Goal: Task Accomplishment & Management: Manage account settings

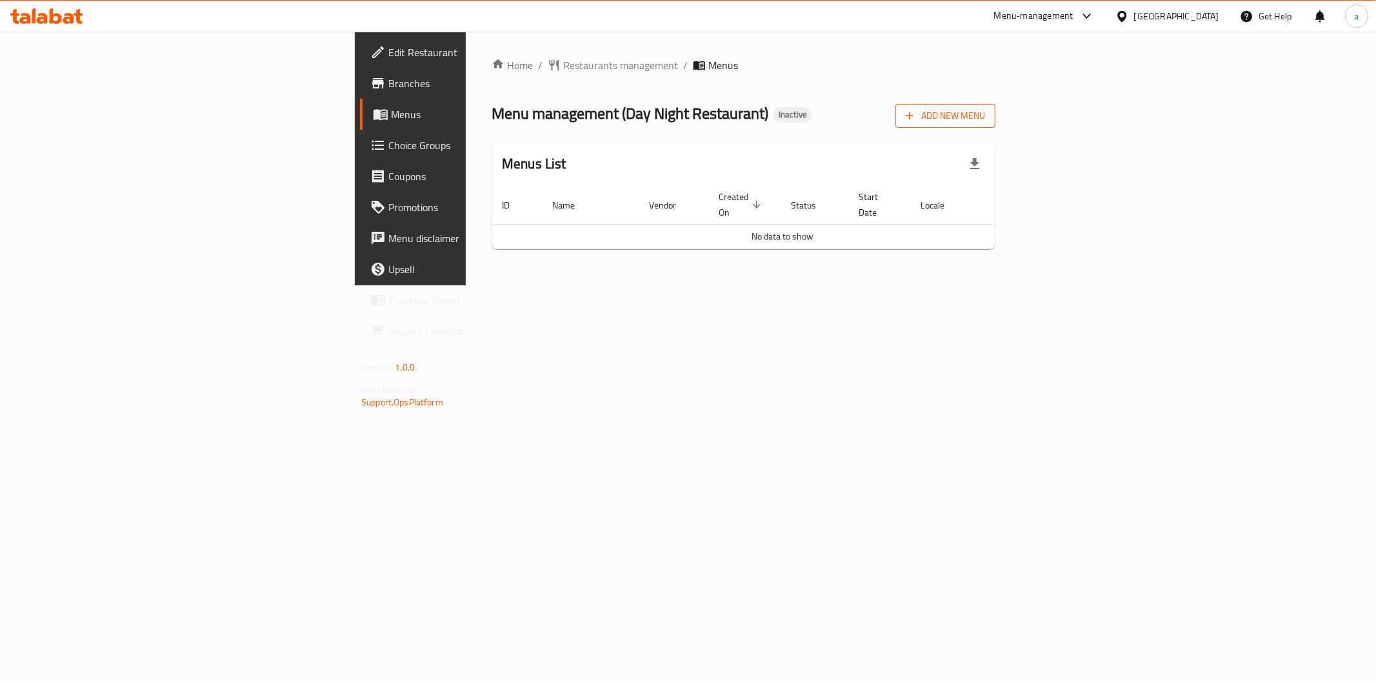
click at [996, 124] on button "Add New Menu" at bounding box center [946, 116] width 100 height 24
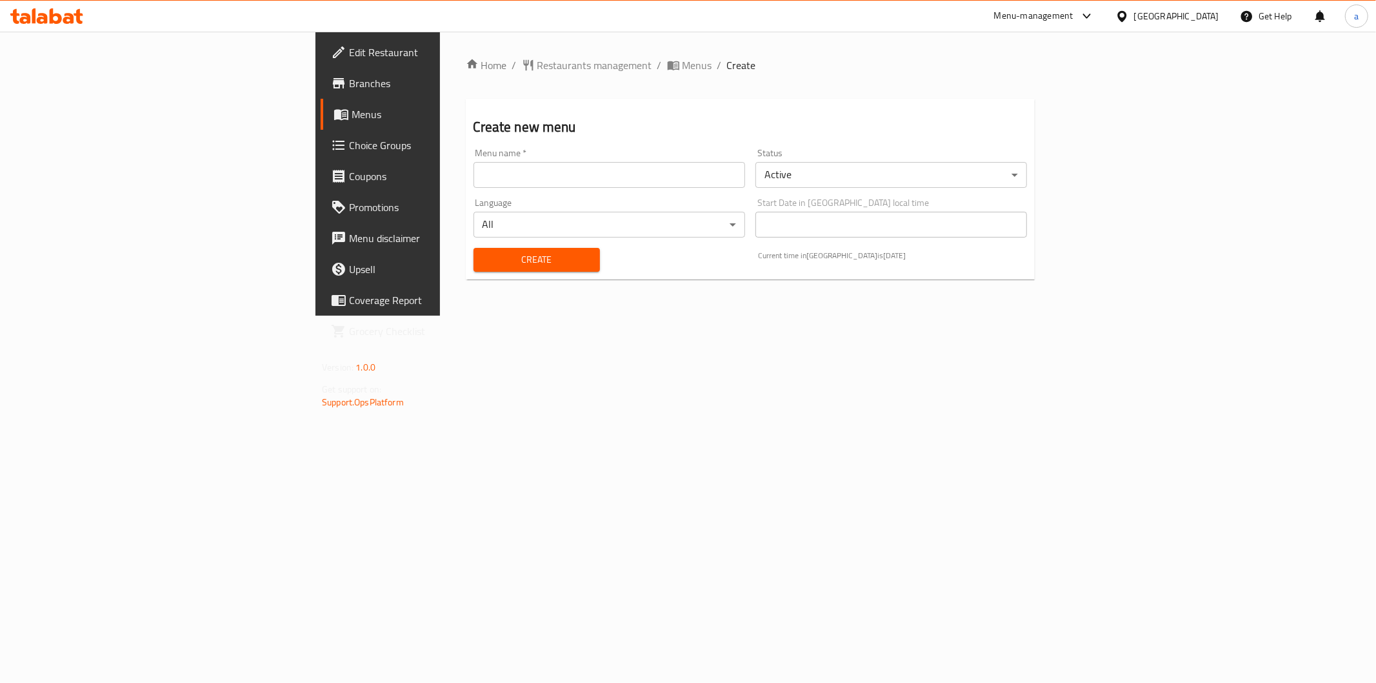
click at [620, 172] on input "text" at bounding box center [610, 175] width 272 height 26
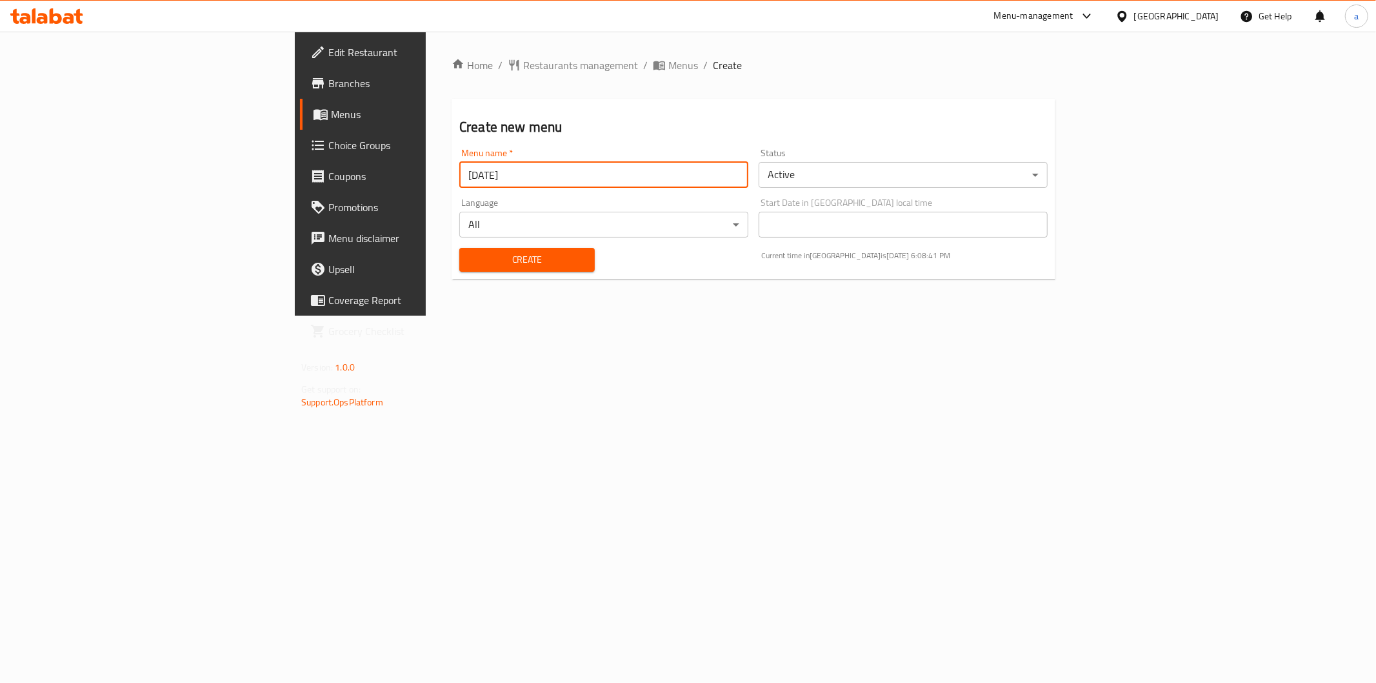
type input "[DATE]"
click at [470, 252] on span "Create" at bounding box center [527, 260] width 115 height 16
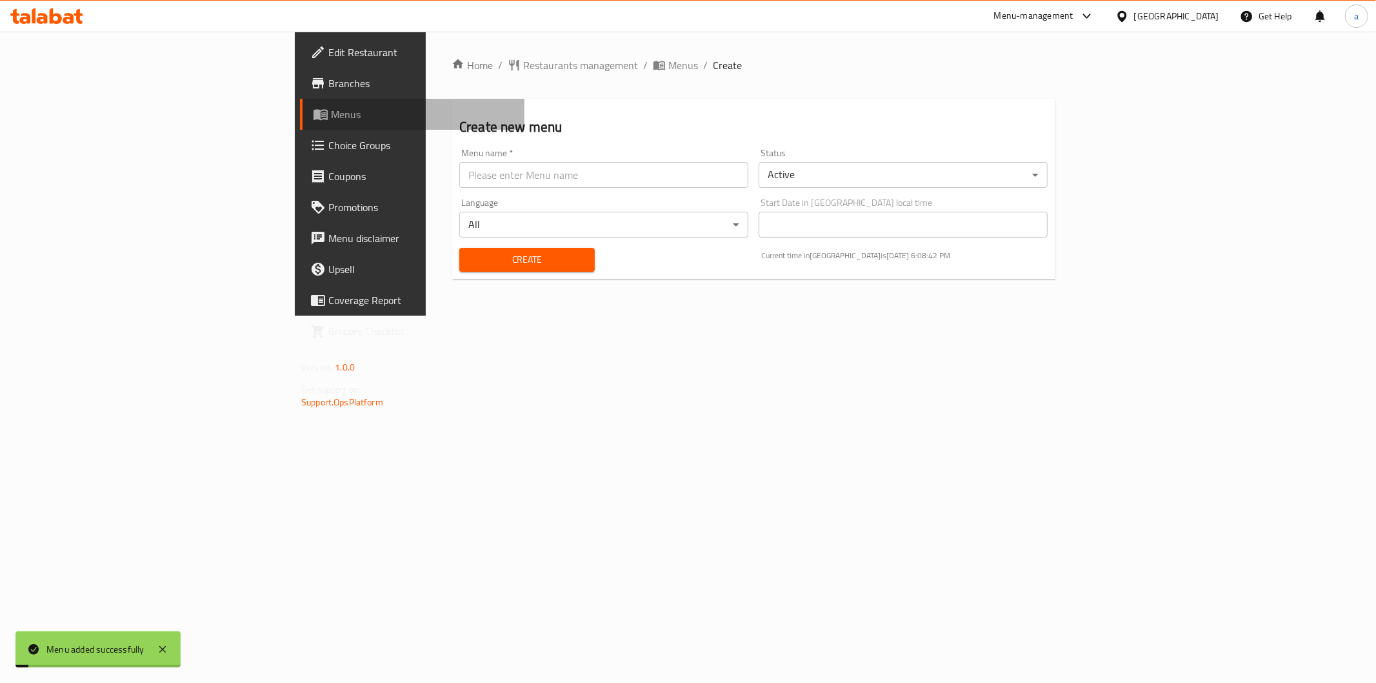
click at [300, 123] on link "Menus" at bounding box center [412, 114] width 225 height 31
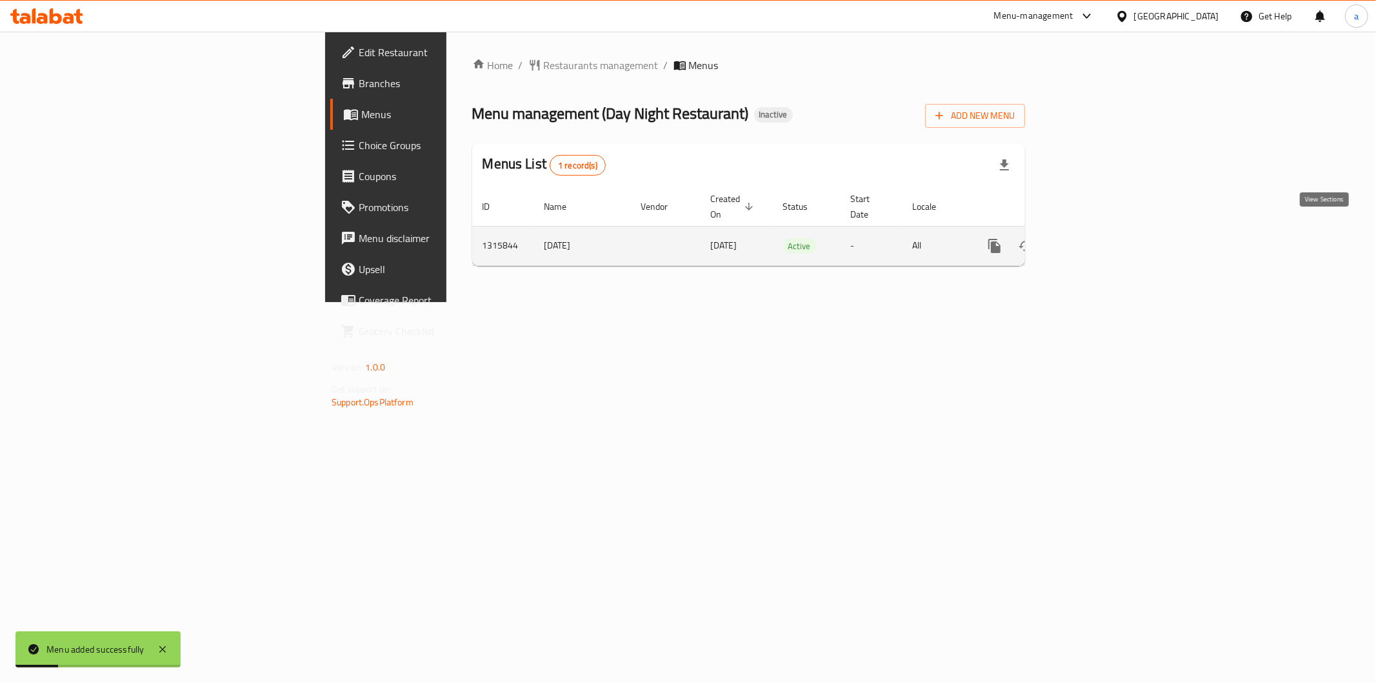
click at [1096, 238] on icon "enhanced table" at bounding box center [1087, 245] width 15 height 15
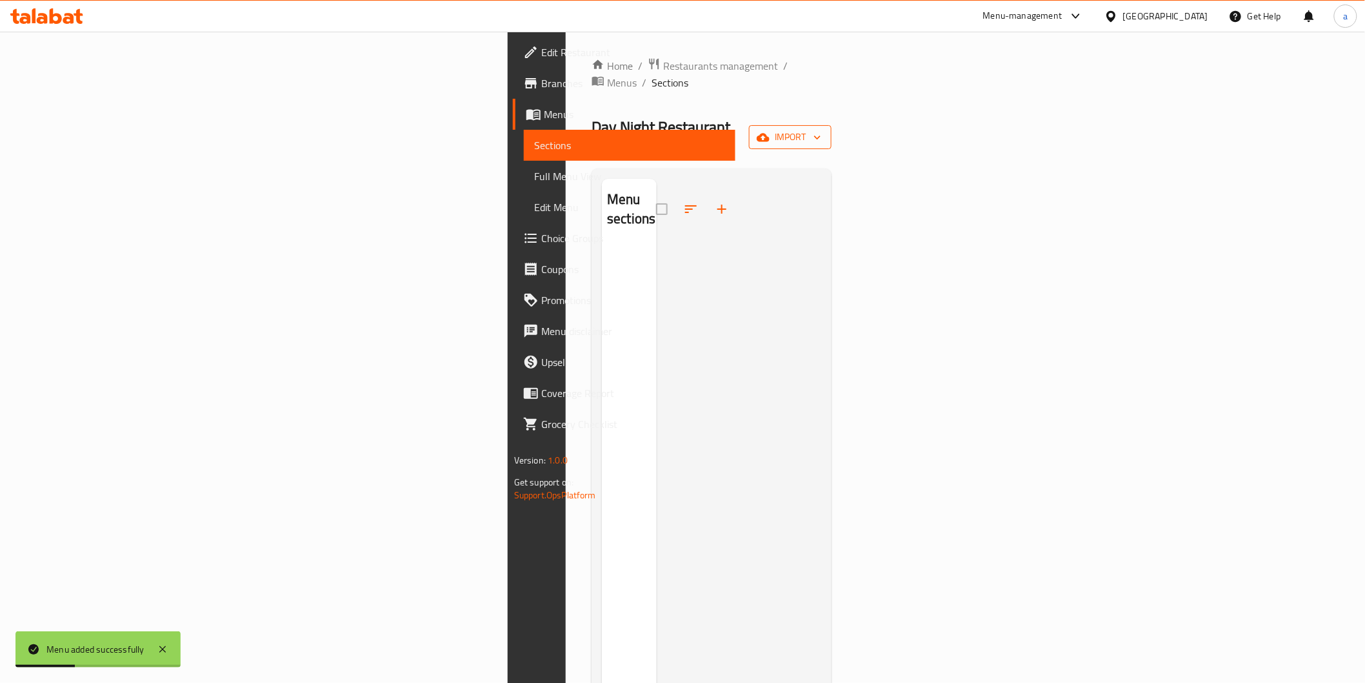
click at [821, 129] on span "import" at bounding box center [790, 137] width 62 height 16
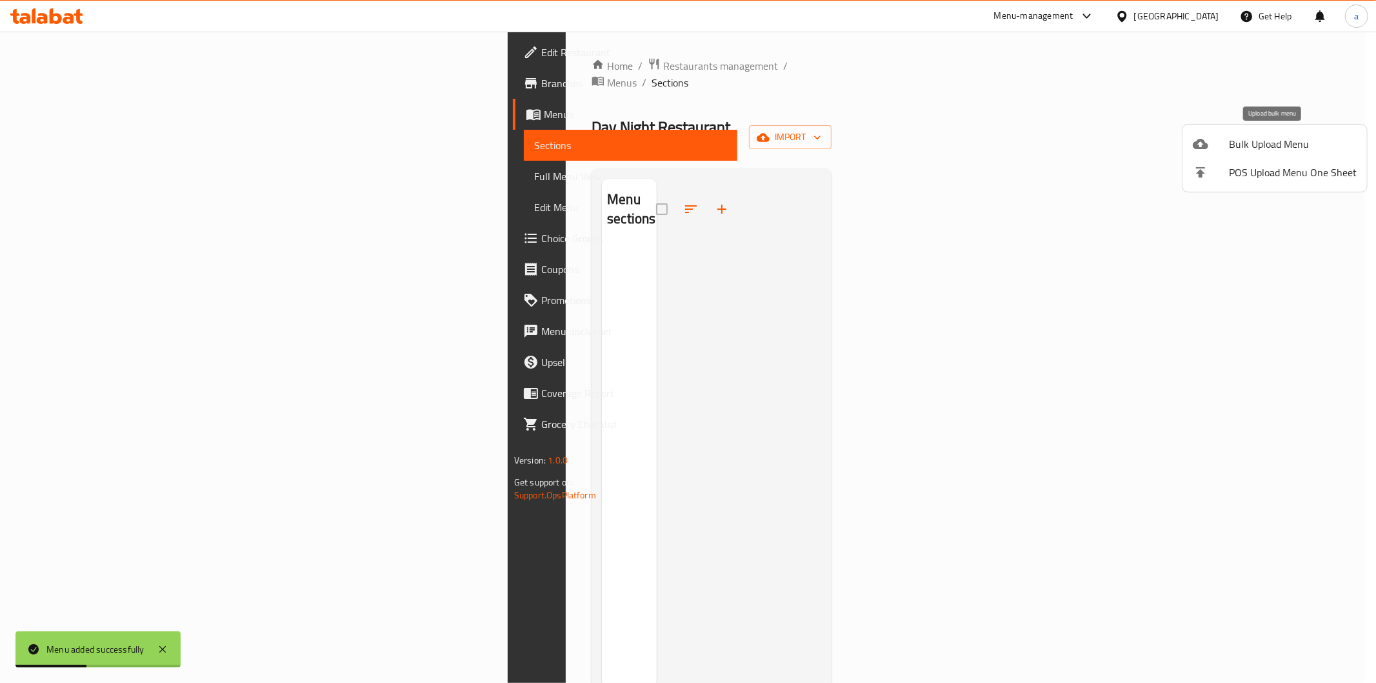
click at [1286, 152] on span "Bulk Upload Menu" at bounding box center [1293, 143] width 128 height 15
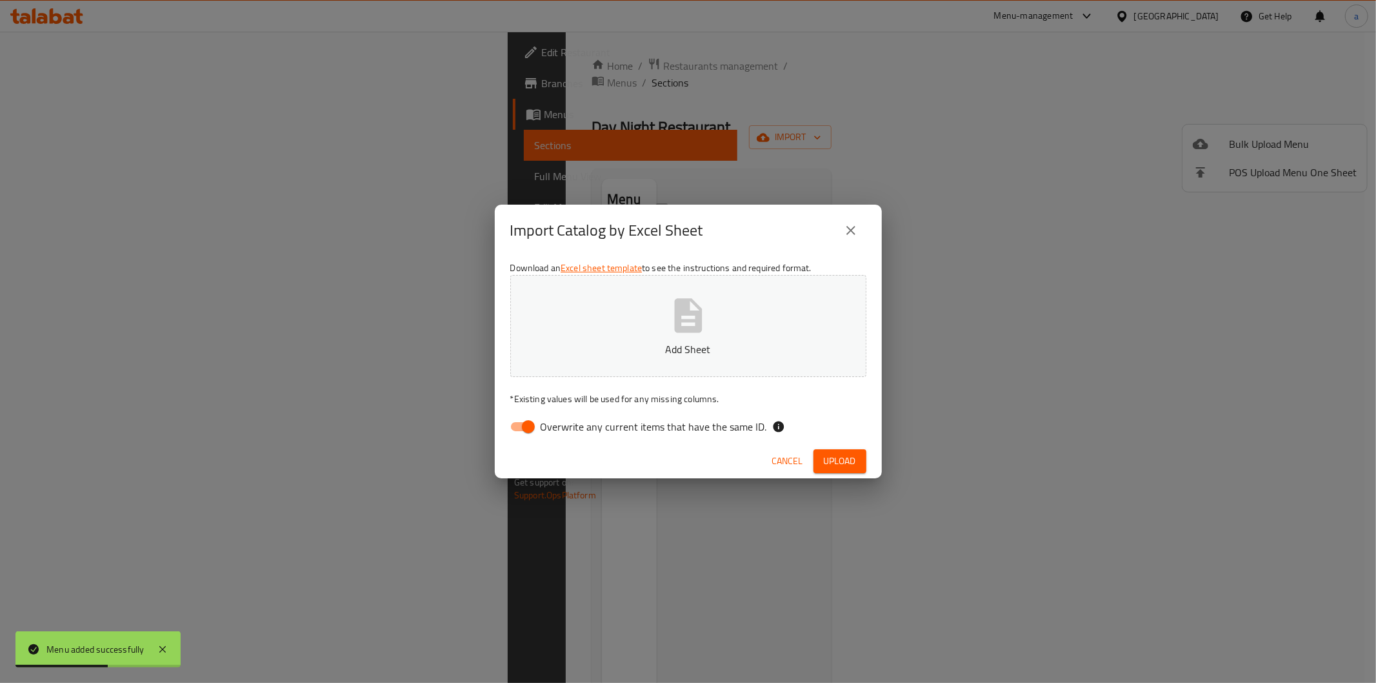
click at [530, 419] on input "Overwrite any current items that have the same ID." at bounding box center [529, 426] width 74 height 25
checkbox input "false"
click at [633, 341] on p "Add Sheet" at bounding box center [688, 348] width 316 height 15
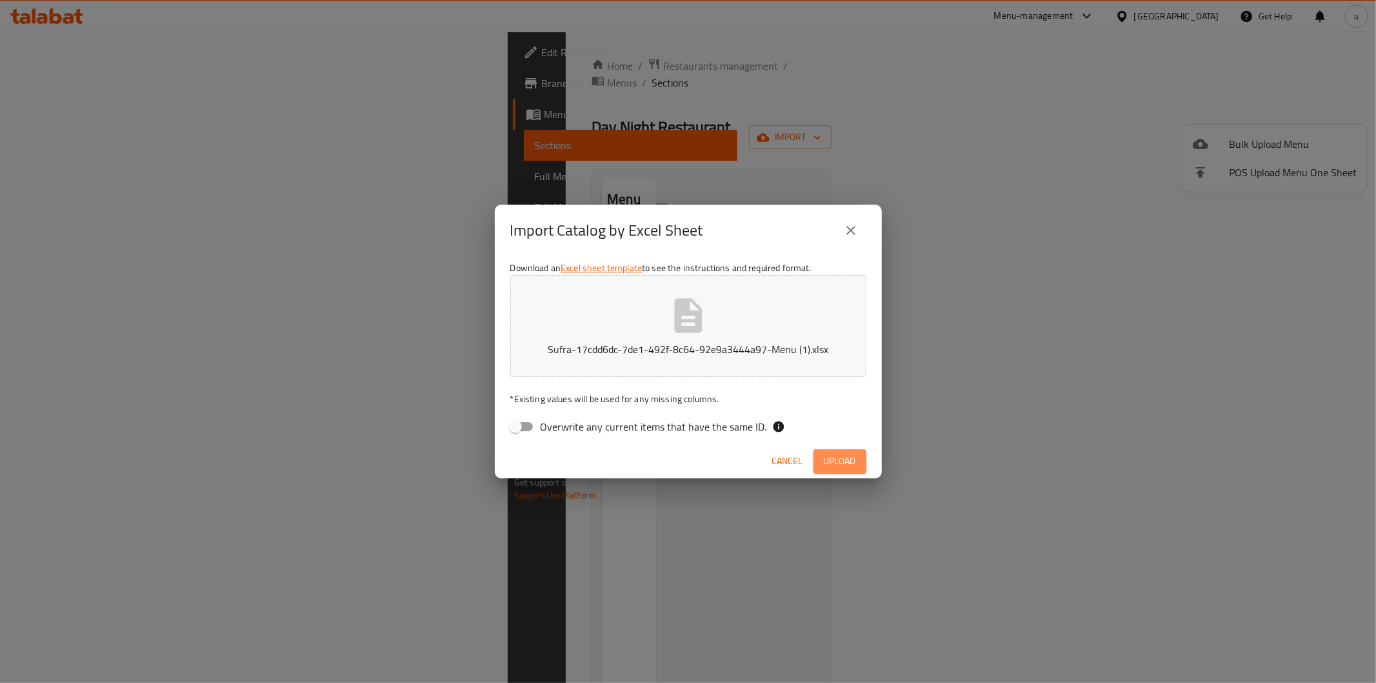
click at [828, 459] on span "Upload" at bounding box center [840, 461] width 32 height 16
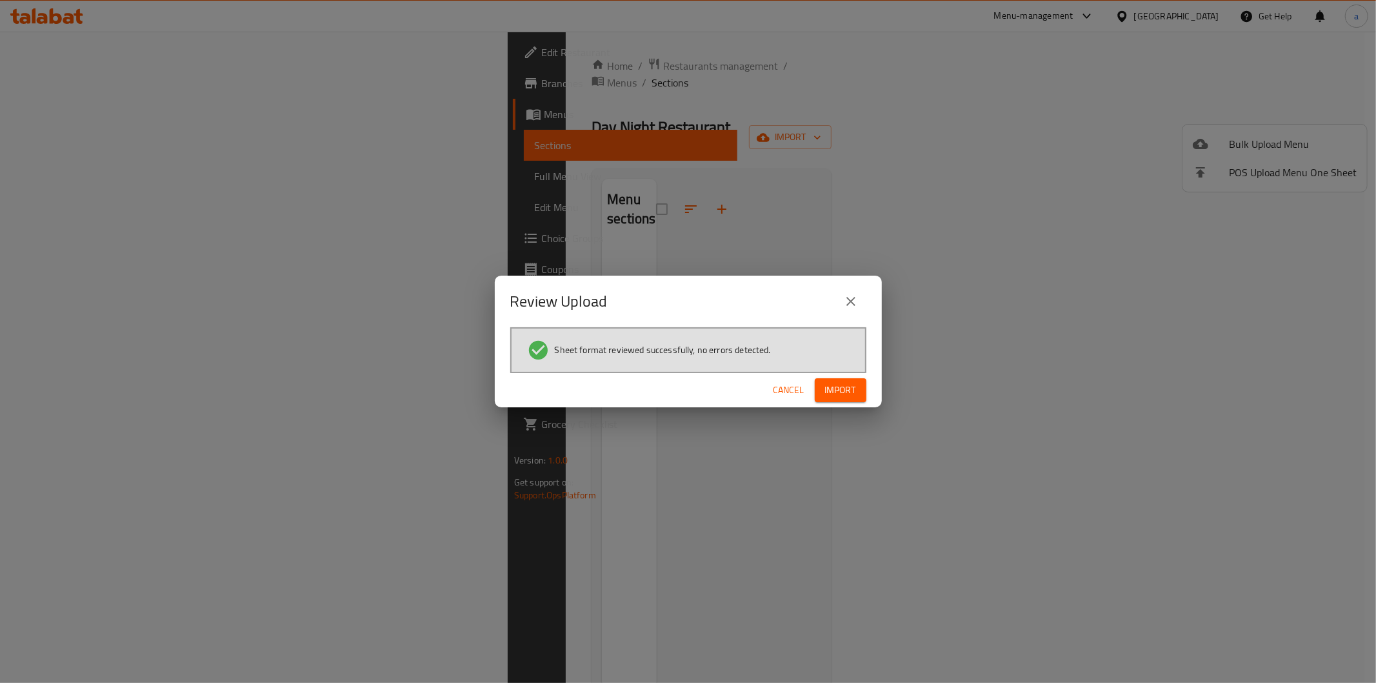
click at [863, 389] on button "Import" at bounding box center [841, 390] width 52 height 24
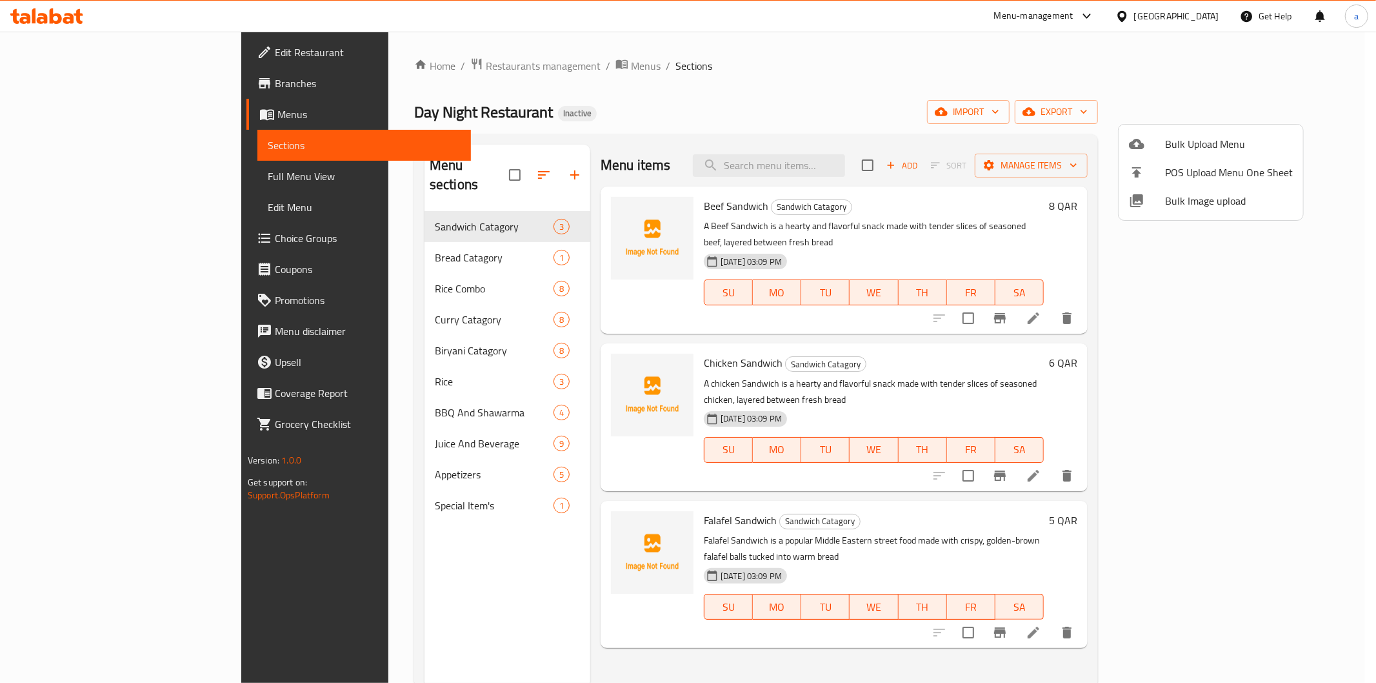
click at [379, 578] on div at bounding box center [688, 341] width 1376 height 683
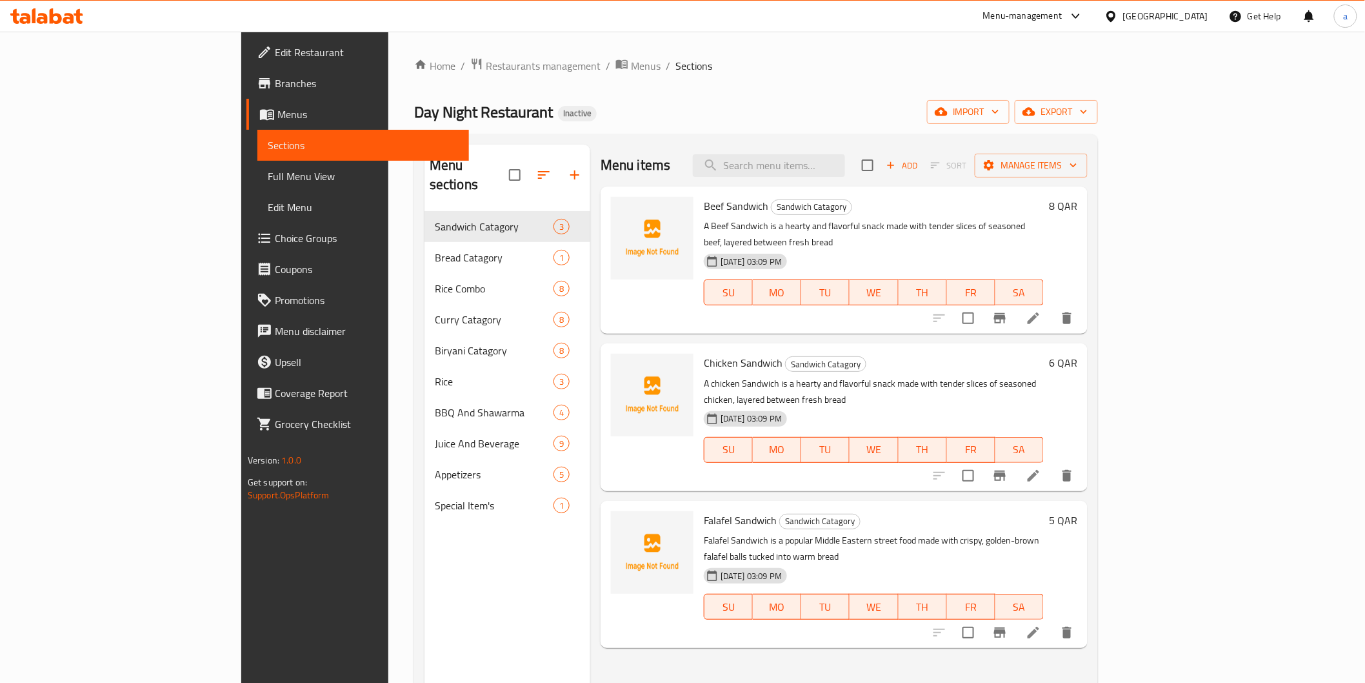
click at [428, 616] on div "Menu sections Sandwich Catagory 3 Bread Catagory 1 Rice Combo 8 Curry Catagory …" at bounding box center [508, 486] width 166 height 683
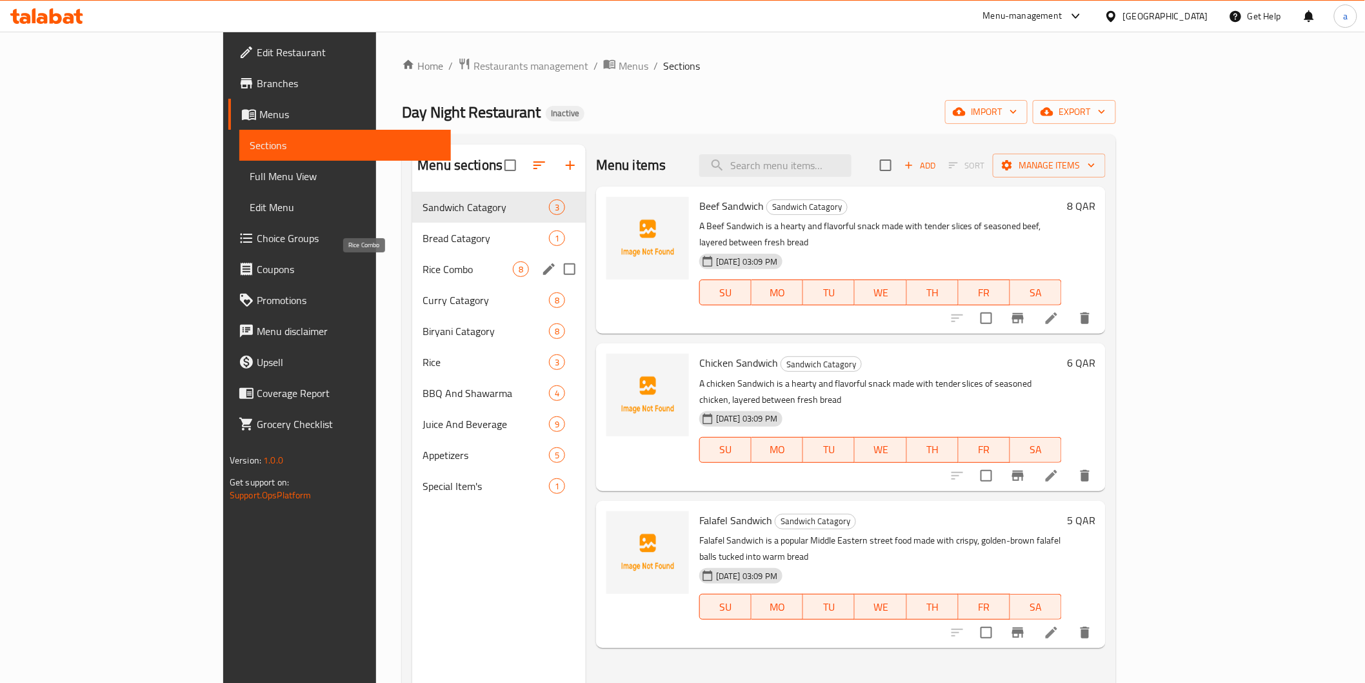
drag, startPoint x: 314, startPoint y: 267, endPoint x: 325, endPoint y: 273, distance: 12.4
click at [423, 267] on span "Rice Combo" at bounding box center [468, 268] width 90 height 15
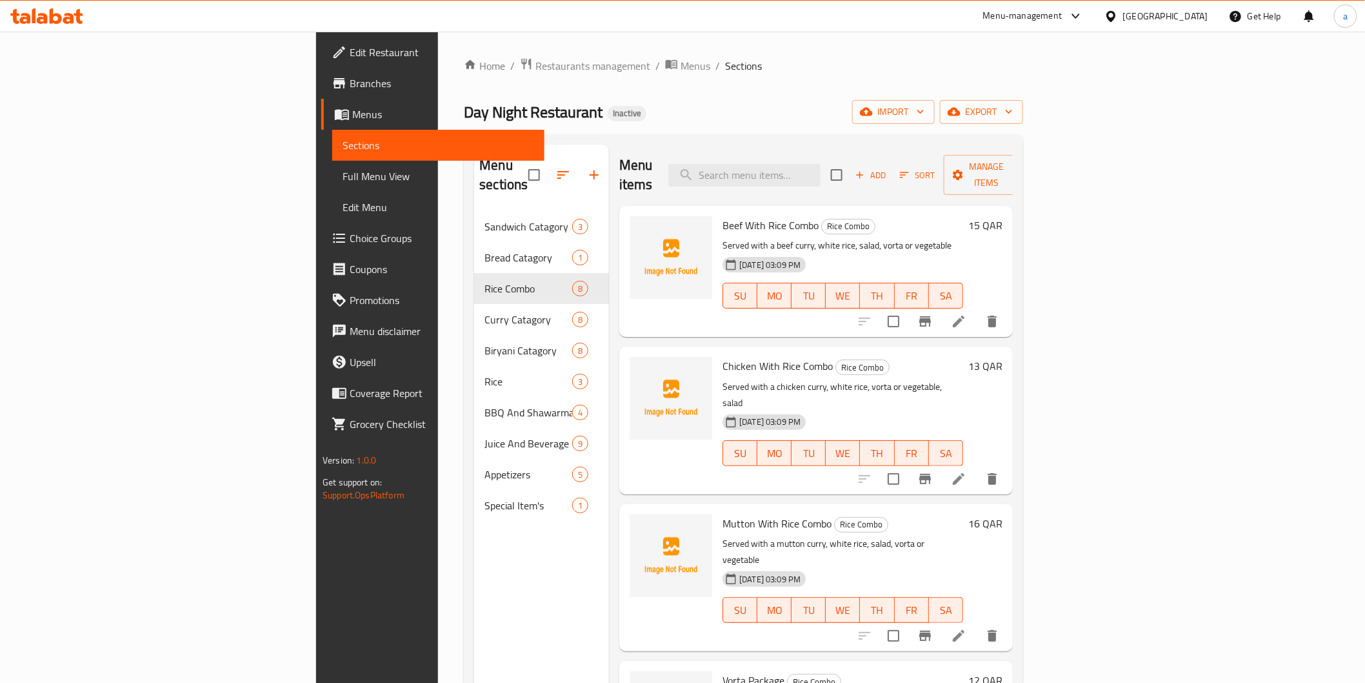
click at [977, 624] on li at bounding box center [959, 635] width 36 height 23
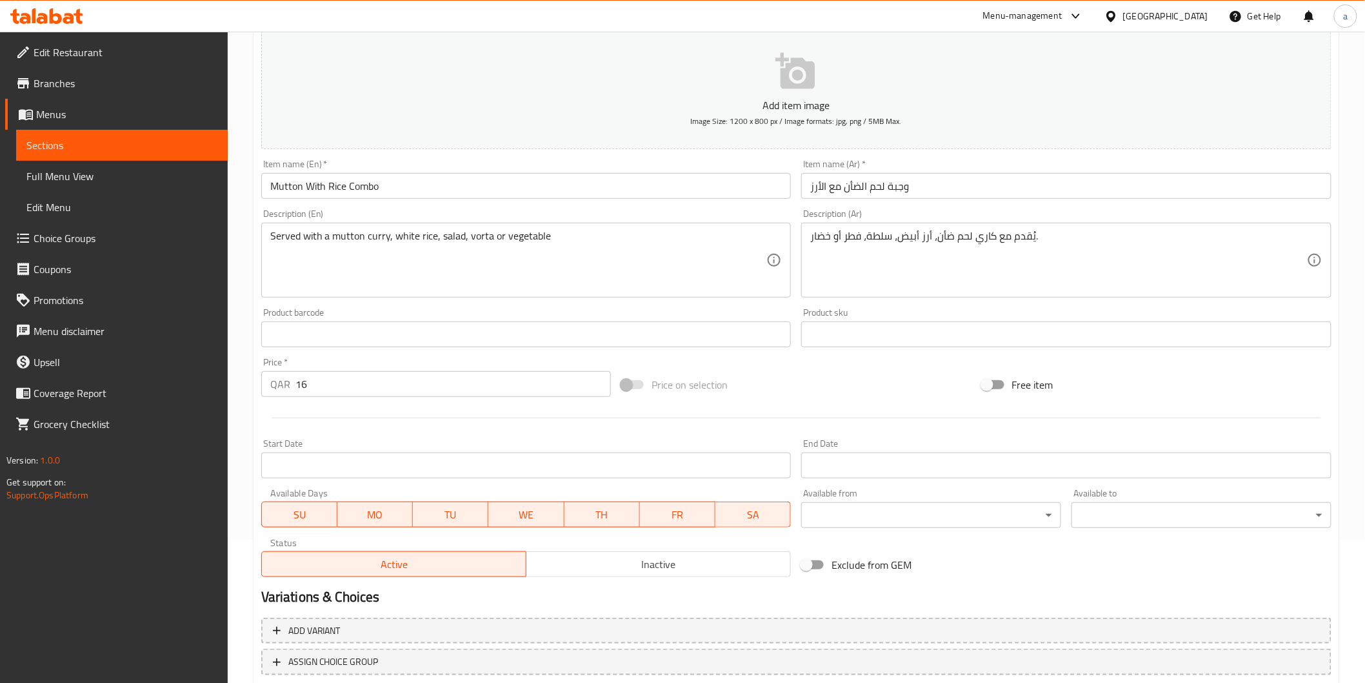
scroll to position [226, 0]
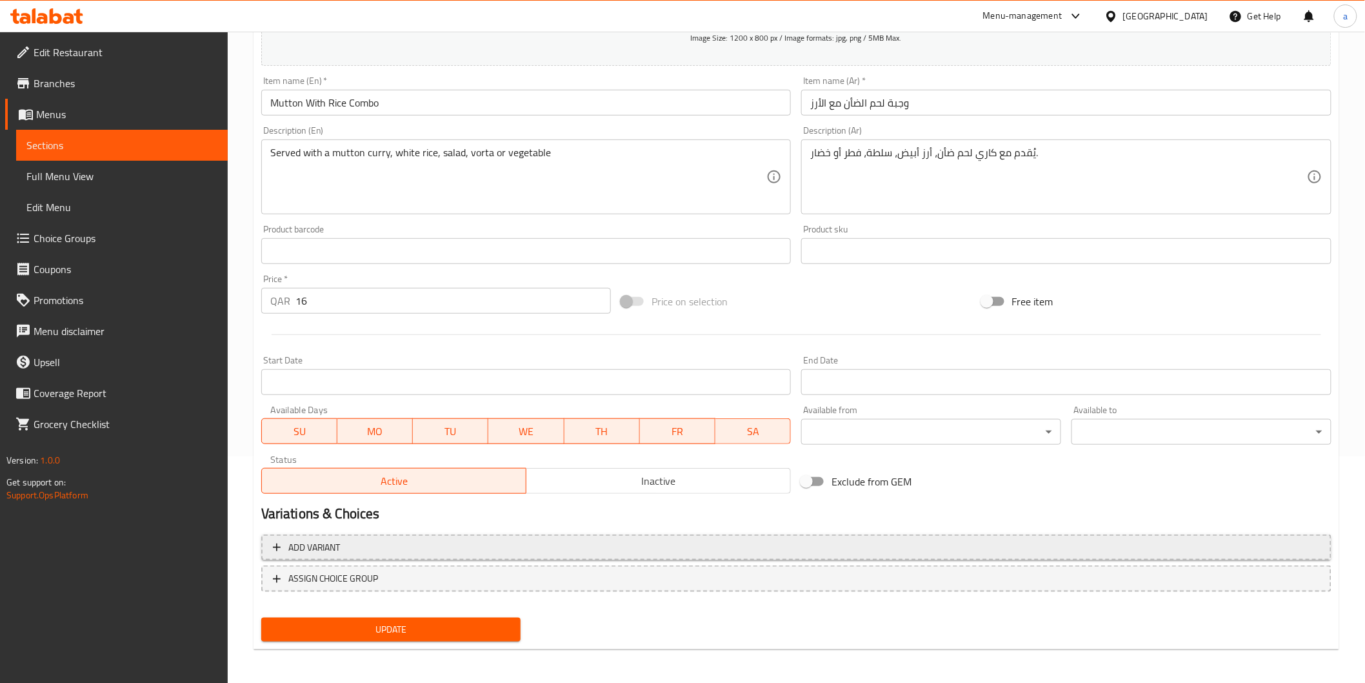
click at [498, 544] on span "Add variant" at bounding box center [796, 547] width 1047 height 16
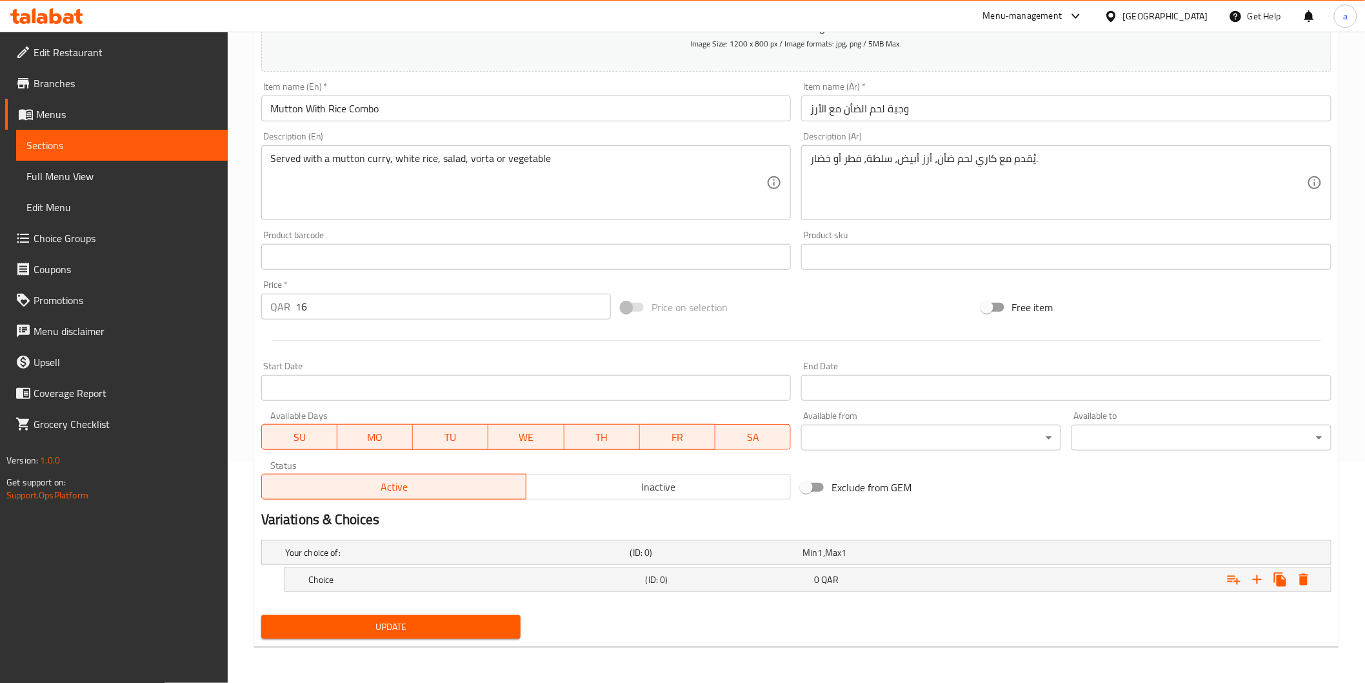
scroll to position [220, 0]
click at [1057, 572] on div "Expand" at bounding box center [1149, 580] width 337 height 28
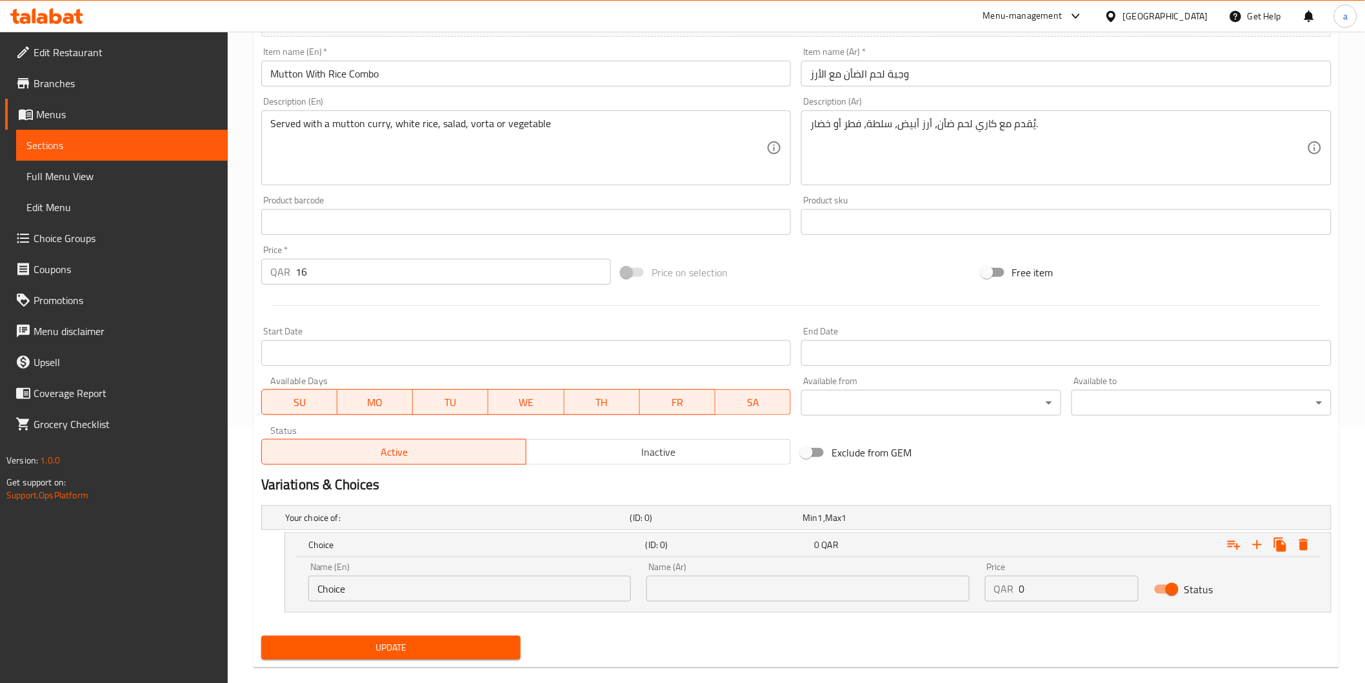
scroll to position [275, 0]
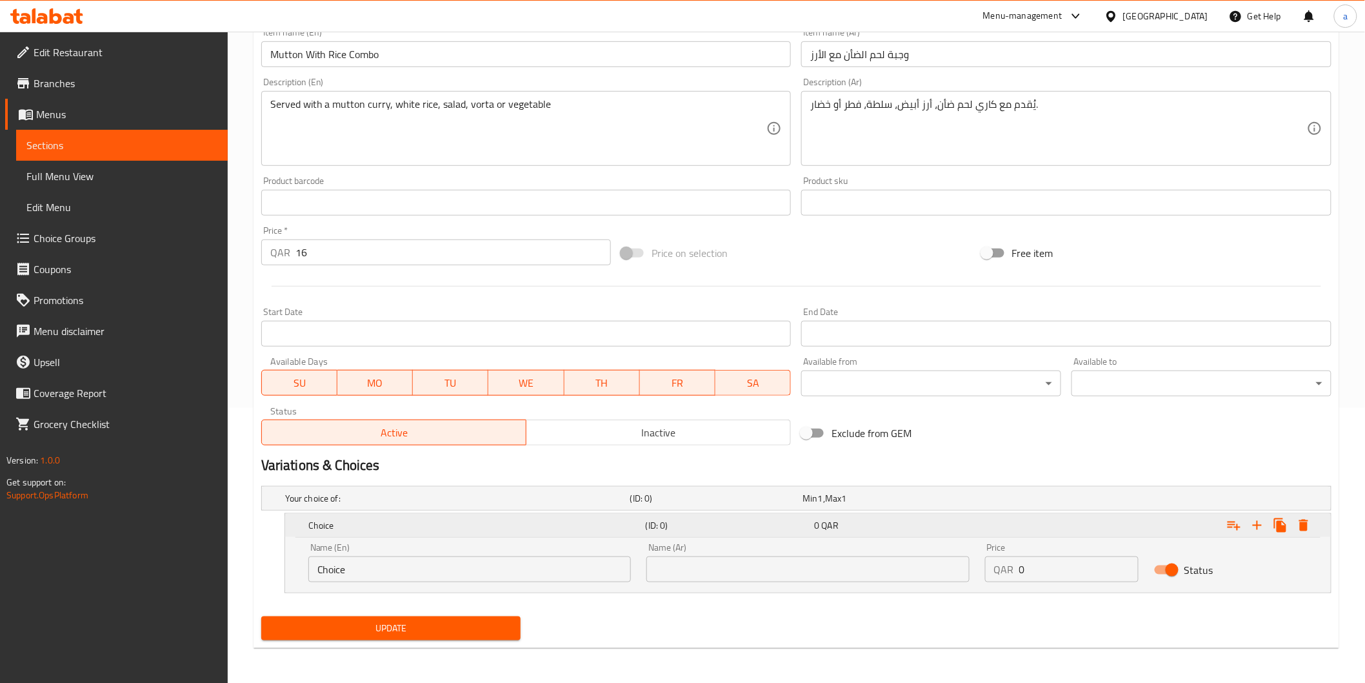
click at [1261, 527] on icon "Expand" at bounding box center [1257, 524] width 15 height 15
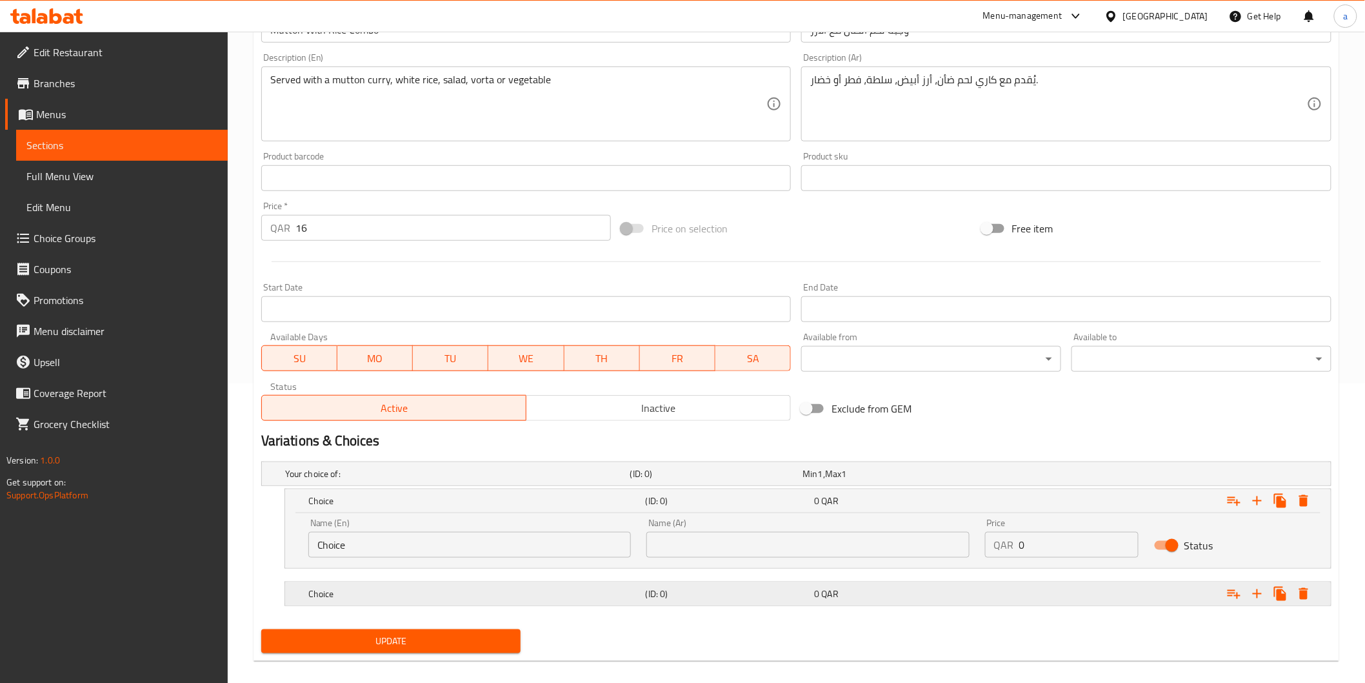
scroll to position [313, 0]
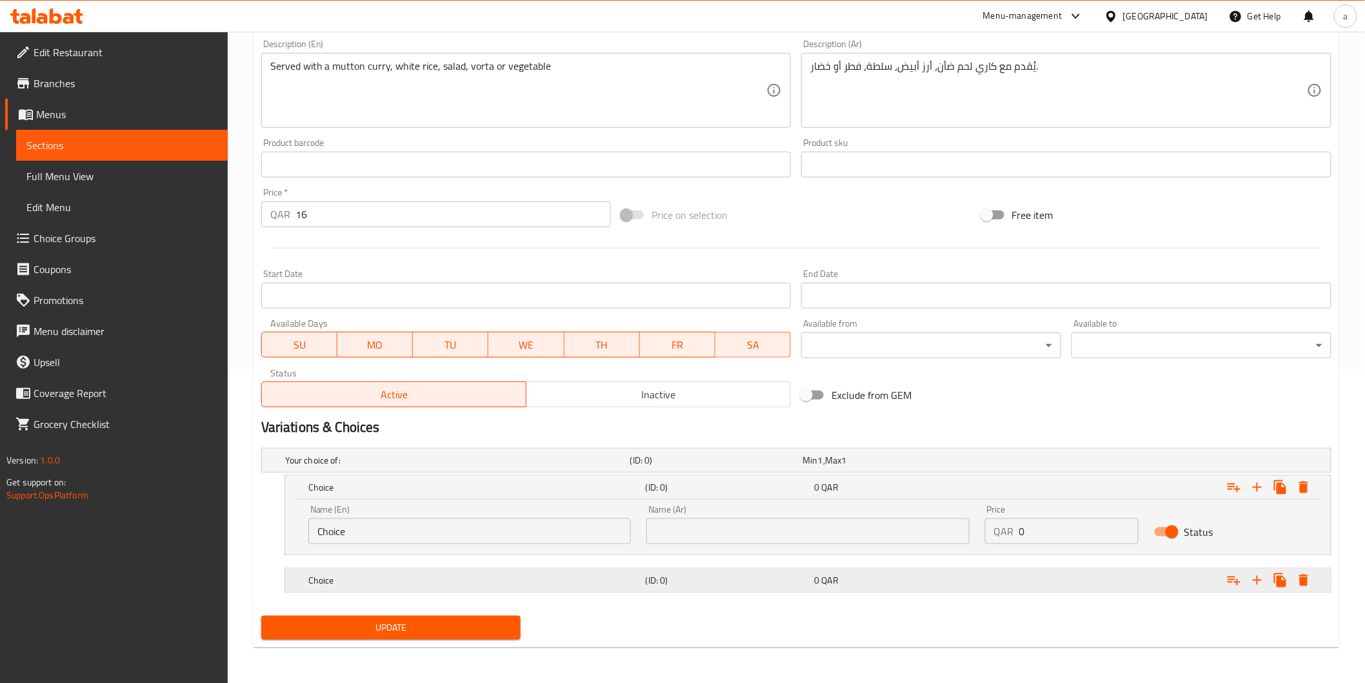
click at [479, 587] on div "Choice" at bounding box center [474, 580] width 337 height 18
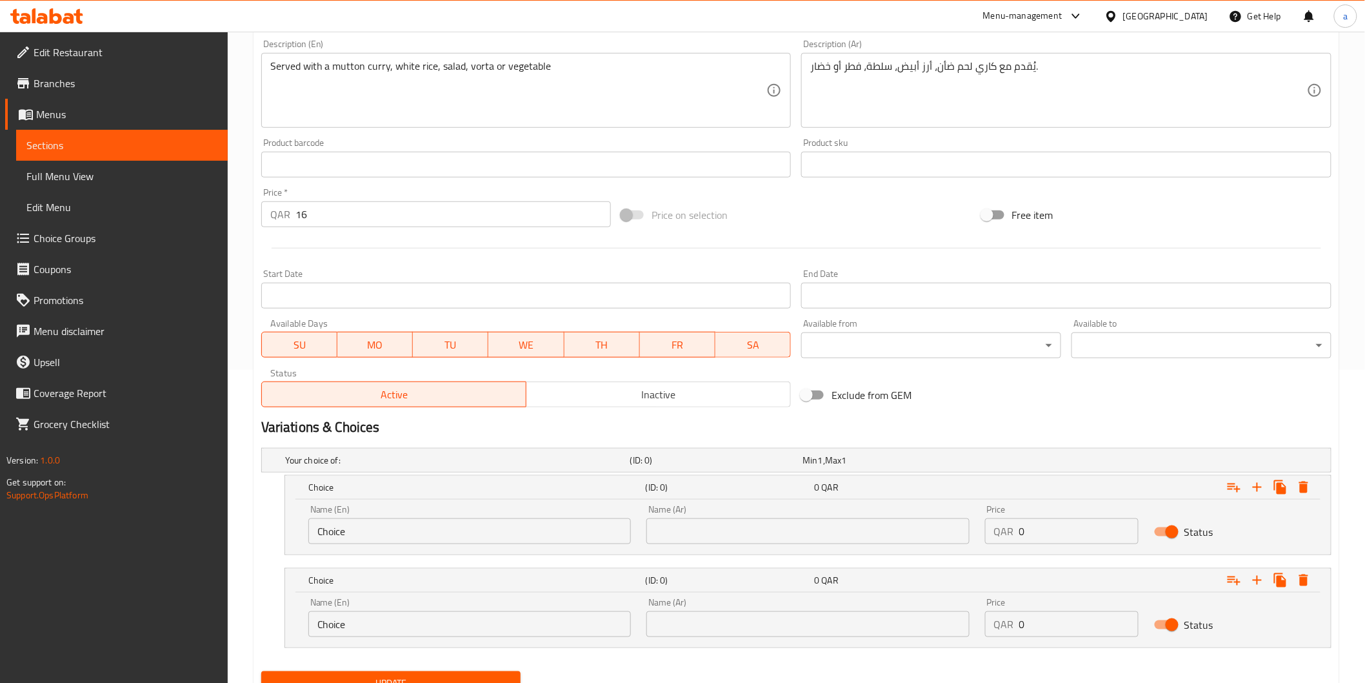
click at [433, 534] on input "Choice" at bounding box center [469, 531] width 323 height 26
type input "Vorta"
click at [699, 545] on div "Name (Ar) Name (Ar)" at bounding box center [808, 524] width 338 height 55
click at [708, 536] on input "text" at bounding box center [807, 531] width 323 height 26
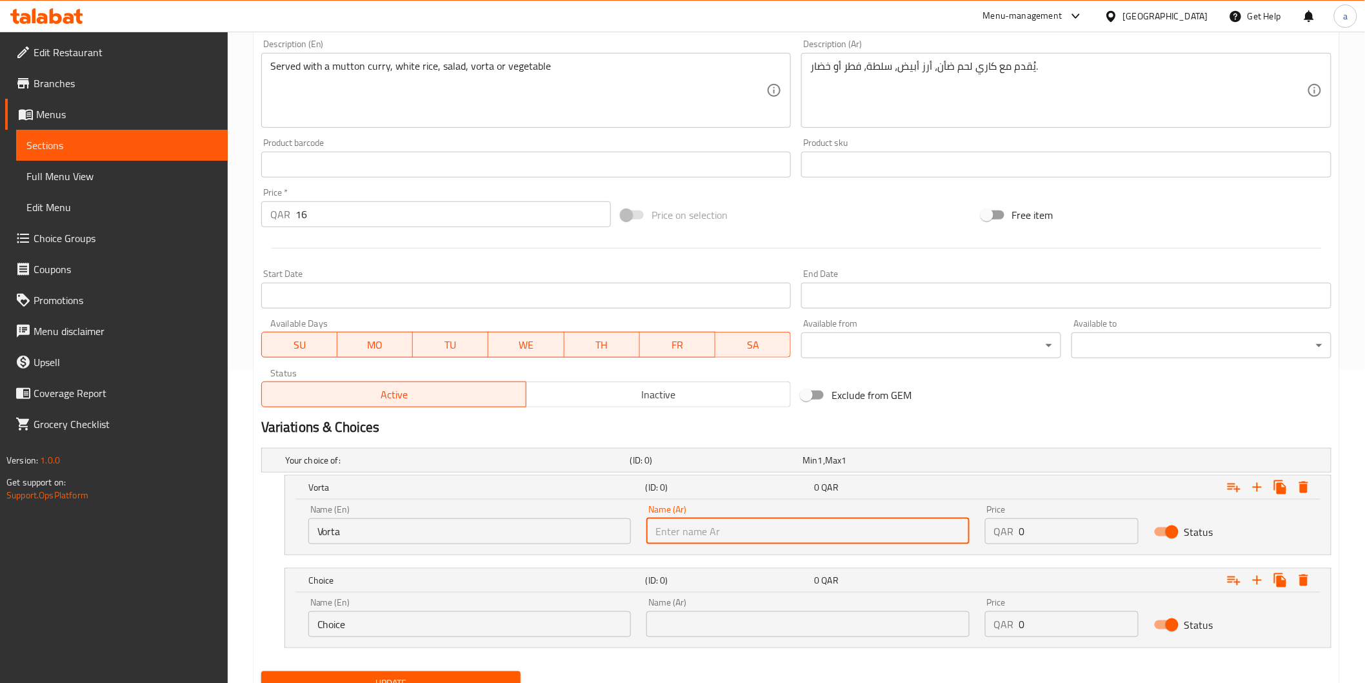
click at [529, 616] on input "Choice" at bounding box center [469, 624] width 323 height 26
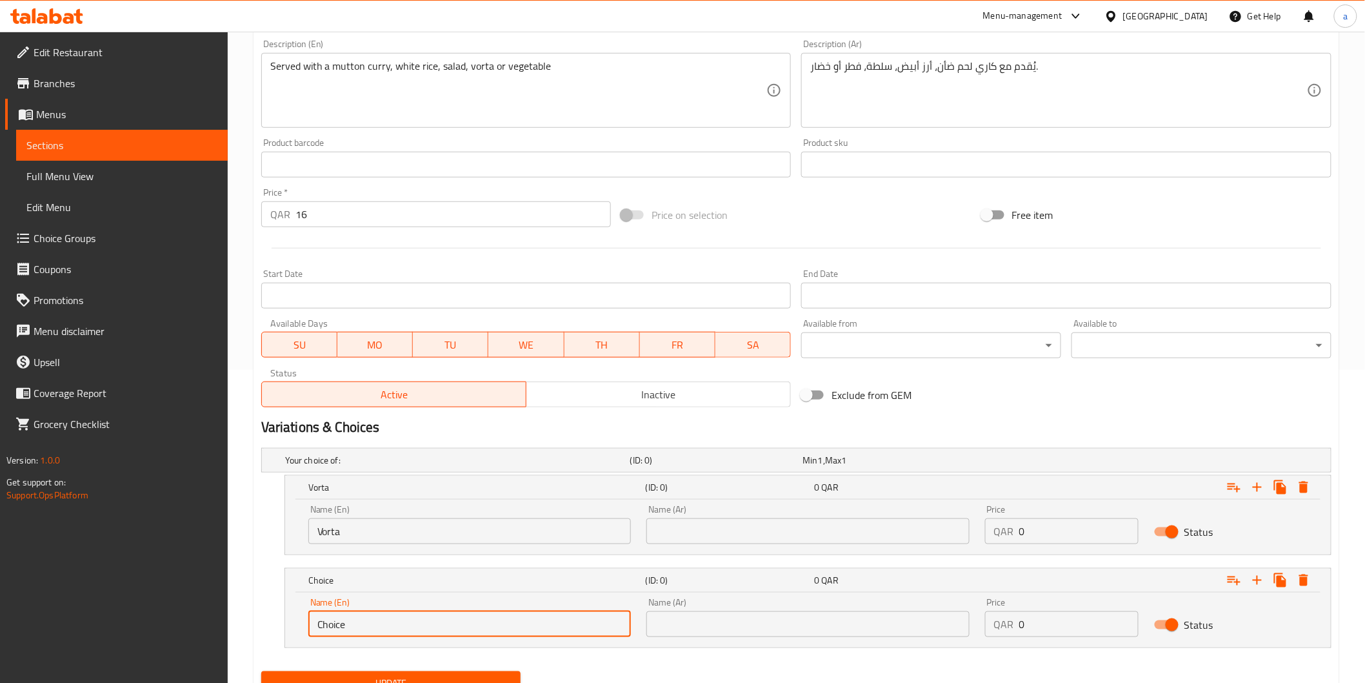
click at [529, 616] on input "Choice" at bounding box center [469, 624] width 323 height 26
type input "Vegetable"
click at [685, 621] on input "text" at bounding box center [807, 624] width 323 height 26
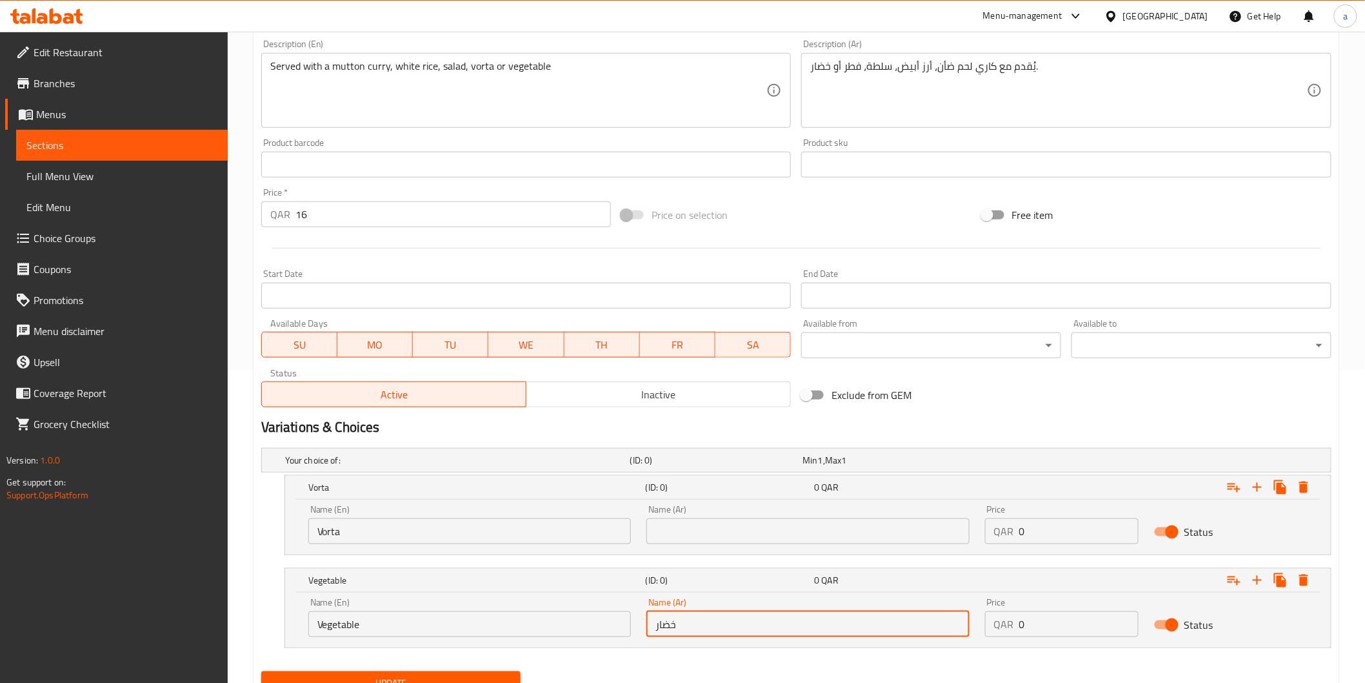
type input "خضار"
click at [758, 528] on input "text" at bounding box center [807, 531] width 323 height 26
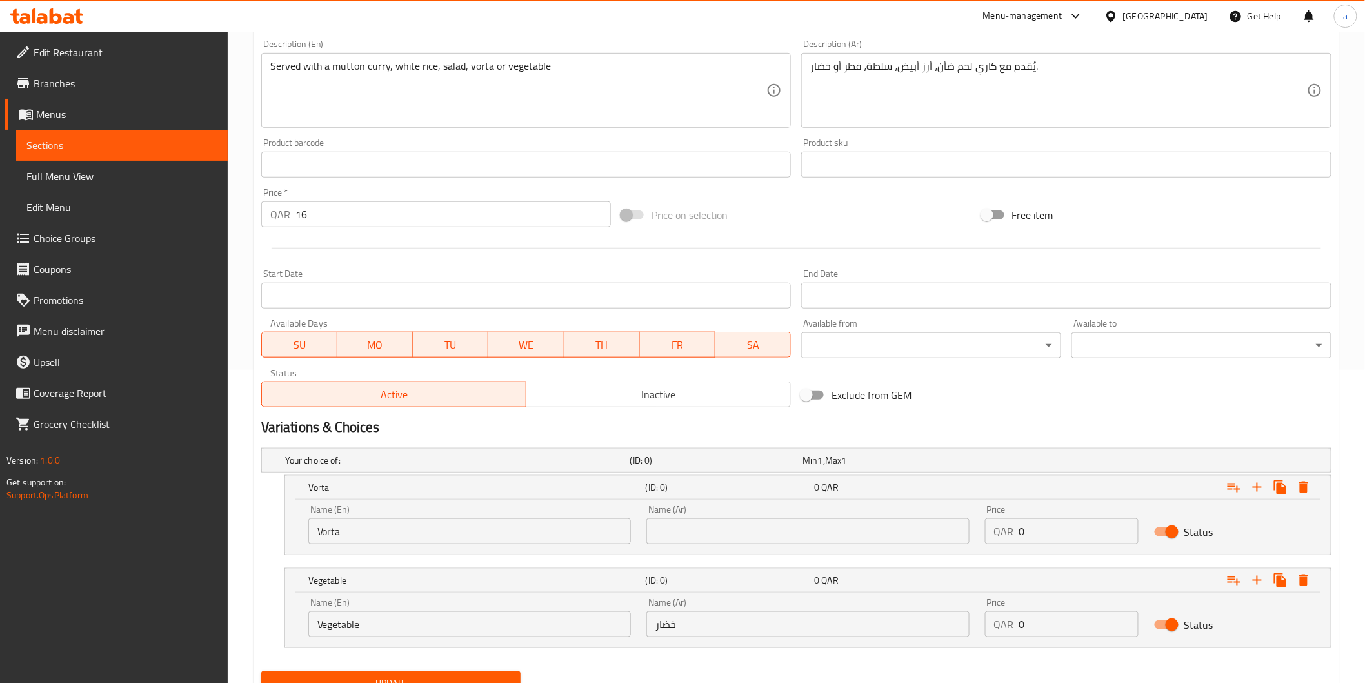
click at [824, 532] on input "text" at bounding box center [807, 531] width 323 height 26
click at [808, 530] on input "text" at bounding box center [807, 531] width 323 height 26
click at [725, 540] on input "text" at bounding box center [807, 531] width 323 height 26
paste input "فورتا"
type input "فورتا"
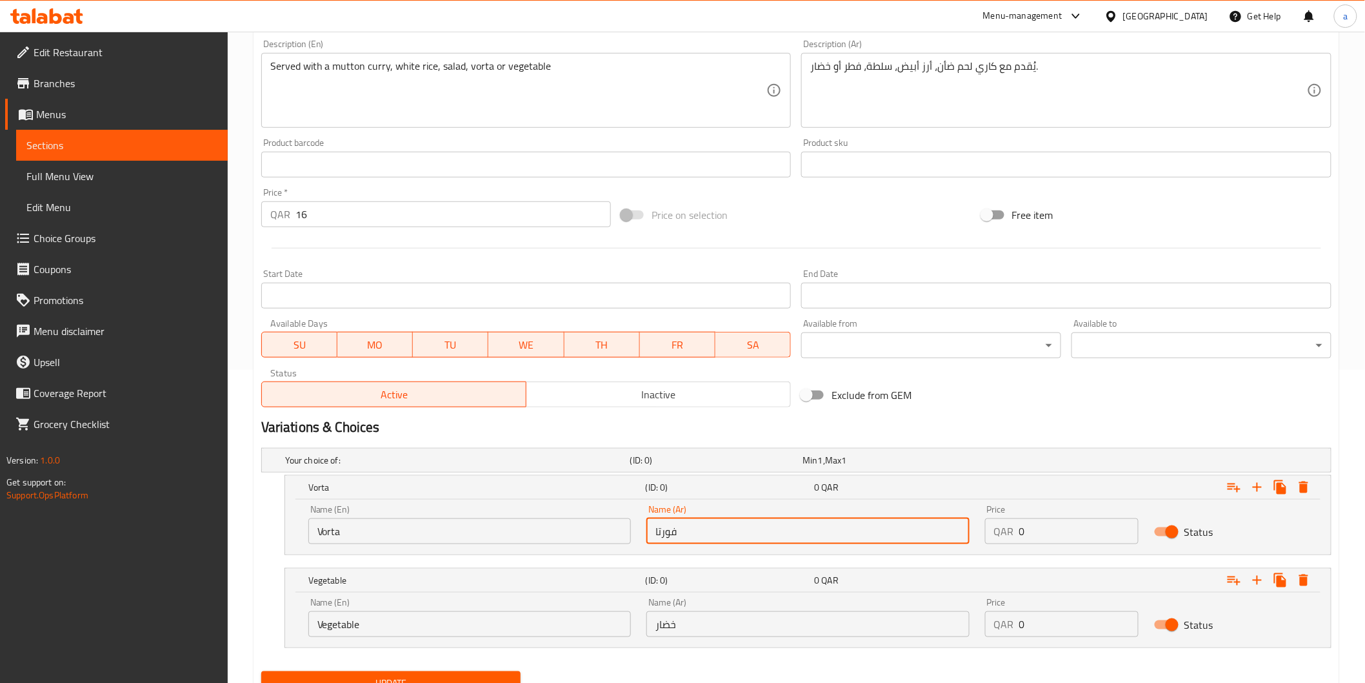
click at [410, 210] on input "16" at bounding box center [454, 214] width 316 height 26
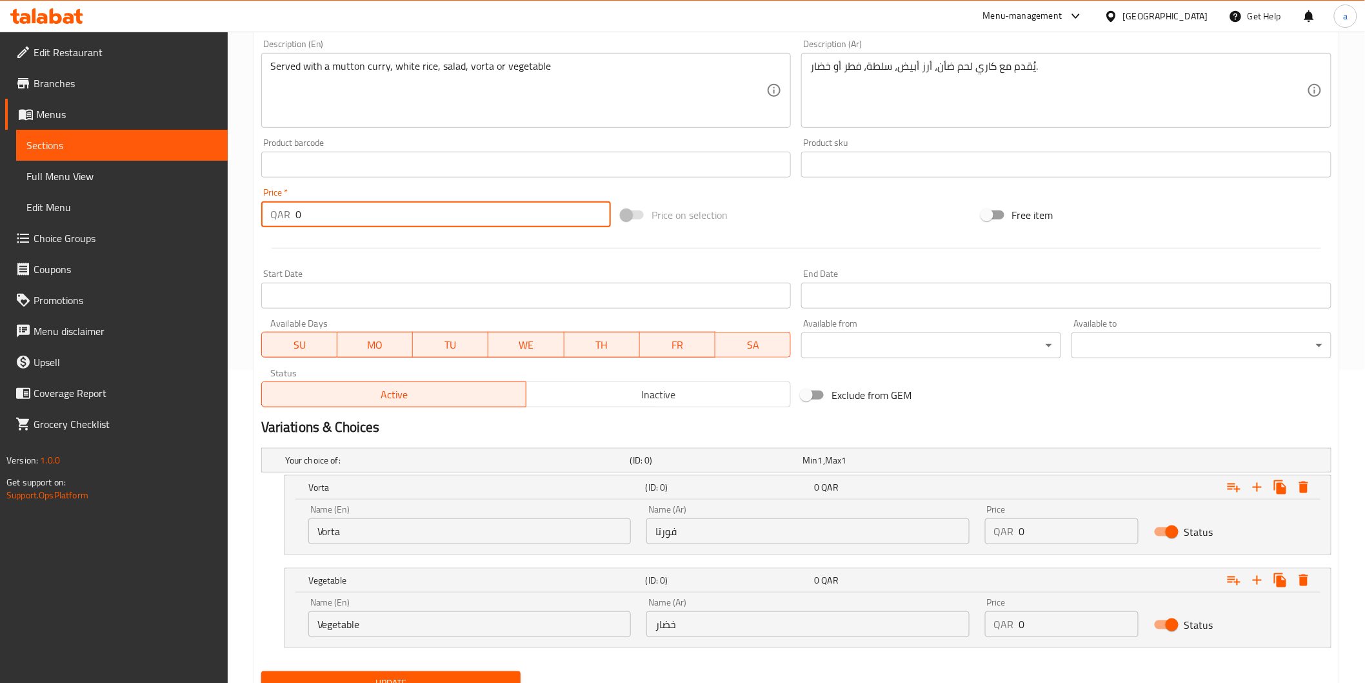
type input "0"
click at [1093, 528] on input "0" at bounding box center [1078, 531] width 119 height 26
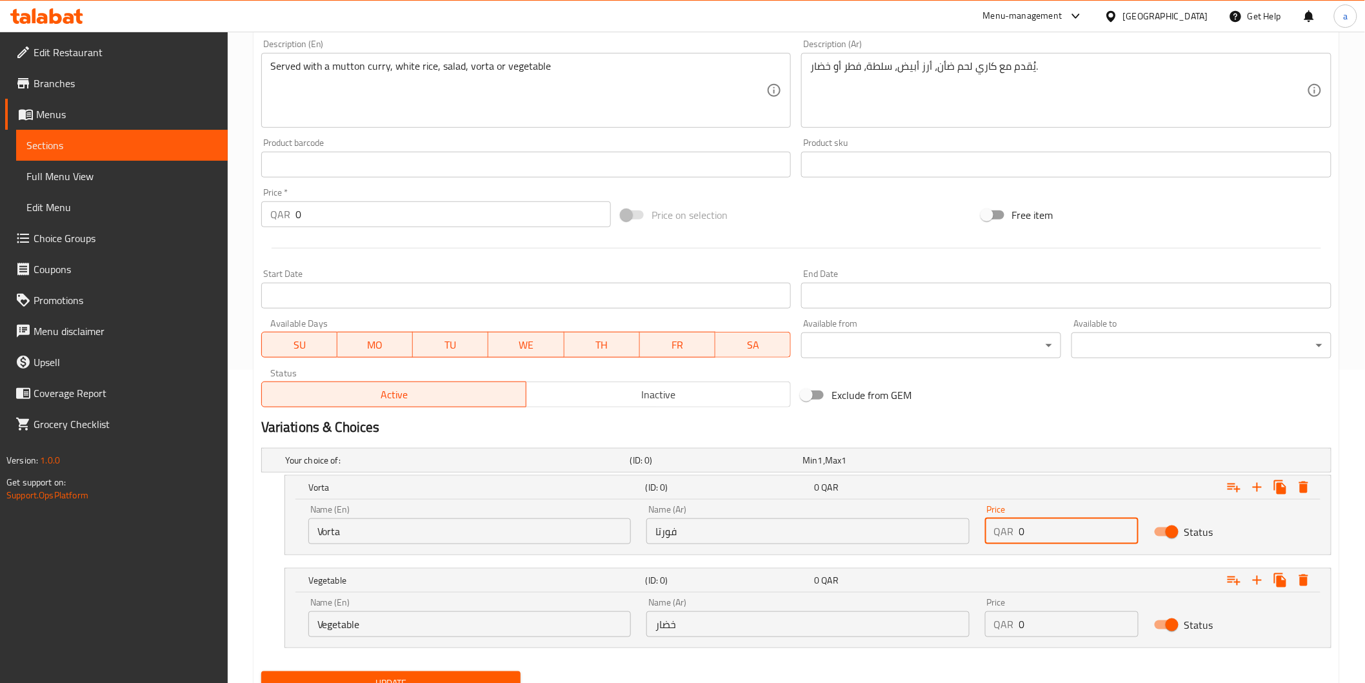
click at [1093, 528] on input "0" at bounding box center [1078, 531] width 119 height 26
click at [1087, 536] on input "0" at bounding box center [1078, 531] width 119 height 26
click at [1048, 534] on input "0" at bounding box center [1078, 531] width 119 height 26
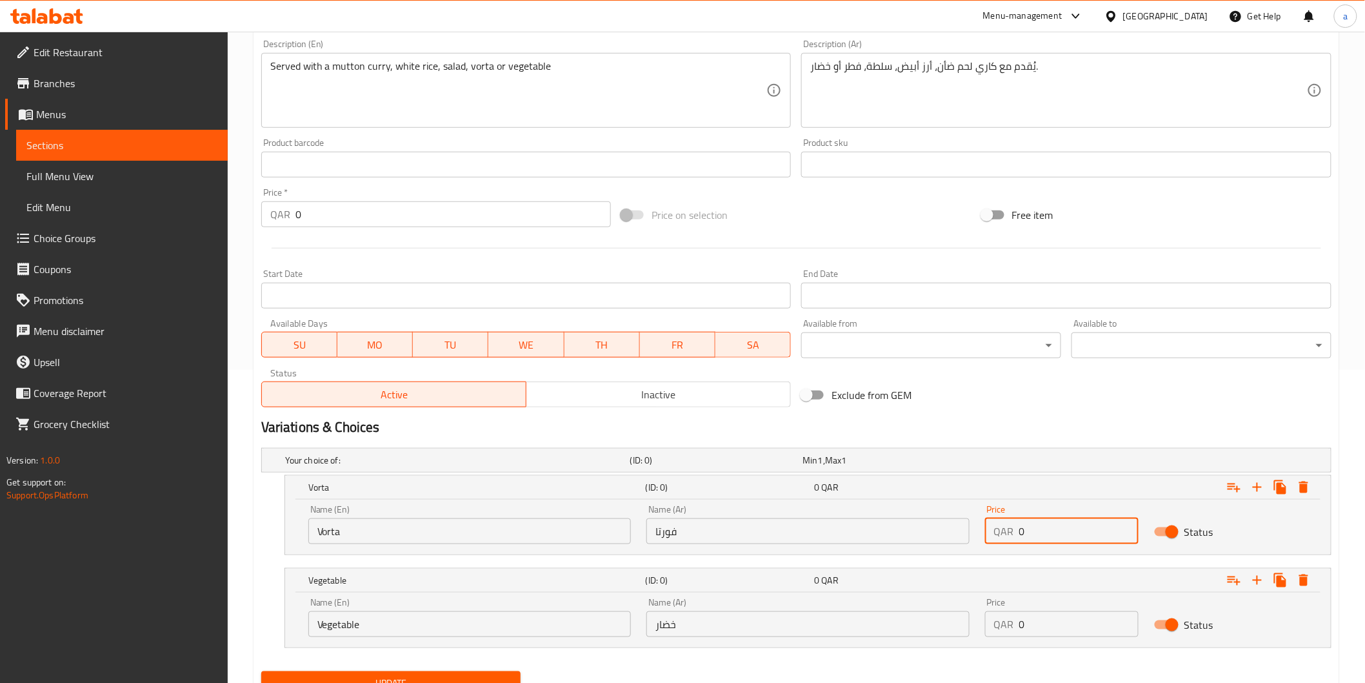
click at [1020, 530] on input "0" at bounding box center [1078, 531] width 119 height 26
paste input "16"
type input "16"
click at [1024, 623] on input "0" at bounding box center [1078, 624] width 119 height 26
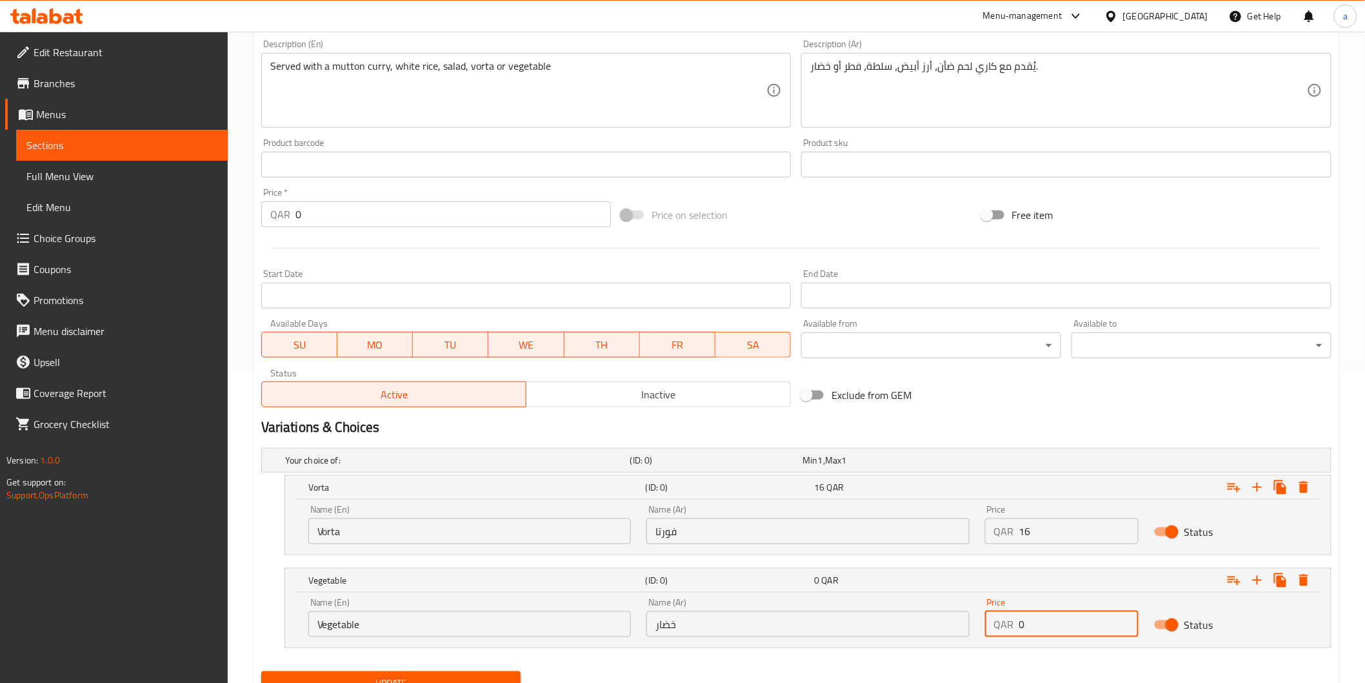
click at [1024, 623] on input "0" at bounding box center [1078, 624] width 119 height 26
click at [1022, 621] on input "0" at bounding box center [1078, 624] width 119 height 26
click at [1020, 621] on input "0" at bounding box center [1078, 624] width 119 height 26
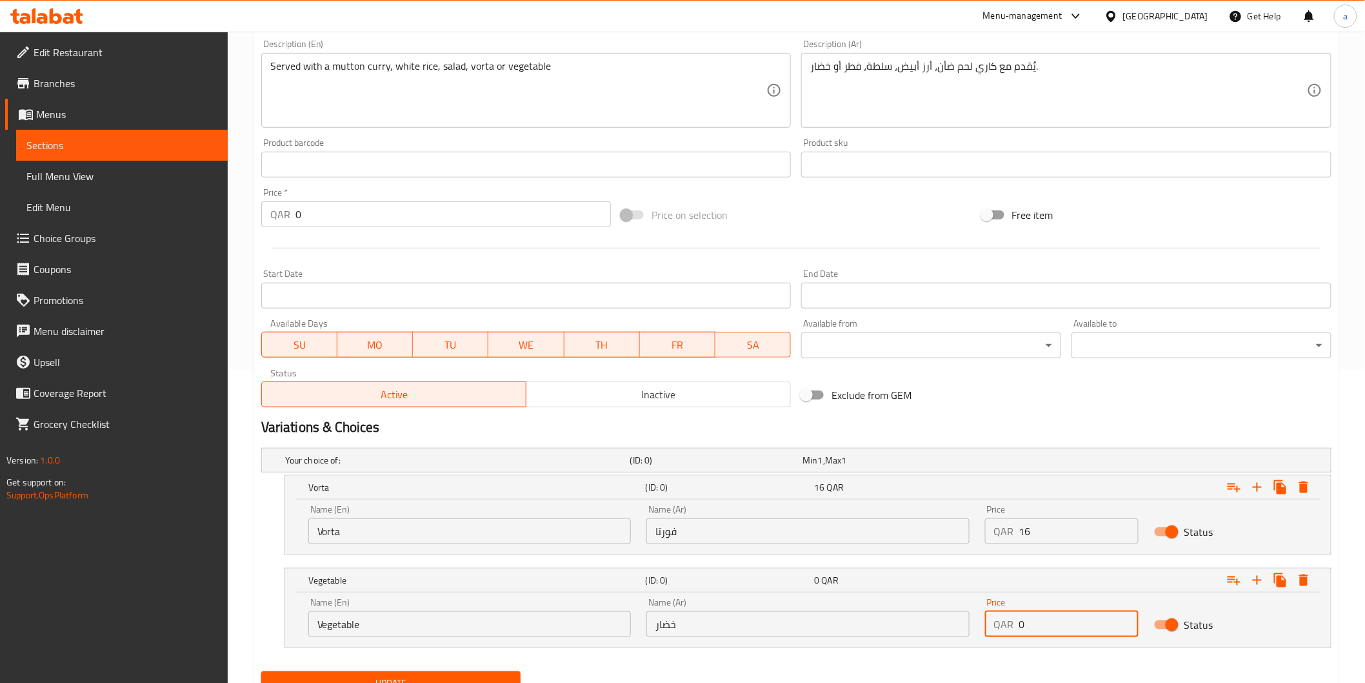
paste input "16"
type input "16"
click at [1027, 662] on div "Your choice of: (ID: 0) Min 1 , Max 1 Name (En) Your choice of: Name (En) Name …" at bounding box center [796, 554] width 1081 height 223
click at [500, 681] on span "Update" at bounding box center [391, 683] width 239 height 16
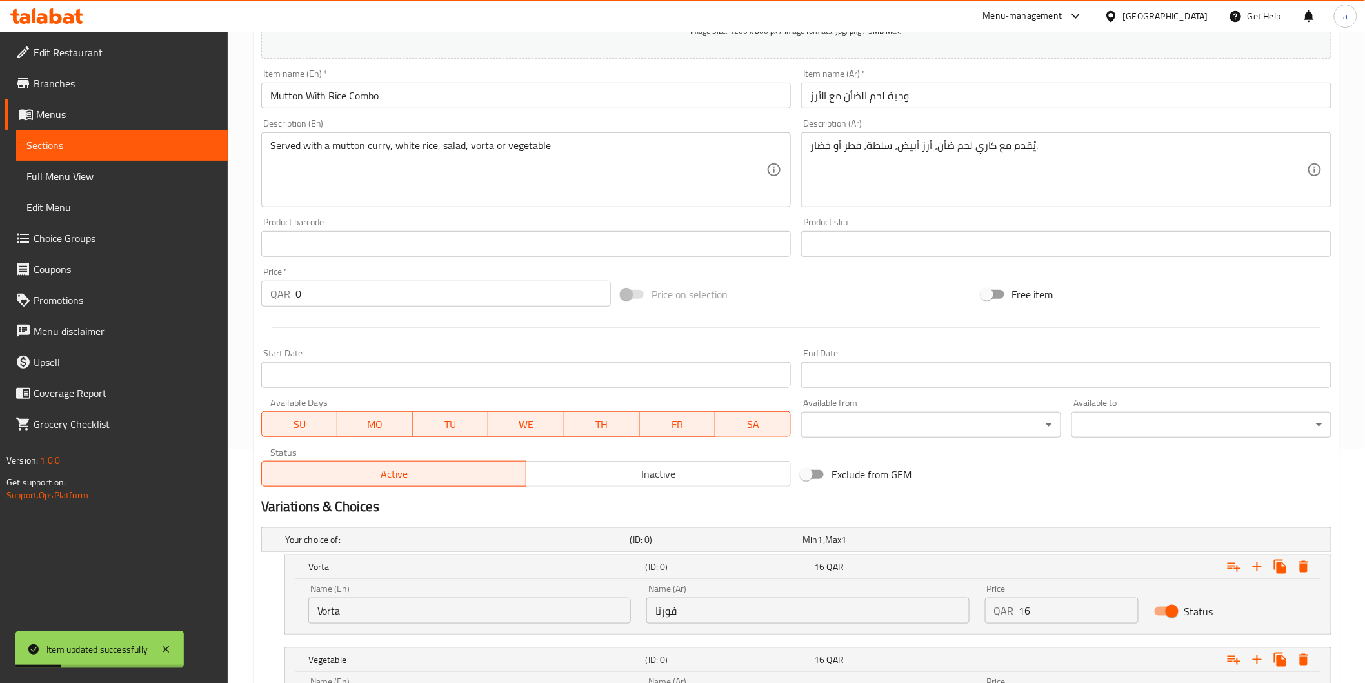
scroll to position [170, 0]
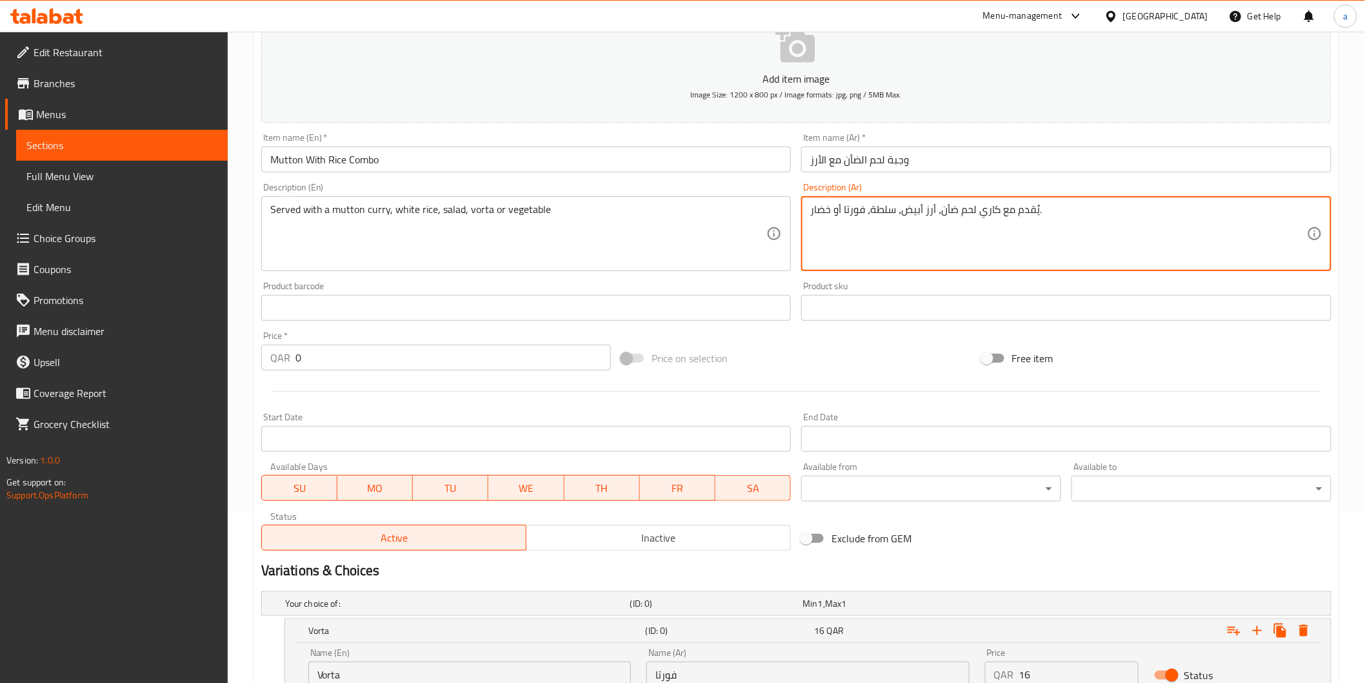
type textarea "يُقدم مع كاري لحم ضأن، أرز أبيض، سلطة، فورتا أو خضار."
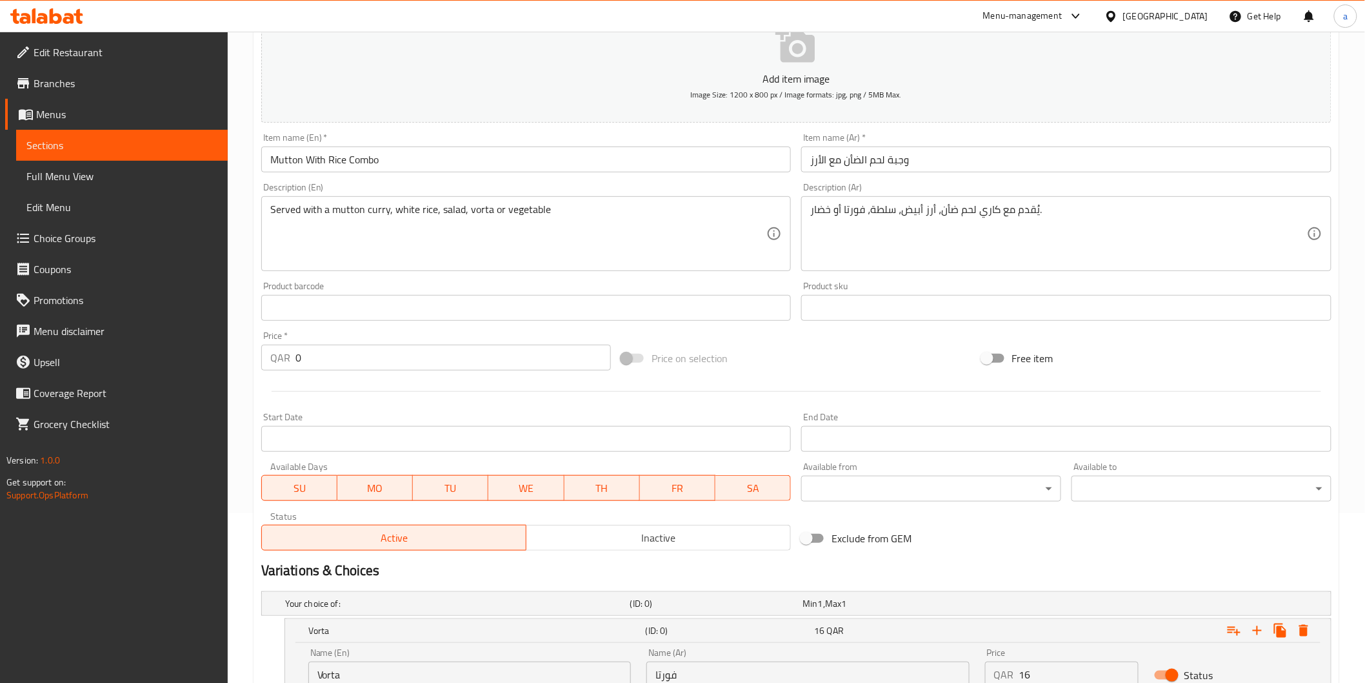
click at [867, 283] on div "Product sku Product sku" at bounding box center [1066, 300] width 530 height 39
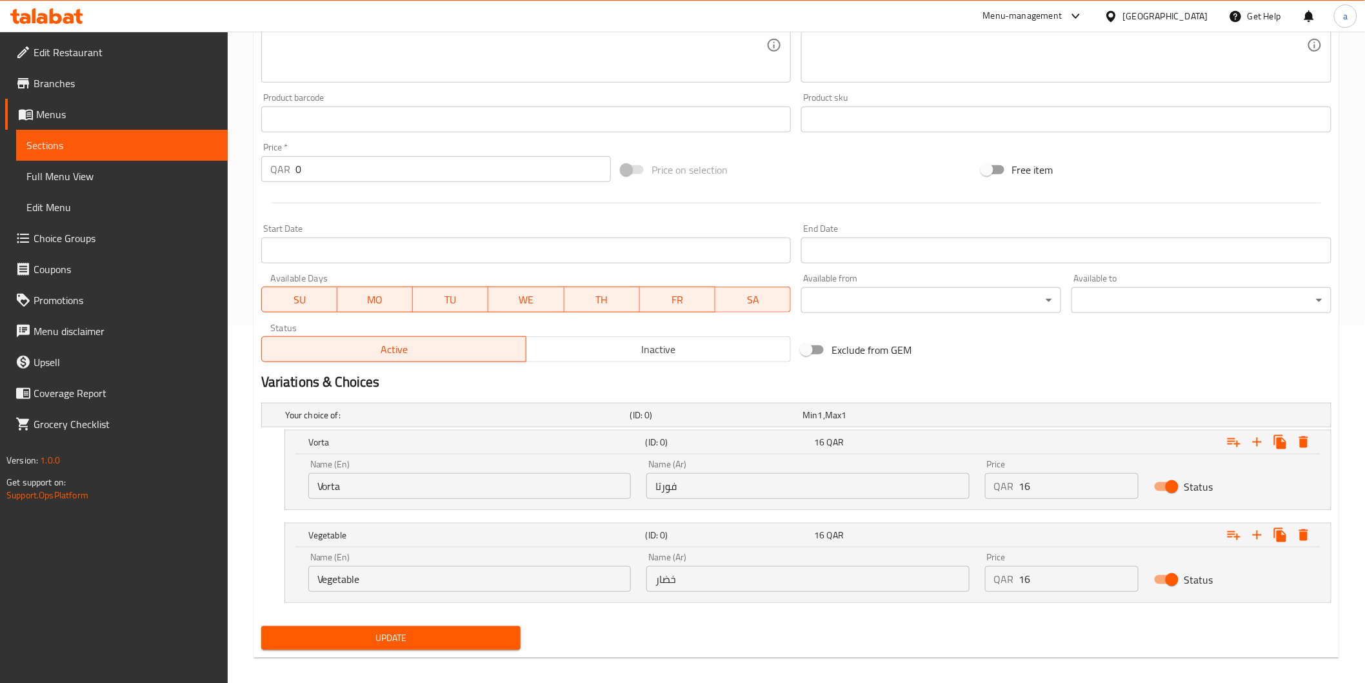
scroll to position [368, 0]
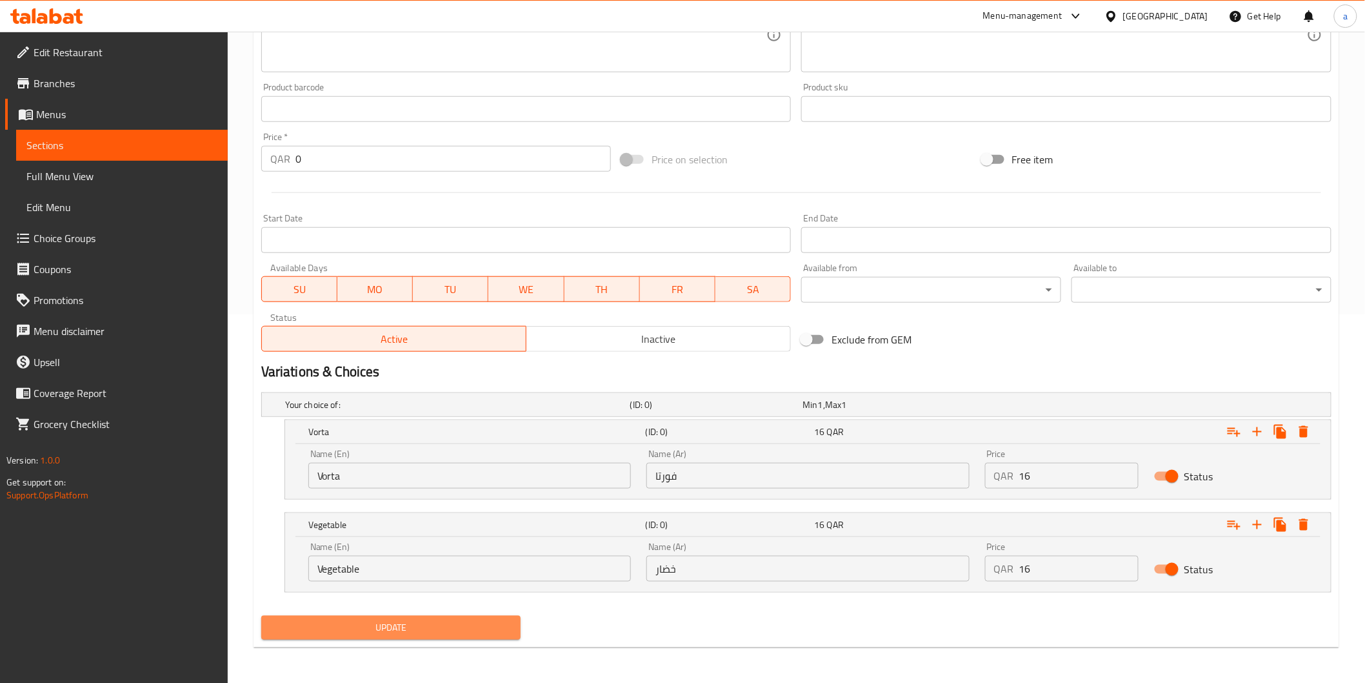
click at [428, 630] on span "Update" at bounding box center [391, 627] width 239 height 16
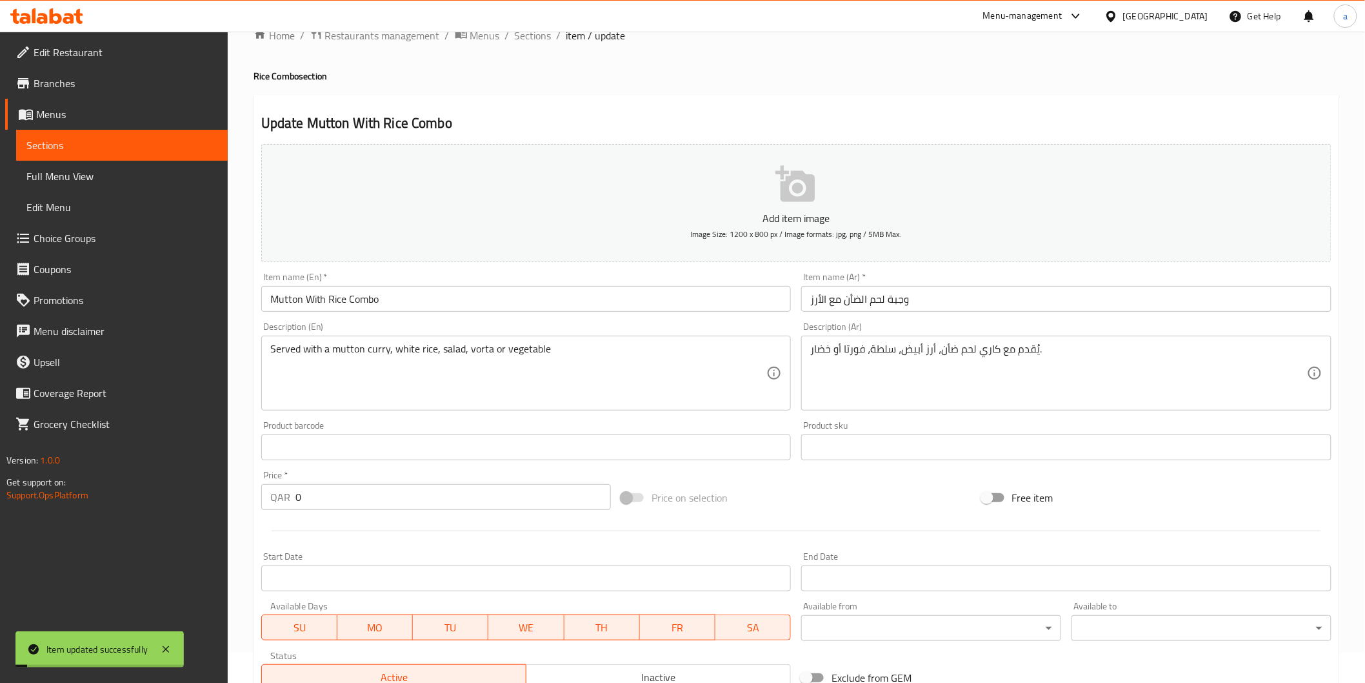
scroll to position [0, 0]
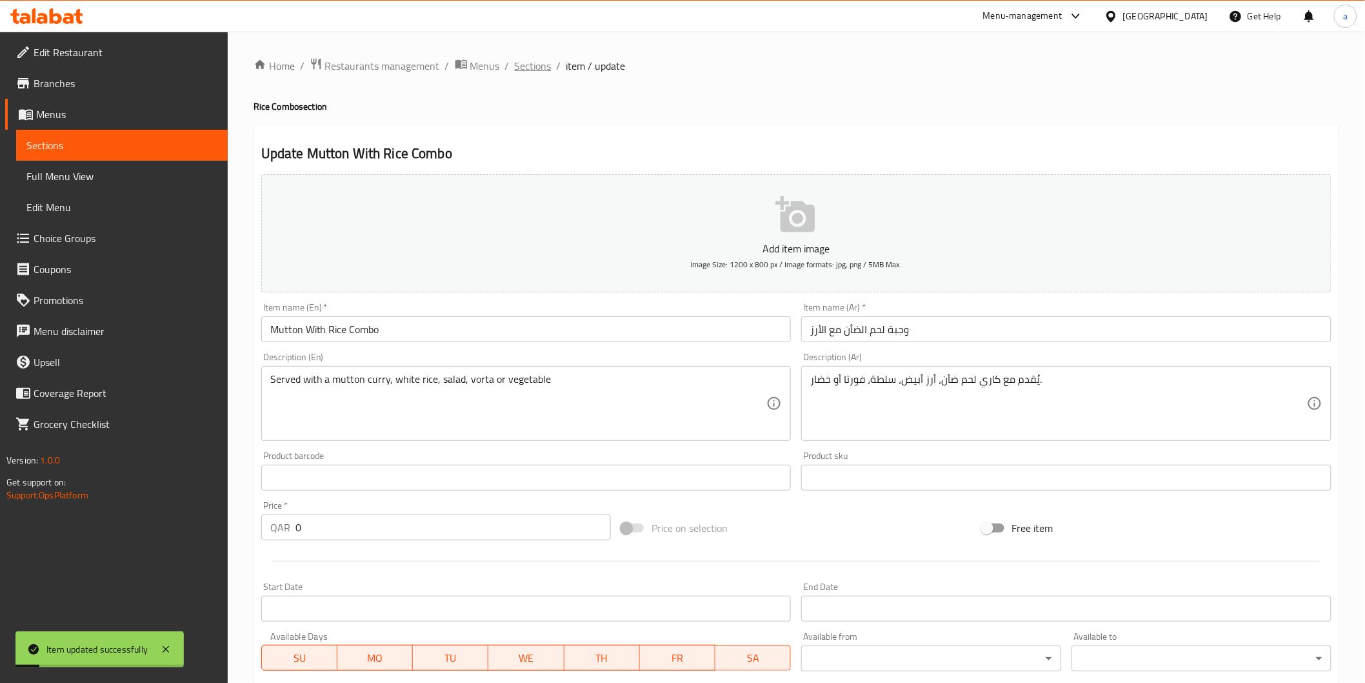
click at [532, 66] on span "Sections" at bounding box center [533, 65] width 37 height 15
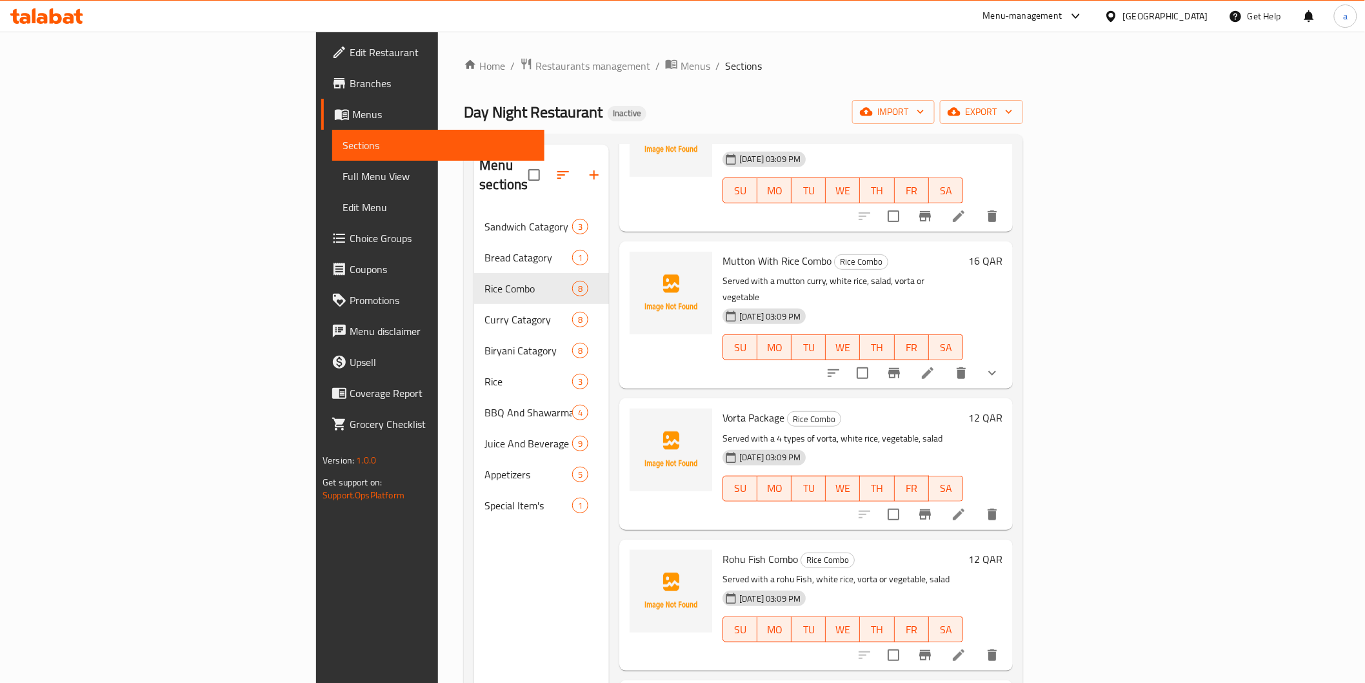
scroll to position [286, 0]
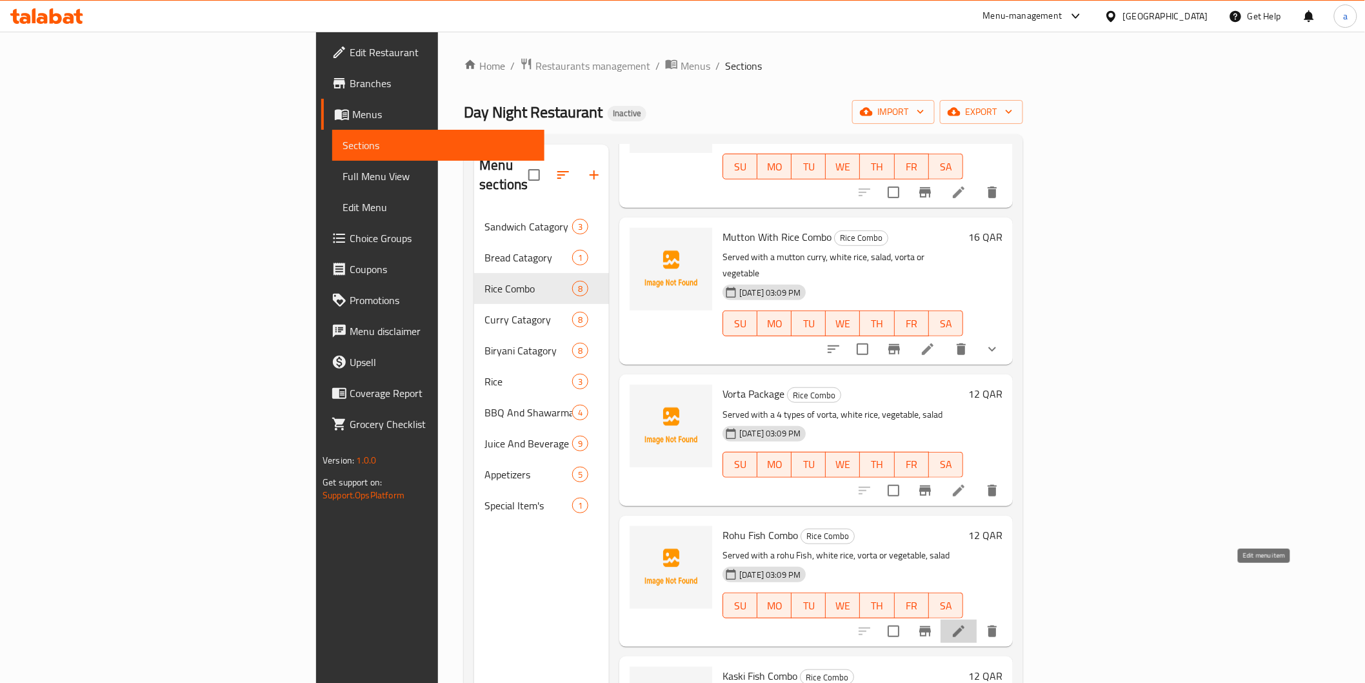
click at [967, 623] on icon at bounding box center [958, 630] width 15 height 15
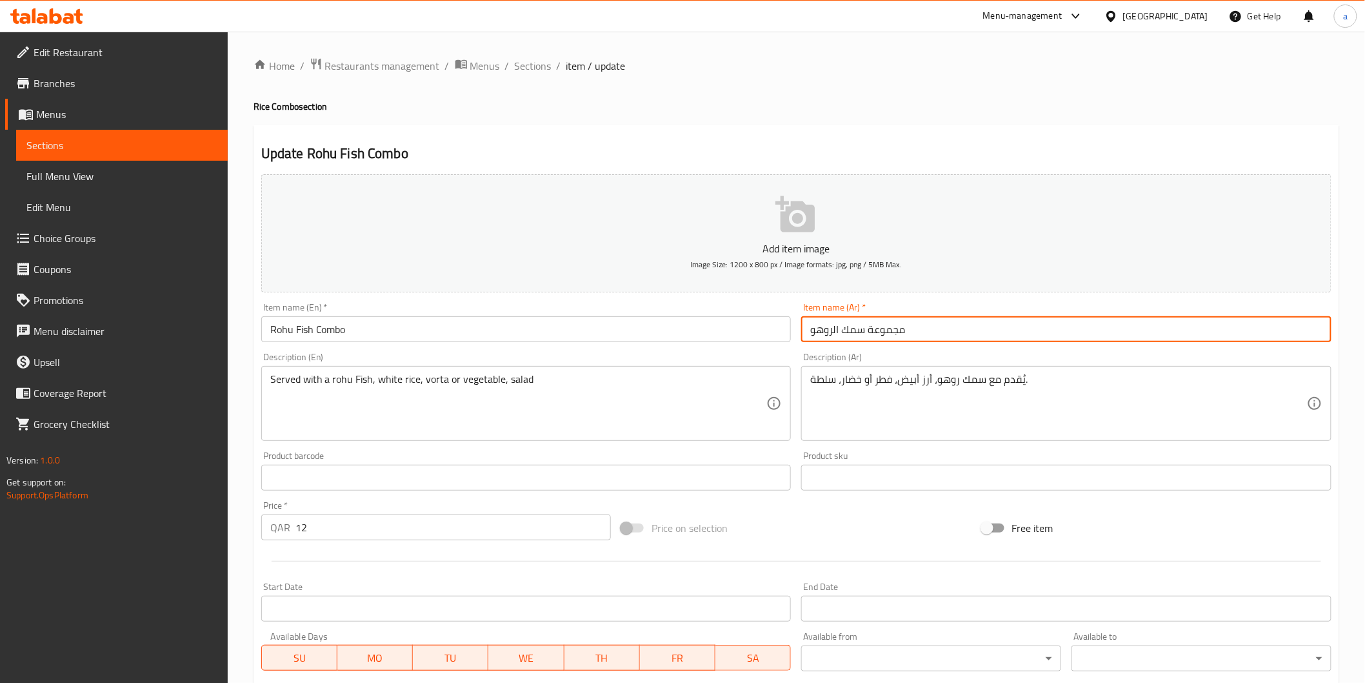
click at [881, 336] on input "مجموعة سمك الروهو" at bounding box center [1066, 329] width 530 height 26
type input "سمك الروهو"
type input "كومبو سمك الروهو"
click at [969, 306] on div "Item name (Ar)   * كومبو سمك الروهو Item name (Ar) *" at bounding box center [1066, 322] width 530 height 39
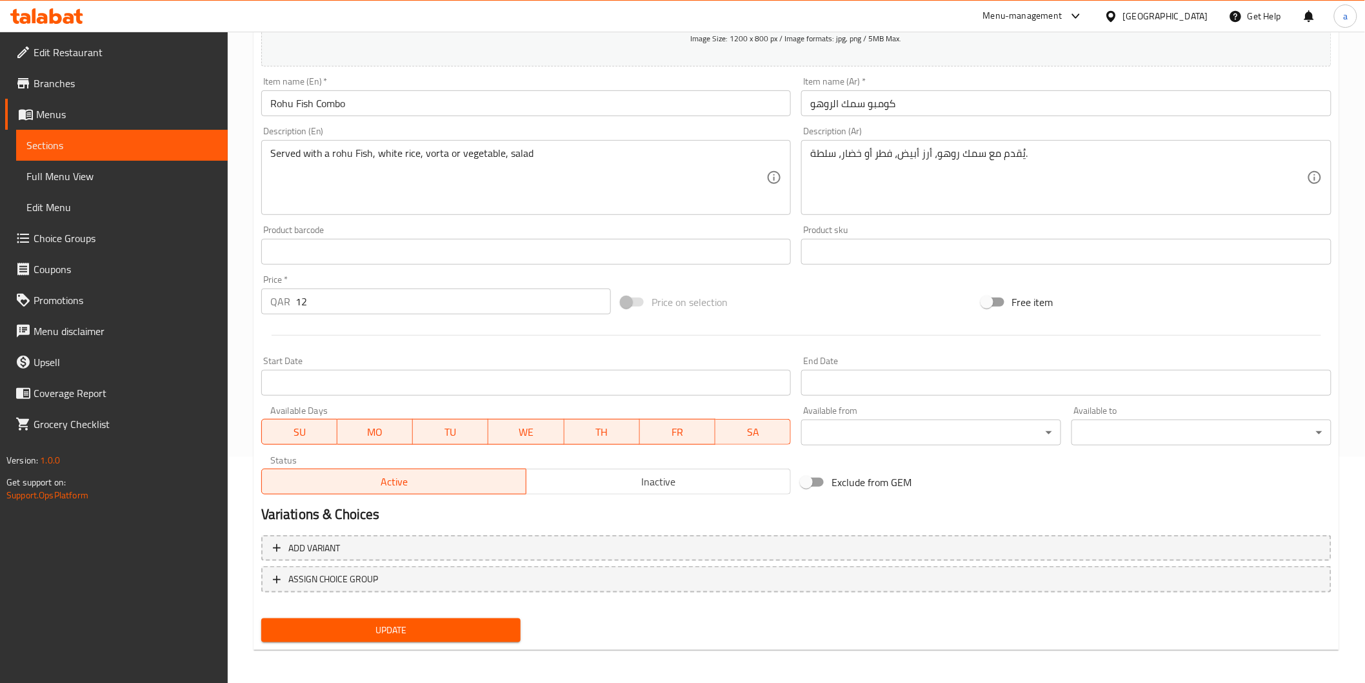
scroll to position [226, 0]
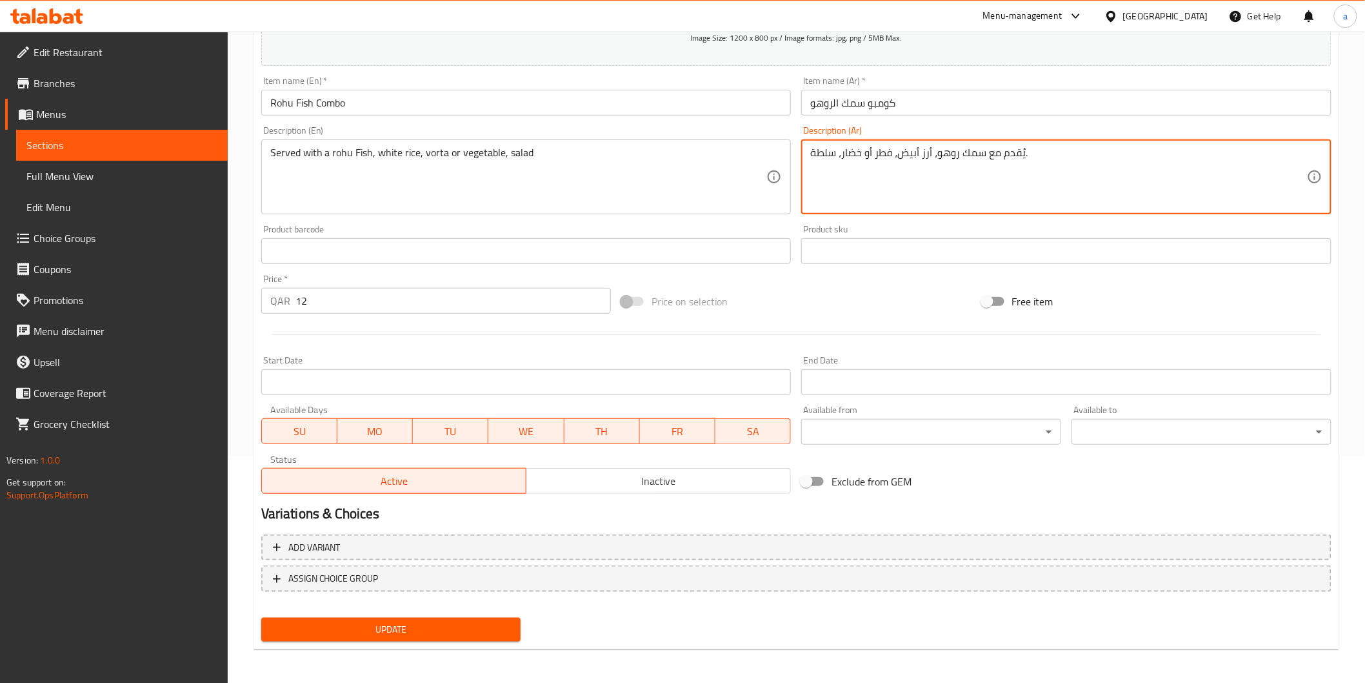
click at [887, 156] on textarea "يُقدم مع سمك روهو، أرز أبيض، فطر أو خضار، سلطة." at bounding box center [1058, 176] width 497 height 61
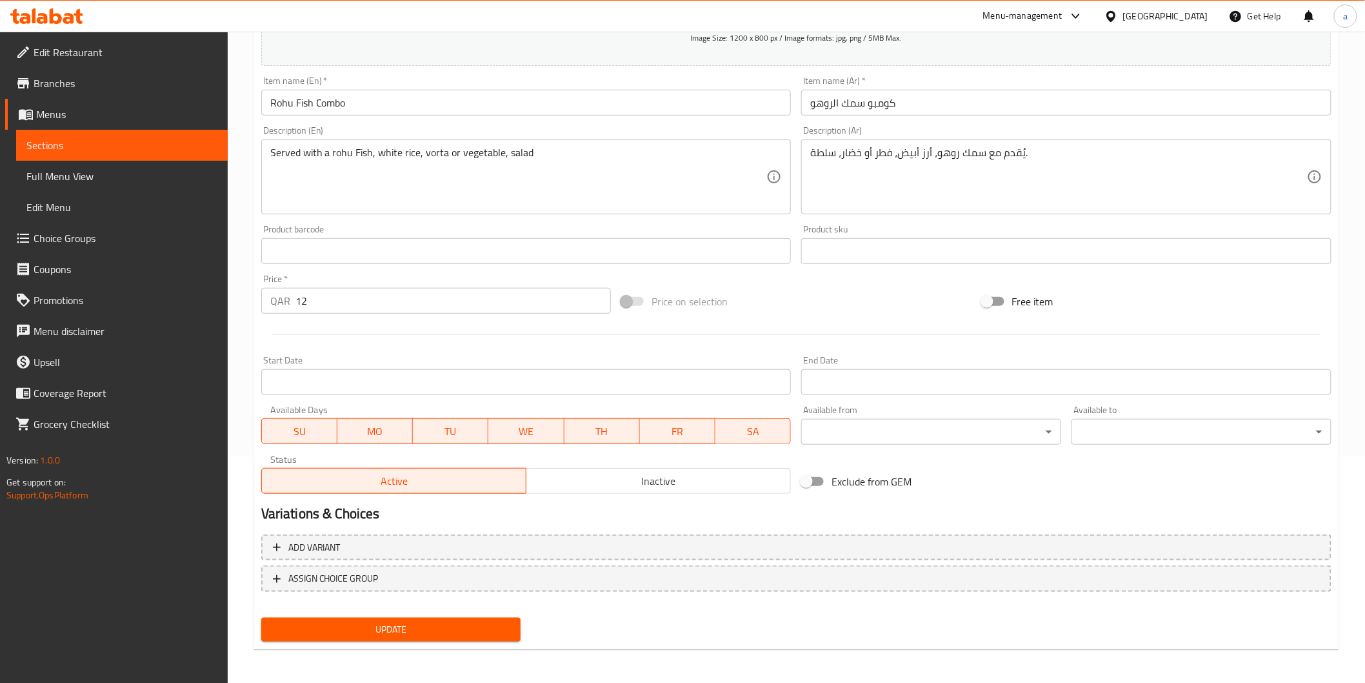
click at [887, 150] on textarea "يُقدم مع سمك روهو، أرز أبيض، فطر أو خضار، سلطة." at bounding box center [1058, 176] width 497 height 61
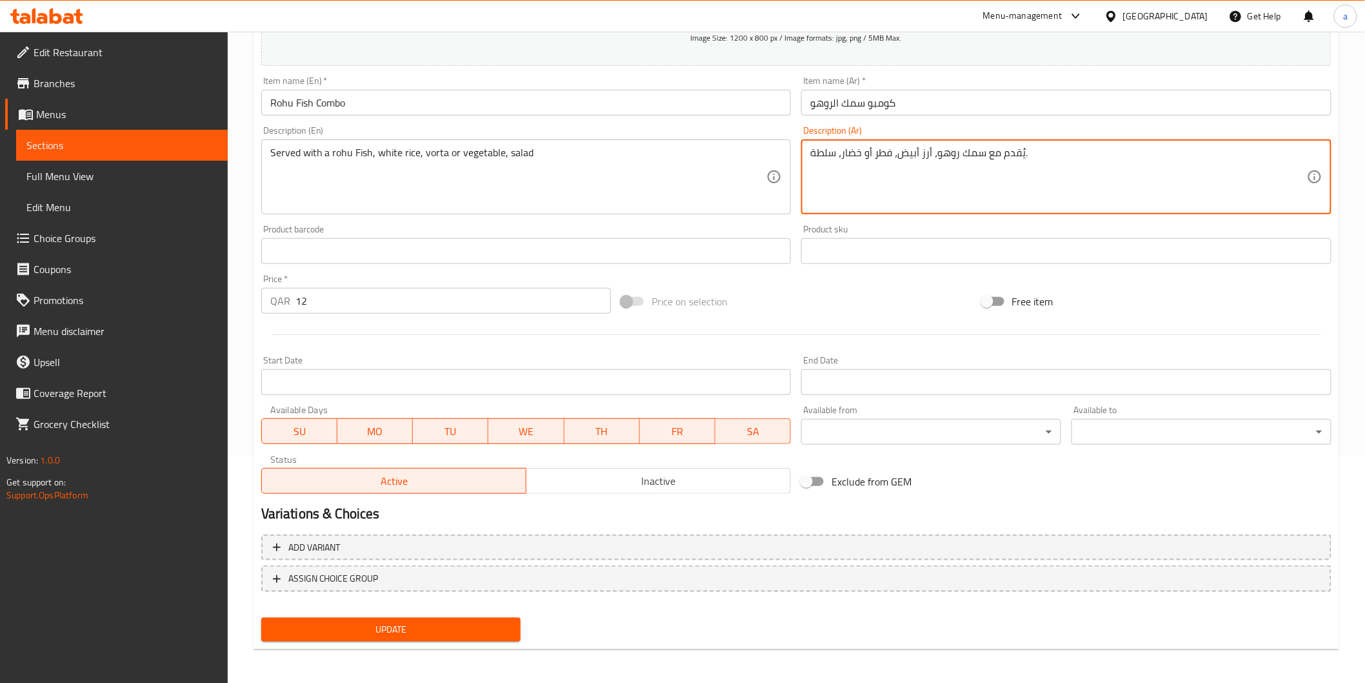
click at [887, 153] on textarea "يُقدم مع سمك روهو، أرز أبيض، فطر أو خضار، سلطة." at bounding box center [1058, 176] width 497 height 61
drag, startPoint x: 887, startPoint y: 153, endPoint x: 887, endPoint y: 166, distance: 13.6
click at [887, 154] on textarea "يُقدم مع سمك روهو، أرز أبيض، فطر أو خضار، سلطة." at bounding box center [1058, 176] width 497 height 61
paste textarea "ورتا"
type textarea "يُقدم مع سمك روهو، أرز أبيض، فورتا أو خضار، سلطة."
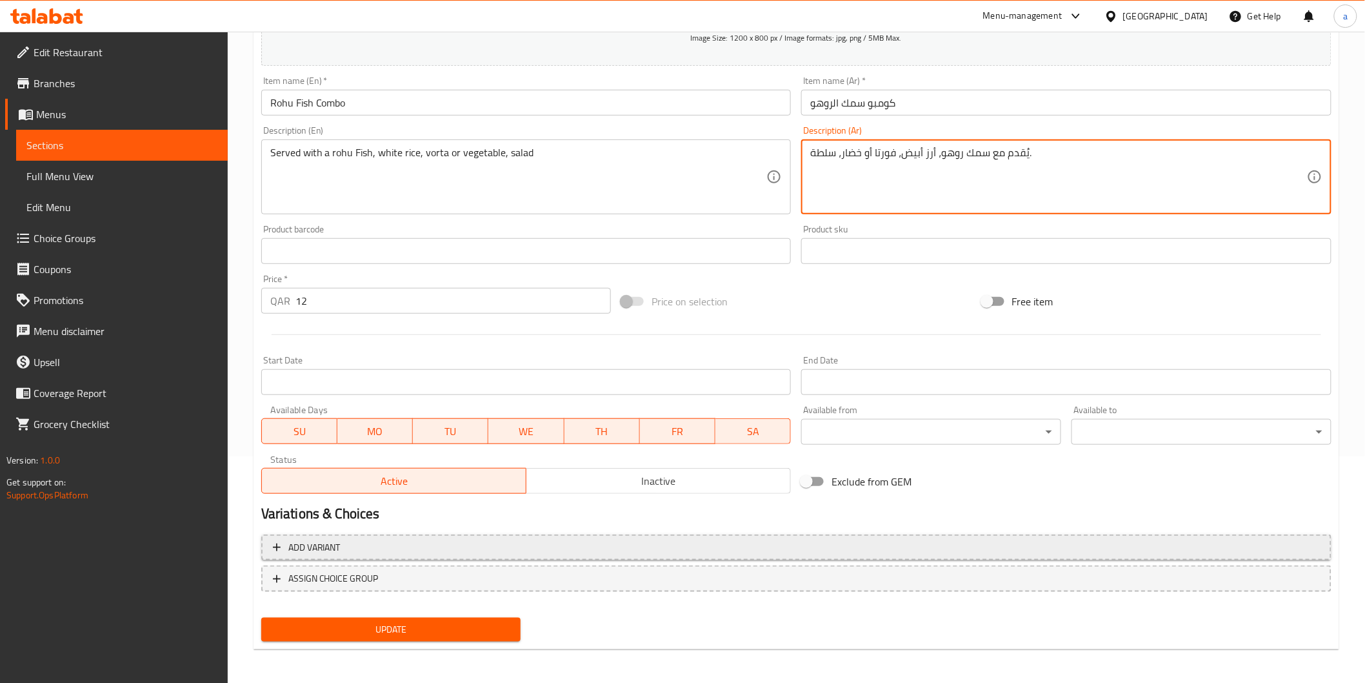
click at [591, 547] on span "Add variant" at bounding box center [796, 547] width 1047 height 16
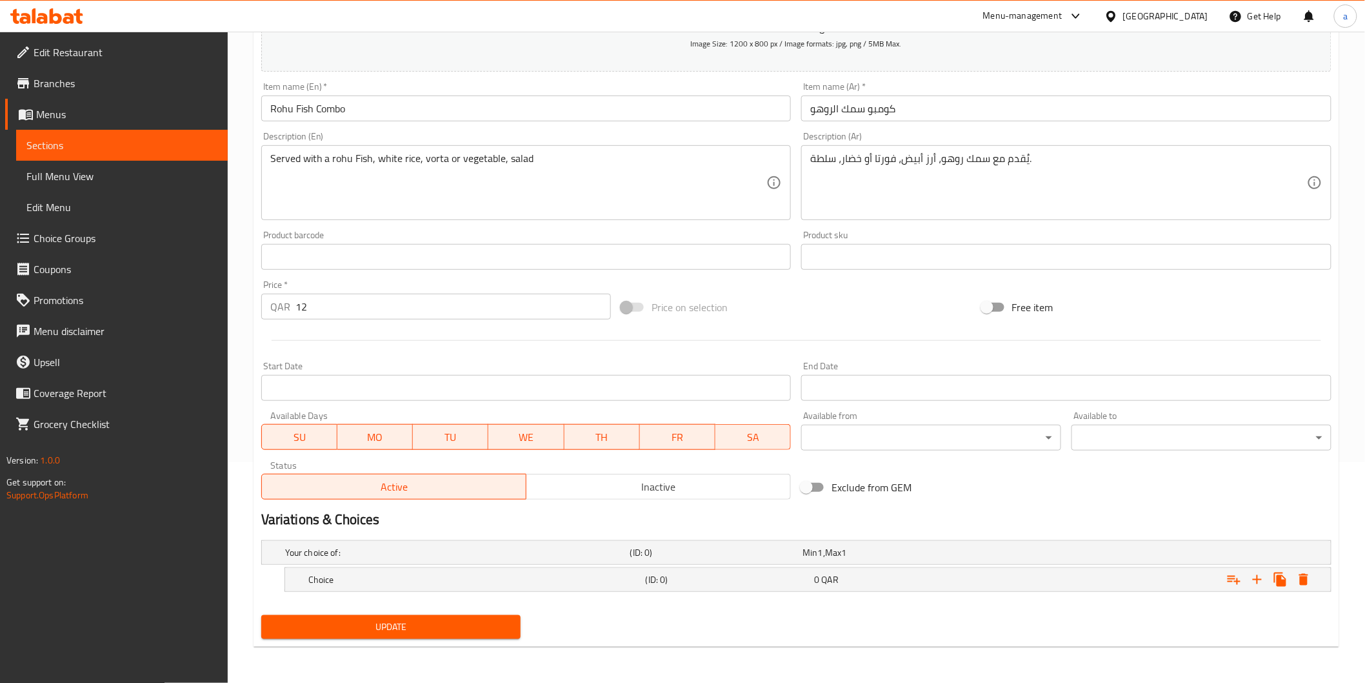
scroll to position [220, 0]
click at [669, 578] on h5 "(ID: 0)" at bounding box center [728, 580] width 164 height 13
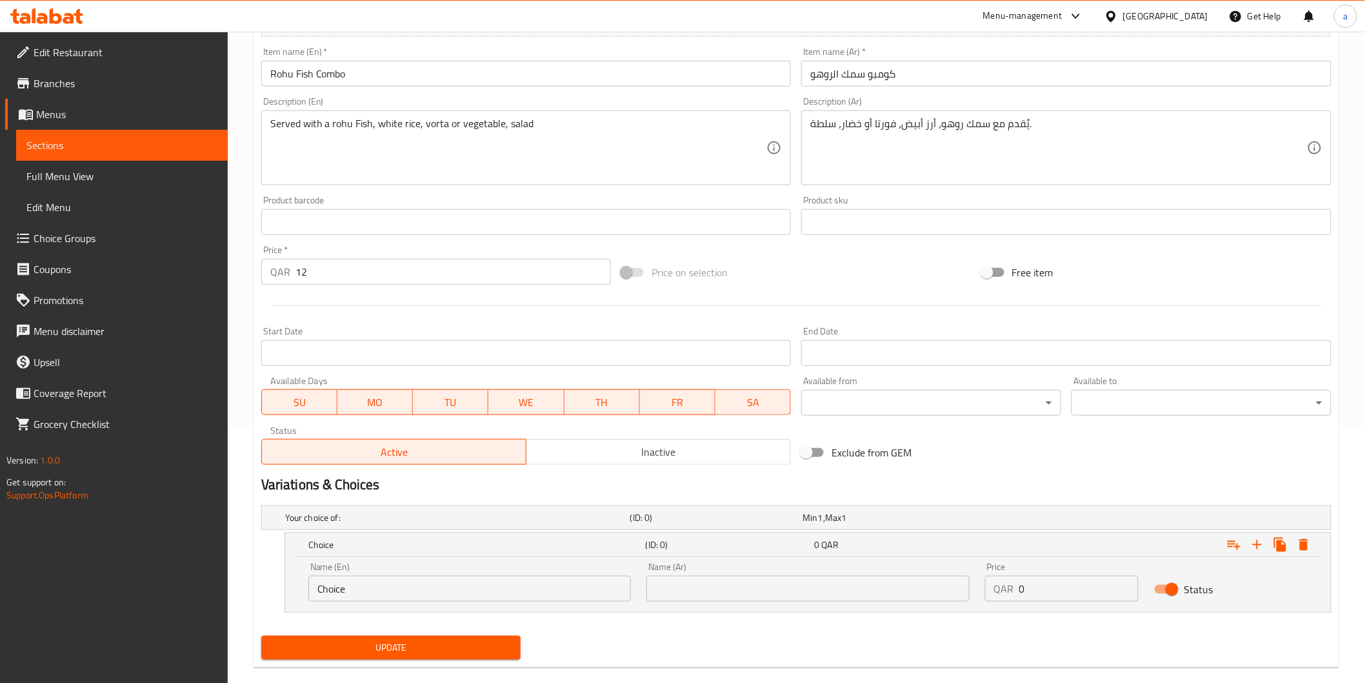
scroll to position [275, 0]
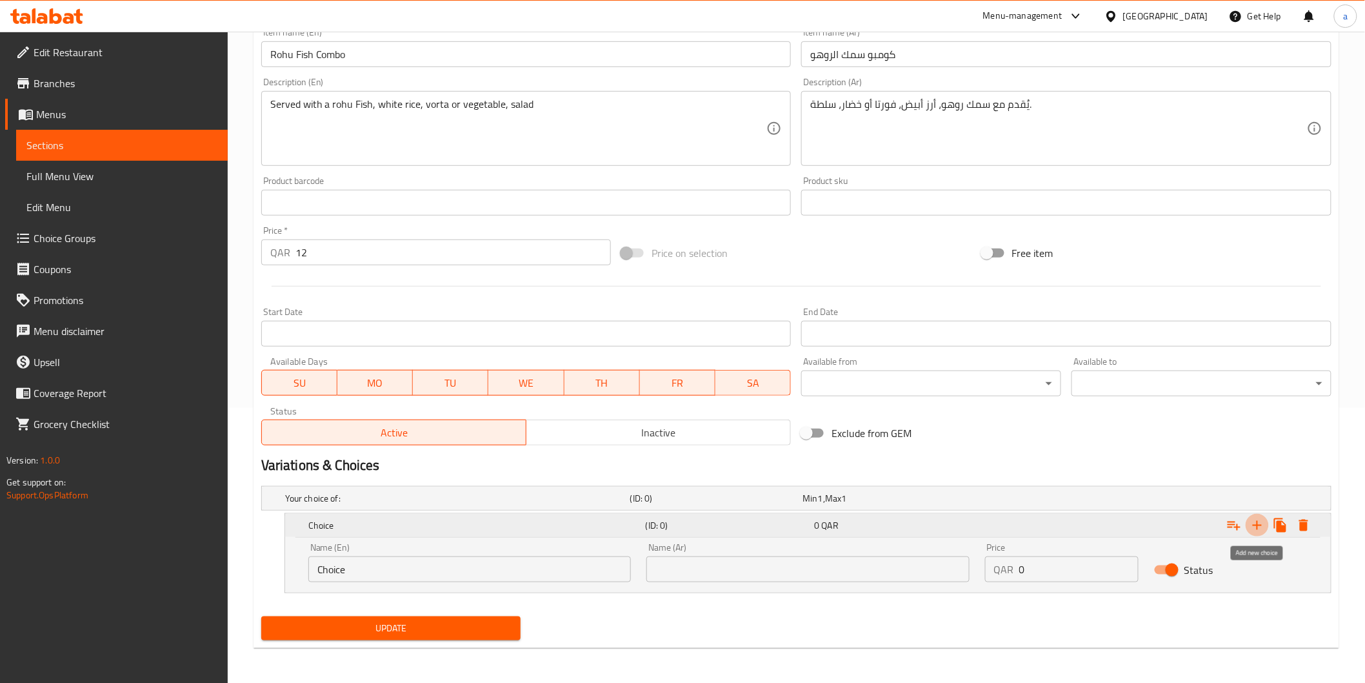
click at [1259, 523] on icon "Expand" at bounding box center [1257, 524] width 15 height 15
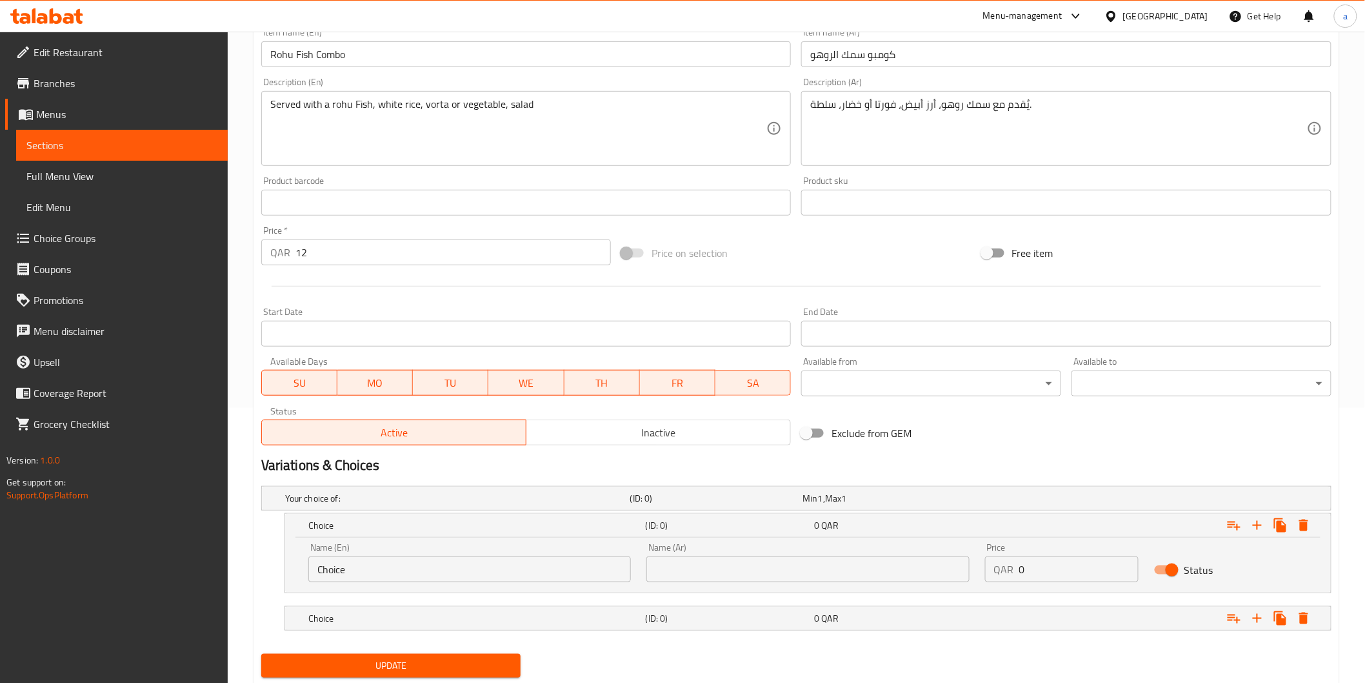
click at [690, 568] on input "text" at bounding box center [807, 569] width 323 height 26
paste input "فورتا"
type input "فورتا"
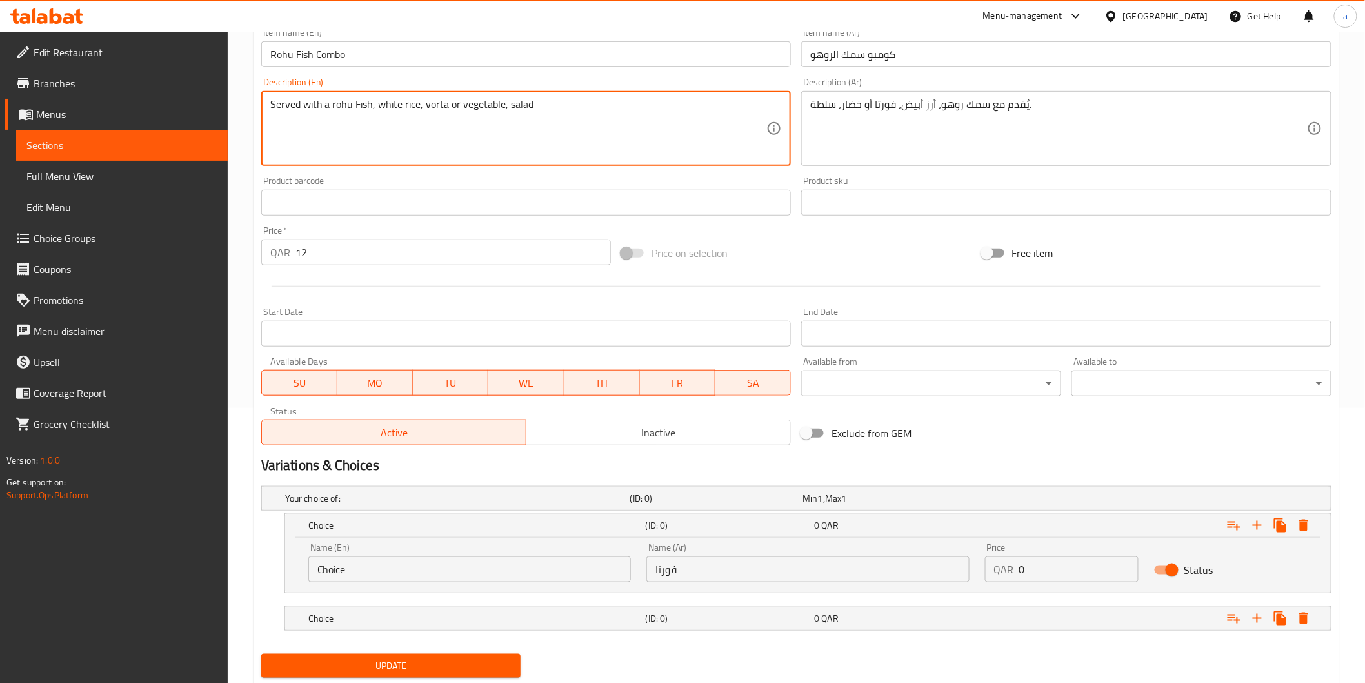
drag, startPoint x: 425, startPoint y: 100, endPoint x: 439, endPoint y: 123, distance: 26.7
click at [425, 101] on textarea "Served with a rohu Fish, white rice, vorta or vegetable, salad" at bounding box center [518, 128] width 497 height 61
click at [449, 565] on input "Choice" at bounding box center [469, 569] width 323 height 26
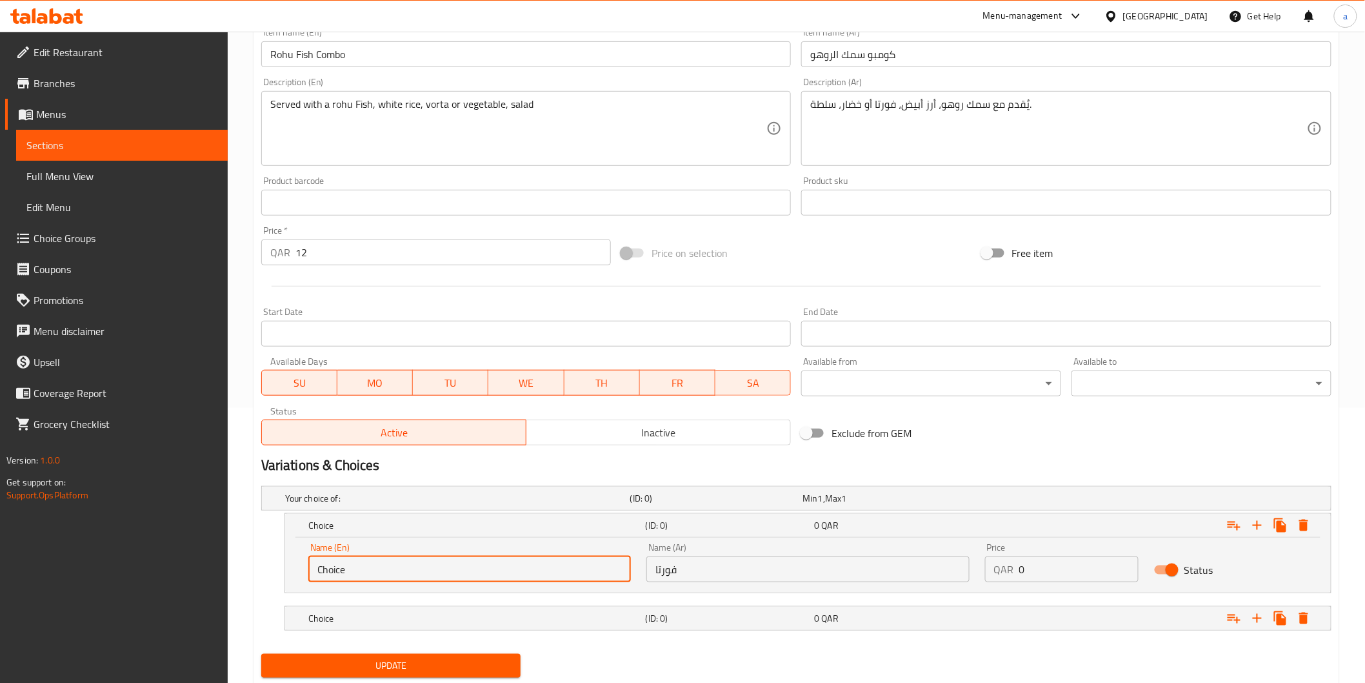
click at [449, 565] on input "Choice" at bounding box center [469, 569] width 323 height 26
paste input "vorta"
type input "vorta"
click at [906, 626] on div "0 QAR" at bounding box center [896, 618] width 169 height 18
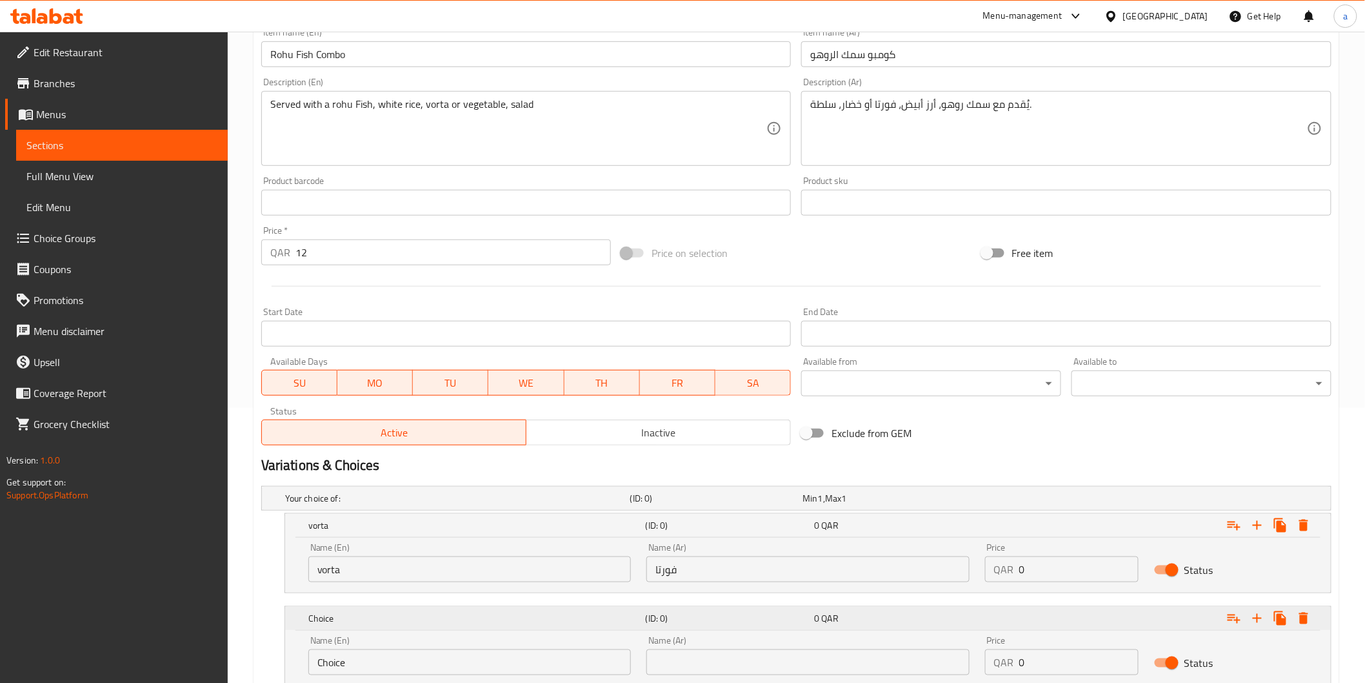
scroll to position [368, 0]
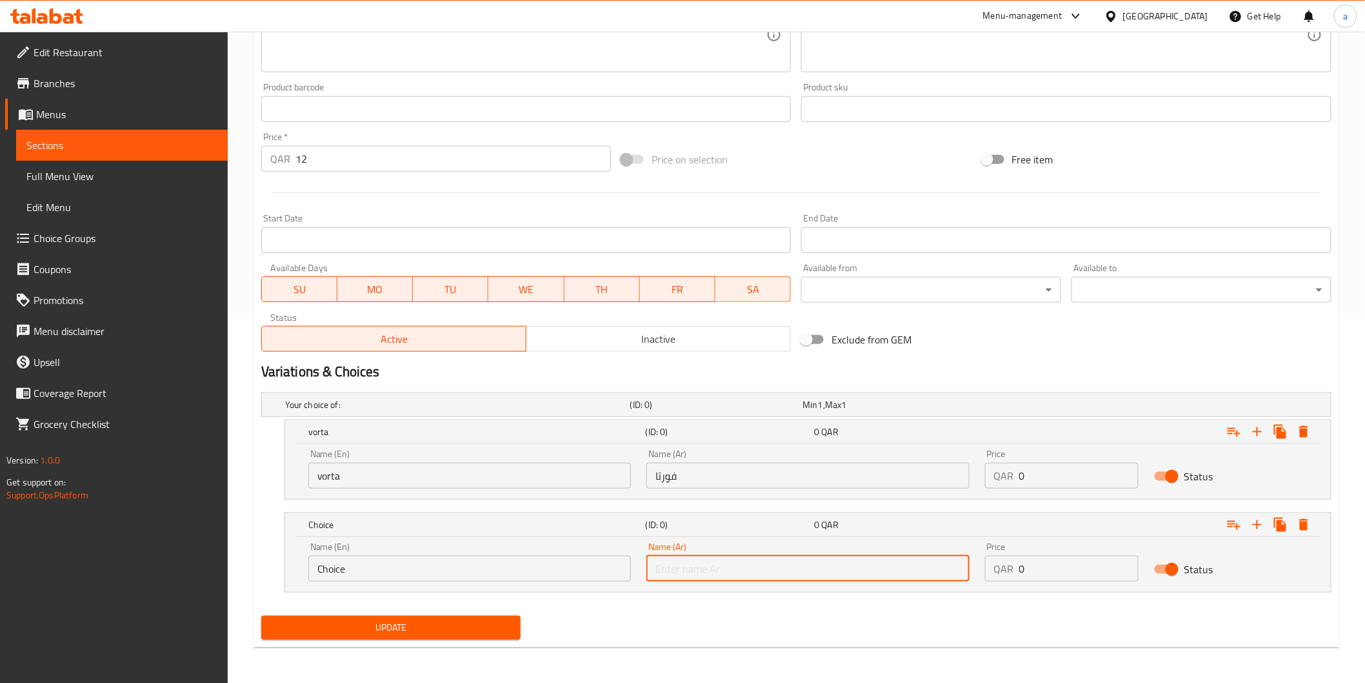
click at [772, 563] on input "text" at bounding box center [807, 569] width 323 height 26
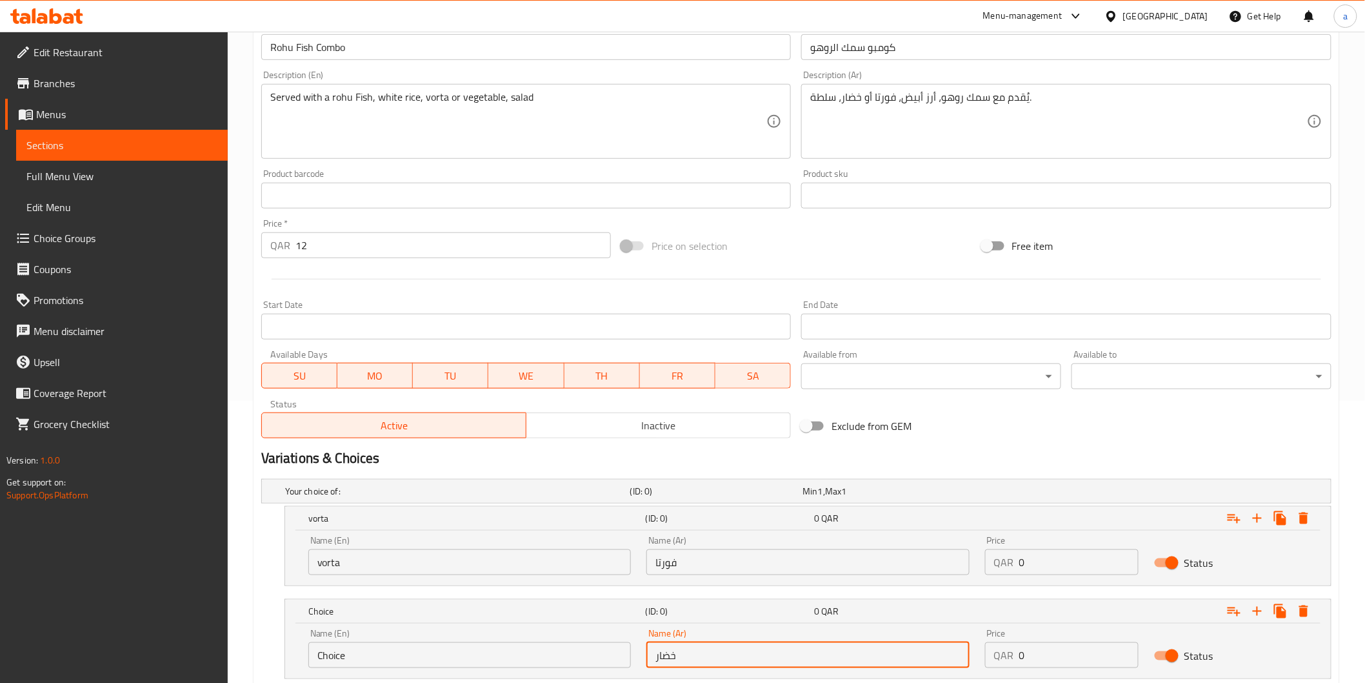
scroll to position [153, 0]
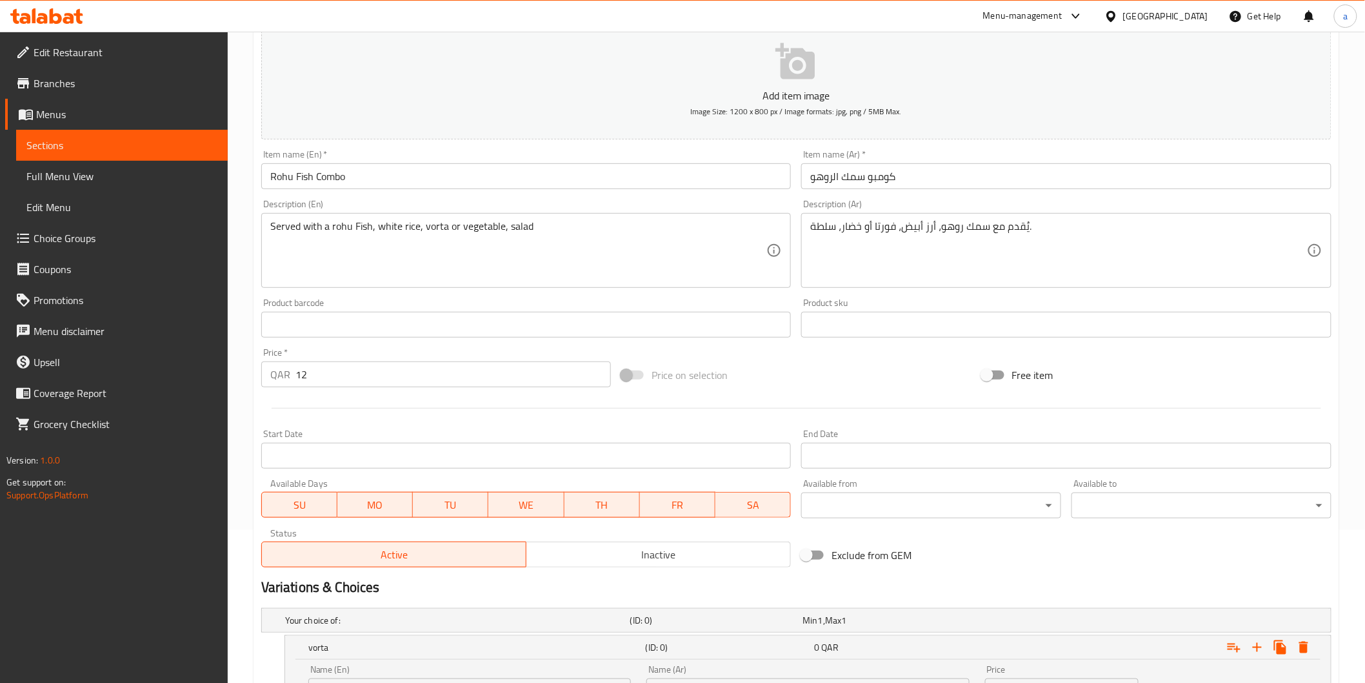
type input "خضار"
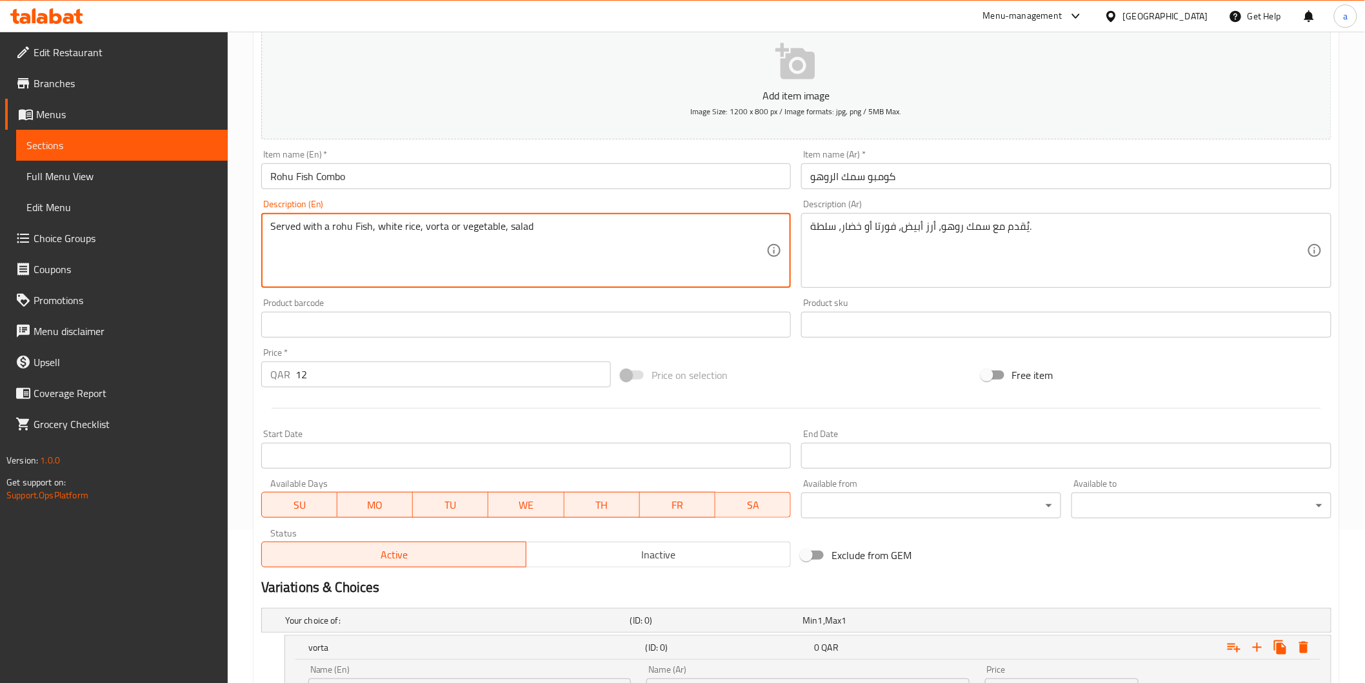
click at [470, 228] on textarea "Served with a rohu Fish, white rice, vorta or vegetable, salad" at bounding box center [518, 250] width 497 height 61
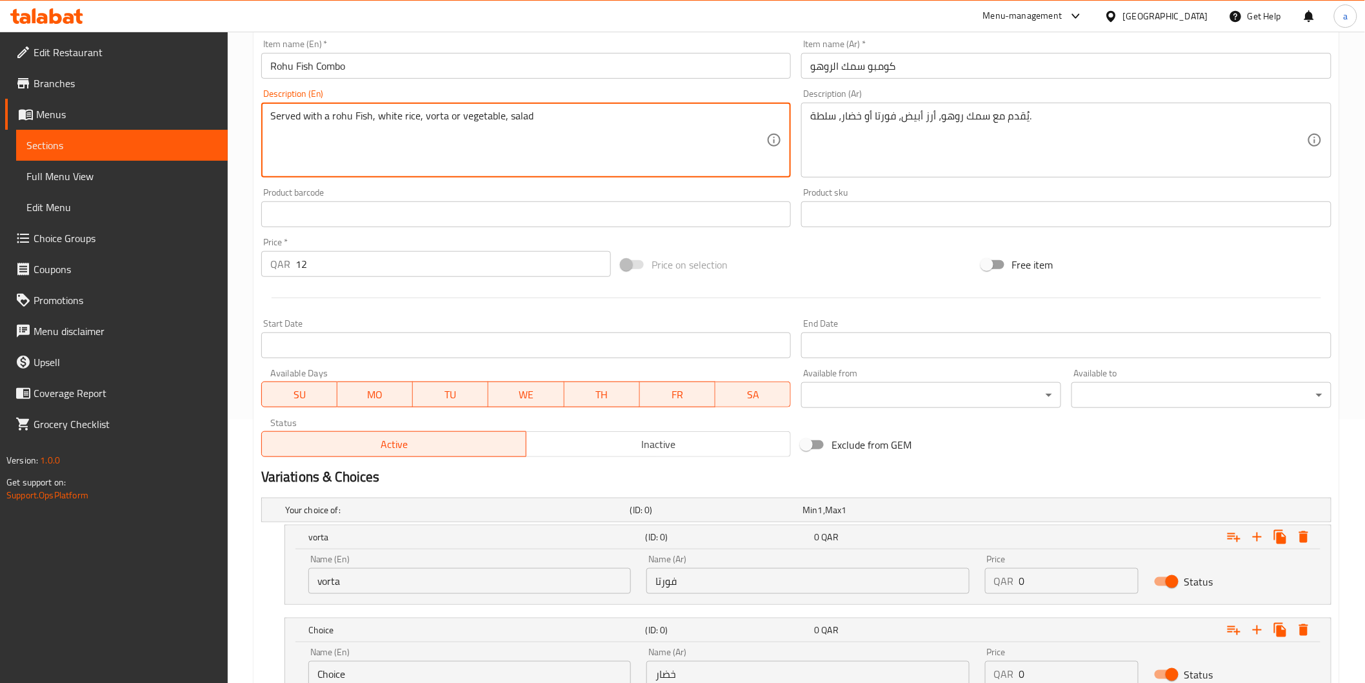
scroll to position [368, 0]
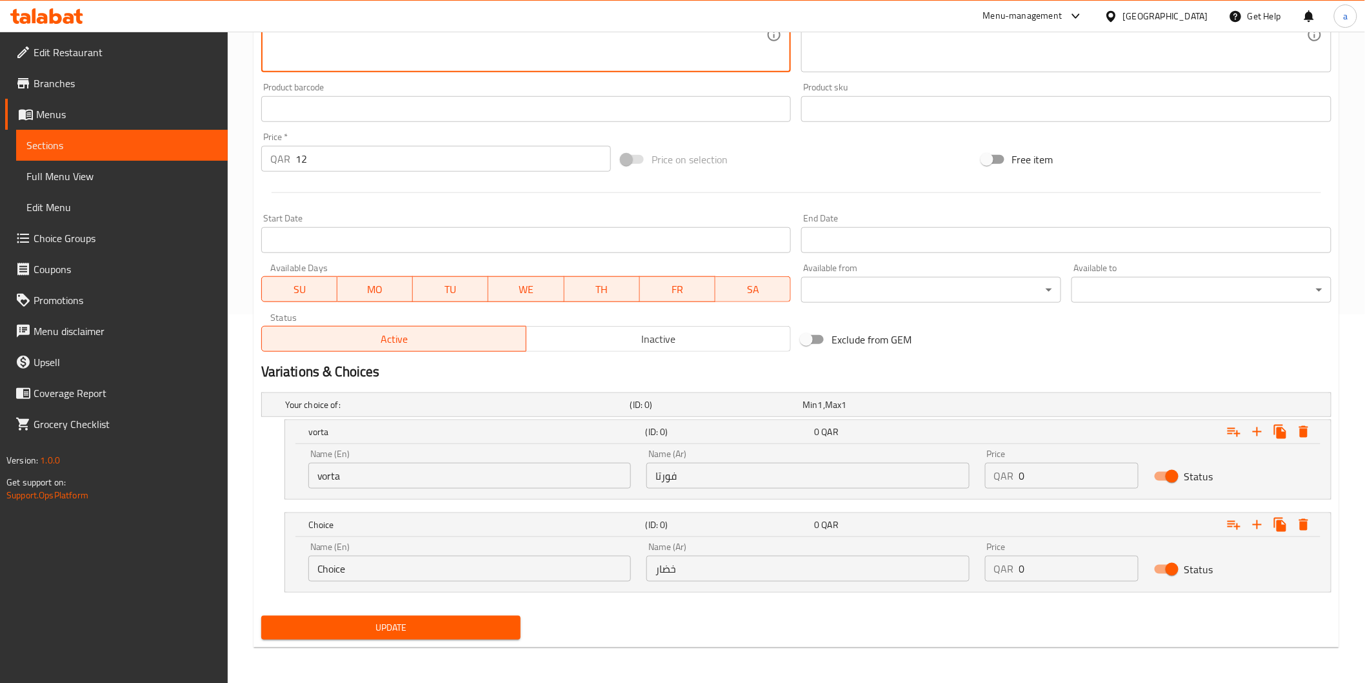
click at [526, 563] on input "Choice" at bounding box center [469, 569] width 323 height 26
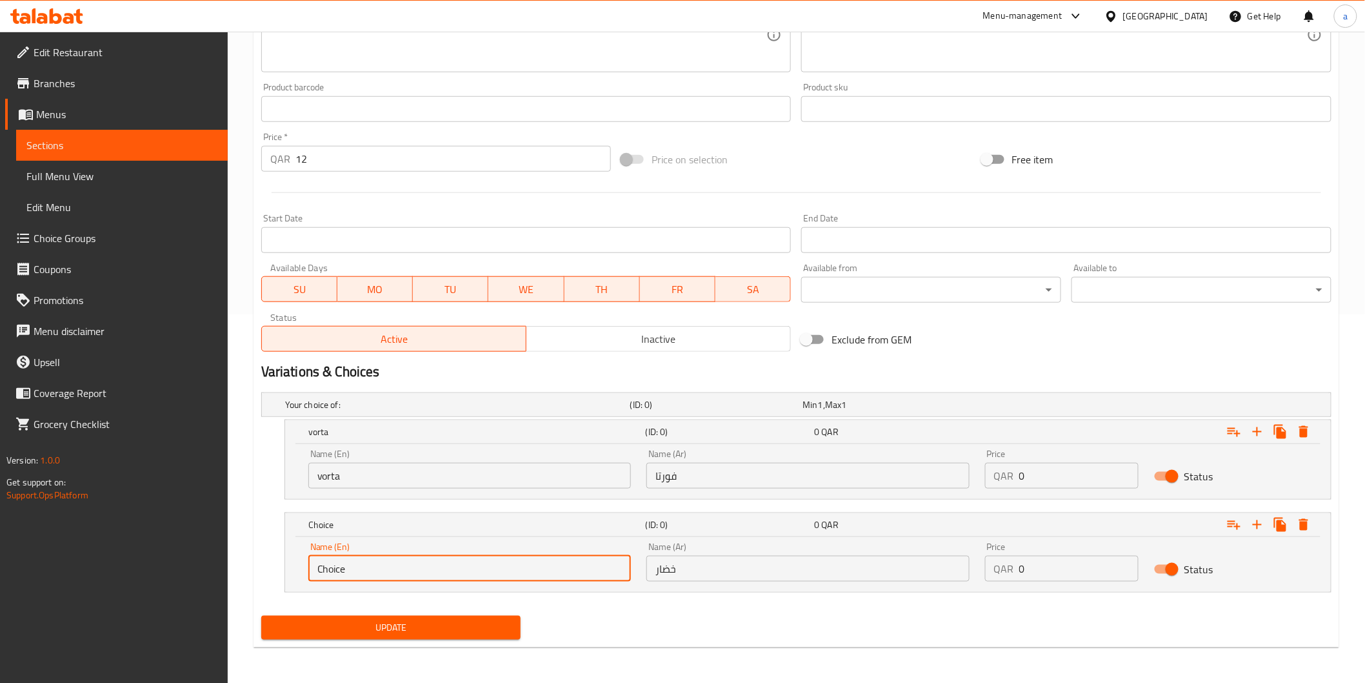
paste input "vegetable"
paste input "text"
type input "Vegetable"
click at [321, 473] on input "vorta" at bounding box center [469, 476] width 323 height 26
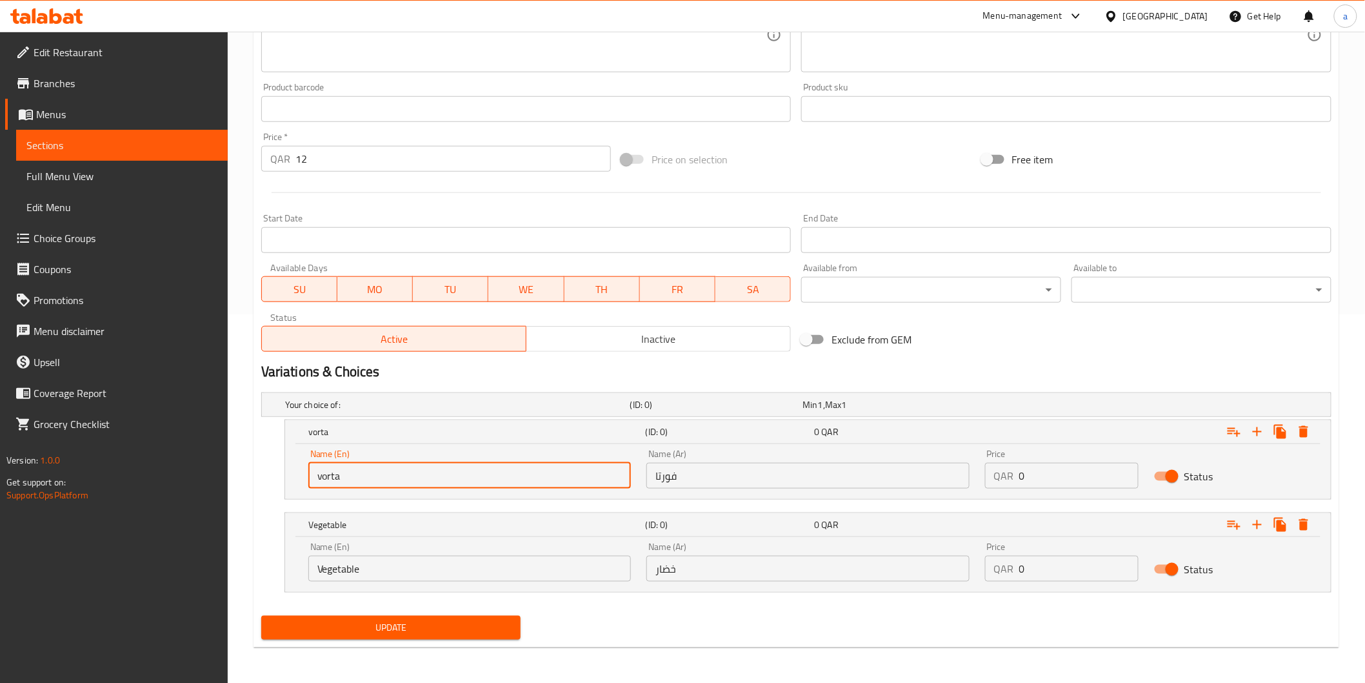
type input "Vorta"
click at [330, 158] on input "12" at bounding box center [454, 159] width 316 height 26
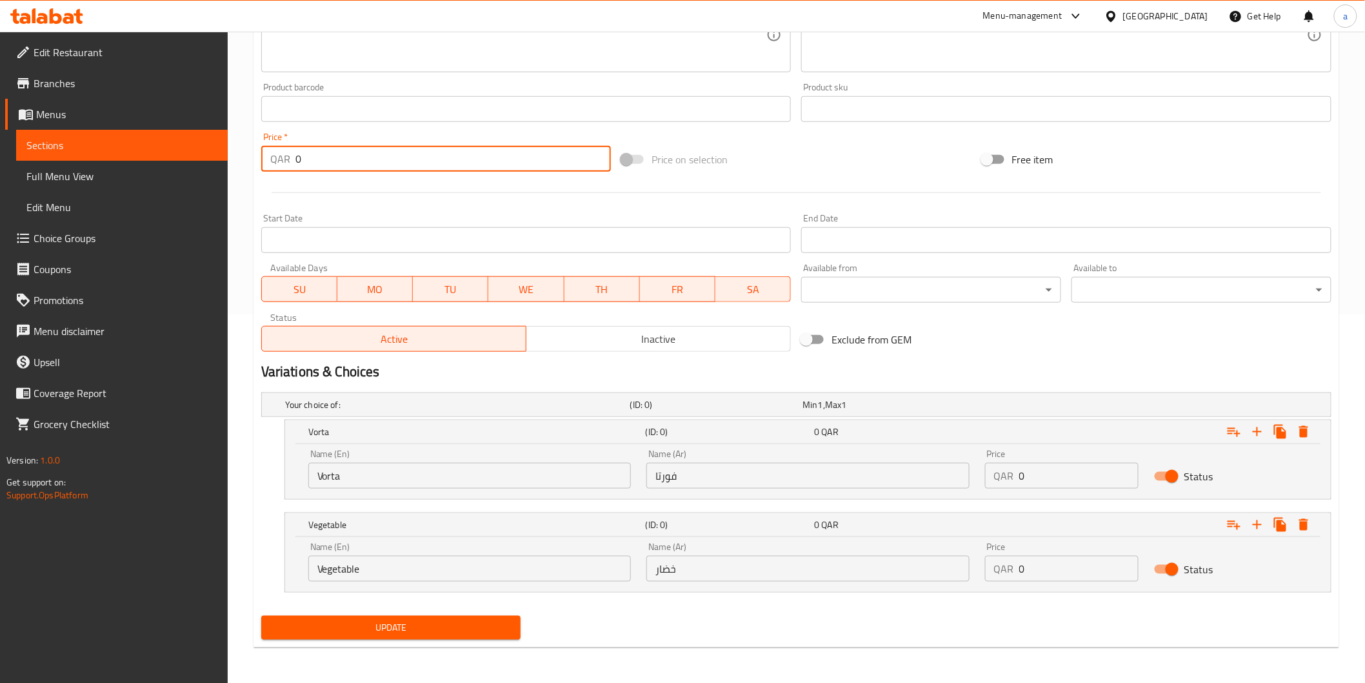
type input "0"
click at [1090, 486] on input "0" at bounding box center [1078, 476] width 119 height 26
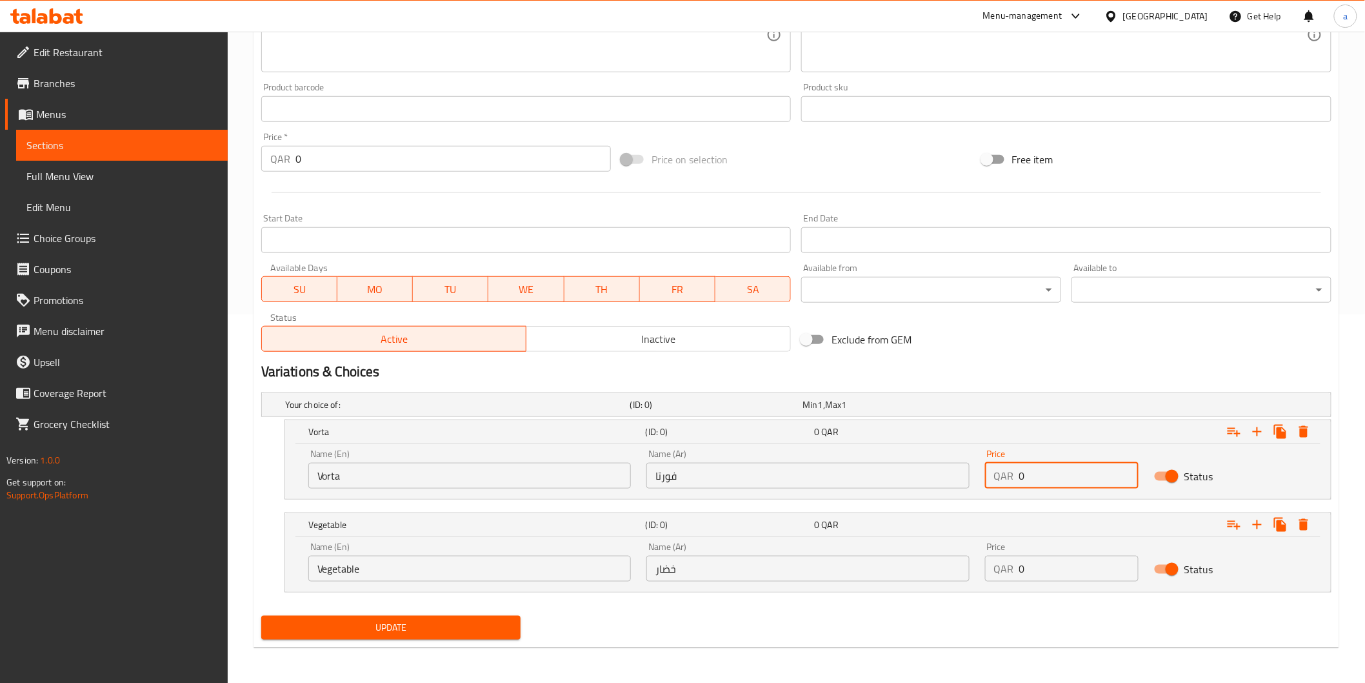
paste input "12"
type input "12"
click at [1083, 570] on input "0" at bounding box center [1078, 569] width 119 height 26
paste input "12"
type input "12"
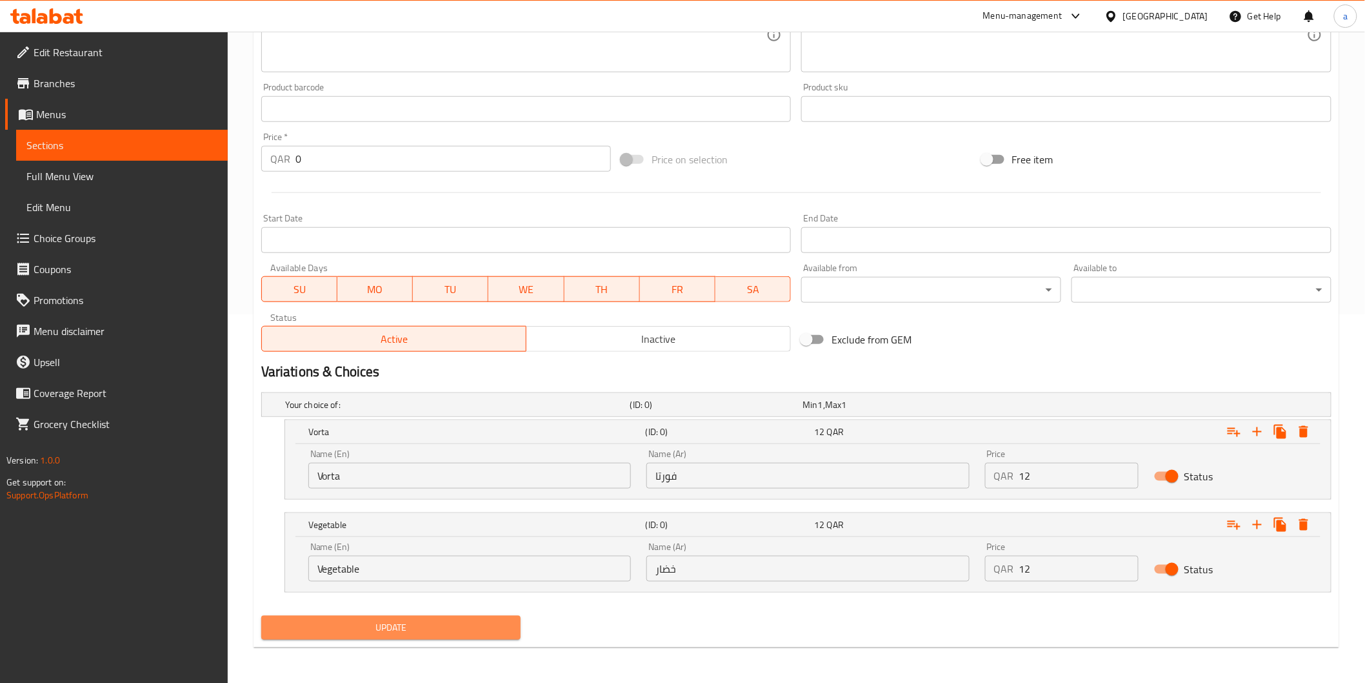
click at [445, 635] on span "Update" at bounding box center [391, 627] width 239 height 16
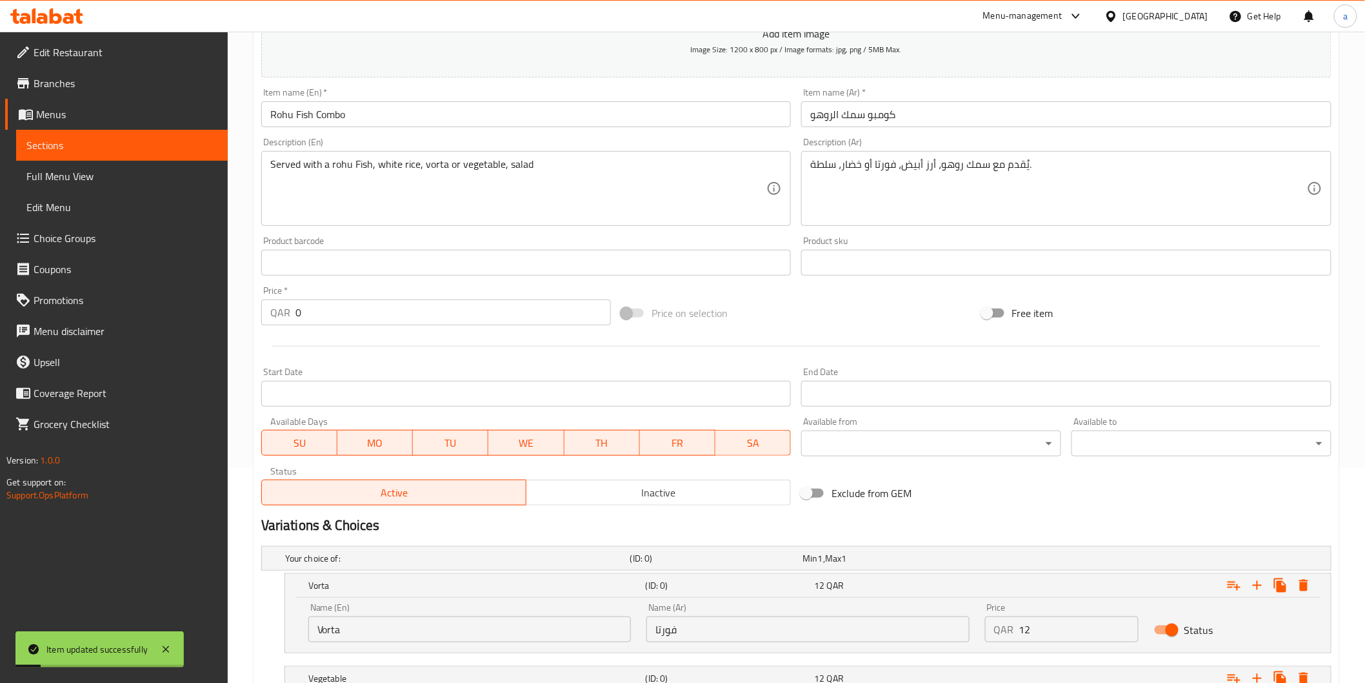
scroll to position [0, 0]
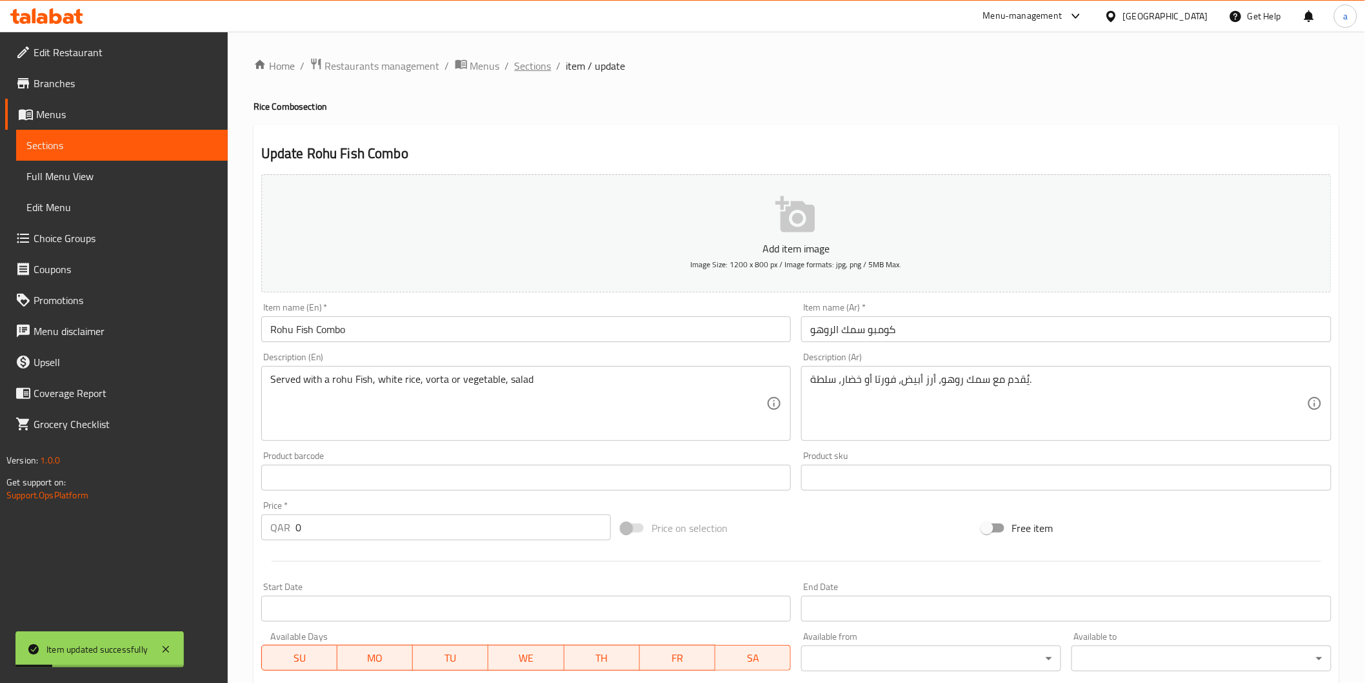
click at [530, 71] on span "Sections" at bounding box center [533, 65] width 37 height 15
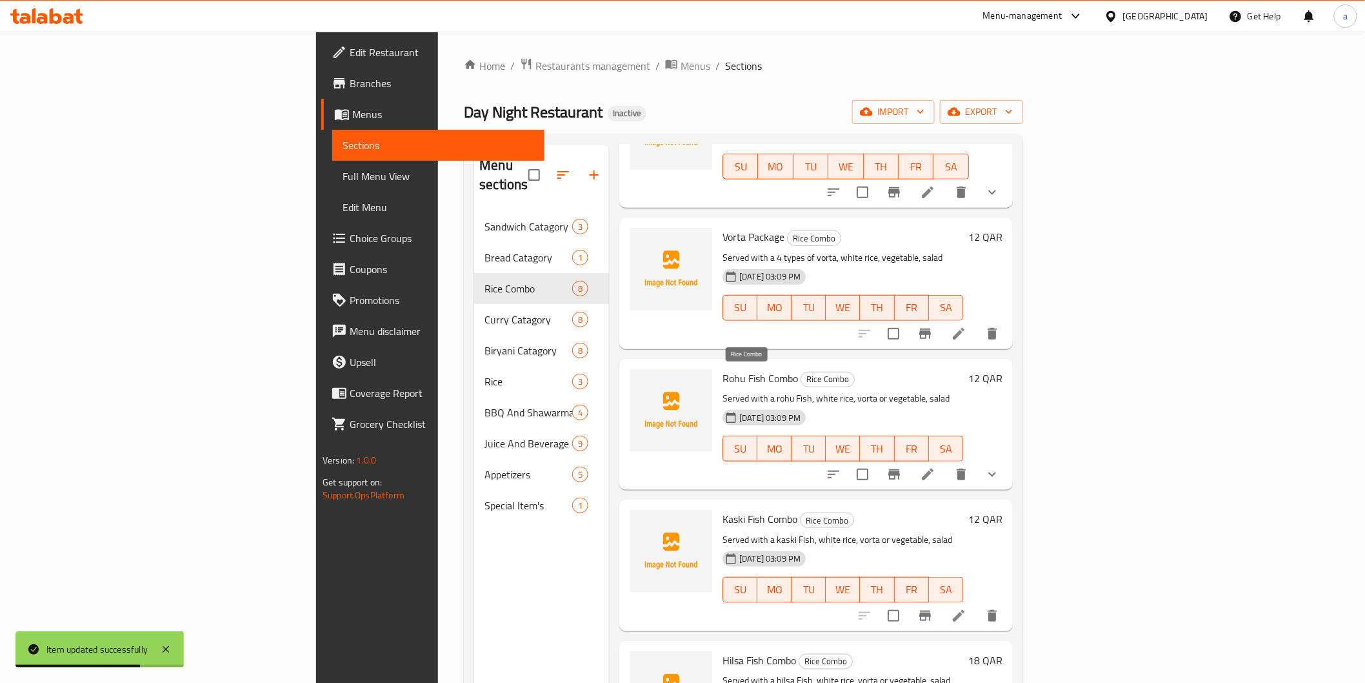
scroll to position [430, 0]
click at [967, 605] on icon at bounding box center [958, 612] width 15 height 15
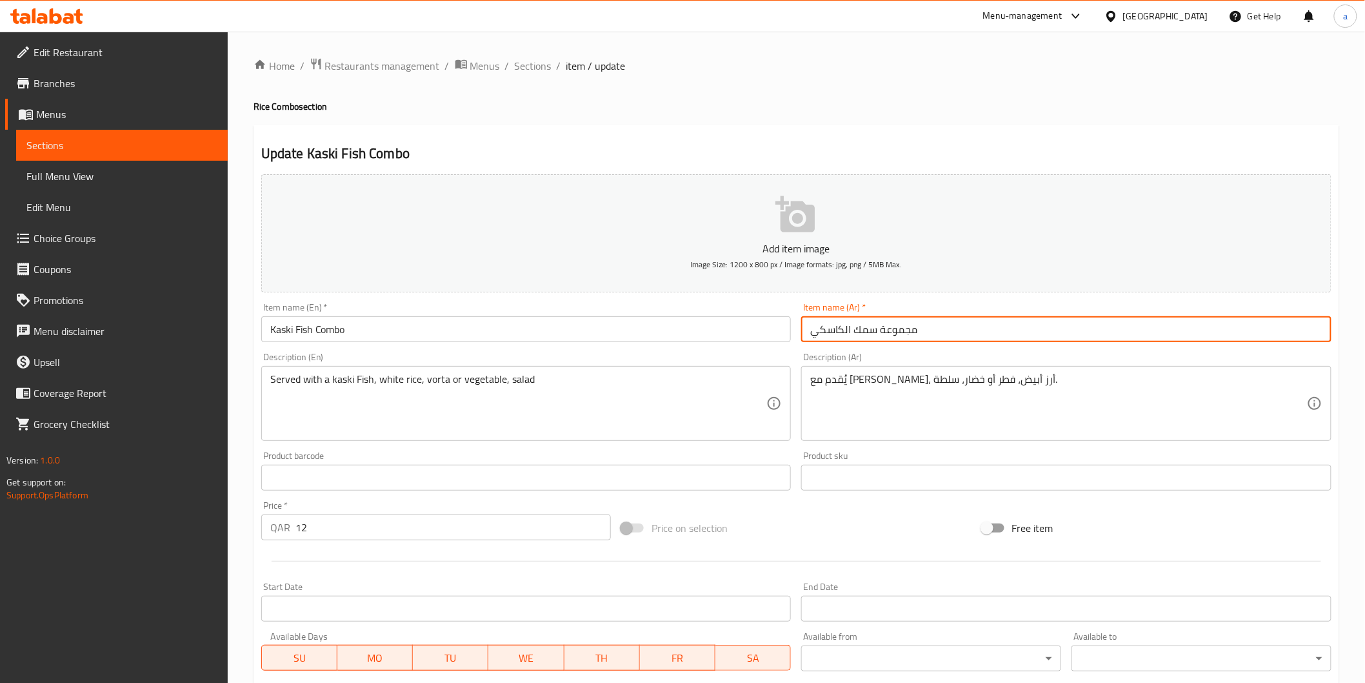
drag, startPoint x: 958, startPoint y: 339, endPoint x: 607, endPoint y: 352, distance: 351.2
click at [614, 350] on div "Add item image Image Size: 1200 x 800 px / Image formats: jpg, png / 5MB Max. I…" at bounding box center [796, 447] width 1081 height 556
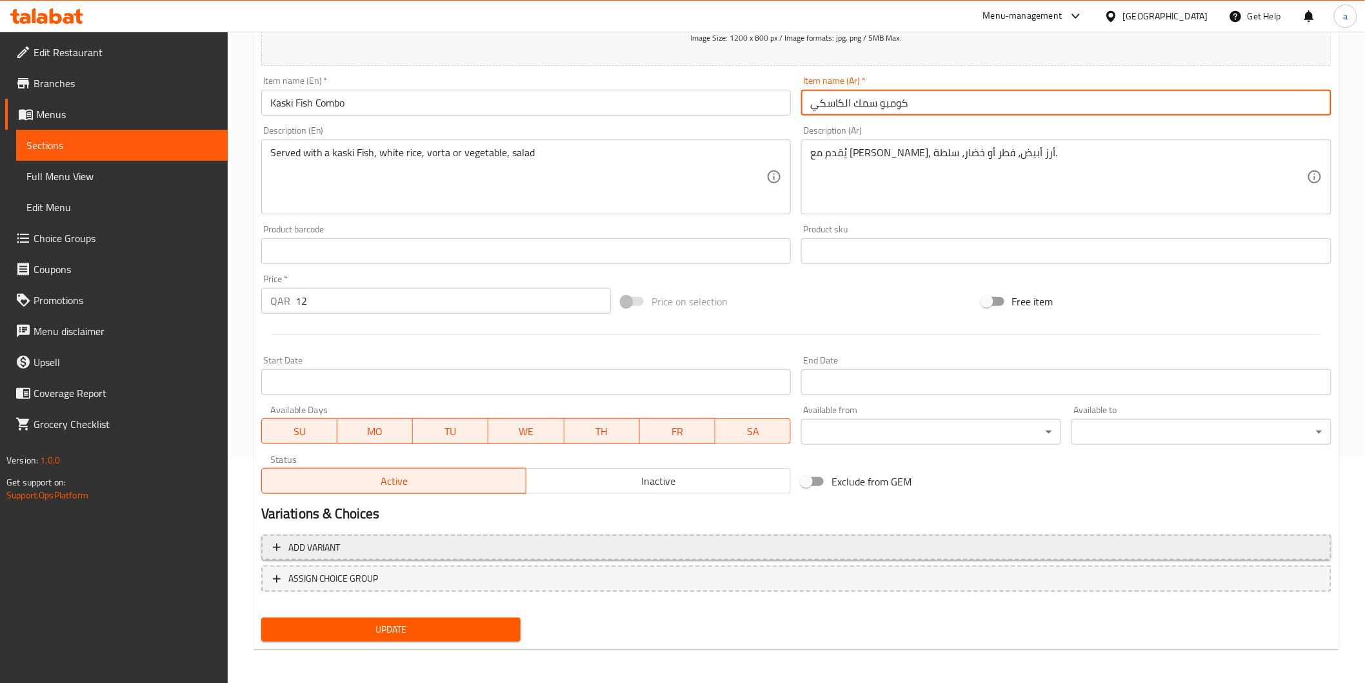
type input "كومبو سمك الكاسكي"
click at [506, 556] on button "Add variant" at bounding box center [796, 547] width 1070 height 26
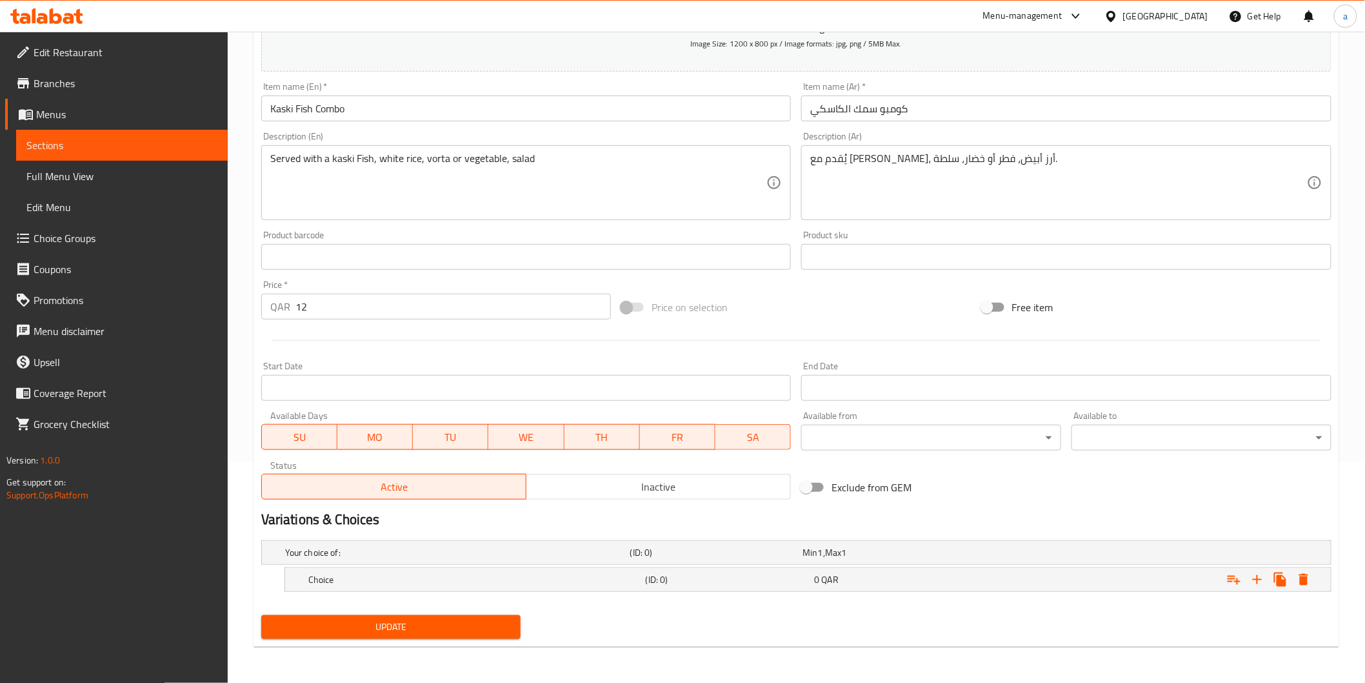
scroll to position [220, 0]
click at [581, 570] on div "Choice (ID: 0) 0 QAR" at bounding box center [812, 580] width 1012 height 28
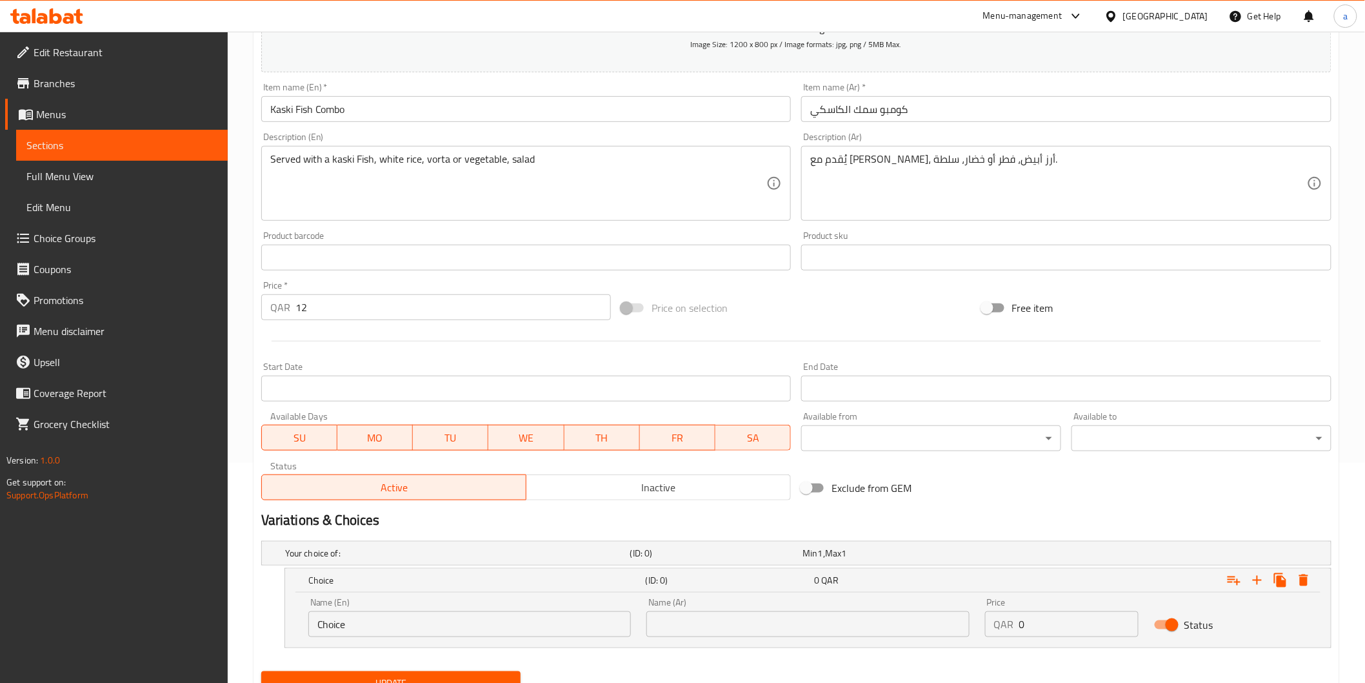
scroll to position [275, 0]
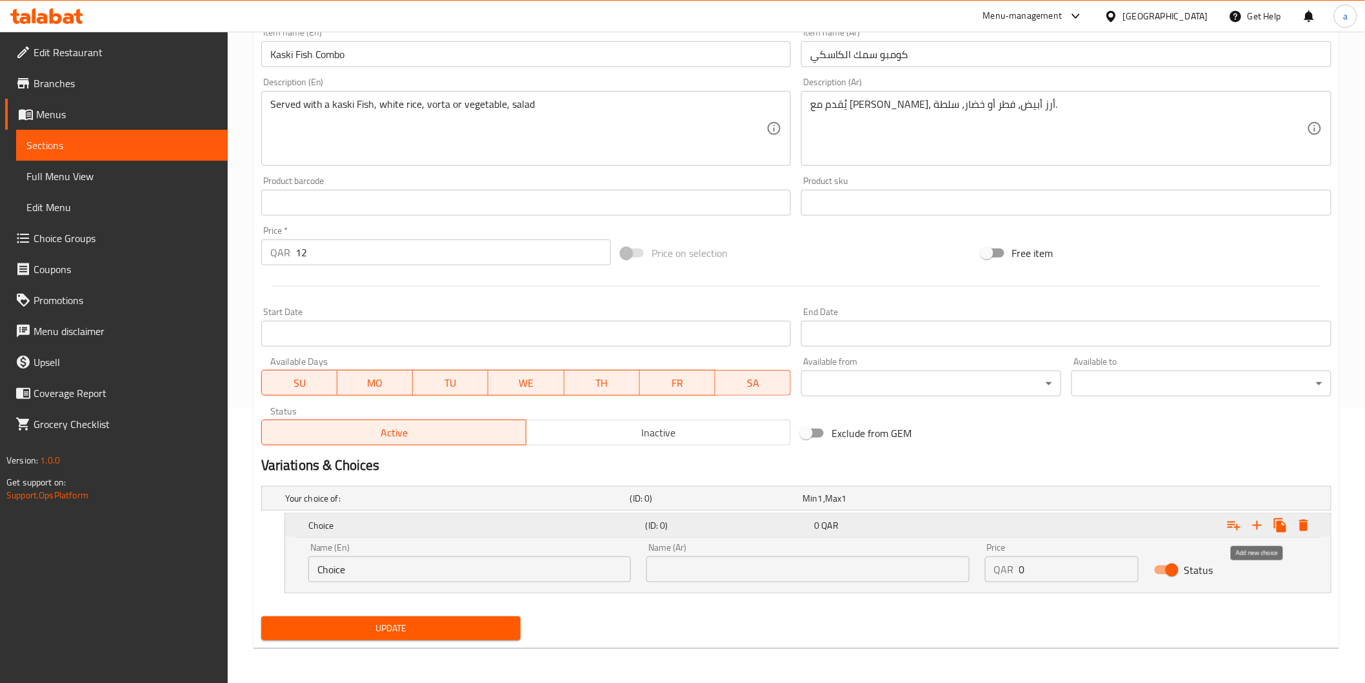
click at [1263, 524] on icon "Expand" at bounding box center [1257, 524] width 15 height 15
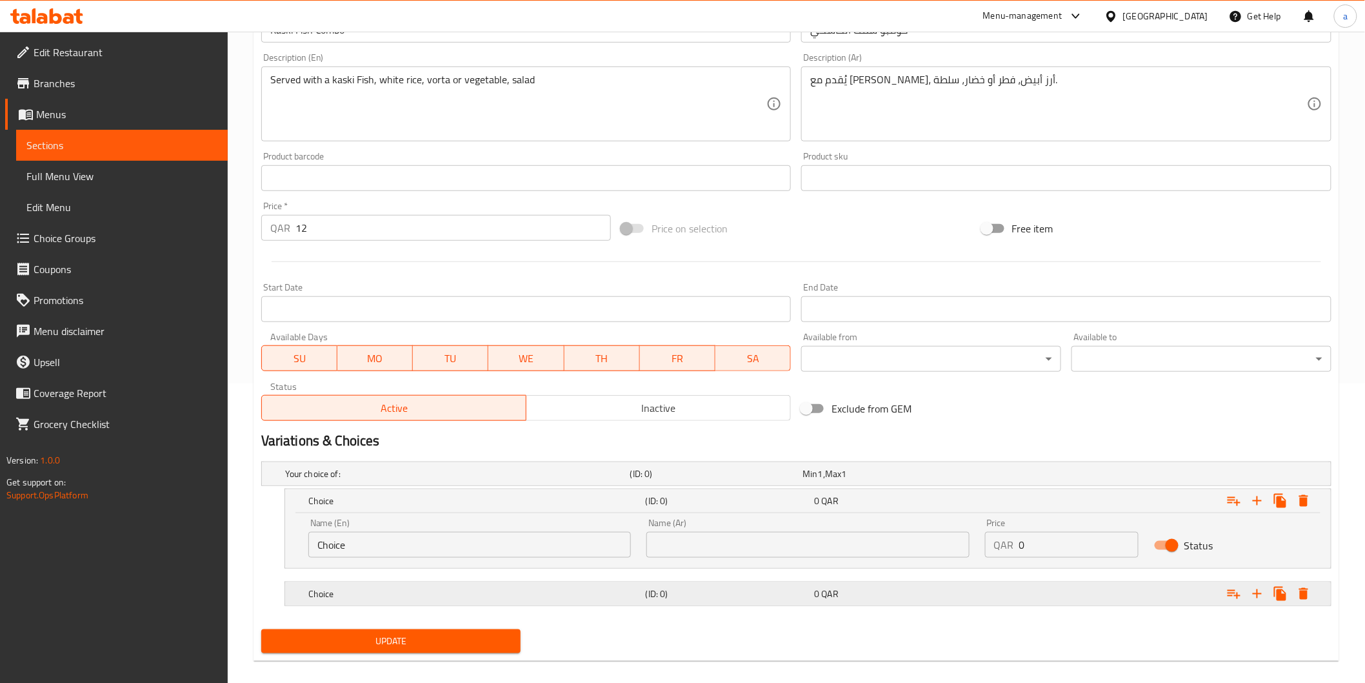
scroll to position [313, 0]
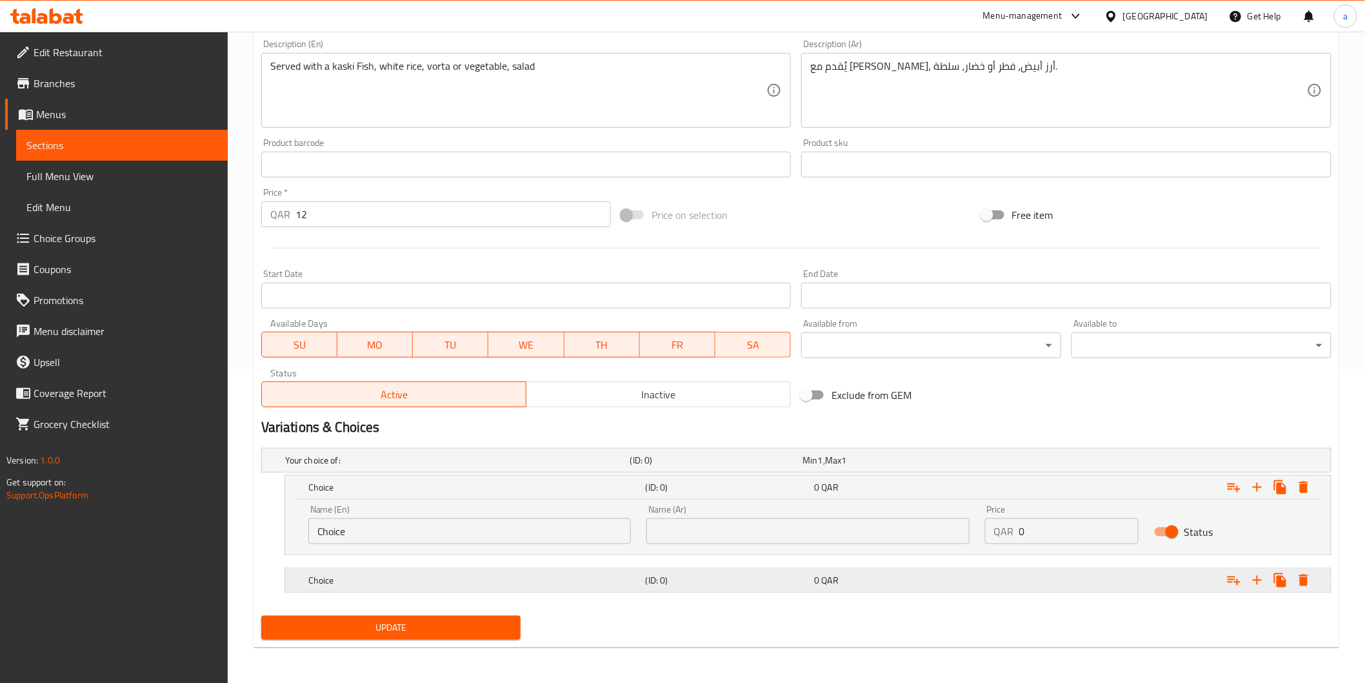
click at [727, 581] on h5 "(ID: 0)" at bounding box center [728, 580] width 164 height 13
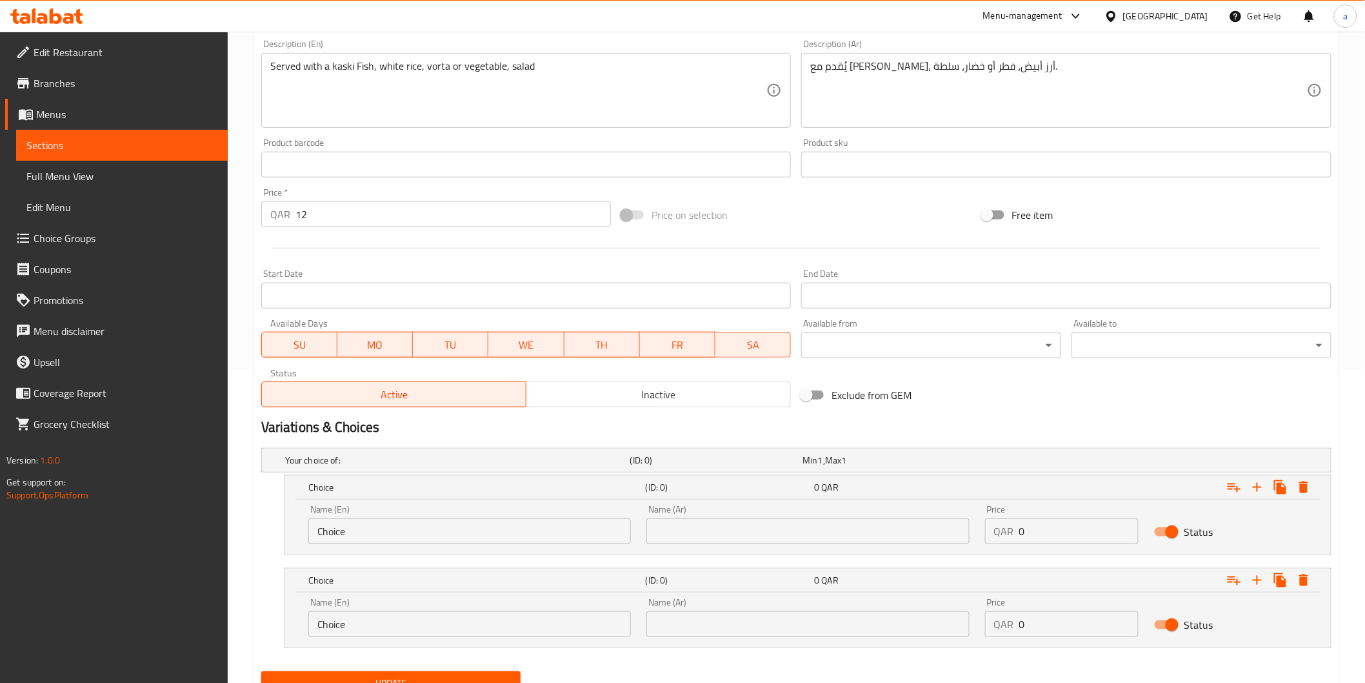
click at [726, 543] on input "text" at bounding box center [807, 531] width 323 height 26
paste input "فورتا"
type input "فورتا"
click at [497, 530] on input "Choice" at bounding box center [469, 531] width 323 height 26
type input "ر"
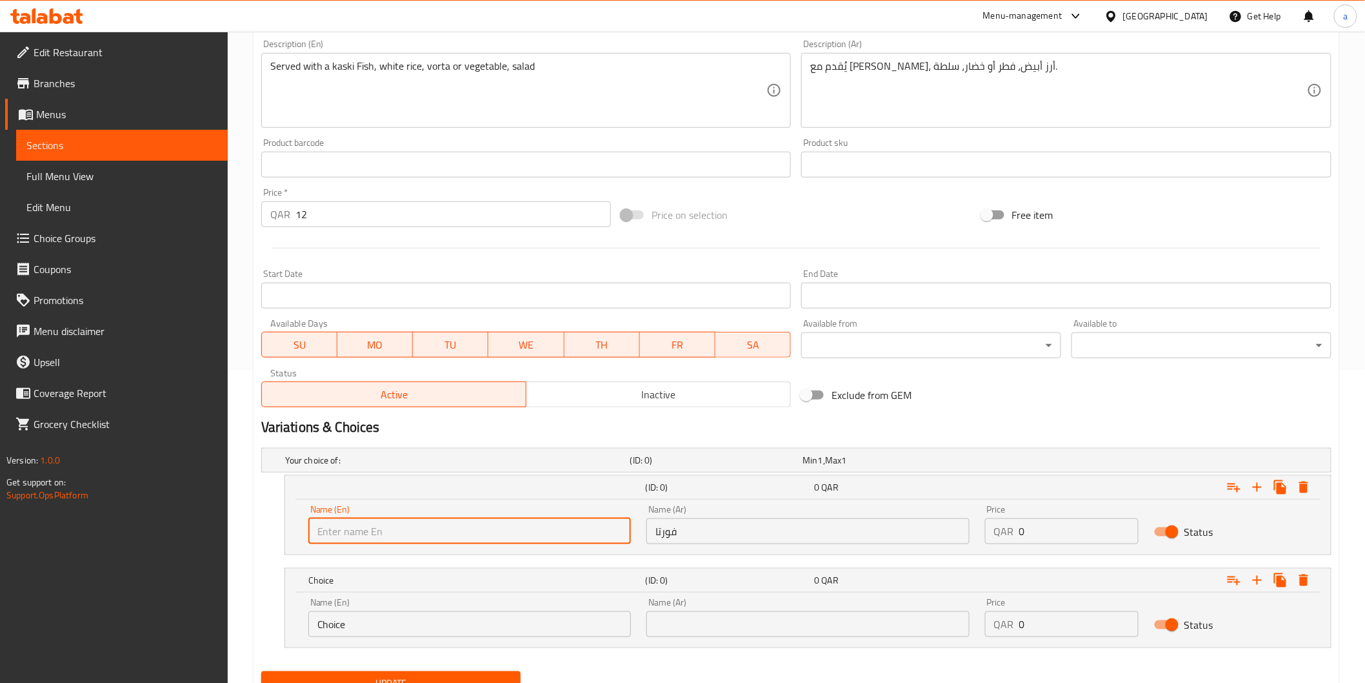
type input "ر"
type input "Vorta"
click at [412, 616] on input "Choice" at bounding box center [469, 624] width 323 height 26
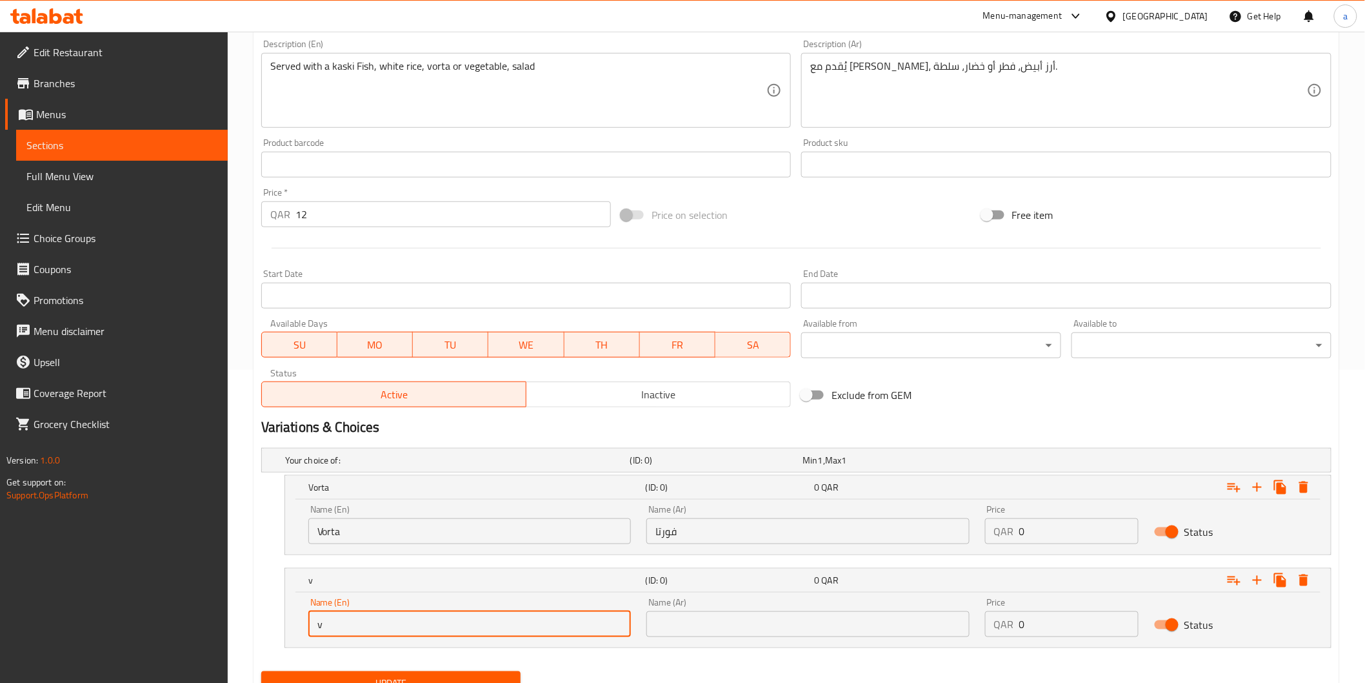
type input "Vegetable"
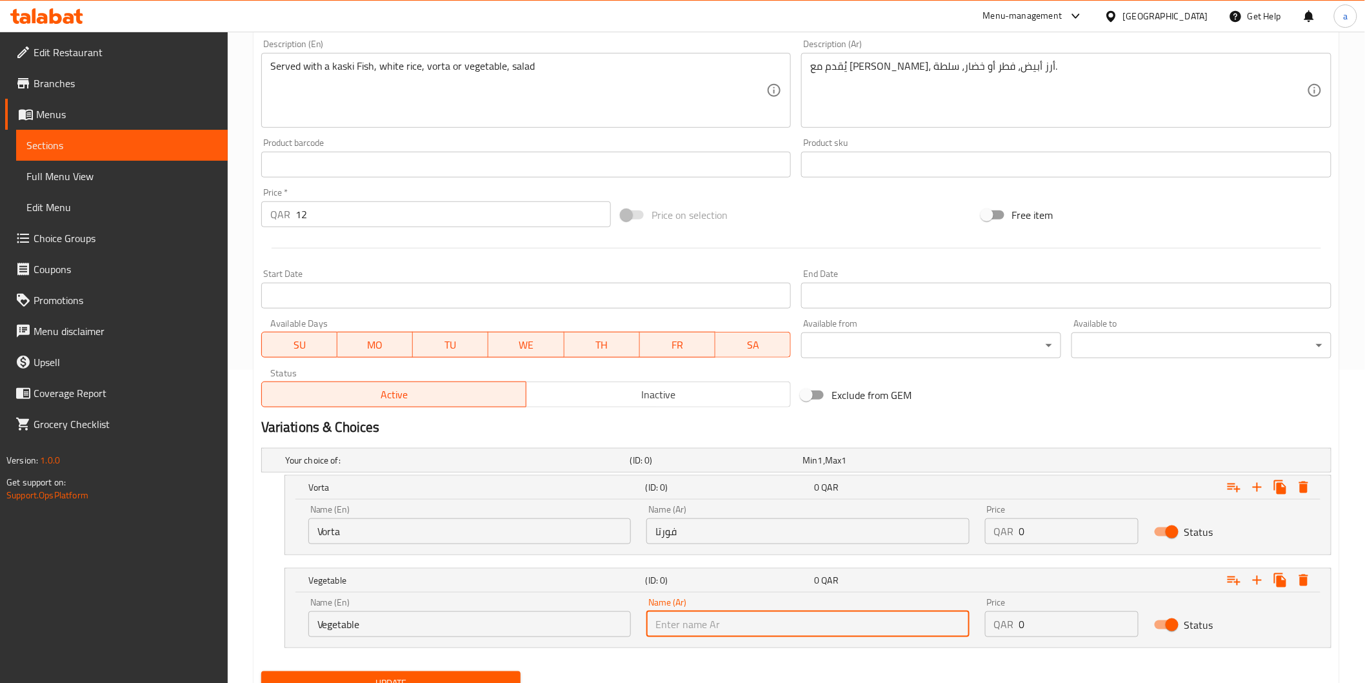
click at [750, 630] on input "text" at bounding box center [807, 624] width 323 height 26
type input "خصار"
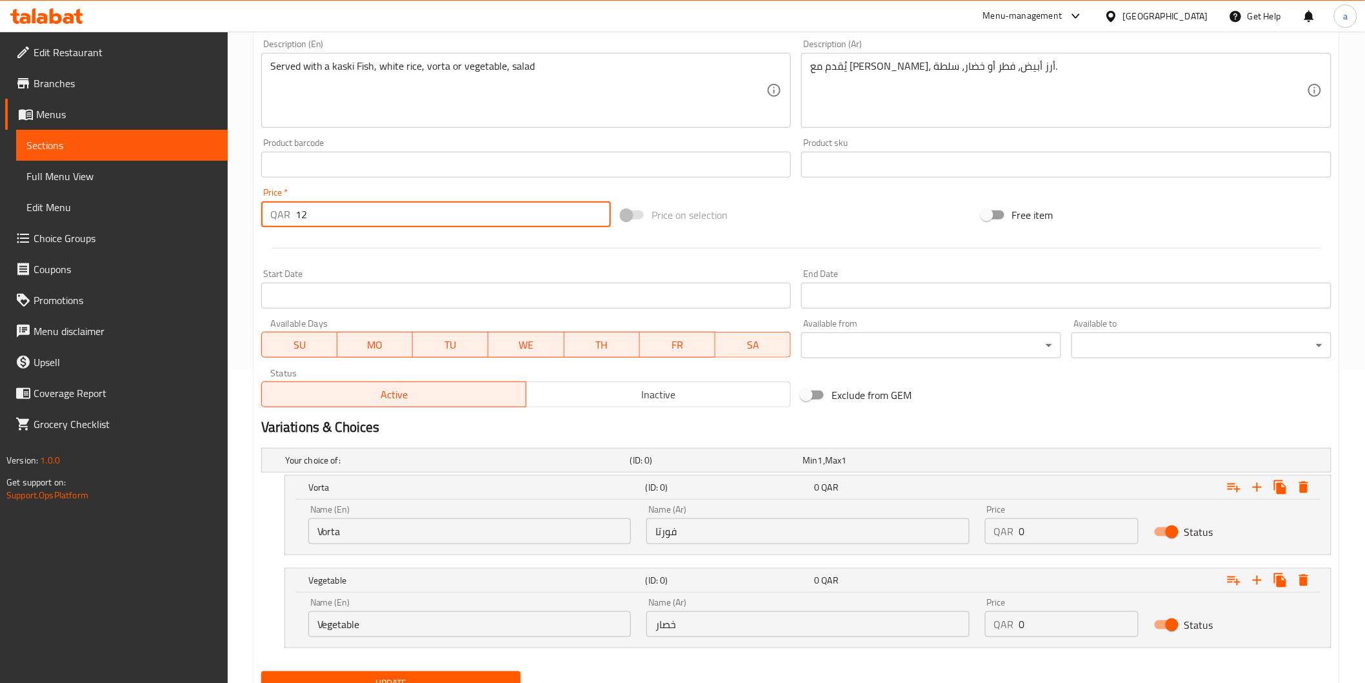
click at [410, 223] on input "12" at bounding box center [454, 214] width 316 height 26
click at [1090, 538] on input "0" at bounding box center [1078, 531] width 119 height 26
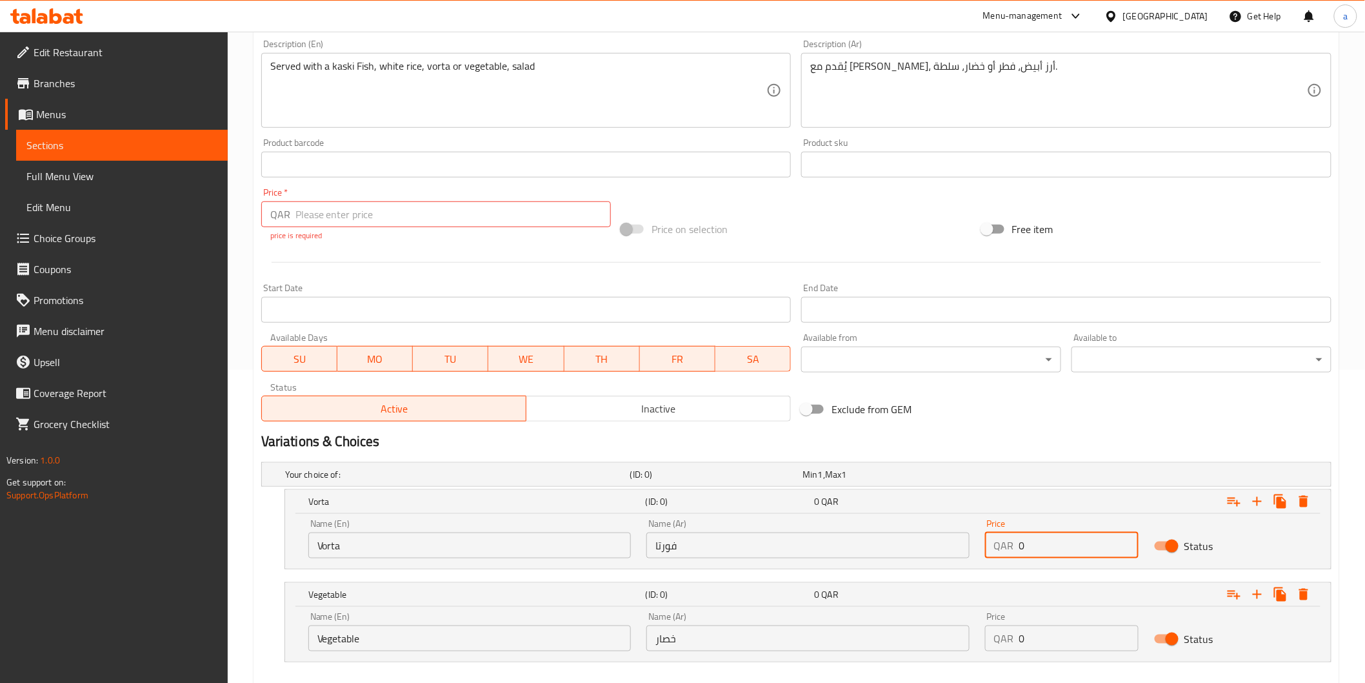
paste input "12"
type input "12"
click at [1052, 643] on input "0" at bounding box center [1078, 638] width 119 height 26
paste input "12"
type input "12"
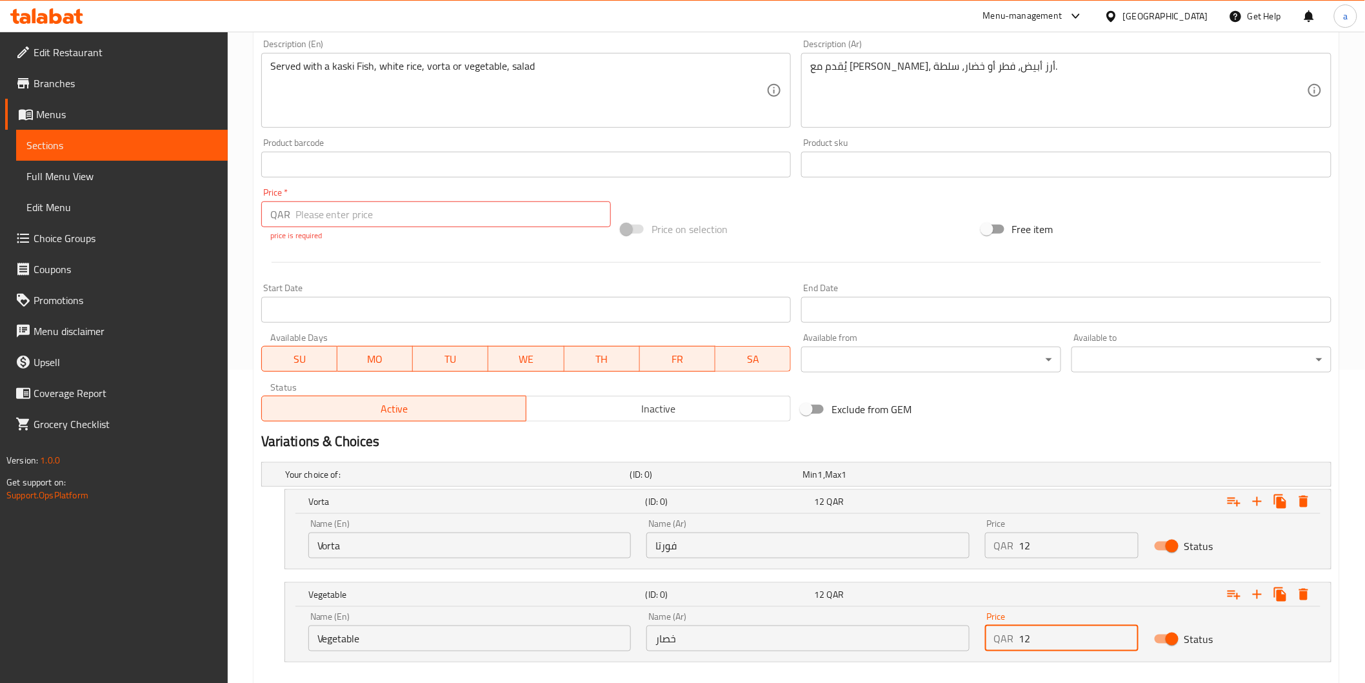
click at [989, 452] on div "Variations & Choices" at bounding box center [796, 441] width 1081 height 30
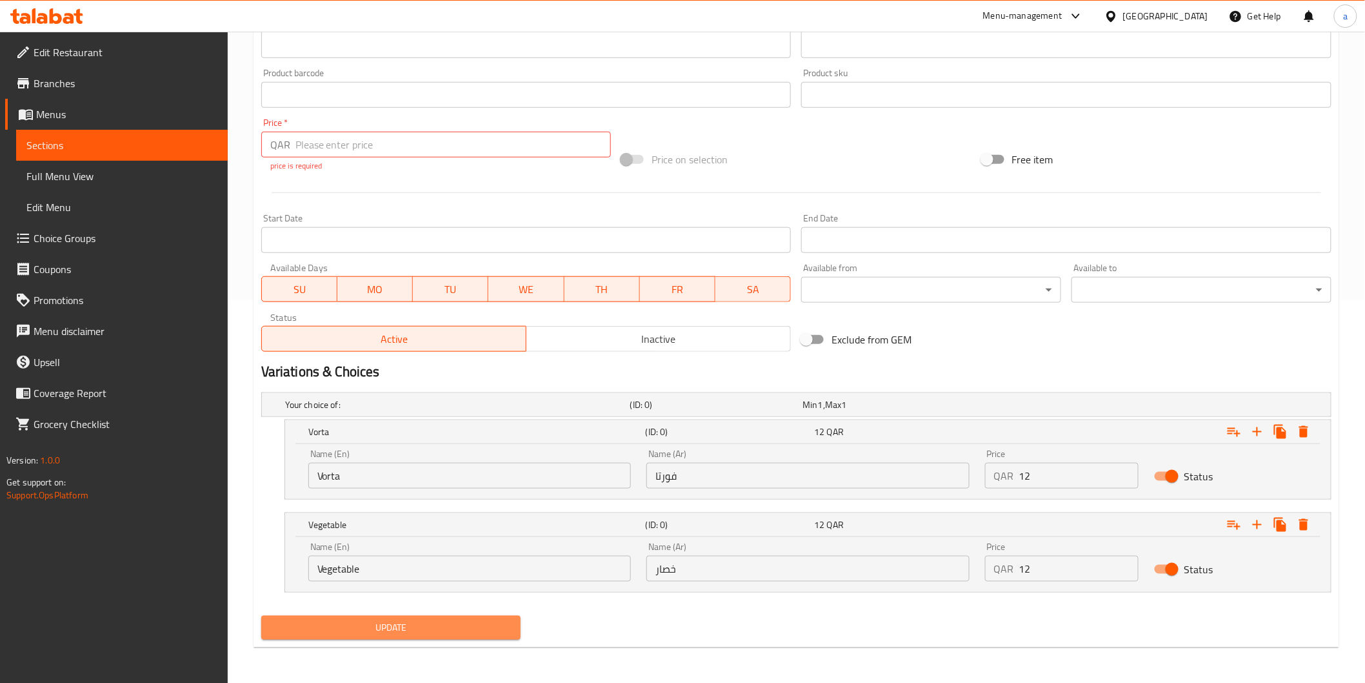
click at [401, 630] on span "Update" at bounding box center [391, 627] width 239 height 16
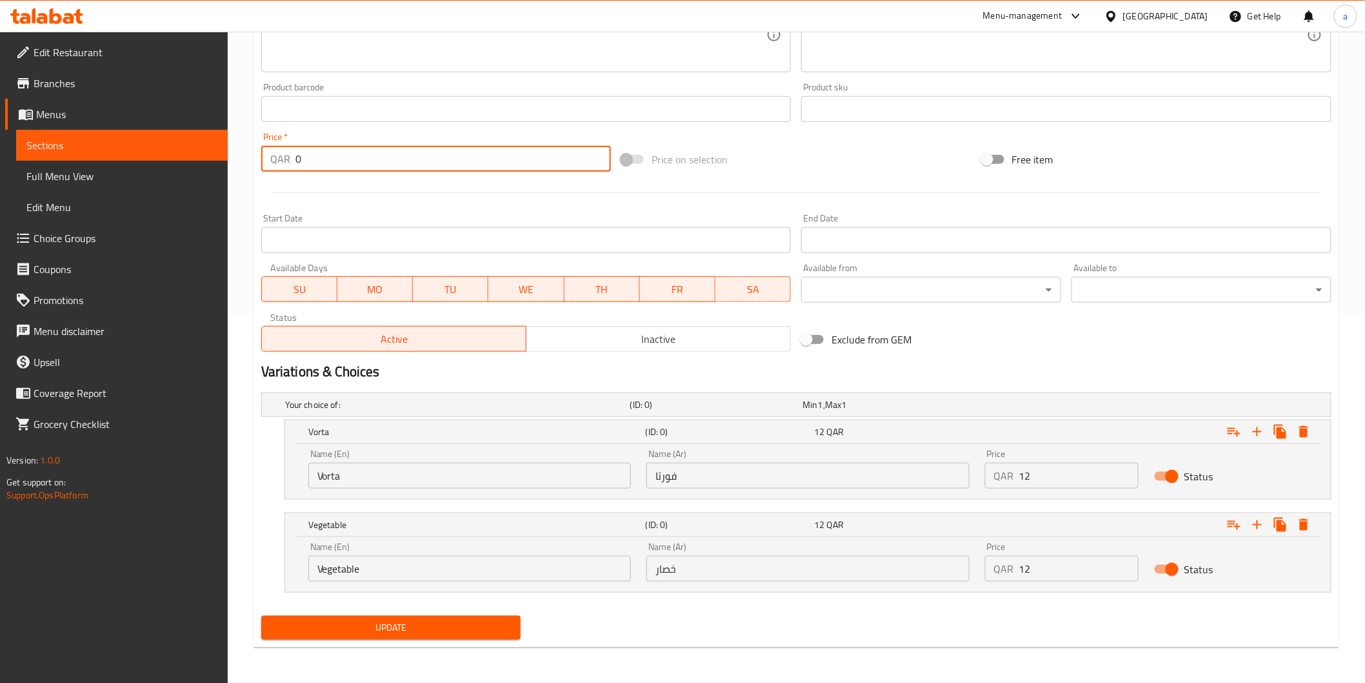
type input "0"
click at [452, 636] on button "Update" at bounding box center [391, 628] width 260 height 24
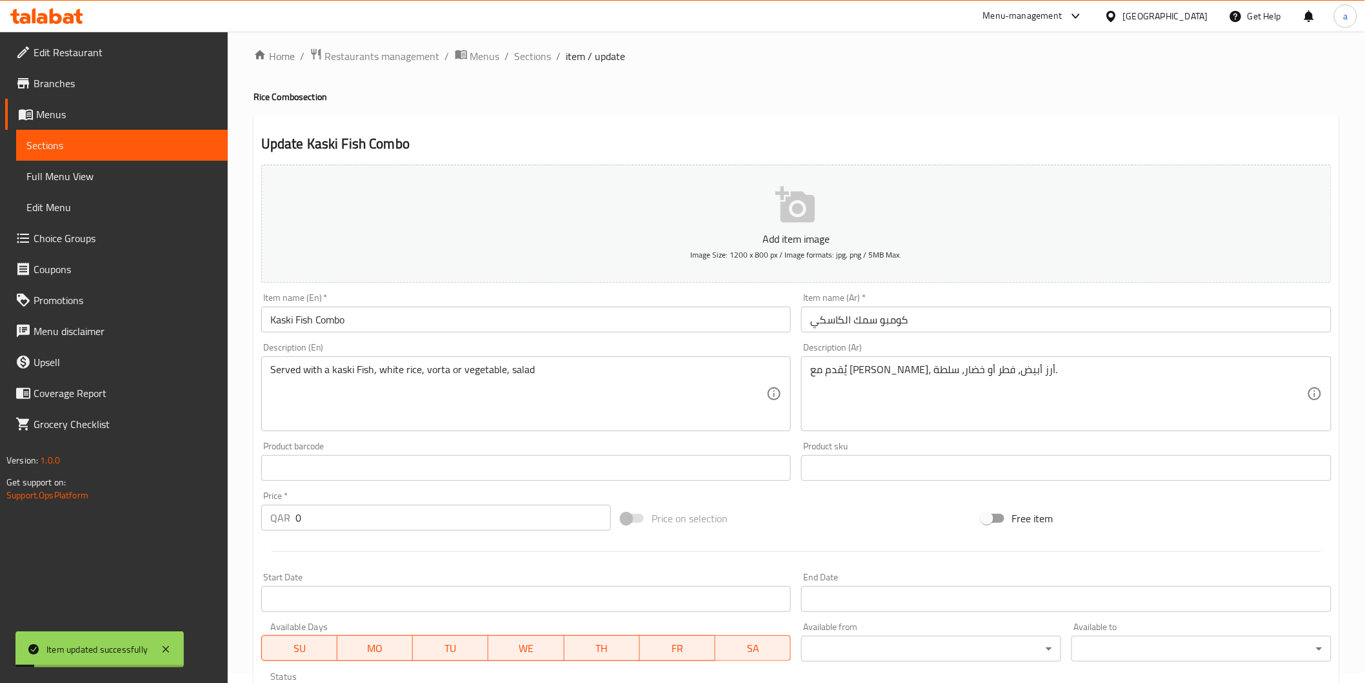
scroll to position [0, 0]
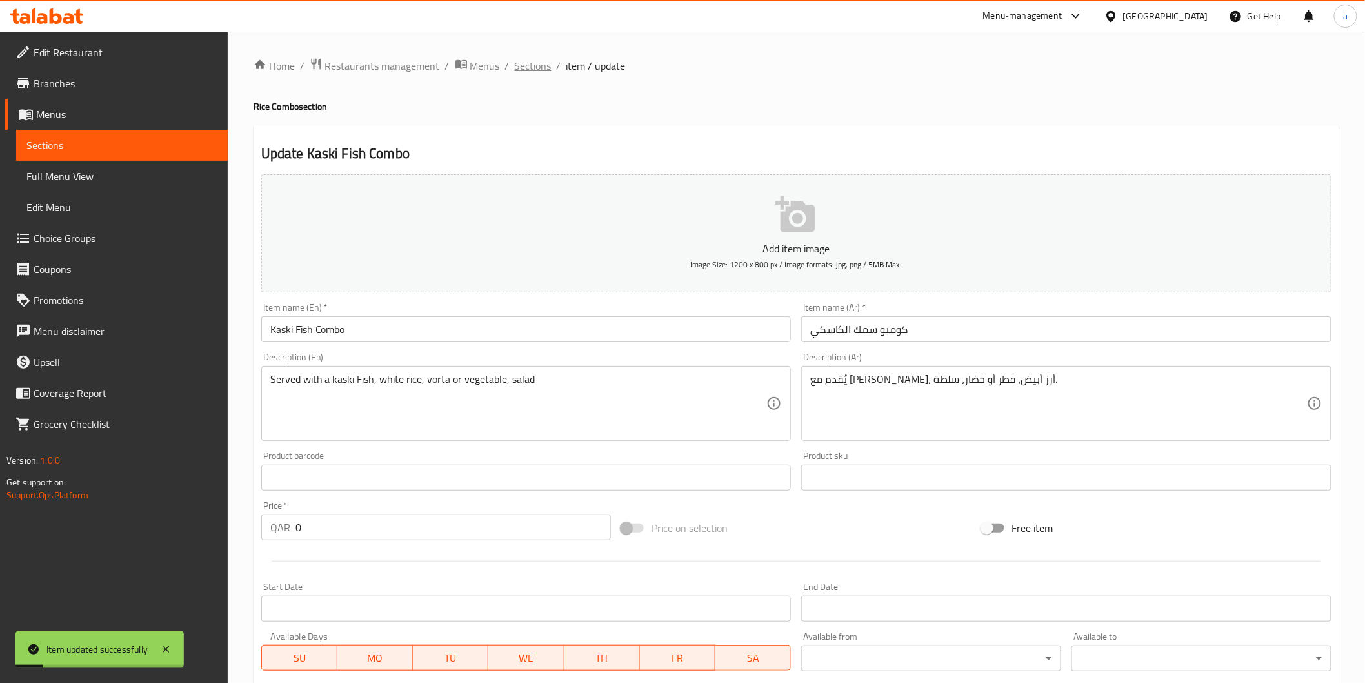
click at [519, 65] on span "Sections" at bounding box center [533, 65] width 37 height 15
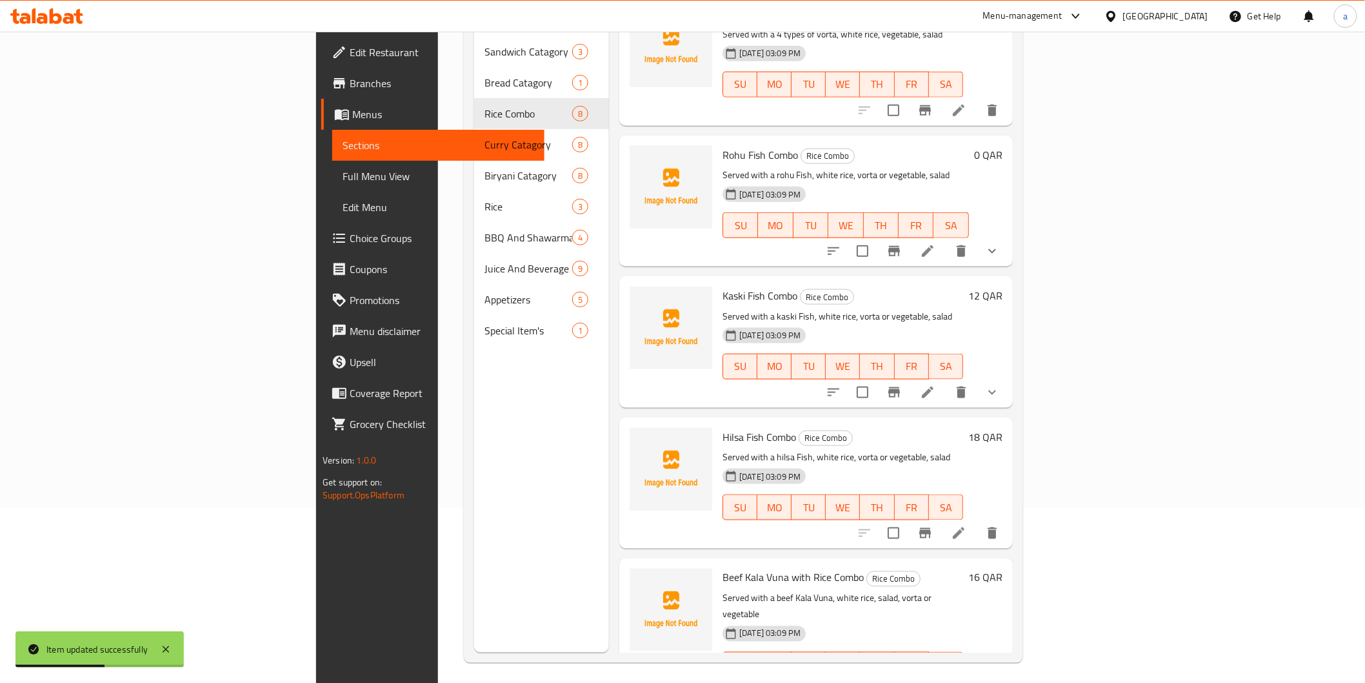
scroll to position [181, 0]
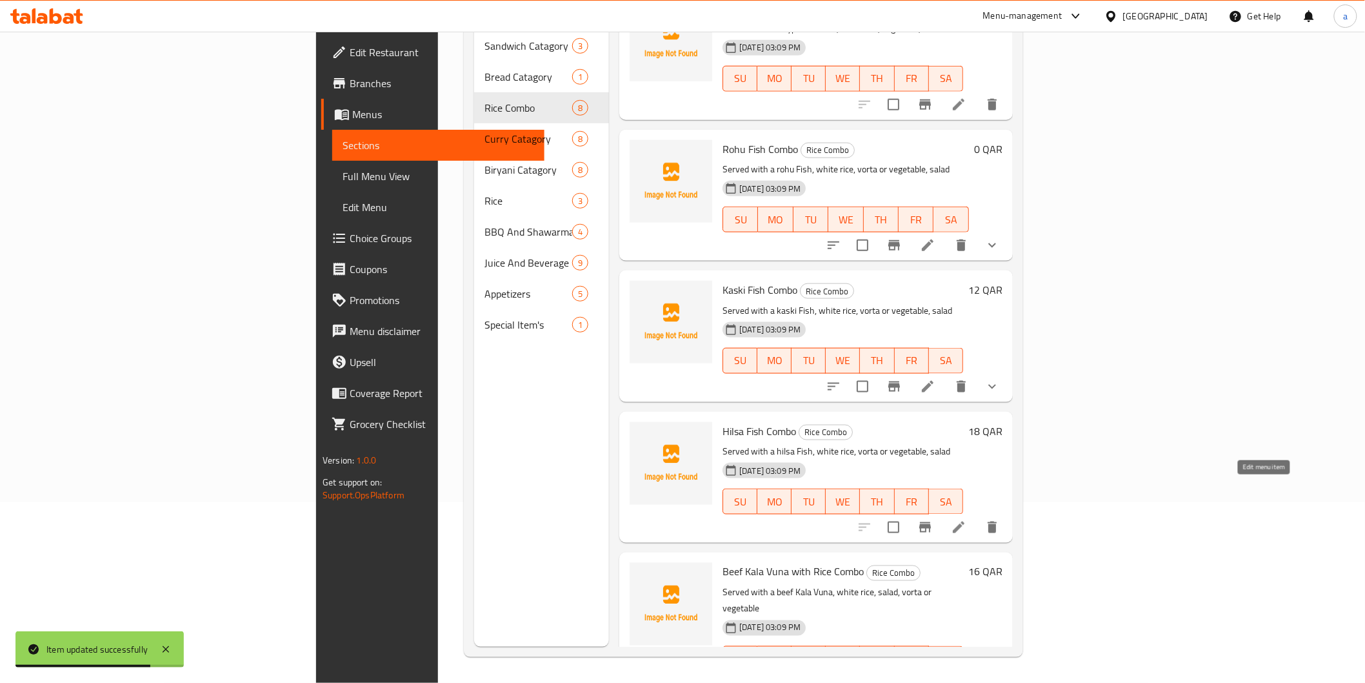
click at [965, 521] on icon at bounding box center [959, 527] width 12 height 12
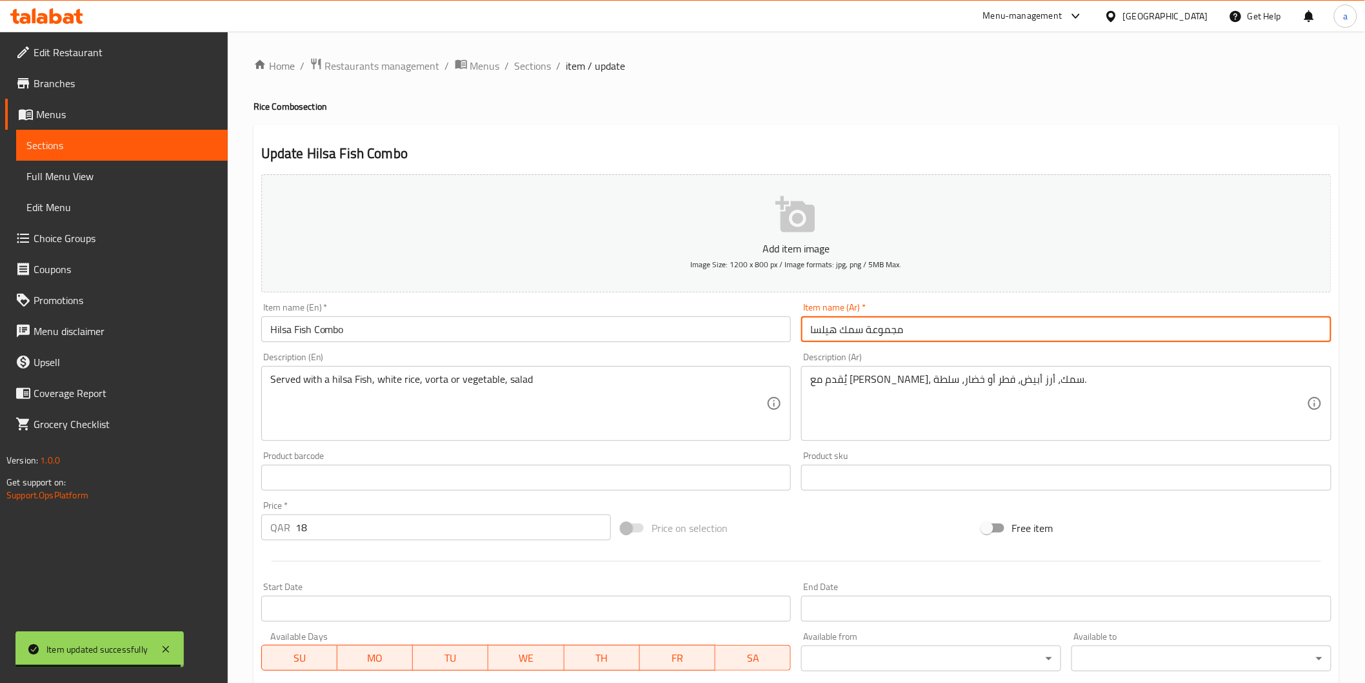
drag, startPoint x: 962, startPoint y: 328, endPoint x: 520, endPoint y: 329, distance: 442.0
click at [520, 329] on div "Add item image Image Size: 1200 x 800 px / Image formats: jpg, png / 5MB Max. I…" at bounding box center [796, 447] width 1081 height 556
type input "كومبو سمك هيلسا"
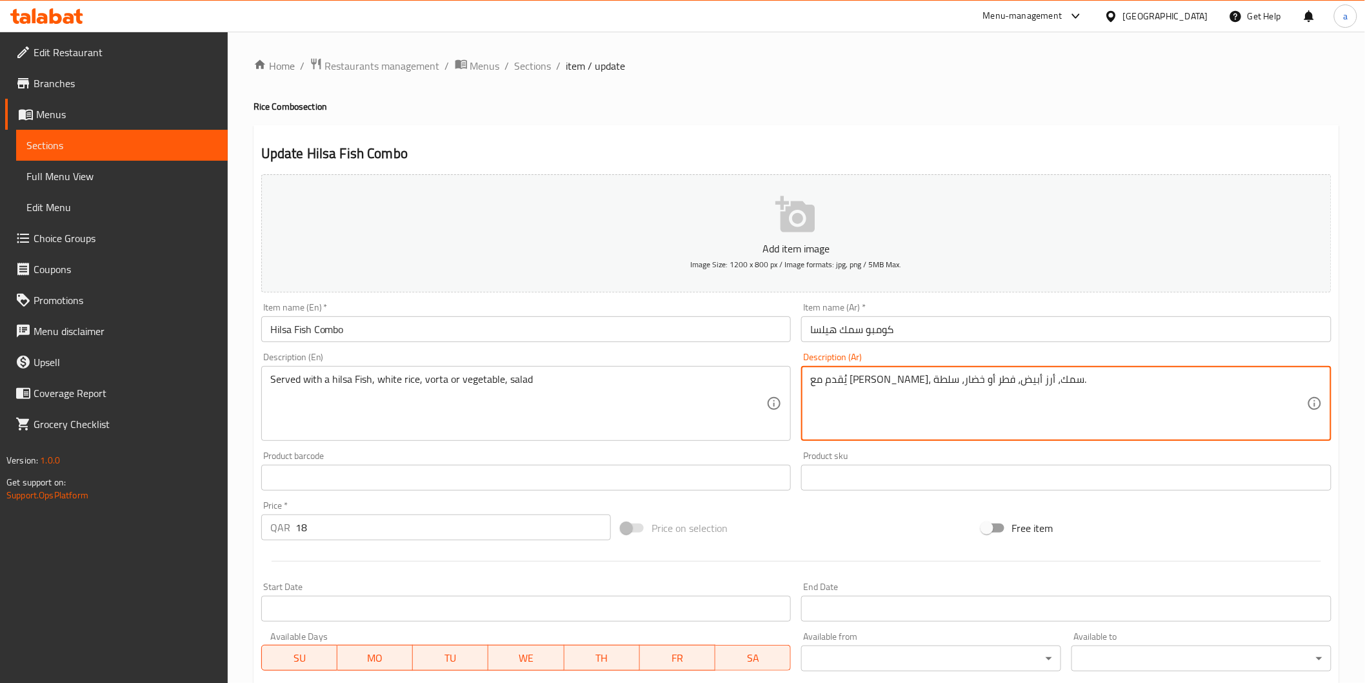
click at [887, 377] on textarea "يُقدم مع [PERSON_NAME]، سمك، أرز أبيض، فطر أو خضار، سلطة." at bounding box center [1058, 403] width 497 height 61
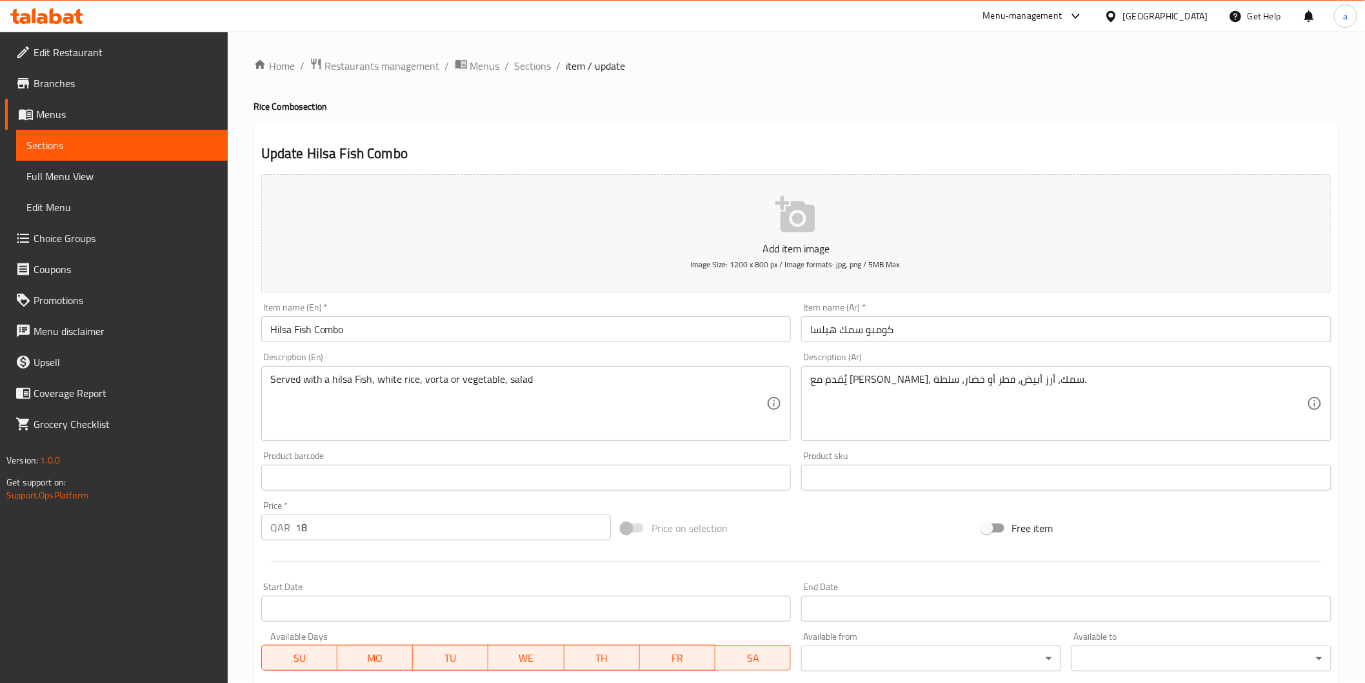
click at [891, 385] on textarea "يُقدم مع [PERSON_NAME]، سمك، أرز أبيض، فطر أو خضار، سلطة." at bounding box center [1058, 403] width 497 height 61
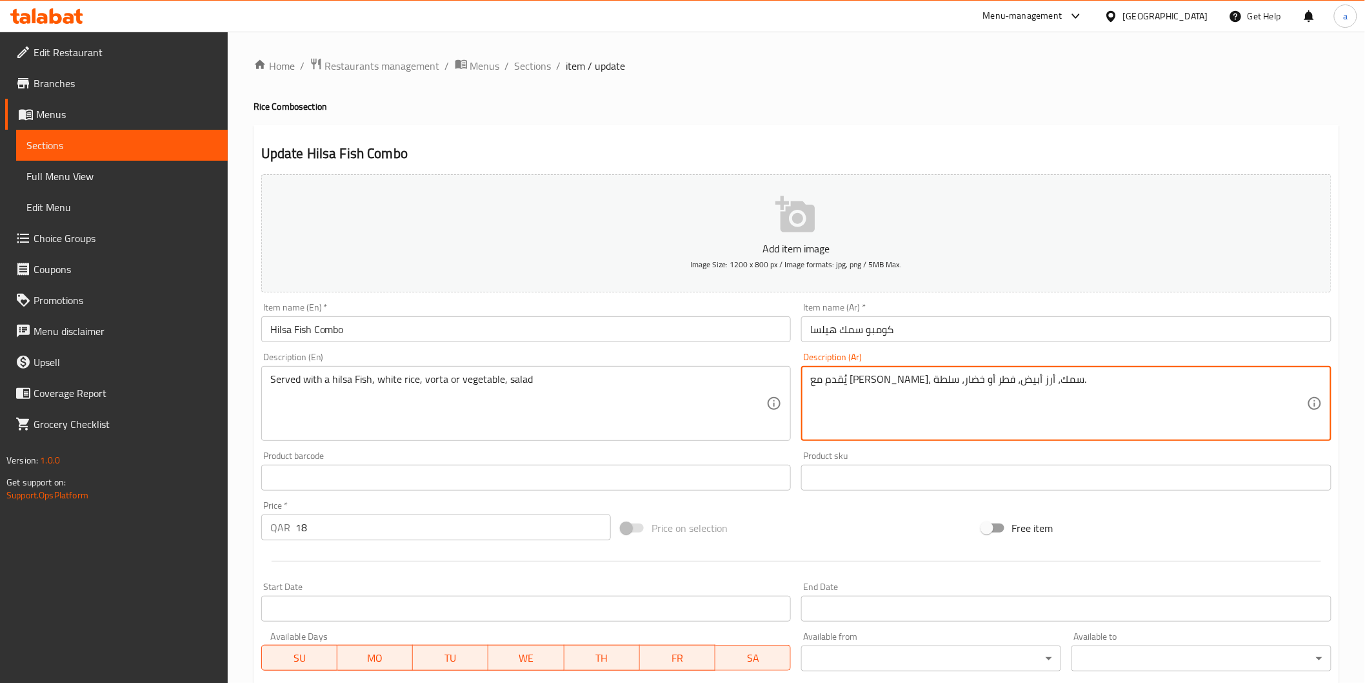
click at [891, 385] on textarea "يُقدم مع [PERSON_NAME]، سمك، أرز أبيض، فطر أو خضار، سلطة." at bounding box center [1058, 403] width 497 height 61
paste textarea "ورتا"
click at [860, 443] on div "Description (Ar) يُقدم مع [PERSON_NAME]، سمك، أرز أبيض، فورتاأو خضار، سلطة. Des…" at bounding box center [1066, 396] width 541 height 99
type textarea "يُقدم مع [PERSON_NAME]، سمك، أرز أبيض، فورتا أو خضار، سلطة."
click at [868, 436] on div "يُقدم مع [PERSON_NAME]، سمك، أرز أبيض، فورتا أو خضار، سلطة. Description (Ar)" at bounding box center [1066, 403] width 530 height 75
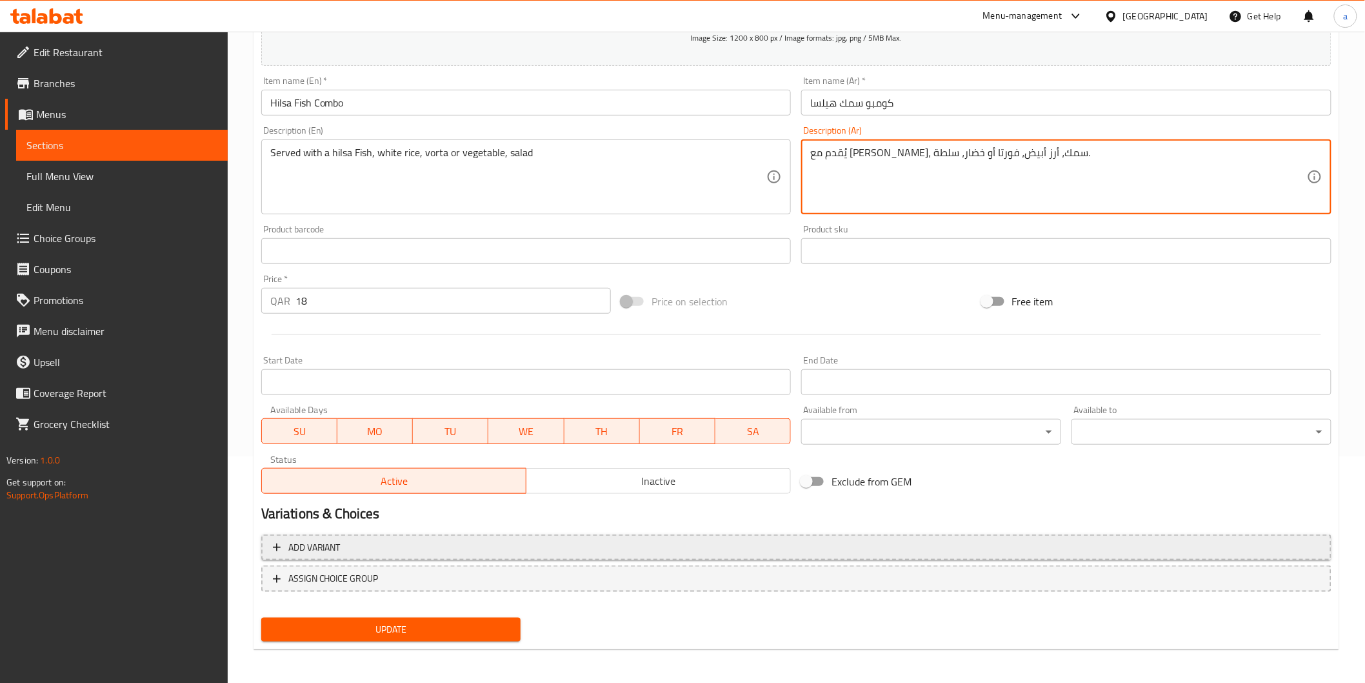
click at [711, 546] on span "Add variant" at bounding box center [796, 547] width 1047 height 16
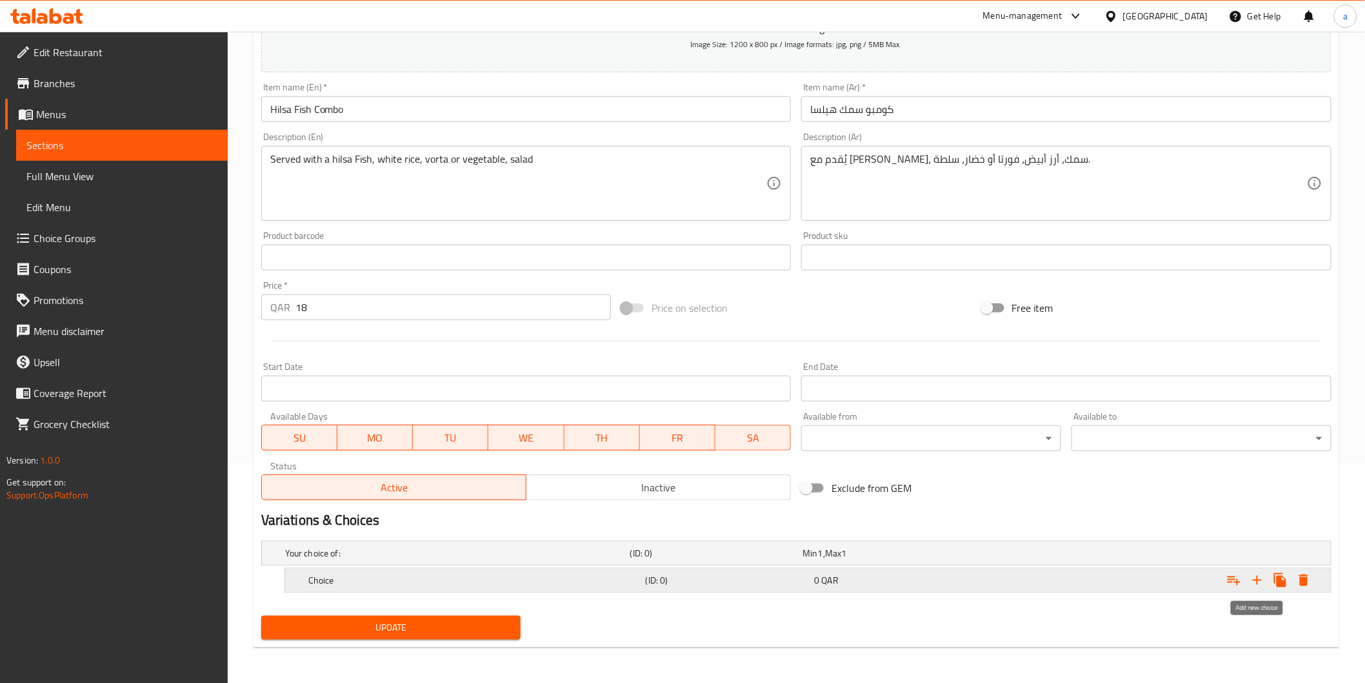
click at [1252, 581] on icon "Expand" at bounding box center [1257, 579] width 15 height 15
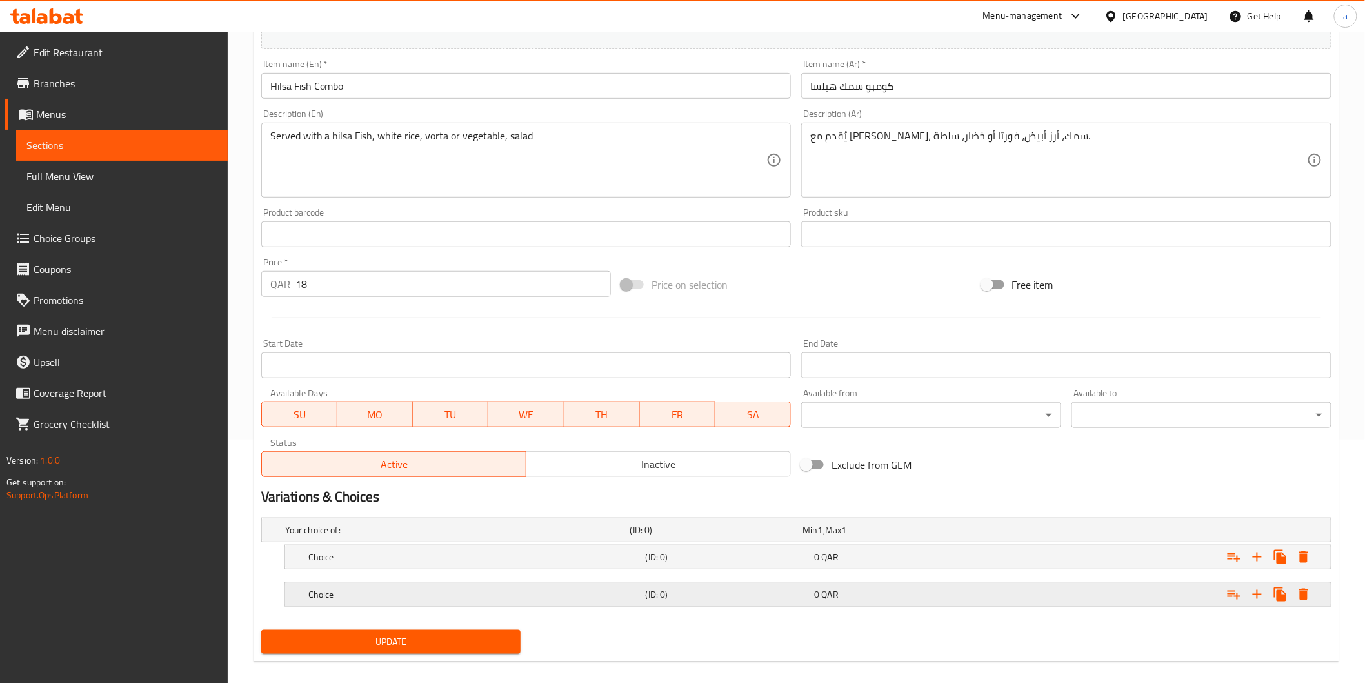
scroll to position [257, 0]
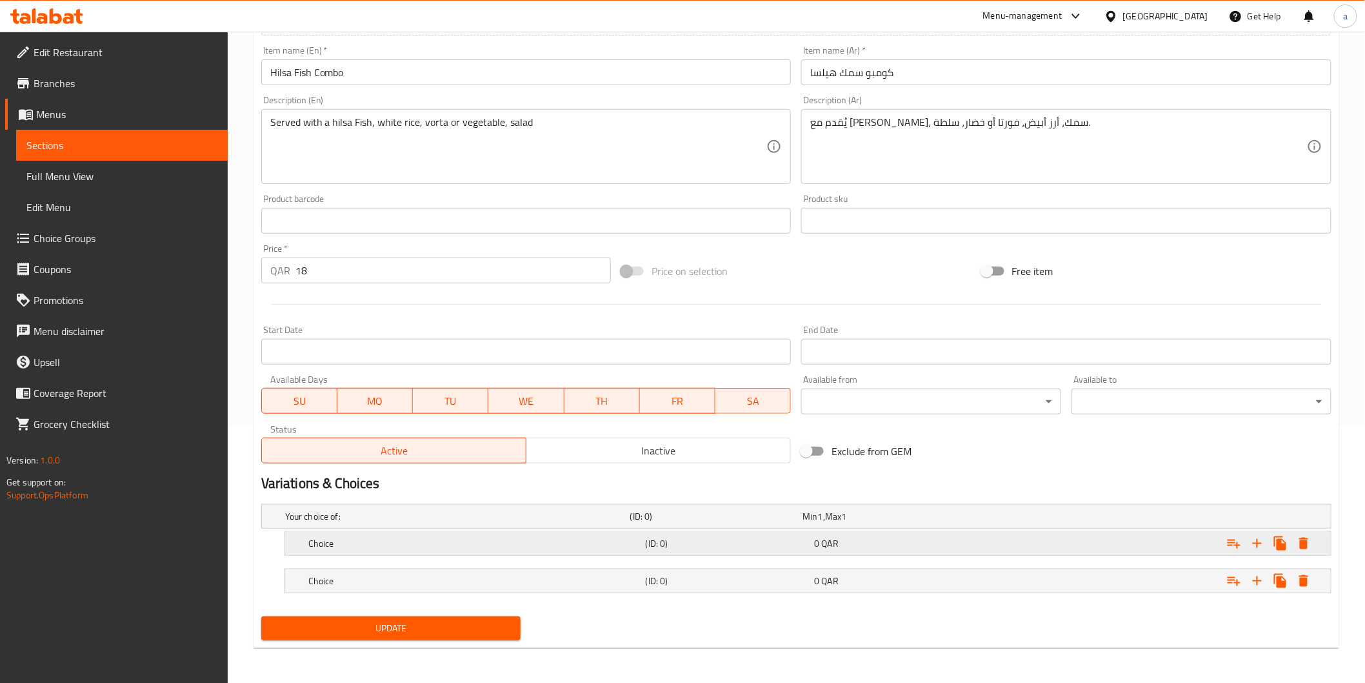
click at [807, 545] on h5 "(ID: 0)" at bounding box center [728, 543] width 164 height 13
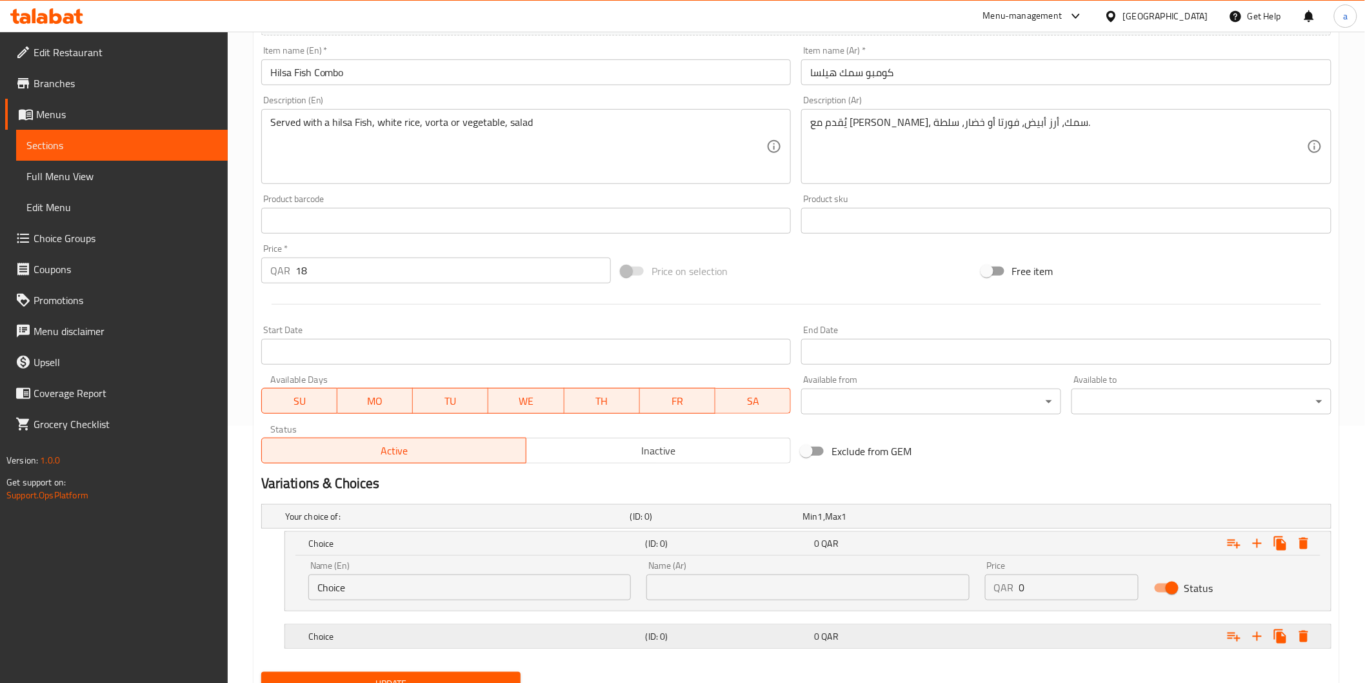
click at [837, 637] on span "QAR" at bounding box center [830, 636] width 17 height 17
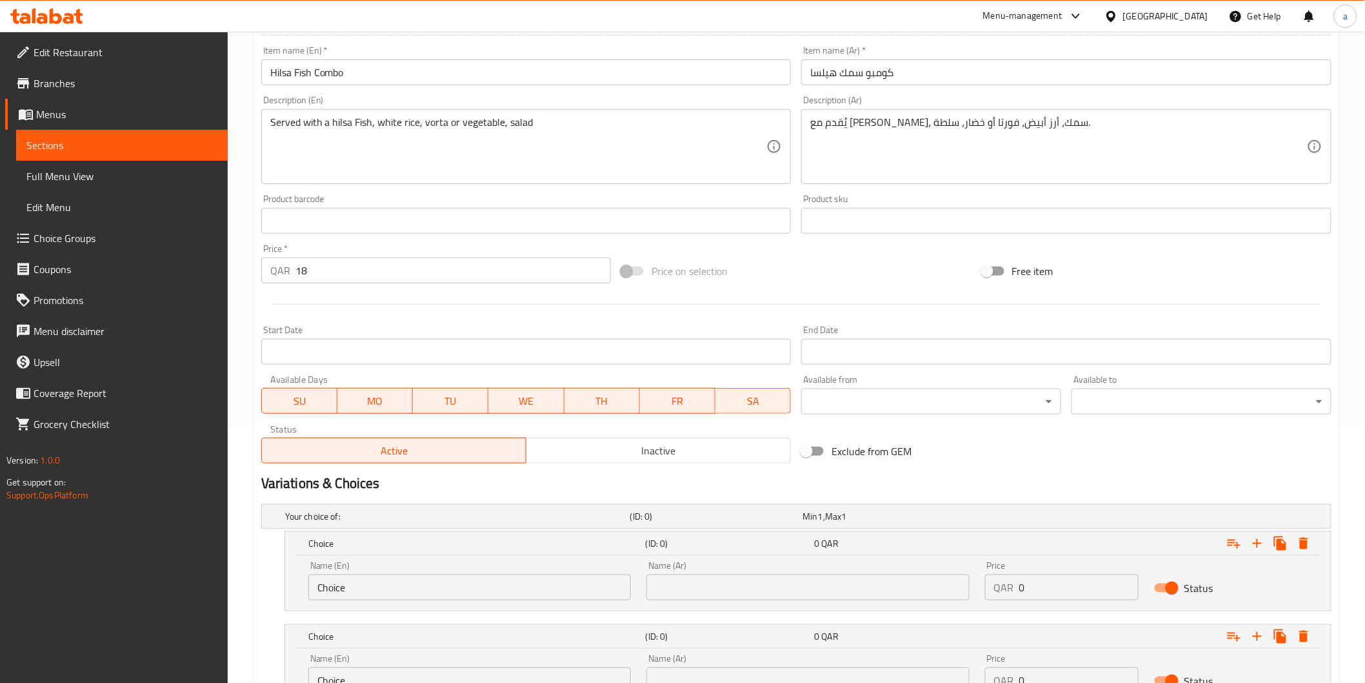
click at [828, 590] on input "text" at bounding box center [807, 587] width 323 height 26
paste input "فورتا"
type input "فورتا"
click at [545, 585] on input "Choice" at bounding box center [469, 587] width 323 height 26
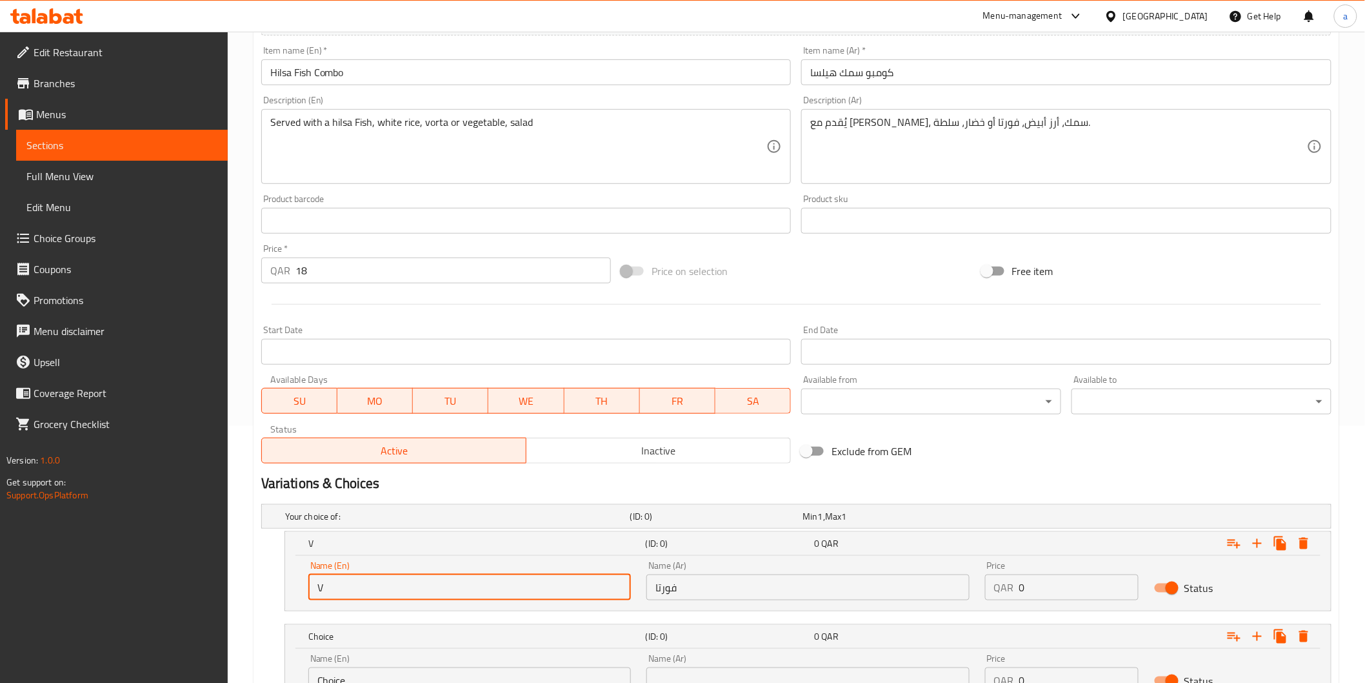
type input "Vorta"
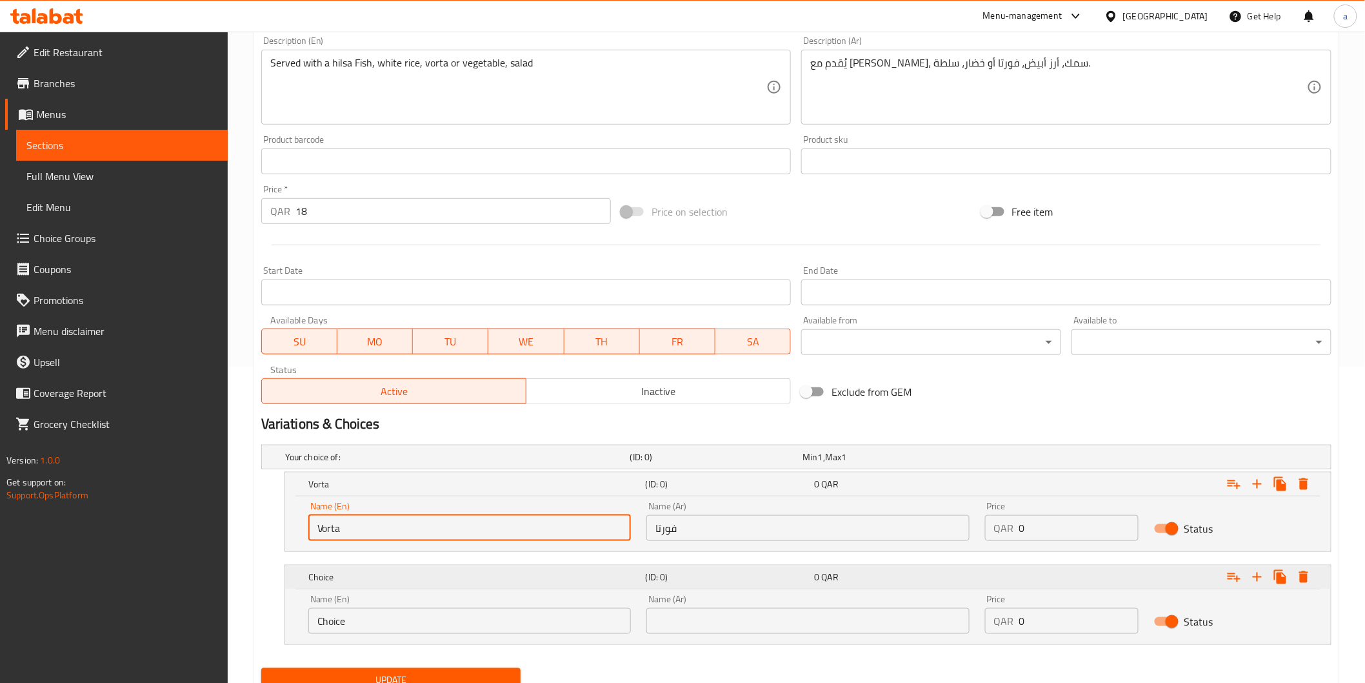
scroll to position [368, 0]
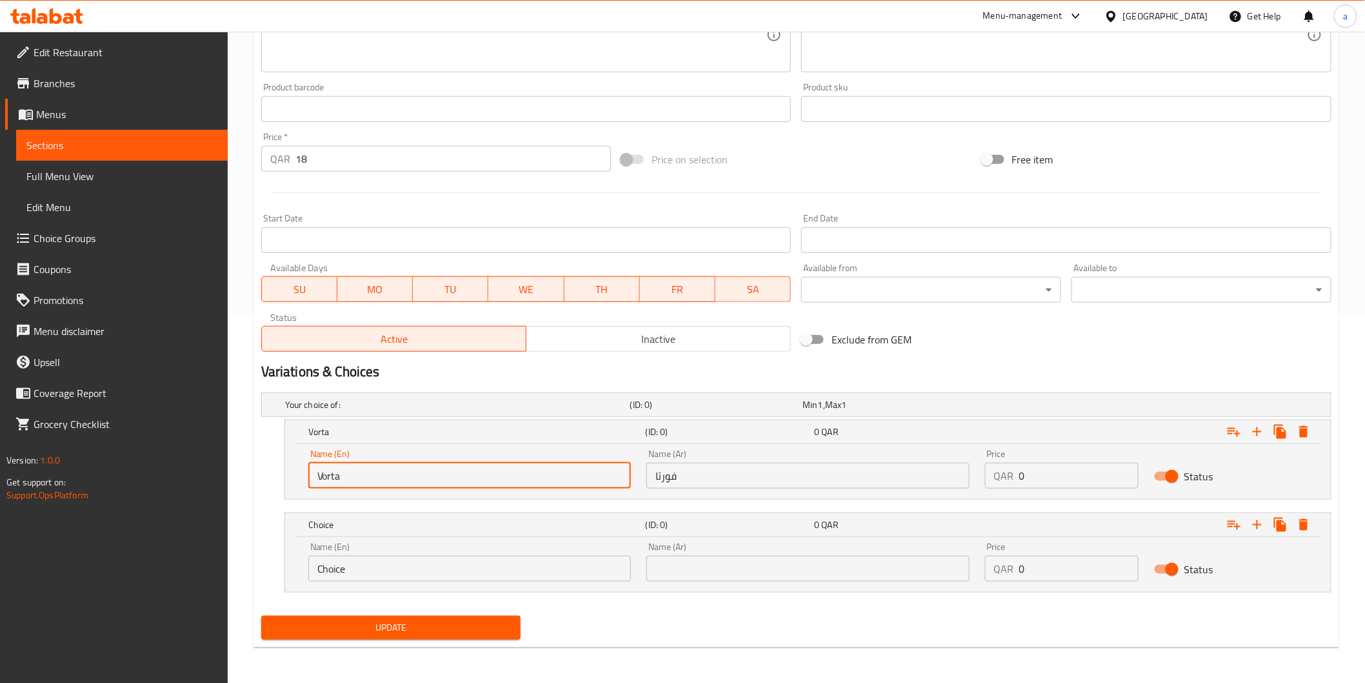
click at [423, 579] on input "Choice" at bounding box center [469, 569] width 323 height 26
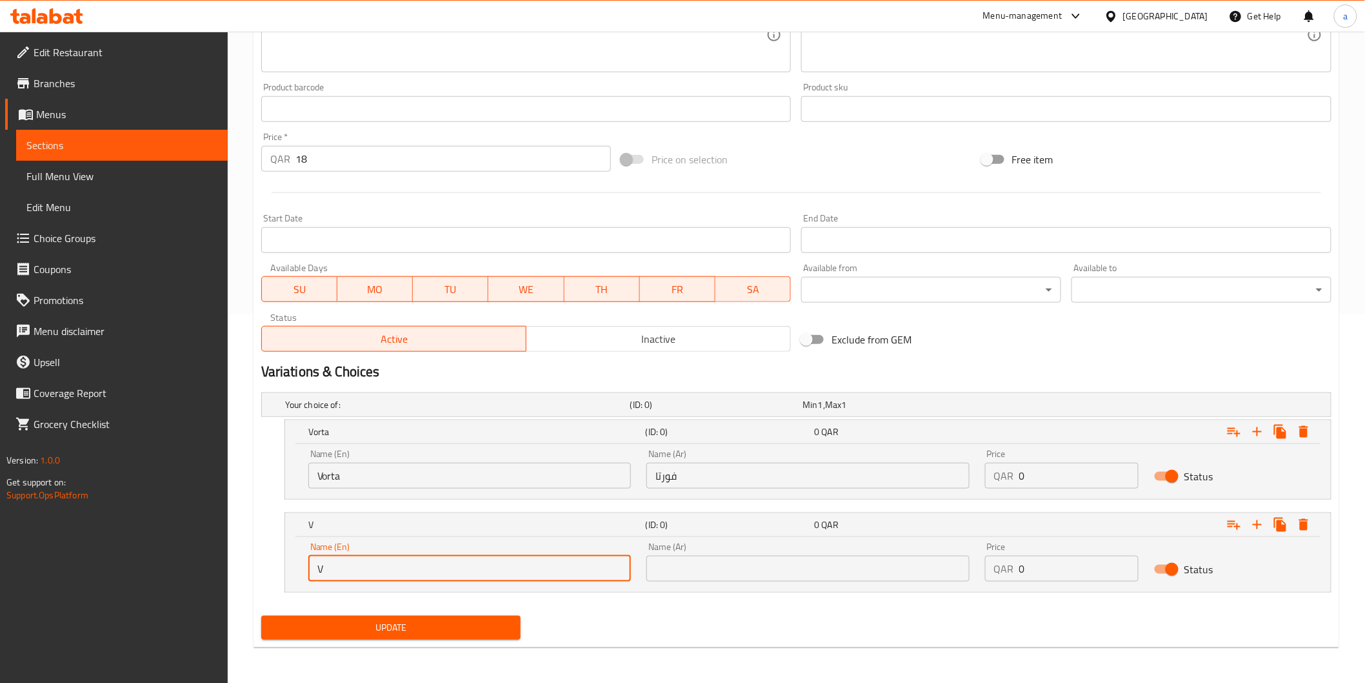
type input "Vegetable"
click at [775, 576] on input "text" at bounding box center [807, 569] width 323 height 26
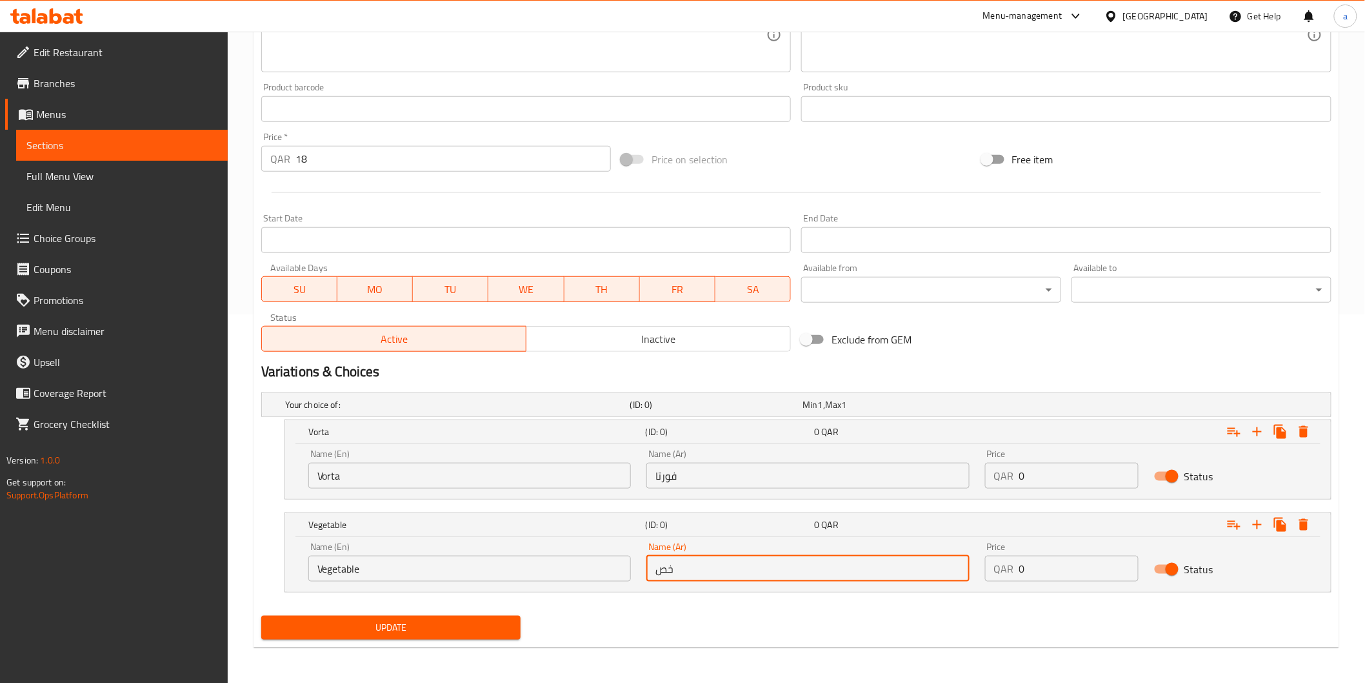
click at [261, 616] on button "Update" at bounding box center [391, 628] width 260 height 24
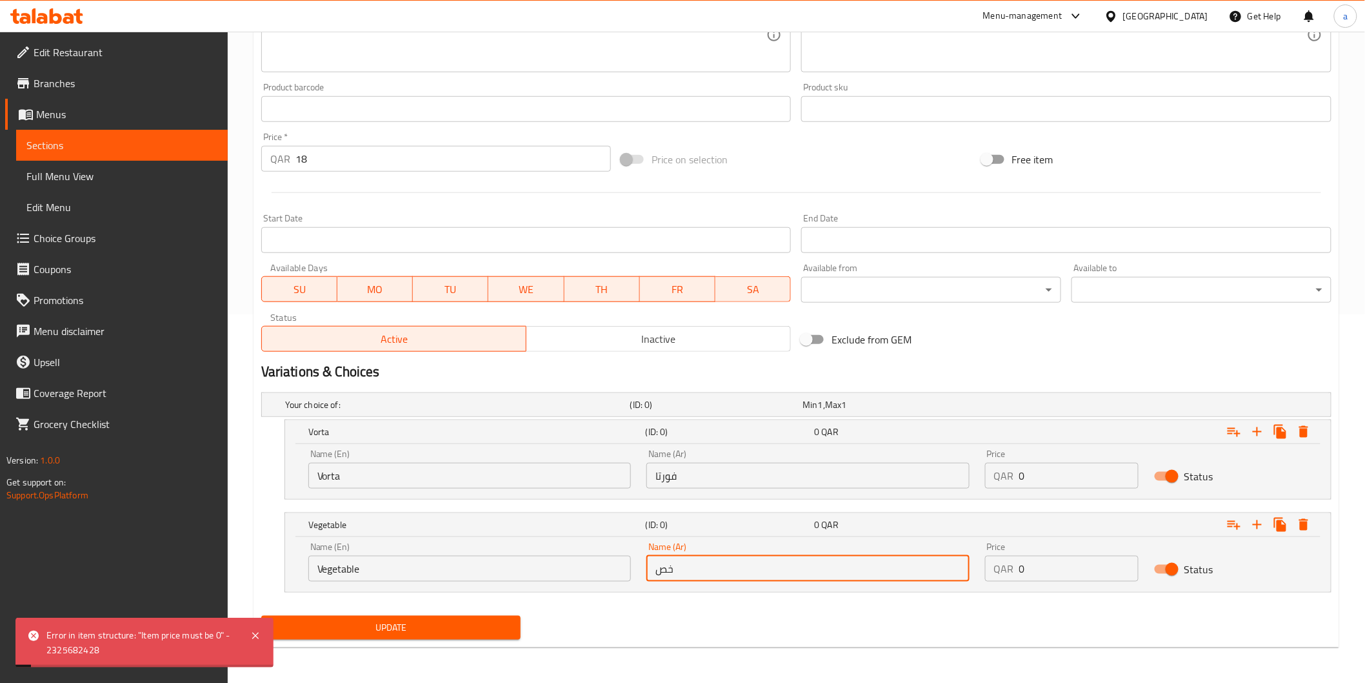
type input "خصار"
click at [675, 595] on nav at bounding box center [796, 600] width 1070 height 10
click at [317, 165] on input "18" at bounding box center [454, 159] width 316 height 26
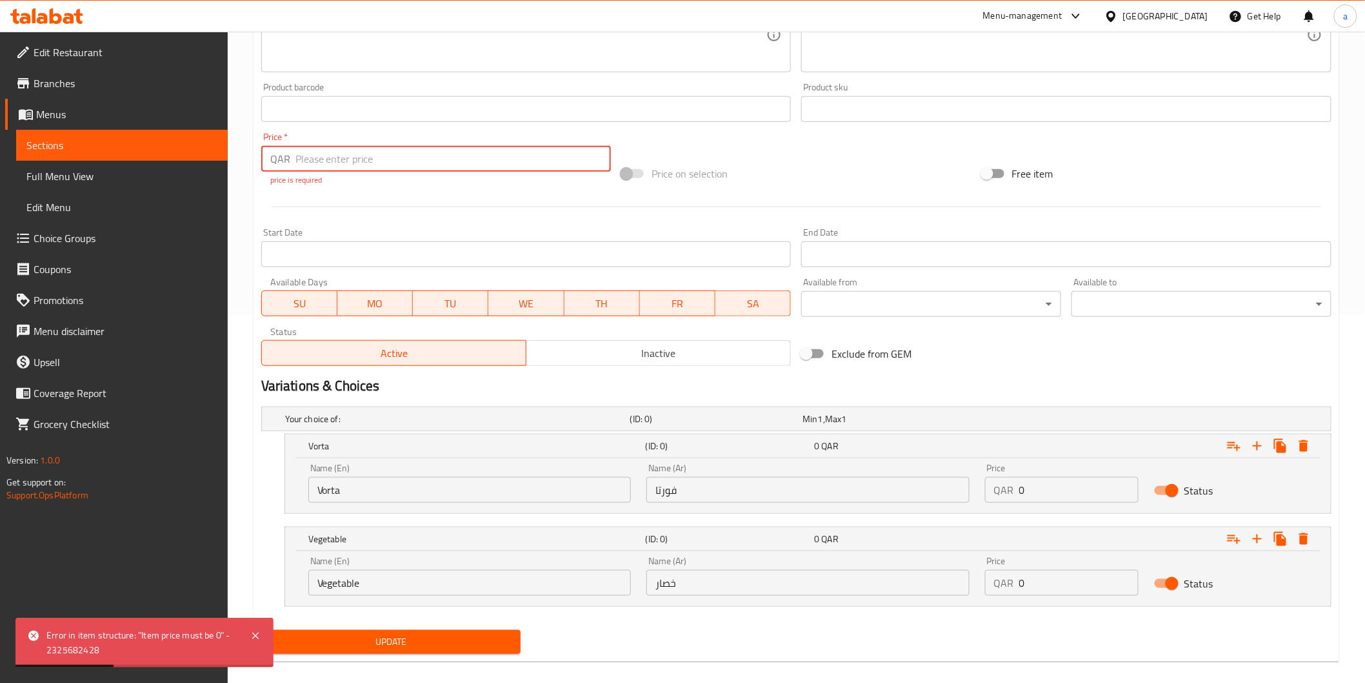
click at [1073, 508] on div "Price QAR 0 Price" at bounding box center [1061, 483] width 169 height 55
click at [1075, 494] on input "0" at bounding box center [1078, 490] width 119 height 26
paste input "18"
type input "18"
click at [1066, 577] on input "0" at bounding box center [1078, 583] width 119 height 26
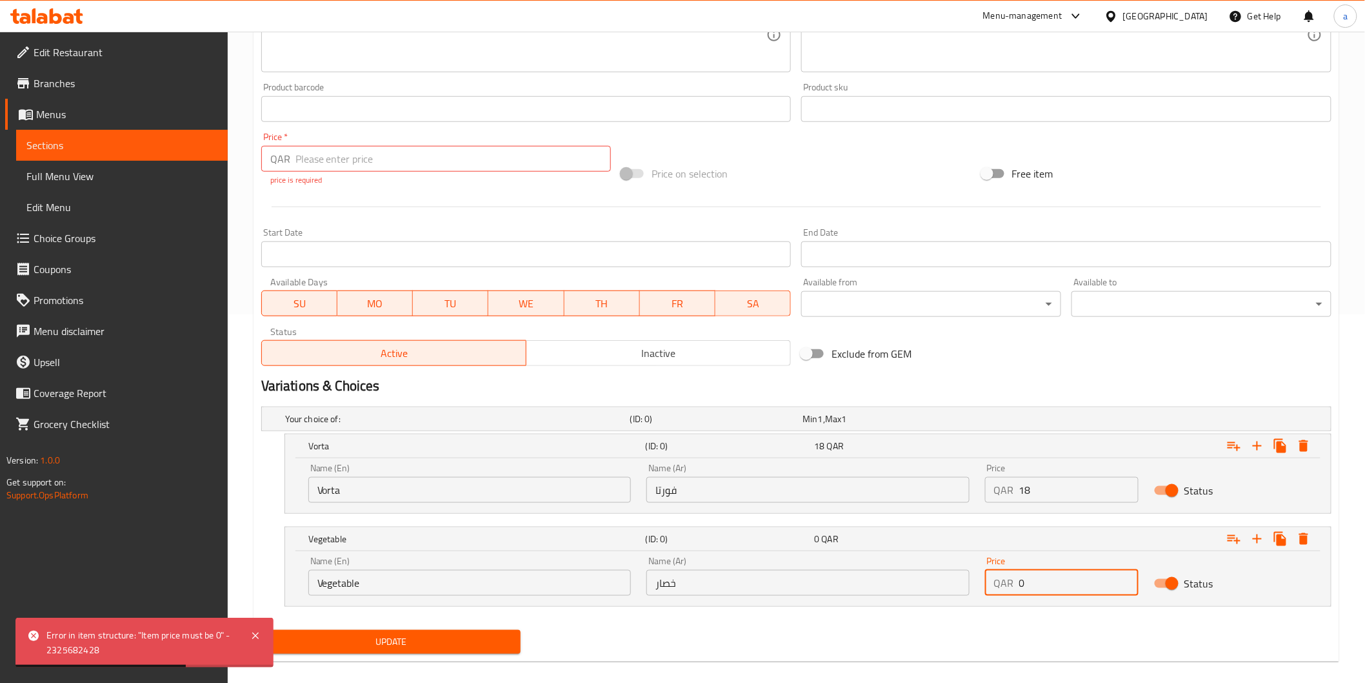
paste input "18"
type input "18"
click at [337, 170] on input "number" at bounding box center [454, 159] width 316 height 26
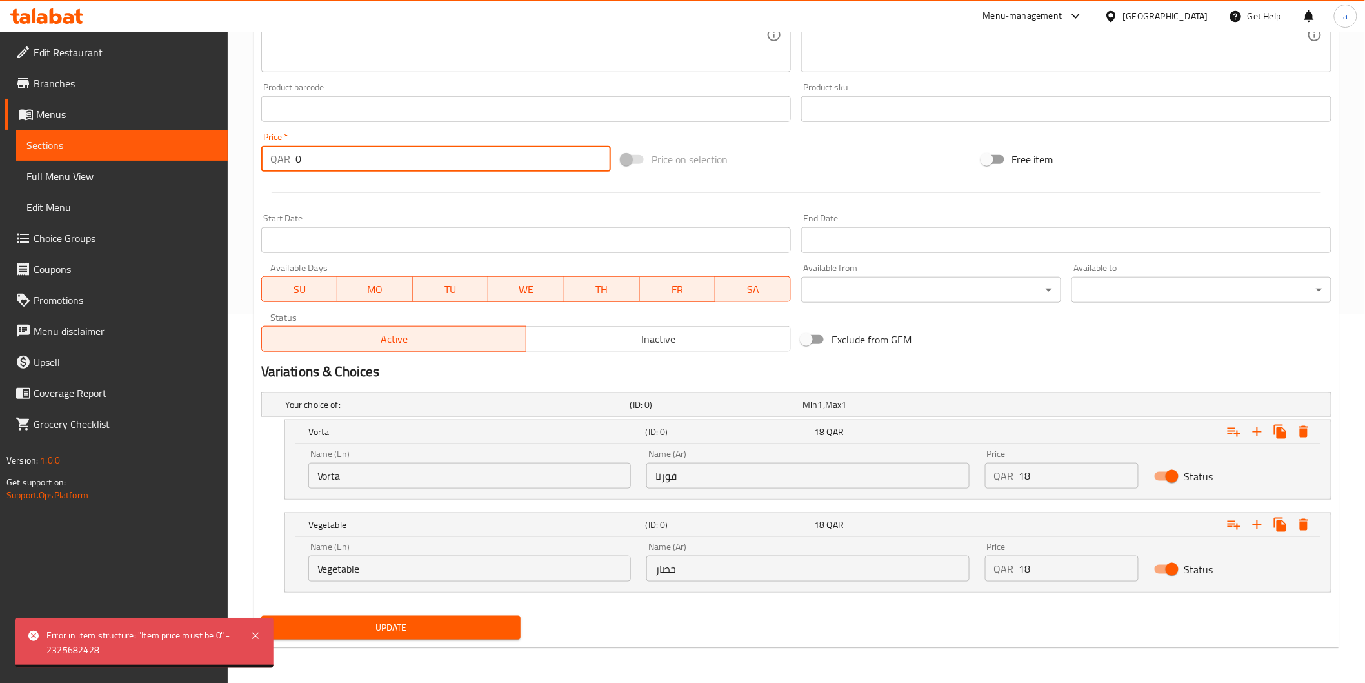
type input "0"
click at [468, 619] on span "Update" at bounding box center [391, 627] width 239 height 16
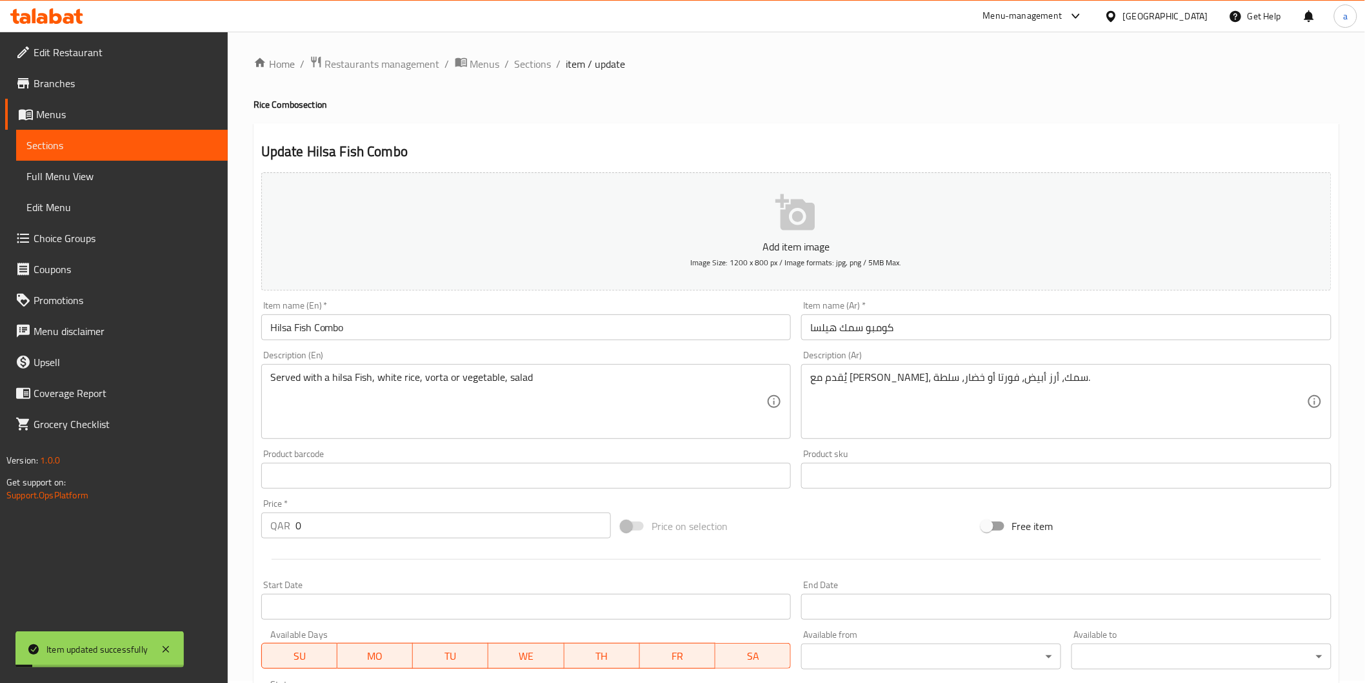
scroll to position [0, 0]
click at [537, 67] on span "Sections" at bounding box center [533, 65] width 37 height 15
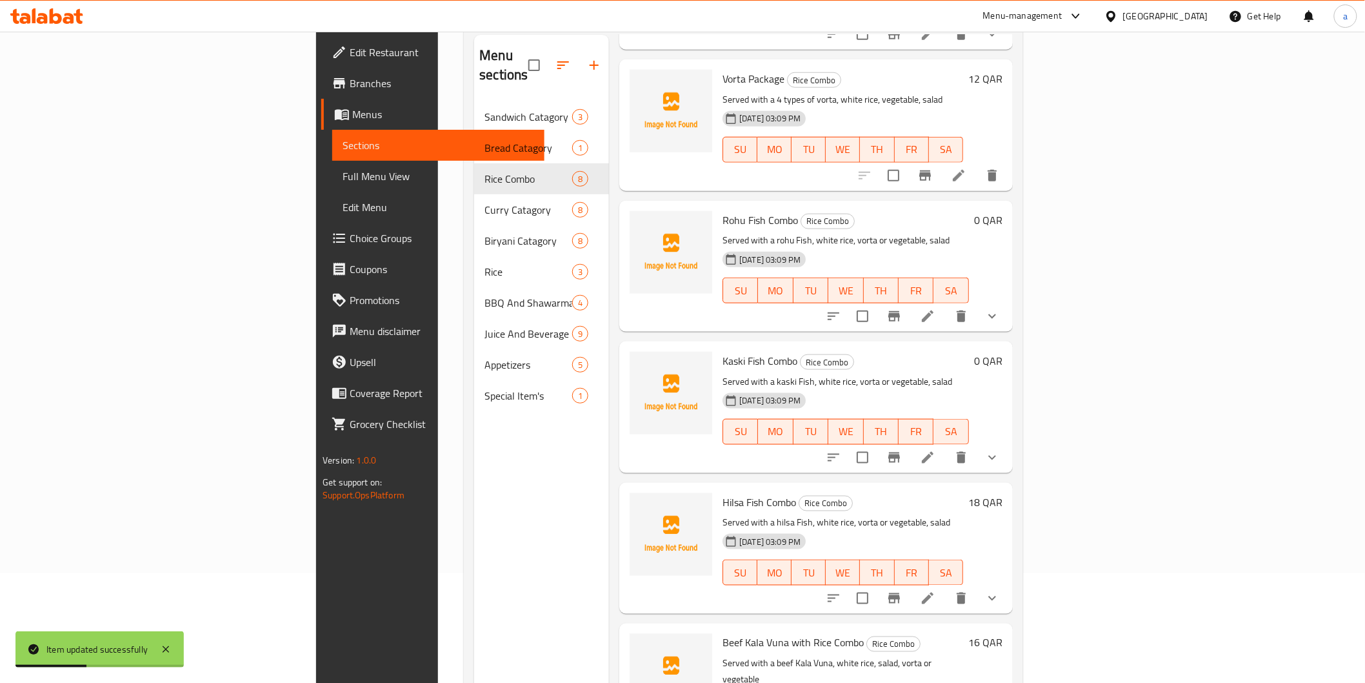
scroll to position [143, 0]
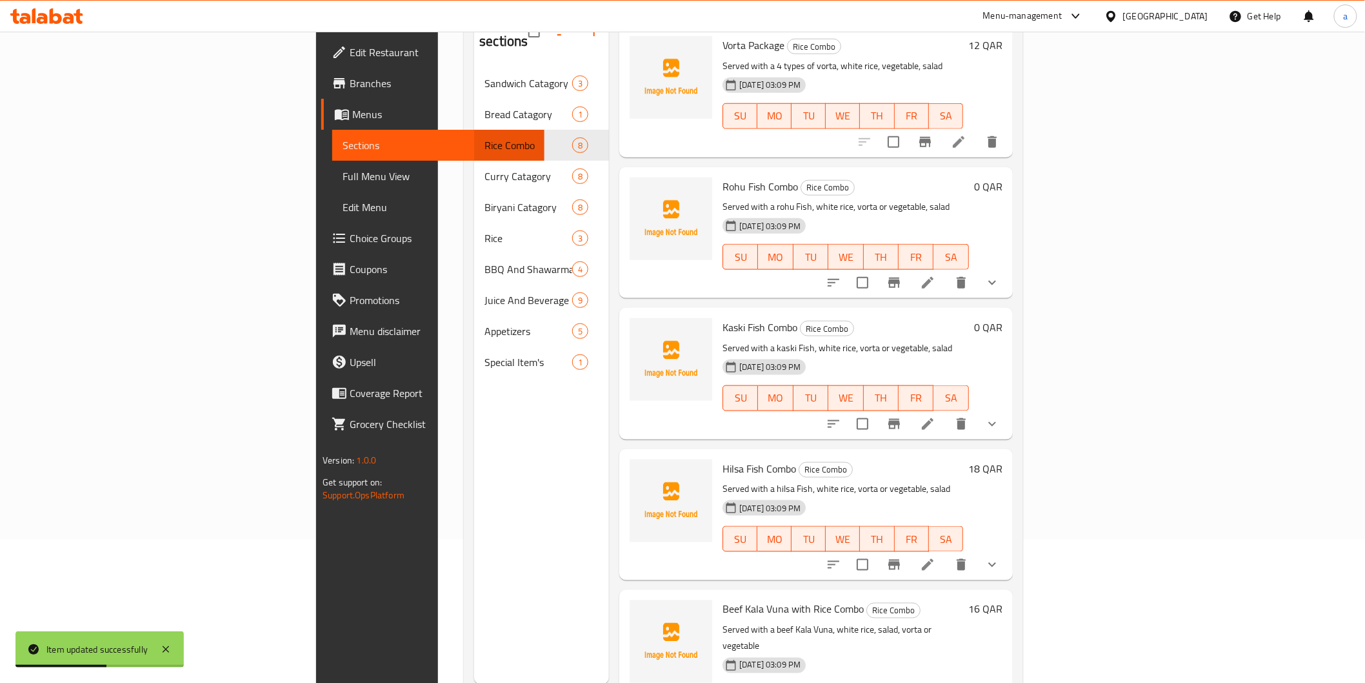
click at [936, 416] on icon at bounding box center [927, 423] width 15 height 15
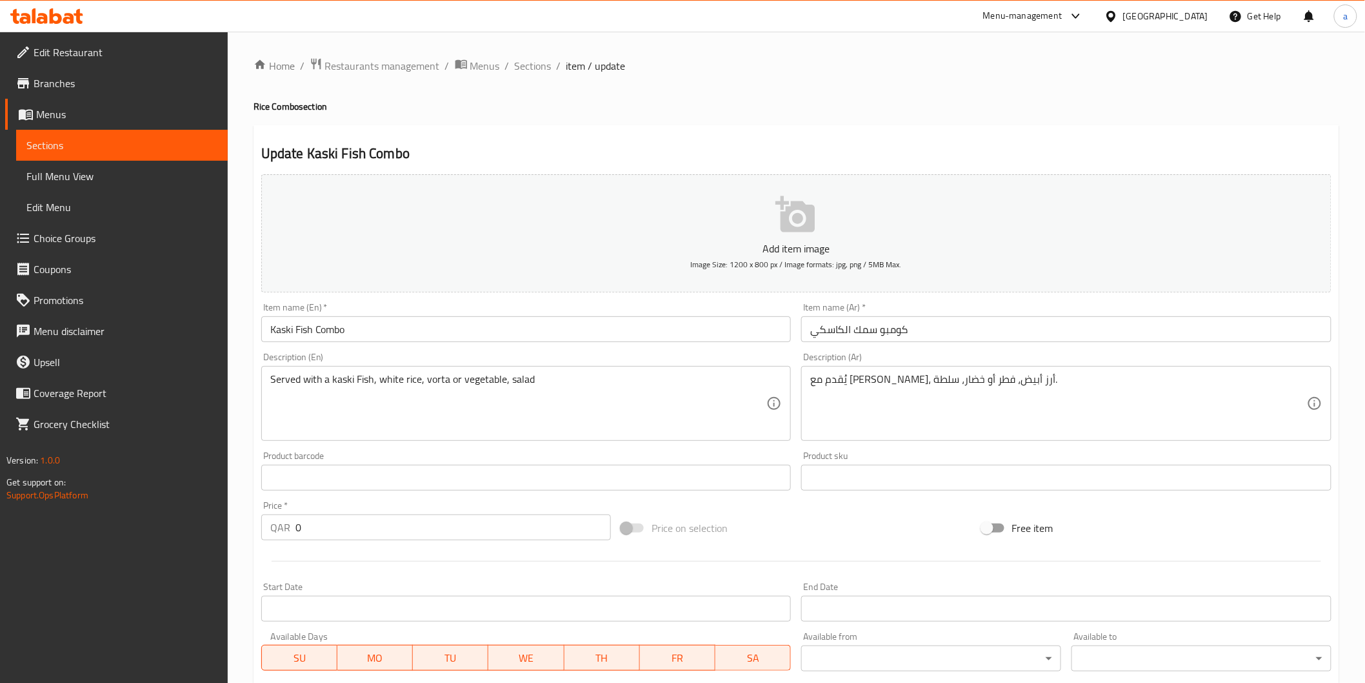
click at [880, 377] on textarea "يُقدم مع [PERSON_NAME]، أرز أبيض، فطر أو خضار، سلطة." at bounding box center [1058, 403] width 497 height 61
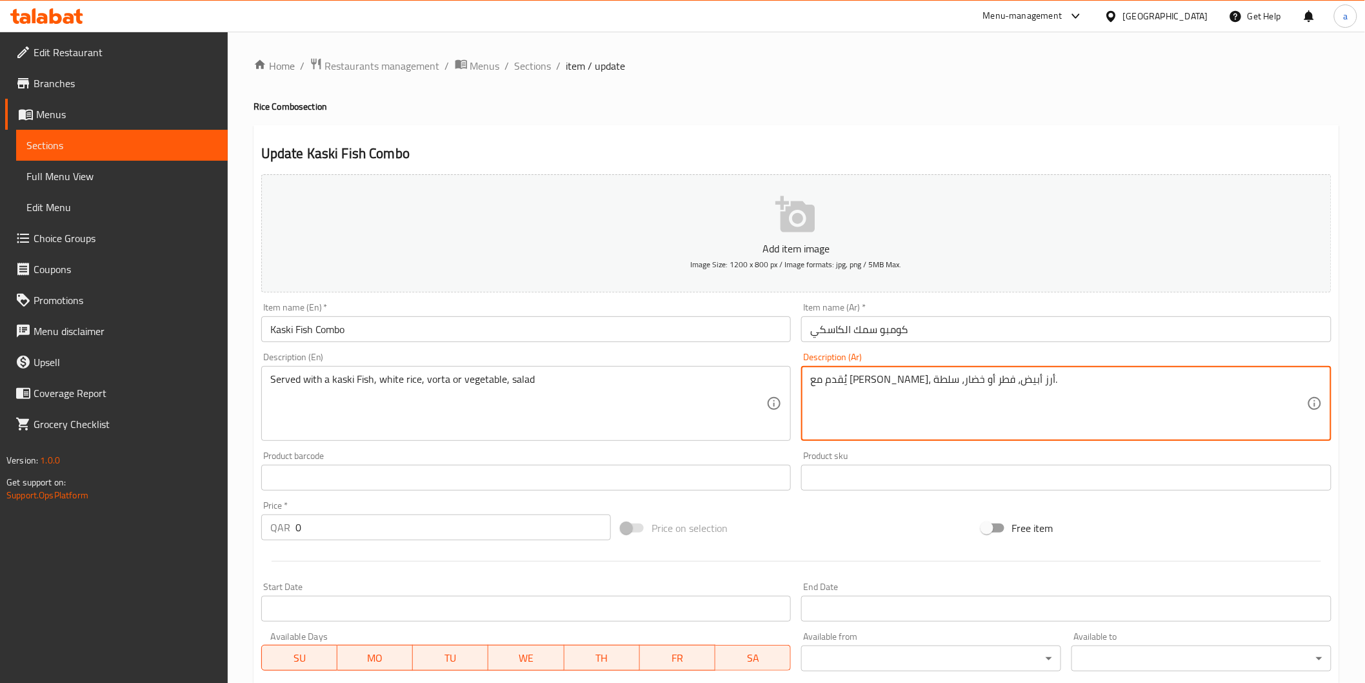
paste textarea "ورتا"
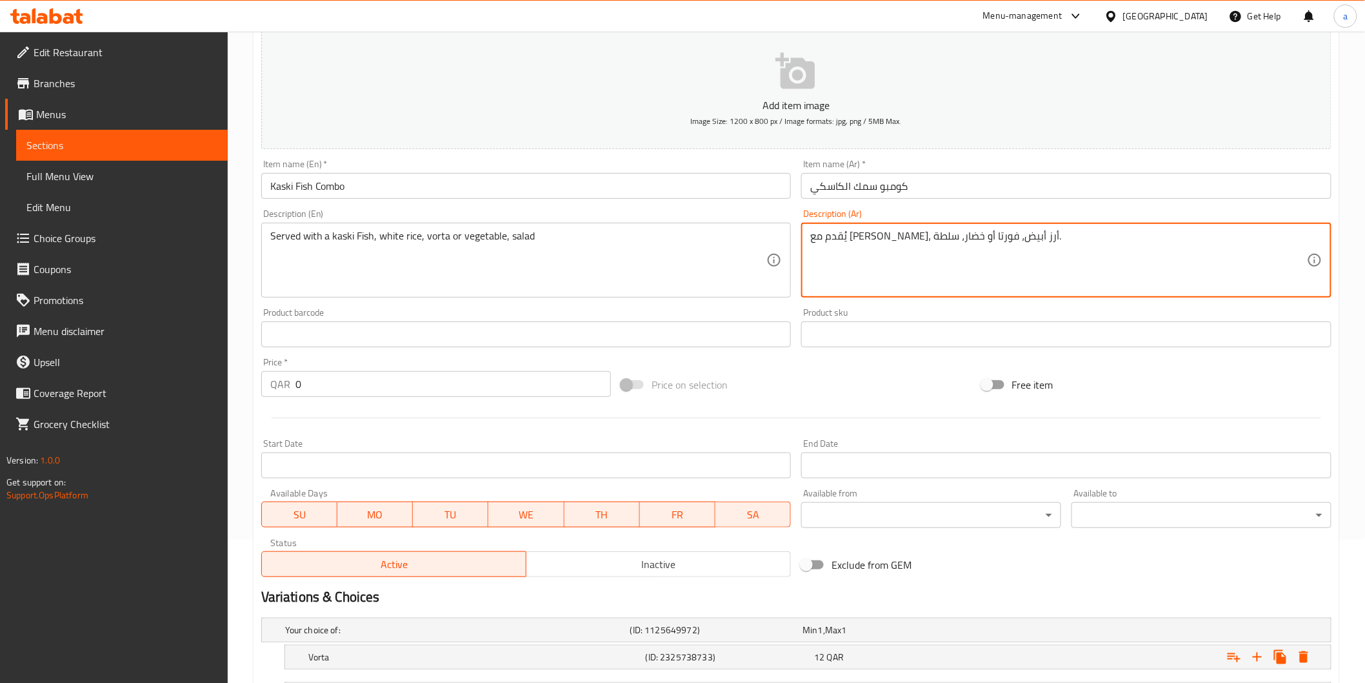
scroll to position [257, 0]
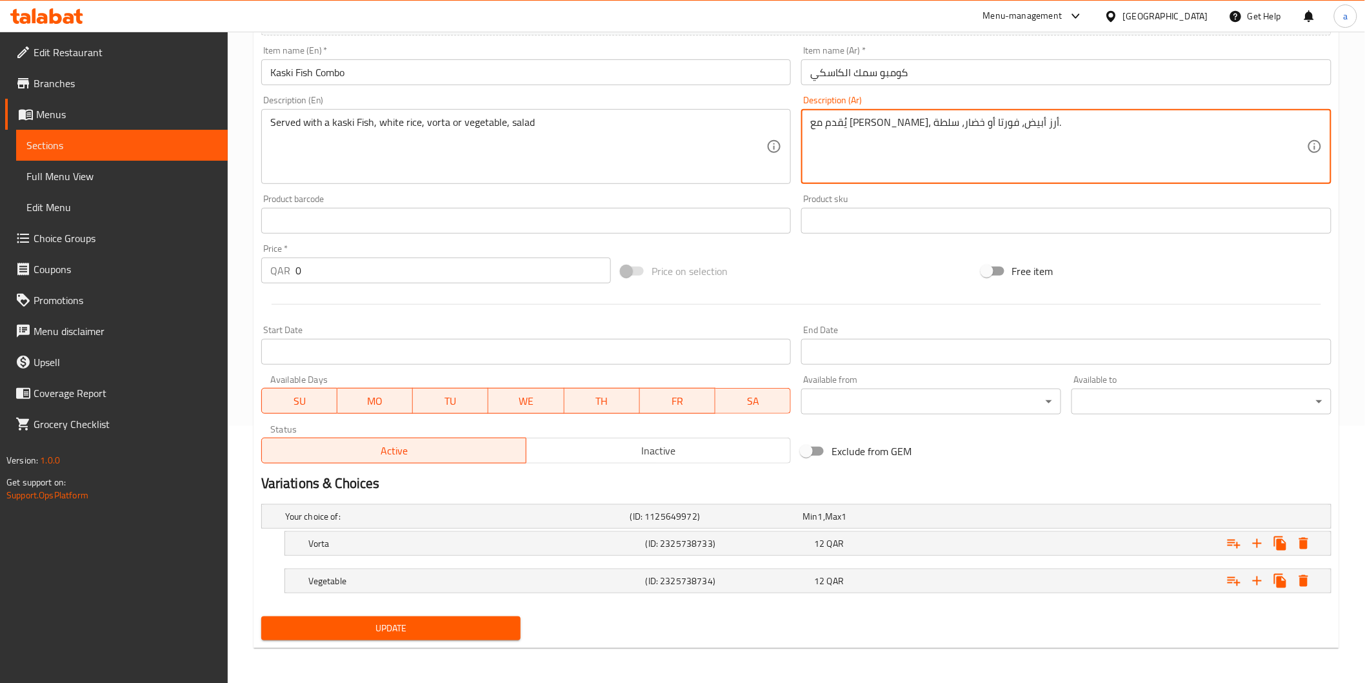
type textarea "يُقدم مع [PERSON_NAME]، أرز أبيض، فورتا أو خضار، سلطة."
click at [485, 631] on span "Update" at bounding box center [391, 628] width 239 height 16
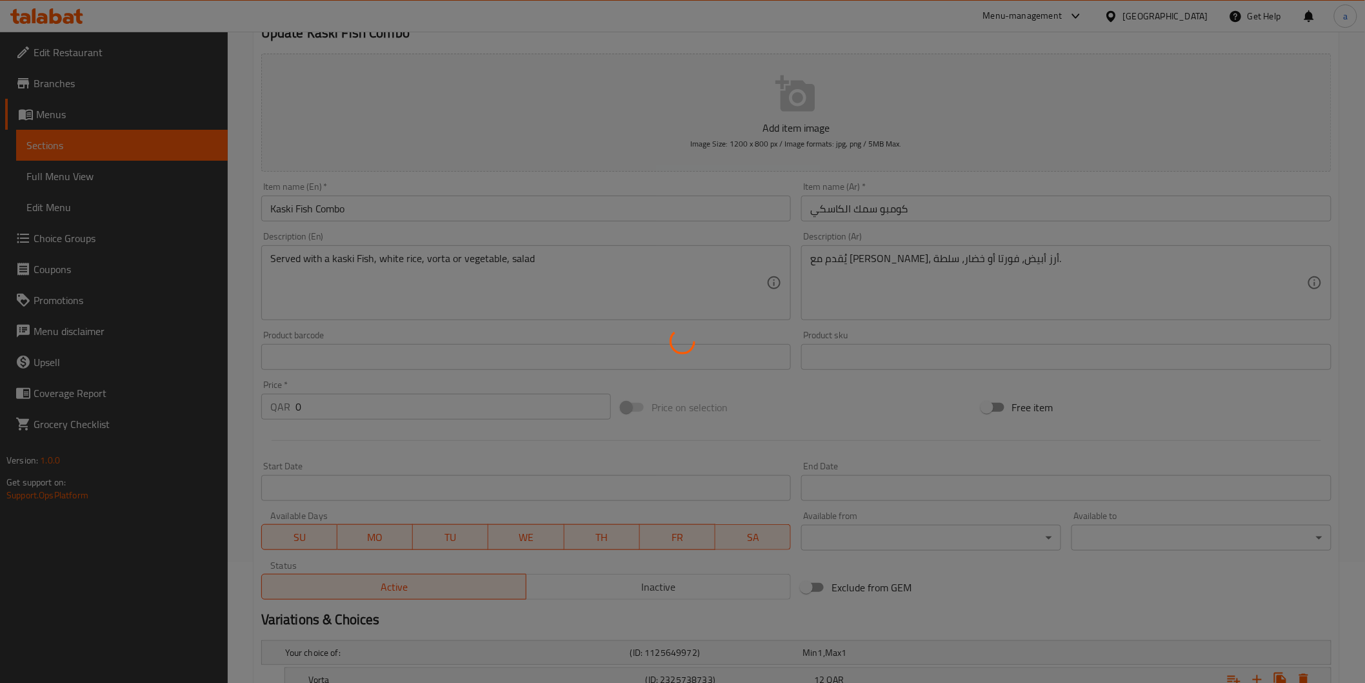
scroll to position [0, 0]
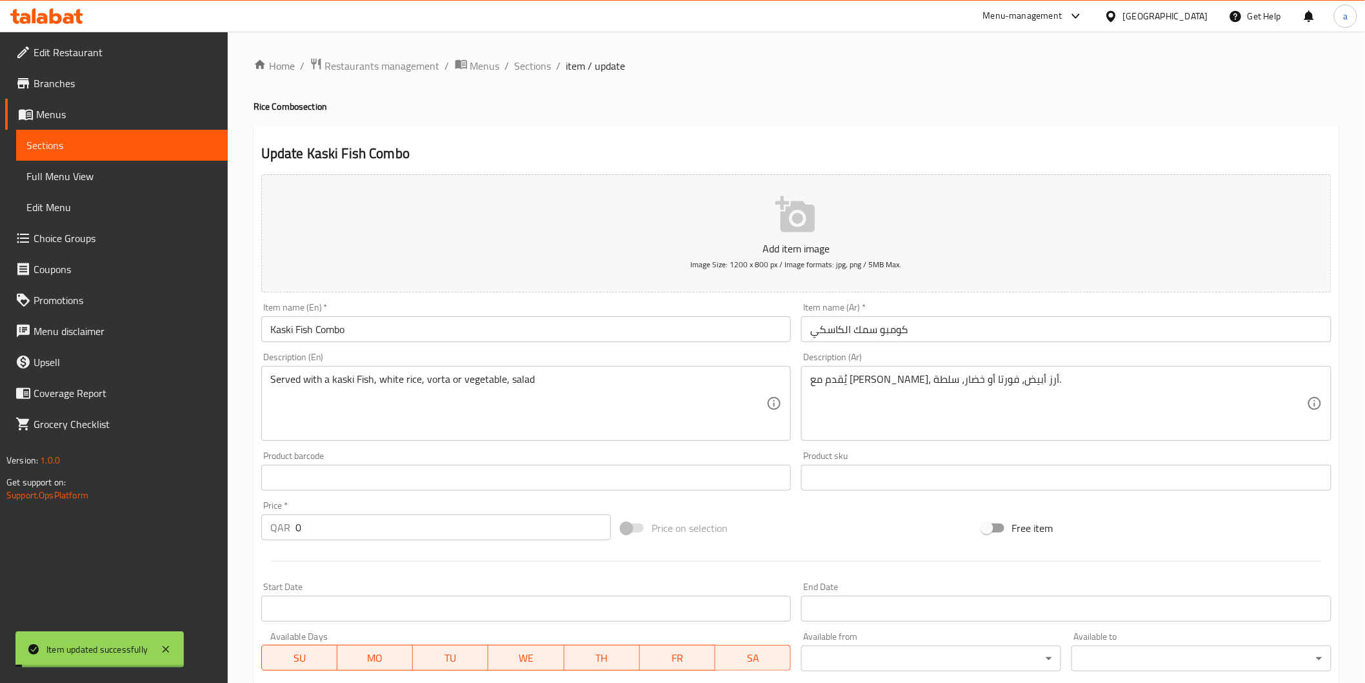
click at [536, 52] on div "Home / Restaurants management / Menus / Sections / item / update Rice Combo sec…" at bounding box center [796, 486] width 1137 height 909
click at [534, 58] on span "Sections" at bounding box center [533, 65] width 37 height 15
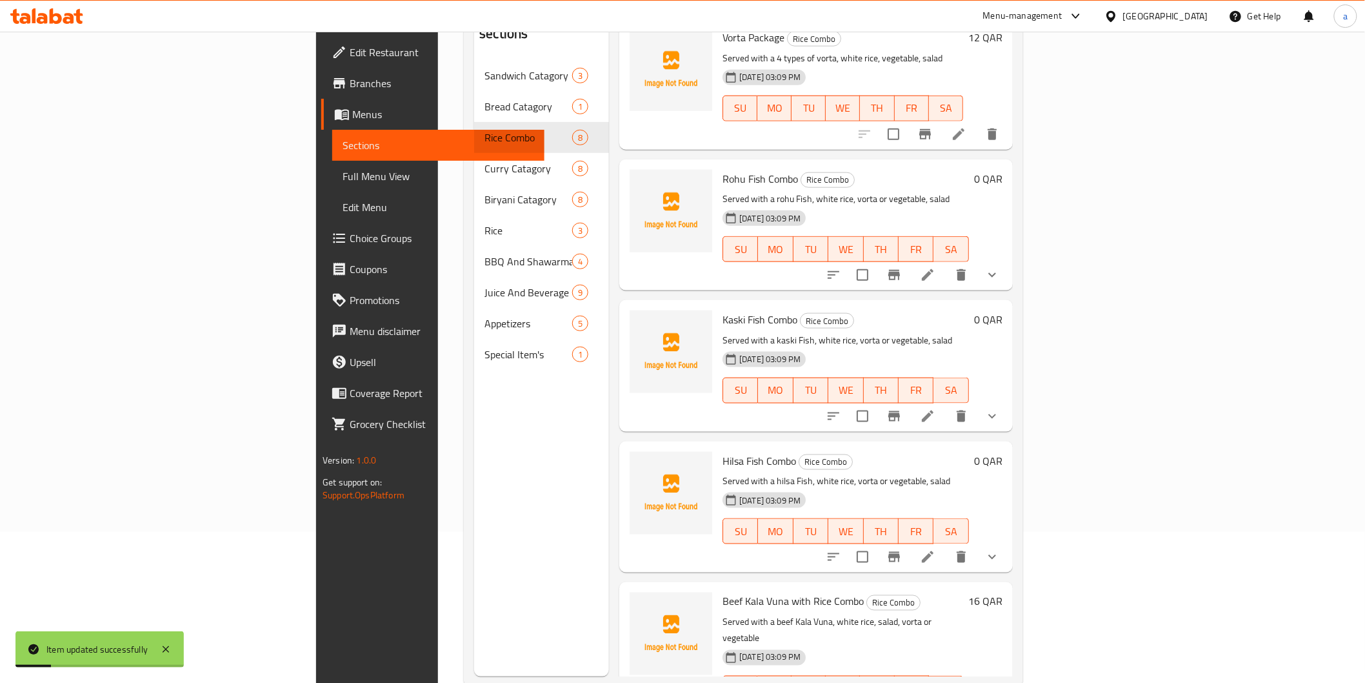
scroll to position [181, 0]
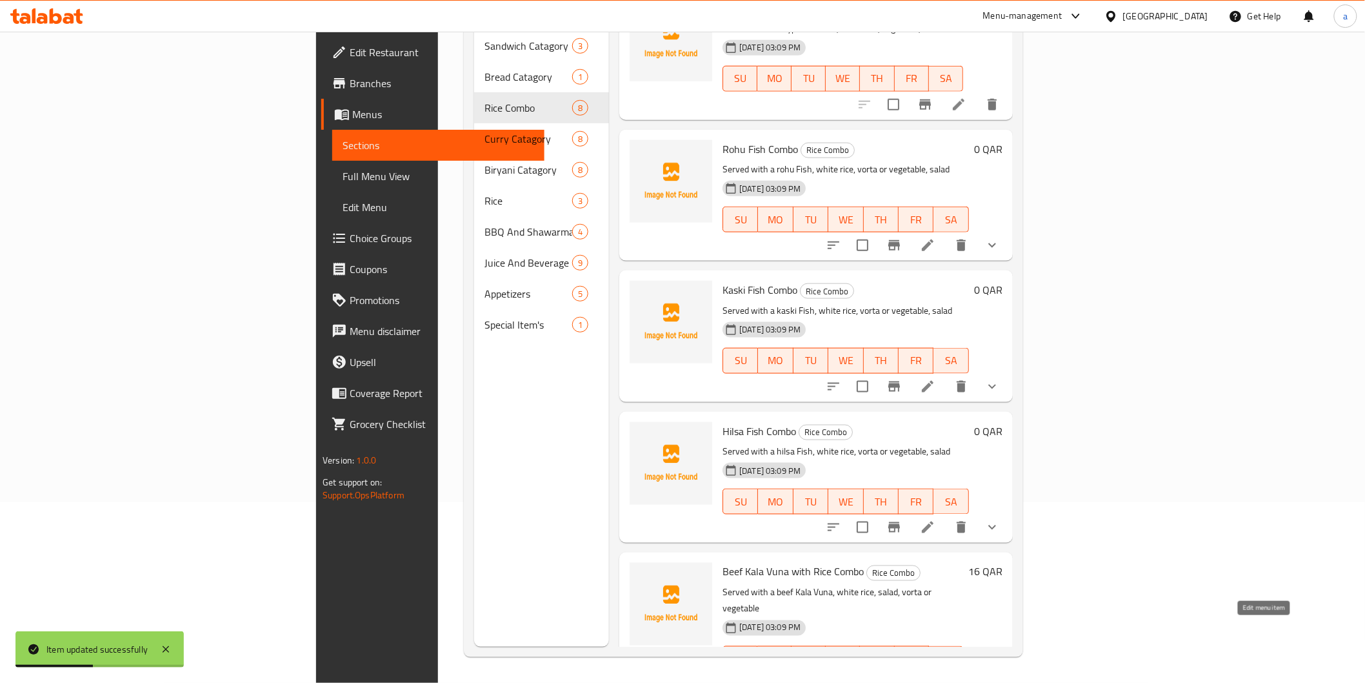
click at [965, 679] on icon at bounding box center [959, 685] width 12 height 12
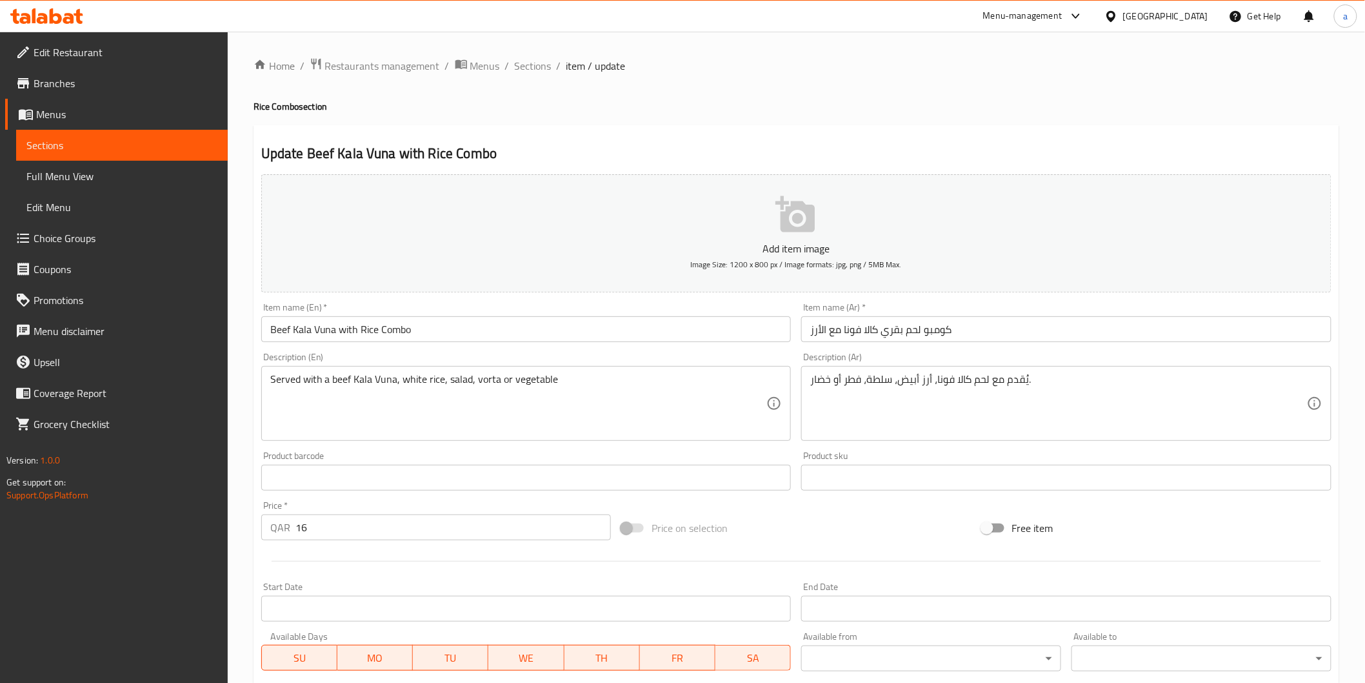
click at [852, 379] on textarea "يُقدم مع لحم كالا فونا، أرز أبيض، سلطة، فطر أو خضار." at bounding box center [1058, 403] width 497 height 61
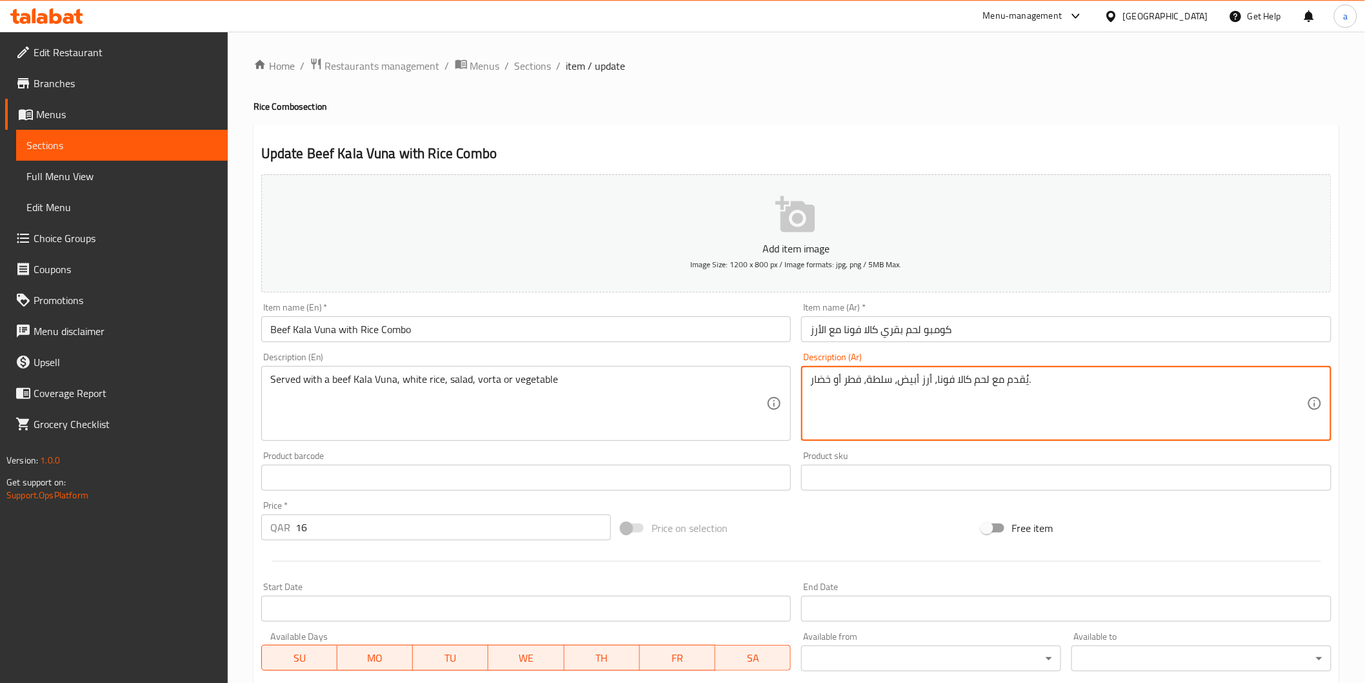
paste textarea "ورتا"
type textarea "يُقدم مع لحم كالا فونا، أرز أبيض، سلطة، فورتا أو خضار."
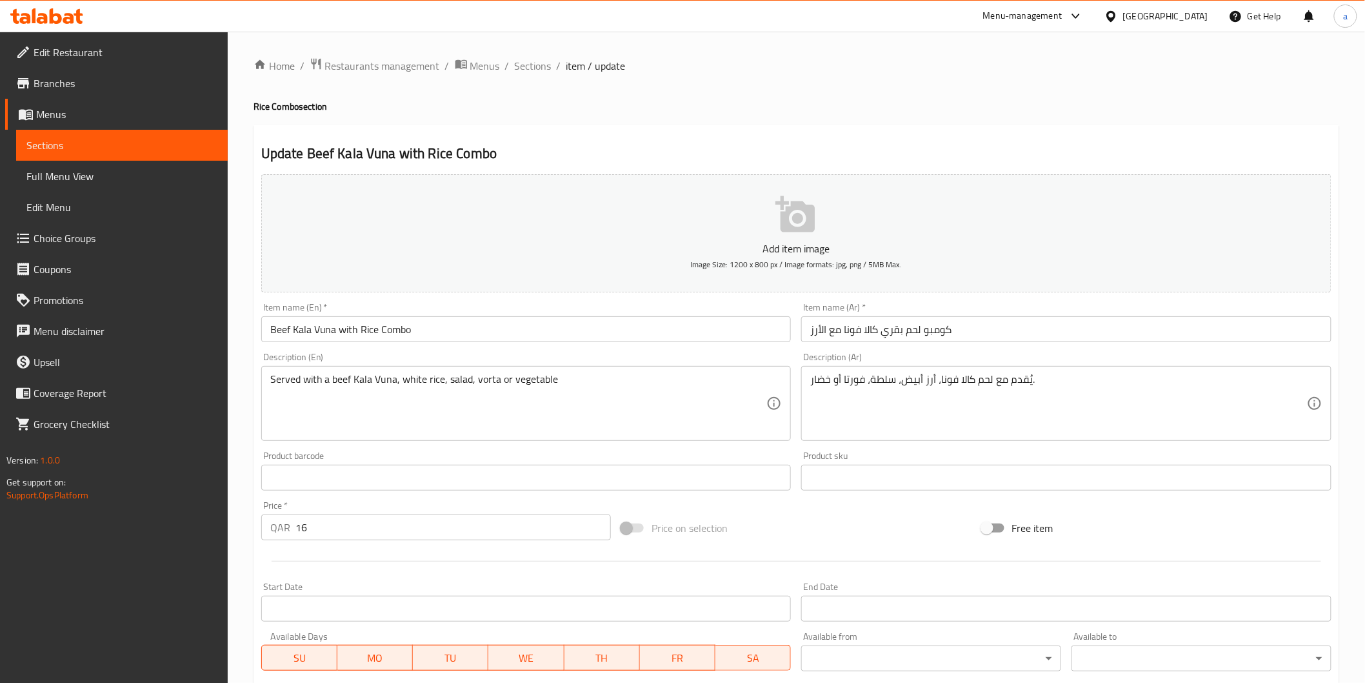
click at [880, 443] on div "Description (Ar) يُقدم مع لحم كالا فونا، أرز أبيض، سلطة، فورتا أو خضار. Descrip…" at bounding box center [1066, 396] width 541 height 99
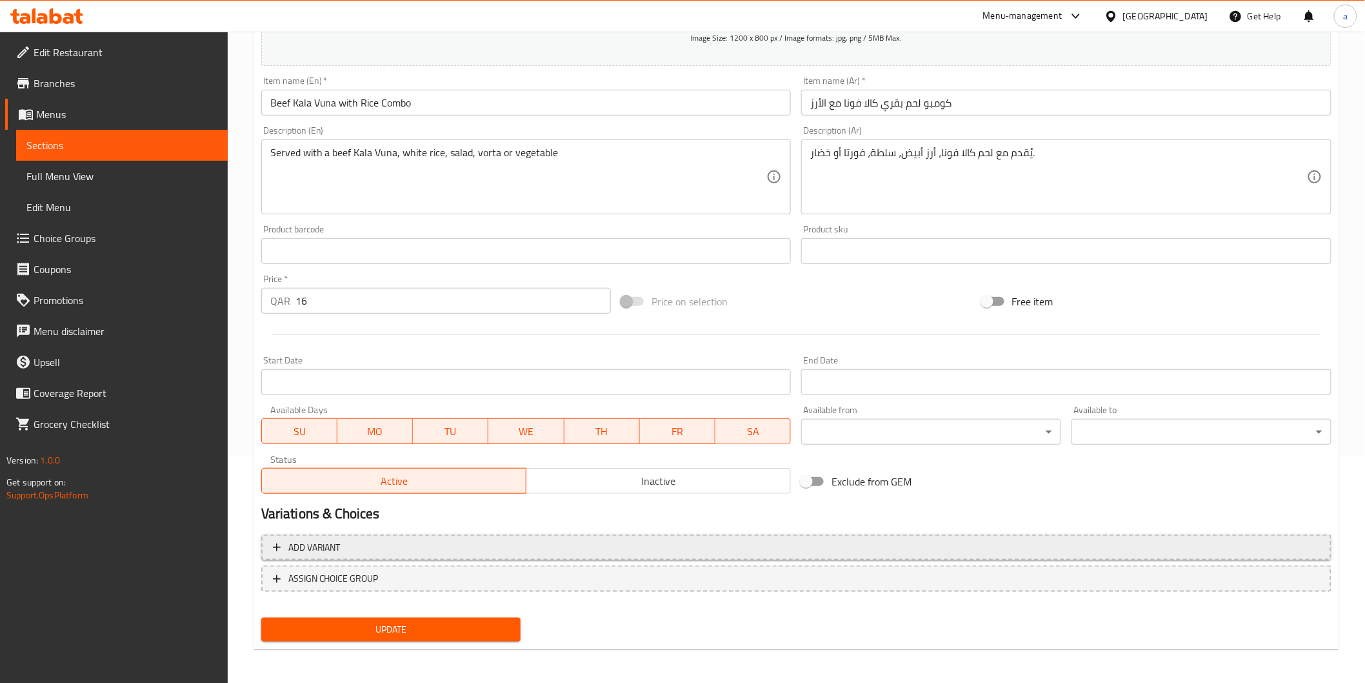
click at [579, 540] on span "Add variant" at bounding box center [796, 547] width 1047 height 16
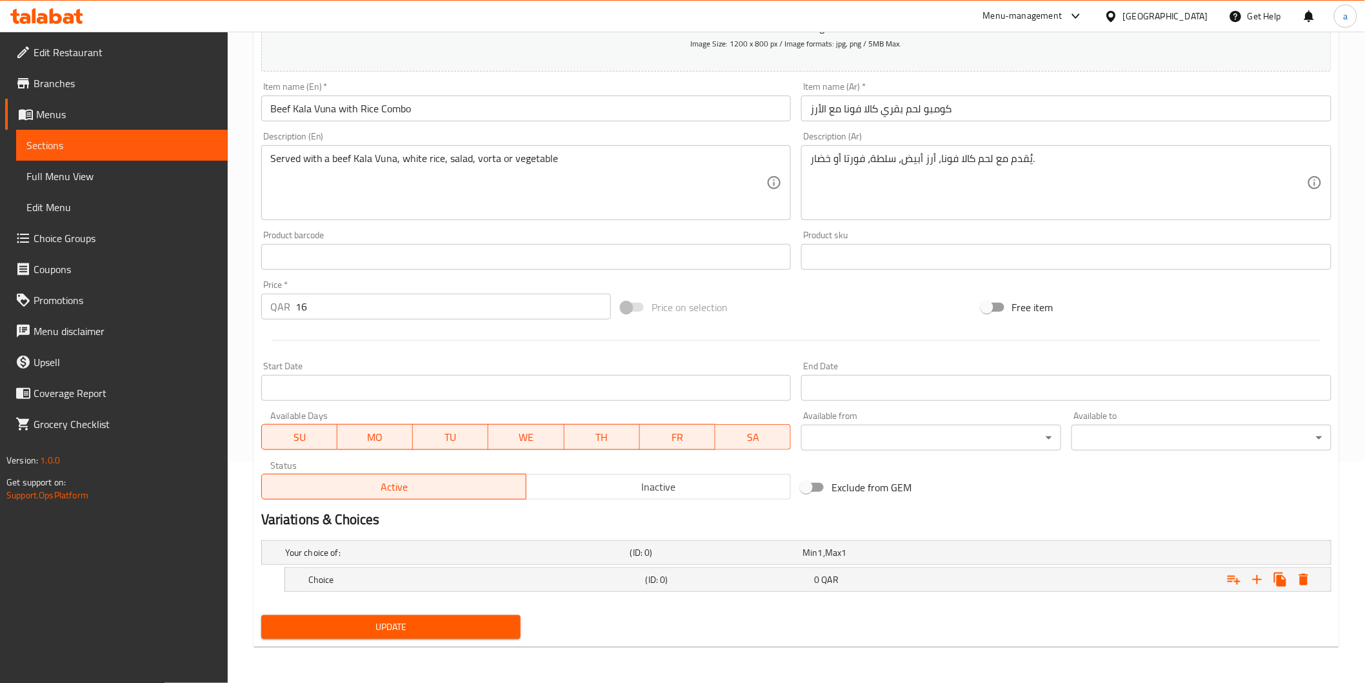
scroll to position [220, 0]
click at [1260, 587] on icon "Expand" at bounding box center [1257, 579] width 15 height 15
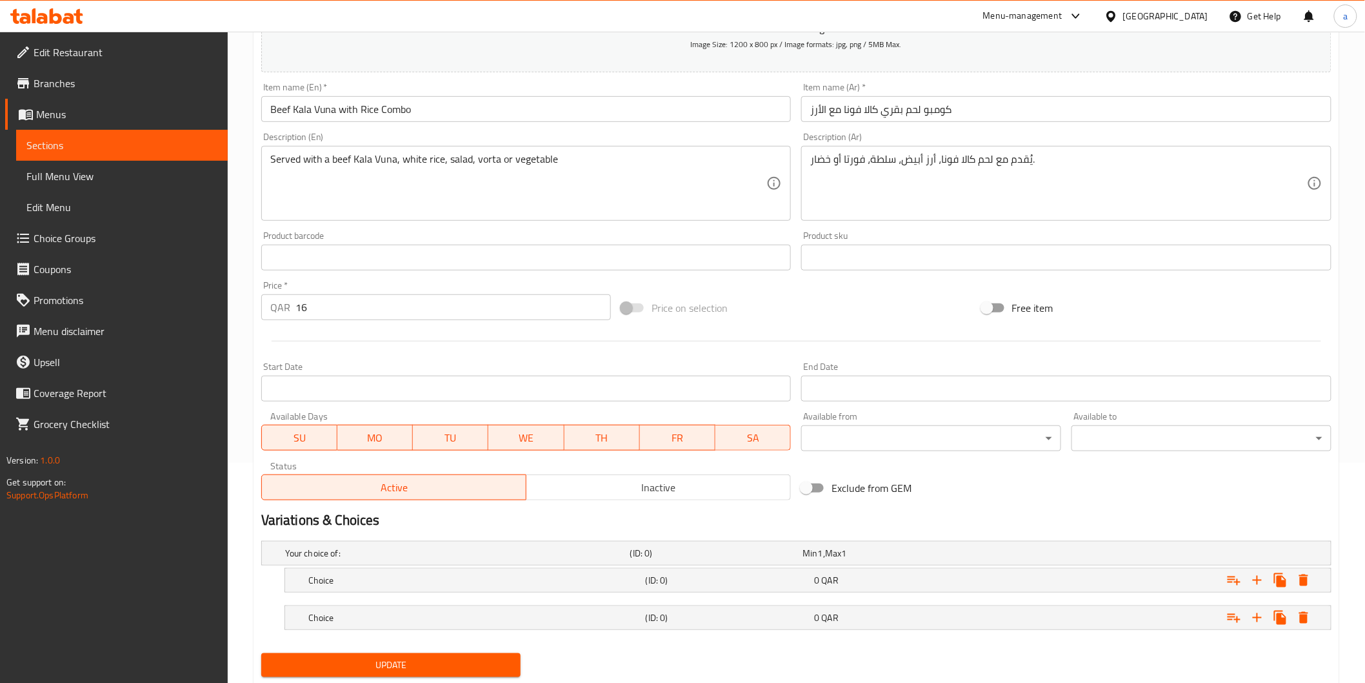
click at [1105, 601] on nav at bounding box center [796, 600] width 1070 height 10
click at [1097, 590] on div "Expand" at bounding box center [1149, 580] width 337 height 28
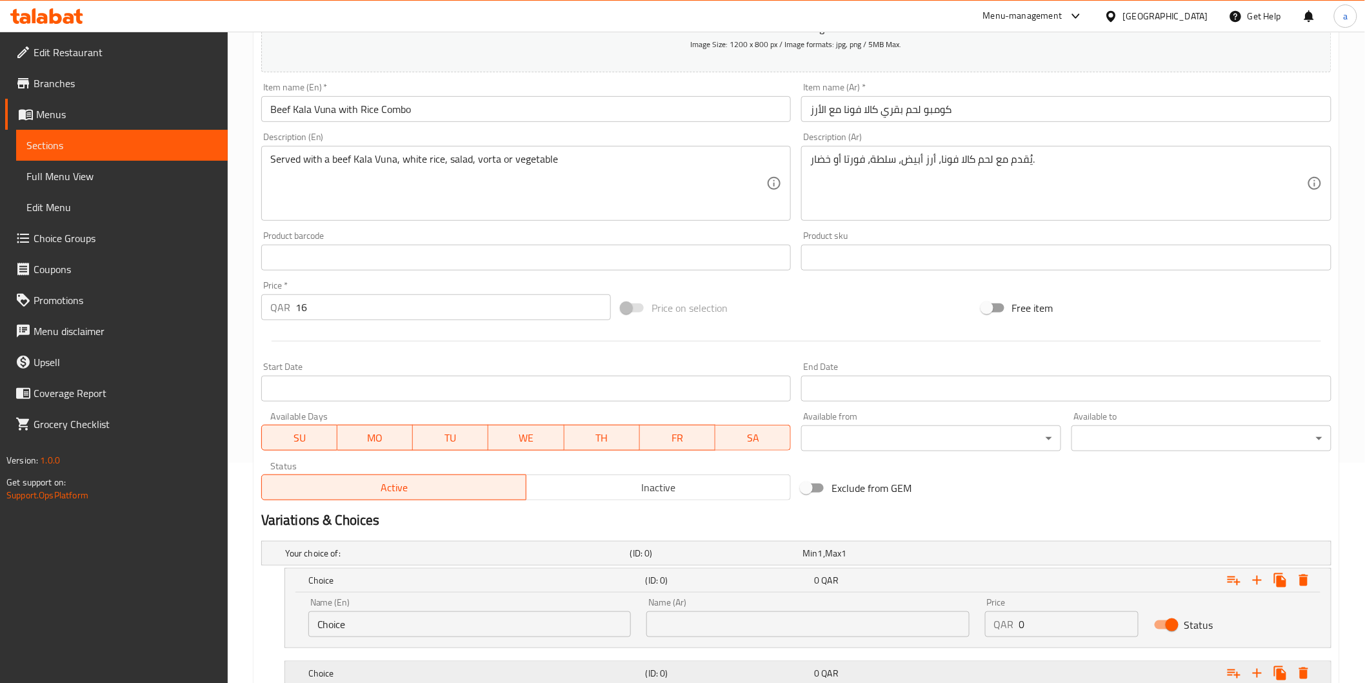
click at [1053, 663] on div "Expand" at bounding box center [1149, 673] width 337 height 28
click at [1054, 668] on div "Expand" at bounding box center [1149, 673] width 337 height 28
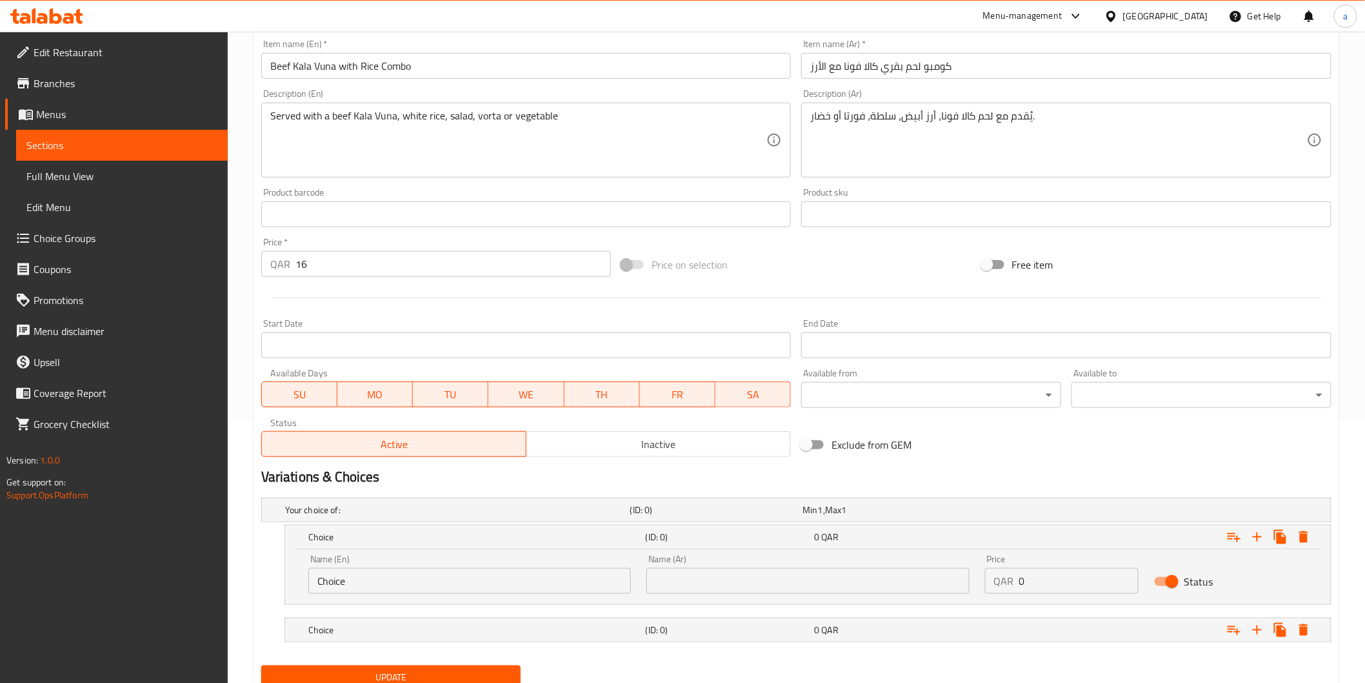
scroll to position [313, 0]
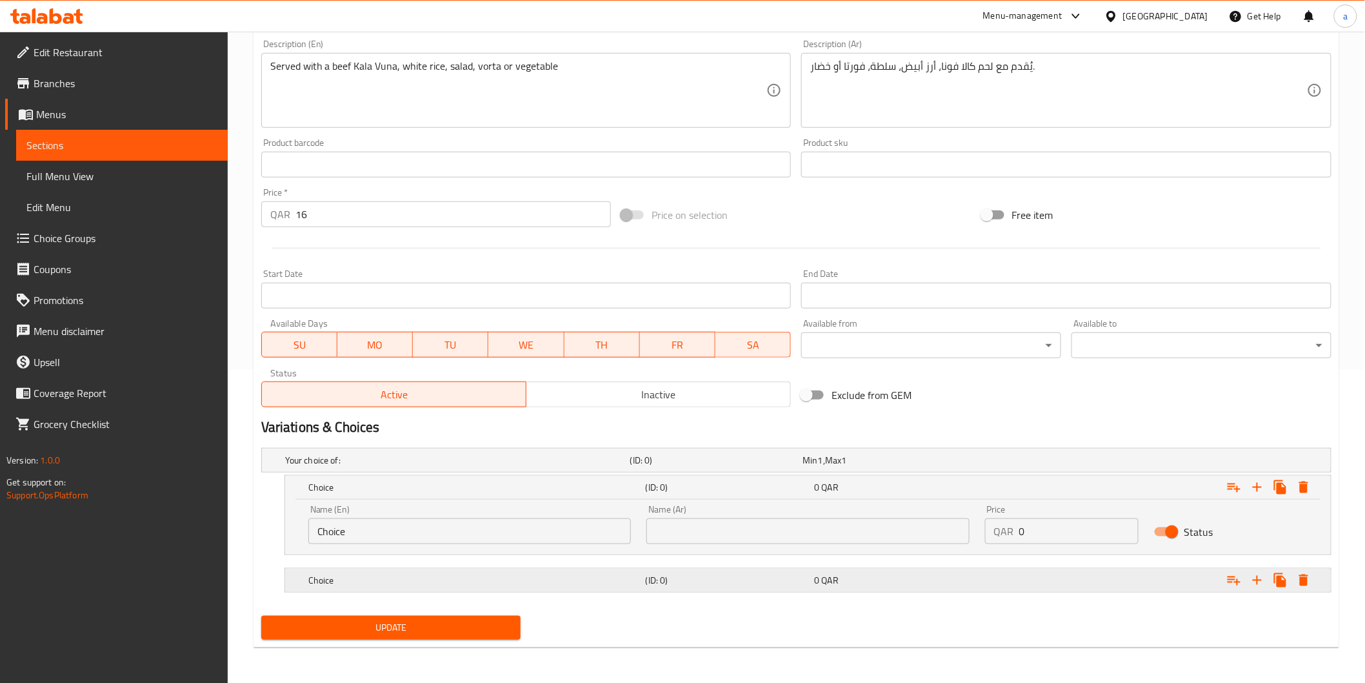
click at [861, 571] on div "0 QAR" at bounding box center [896, 580] width 169 height 18
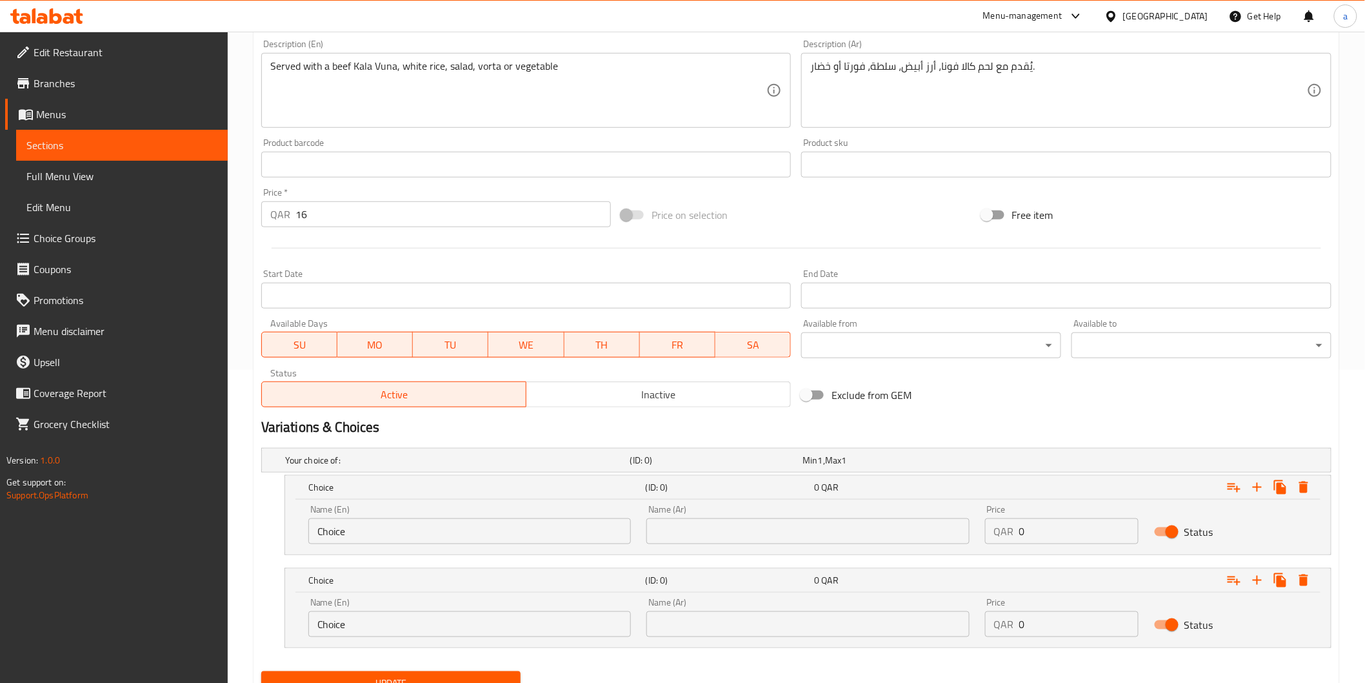
click at [783, 534] on input "text" at bounding box center [807, 531] width 323 height 26
paste input "فورتا"
type input "فورتا"
click at [541, 524] on input "Choice" at bounding box center [469, 531] width 323 height 26
type input "ر"
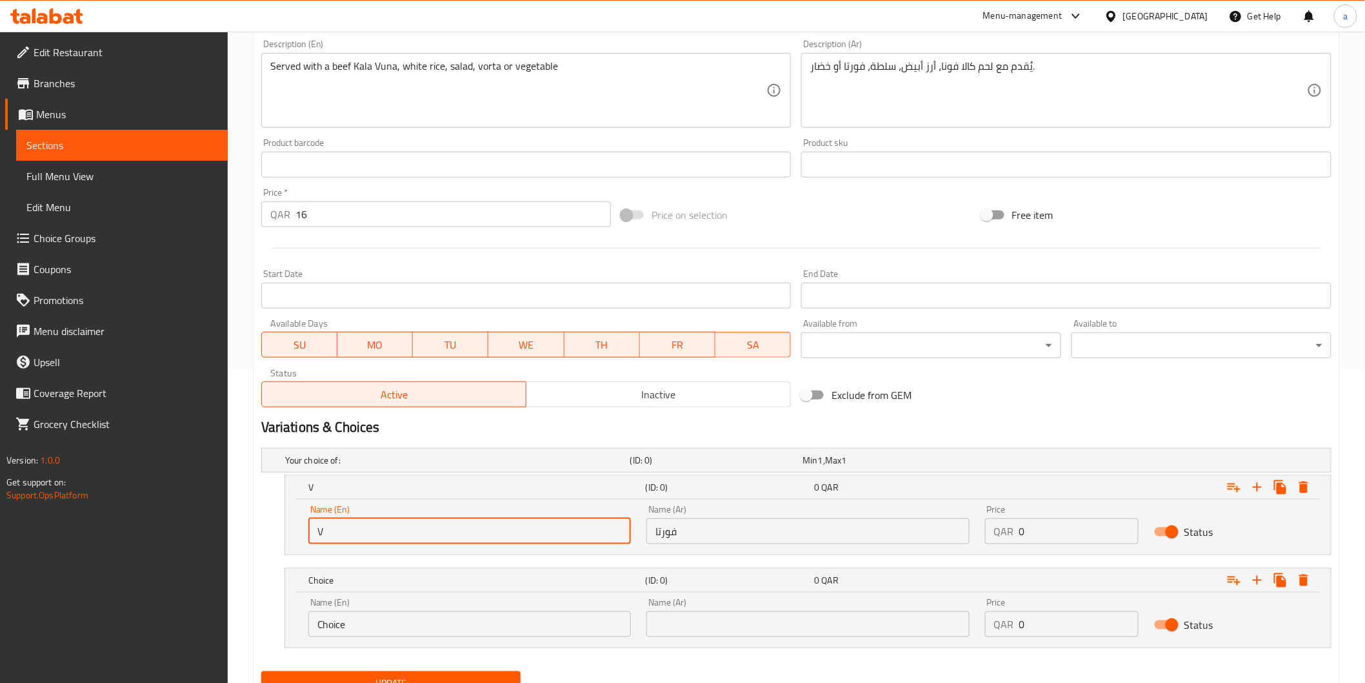
type input "Vorta"
click at [430, 629] on input "Choice" at bounding box center [469, 624] width 323 height 26
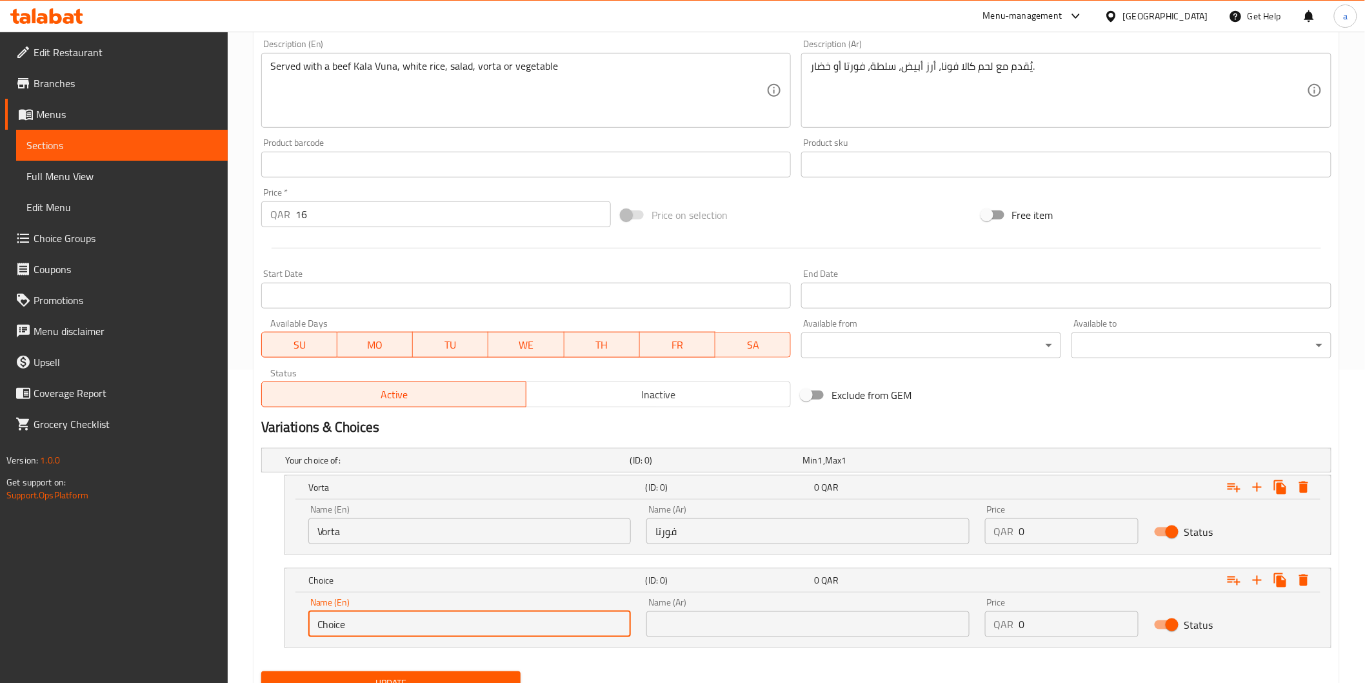
click at [430, 629] on input "Choice" at bounding box center [469, 624] width 323 height 26
type input "Vegetable"
click at [761, 628] on input "text" at bounding box center [807, 624] width 323 height 26
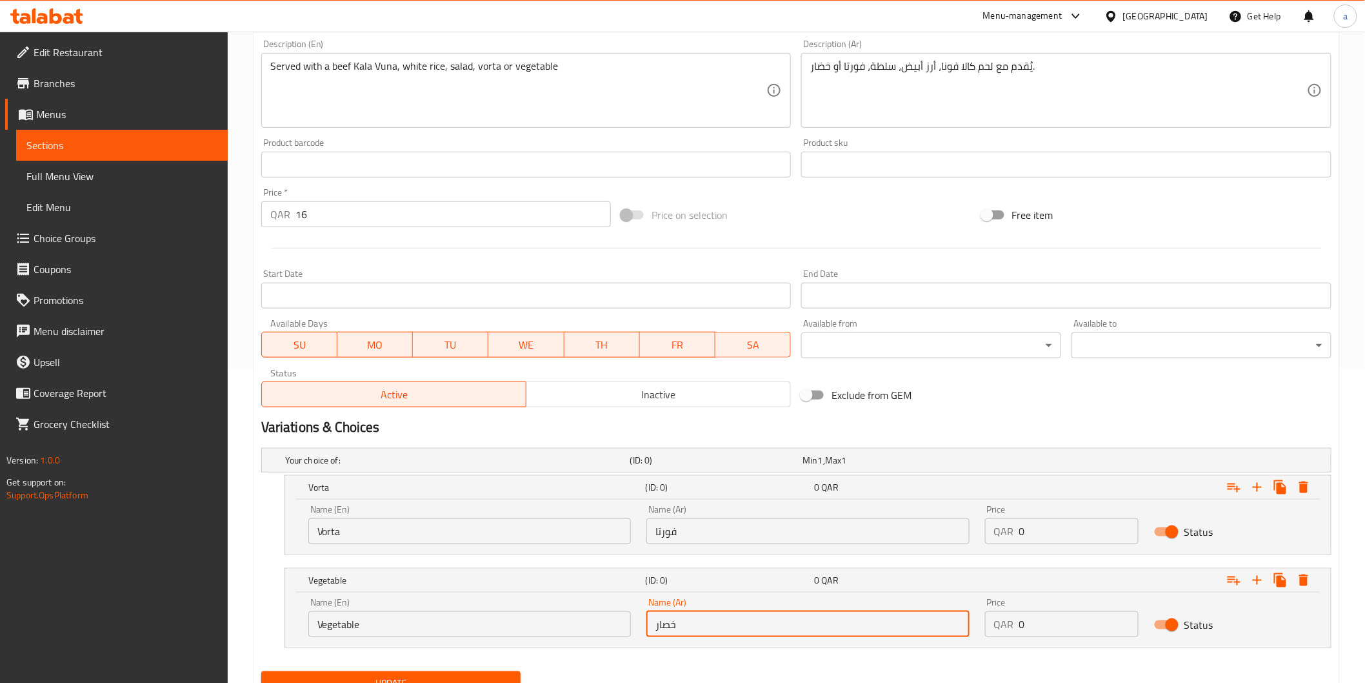
type input "خصار"
click at [361, 208] on input "16" at bounding box center [454, 214] width 316 height 26
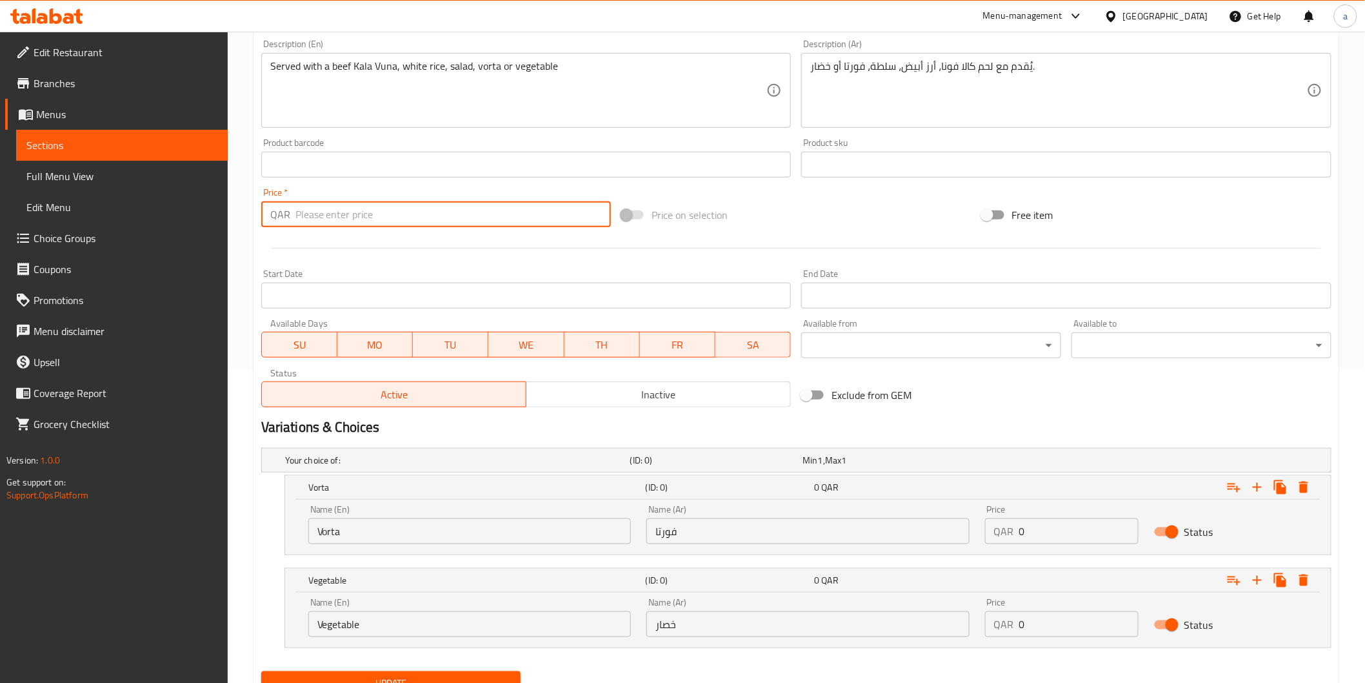
click at [1048, 521] on div "Price QAR 0 Price" at bounding box center [1062, 524] width 154 height 39
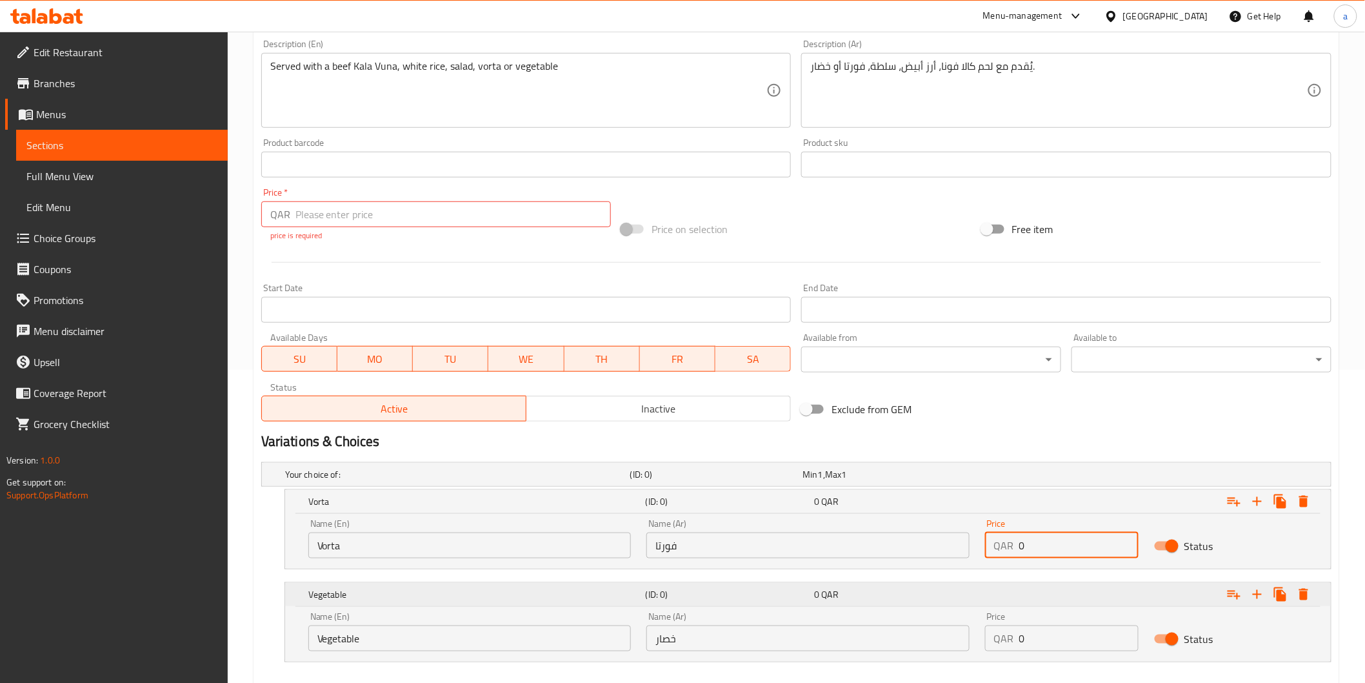
paste input "16"
type input "16"
click at [1058, 629] on input "0" at bounding box center [1078, 638] width 119 height 26
paste input "16"
type input "16"
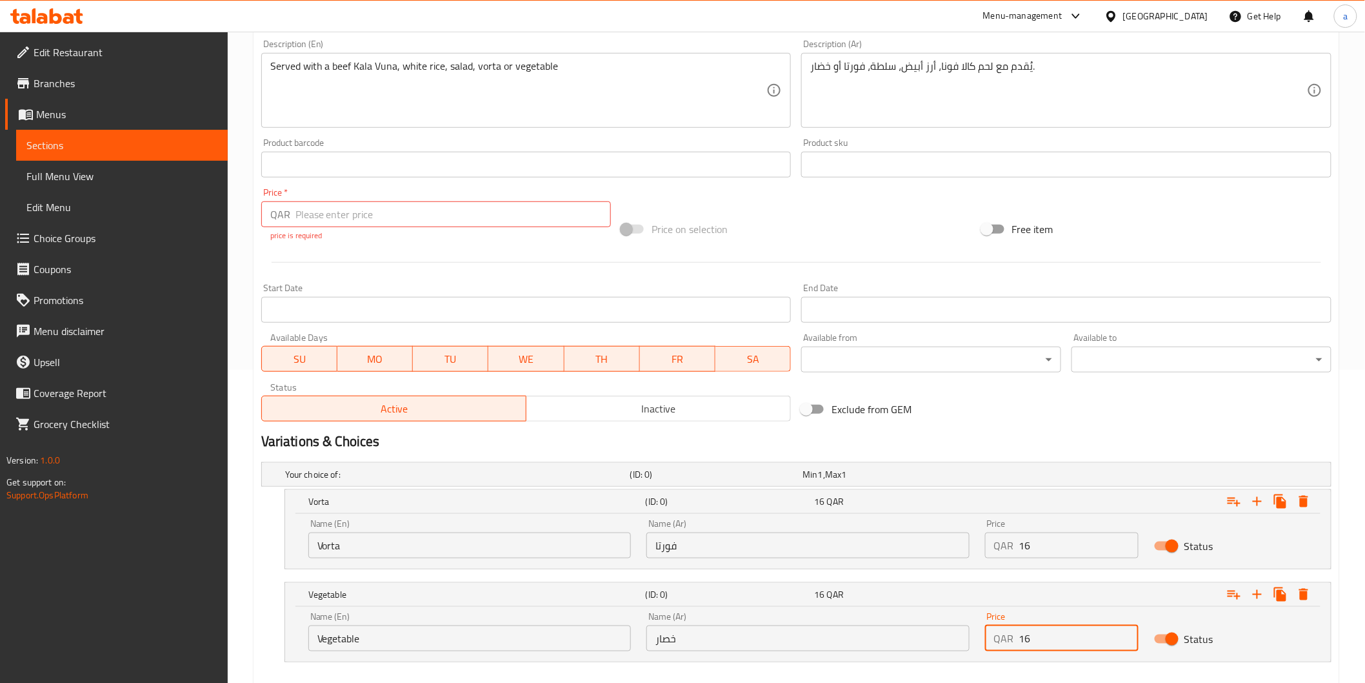
click at [370, 226] on input "number" at bounding box center [454, 214] width 316 height 26
type input "0"
click at [433, 259] on div at bounding box center [796, 262] width 1081 height 32
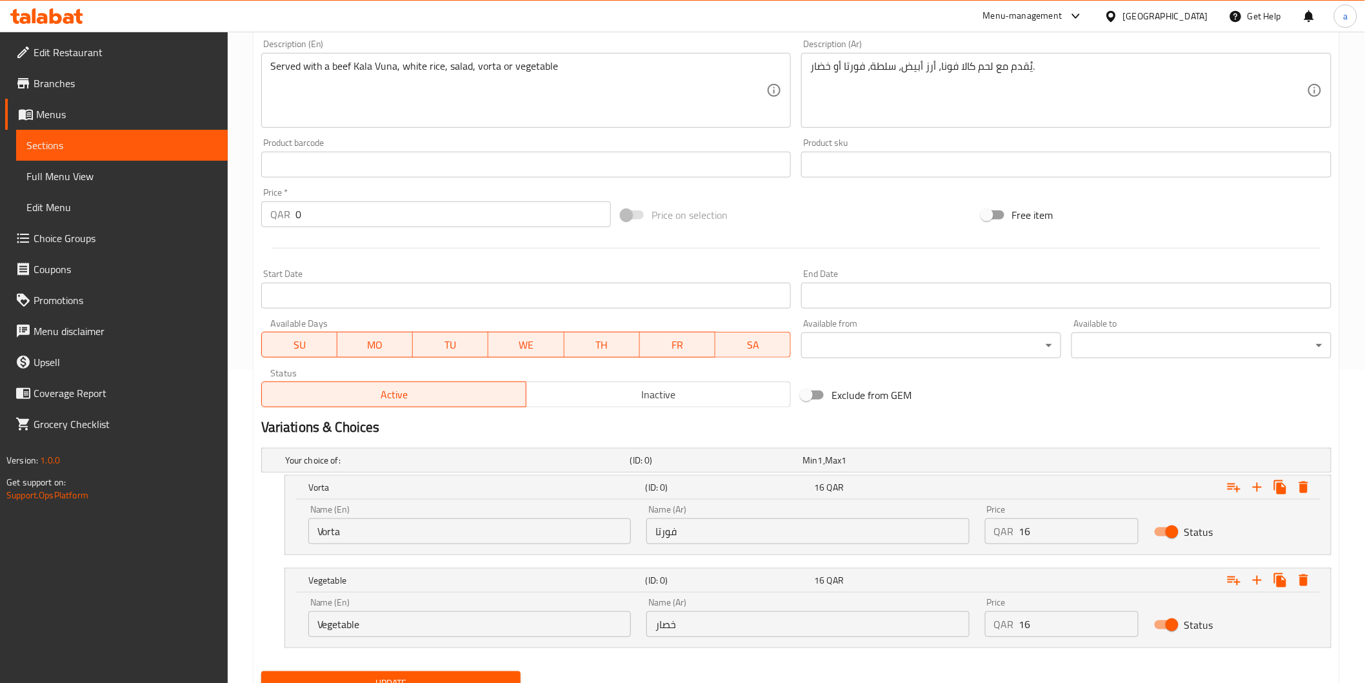
scroll to position [368, 0]
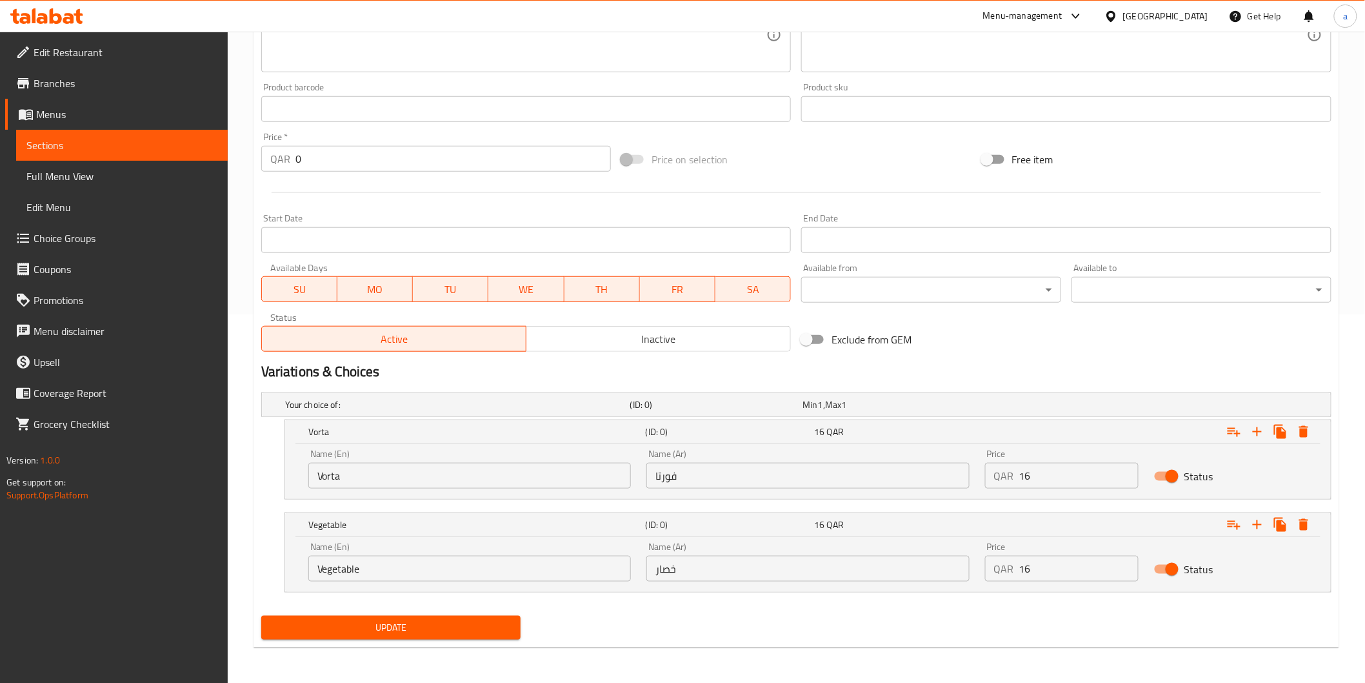
click at [476, 626] on span "Update" at bounding box center [391, 627] width 239 height 16
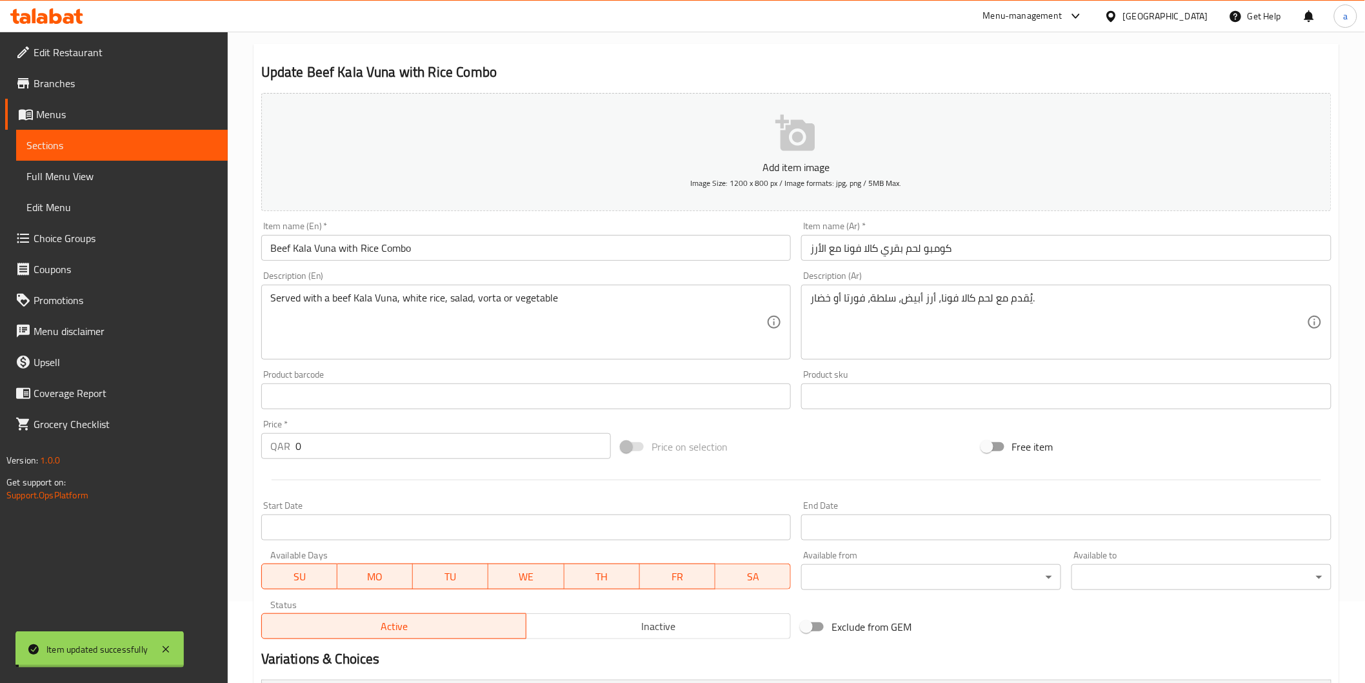
scroll to position [0, 0]
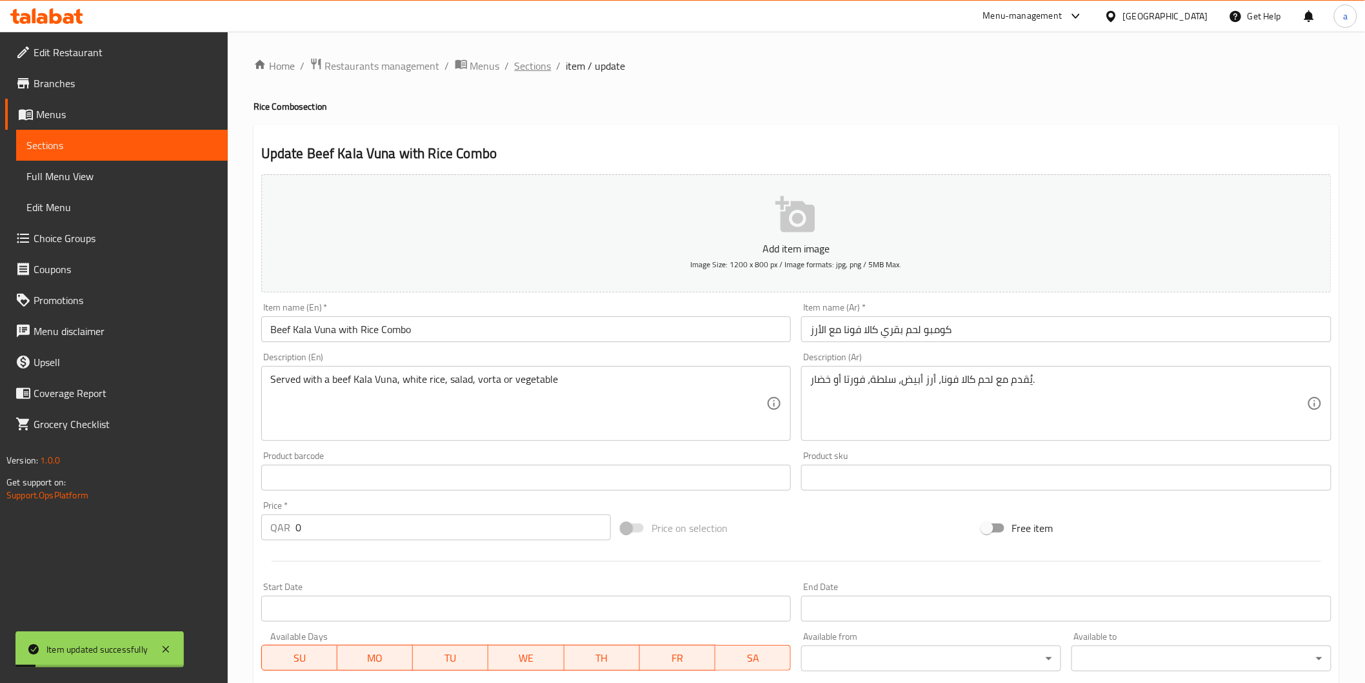
click at [534, 72] on span "Sections" at bounding box center [533, 65] width 37 height 15
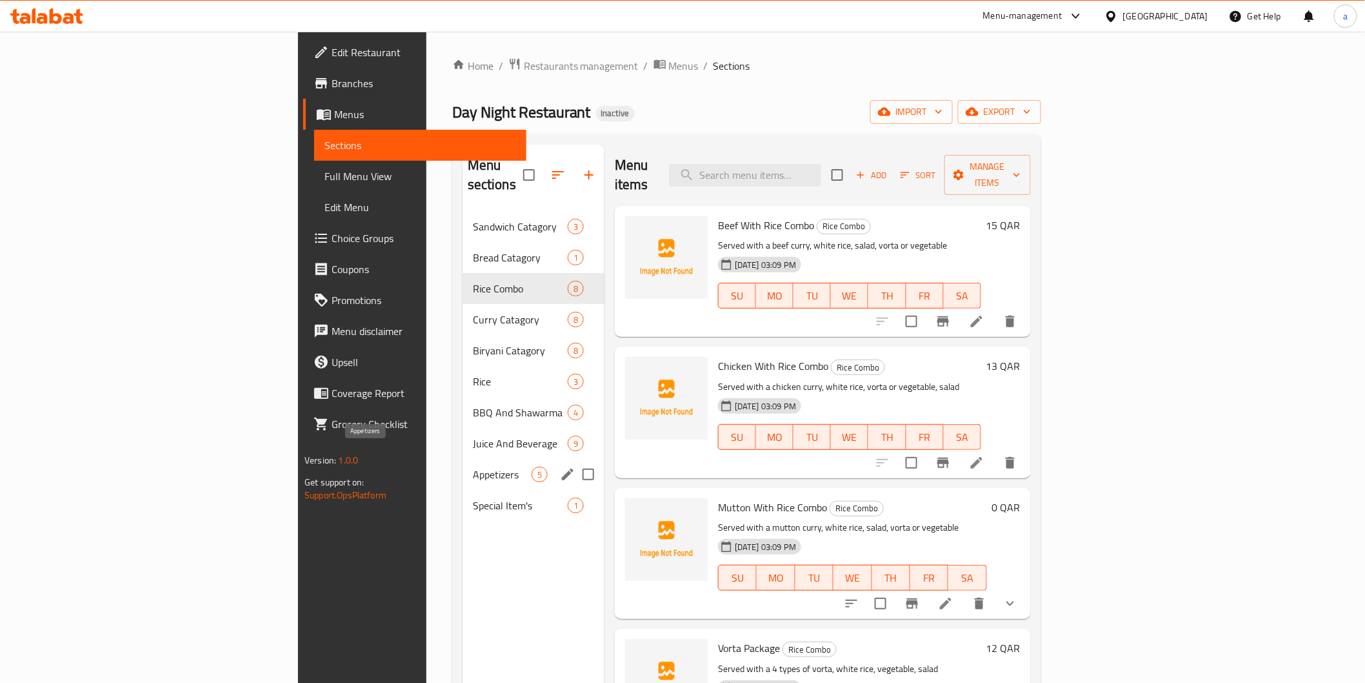
click at [473, 466] on span "Appetizers" at bounding box center [502, 473] width 59 height 15
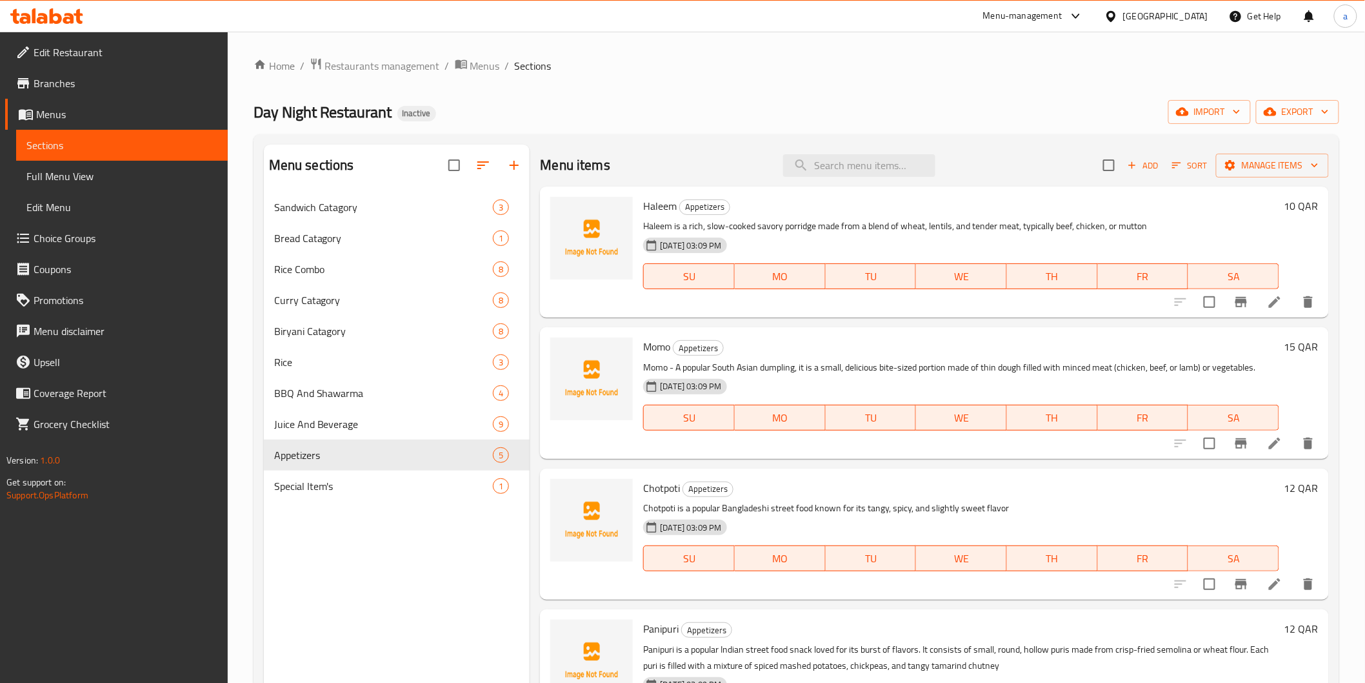
click at [1267, 297] on icon at bounding box center [1274, 301] width 15 height 15
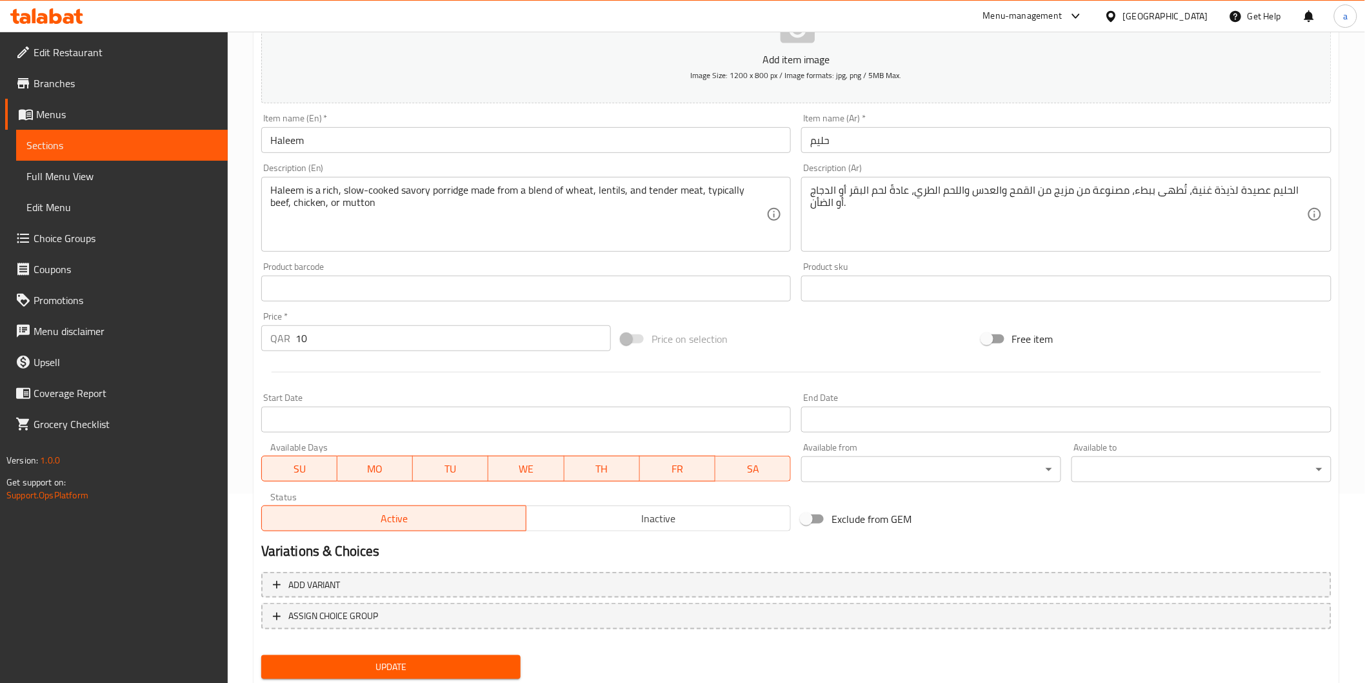
scroll to position [215, 0]
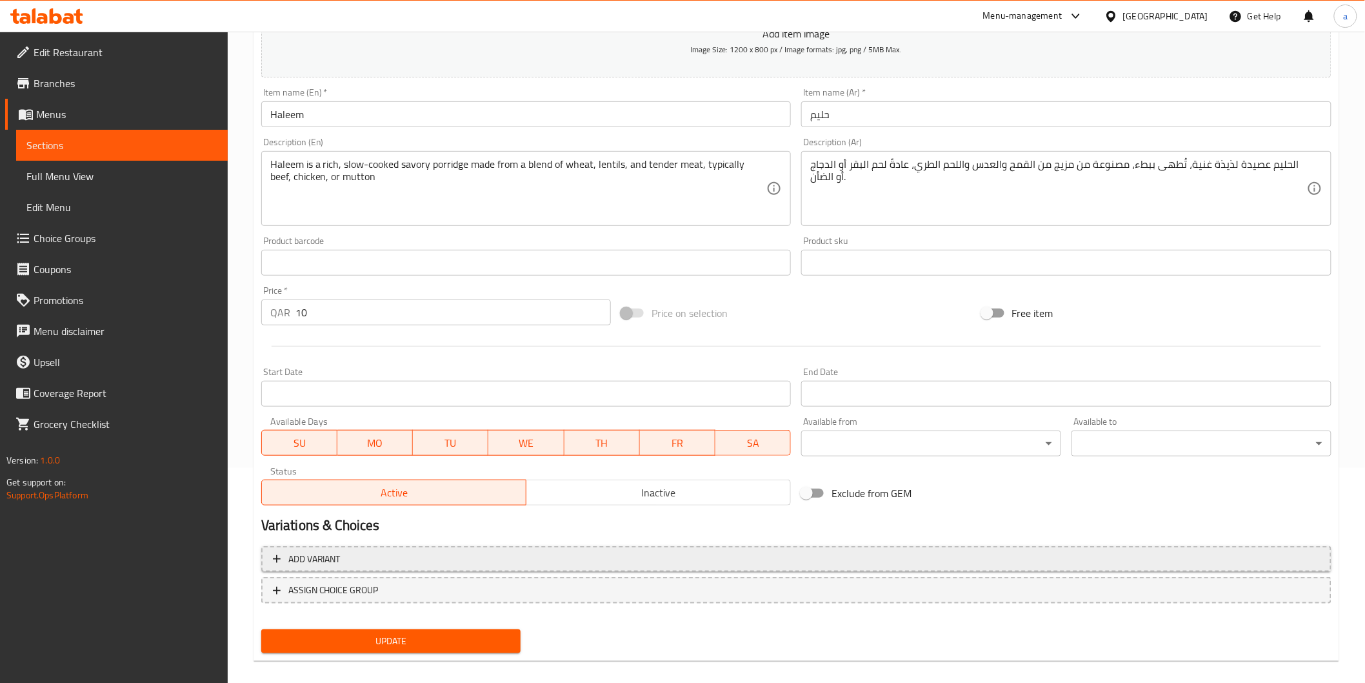
click at [696, 556] on span "Add variant" at bounding box center [796, 559] width 1047 height 16
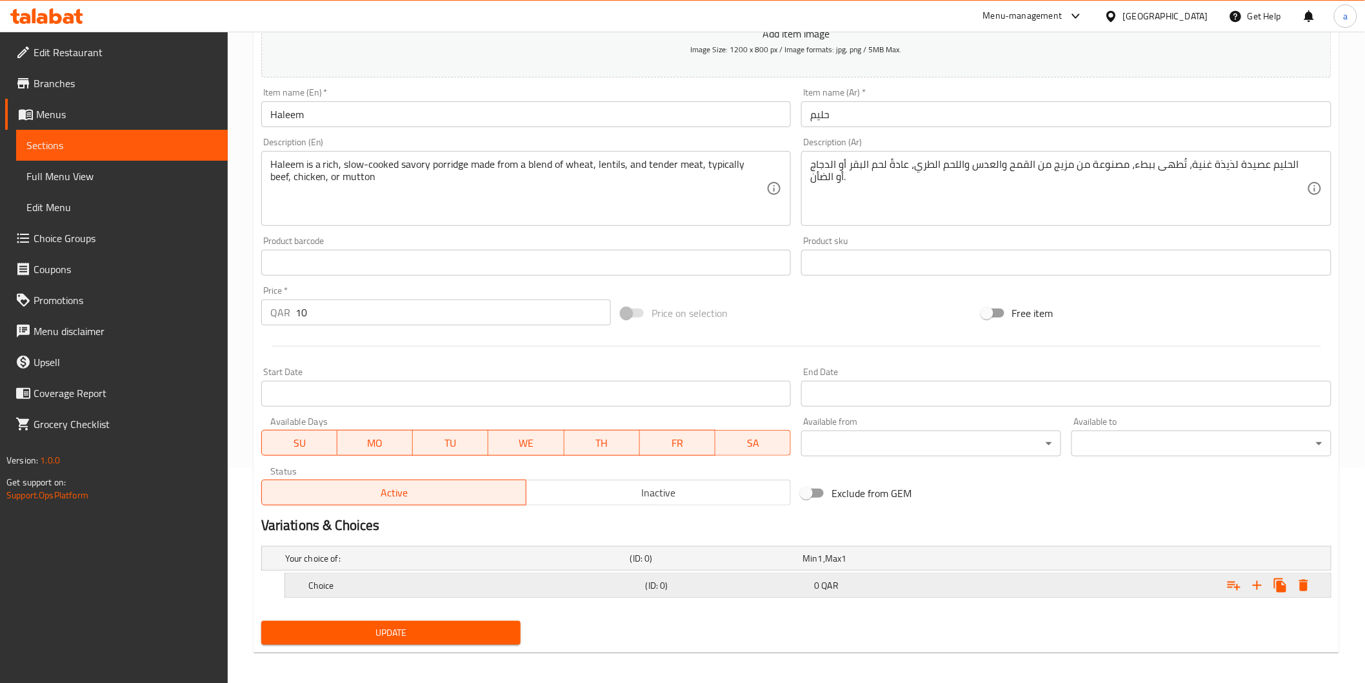
click at [726, 587] on h5 "(ID: 0)" at bounding box center [728, 585] width 164 height 13
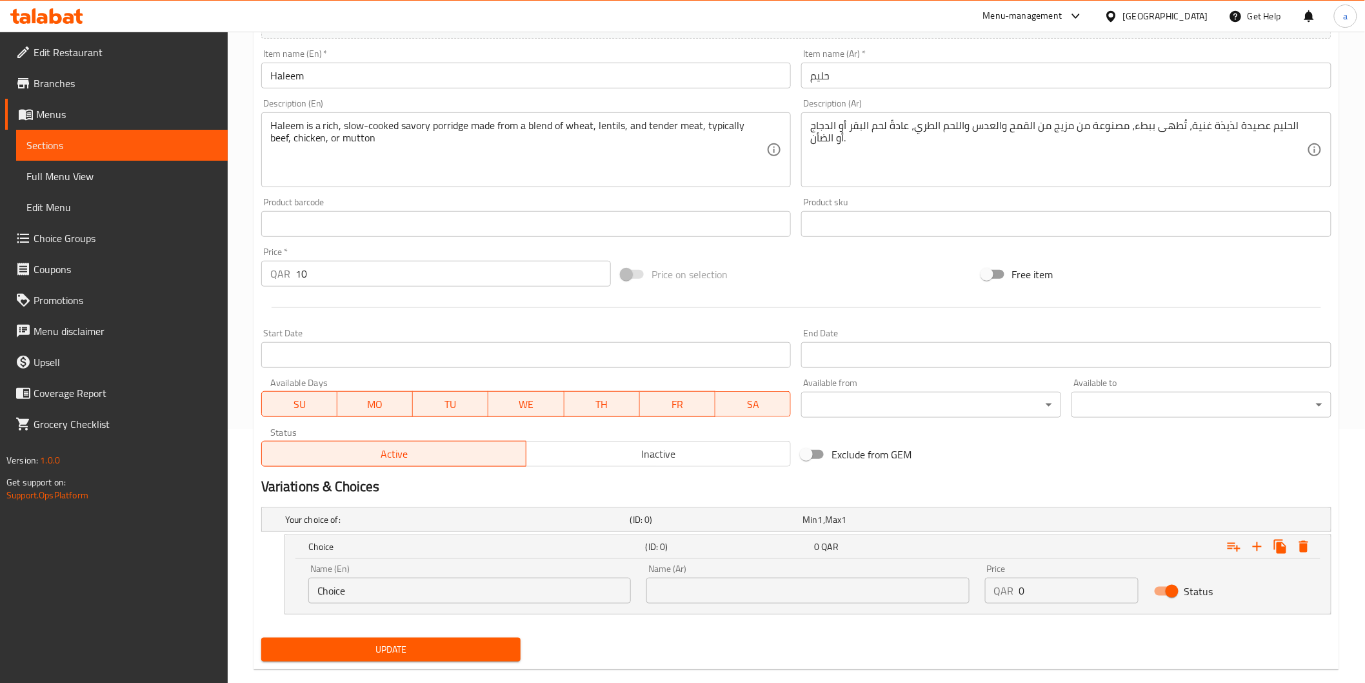
scroll to position [275, 0]
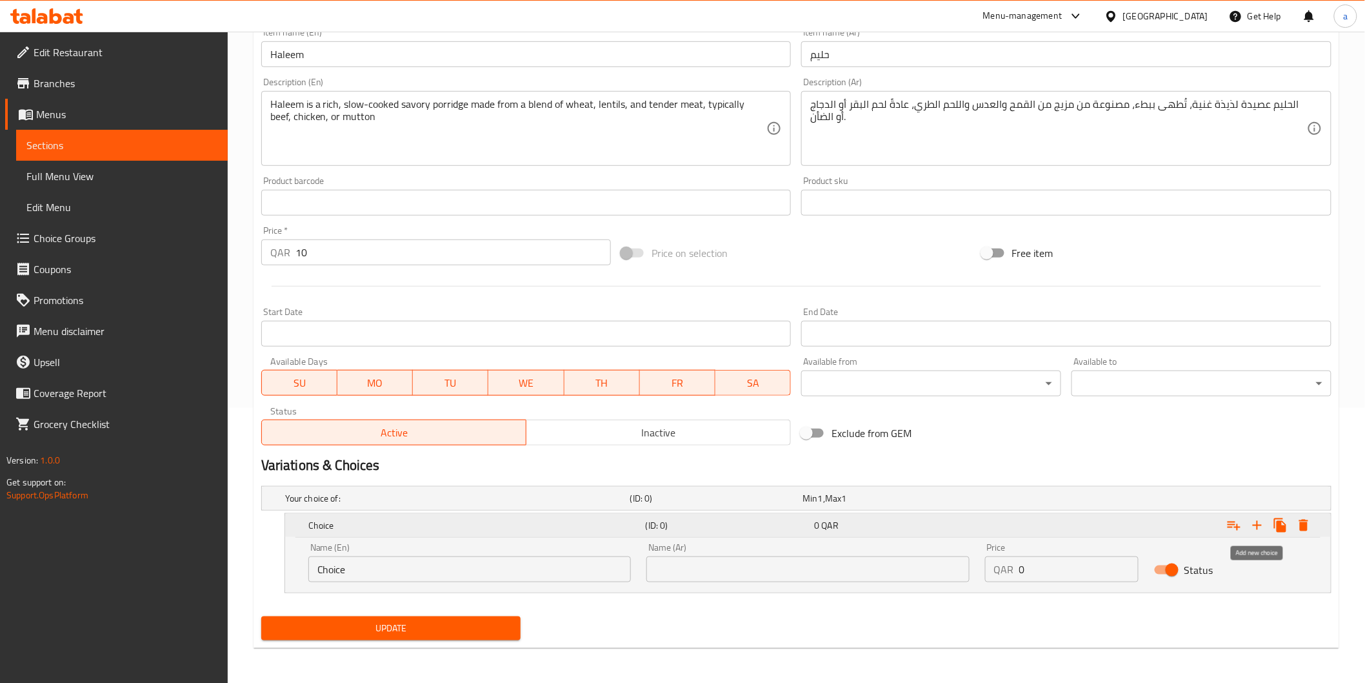
click at [1256, 521] on icon "Expand" at bounding box center [1257, 524] width 15 height 15
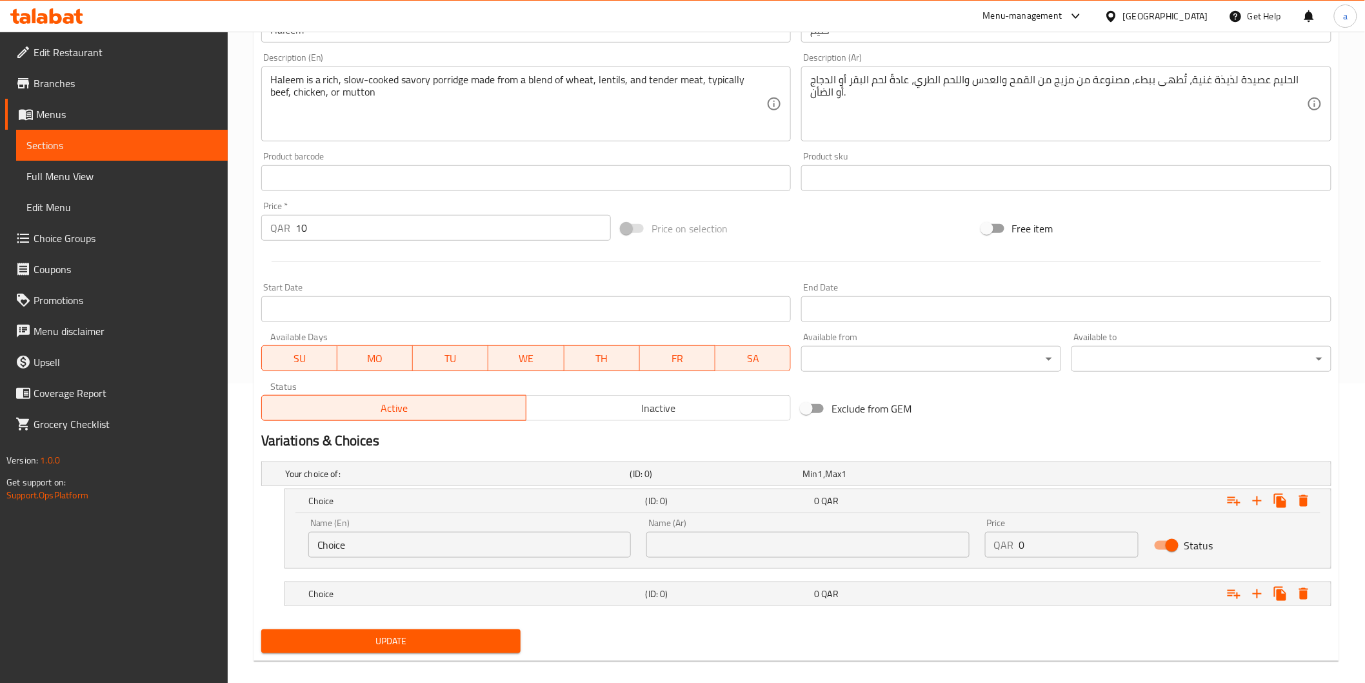
scroll to position [313, 0]
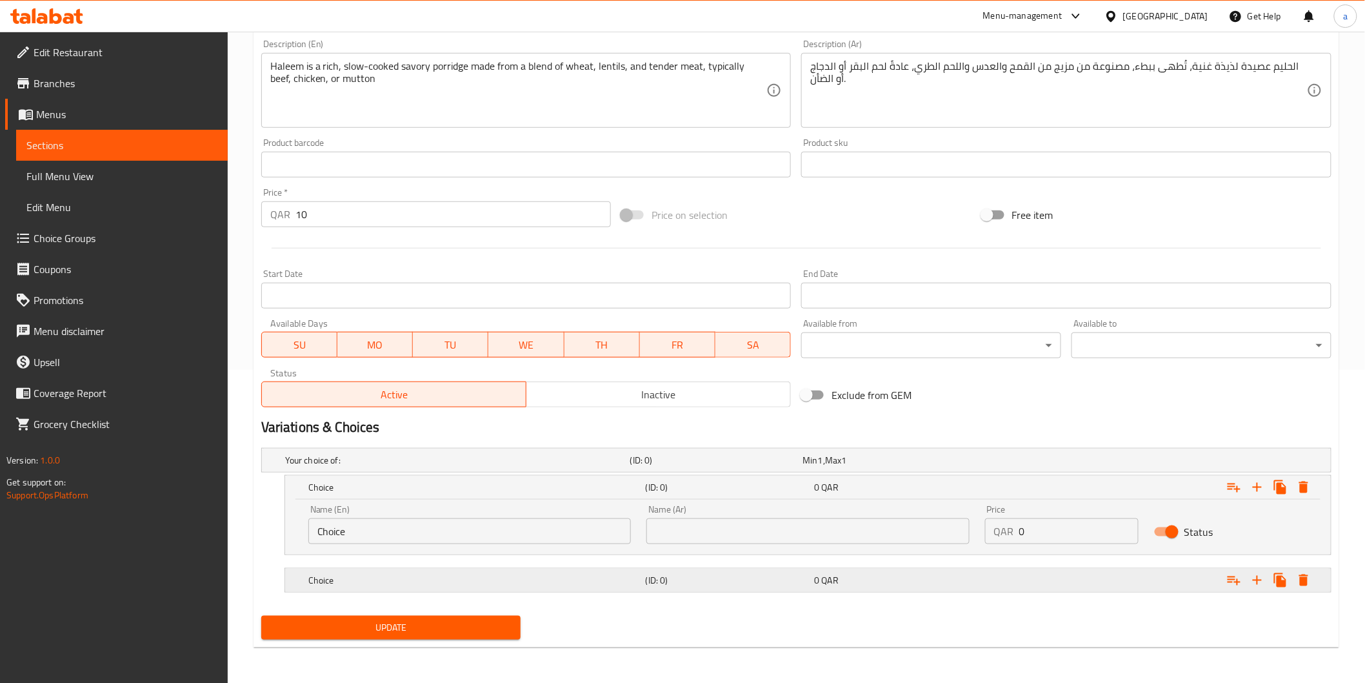
click at [705, 568] on div "Choice (ID: 0) 0 QAR" at bounding box center [812, 580] width 1012 height 28
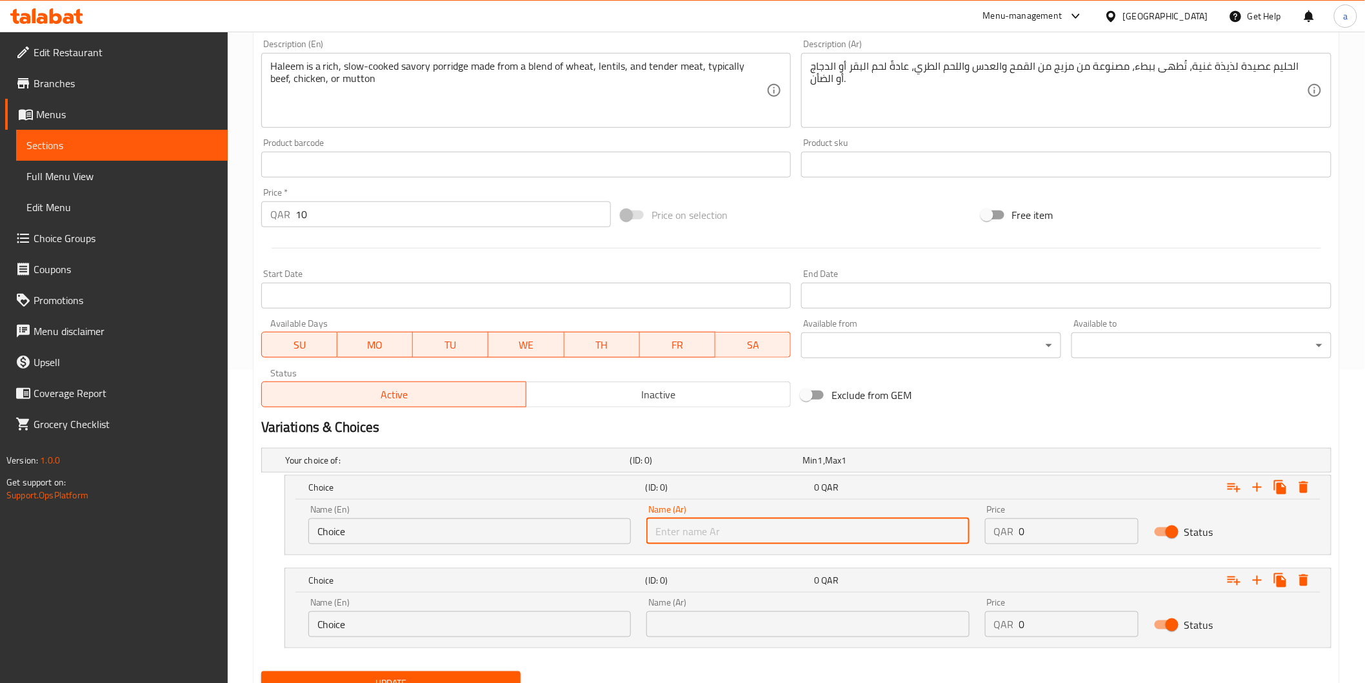
click at [714, 534] on input "text" at bounding box center [807, 531] width 323 height 26
type input "لحم الضأن"
click at [546, 532] on input "Choice" at bounding box center [469, 531] width 323 height 26
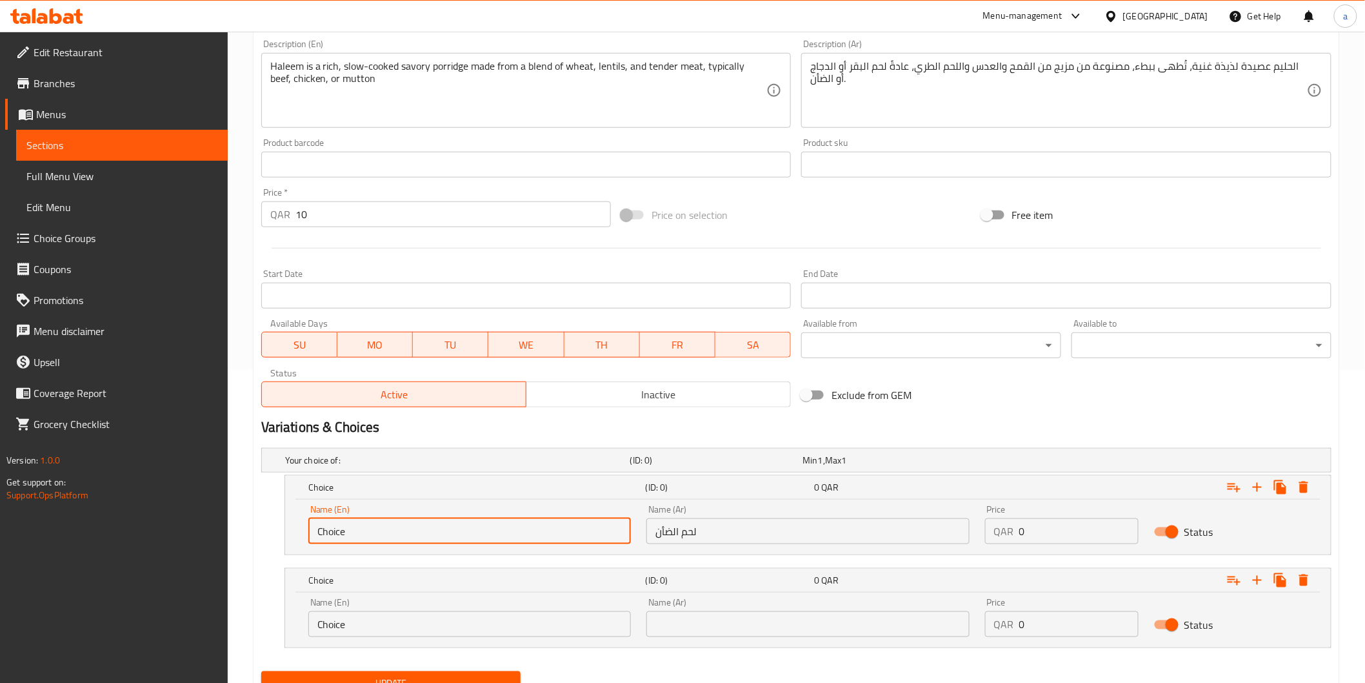
click at [546, 532] on input "Choice" at bounding box center [469, 531] width 323 height 26
click at [356, 525] on input "text" at bounding box center [469, 531] width 323 height 26
paste input "mutton"
type input "mutton"
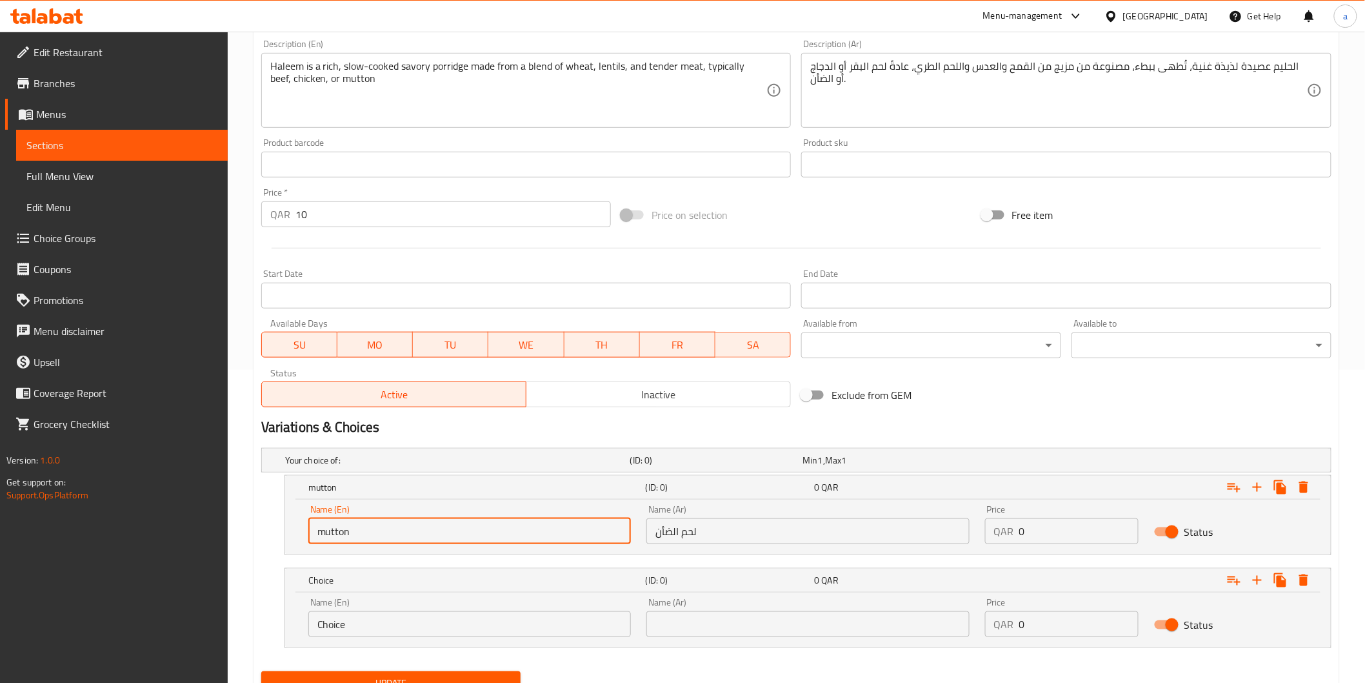
click at [787, 632] on input "text" at bounding box center [807, 624] width 323 height 26
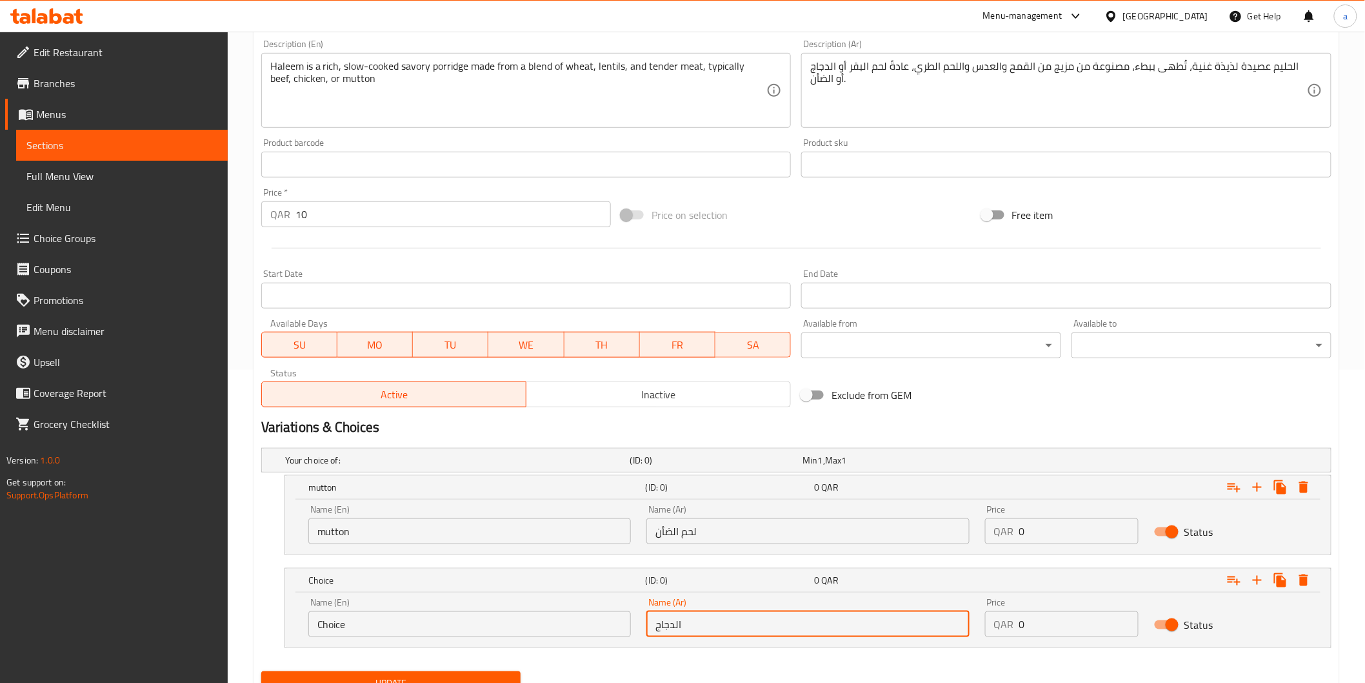
type input "الدجاج"
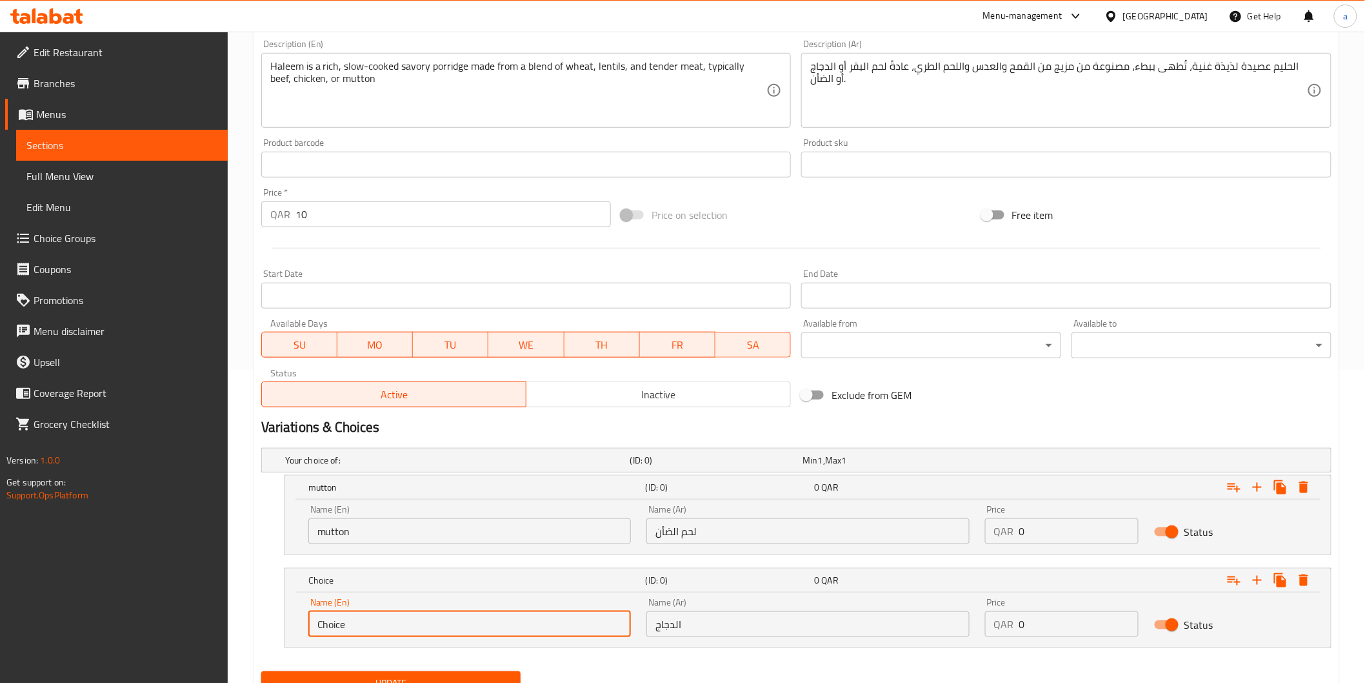
click at [546, 630] on input "Choice" at bounding box center [469, 624] width 323 height 26
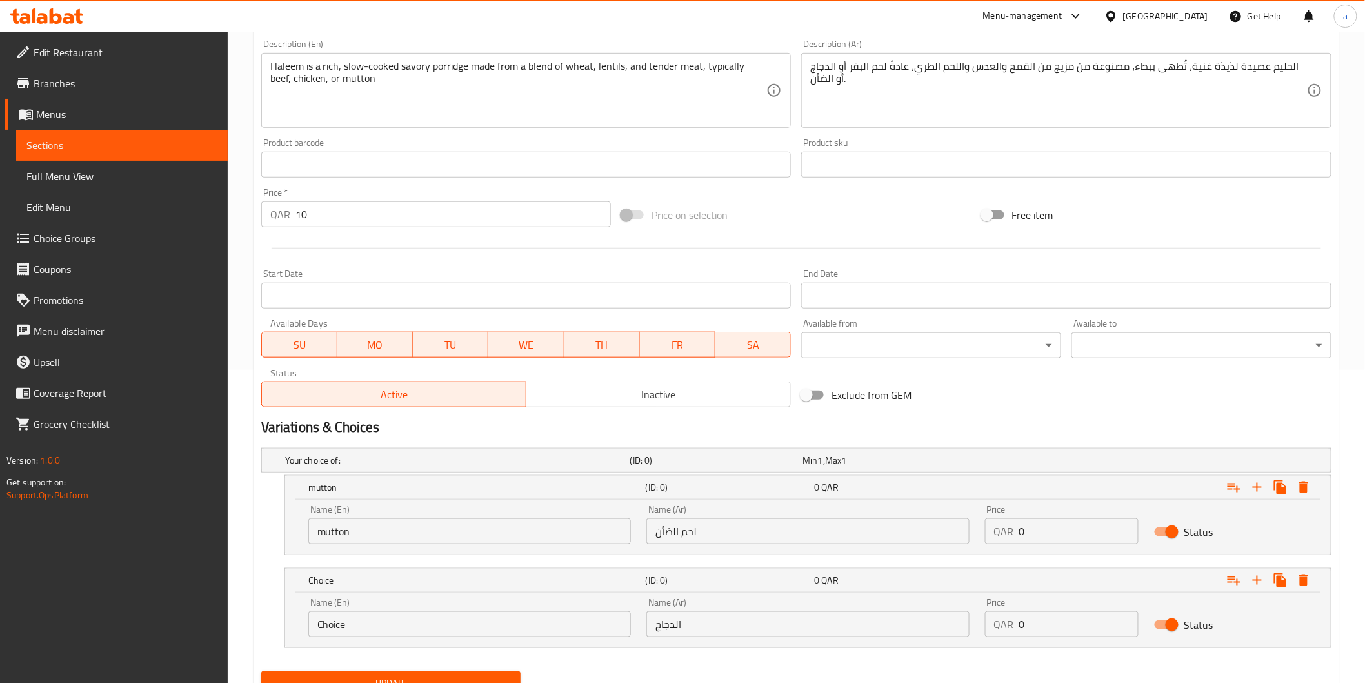
click at [354, 616] on input "Choice" at bounding box center [469, 624] width 323 height 26
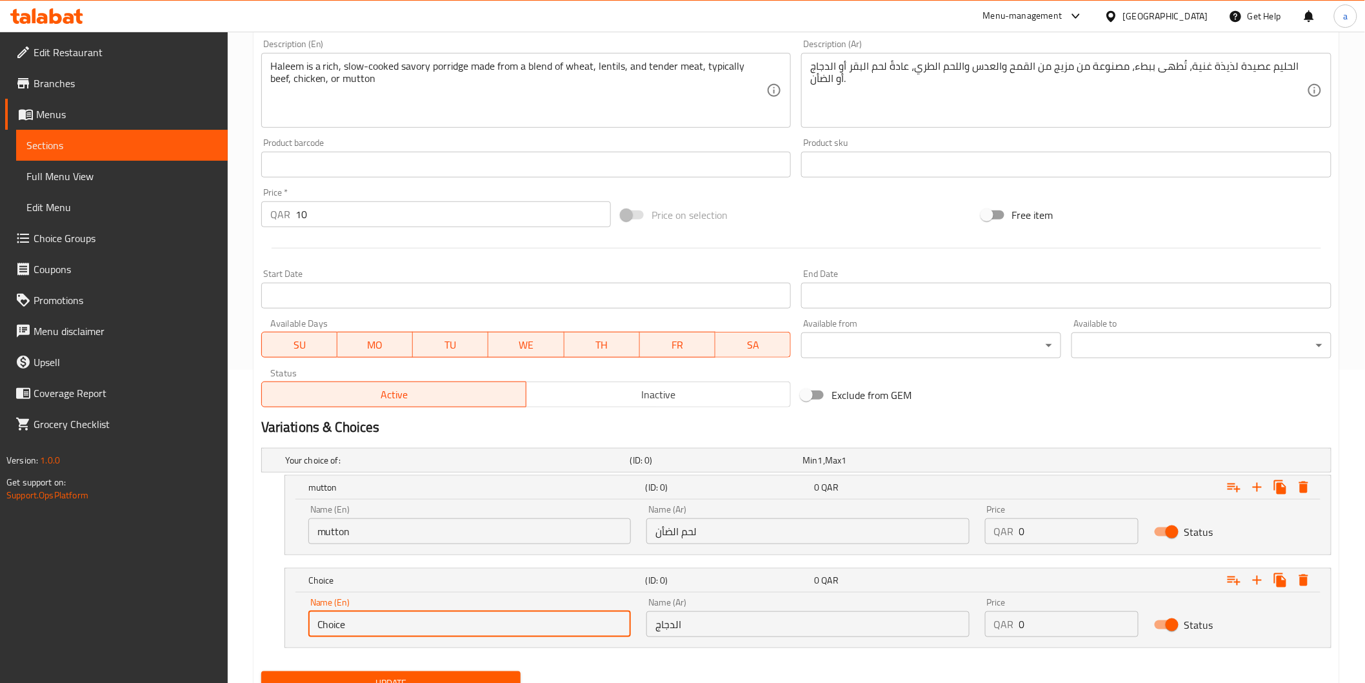
click at [354, 616] on input "Choice" at bounding box center [469, 624] width 323 height 26
paste input "chicken"
type input "chicken"
click at [432, 222] on input "10" at bounding box center [454, 214] width 316 height 26
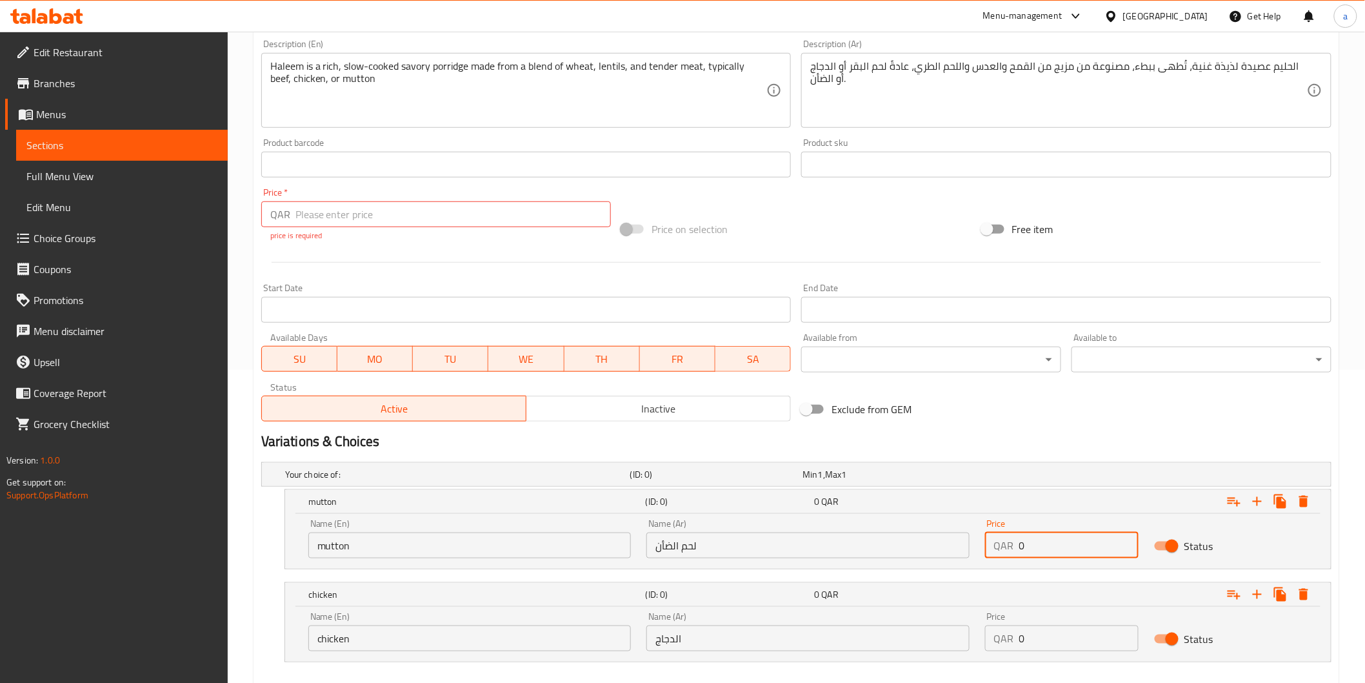
click at [1055, 526] on div "Price QAR 0 Price" at bounding box center [1062, 538] width 154 height 39
paste input "1"
type input "10"
click at [1053, 635] on input "0" at bounding box center [1078, 638] width 119 height 26
paste input "1"
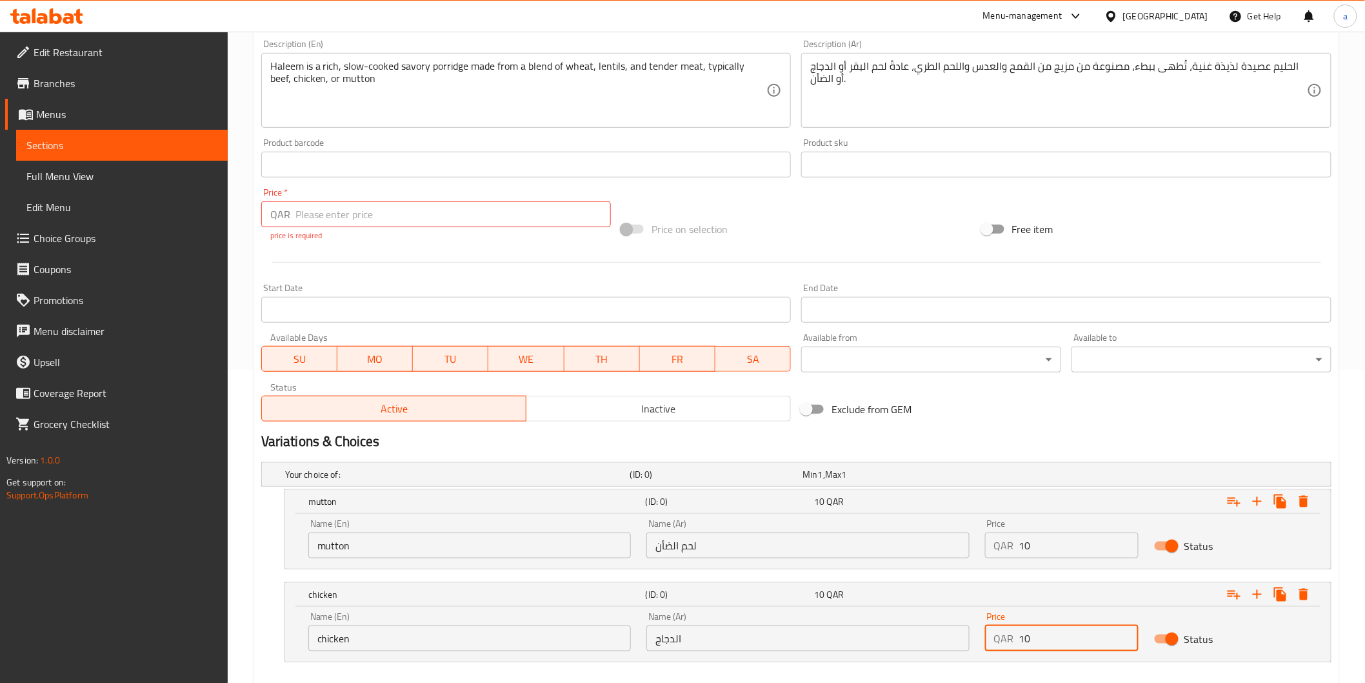
type input "10"
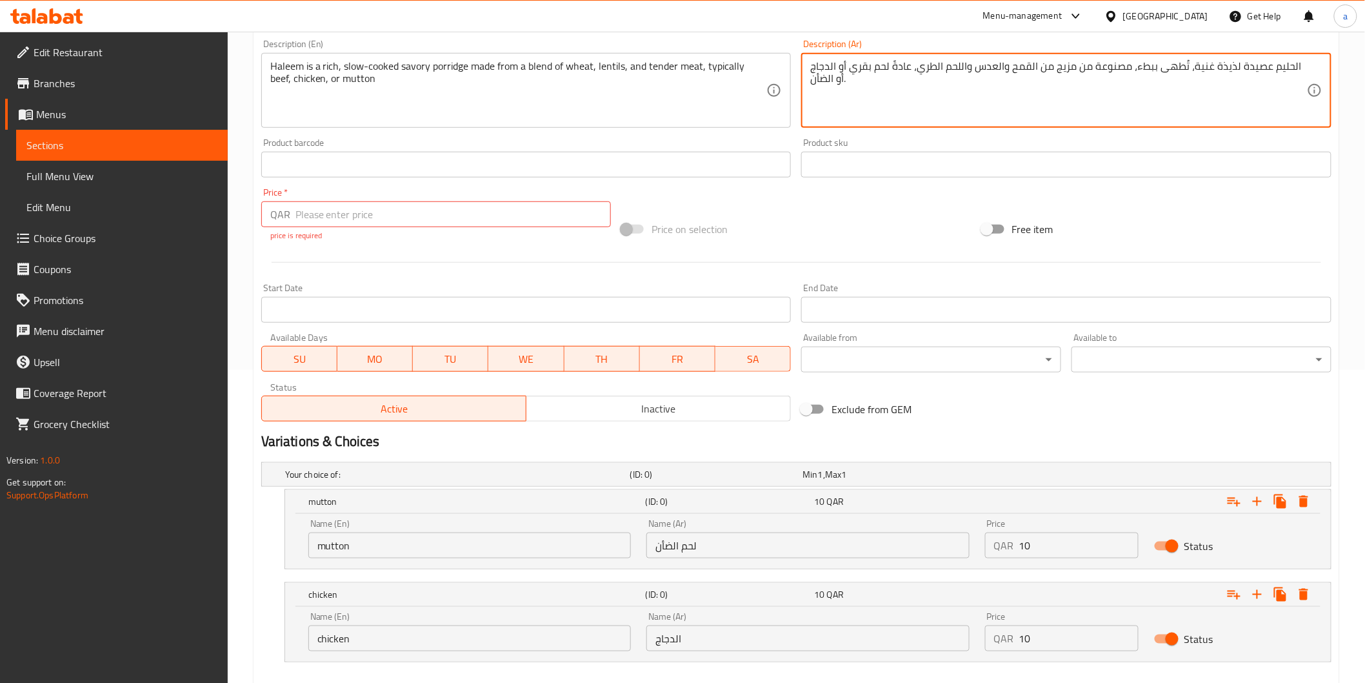
type textarea "الحليم عصيدة لذيذة غنية، تُطهى ببطء، مصنوعة من مزيج من القمح والعدس واللحم الطر…"
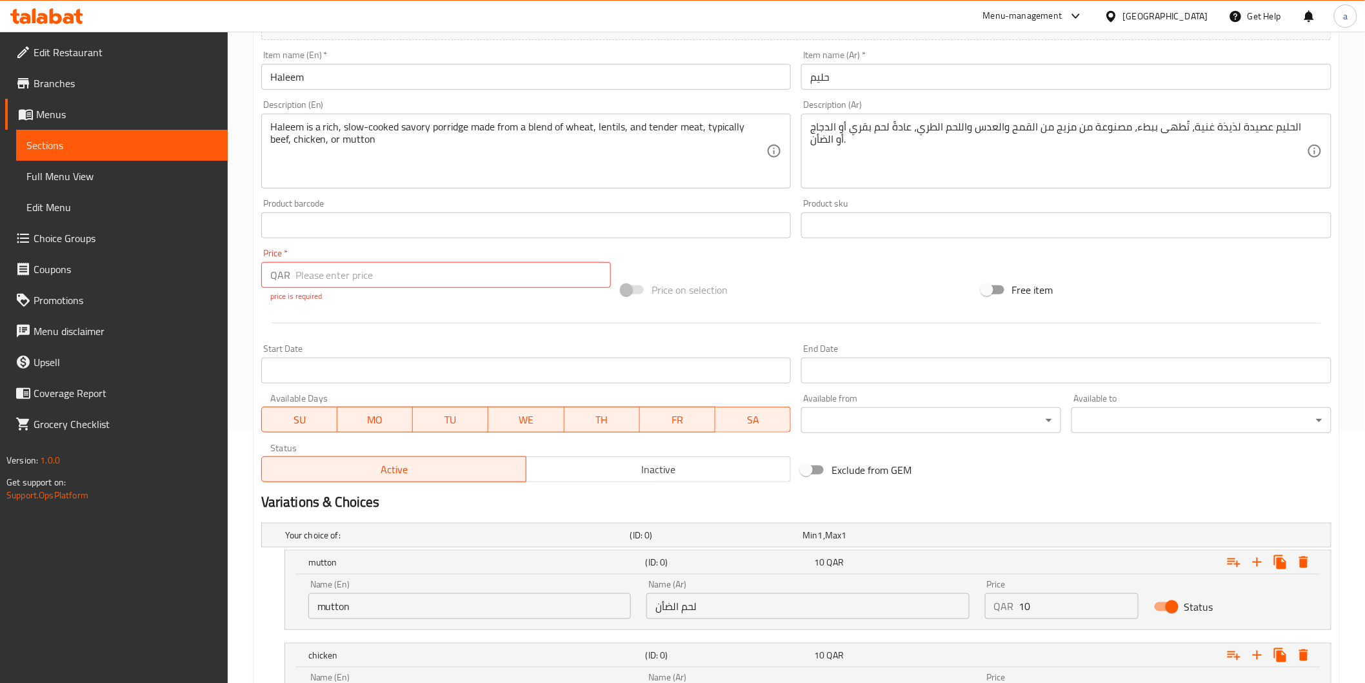
scroll to position [170, 0]
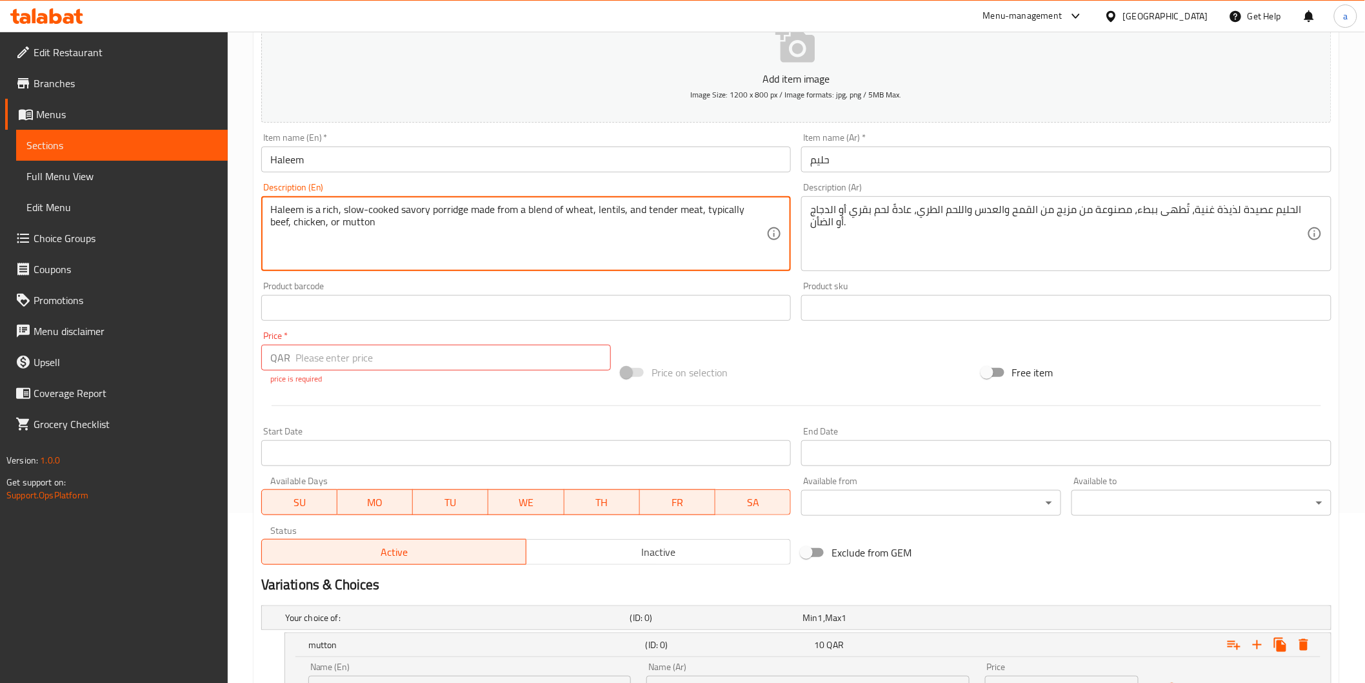
click at [726, 208] on textarea "Haleem is a rich, slow-cooked savory porridge made from a blend of wheat, lenti…" at bounding box center [518, 233] width 497 height 61
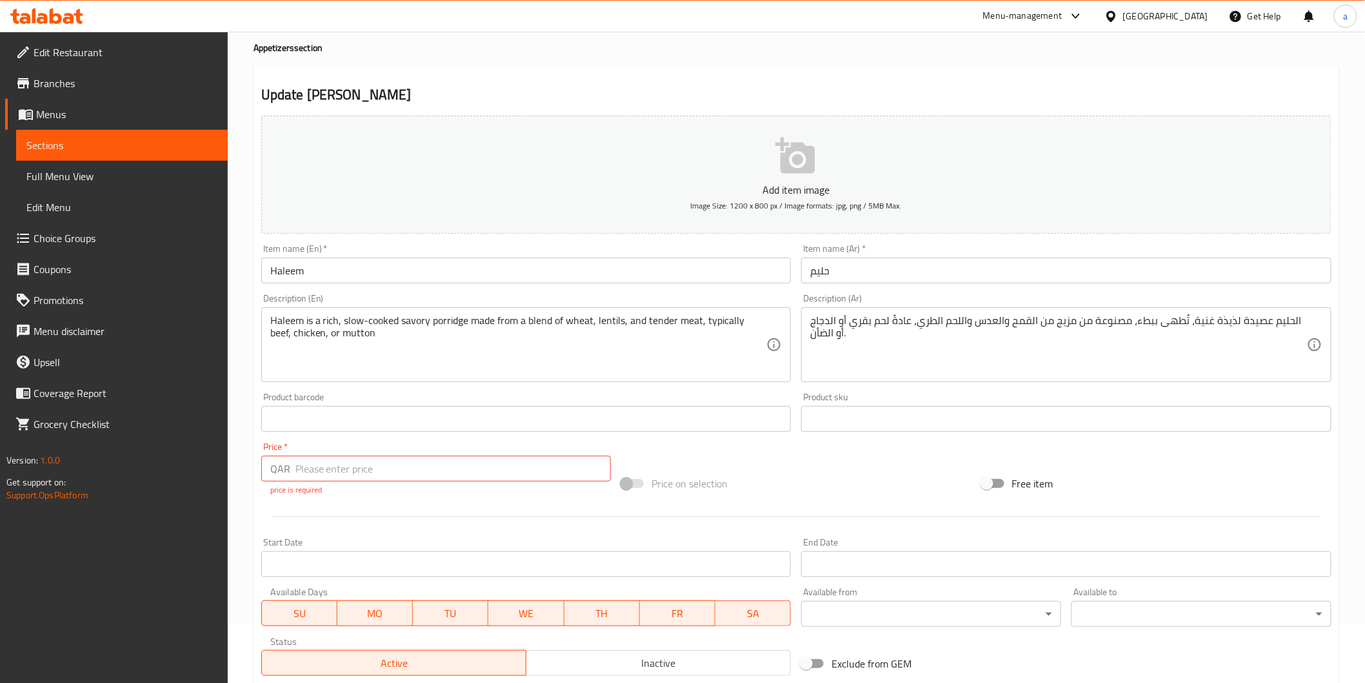
scroll to position [0, 0]
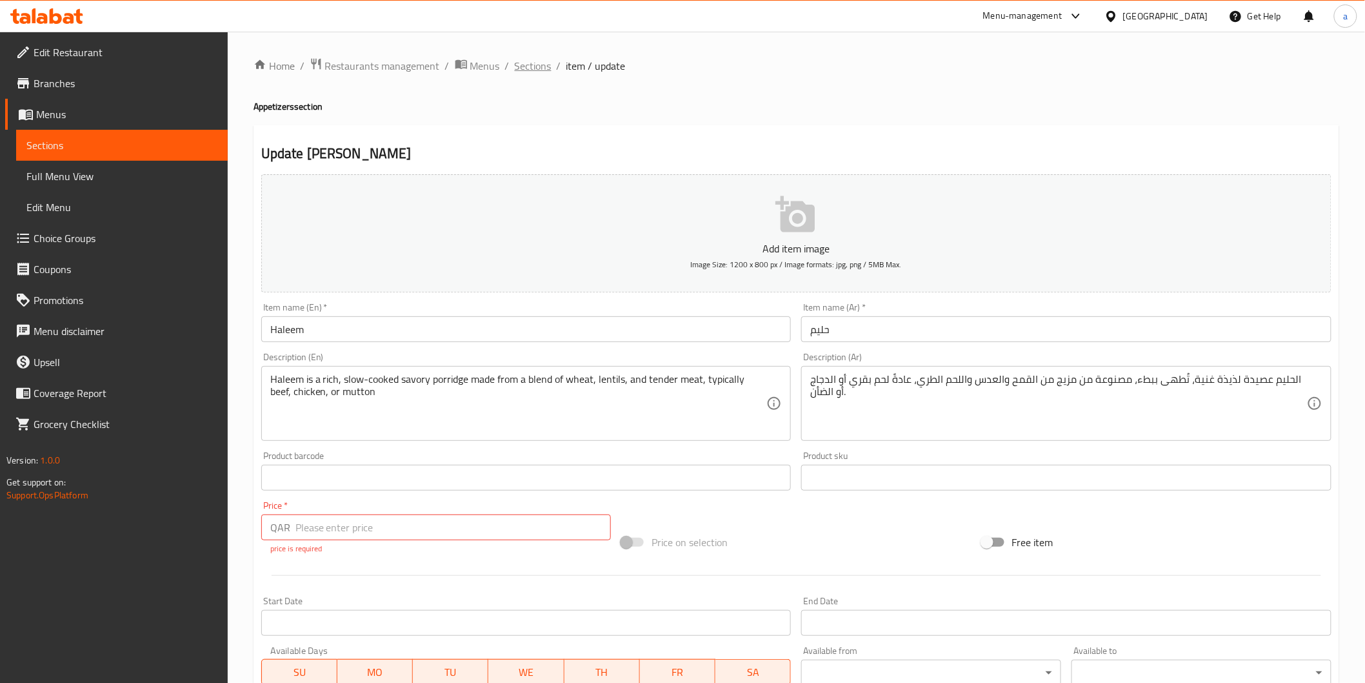
click at [545, 72] on span "Sections" at bounding box center [533, 65] width 37 height 15
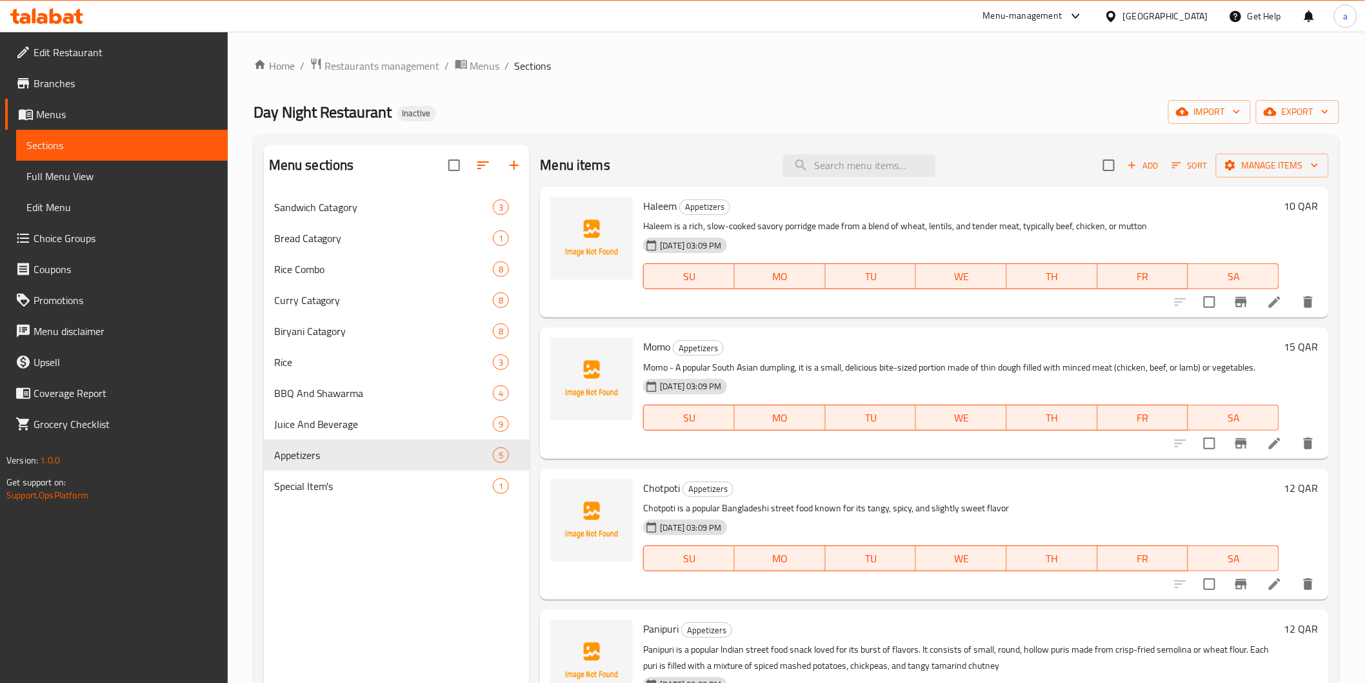
click at [1304, 302] on icon "delete" at bounding box center [1308, 302] width 9 height 12
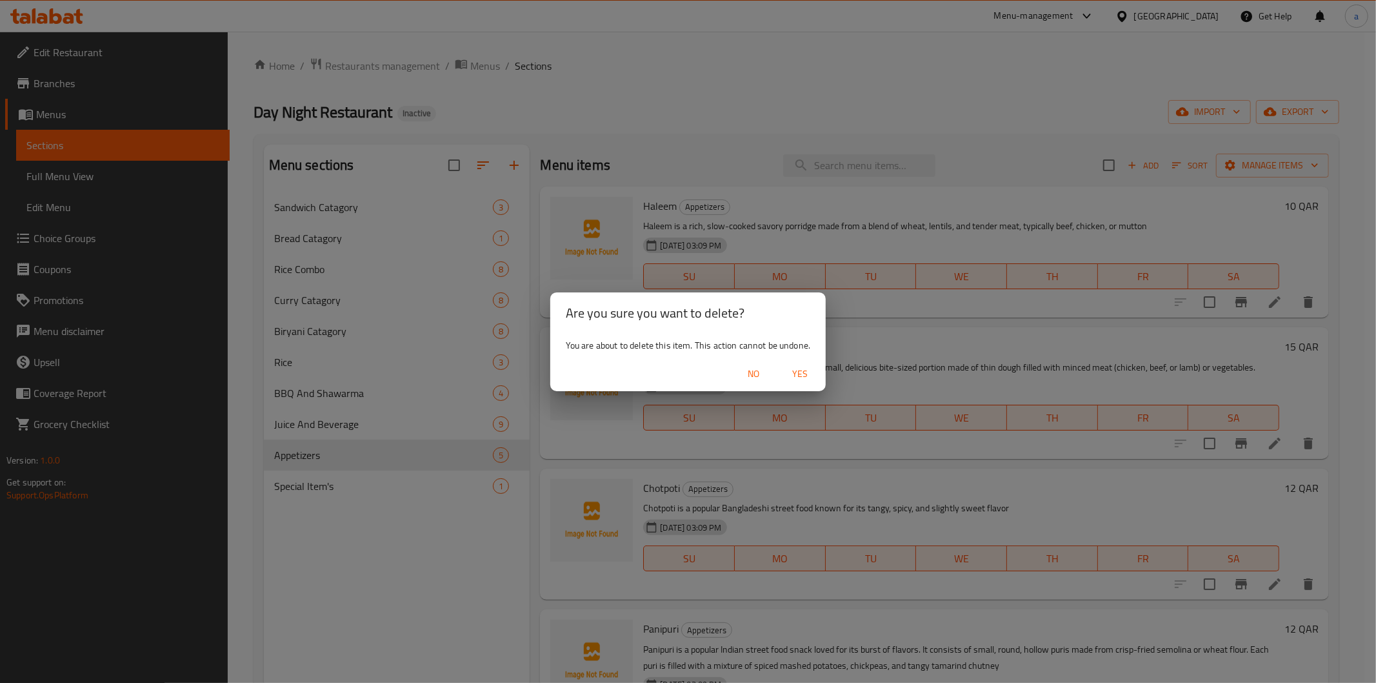
click at [805, 372] on span "Yes" at bounding box center [800, 374] width 31 height 16
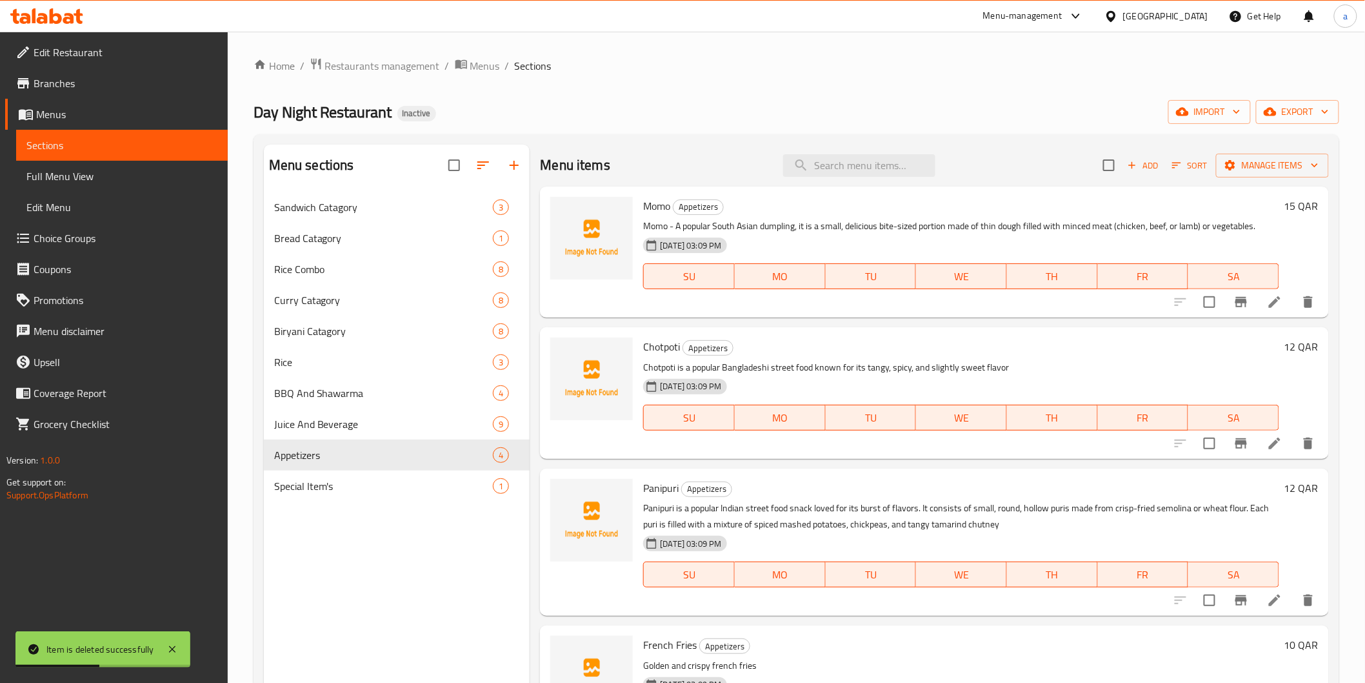
click at [1282, 308] on icon at bounding box center [1274, 301] width 15 height 15
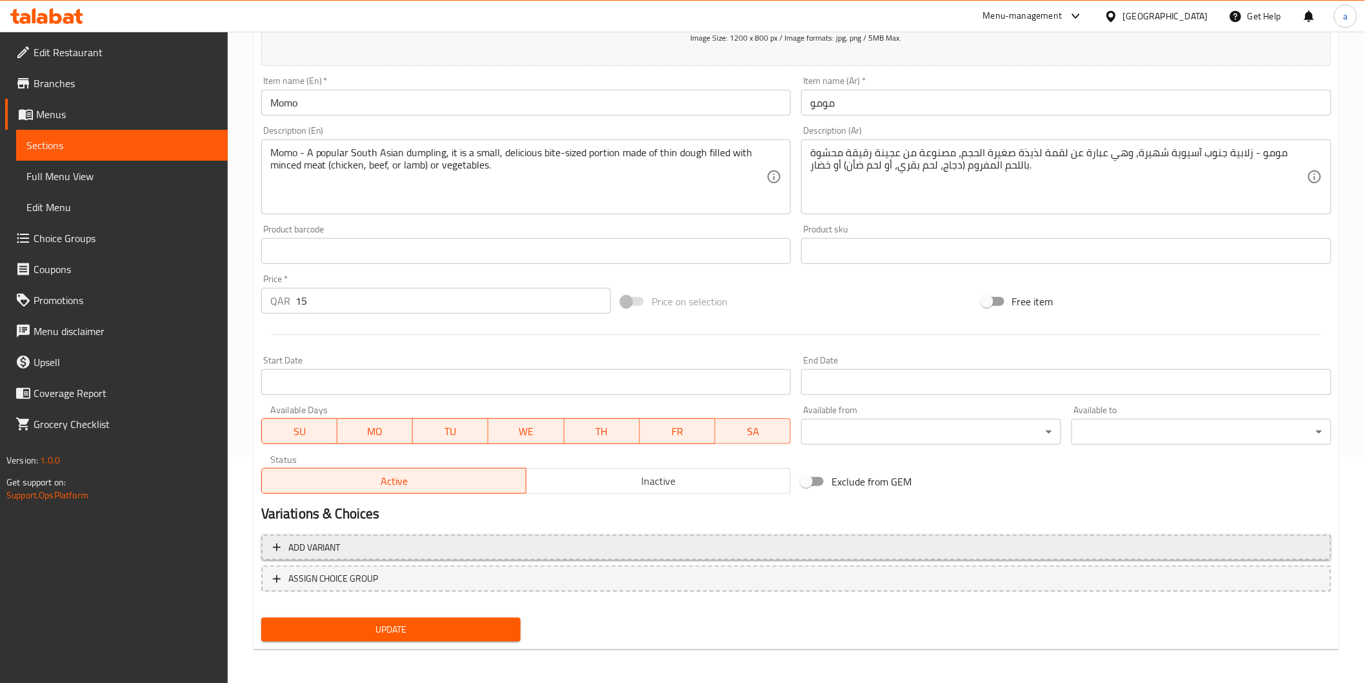
click at [570, 552] on span "Add variant" at bounding box center [796, 547] width 1047 height 16
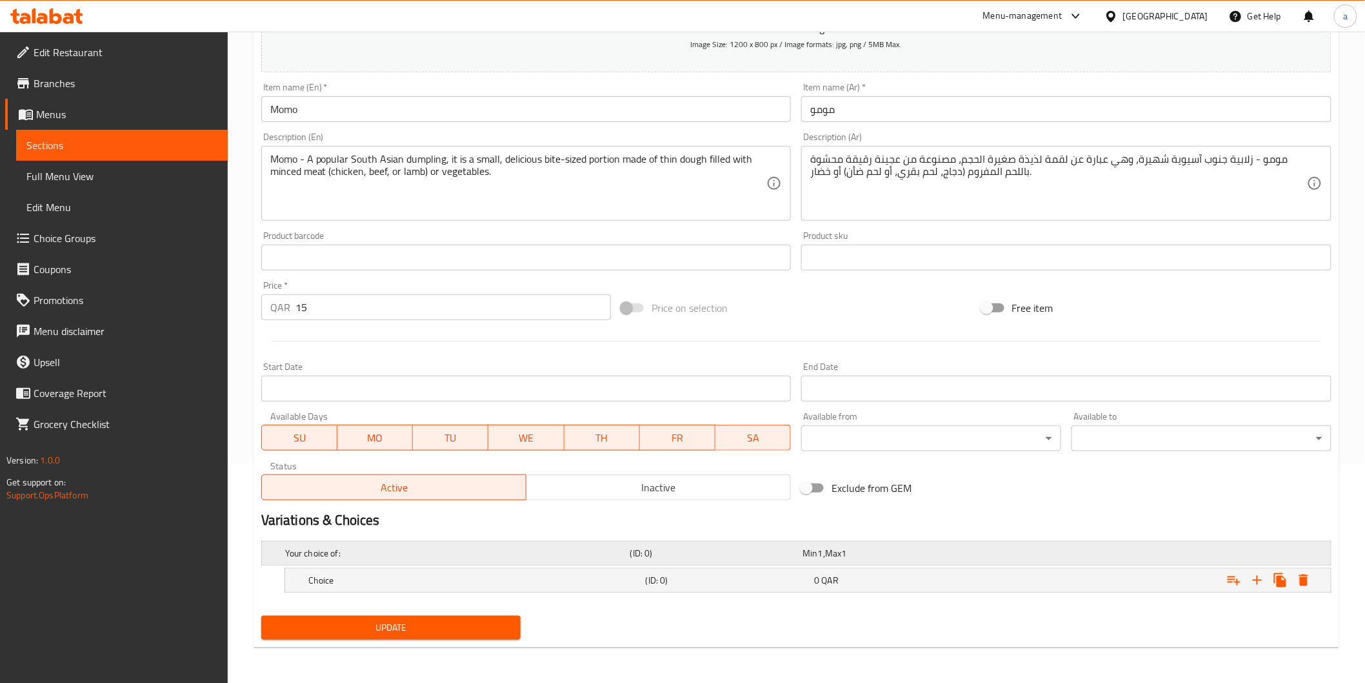
click at [925, 554] on div "Min 1 , Max 1" at bounding box center [887, 552] width 168 height 13
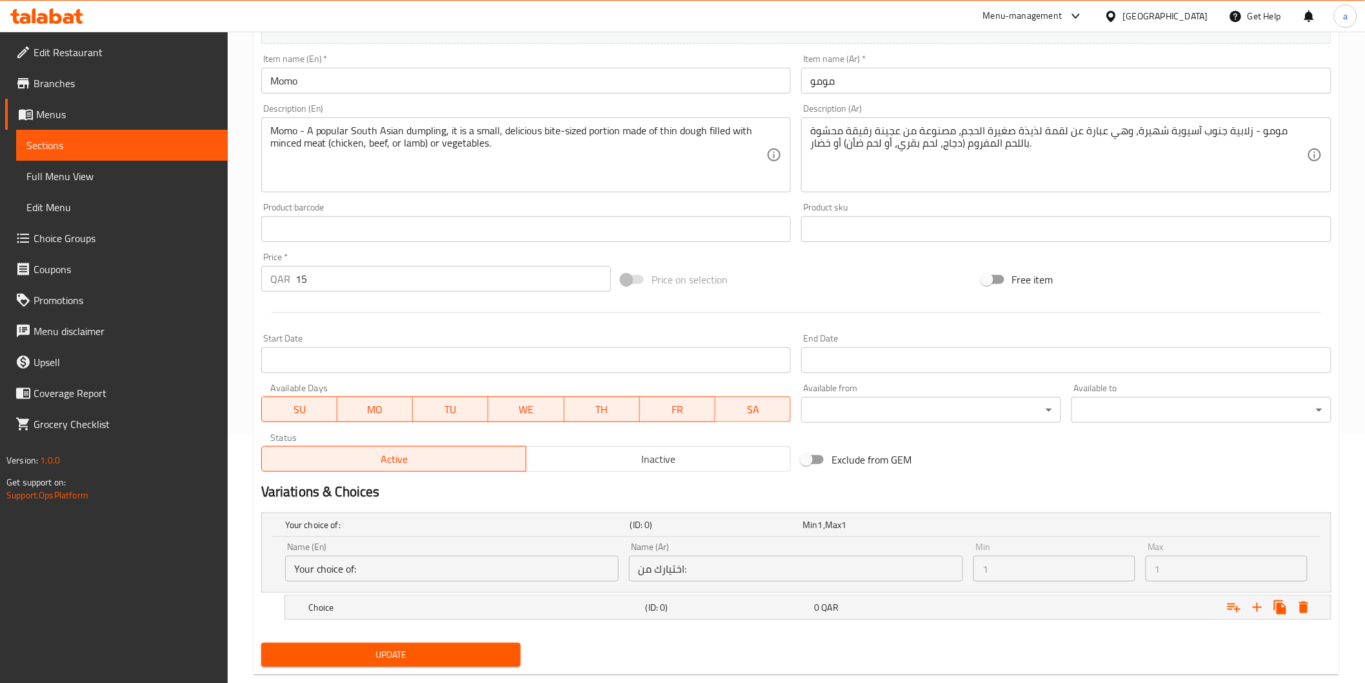
scroll to position [275, 0]
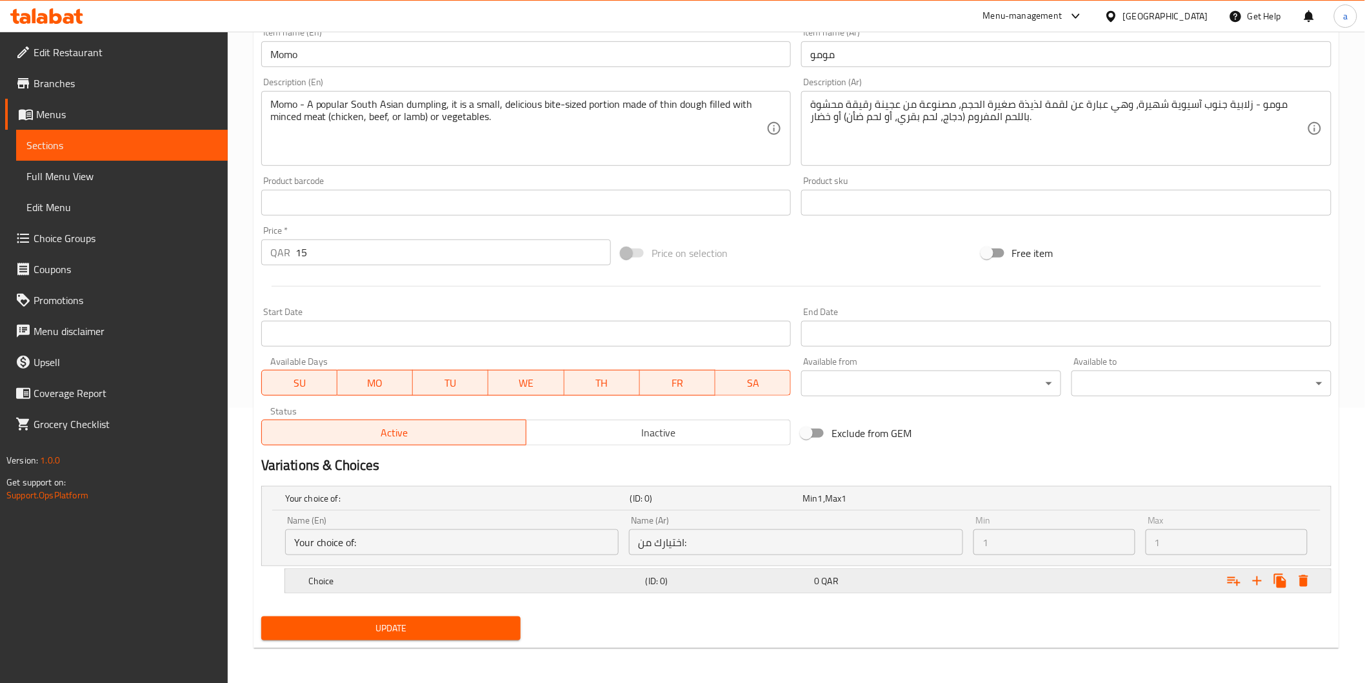
click at [920, 585] on div "0 QAR" at bounding box center [896, 580] width 164 height 13
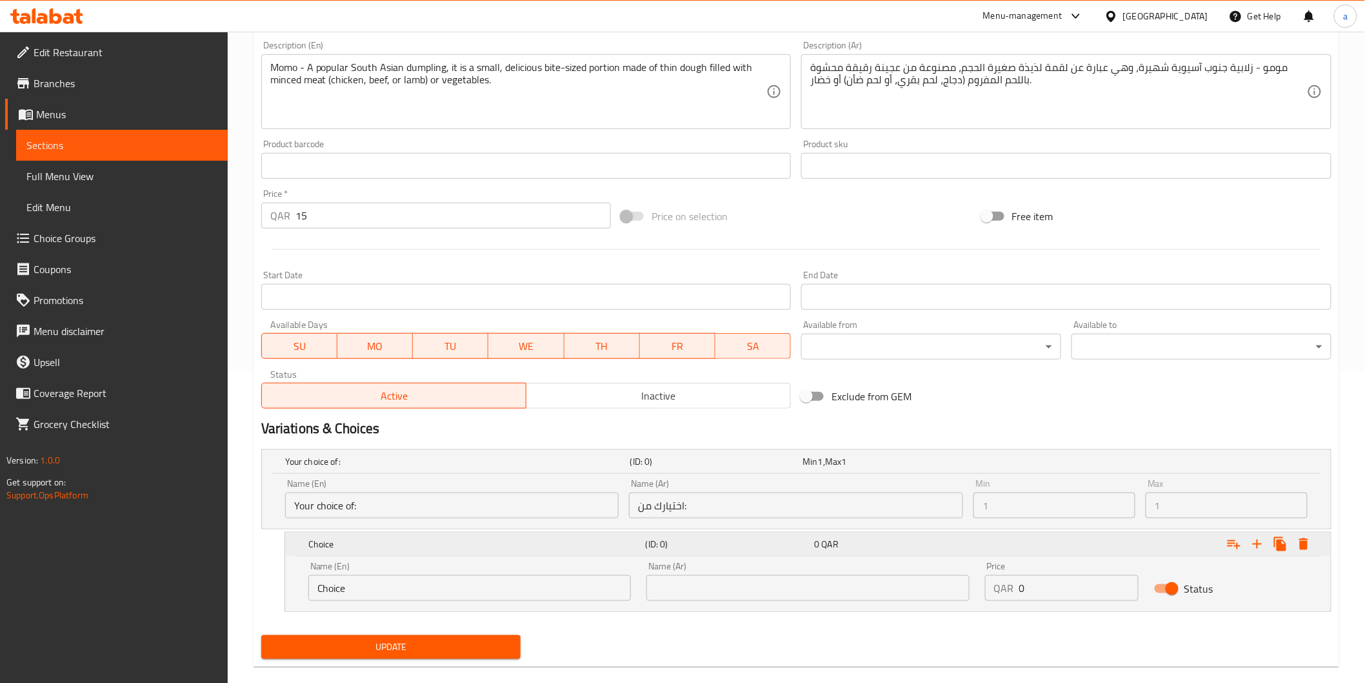
scroll to position [331, 0]
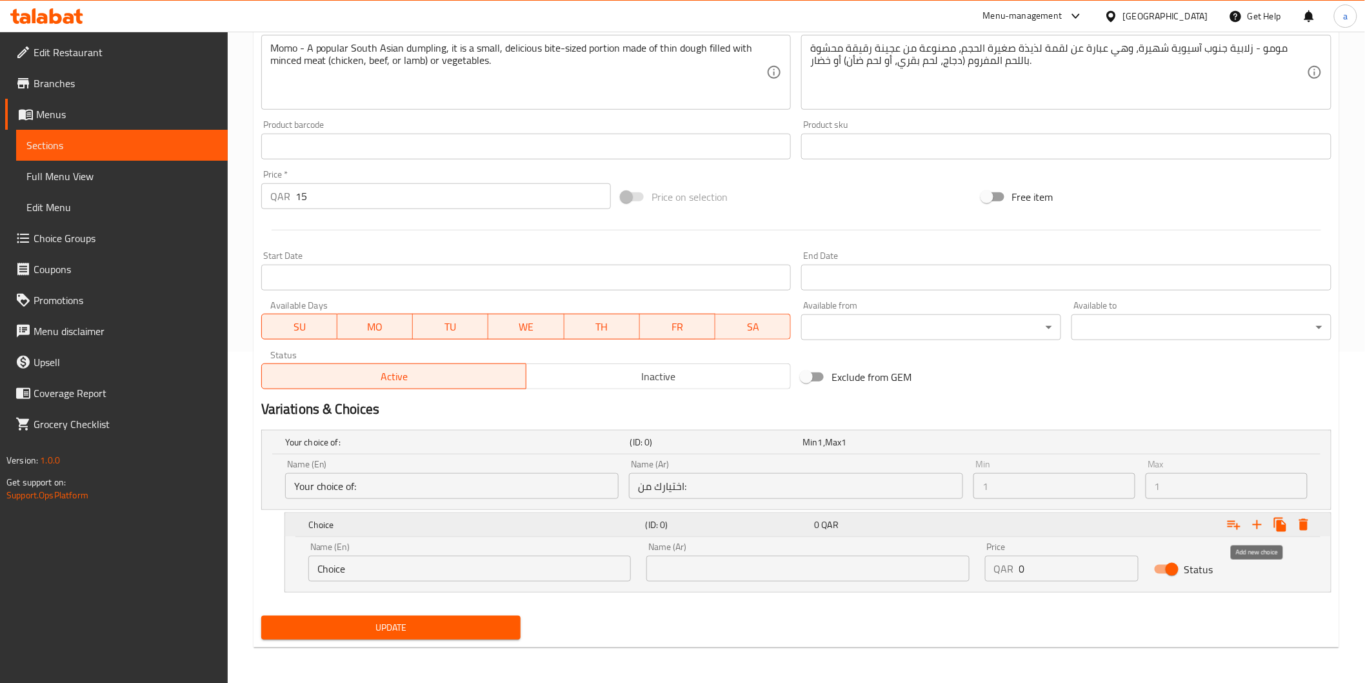
click at [1255, 526] on icon "Expand" at bounding box center [1257, 524] width 15 height 15
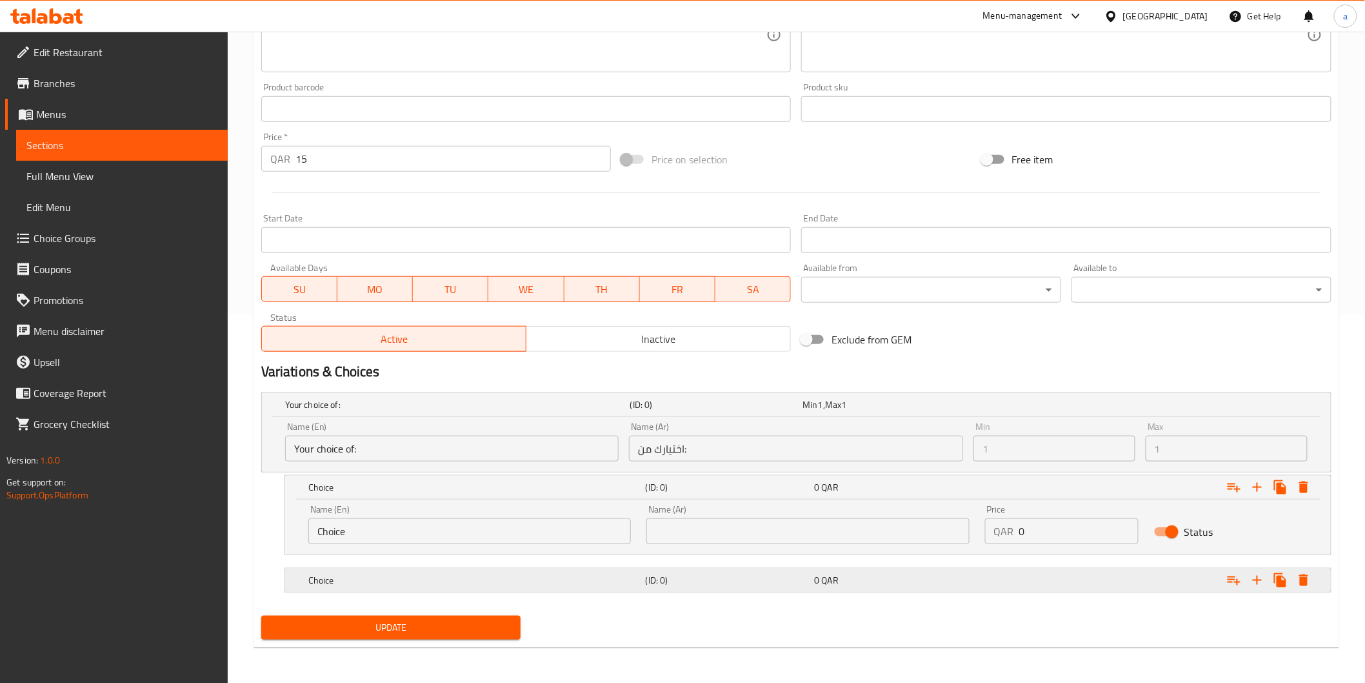
click at [849, 572] on div "0 QAR" at bounding box center [896, 580] width 169 height 18
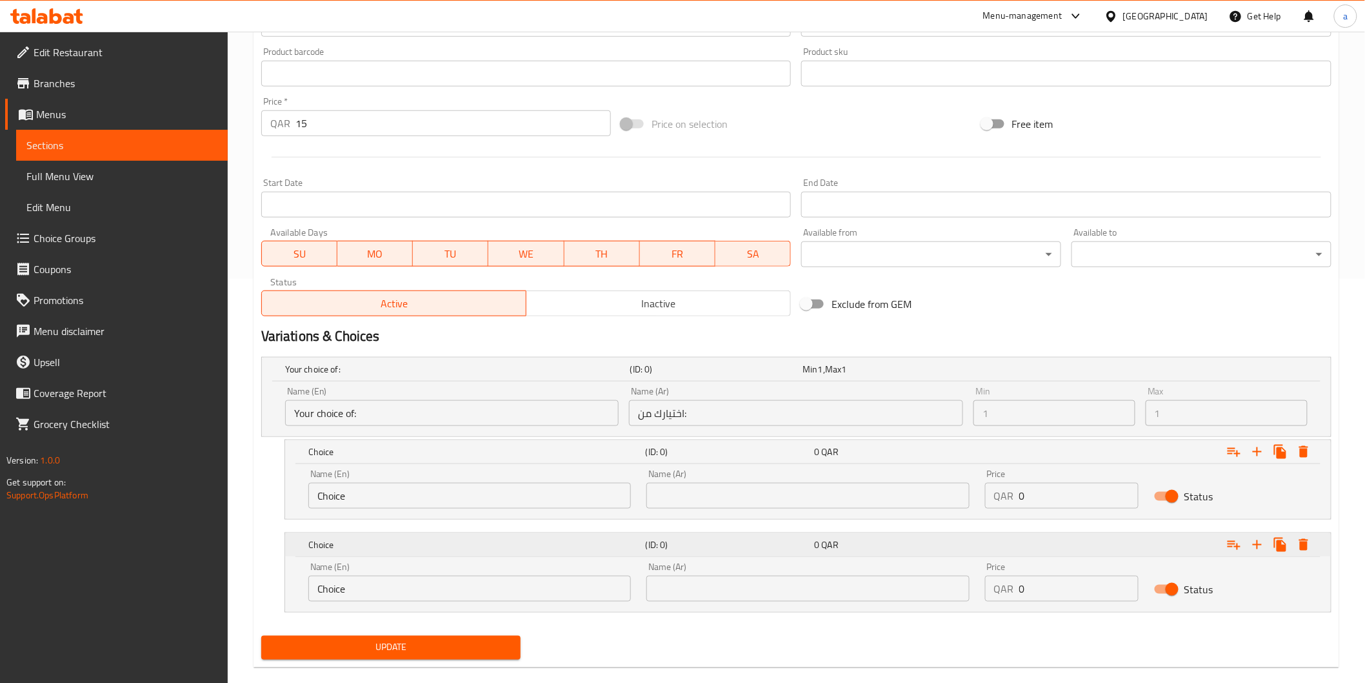
scroll to position [423, 0]
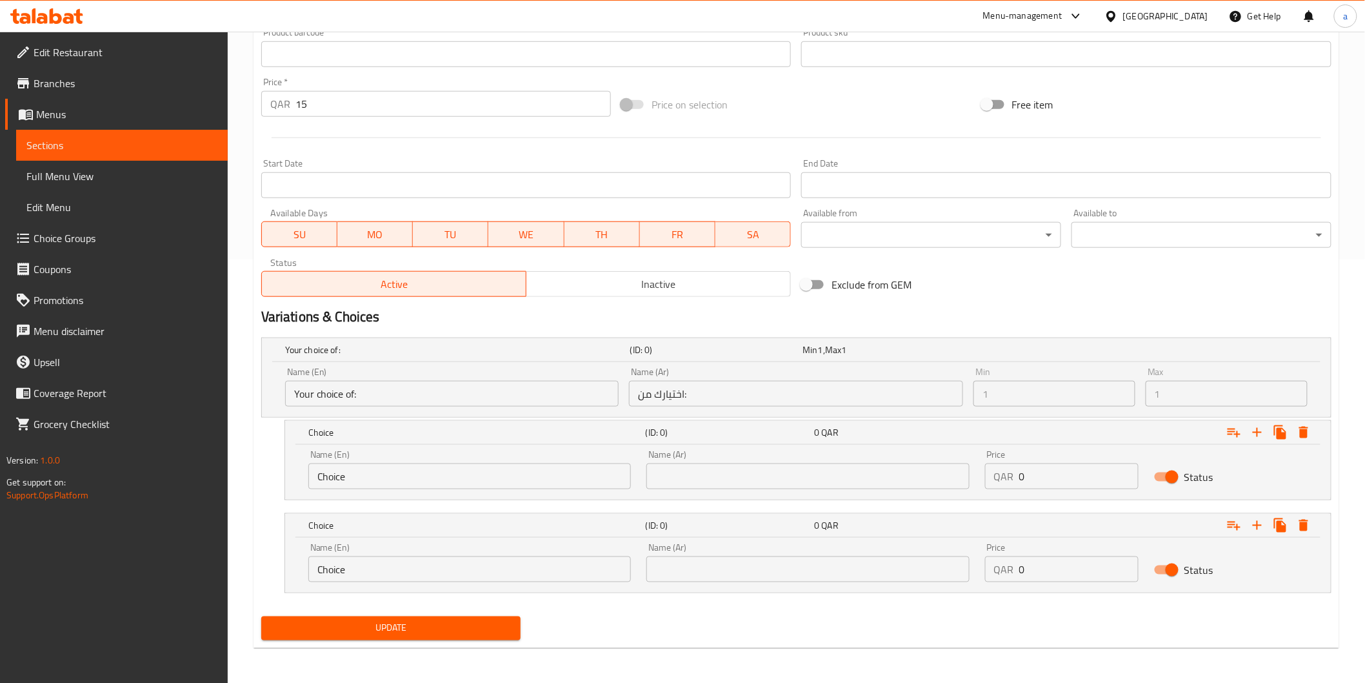
click at [688, 467] on input "text" at bounding box center [807, 476] width 323 height 26
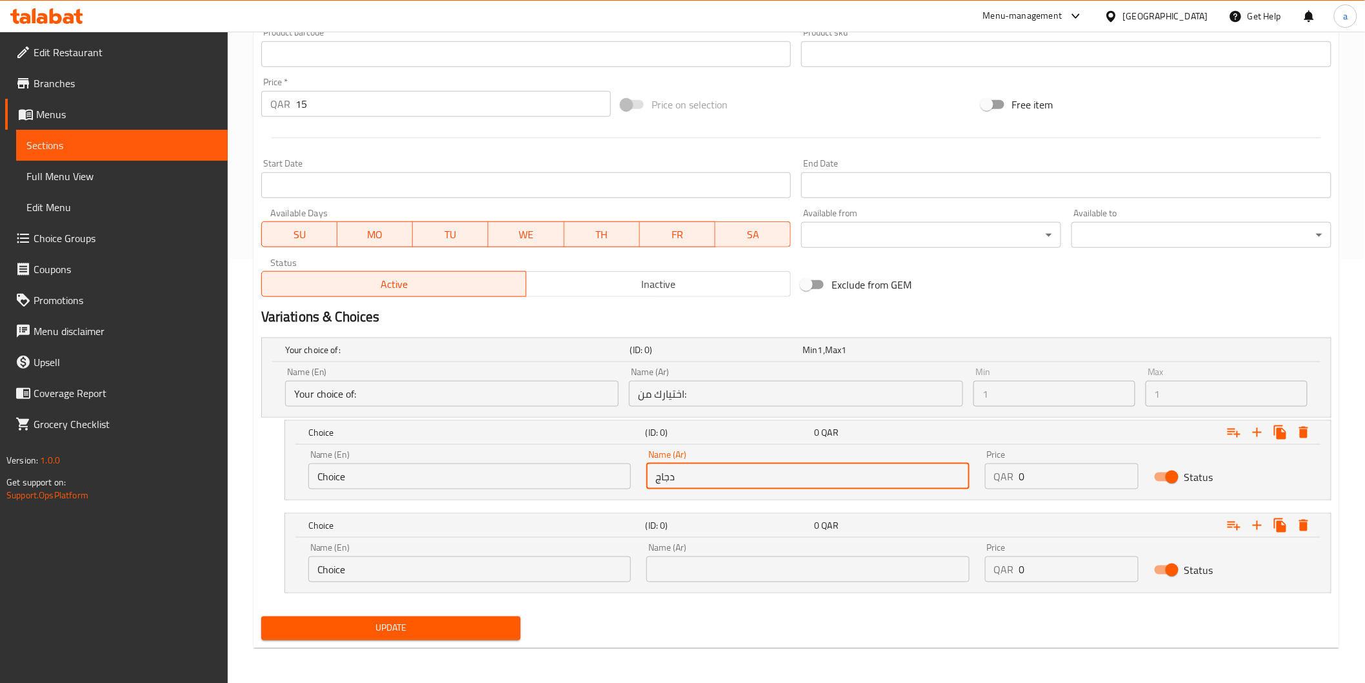
type input "دجاج"
click at [683, 565] on input "text" at bounding box center [807, 569] width 323 height 26
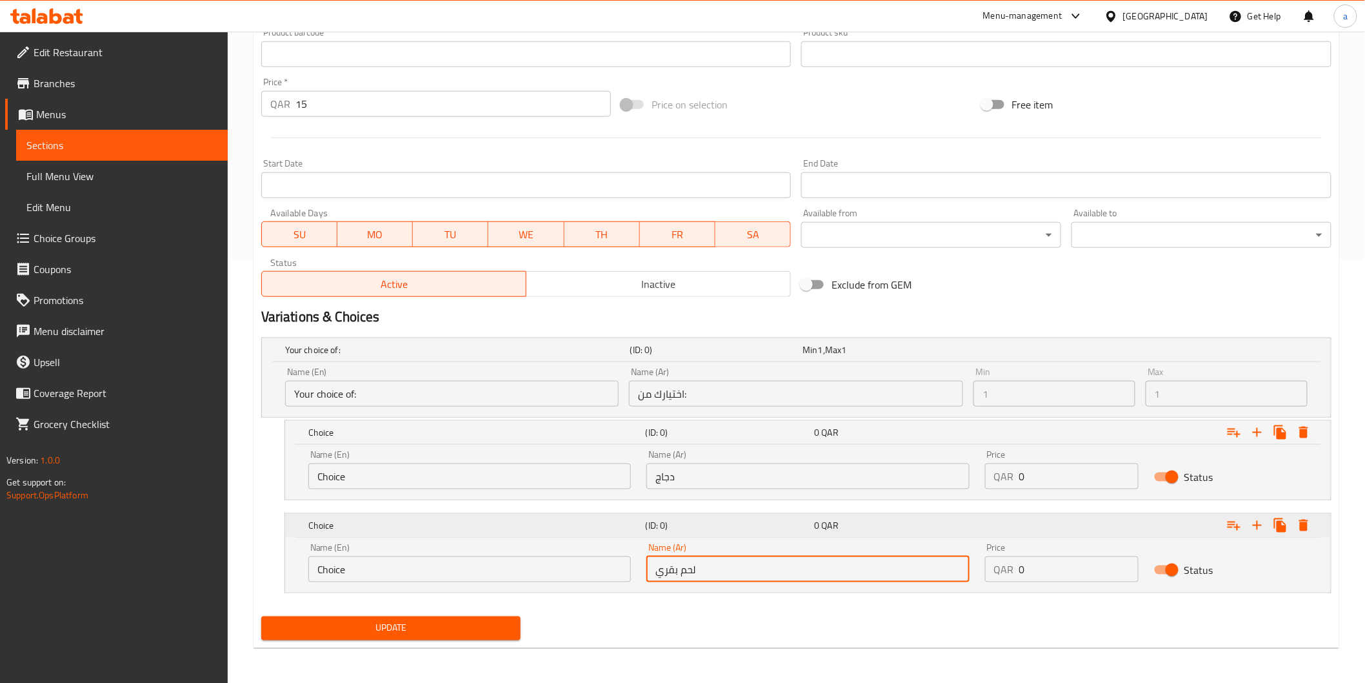
type input "لحم بقري"
click at [1259, 521] on icon "Expand" at bounding box center [1257, 524] width 15 height 15
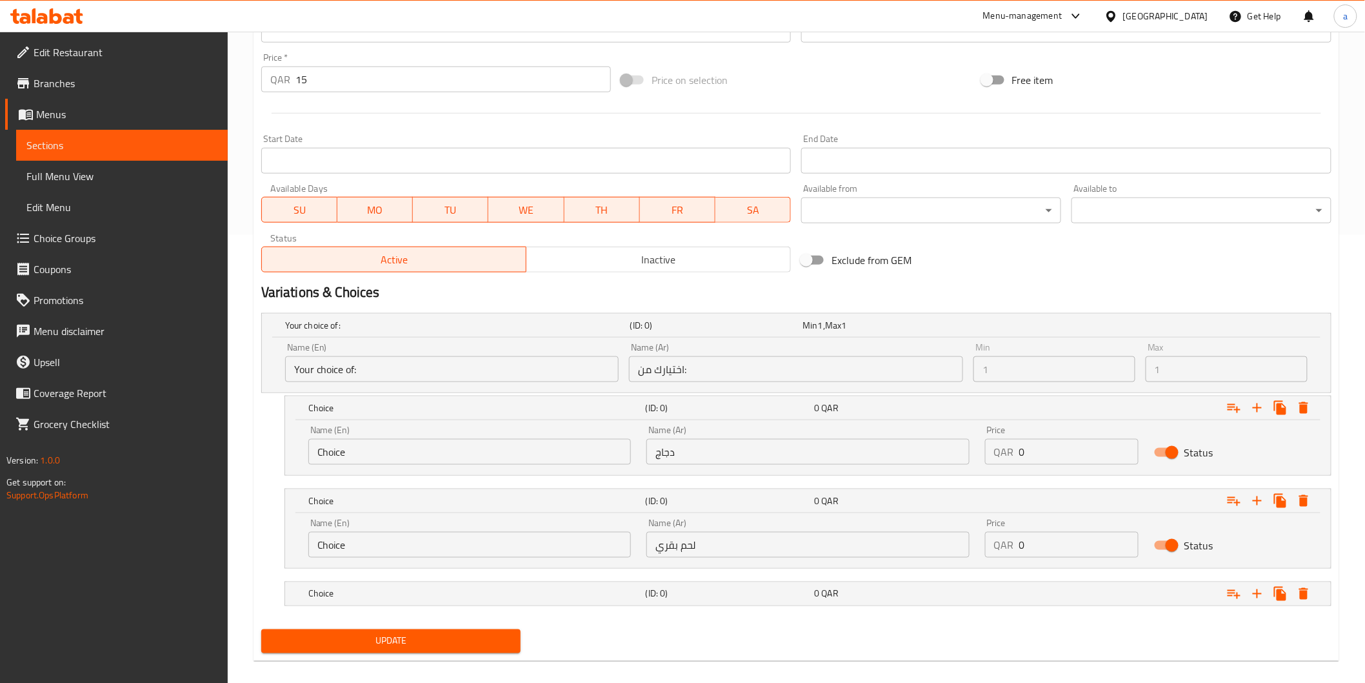
scroll to position [461, 0]
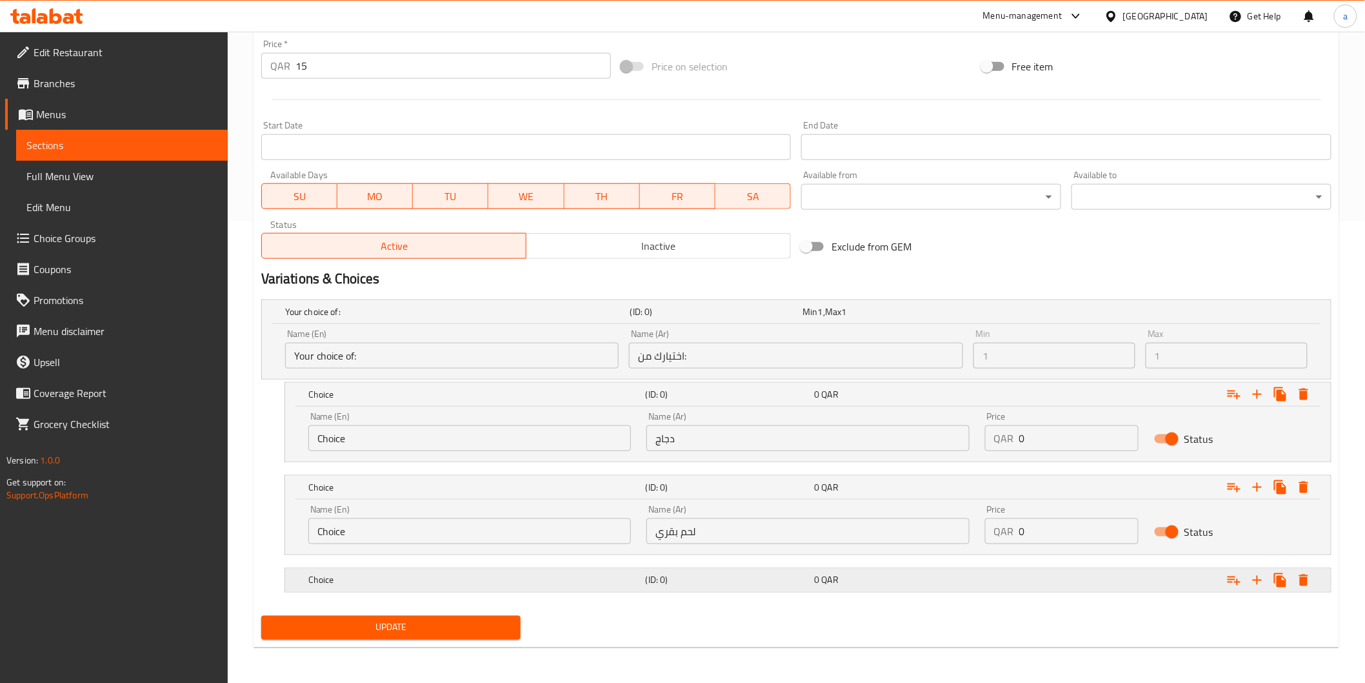
click at [954, 577] on div "0 QAR" at bounding box center [896, 580] width 164 height 13
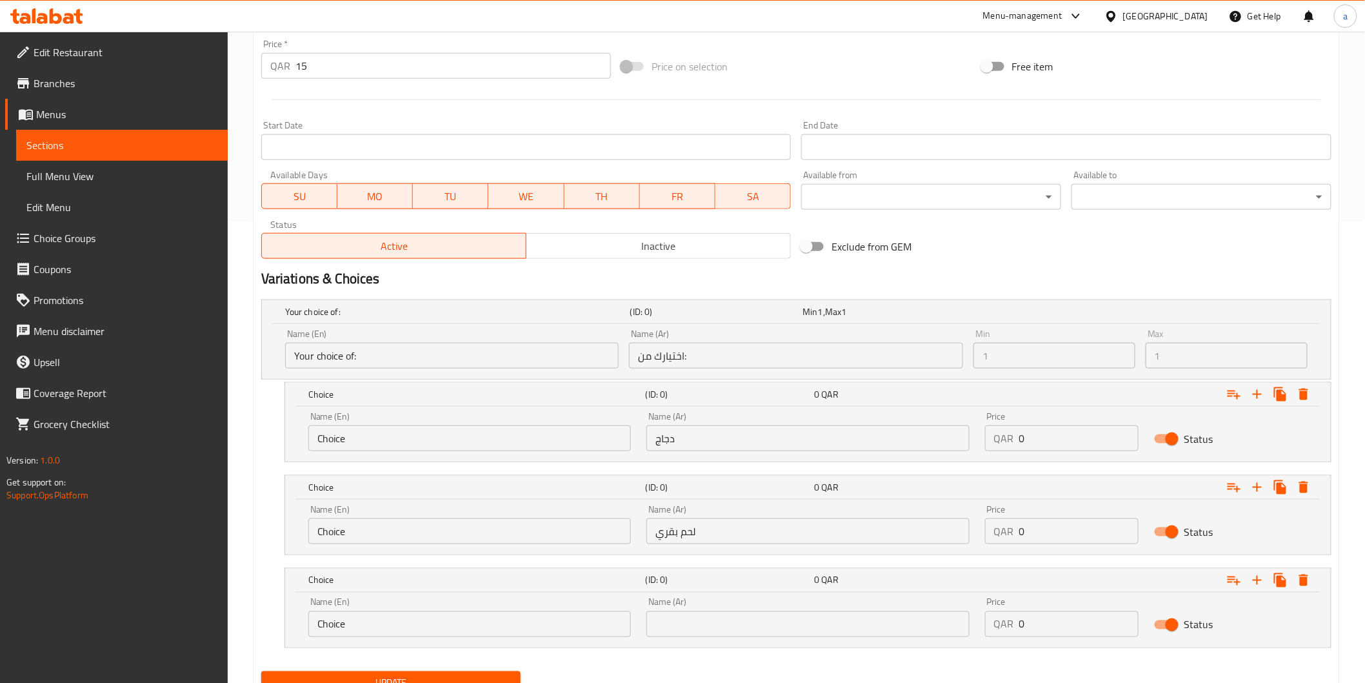
click at [790, 622] on input "text" at bounding box center [807, 624] width 323 height 26
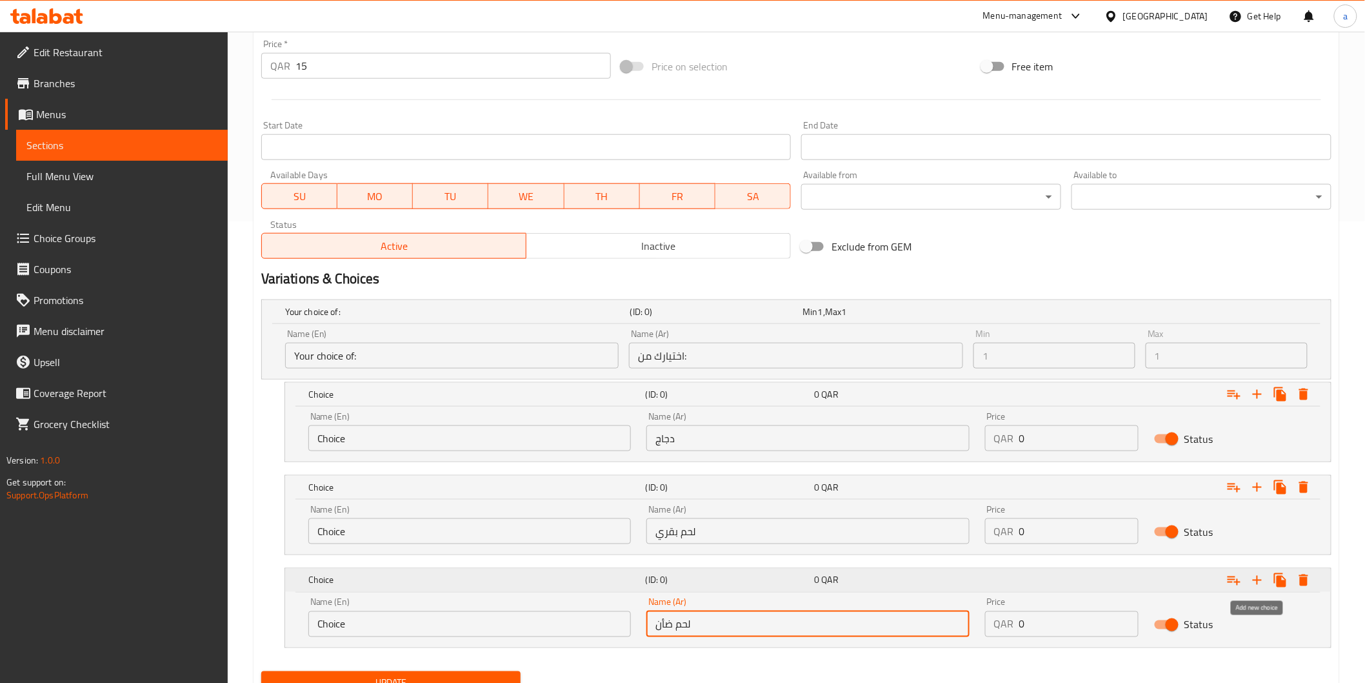
type input "لحم ضأن"
click at [1262, 576] on icon "Expand" at bounding box center [1257, 579] width 15 height 15
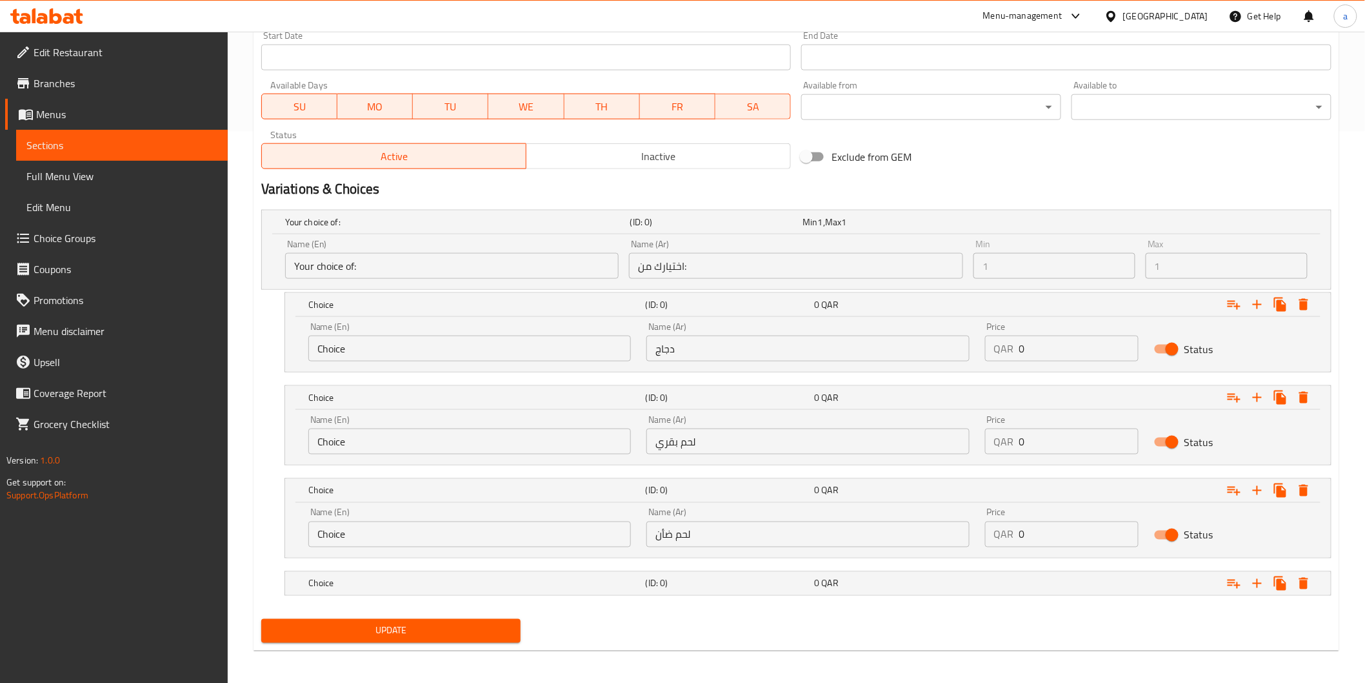
scroll to position [554, 0]
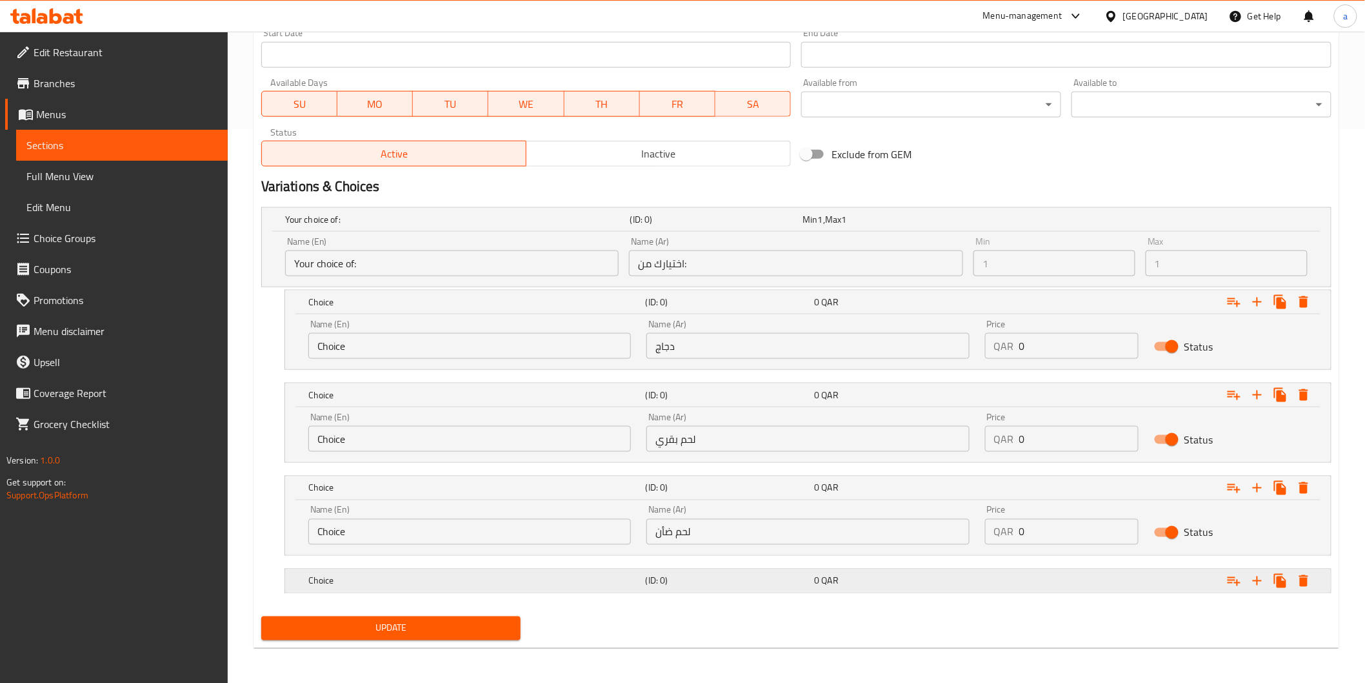
click at [936, 584] on div "0 QAR" at bounding box center [896, 580] width 164 height 13
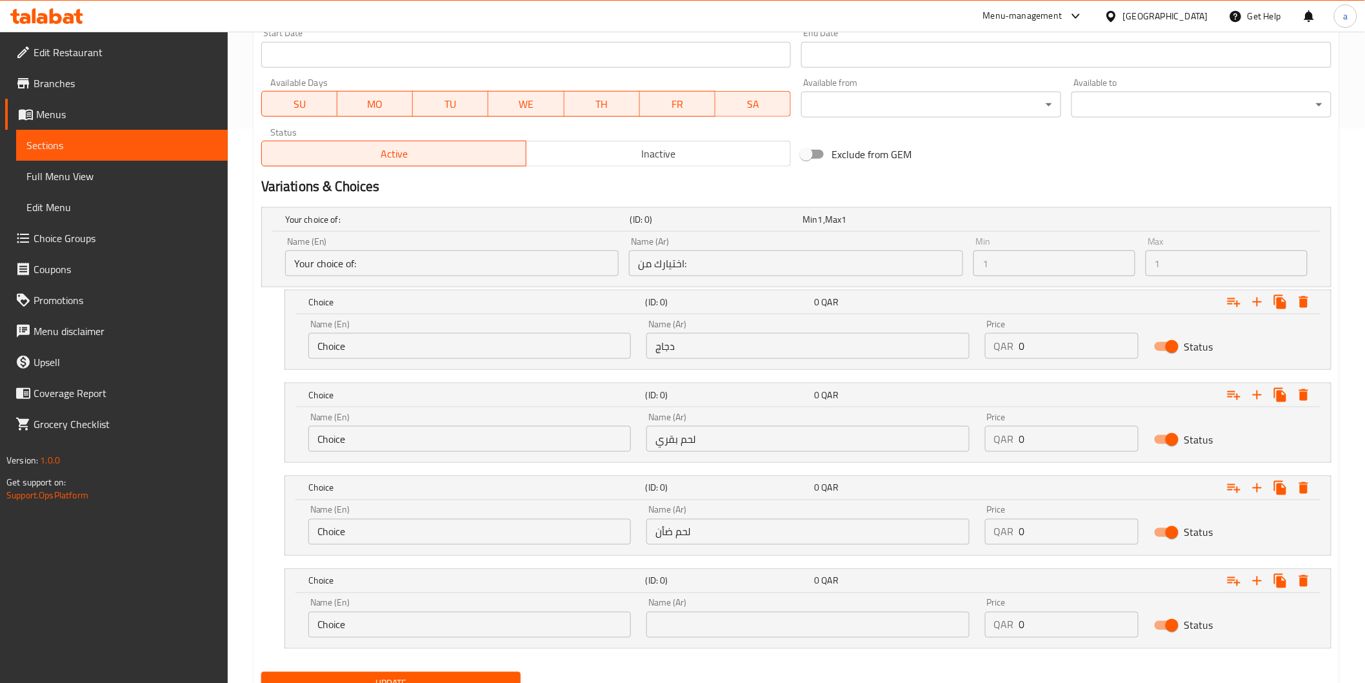
click at [736, 621] on input "text" at bounding box center [807, 625] width 323 height 26
type input "خضار"
click at [544, 345] on input "Choice" at bounding box center [469, 346] width 323 height 26
paste input "chicken"
type input "chicken"
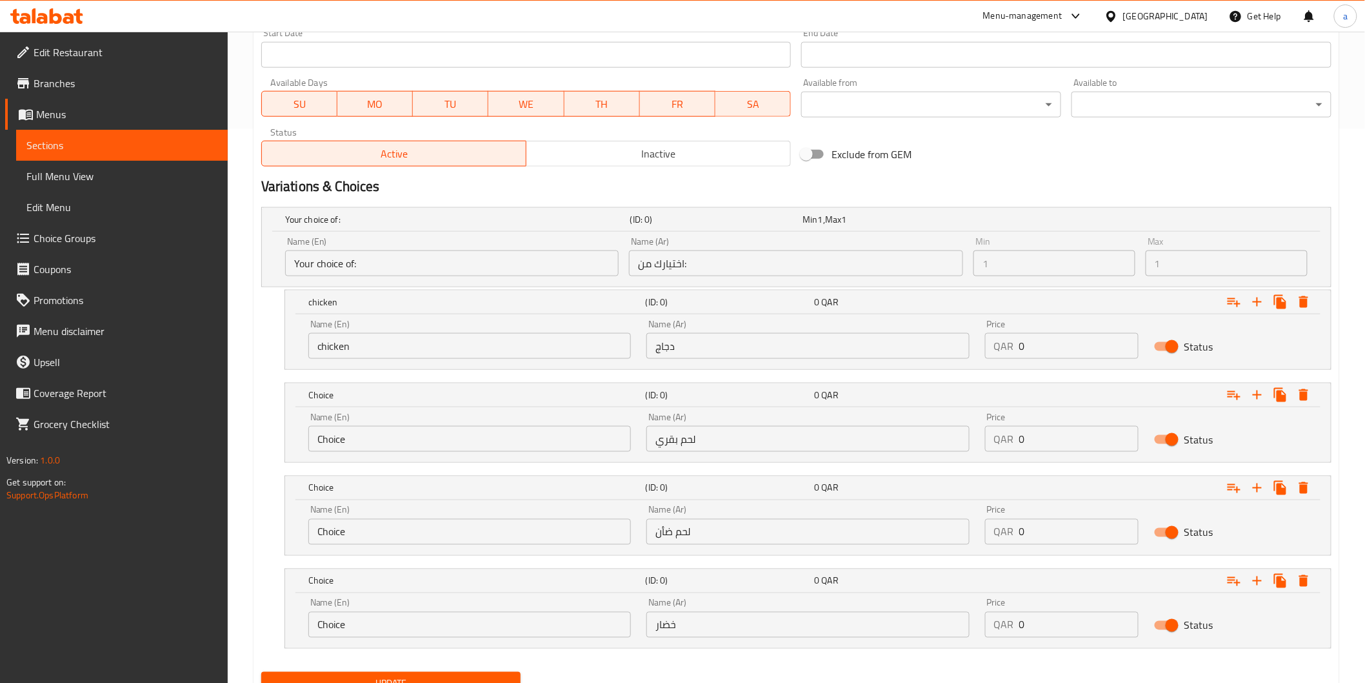
click at [390, 440] on input "Choice" at bounding box center [469, 439] width 323 height 26
paste input "beef"
type input "beef"
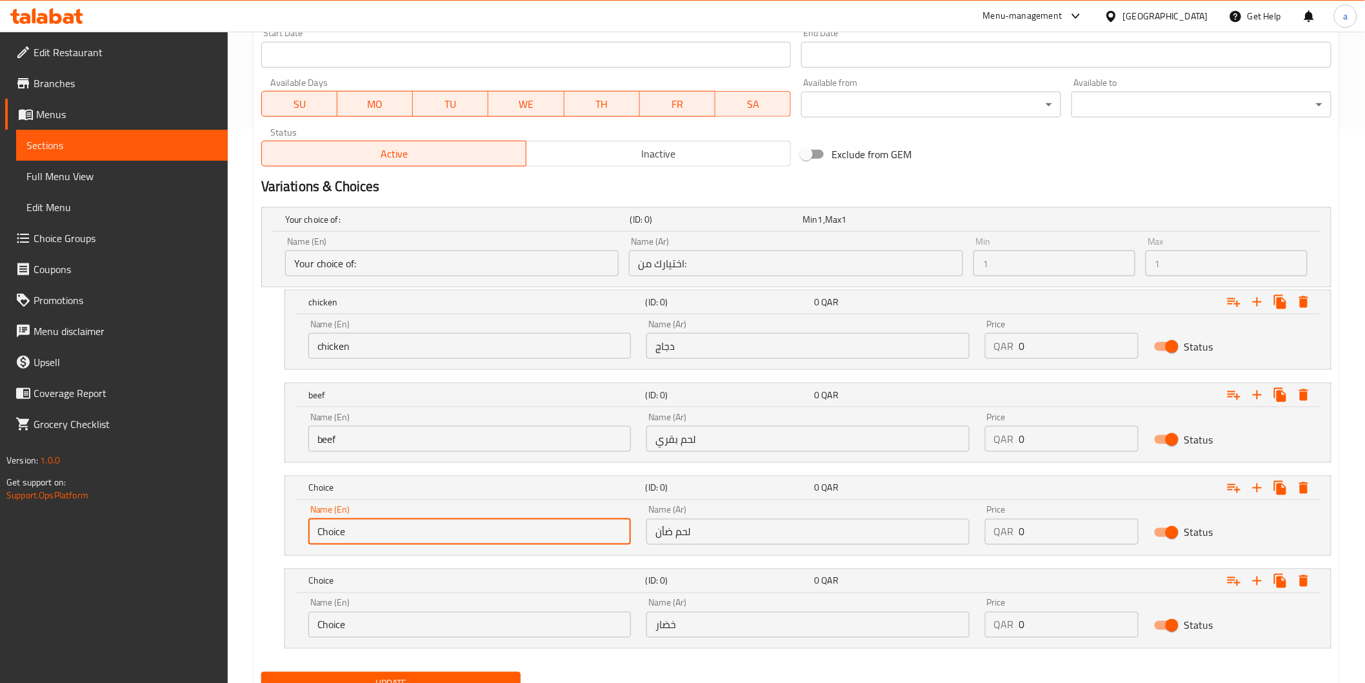
click at [424, 530] on input "Choice" at bounding box center [469, 532] width 323 height 26
paste input "lamb"
type input "lamb"
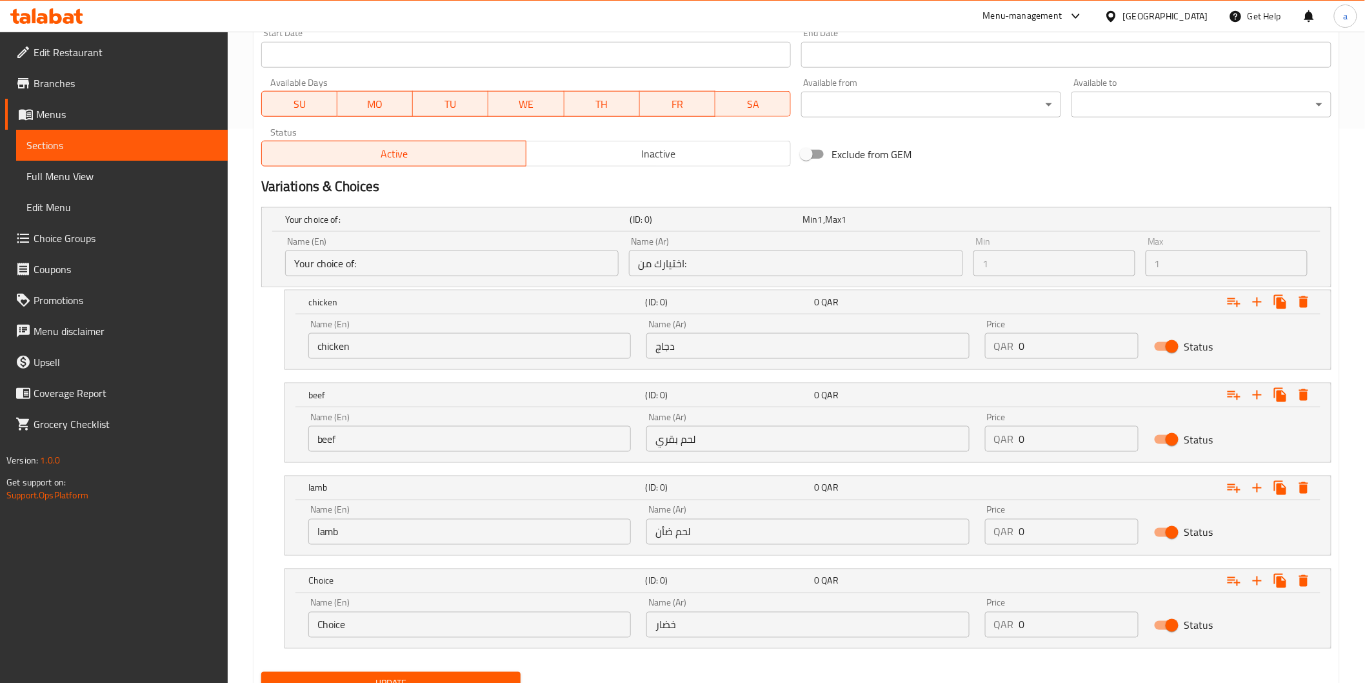
drag, startPoint x: 337, startPoint y: 645, endPoint x: 348, endPoint y: 634, distance: 15.5
click at [338, 645] on div "Name (En) Choice Name (En) Name (Ar) خضار Name (Ar) Price QAR 0 Price Status" at bounding box center [808, 620] width 1046 height 55
click at [359, 630] on input "Choice" at bounding box center [469, 625] width 323 height 26
paste input "vegetables"
type input "vegetables"
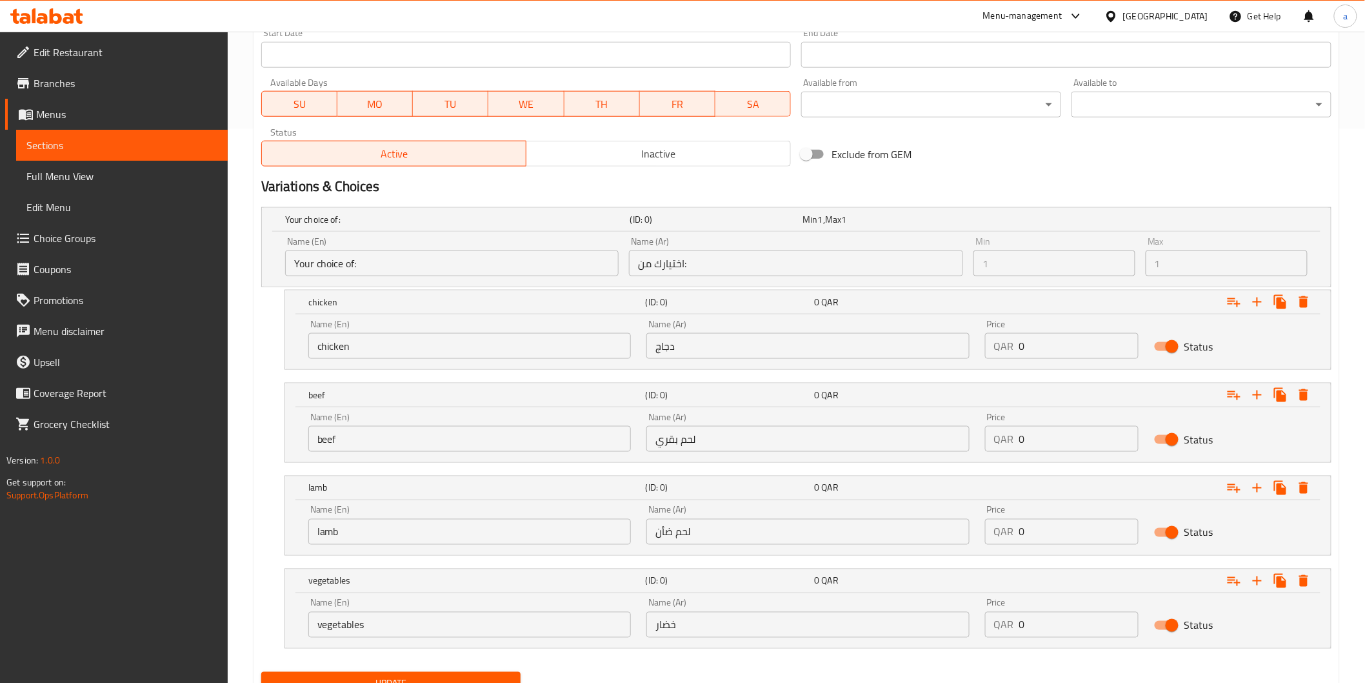
click at [609, 559] on nav at bounding box center [796, 563] width 1070 height 10
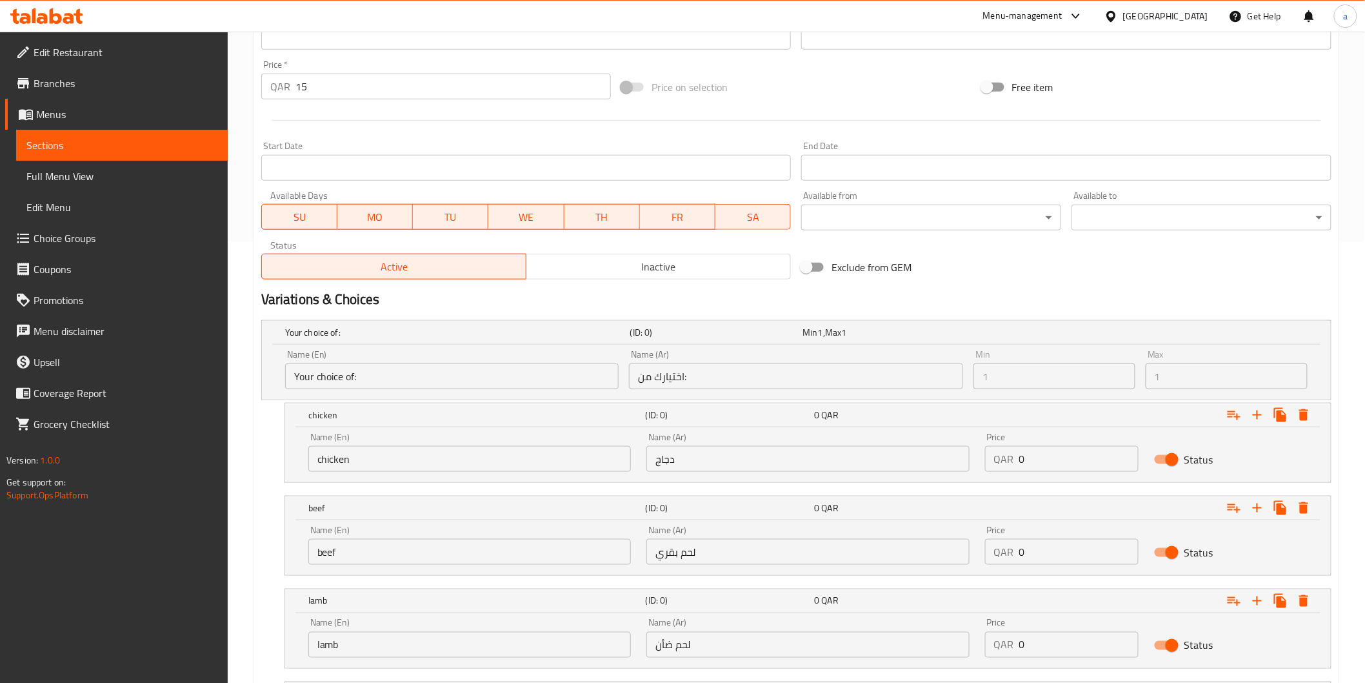
scroll to position [267, 0]
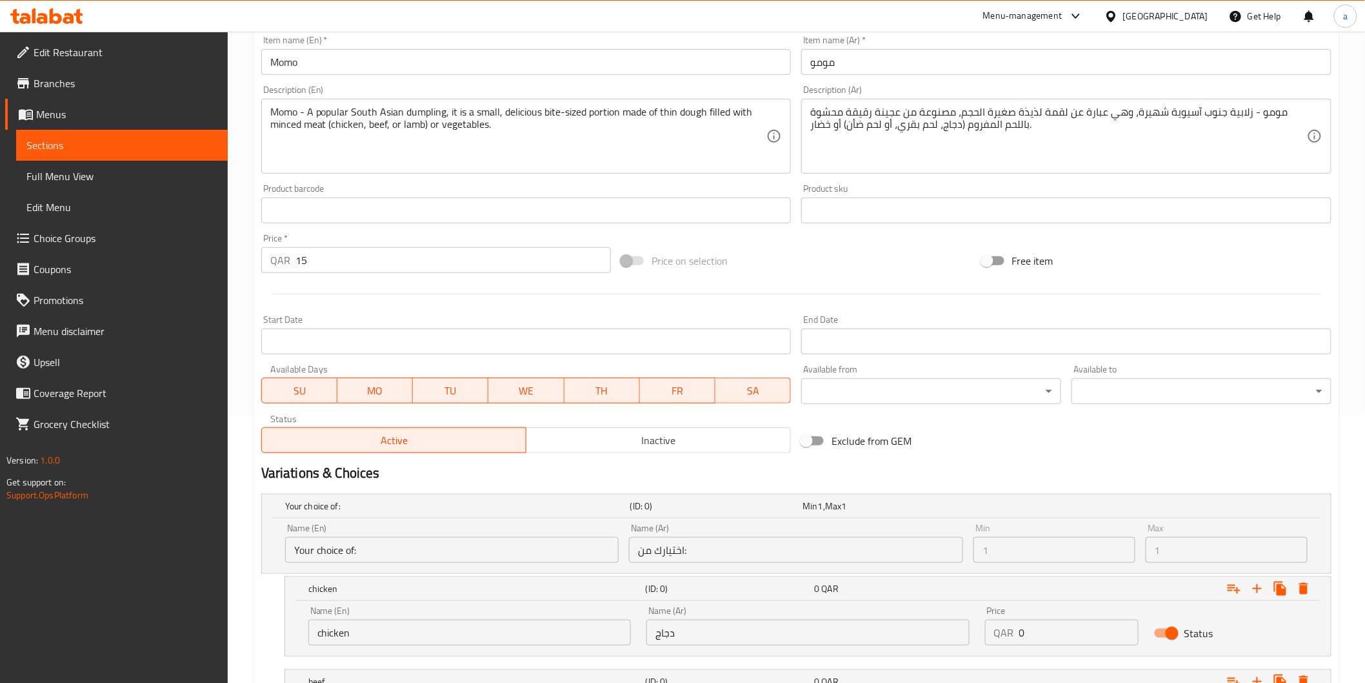
click at [389, 271] on input "15" at bounding box center [454, 260] width 316 height 26
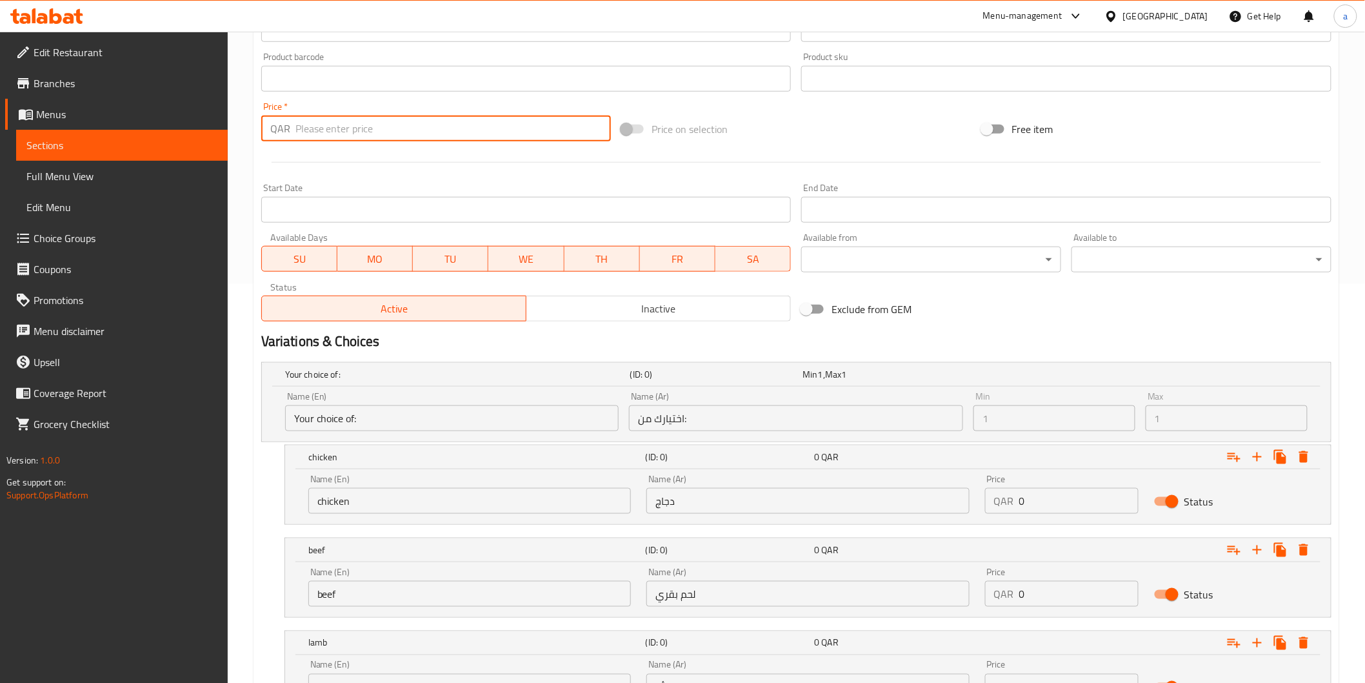
scroll to position [482, 0]
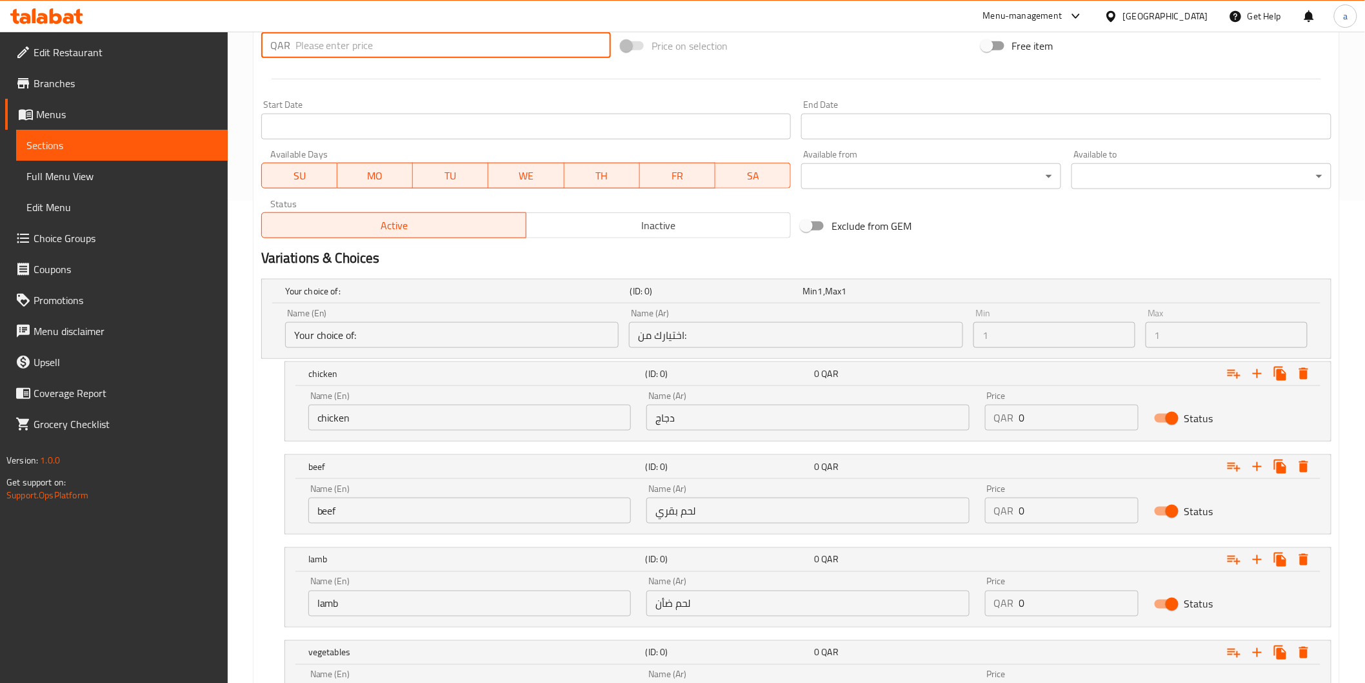
click at [1131, 419] on input "0" at bounding box center [1078, 418] width 119 height 26
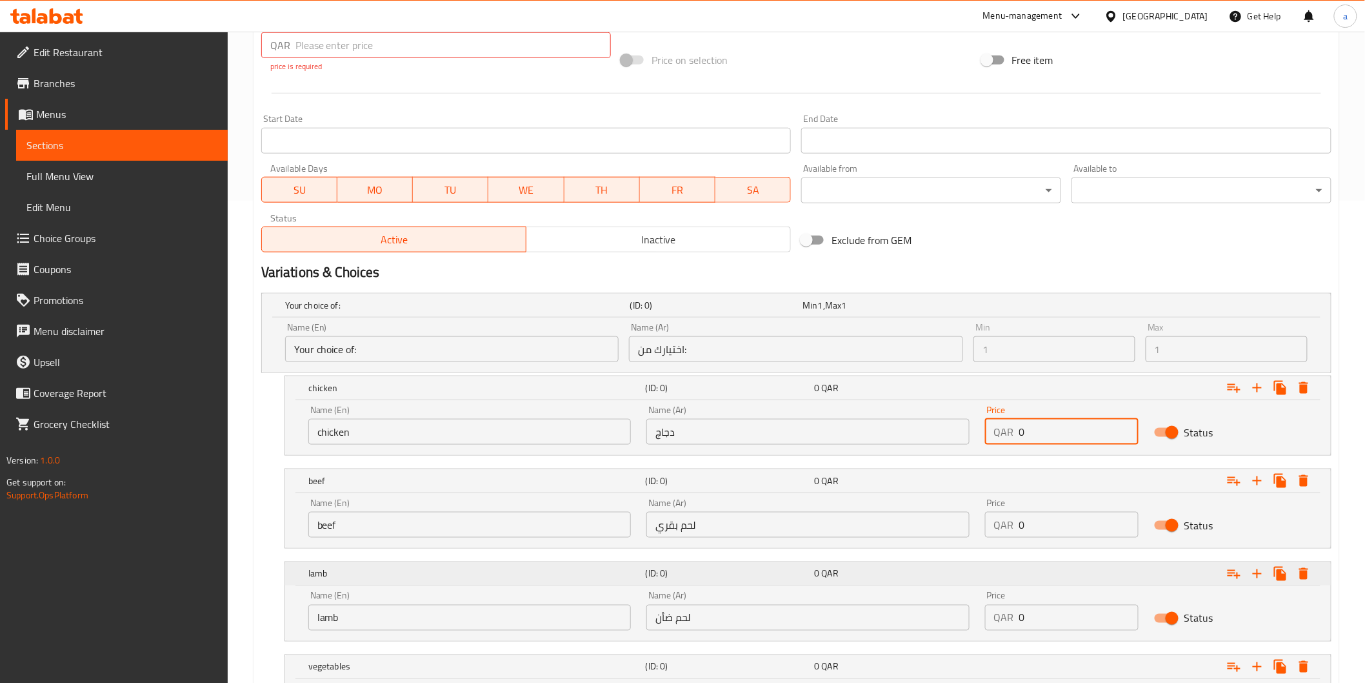
paste input "15"
type input "15"
click at [1043, 533] on input "0" at bounding box center [1078, 525] width 119 height 26
paste input "15"
type input "15"
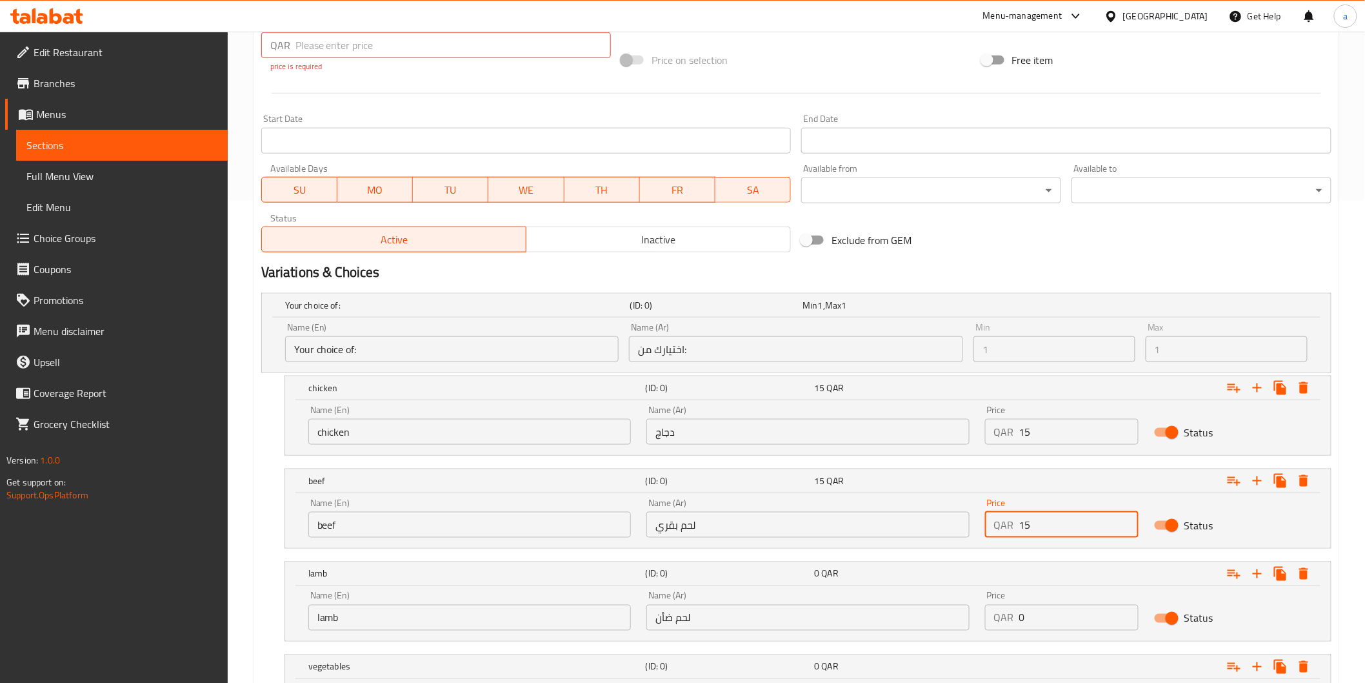
click at [1057, 613] on input "0" at bounding box center [1078, 618] width 119 height 26
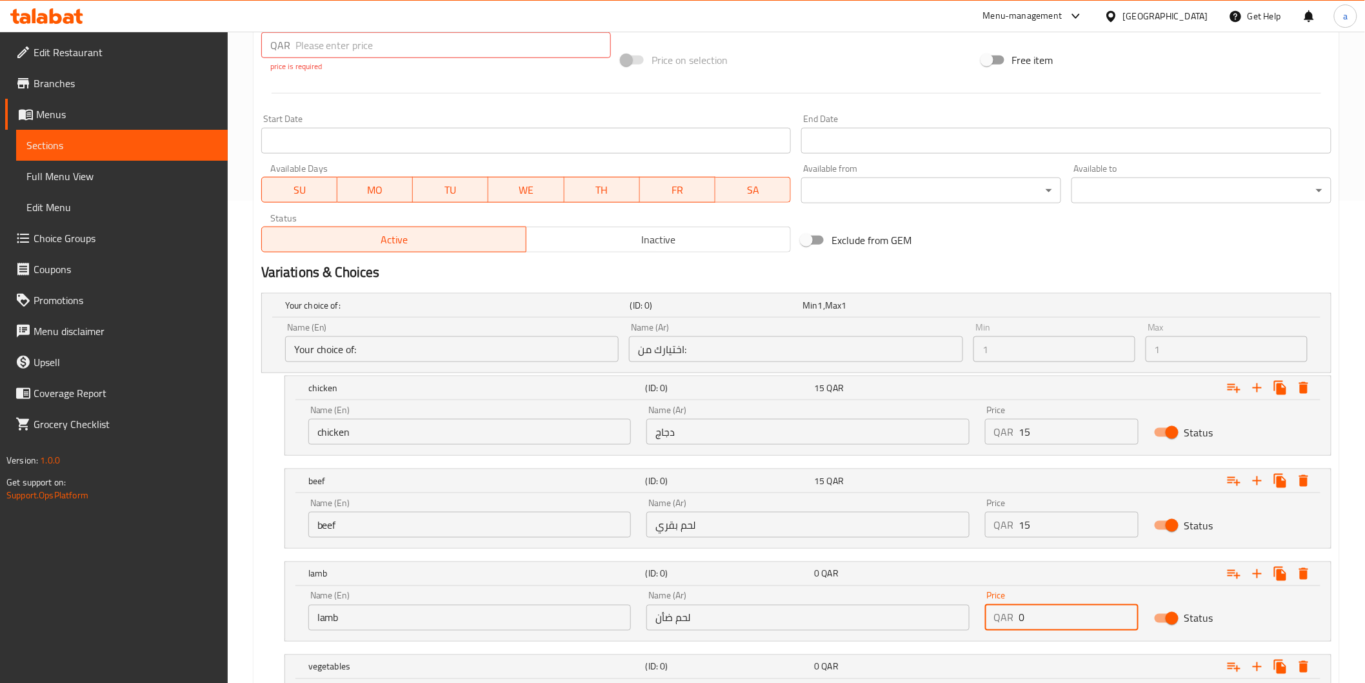
paste input "15"
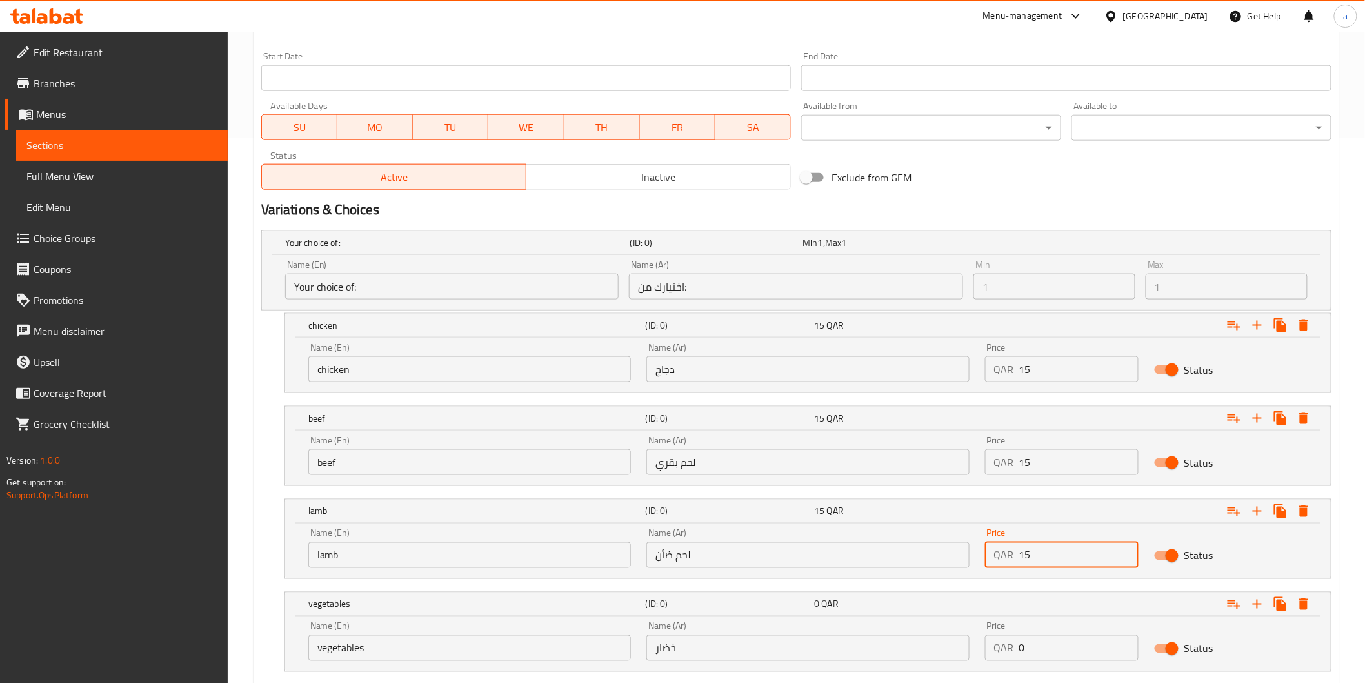
scroll to position [623, 0]
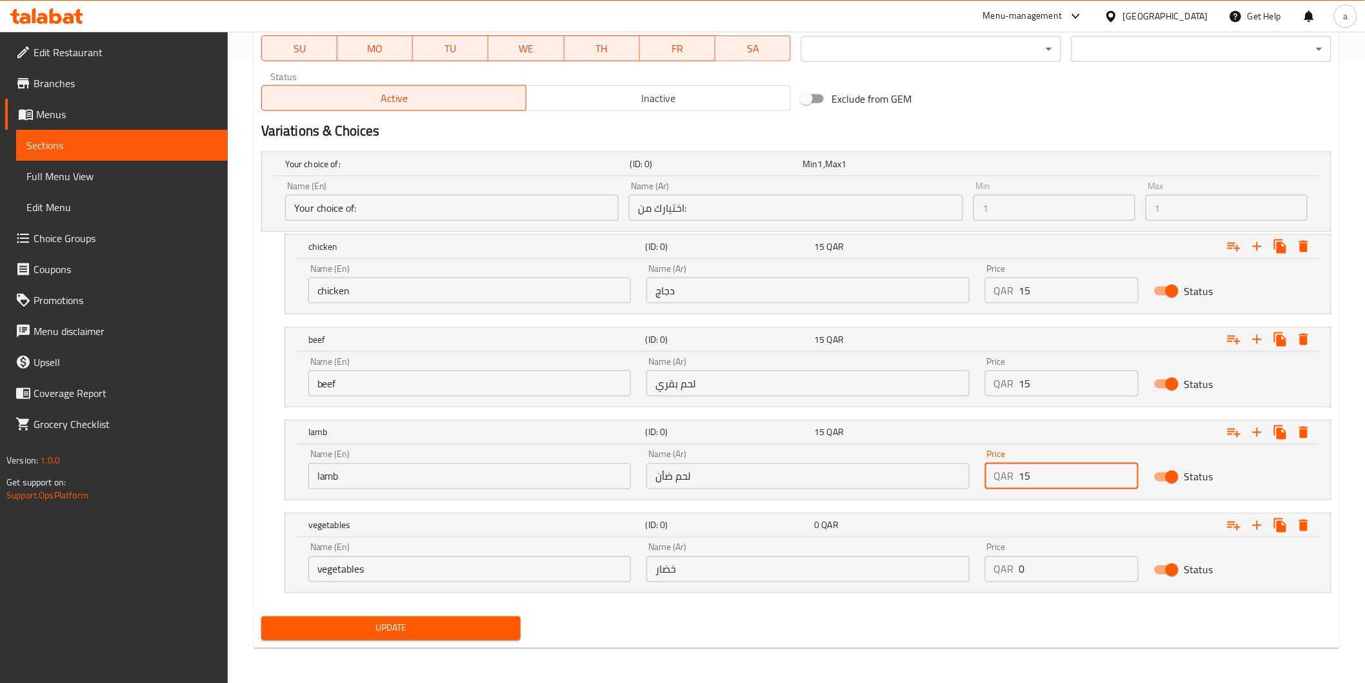
type input "15"
click at [1063, 581] on input "0" at bounding box center [1078, 569] width 119 height 26
paste input "15"
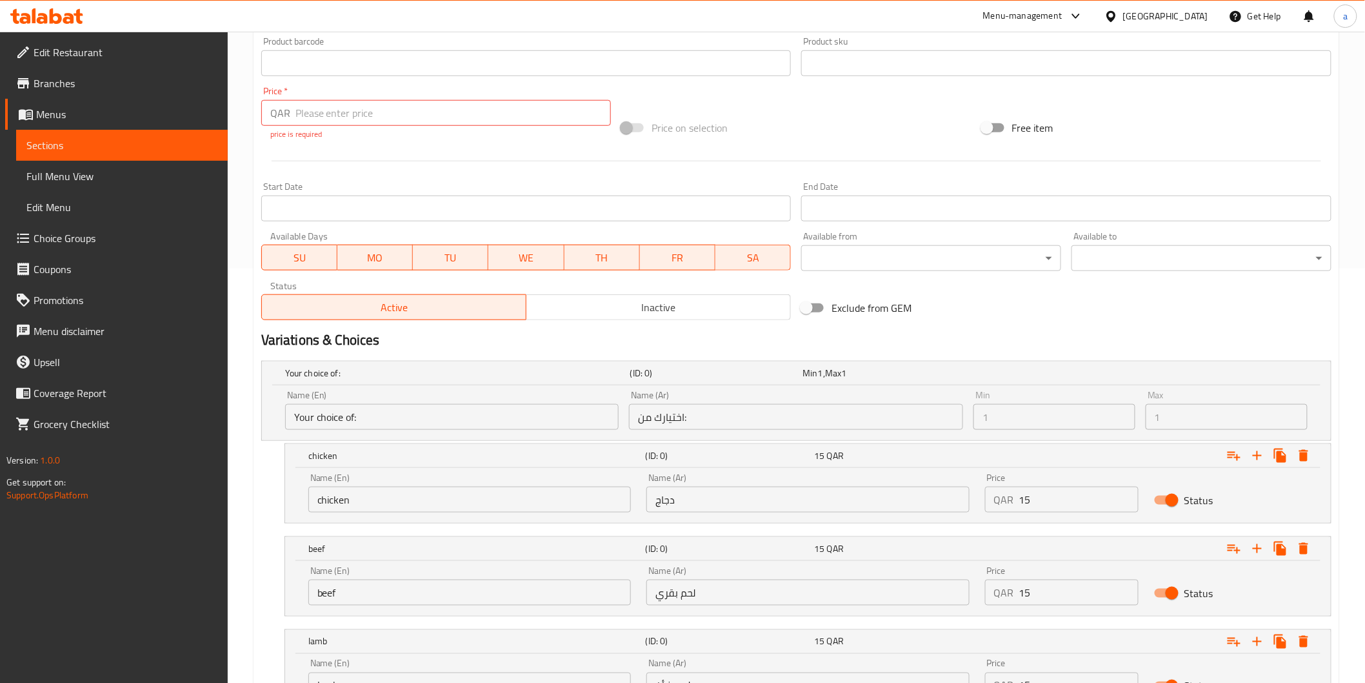
scroll to position [408, 0]
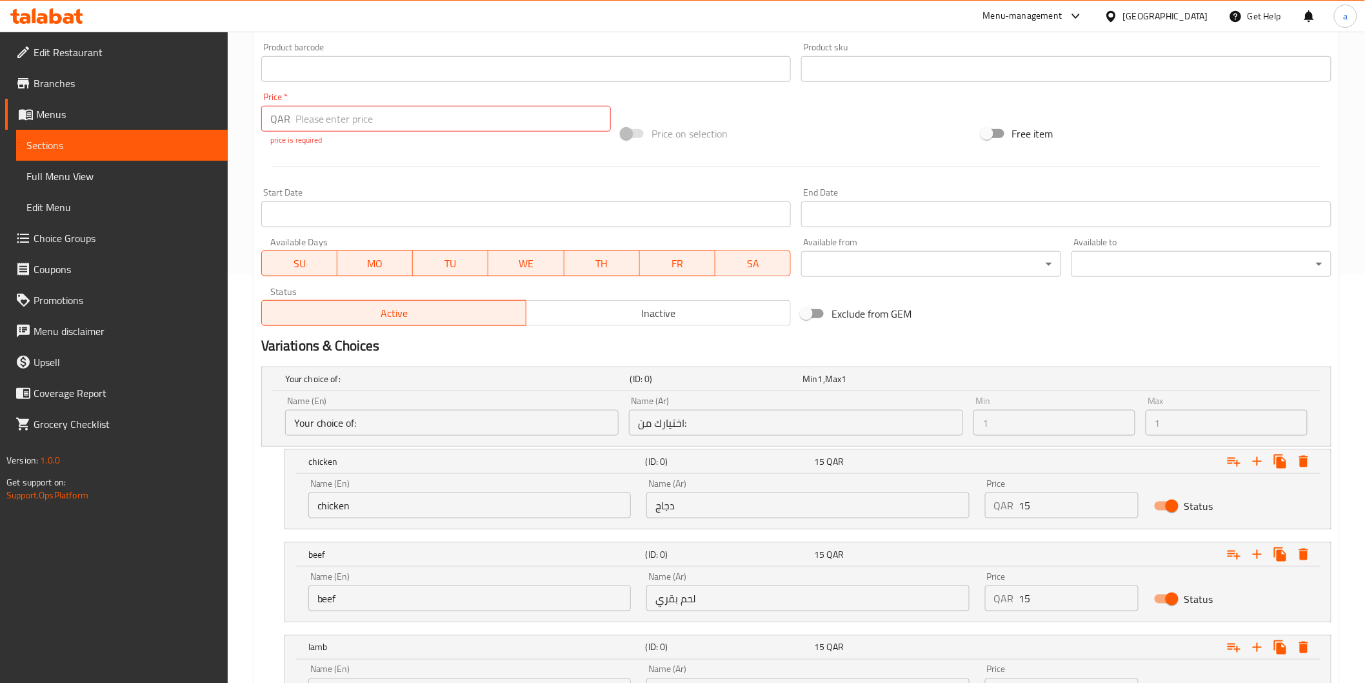
type input "15"
click at [344, 123] on input "number" at bounding box center [454, 119] width 316 height 26
type input "0"
click at [408, 166] on div at bounding box center [796, 167] width 1081 height 32
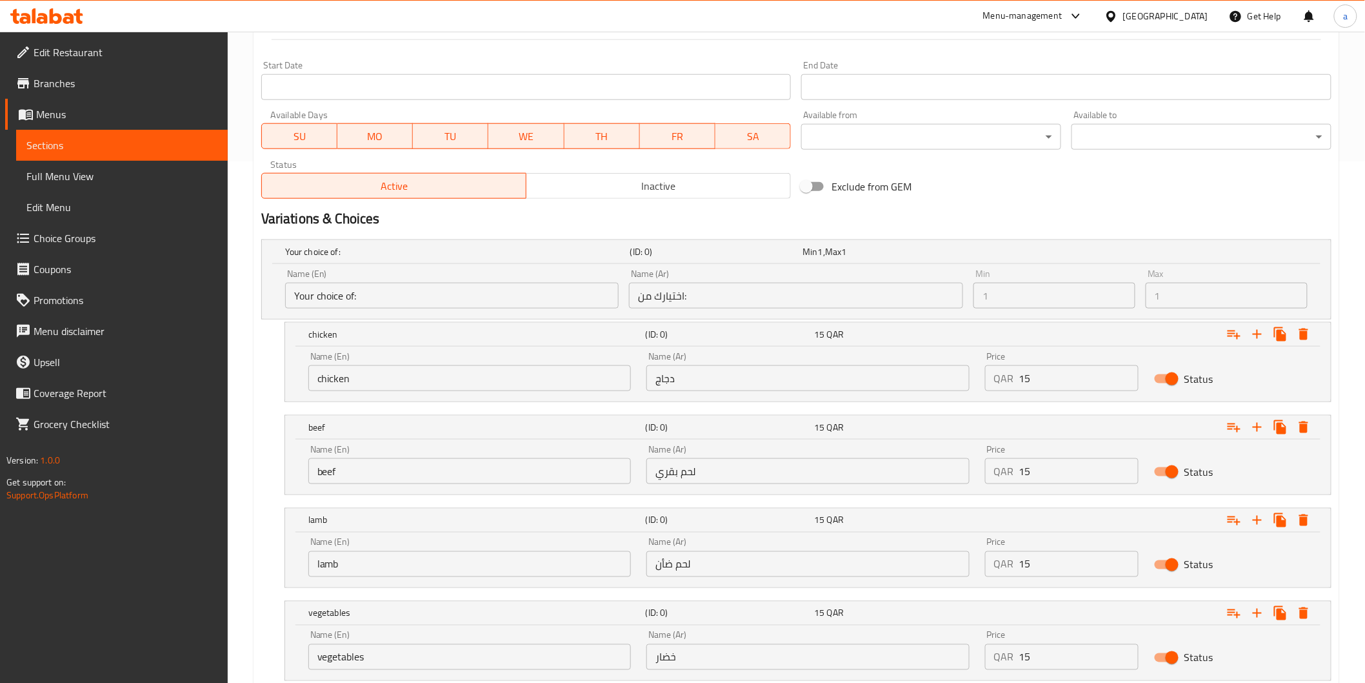
scroll to position [610, 0]
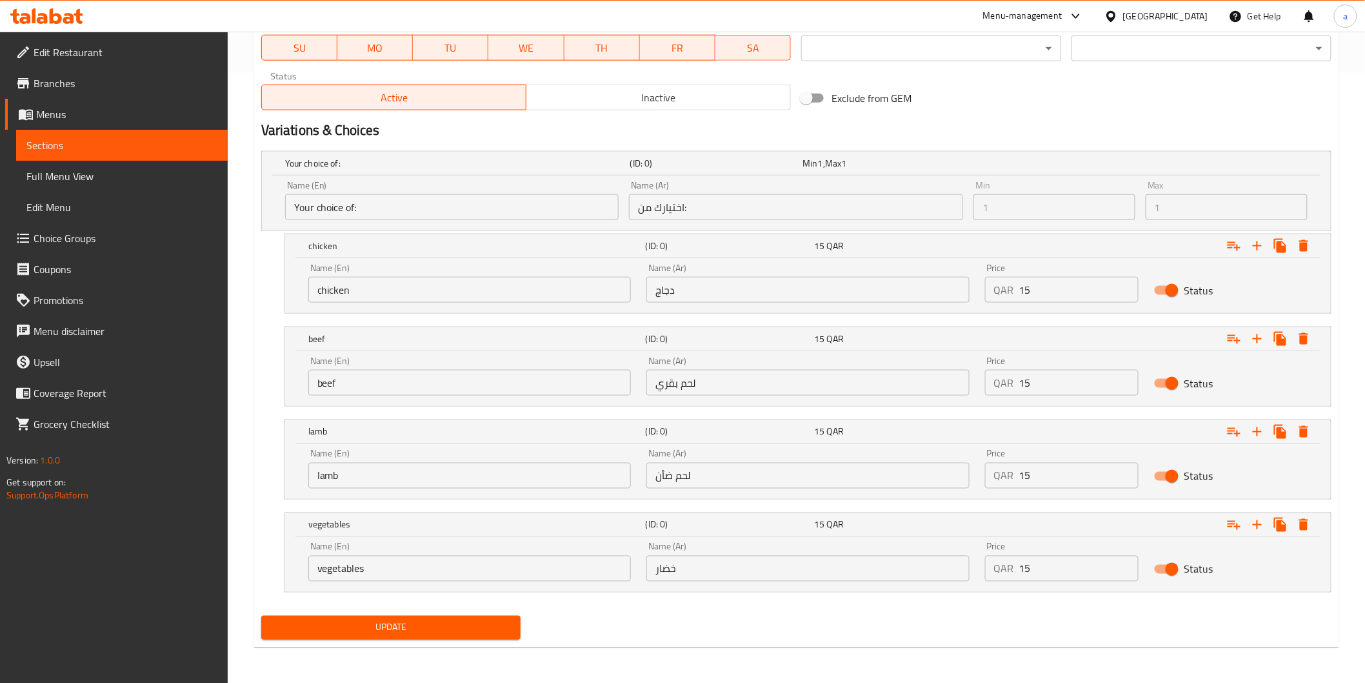
drag, startPoint x: 320, startPoint y: 289, endPoint x: 320, endPoint y: 306, distance: 16.8
click at [320, 289] on input "chicken" at bounding box center [469, 290] width 323 height 26
type input "chicken"
click at [321, 384] on input "beef" at bounding box center [469, 383] width 323 height 26
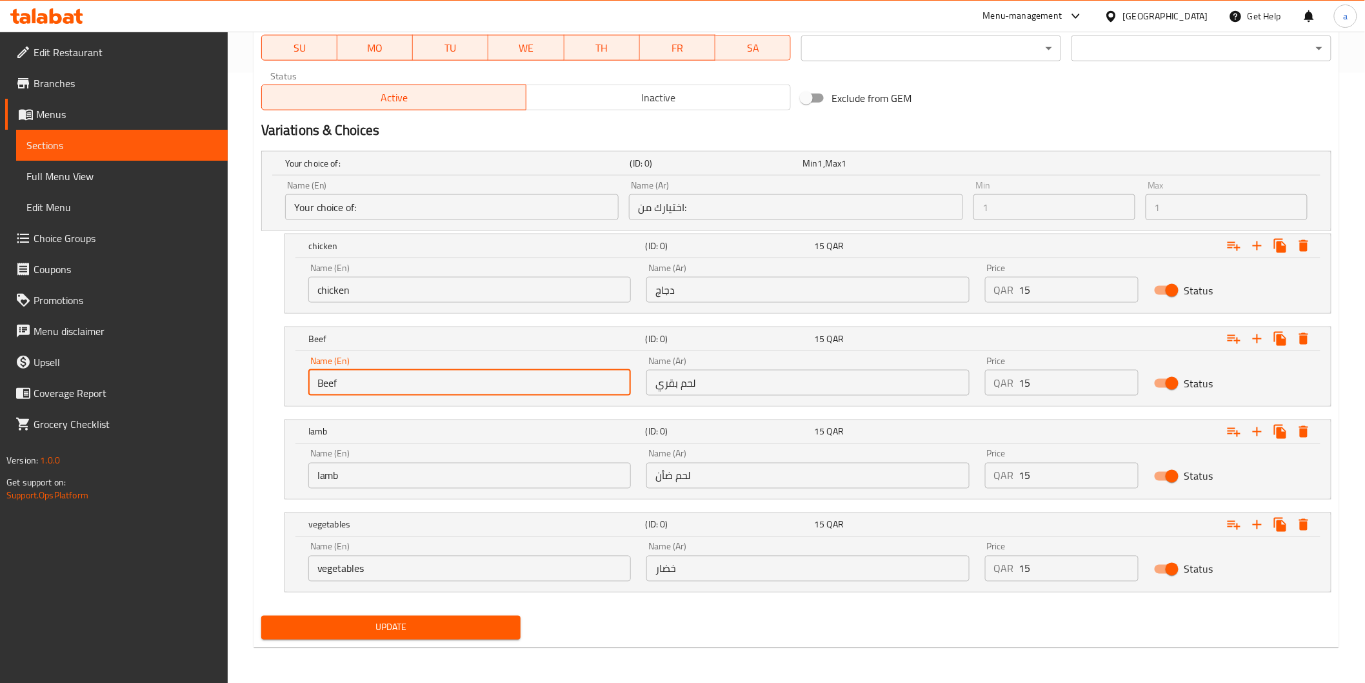
type input "Beef"
click at [319, 472] on input "lamb" at bounding box center [469, 476] width 323 height 26
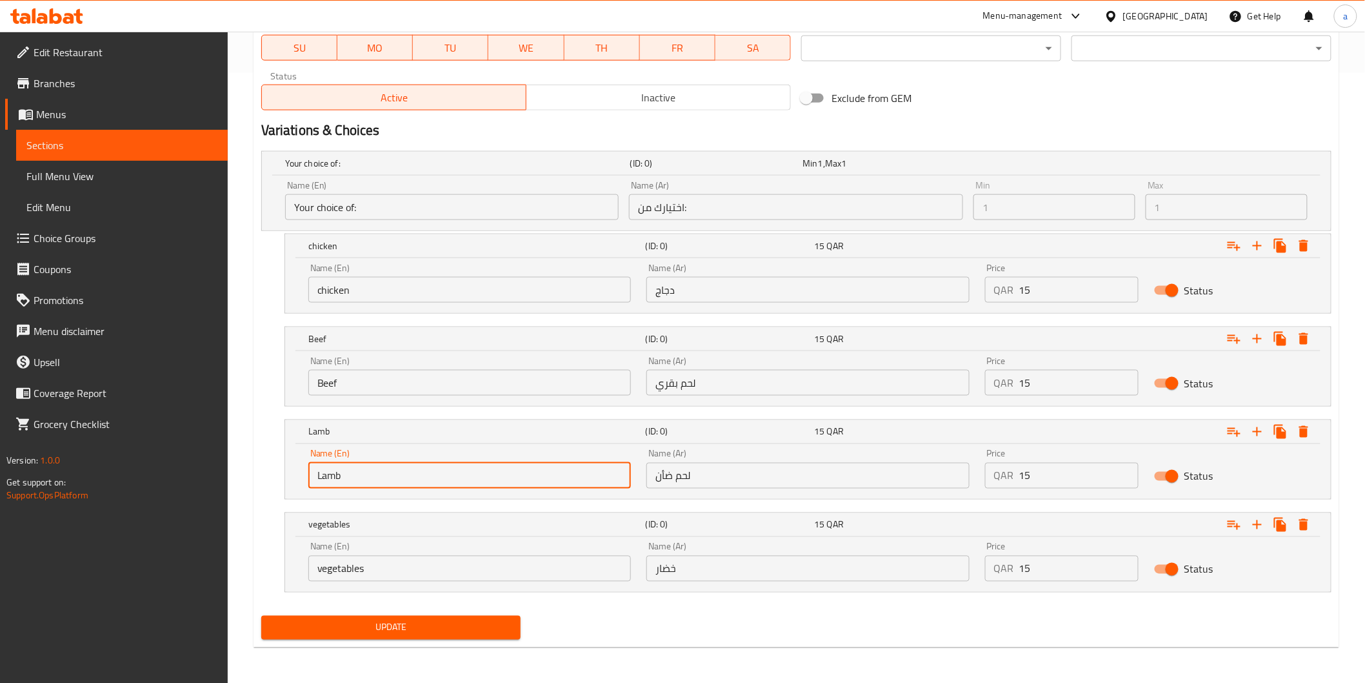
type input "Lamb"
click at [320, 563] on input "vegetables" at bounding box center [469, 569] width 323 height 26
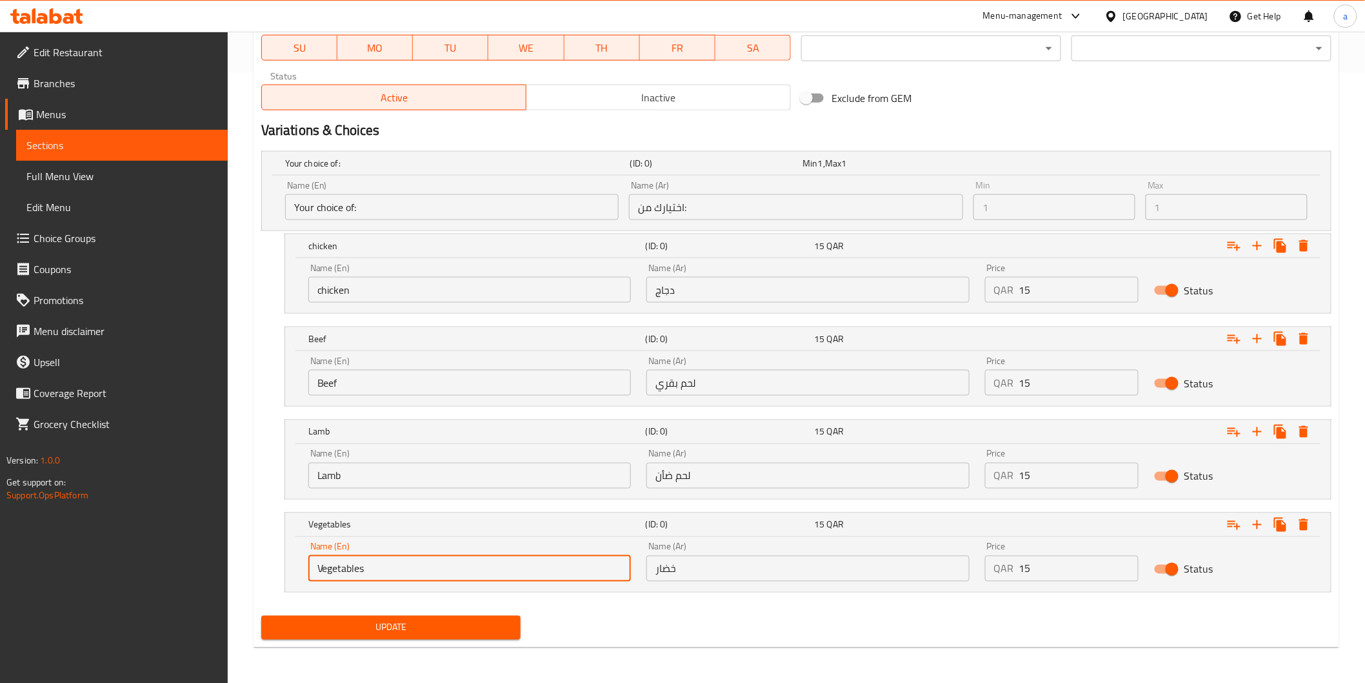
type input "Vegetables"
click at [394, 508] on nav at bounding box center [796, 507] width 1070 height 10
click at [365, 621] on span "Update" at bounding box center [391, 627] width 239 height 16
click at [517, 392] on input "Beef" at bounding box center [469, 383] width 323 height 26
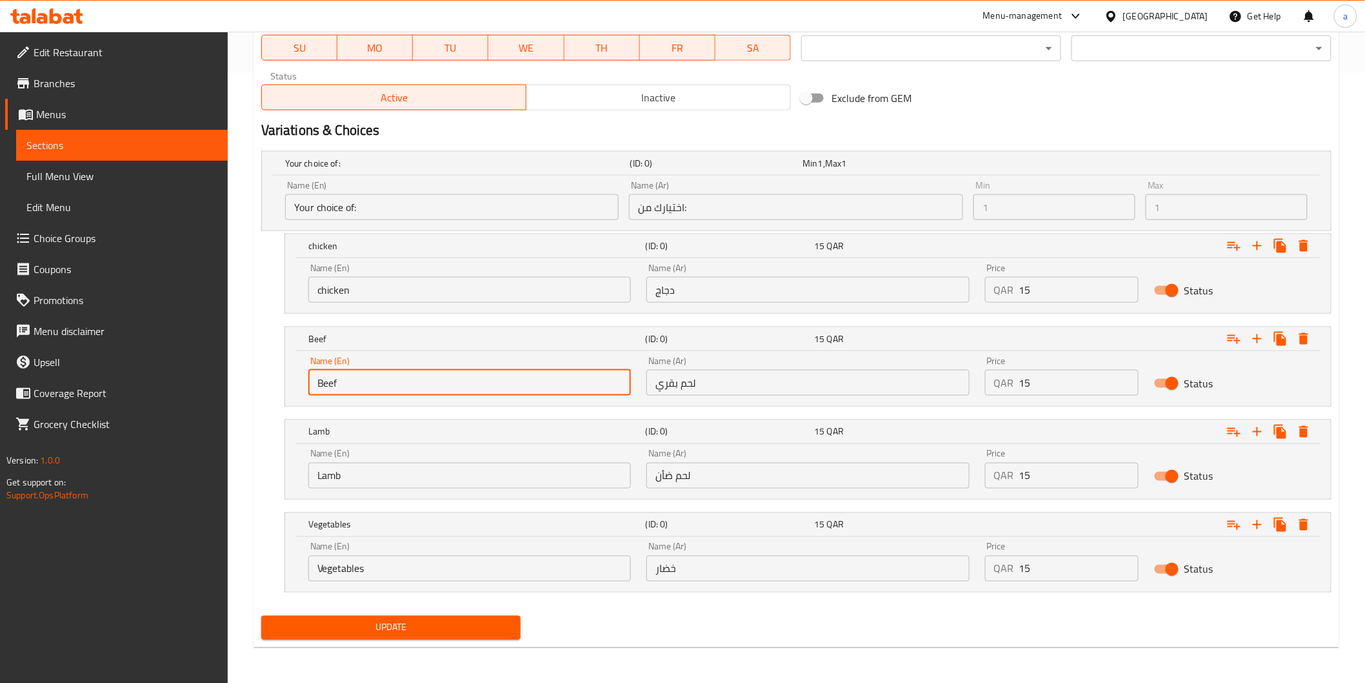
click at [502, 472] on input "Lamb" at bounding box center [469, 476] width 323 height 26
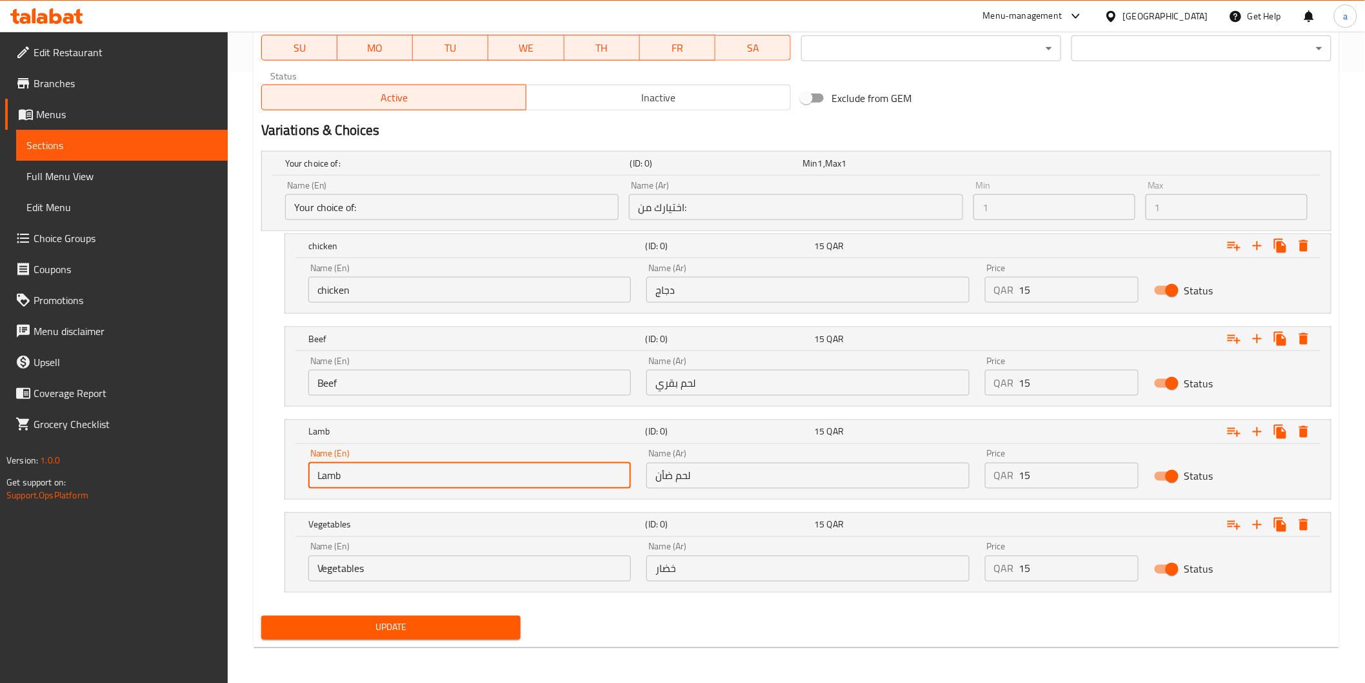
click at [616, 505] on nav at bounding box center [796, 507] width 1070 height 10
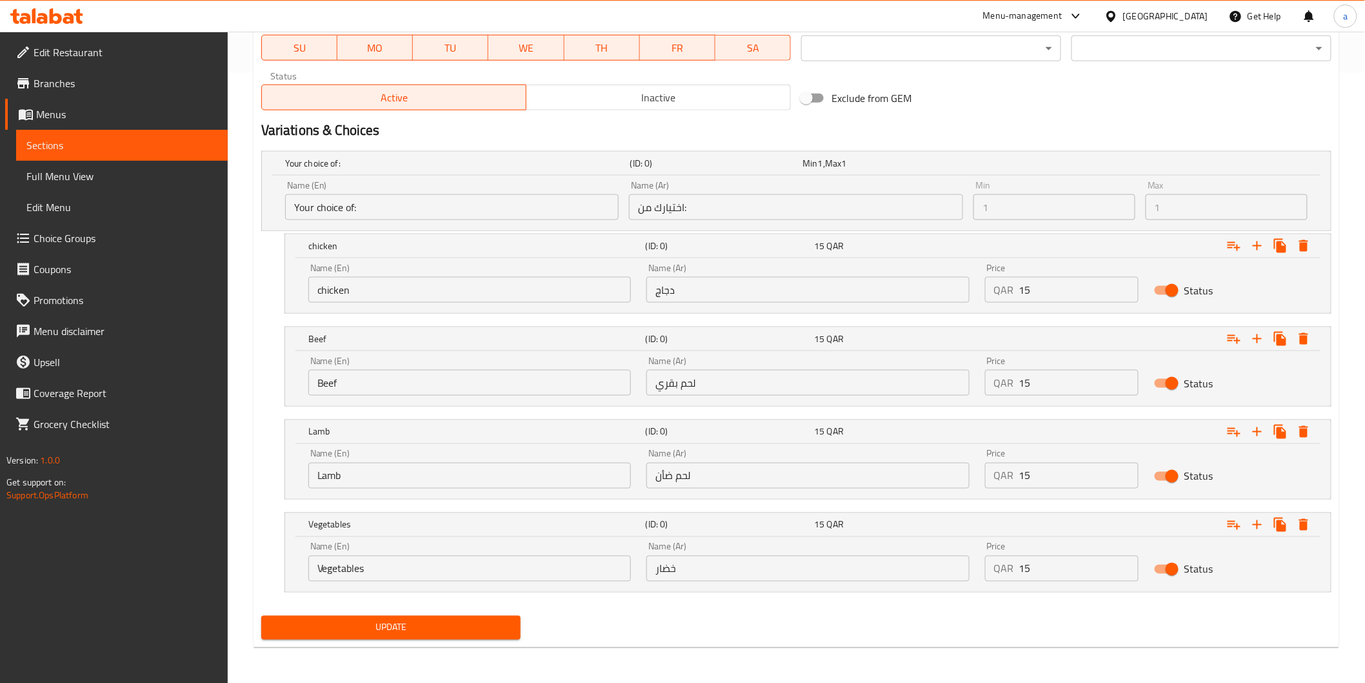
click at [474, 614] on div "Update" at bounding box center [391, 627] width 270 height 34
click at [473, 616] on button "Update" at bounding box center [391, 628] width 260 height 24
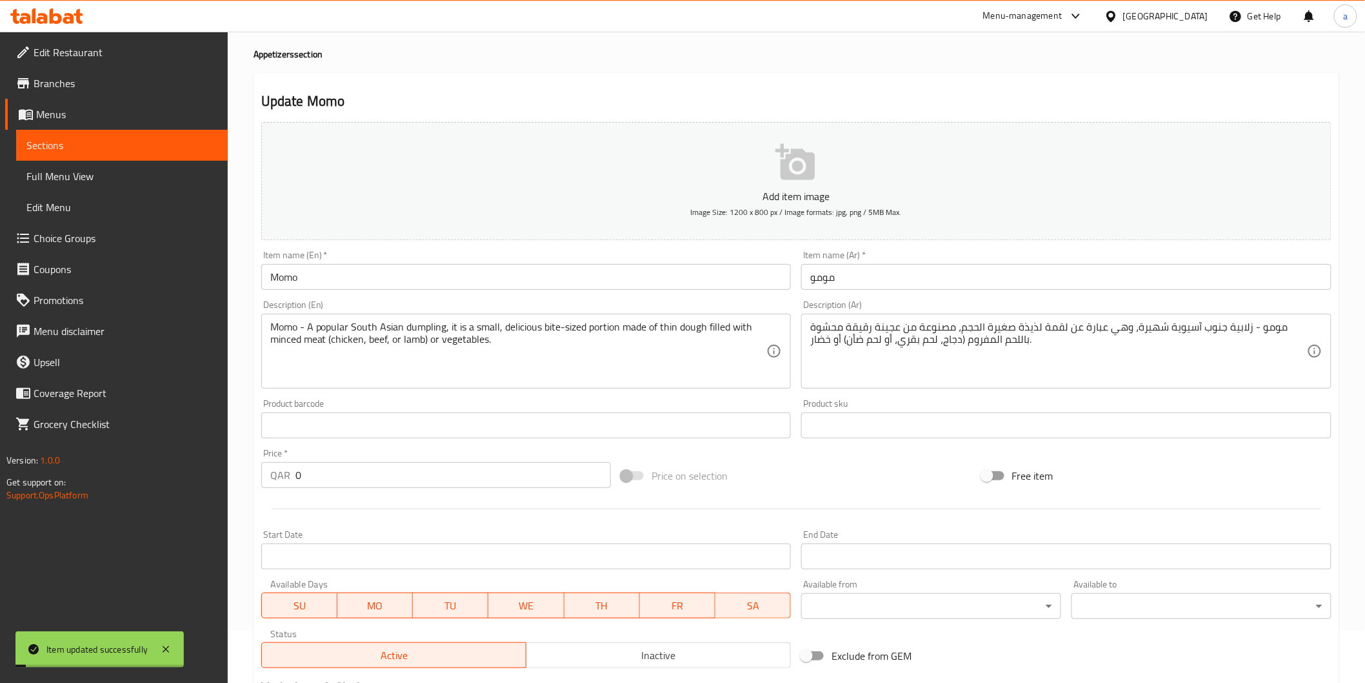
scroll to position [0, 0]
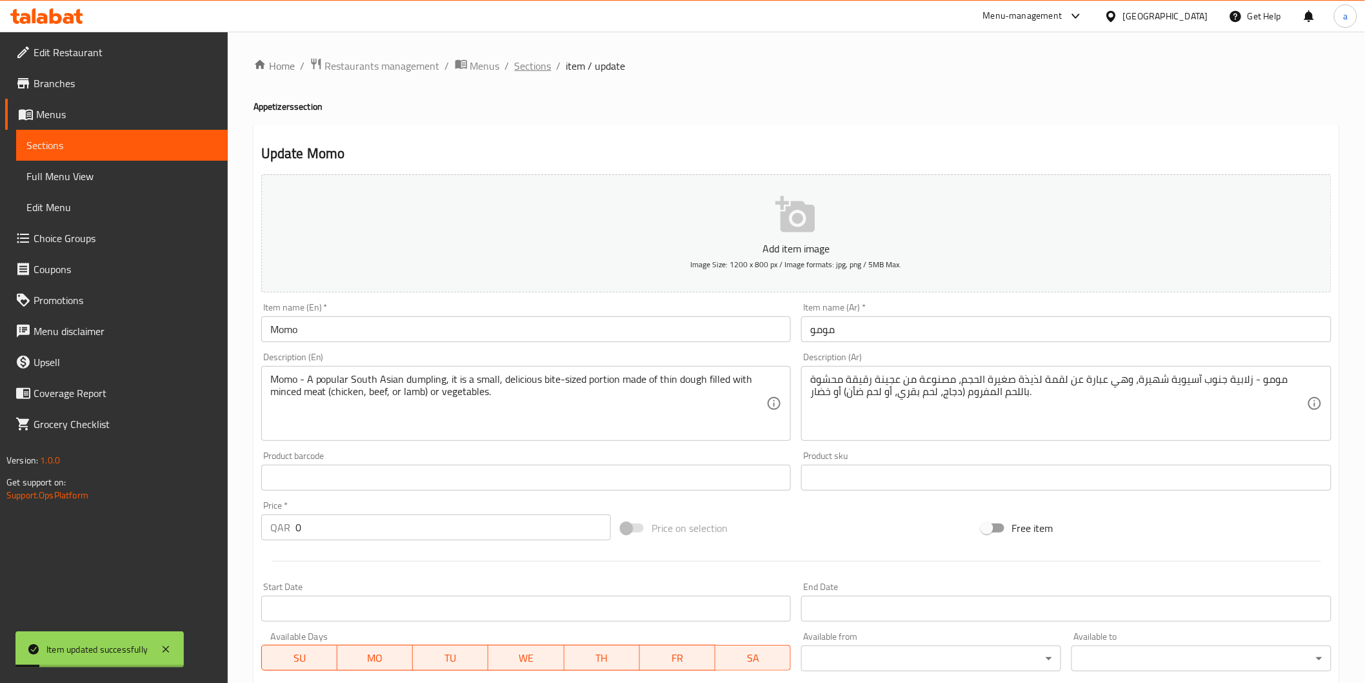
click at [530, 68] on span "Sections" at bounding box center [533, 65] width 37 height 15
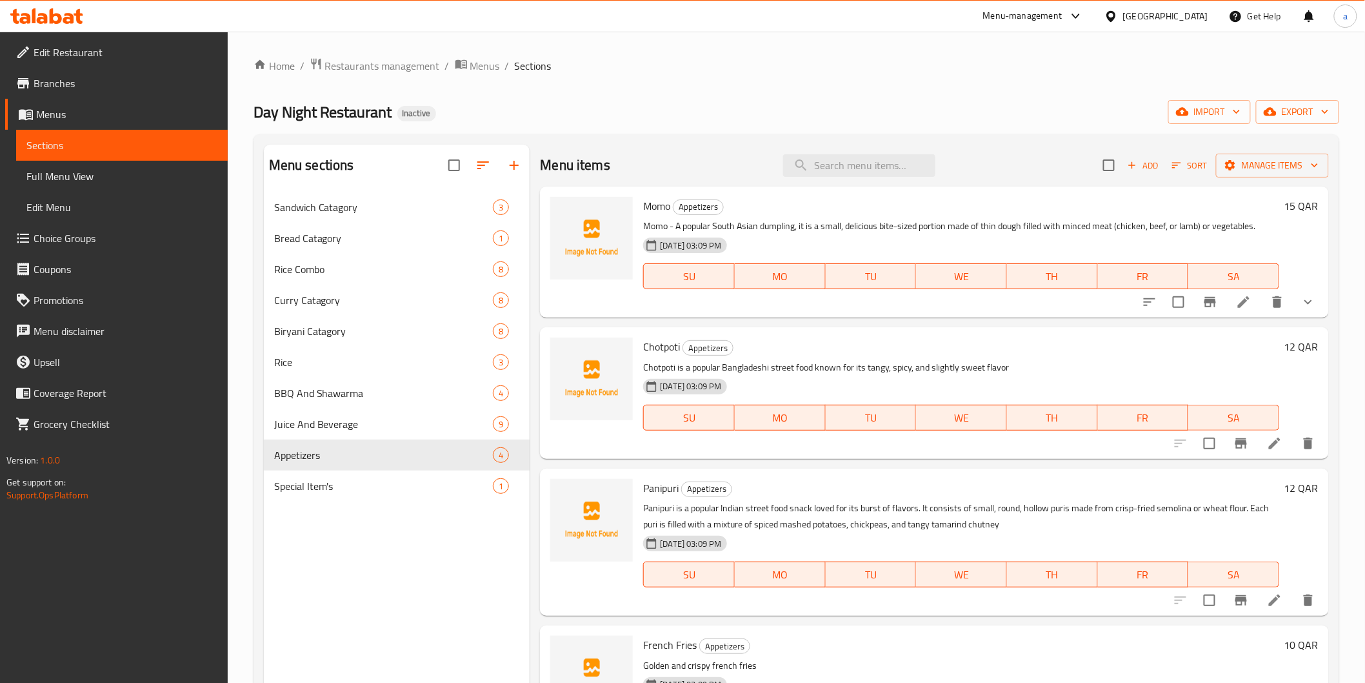
drag, startPoint x: 68, startPoint y: 163, endPoint x: 80, endPoint y: 175, distance: 16.9
click at [68, 163] on link "Full Menu View" at bounding box center [122, 176] width 212 height 31
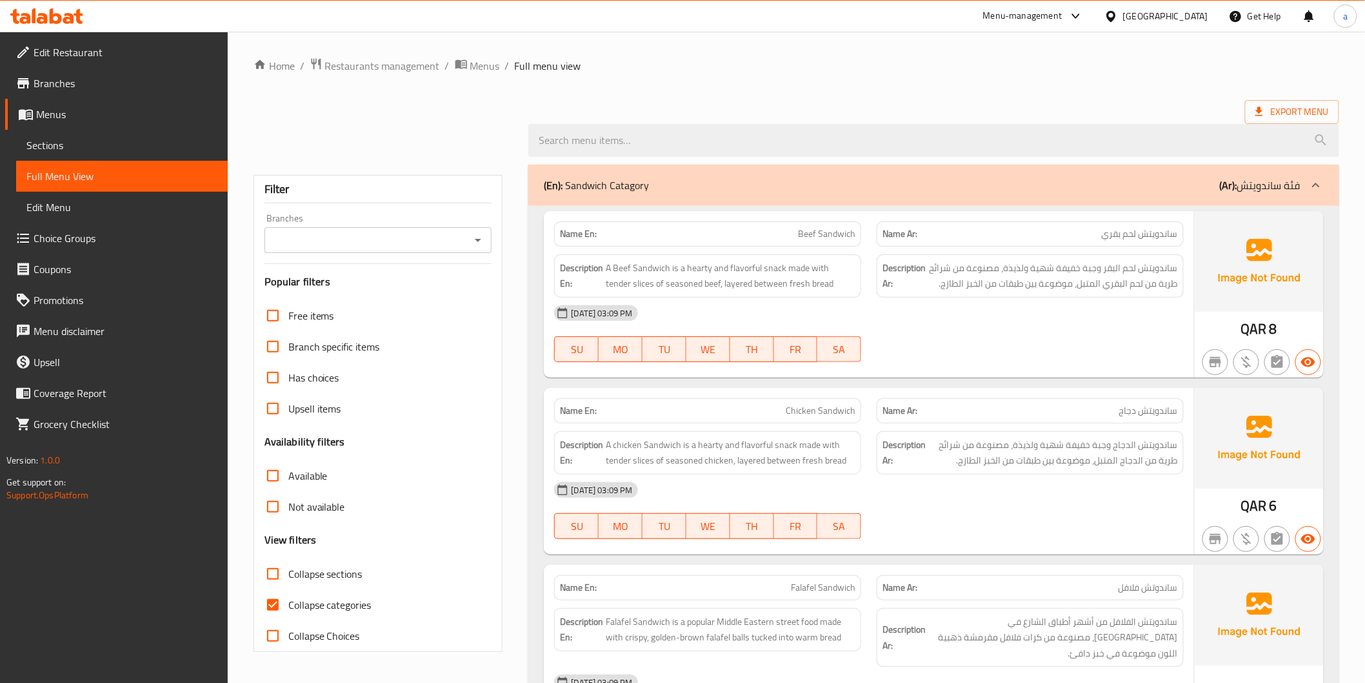
click at [342, 608] on span "Collapse categories" at bounding box center [329, 604] width 83 height 15
click at [288, 608] on input "Collapse categories" at bounding box center [272, 604] width 31 height 31
checkbox input "false"
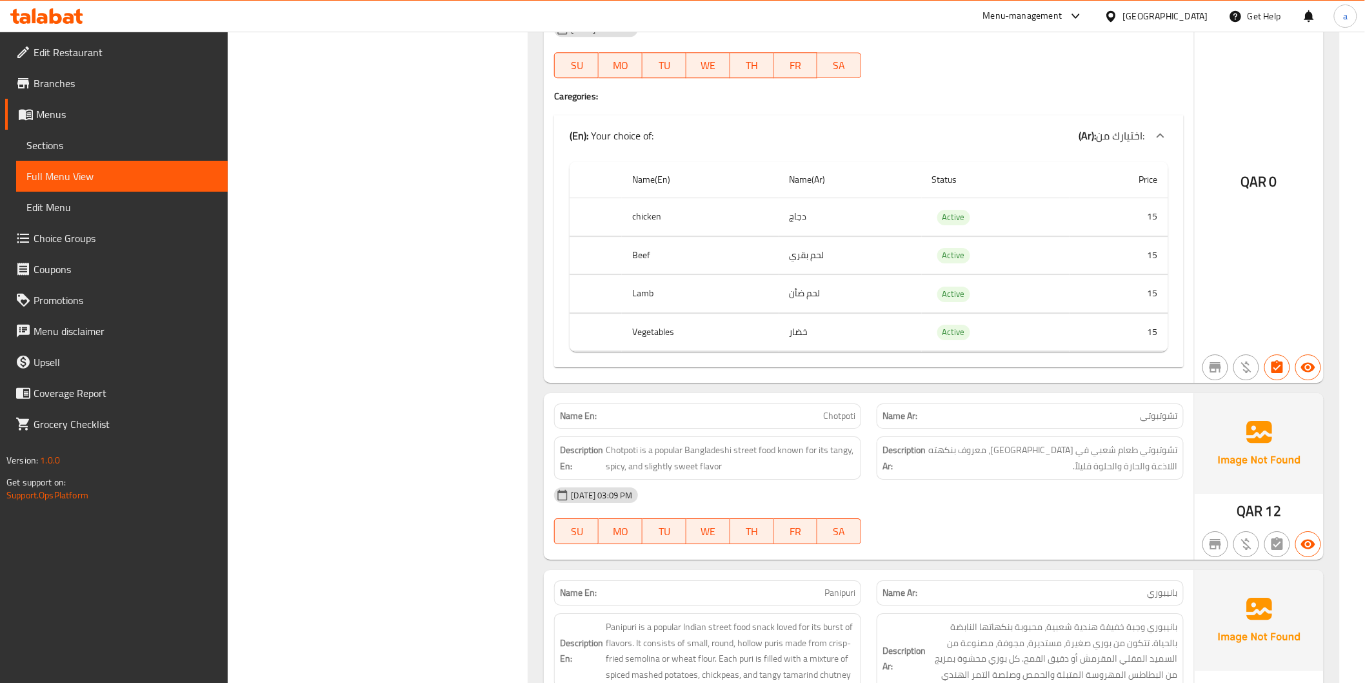
scroll to position [9817, 0]
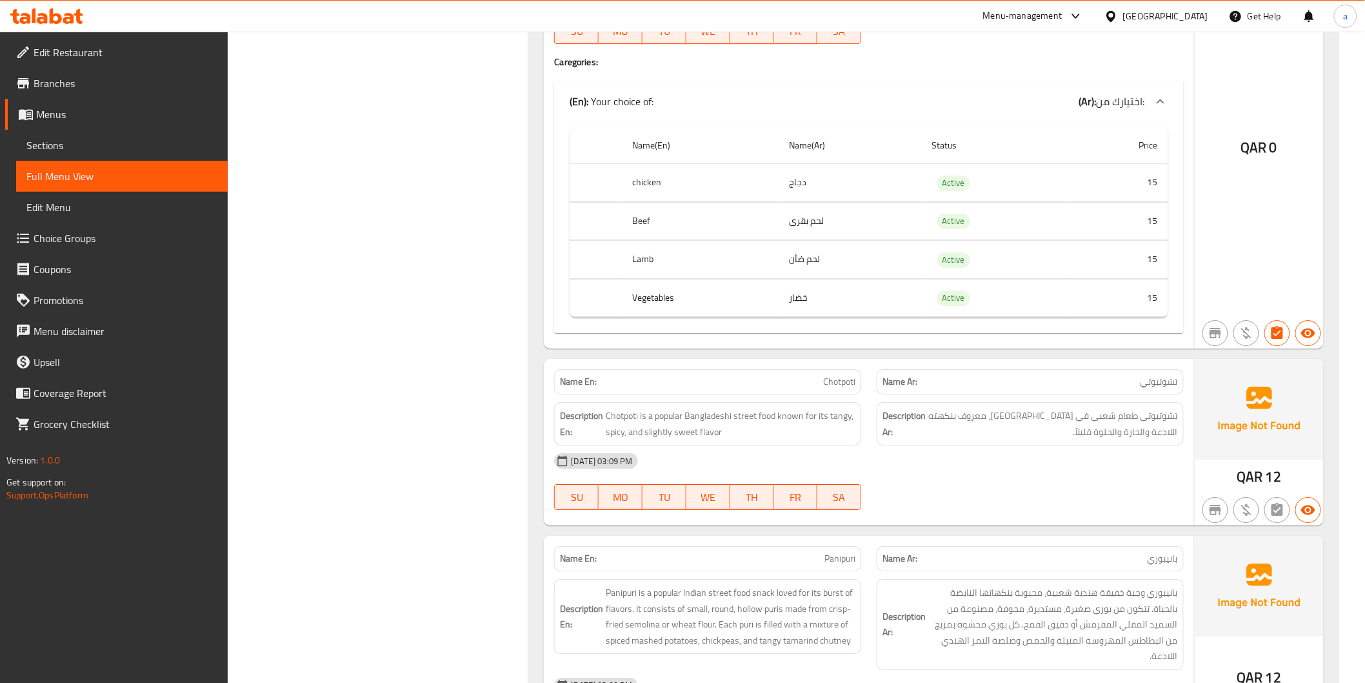
click at [118, 139] on span "Sections" at bounding box center [121, 144] width 191 height 15
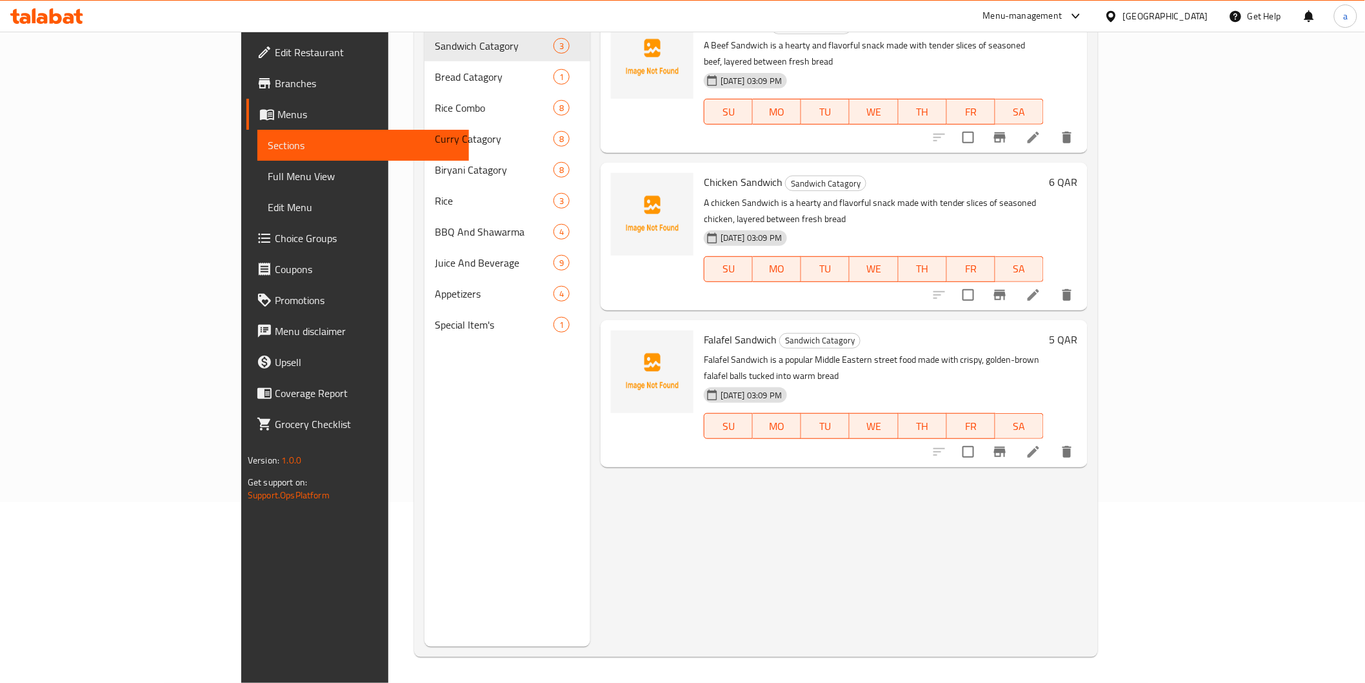
scroll to position [181, 0]
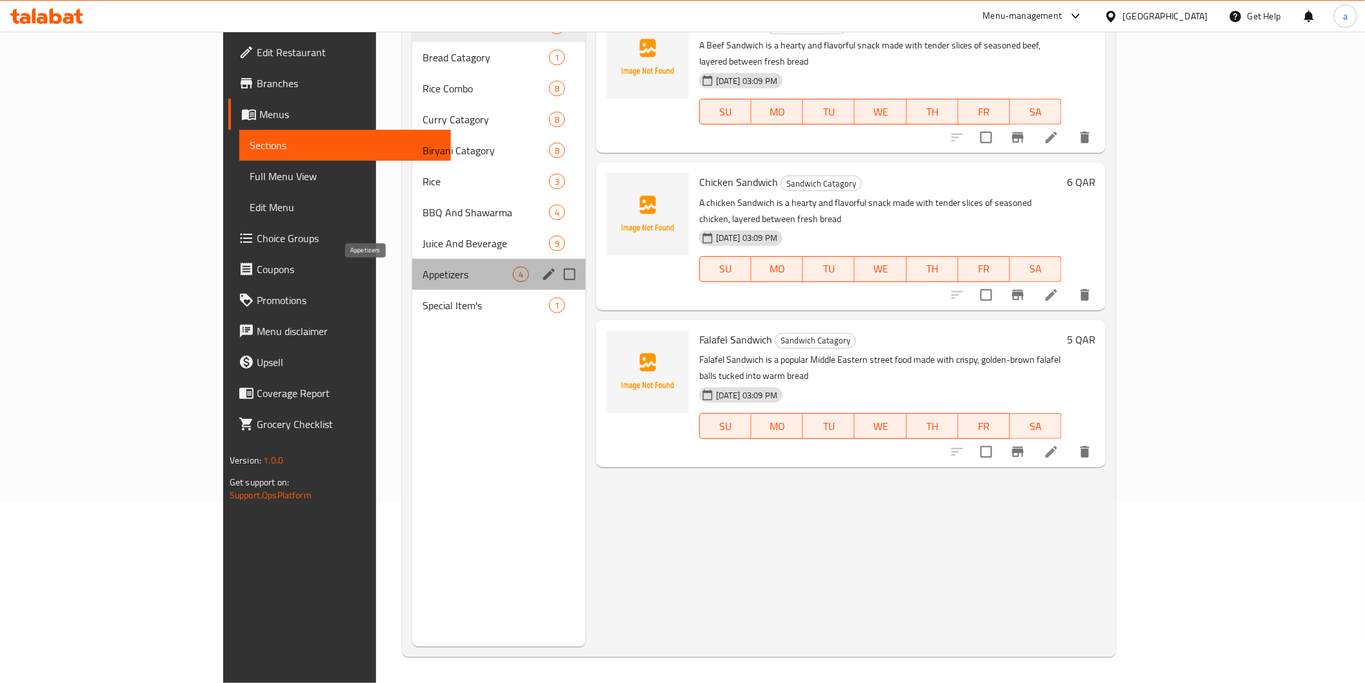
click at [423, 272] on span "Appetizers" at bounding box center [468, 273] width 90 height 15
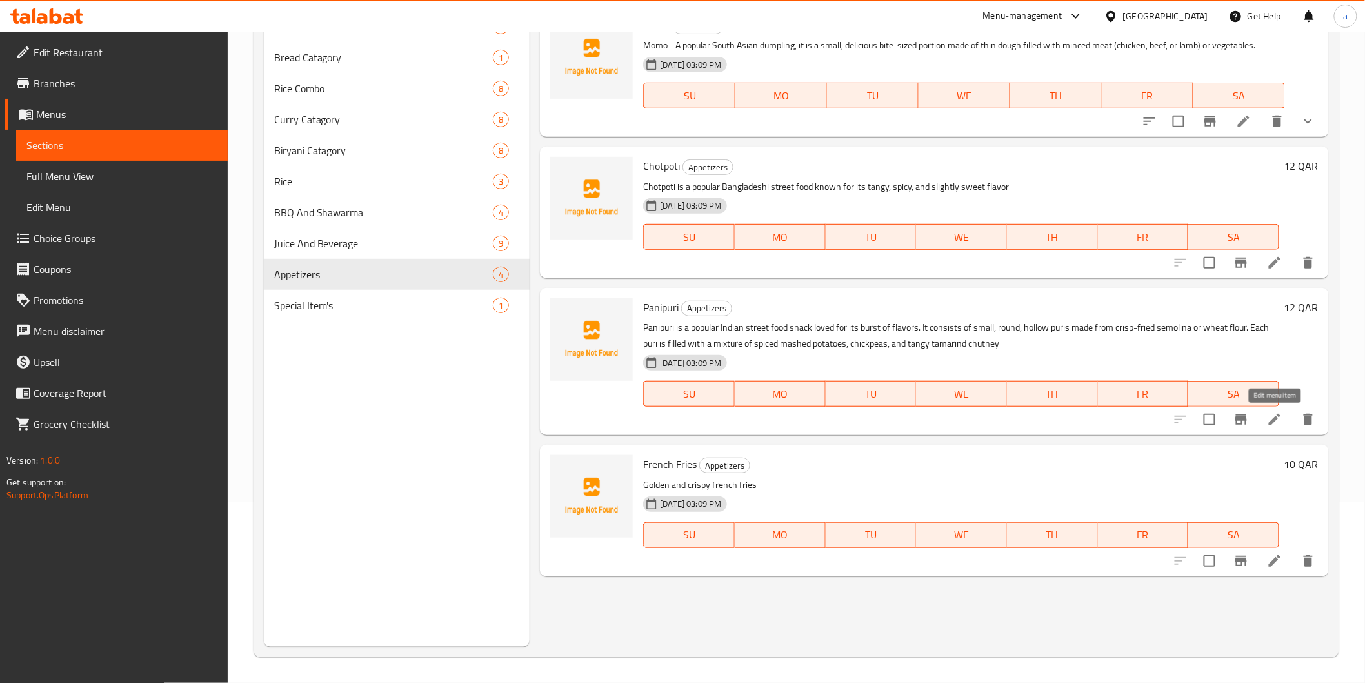
click at [1274, 423] on icon at bounding box center [1274, 419] width 15 height 15
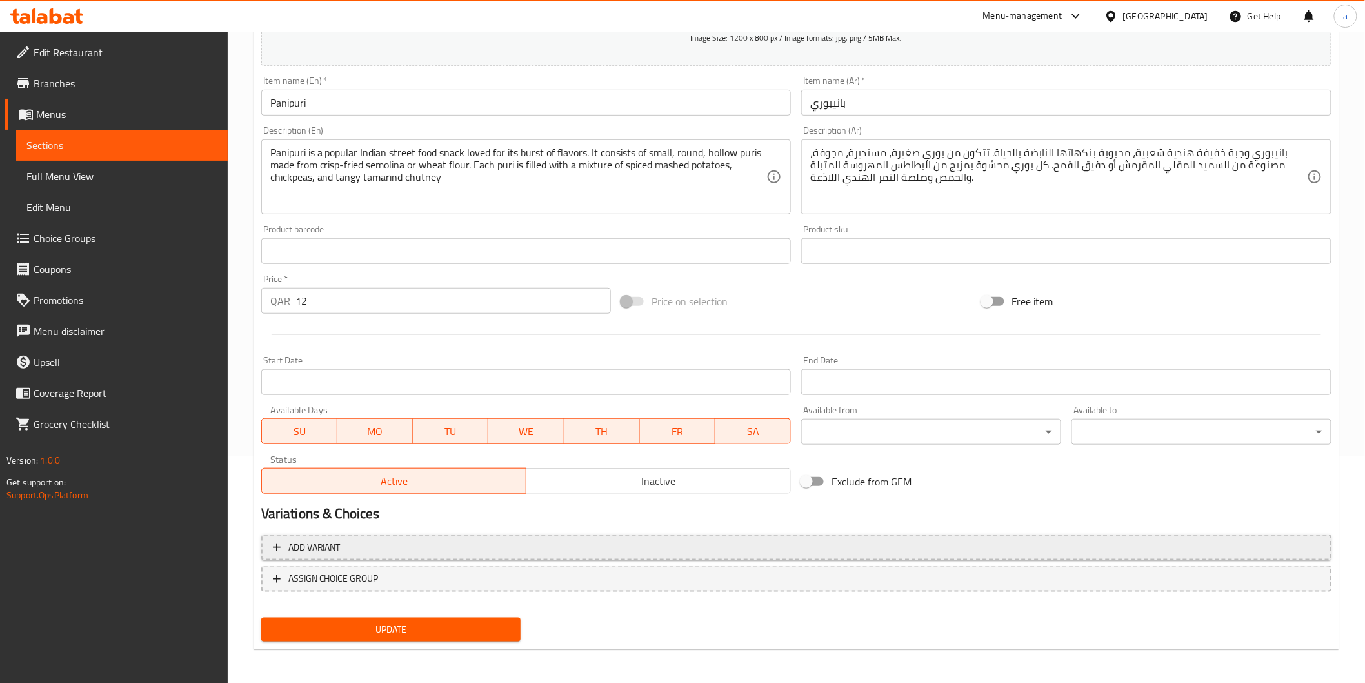
click at [630, 556] on button "Add variant" at bounding box center [796, 547] width 1070 height 26
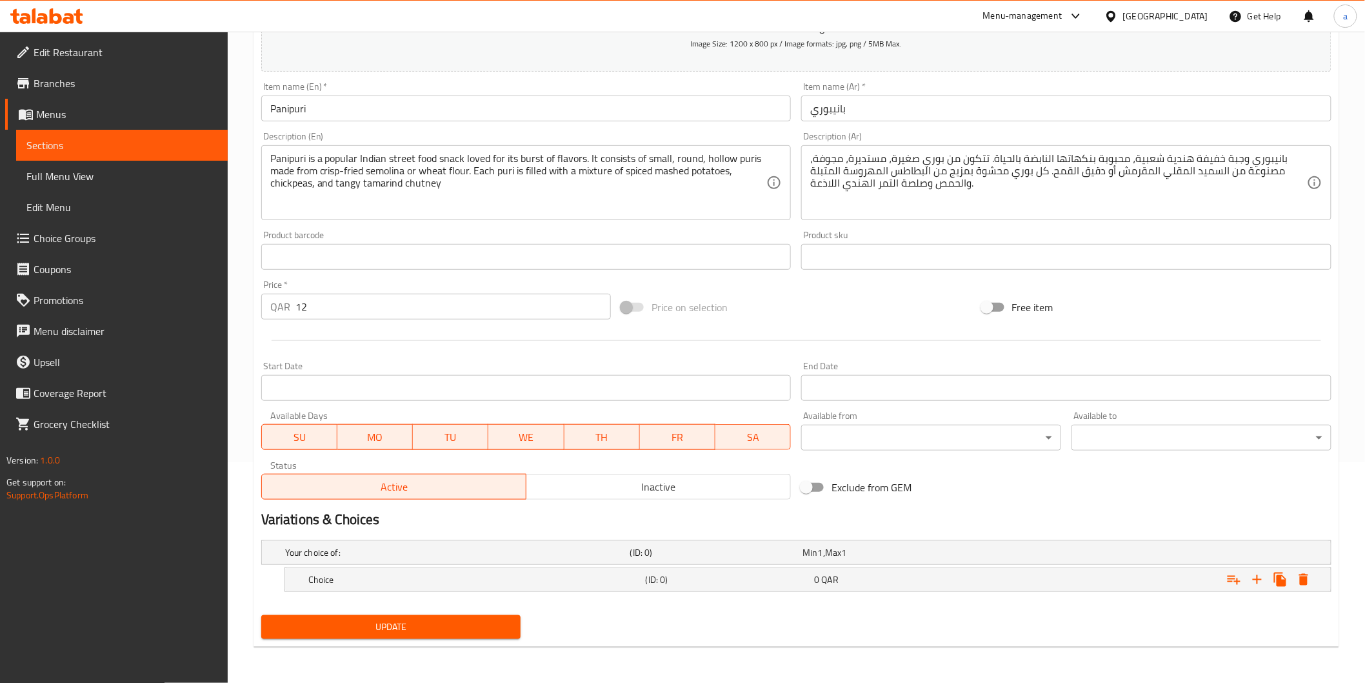
scroll to position [220, 0]
click at [643, 579] on div "(ID: 0)" at bounding box center [727, 580] width 169 height 18
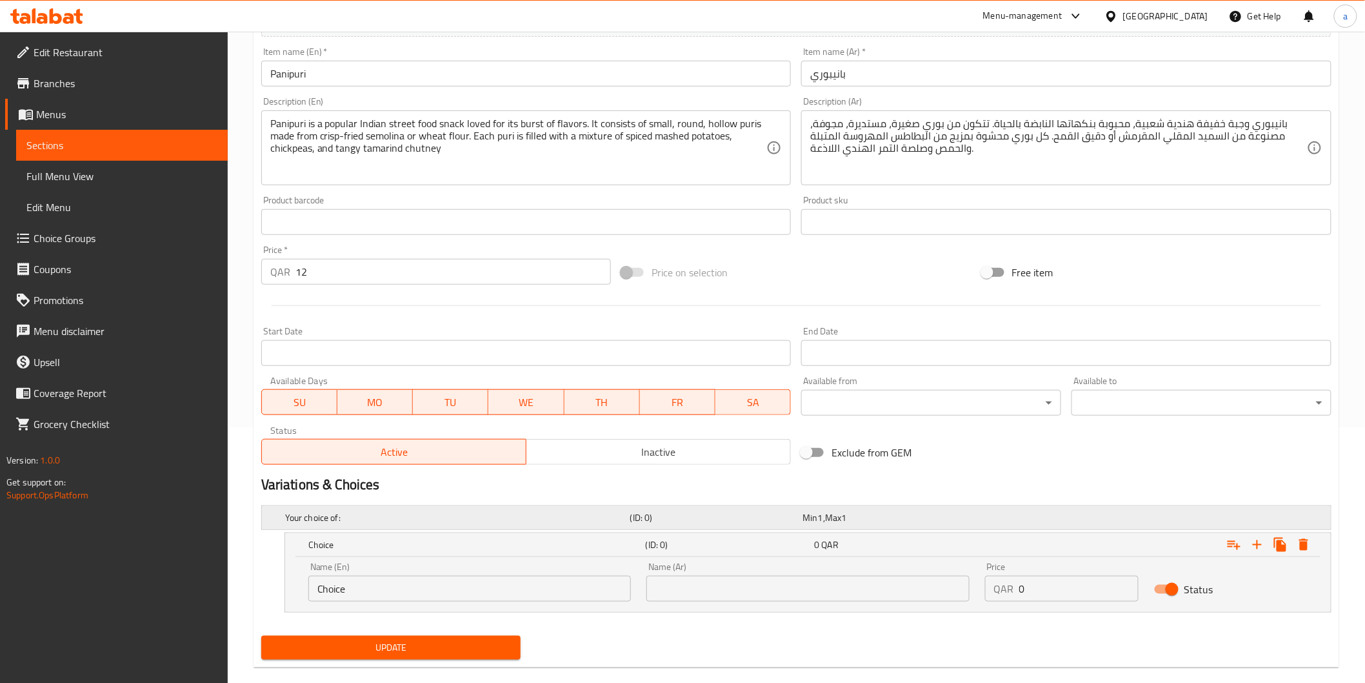
scroll to position [275, 0]
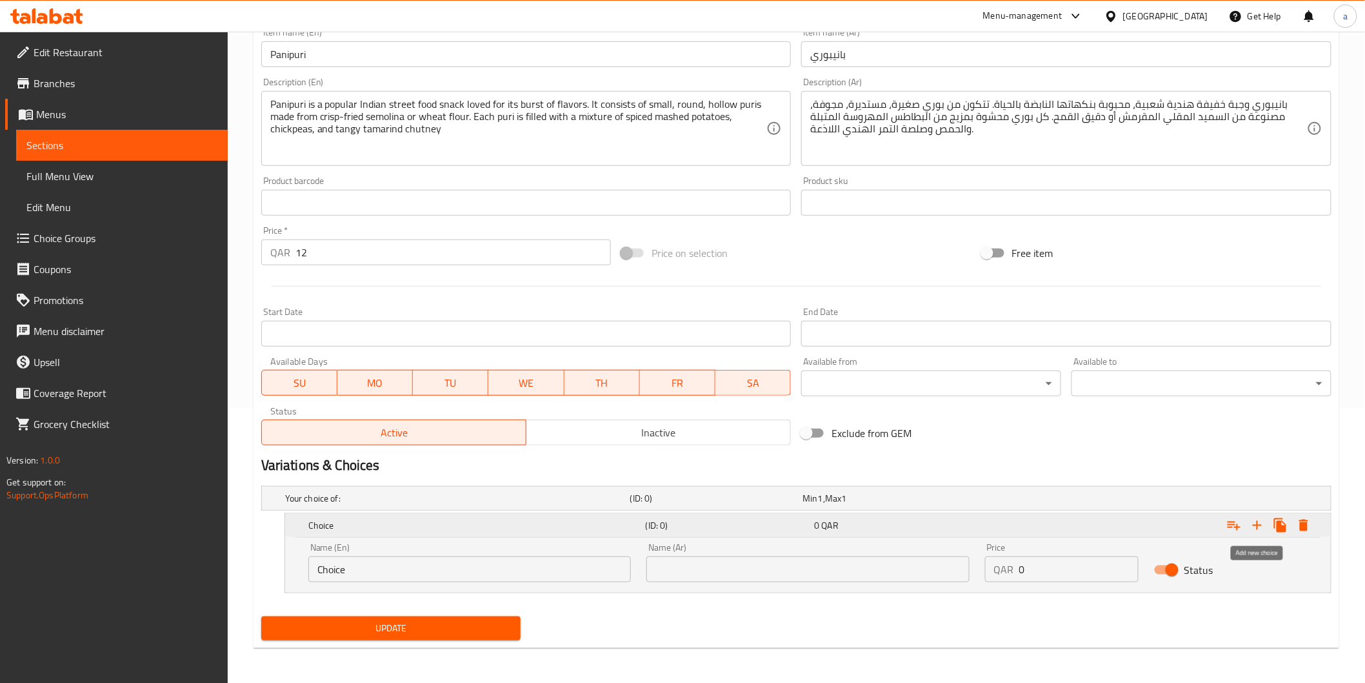
click at [1259, 521] on icon "Expand" at bounding box center [1257, 524] width 15 height 15
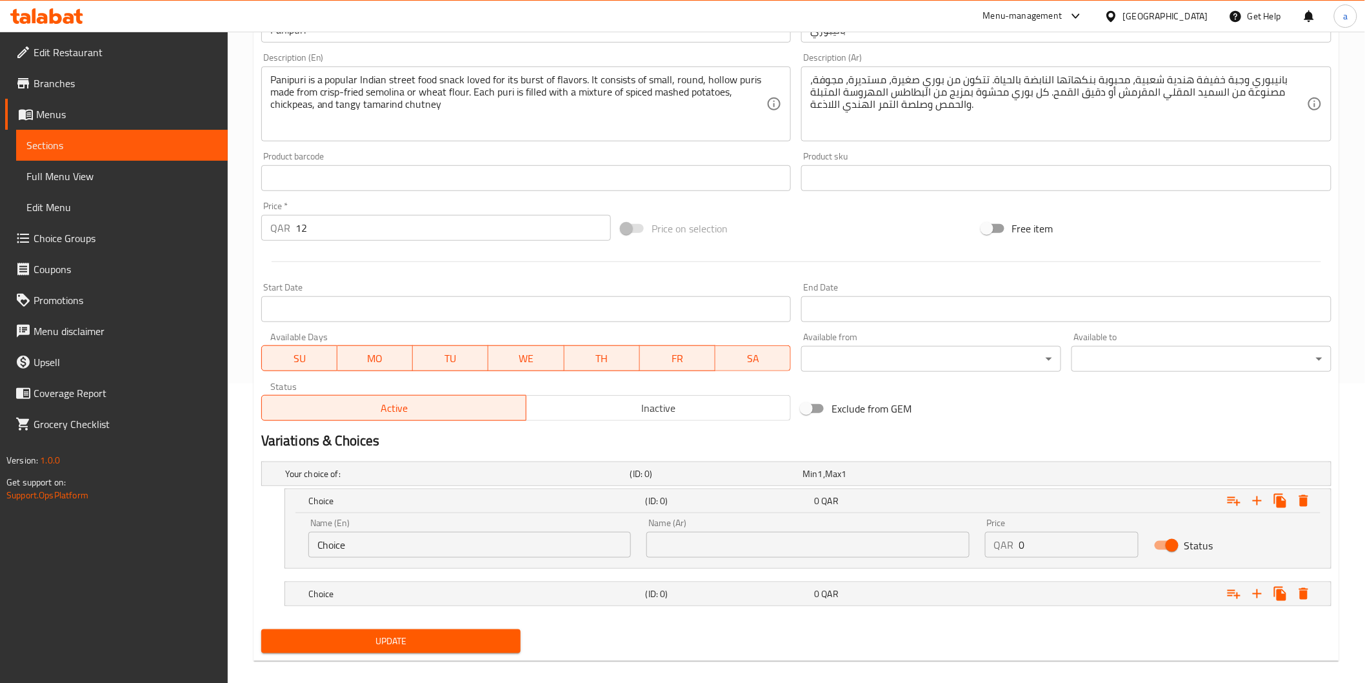
scroll to position [313, 0]
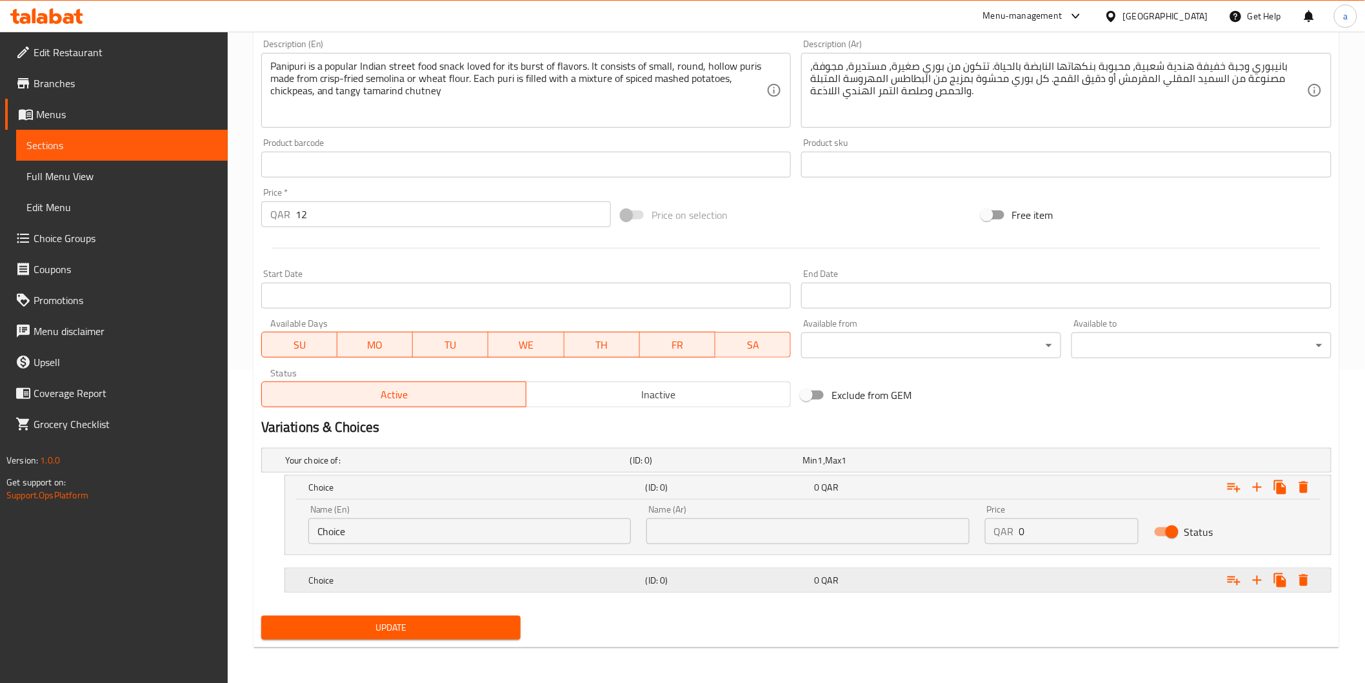
click at [454, 581] on h5 "Choice" at bounding box center [474, 580] width 332 height 13
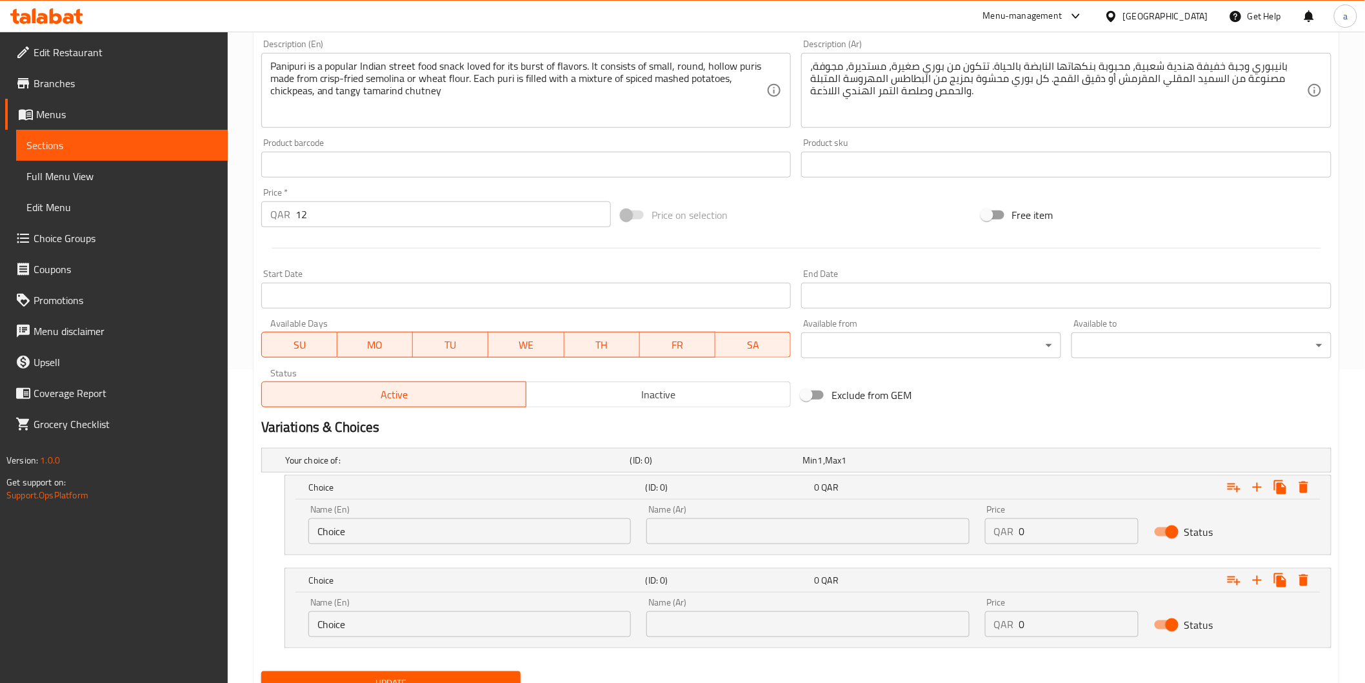
click at [417, 536] on input "Choice" at bounding box center [469, 531] width 323 height 26
click at [417, 537] on input "Choice" at bounding box center [469, 531] width 323 height 26
paste input "crisp-fried semolina"
drag, startPoint x: 323, startPoint y: 526, endPoint x: 334, endPoint y: 557, distance: 32.5
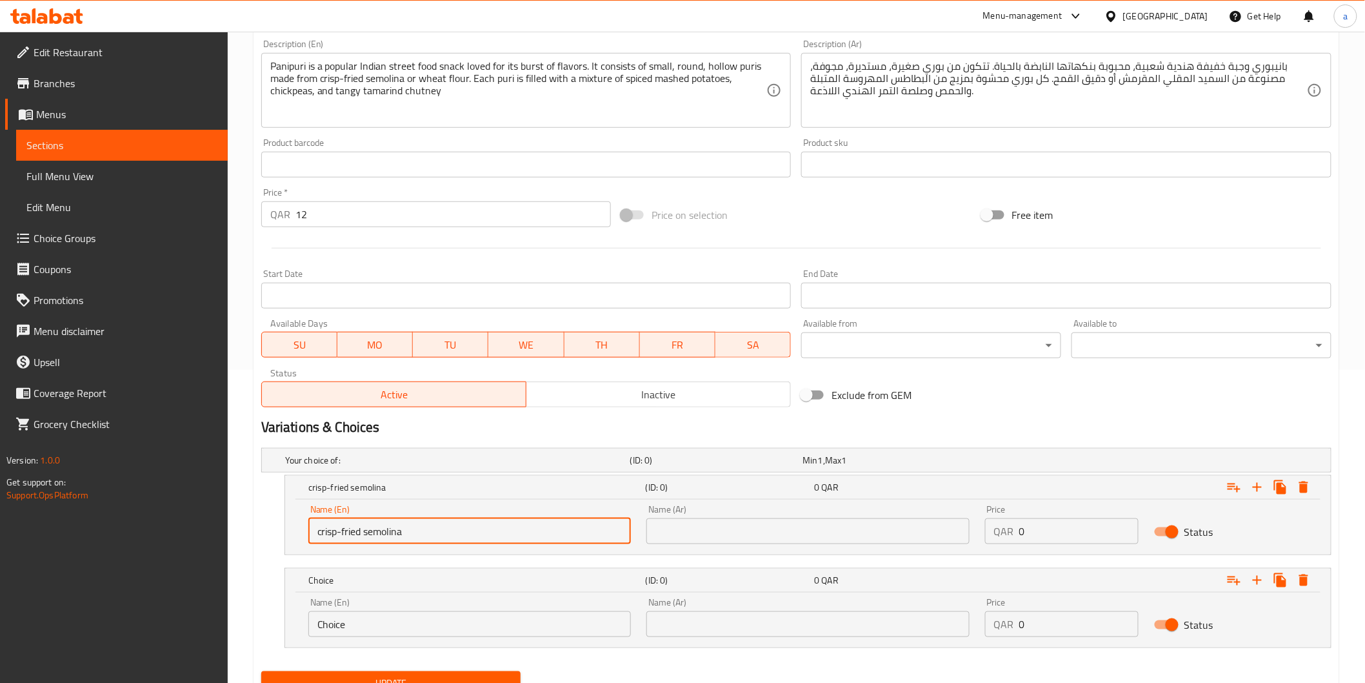
click at [321, 526] on input "crisp-fried semolina" at bounding box center [469, 531] width 323 height 26
type input "Crisp-fried semolina"
click at [577, 633] on input "Choice" at bounding box center [469, 624] width 323 height 26
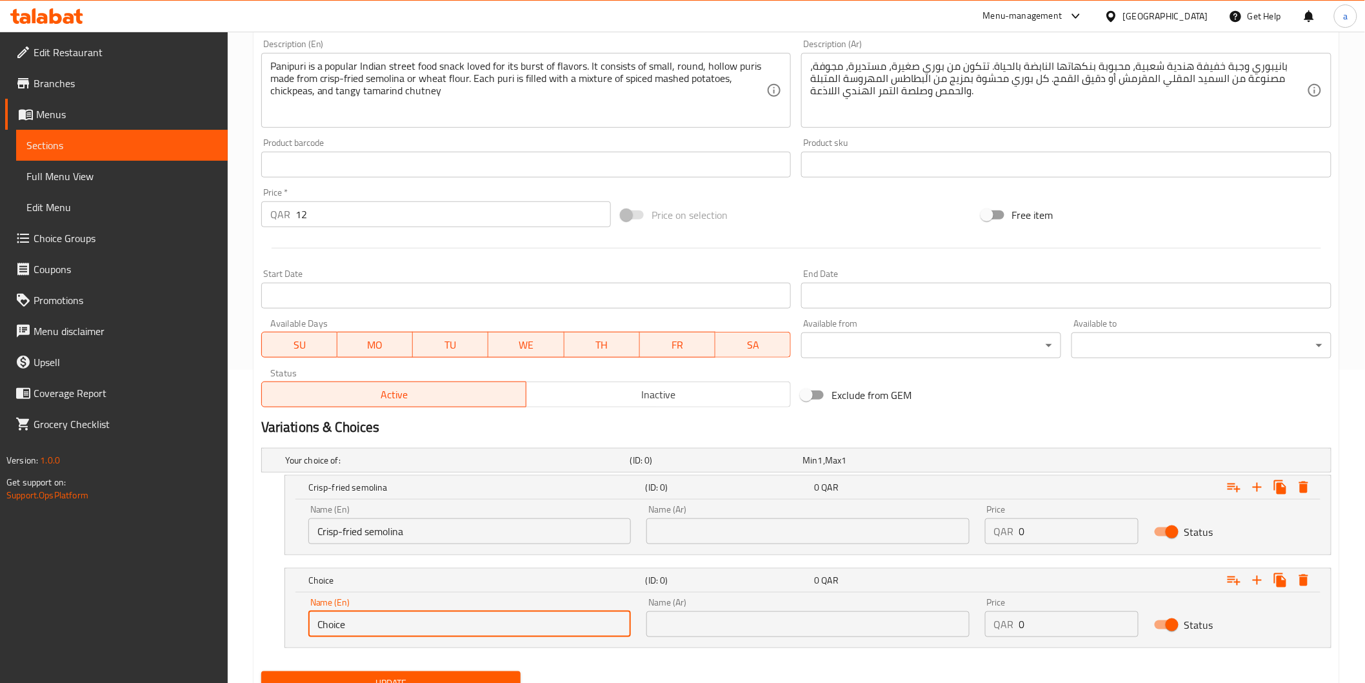
click at [577, 633] on input "Choice" at bounding box center [469, 624] width 323 height 26
paste input "wheat flour"
click at [323, 620] on input "wheat flour" at bounding box center [469, 624] width 323 height 26
click at [721, 530] on input "text" at bounding box center [807, 531] width 323 height 26
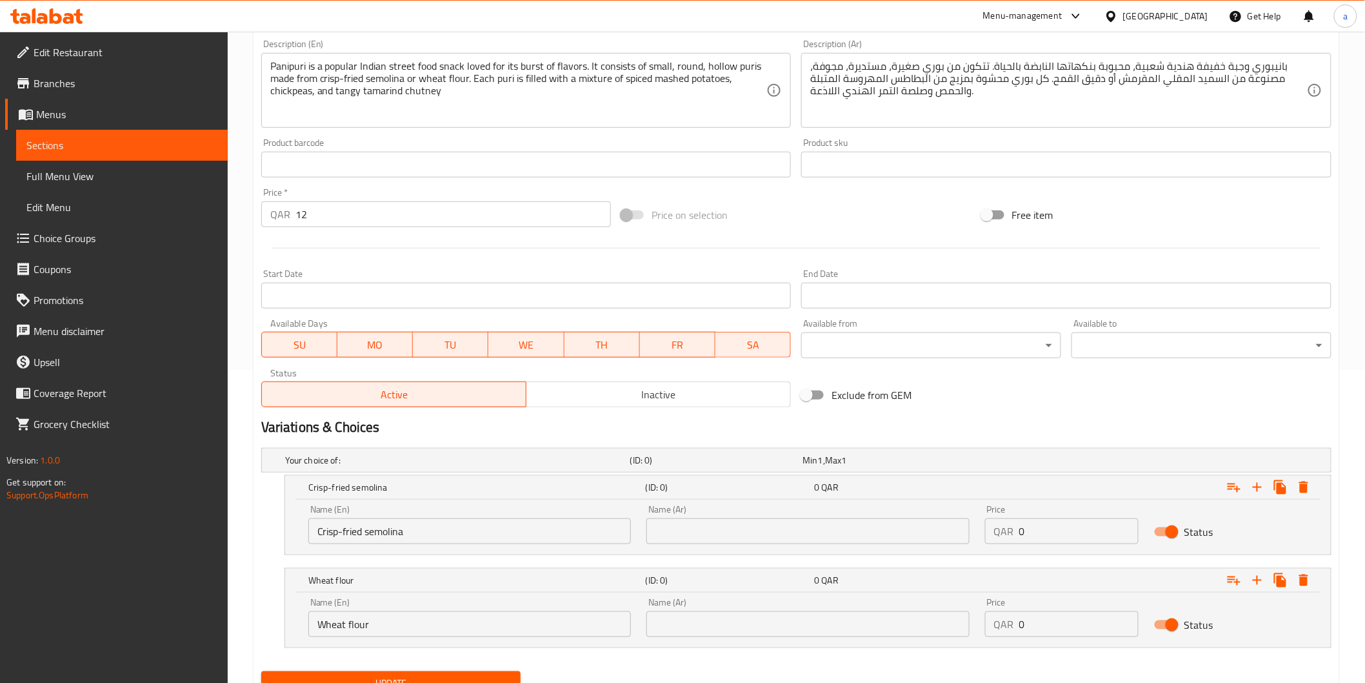
click at [376, 632] on input "Wheat flour" at bounding box center [469, 624] width 323 height 26
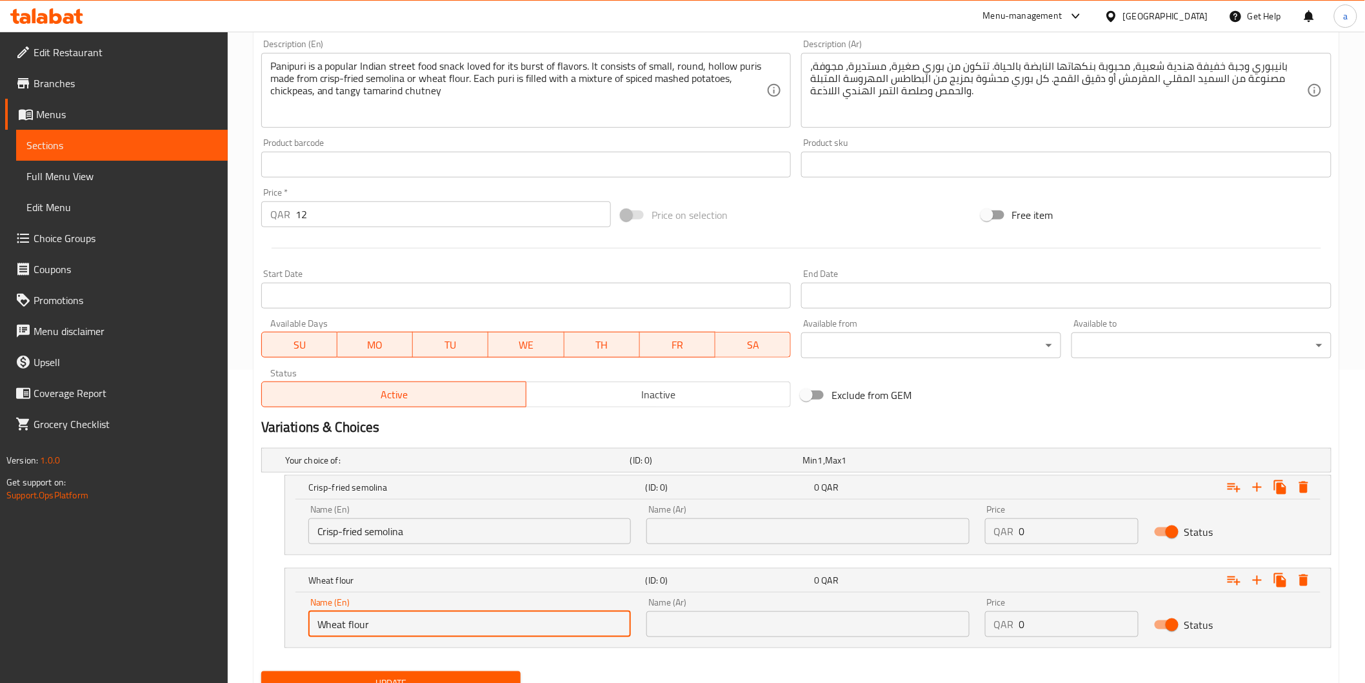
click at [376, 632] on input "Wheat flour" at bounding box center [469, 624] width 323 height 26
click at [370, 623] on input "flourWheat" at bounding box center [469, 624] width 323 height 26
type input "Wheat flour"
click at [384, 632] on input "Wheat flour" at bounding box center [469, 624] width 323 height 26
drag, startPoint x: 394, startPoint y: 628, endPoint x: 318, endPoint y: 628, distance: 75.5
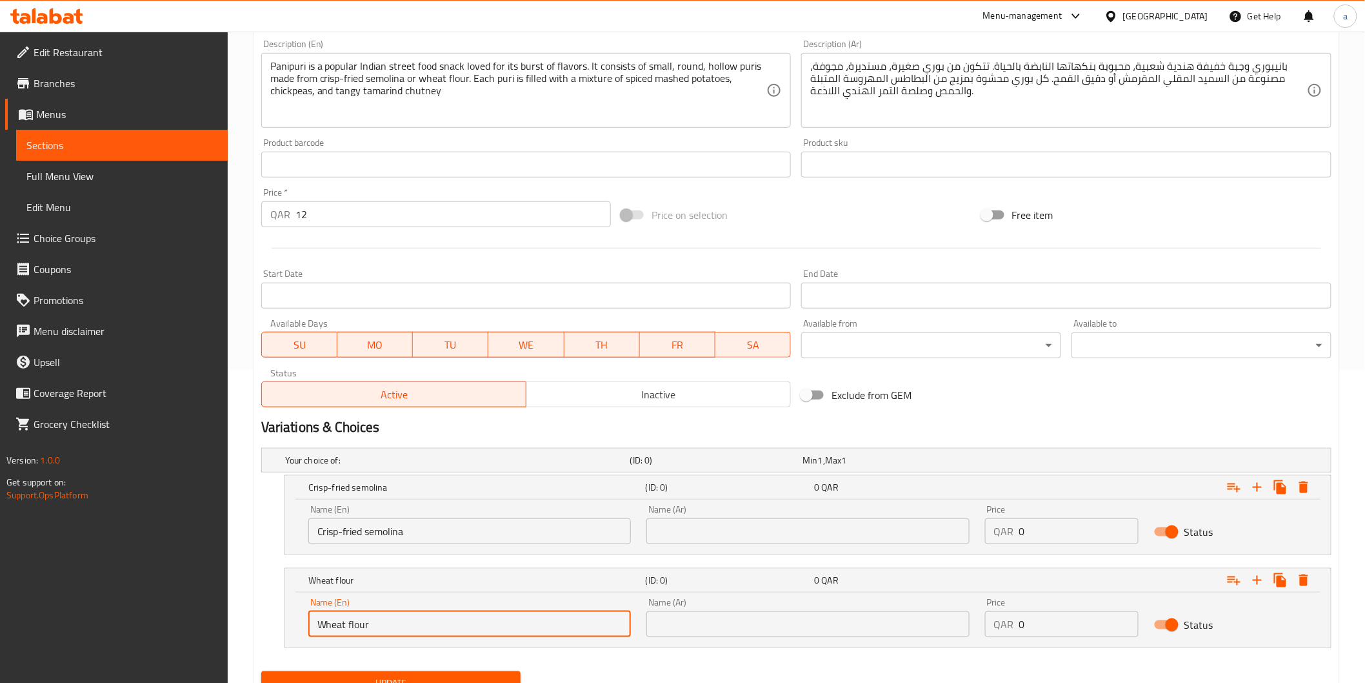
click at [318, 628] on input "Wheat flour" at bounding box center [469, 624] width 323 height 26
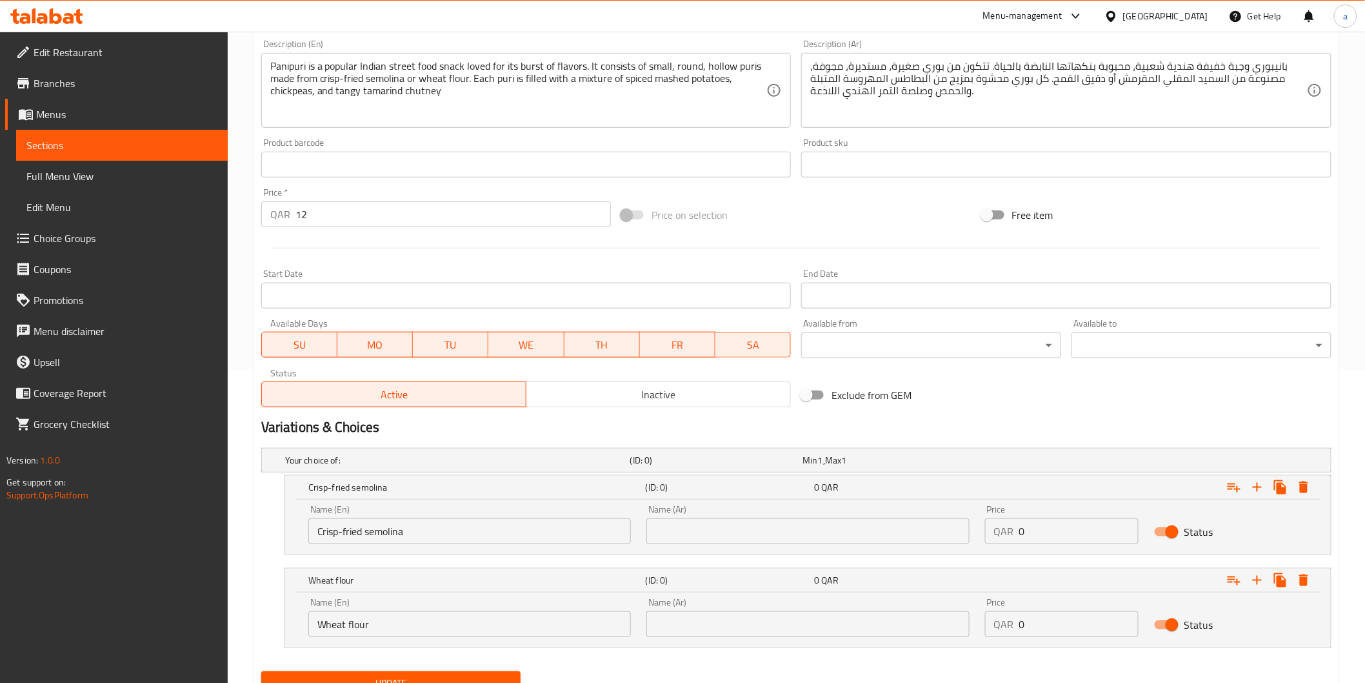
click at [768, 633] on input "text" at bounding box center [807, 624] width 323 height 26
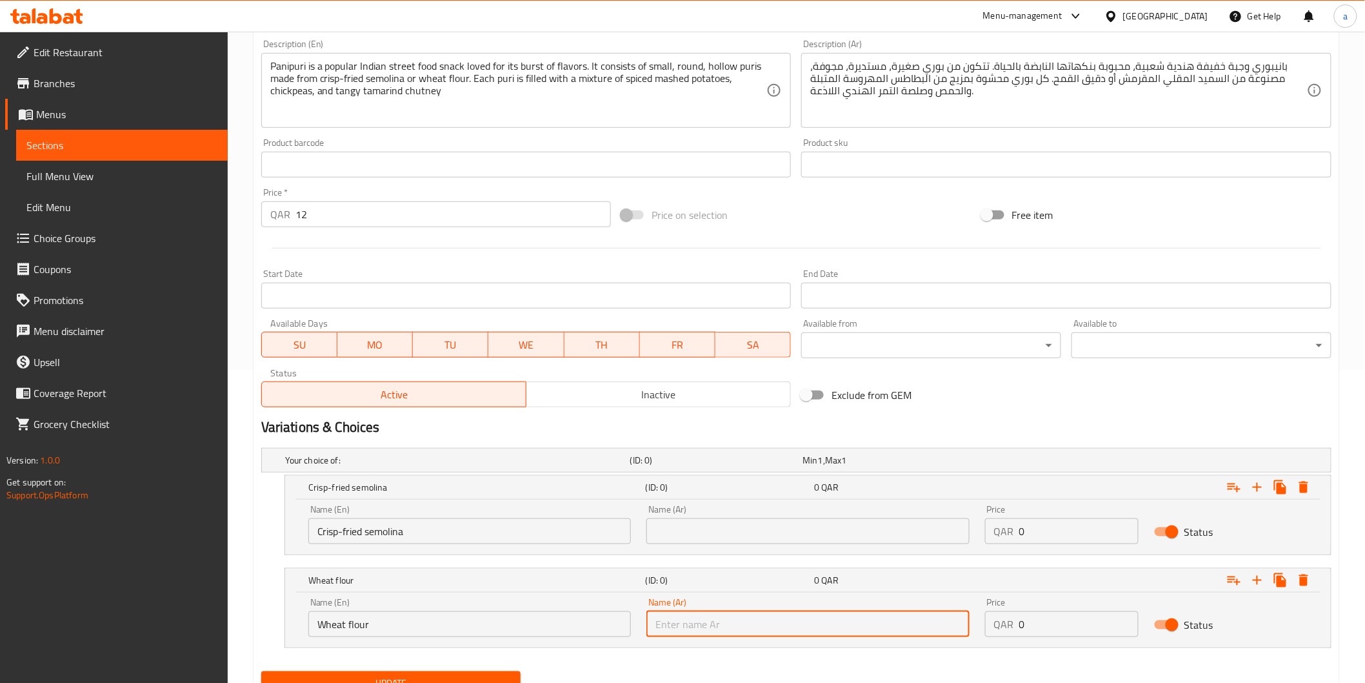
paste input "دقيق القمح"
type input "دقيق القمح"
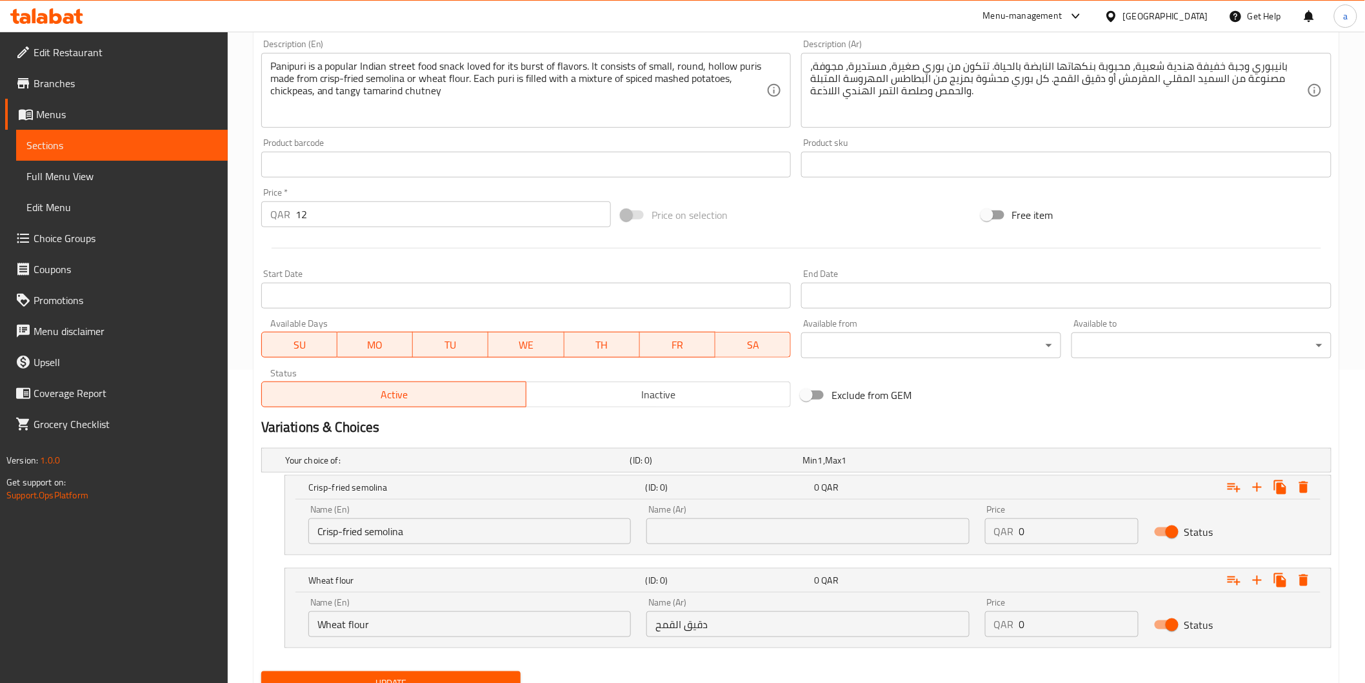
click at [812, 533] on input "text" at bounding box center [807, 531] width 323 height 26
paste input "السميد المقلي المقرمش"
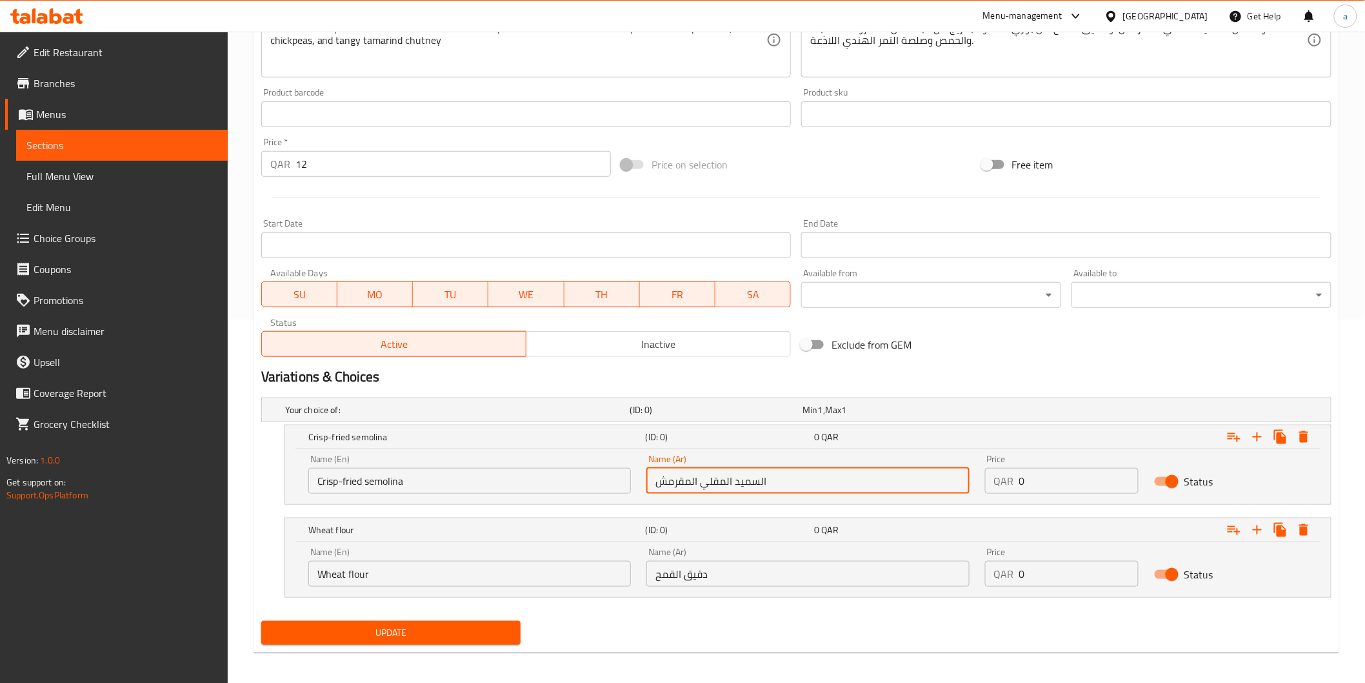
scroll to position [368, 0]
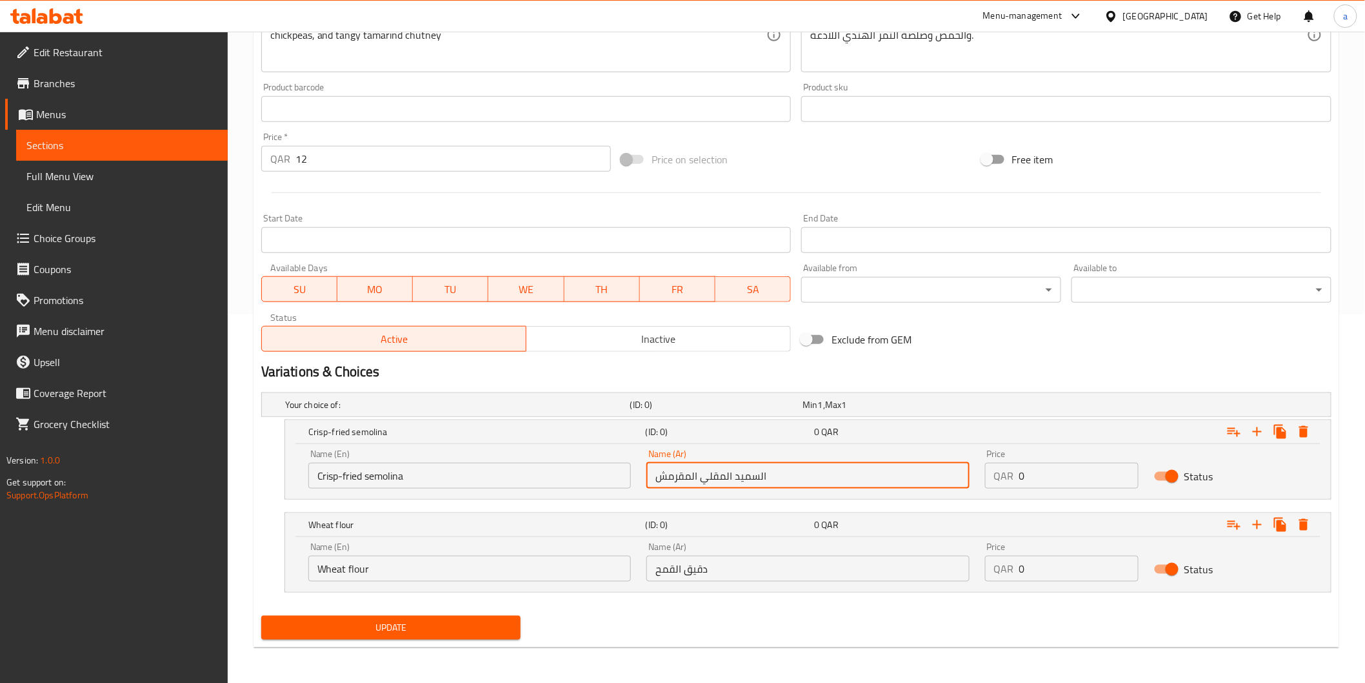
type input "السميد المقلي المقرمش"
click at [465, 170] on input "12" at bounding box center [454, 159] width 316 height 26
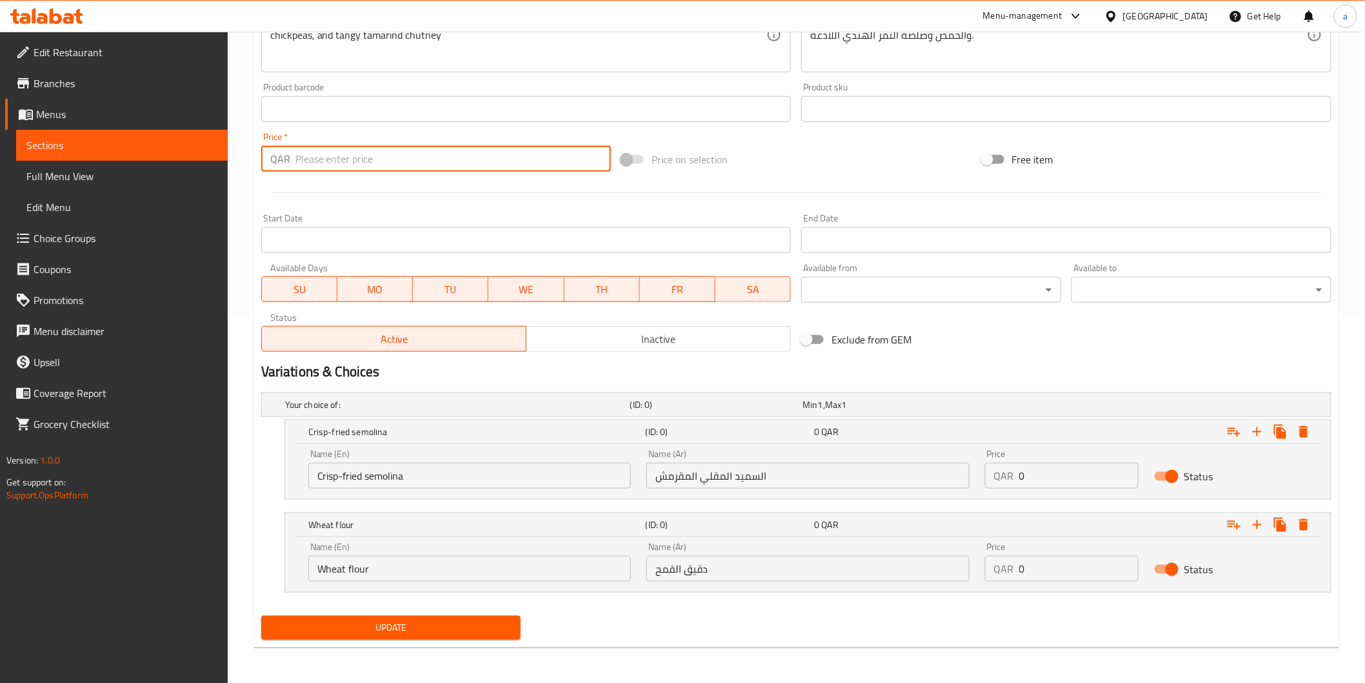
click at [1096, 488] on input "0" at bounding box center [1078, 476] width 119 height 26
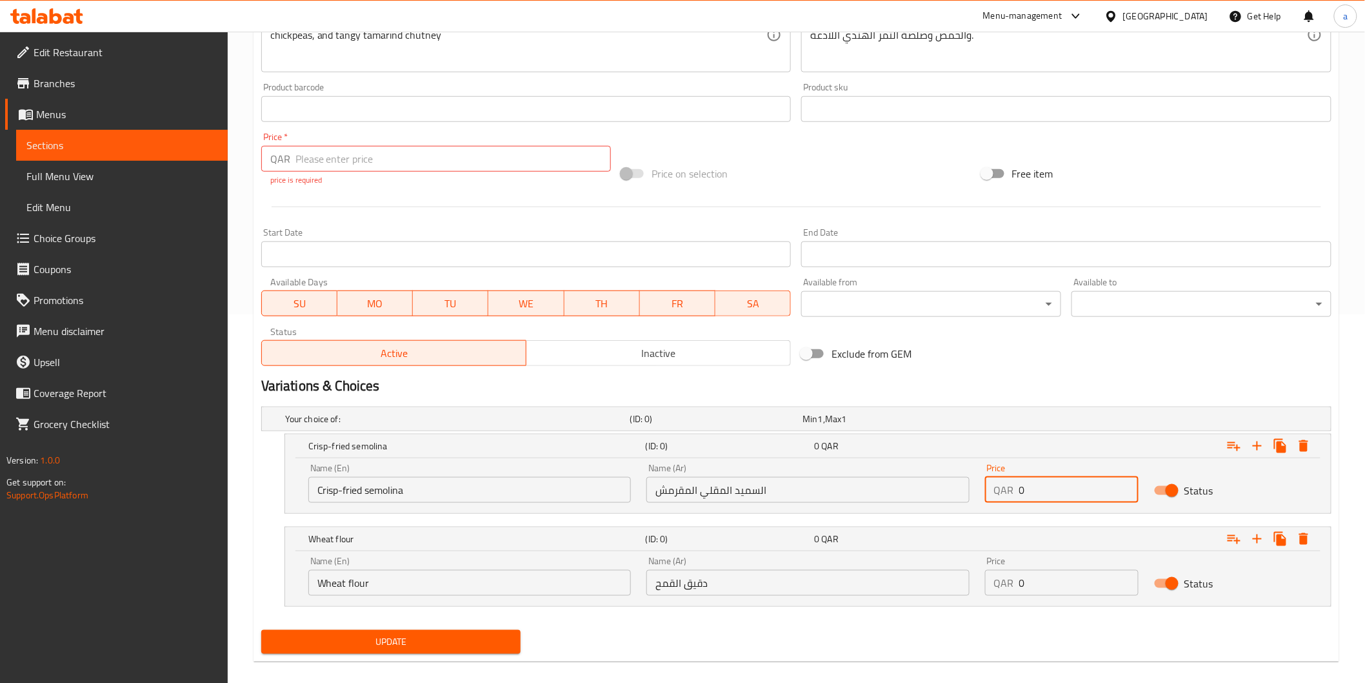
click at [1096, 488] on input "0" at bounding box center [1078, 490] width 119 height 26
paste input "12"
type input "12"
click at [1068, 585] on input "0" at bounding box center [1078, 583] width 119 height 26
paste input "12"
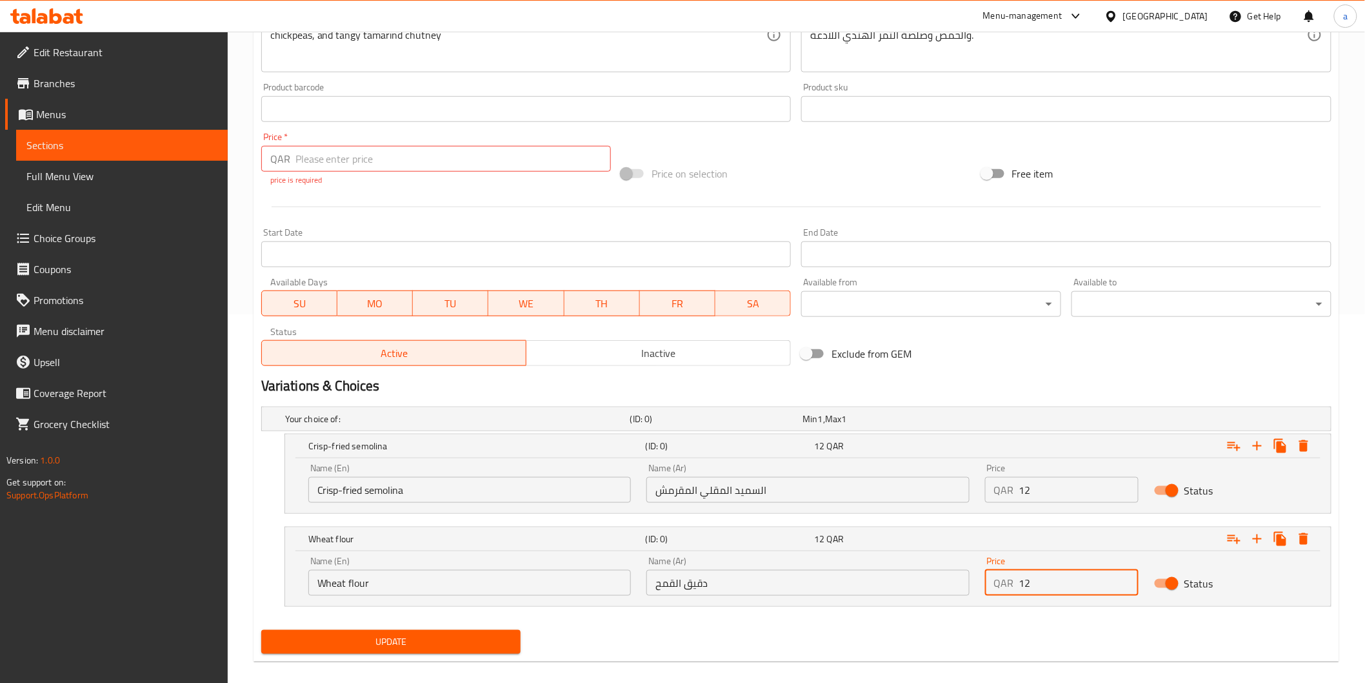
type input "12"
click at [366, 164] on input "number" at bounding box center [454, 159] width 316 height 26
type input "0"
click at [386, 201] on div at bounding box center [796, 207] width 1081 height 32
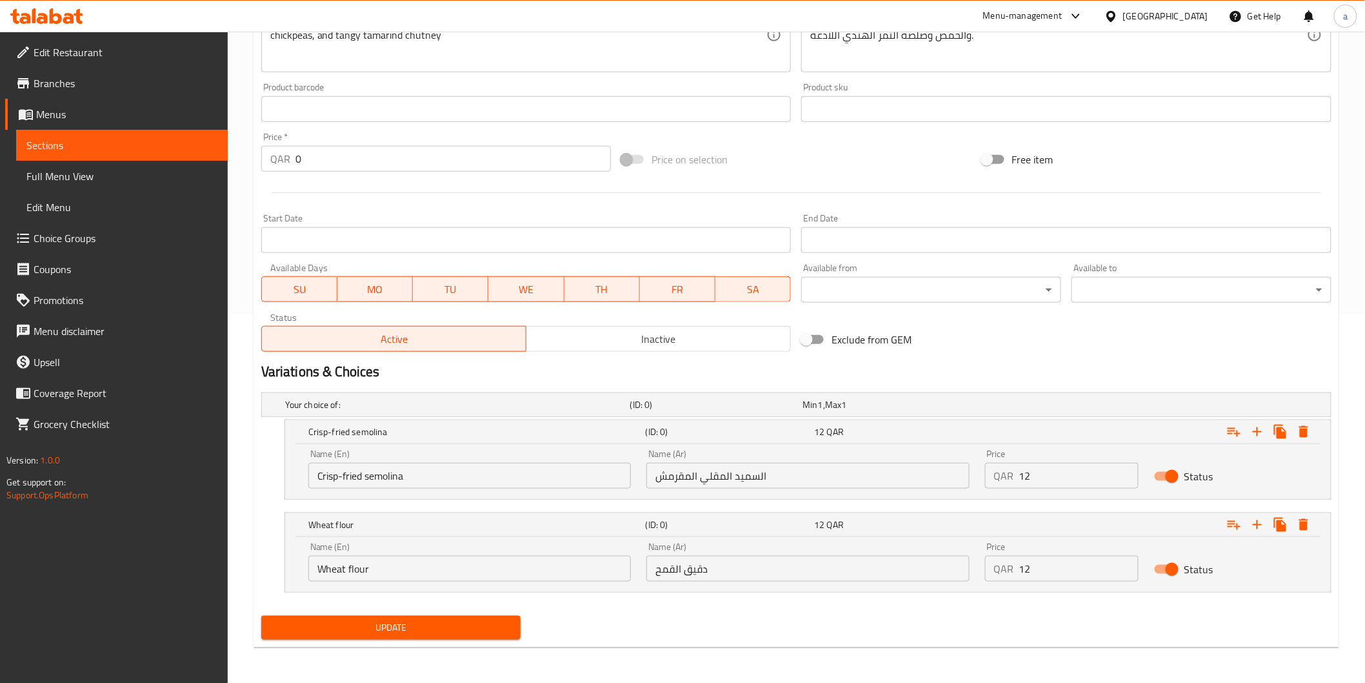
click at [497, 634] on span "Update" at bounding box center [391, 627] width 239 height 16
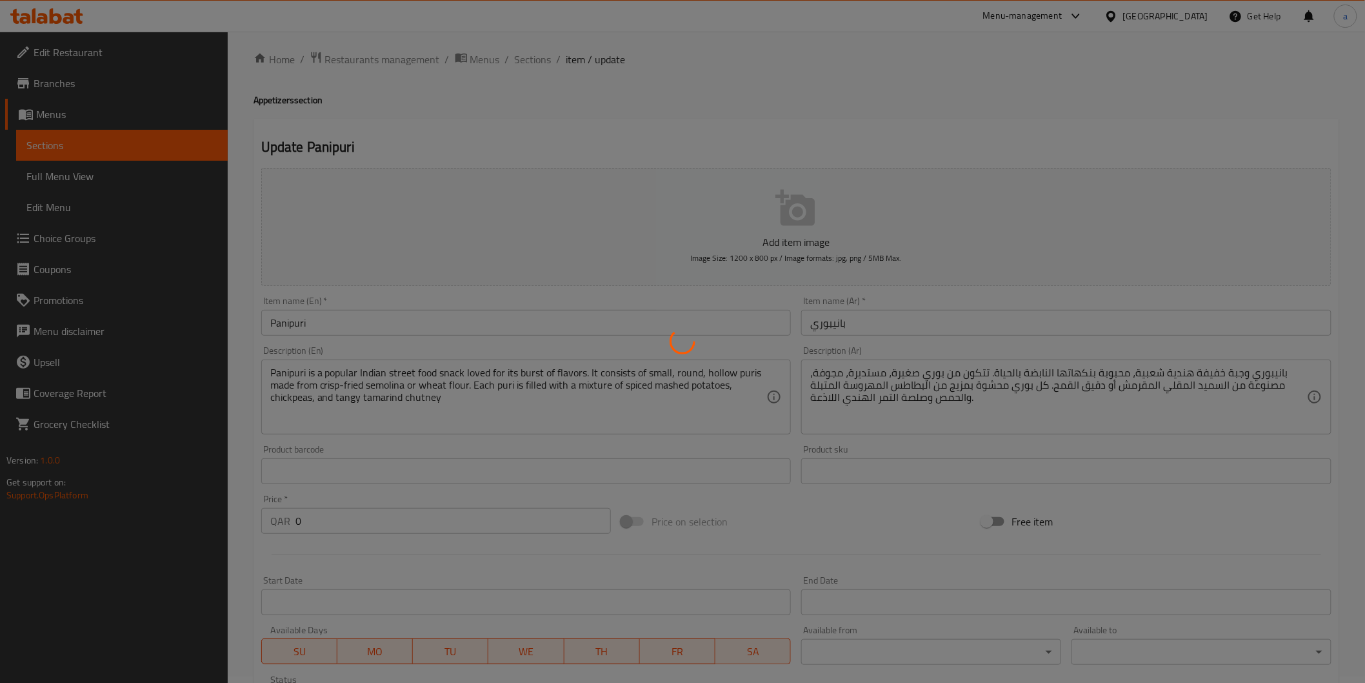
scroll to position [0, 0]
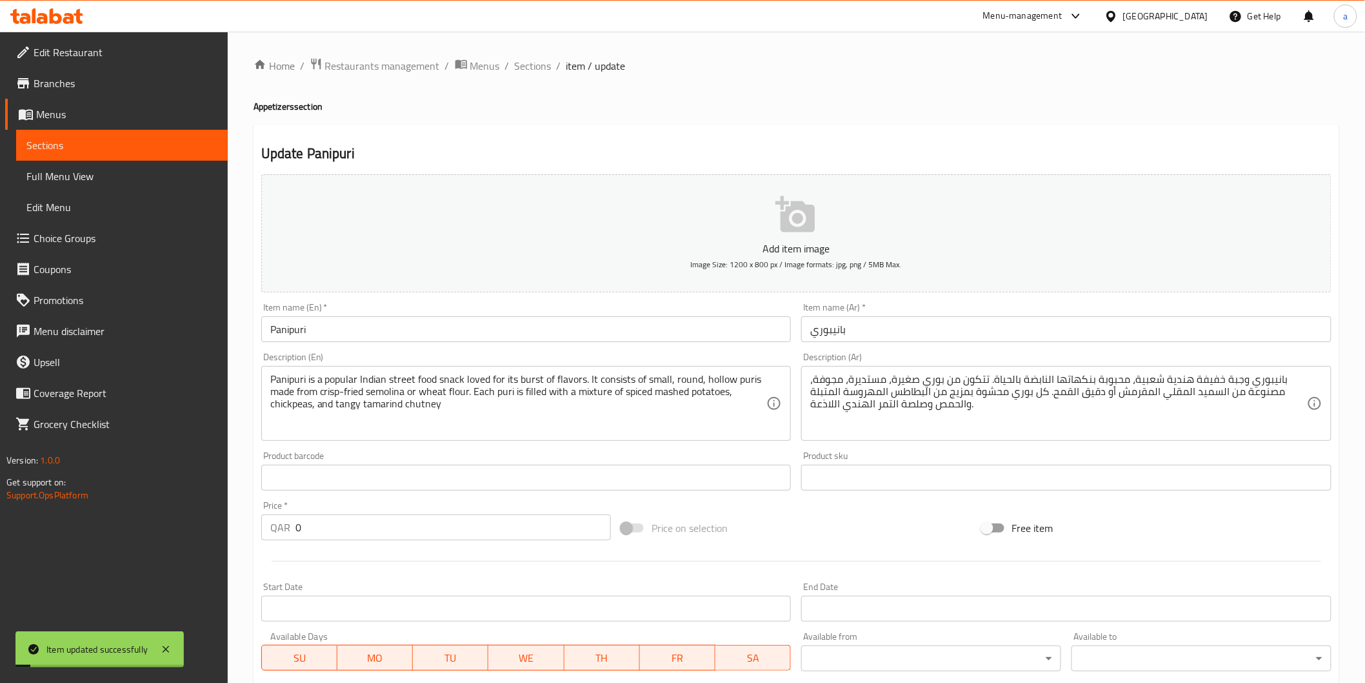
click at [39, 172] on span "Full Menu View" at bounding box center [121, 175] width 191 height 15
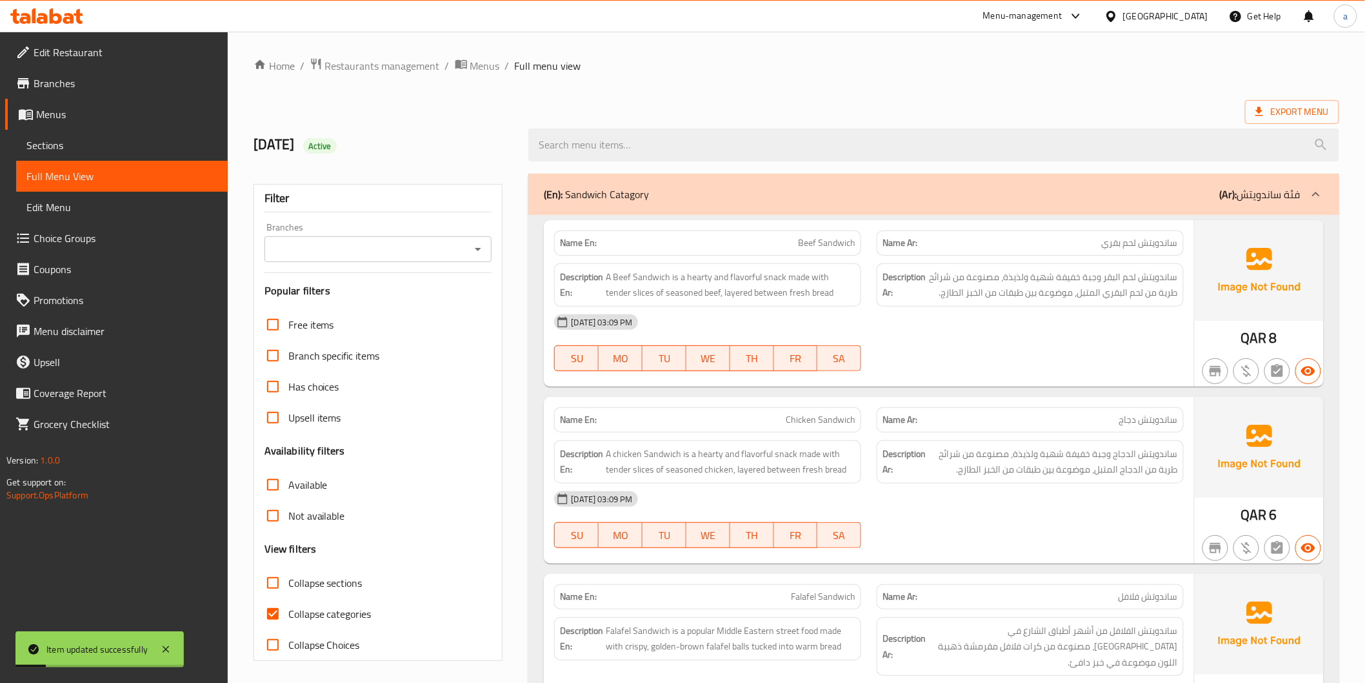
scroll to position [143, 0]
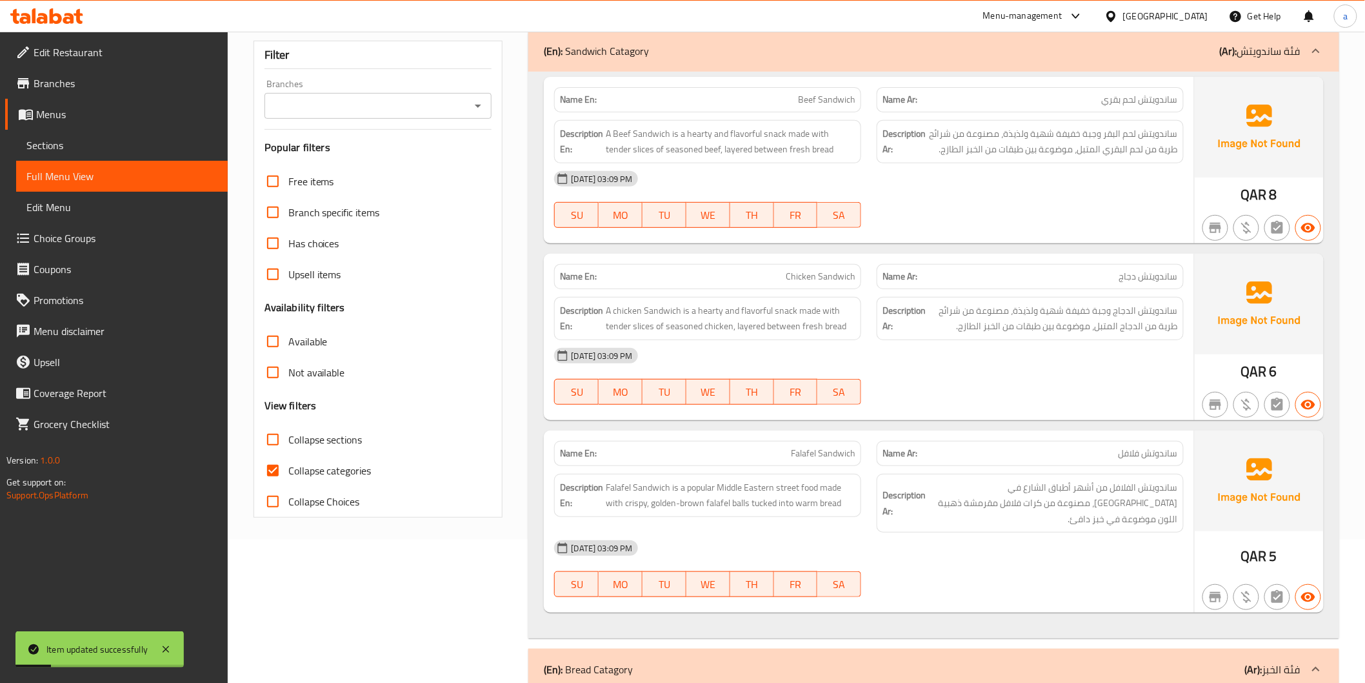
click at [339, 479] on label "Collapse categories" at bounding box center [314, 470] width 114 height 31
click at [288, 479] on input "Collapse categories" at bounding box center [272, 470] width 31 height 31
checkbox input "false"
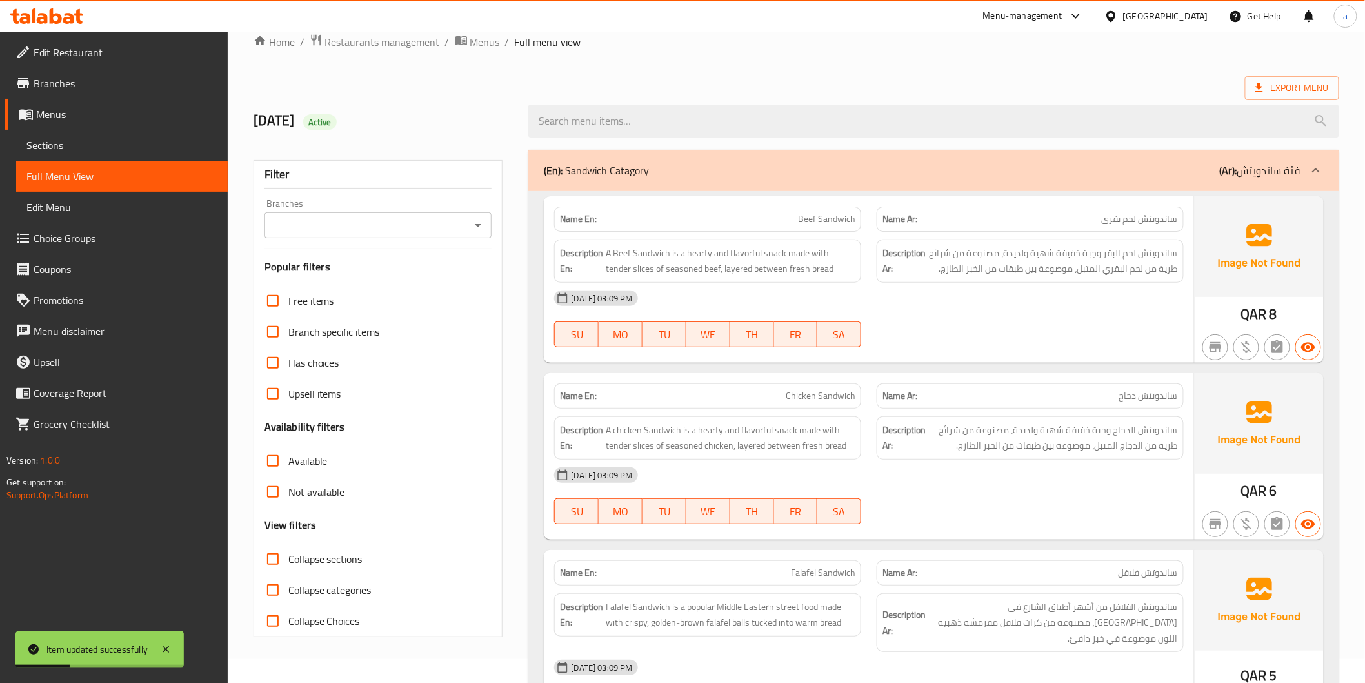
scroll to position [0, 0]
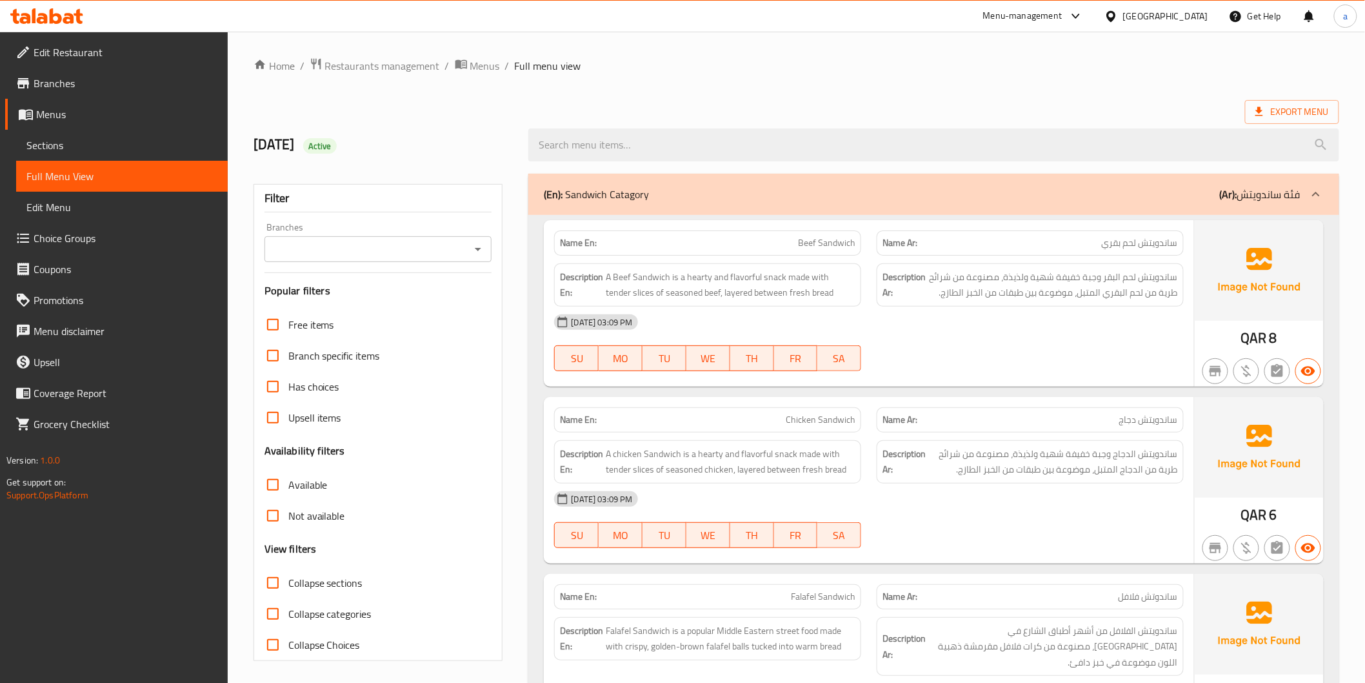
click at [106, 141] on span "Sections" at bounding box center [121, 144] width 191 height 15
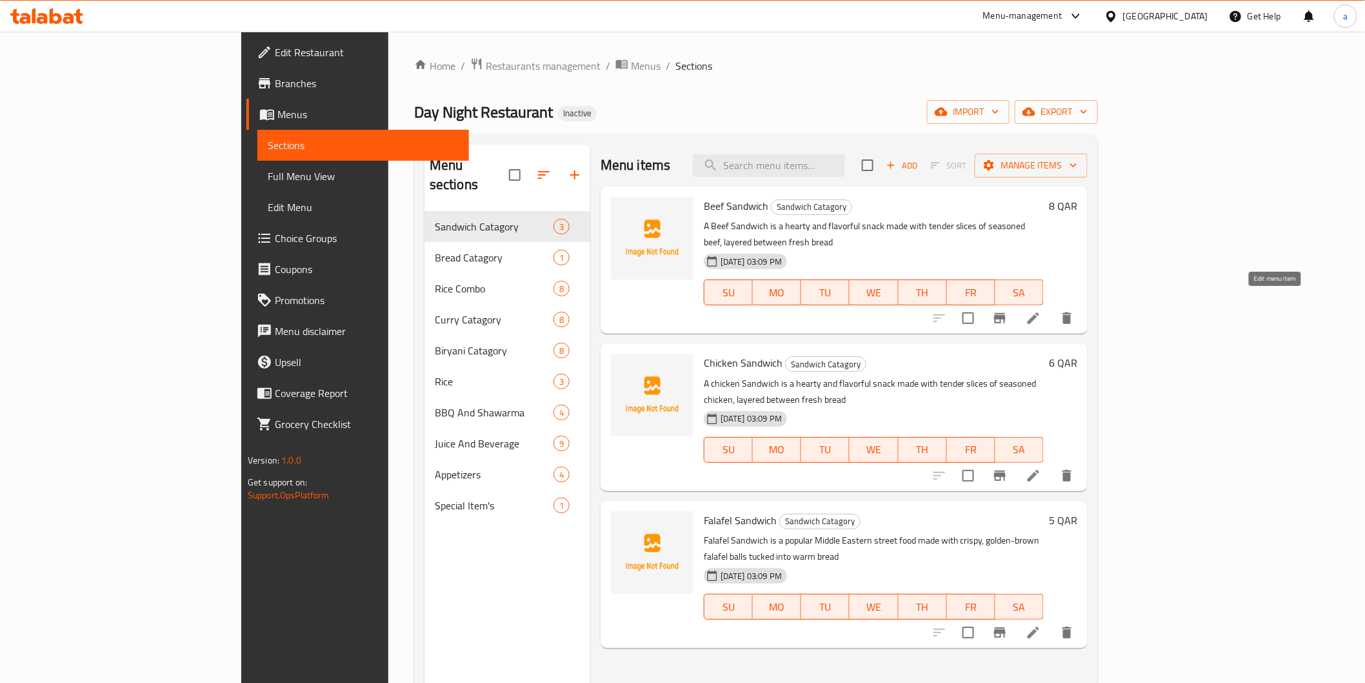
click at [1041, 310] on icon at bounding box center [1033, 317] width 15 height 15
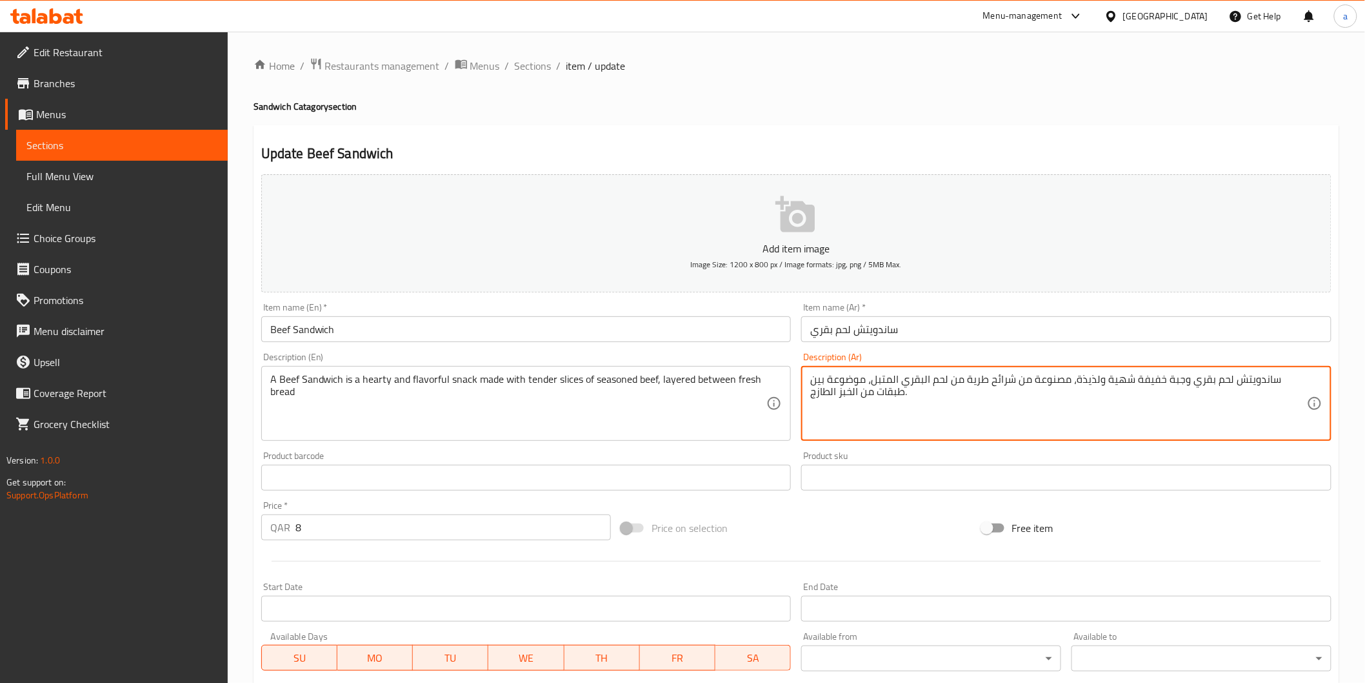
type textarea "ساندويتش لحم بقري وجبة خفيفة شهية ولذيذة، مصنوعة من شرائح طرية من لحم البقري ال…"
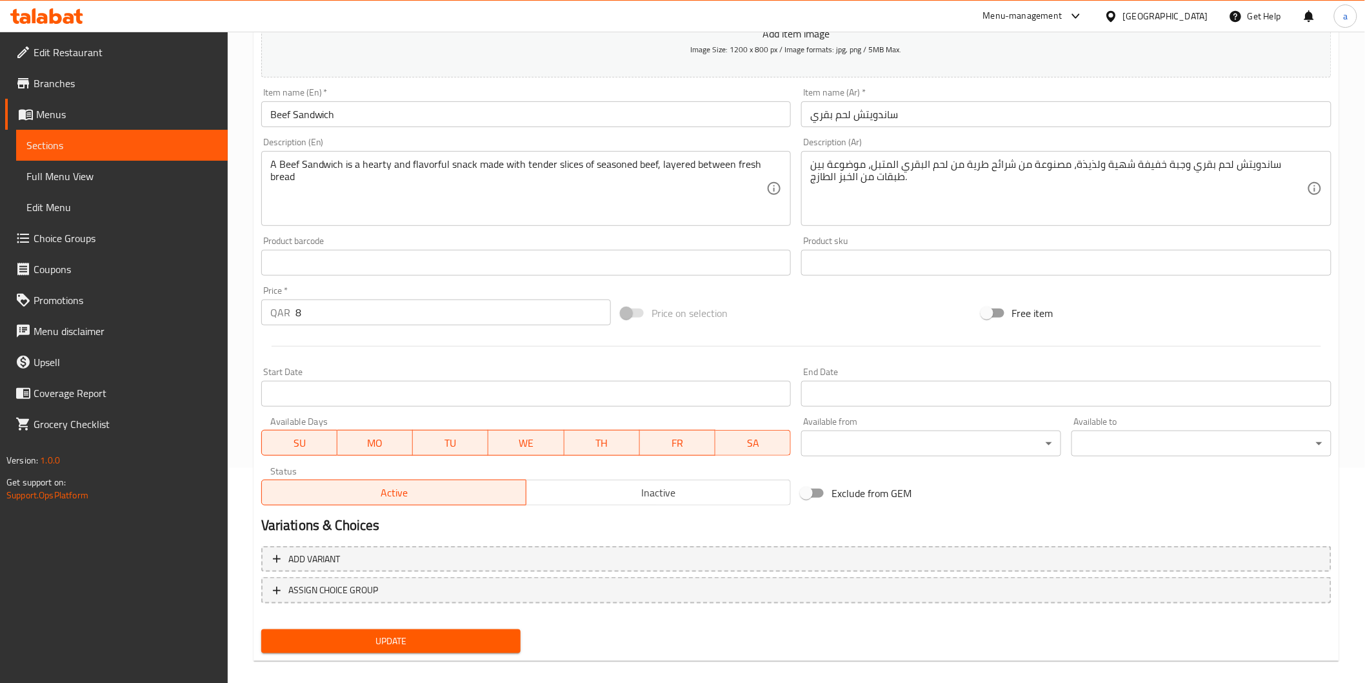
scroll to position [226, 0]
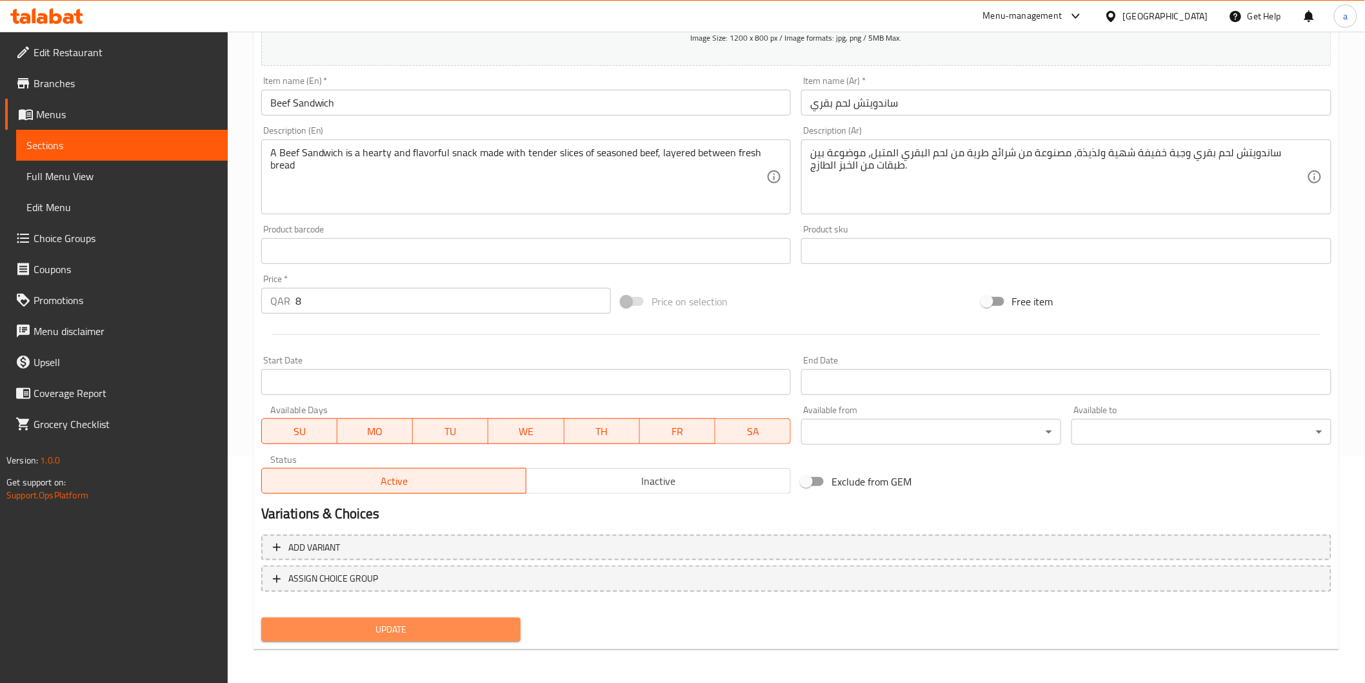
click at [405, 628] on span "Update" at bounding box center [391, 629] width 239 height 16
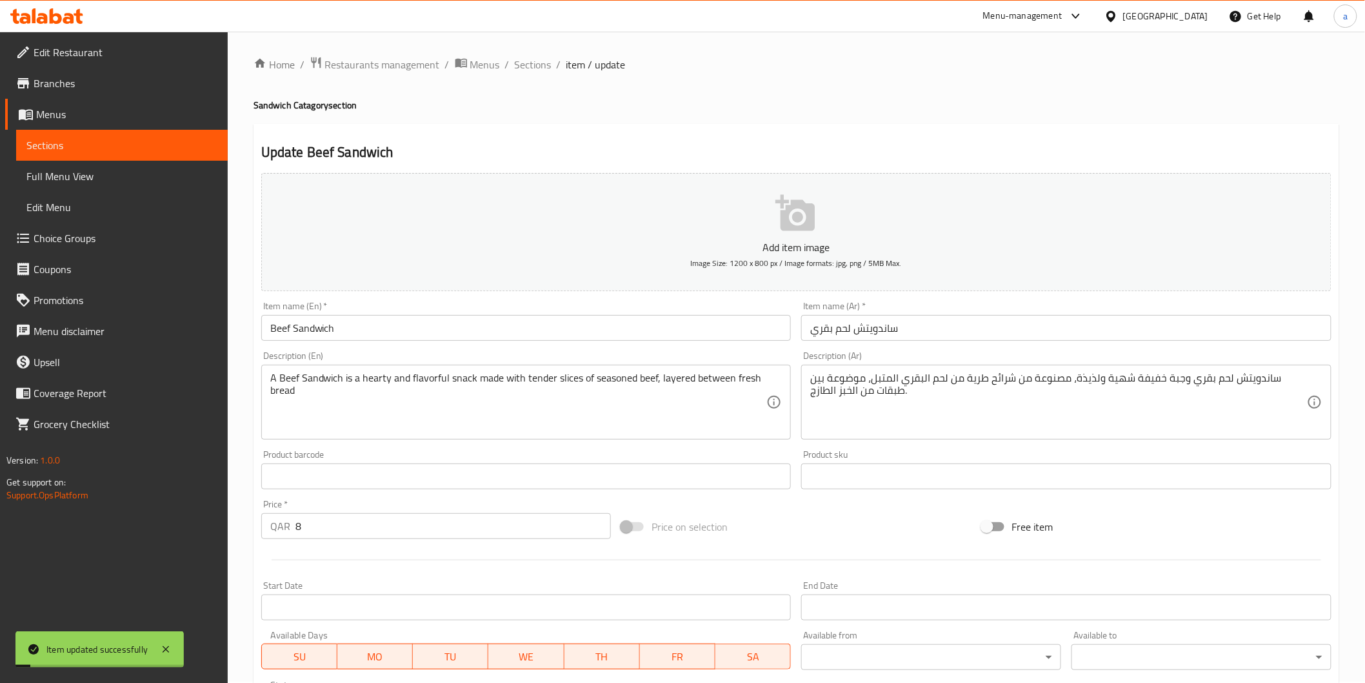
scroll to position [0, 0]
click at [159, 170] on span "Full Menu View" at bounding box center [121, 175] width 191 height 15
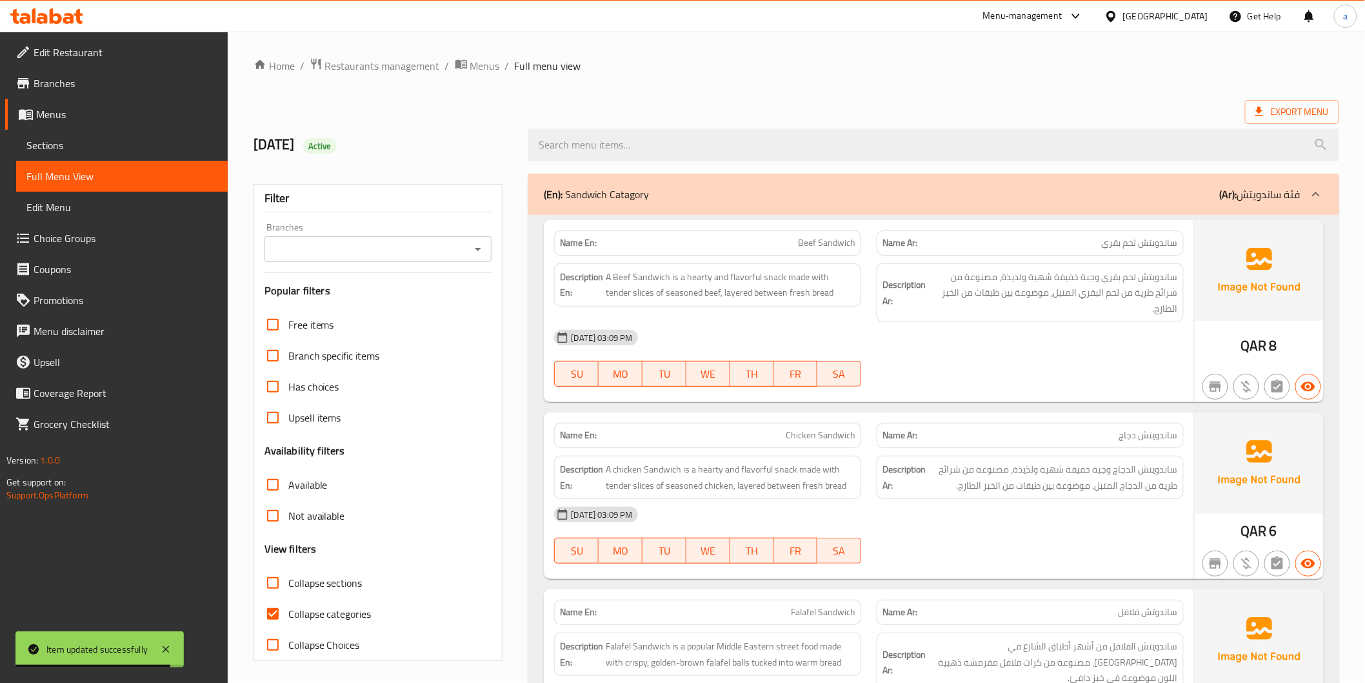
click at [1094, 412] on div "Name En: Chicken Sandwich Name Ar: ساندويتش دجاج Description En: A chicken Sand…" at bounding box center [869, 495] width 650 height 166
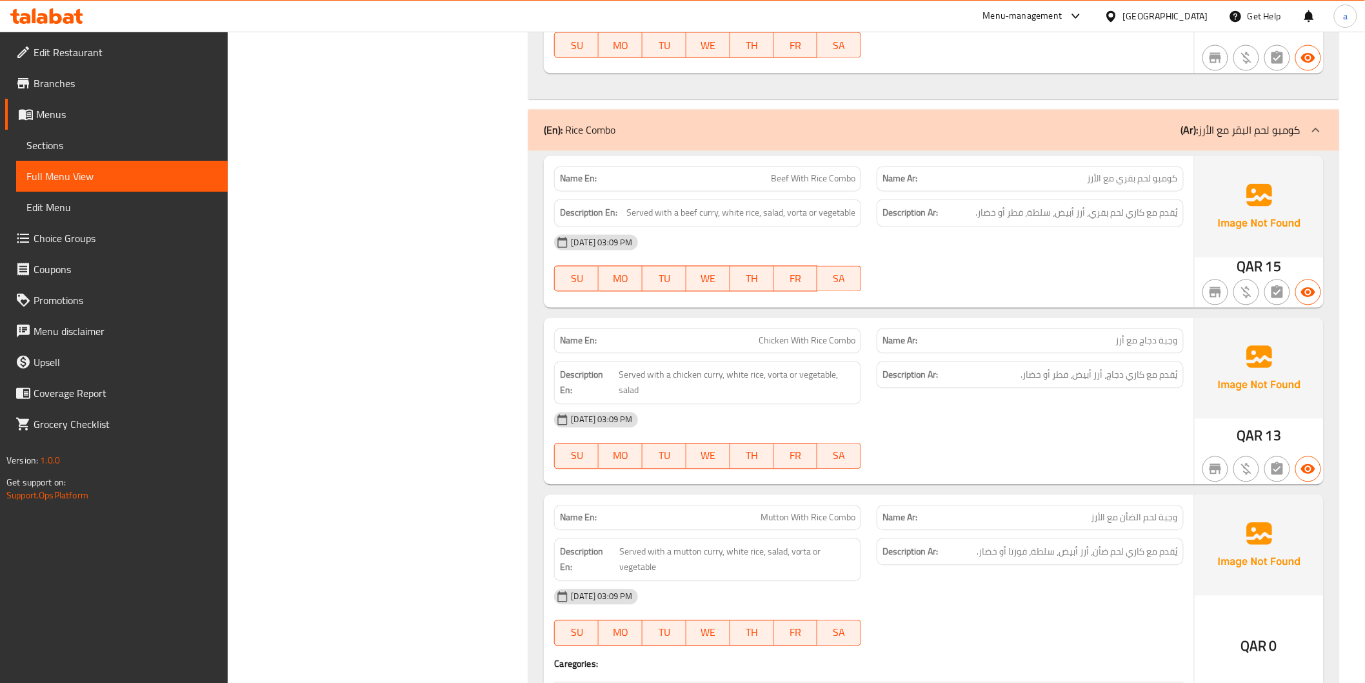
scroll to position [819, 0]
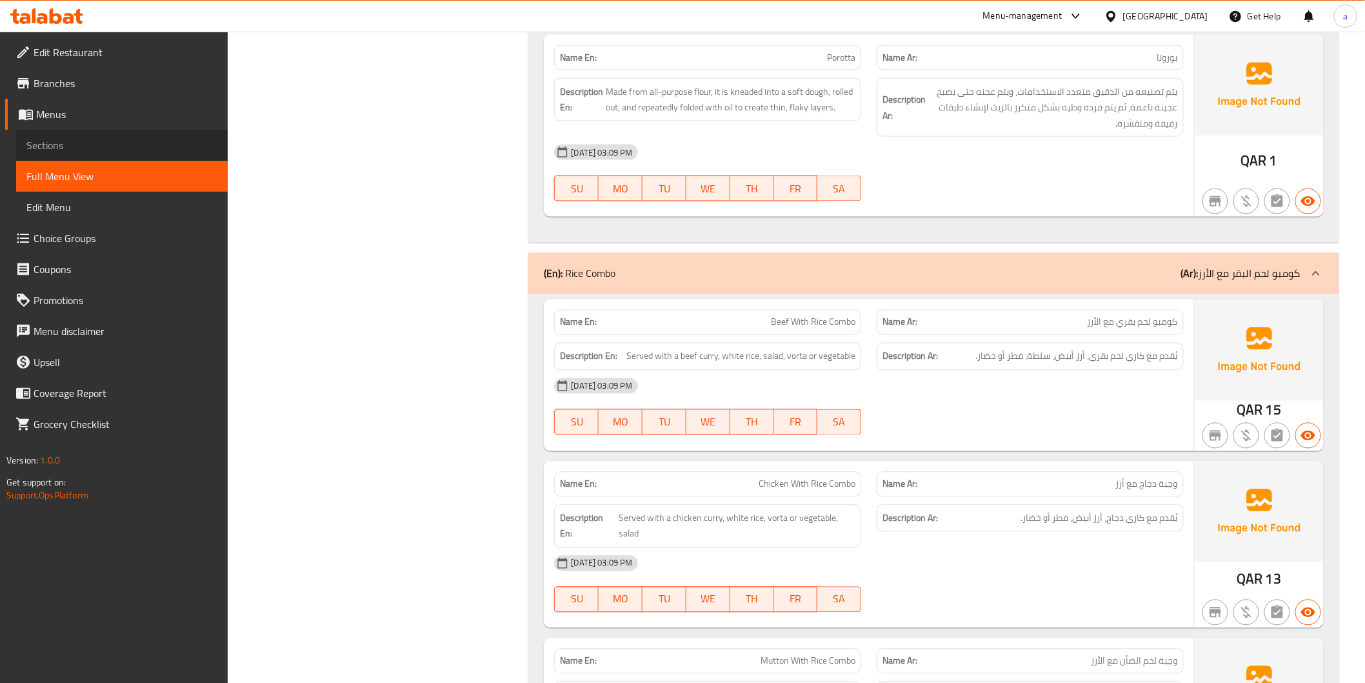
click at [105, 147] on span "Sections" at bounding box center [121, 144] width 191 height 15
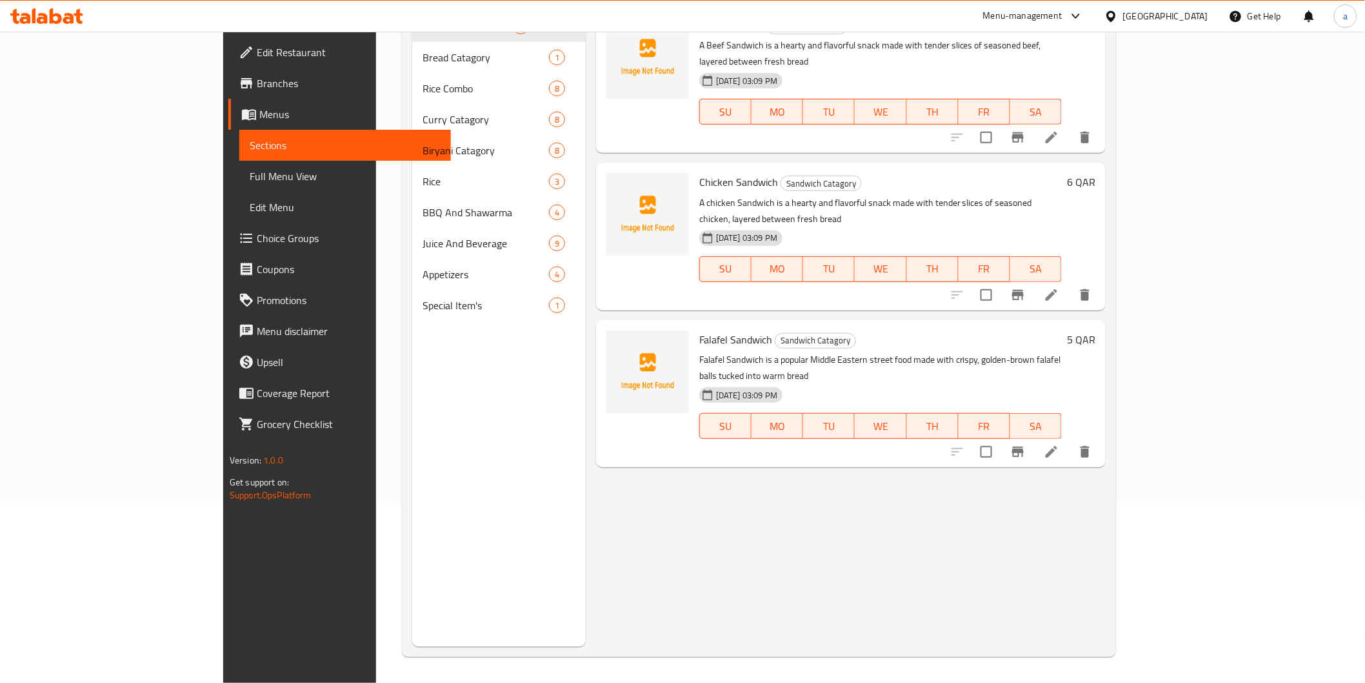
scroll to position [37, 0]
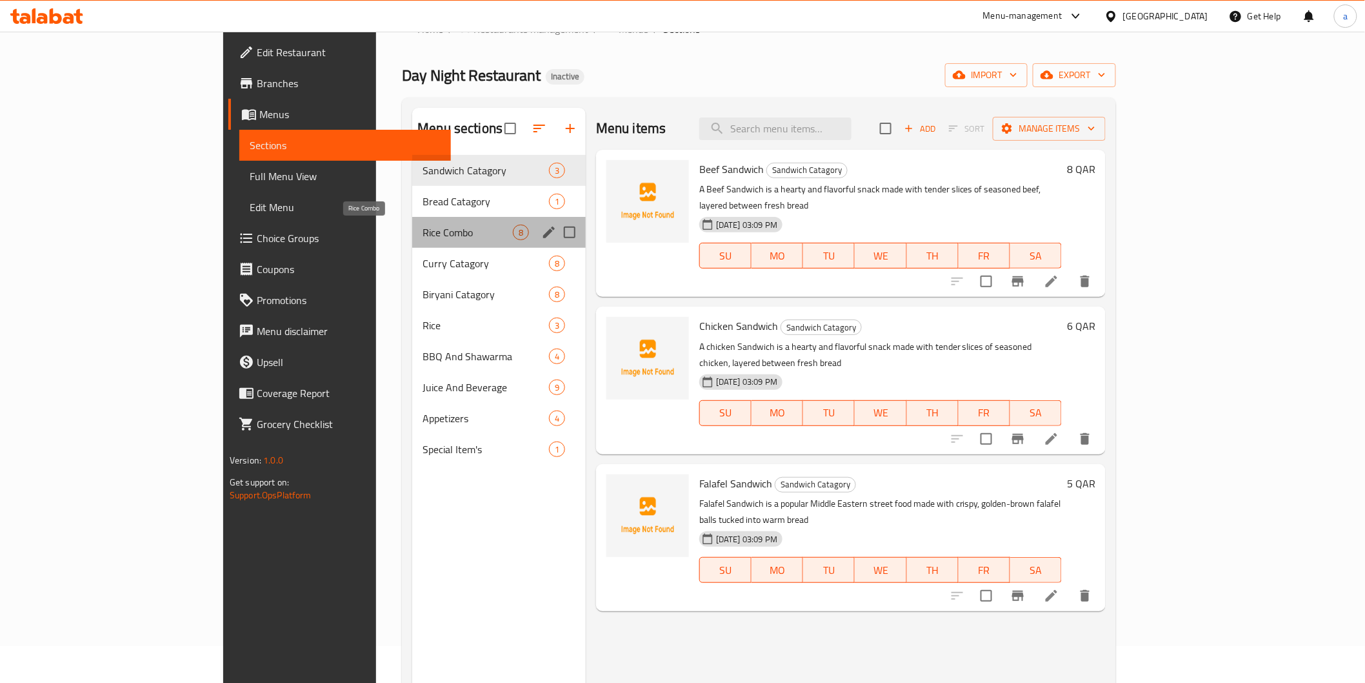
click at [423, 237] on span "Rice Combo" at bounding box center [468, 232] width 90 height 15
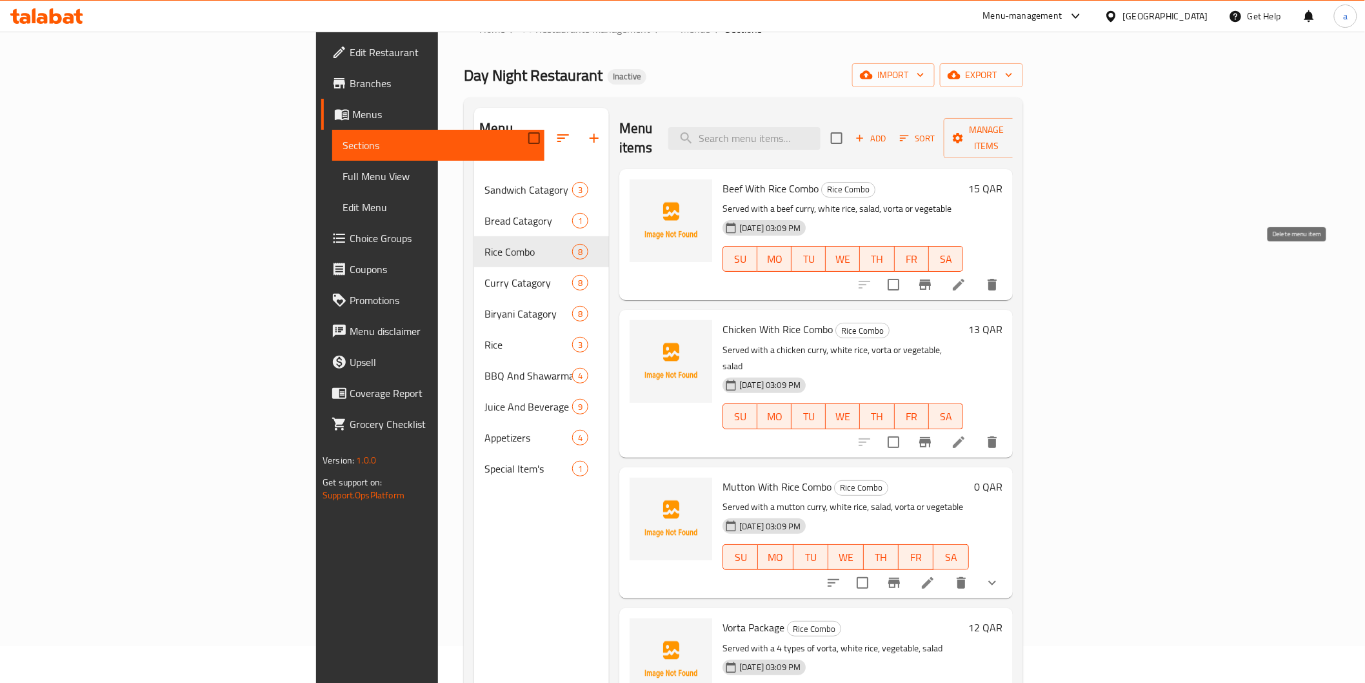
click at [967, 277] on icon at bounding box center [958, 284] width 15 height 15
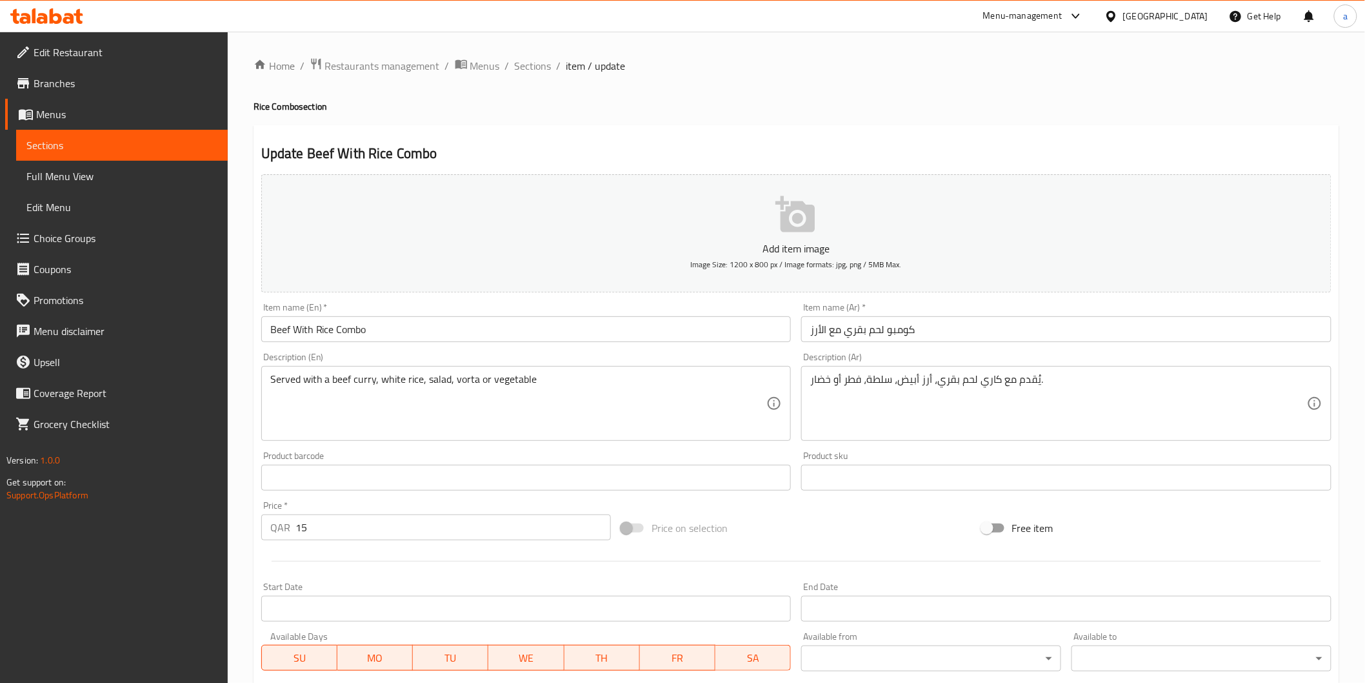
click at [856, 381] on textarea "يُقدم مع كاري لحم بقري، أرز أبيض، سلطة، فطر أو خضار." at bounding box center [1058, 403] width 497 height 61
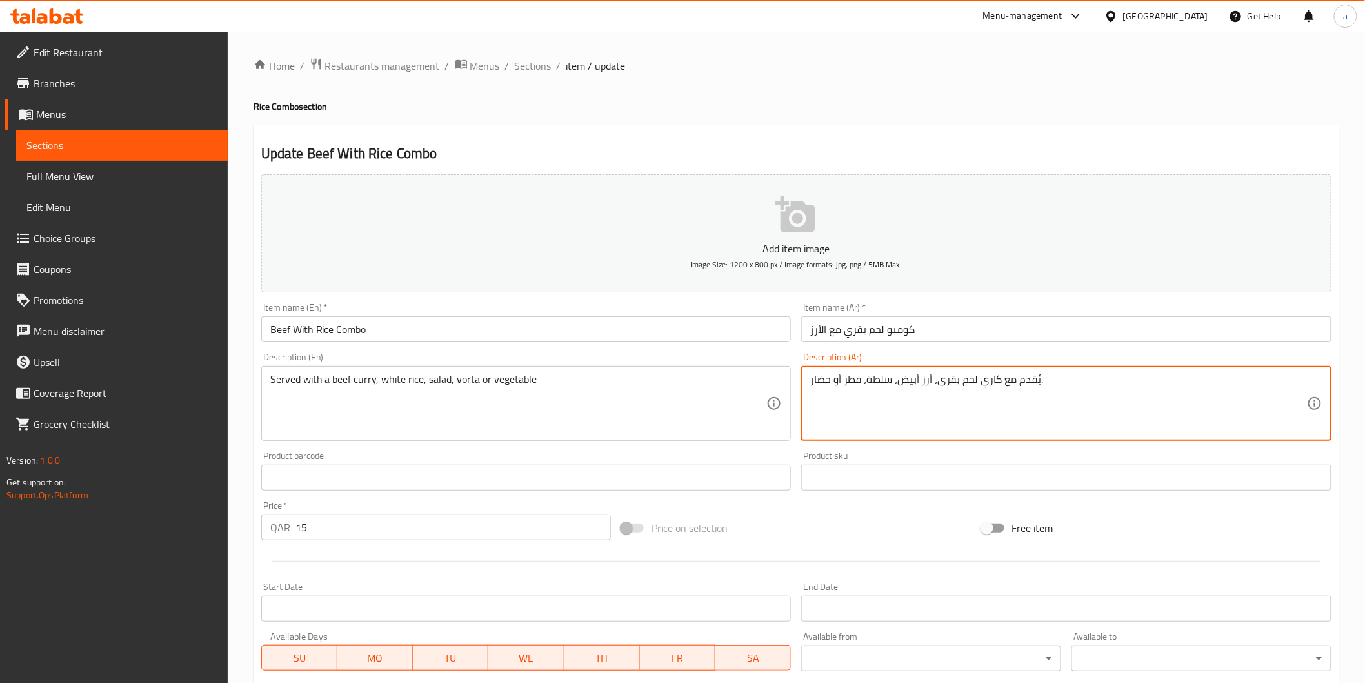
paste textarea "ورتا"
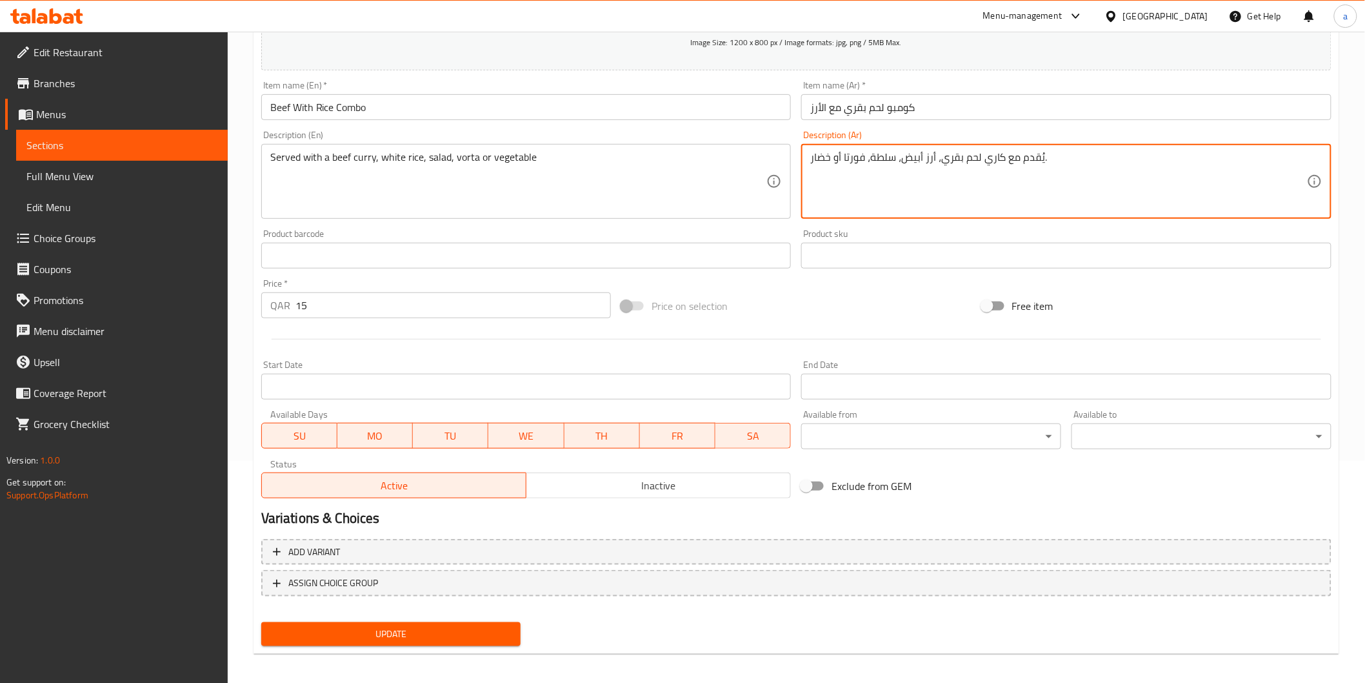
scroll to position [226, 0]
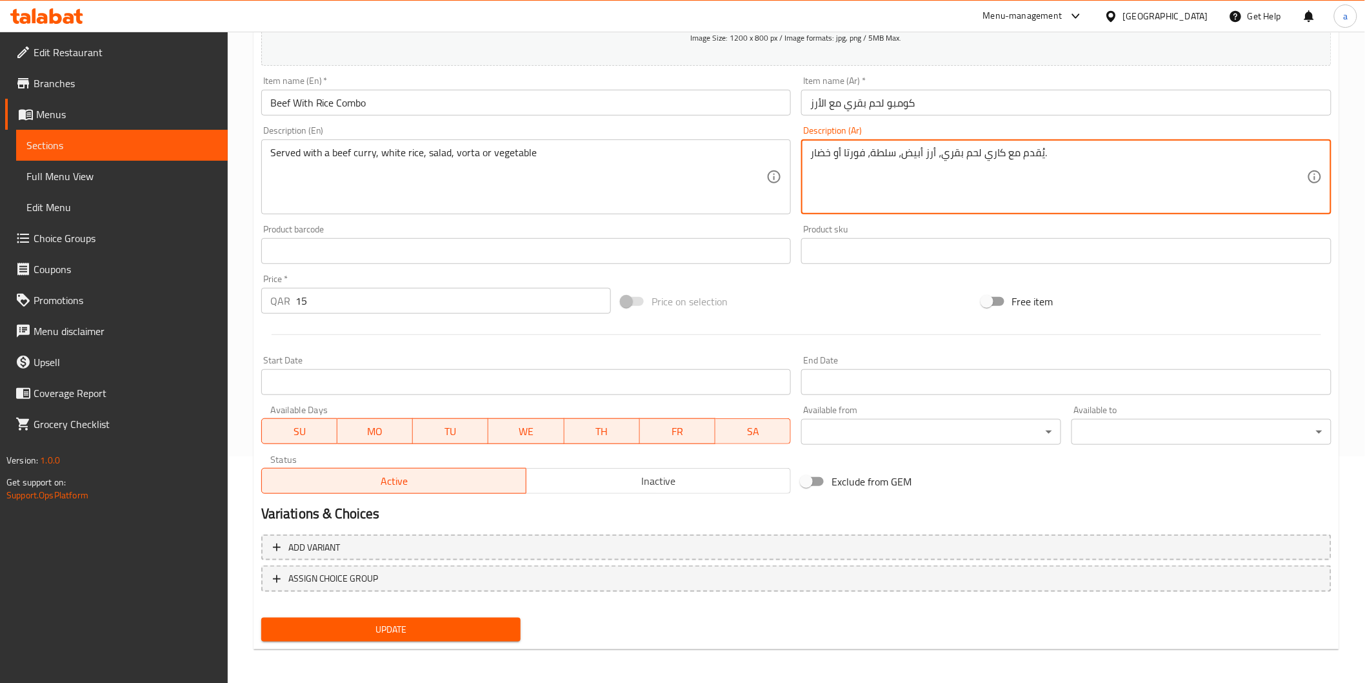
type textarea "يُقدم مع كاري لحم بقري، أرز أبيض، سلطة، فورتا أو خضار."
click at [446, 631] on span "Update" at bounding box center [391, 629] width 239 height 16
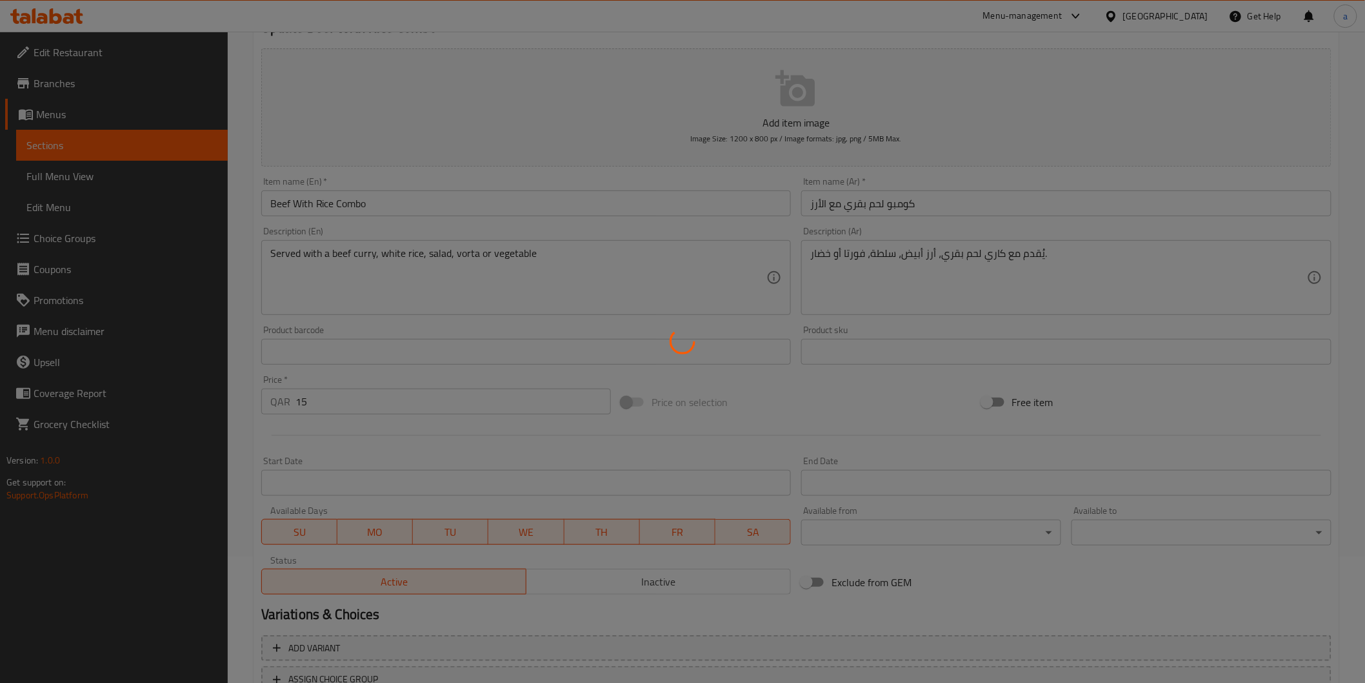
scroll to position [0, 0]
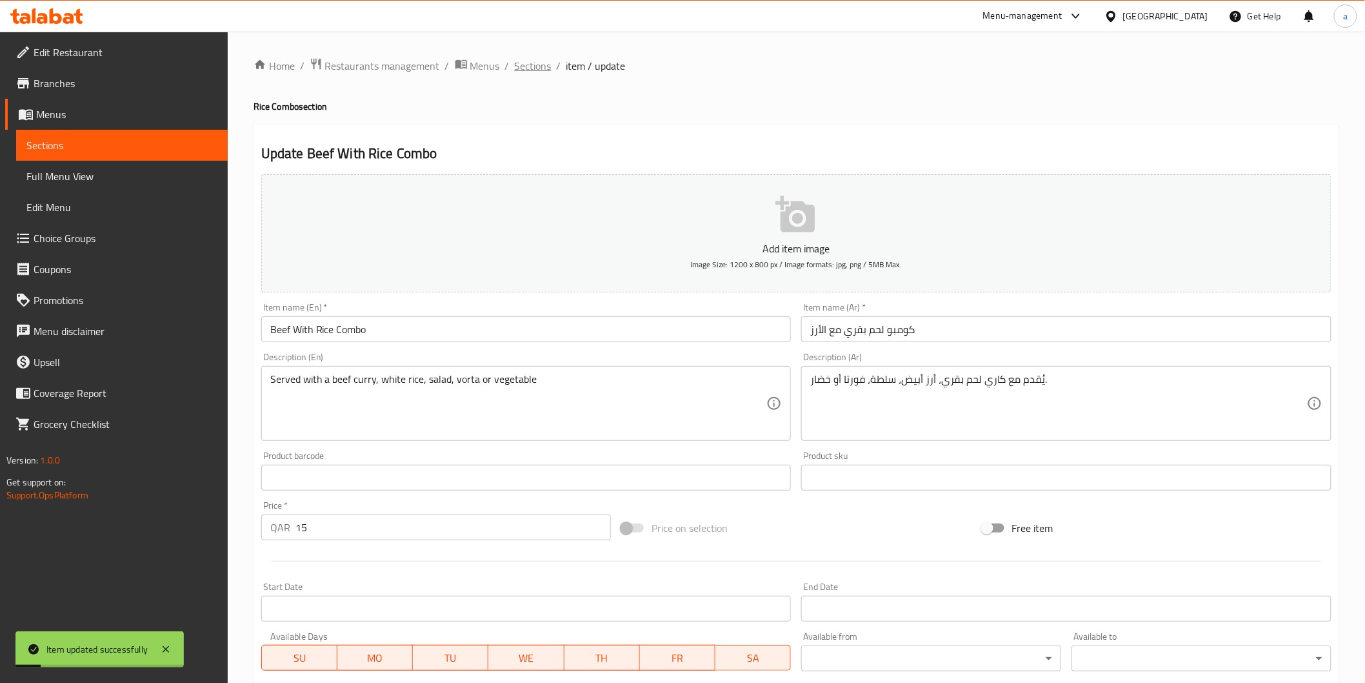
click at [532, 71] on span "Sections" at bounding box center [533, 65] width 37 height 15
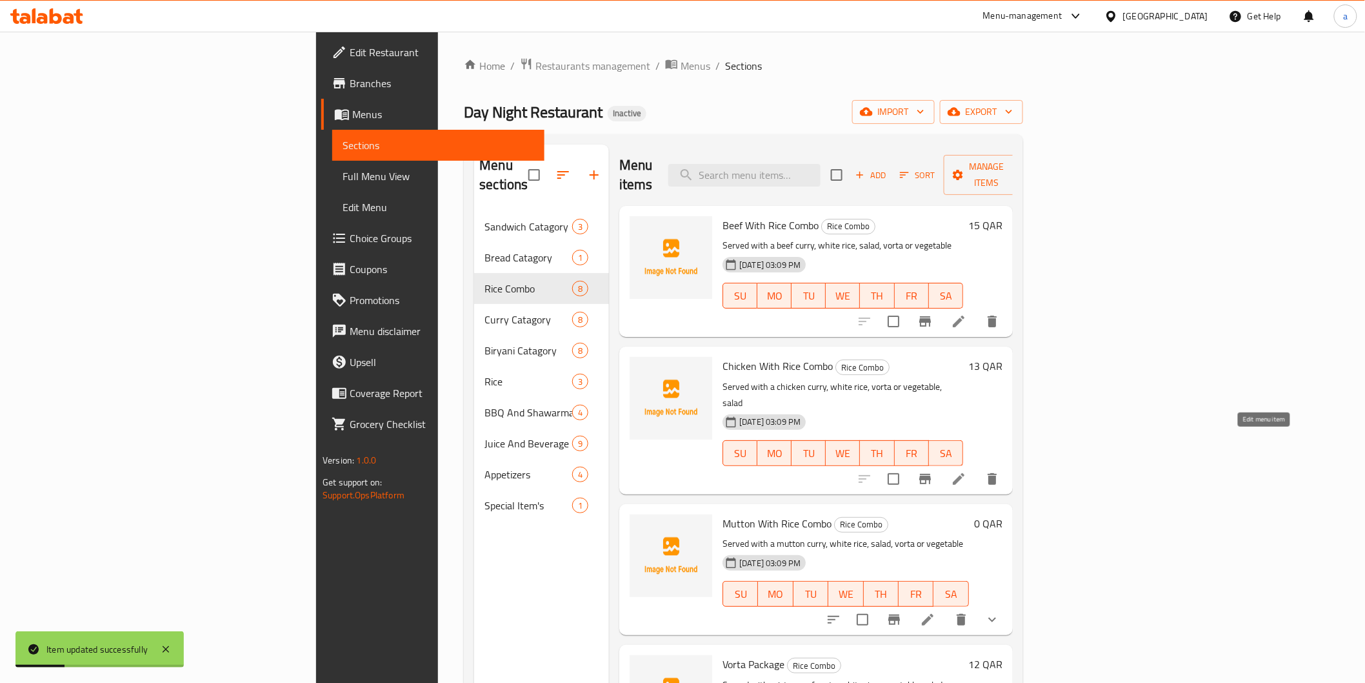
click at [967, 471] on icon at bounding box center [958, 478] width 15 height 15
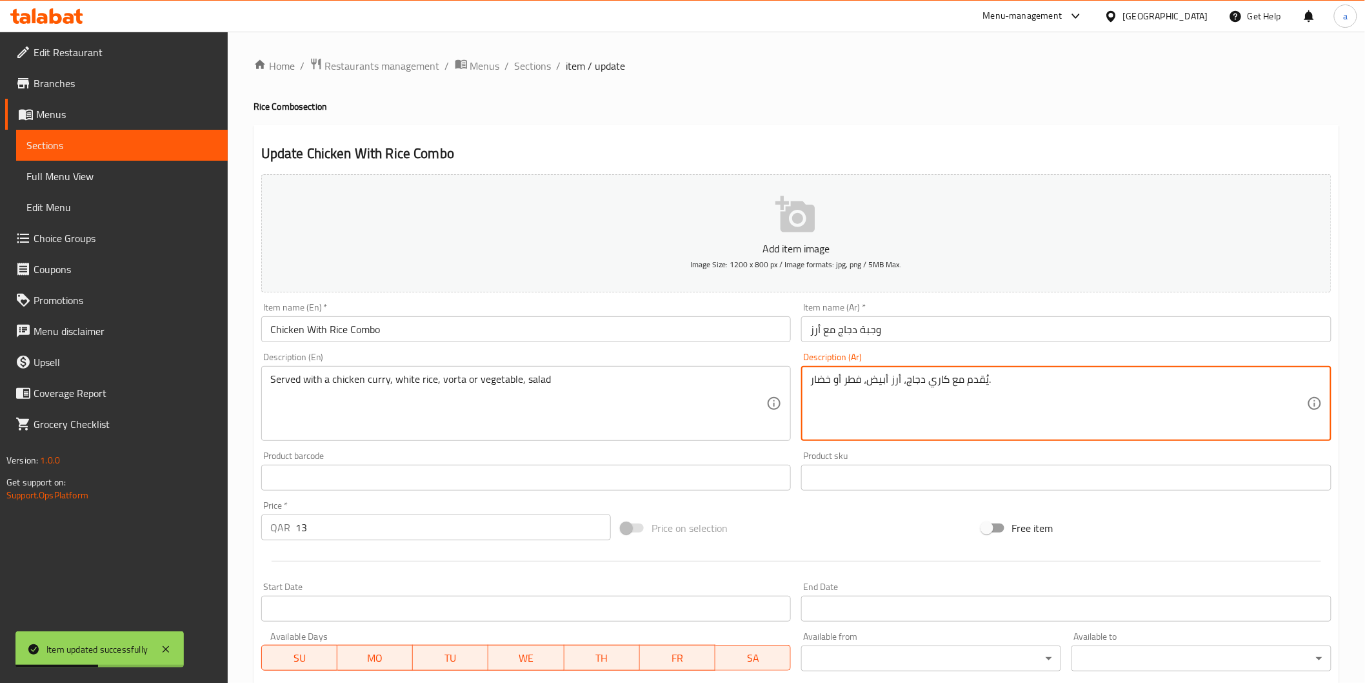
click at [853, 379] on textarea "يُقدم مع كاري دجاج، أرز أبيض، فطر أو خضار." at bounding box center [1058, 403] width 497 height 61
paste textarea "ورتا"
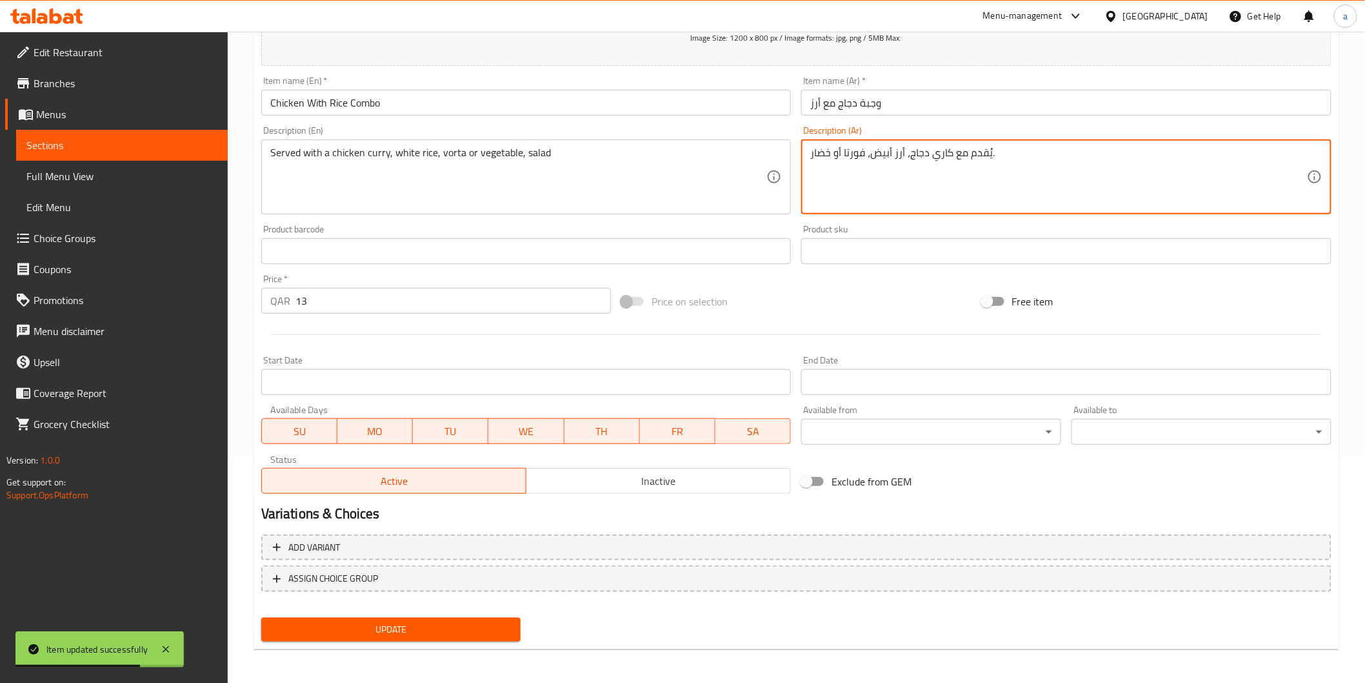
type textarea "يُقدم مع كاري دجاج، أرز أبيض، فورتا أو خضار."
click at [475, 625] on span "Update" at bounding box center [391, 629] width 239 height 16
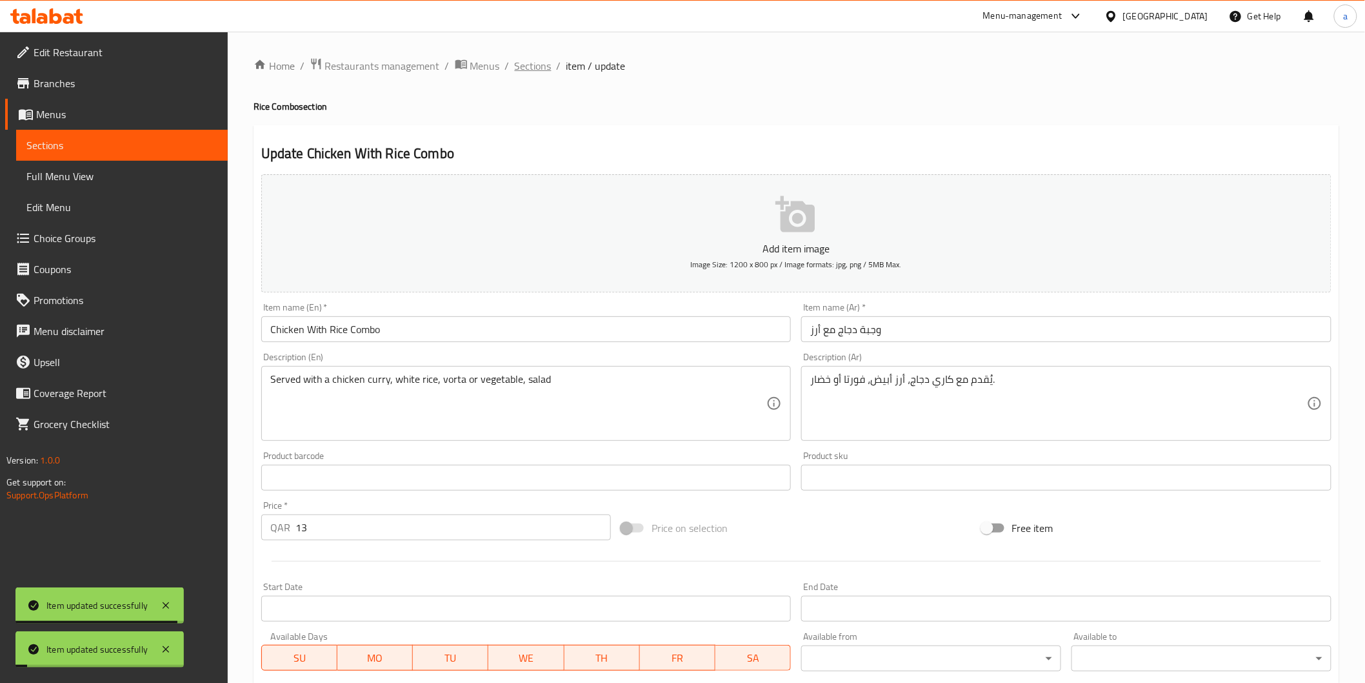
click at [537, 73] on span "Sections" at bounding box center [533, 65] width 37 height 15
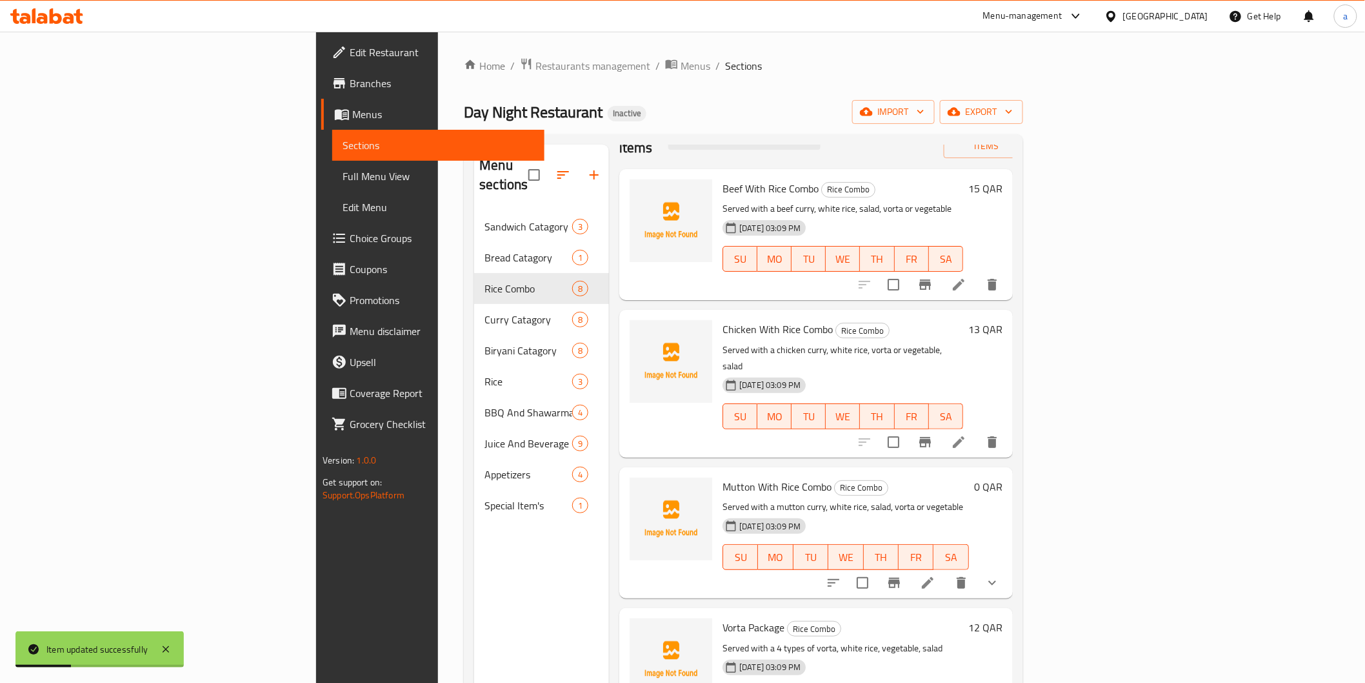
scroll to position [72, 0]
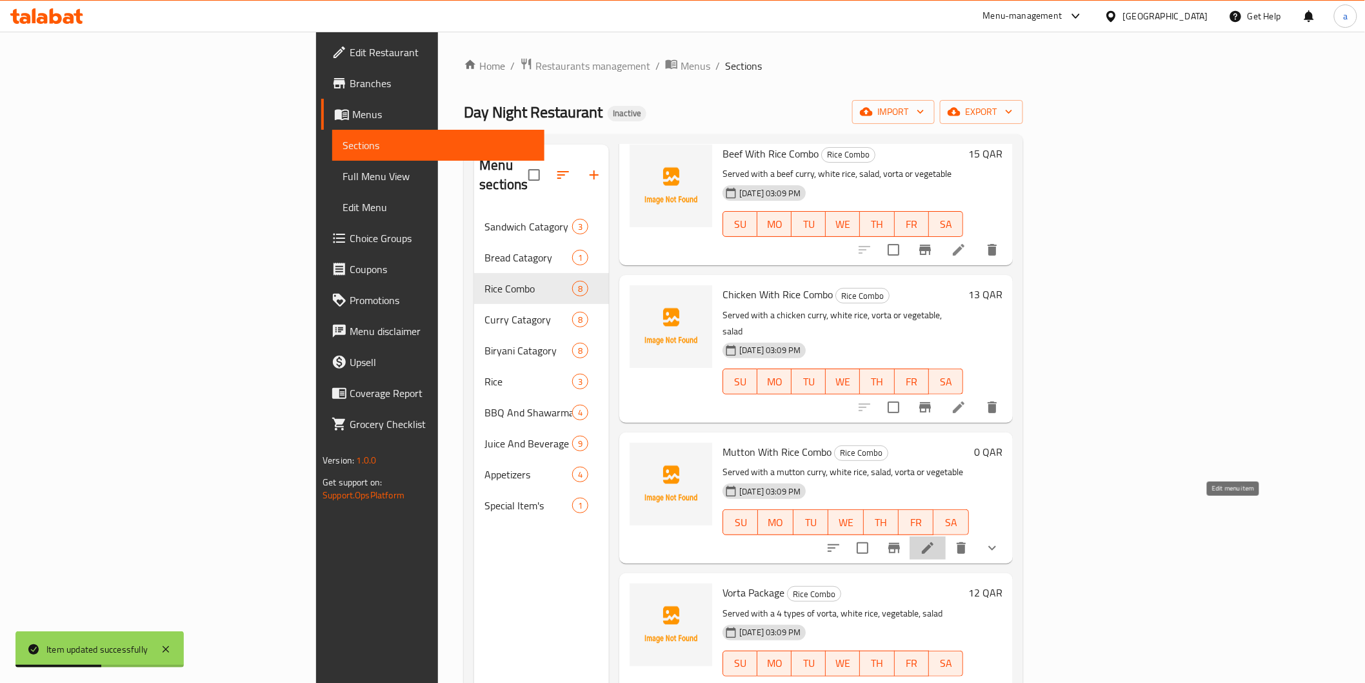
click at [936, 540] on icon at bounding box center [927, 547] width 15 height 15
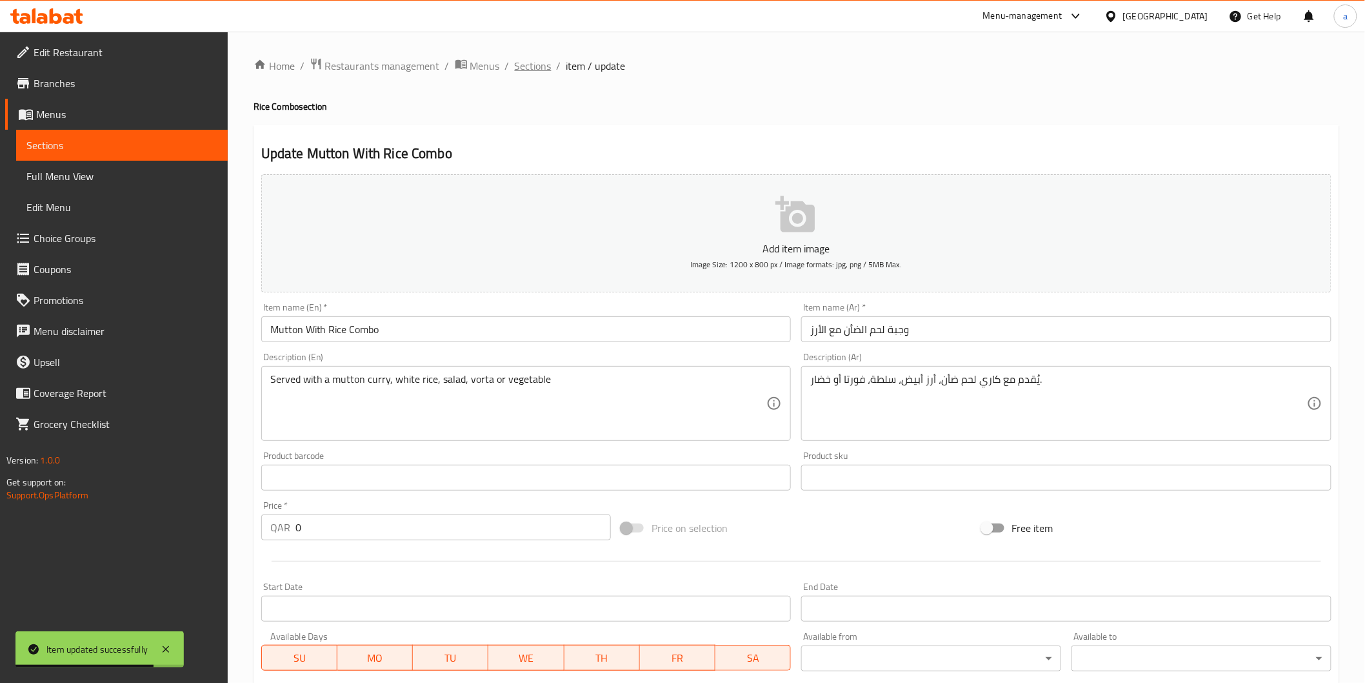
click at [545, 63] on span "Sections" at bounding box center [533, 65] width 37 height 15
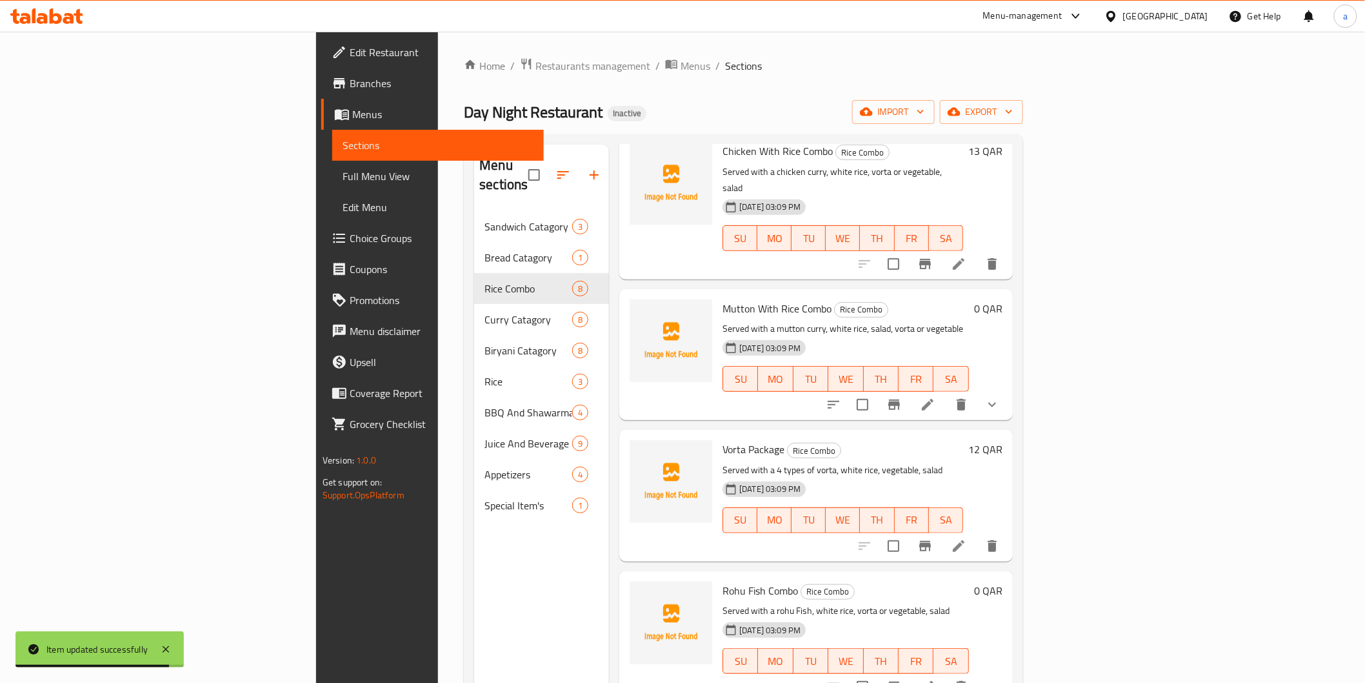
scroll to position [286, 0]
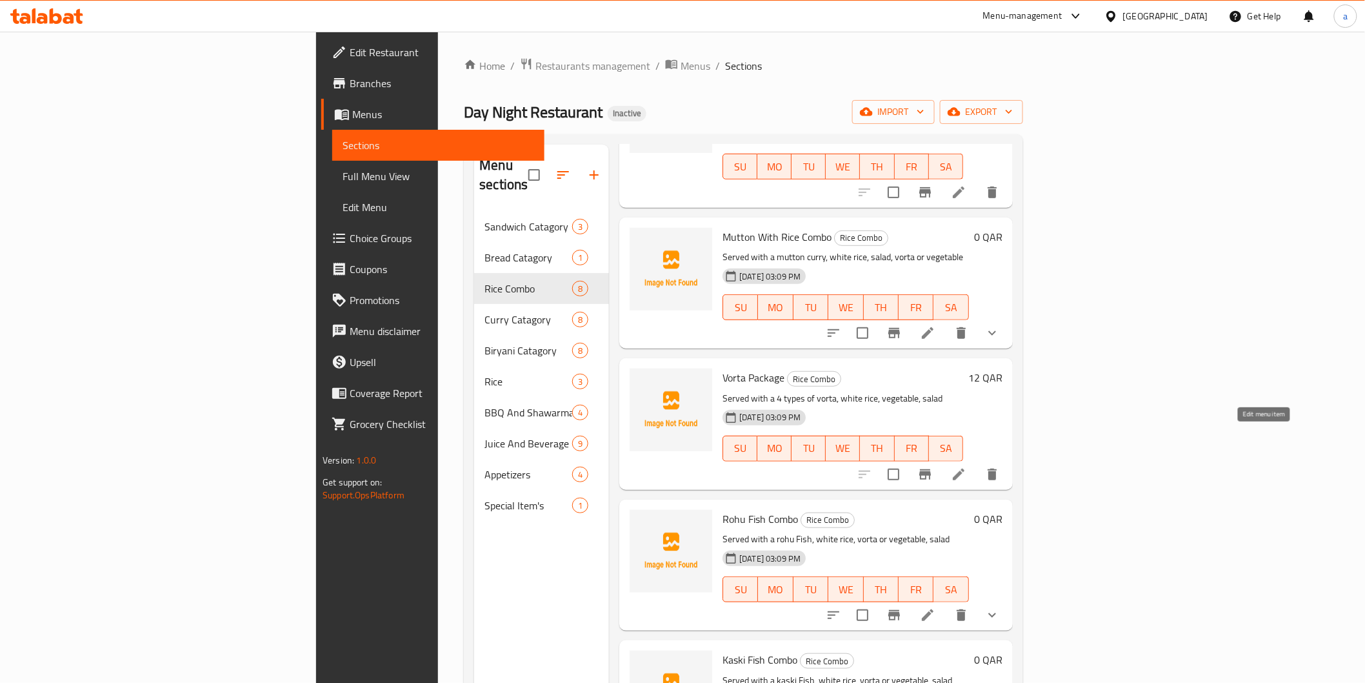
click at [977, 463] on li at bounding box center [959, 474] width 36 height 23
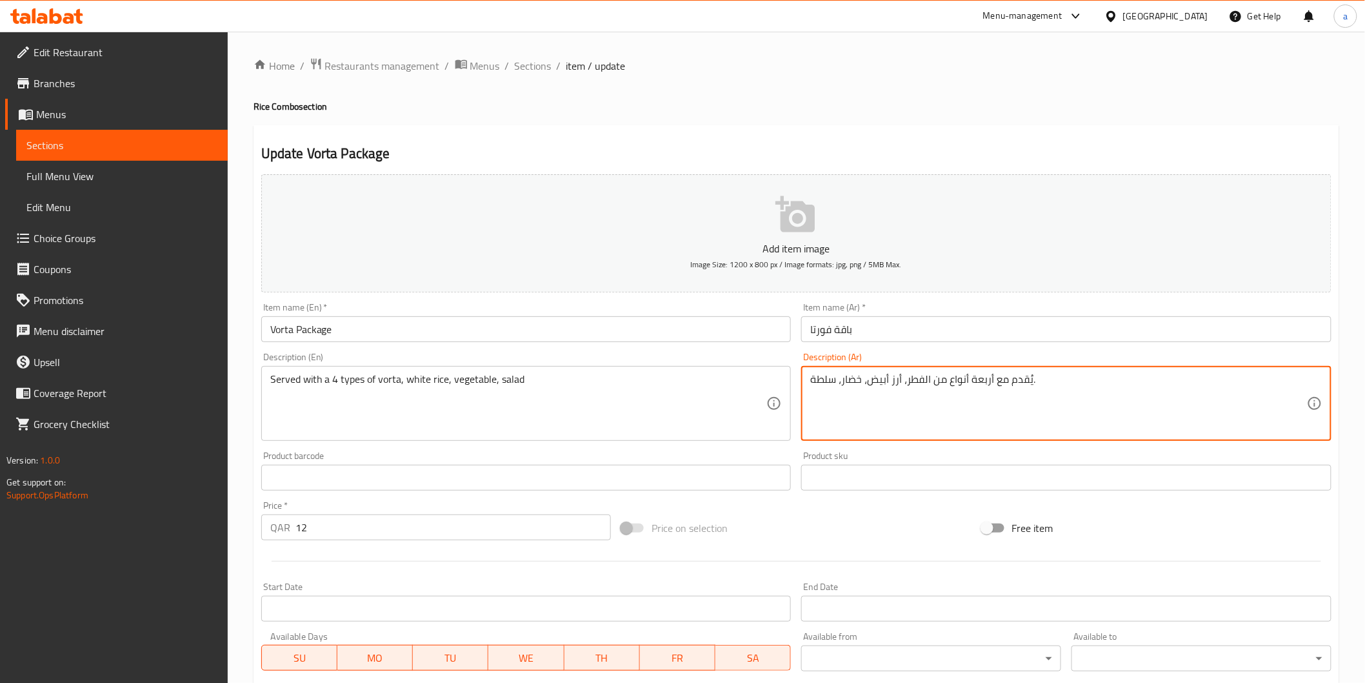
click at [920, 382] on textarea "يُقدم مع أربعة أنواع من الفطر، أرز أبيض، خضار، سلطة." at bounding box center [1058, 403] width 497 height 61
paste textarea "فورتا"
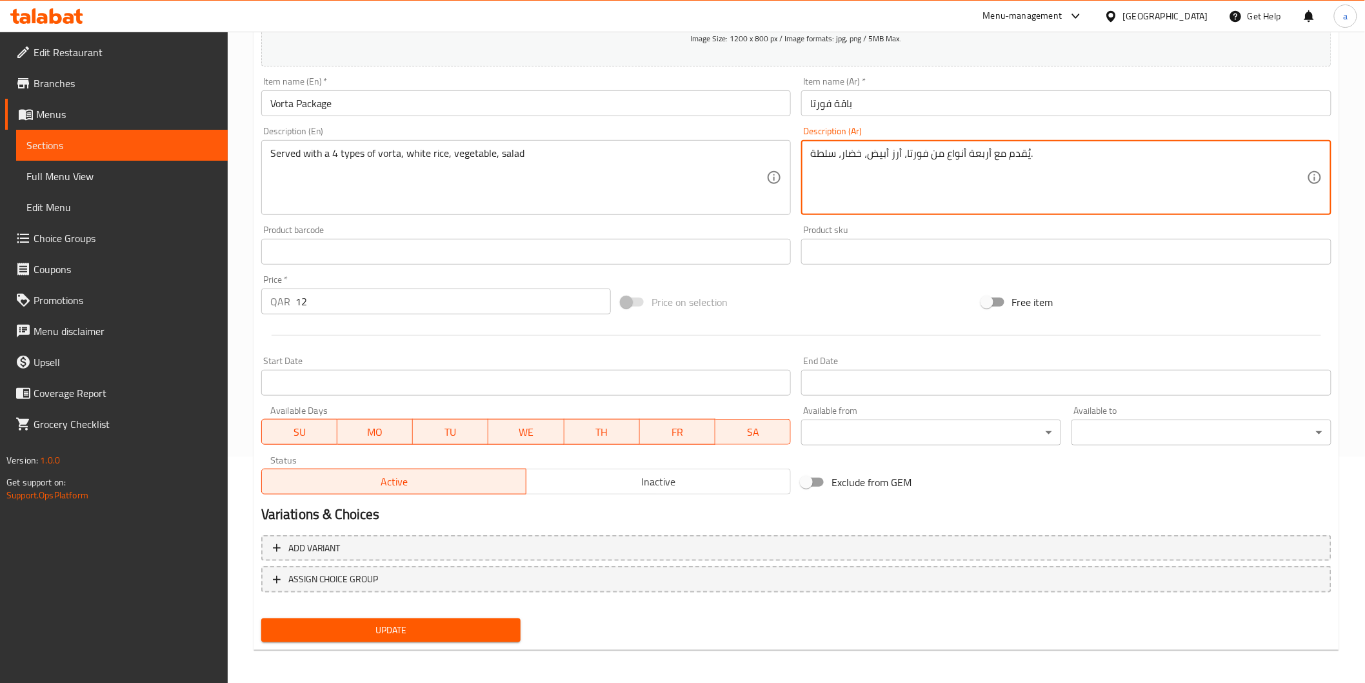
scroll to position [226, 0]
type textarea "يُقدم مع أربعة أنواع من فورتا، أرز أبيض، خضار، سلطة."
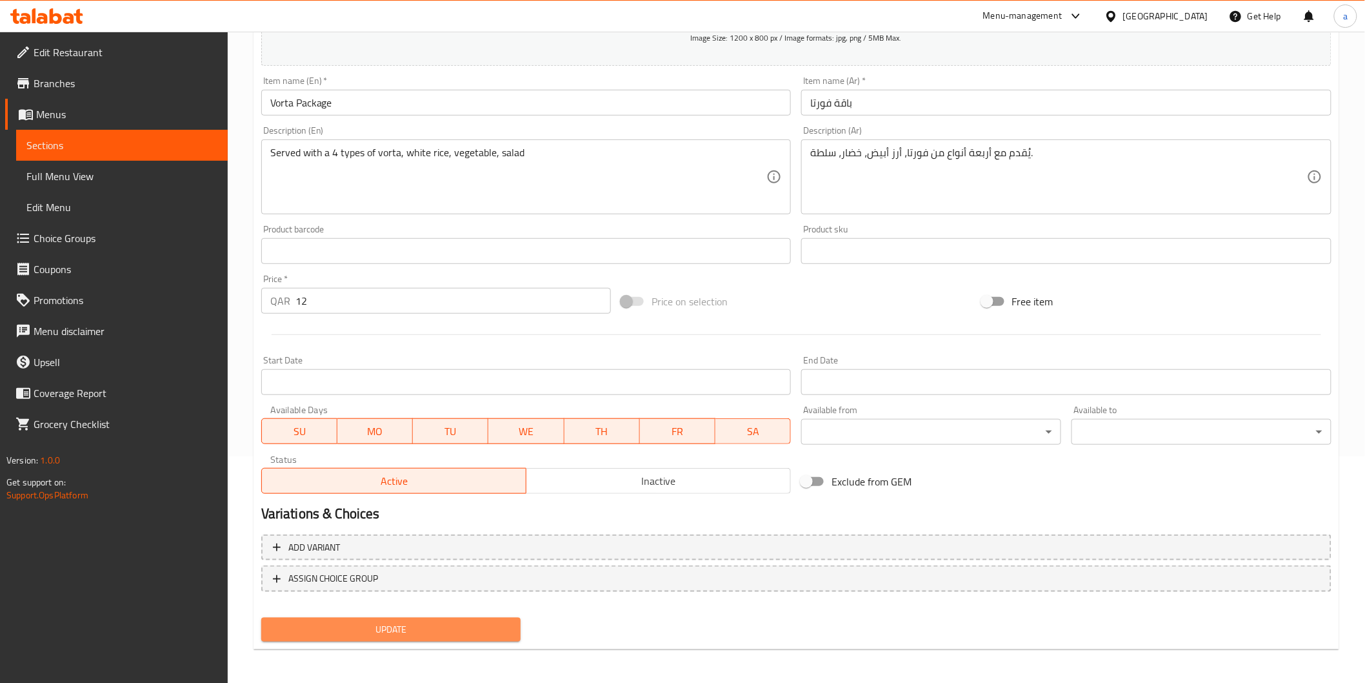
click at [417, 623] on span "Update" at bounding box center [391, 629] width 239 height 16
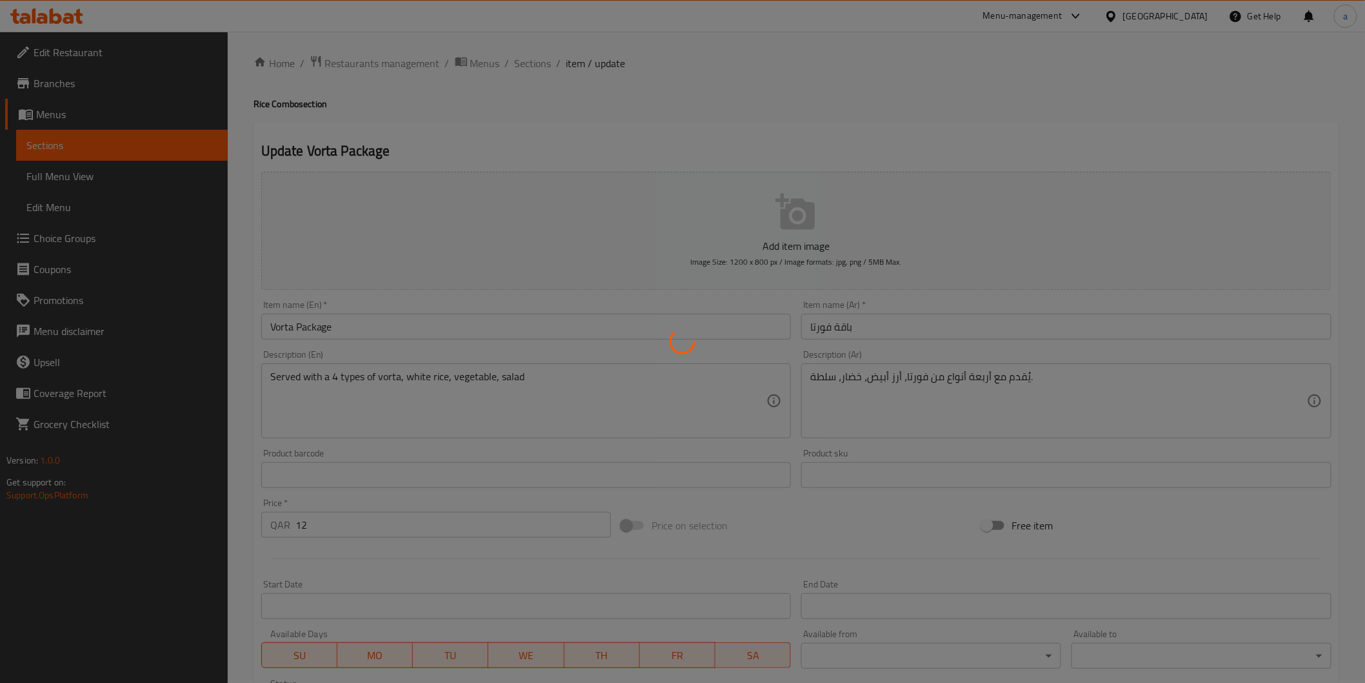
scroll to position [0, 0]
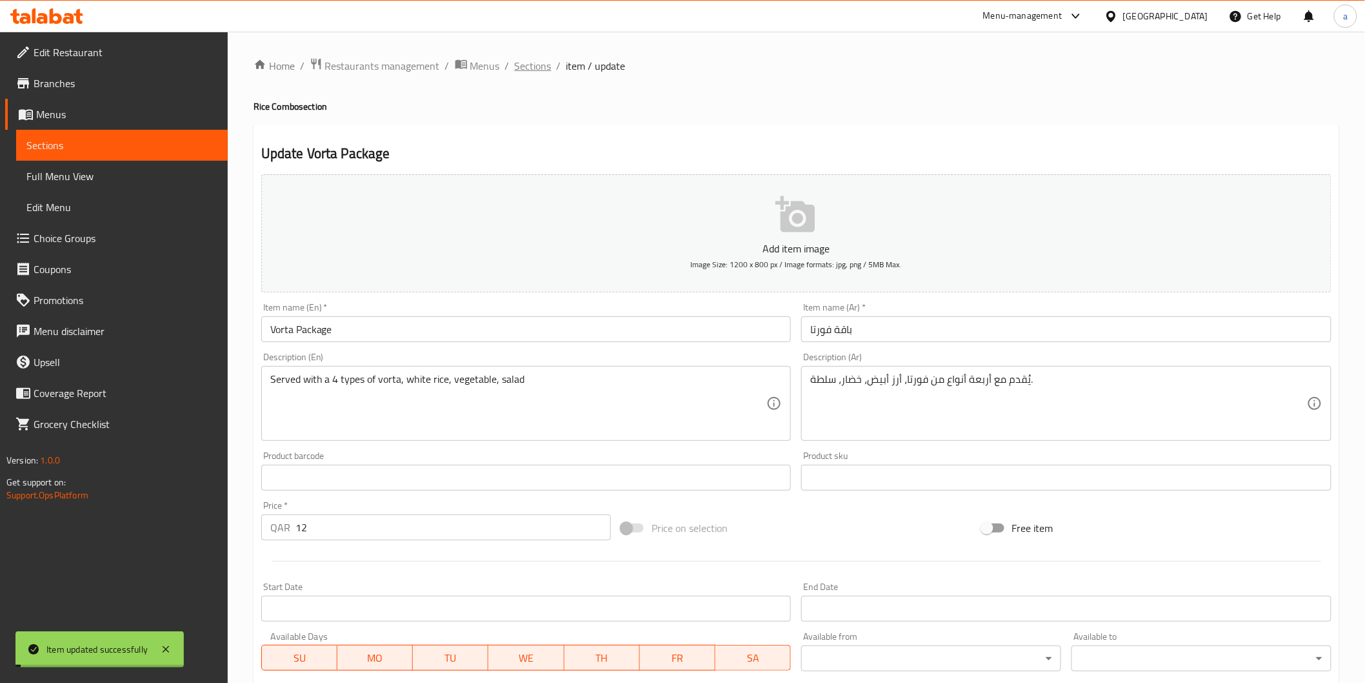
click at [521, 73] on span "Sections" at bounding box center [533, 65] width 37 height 15
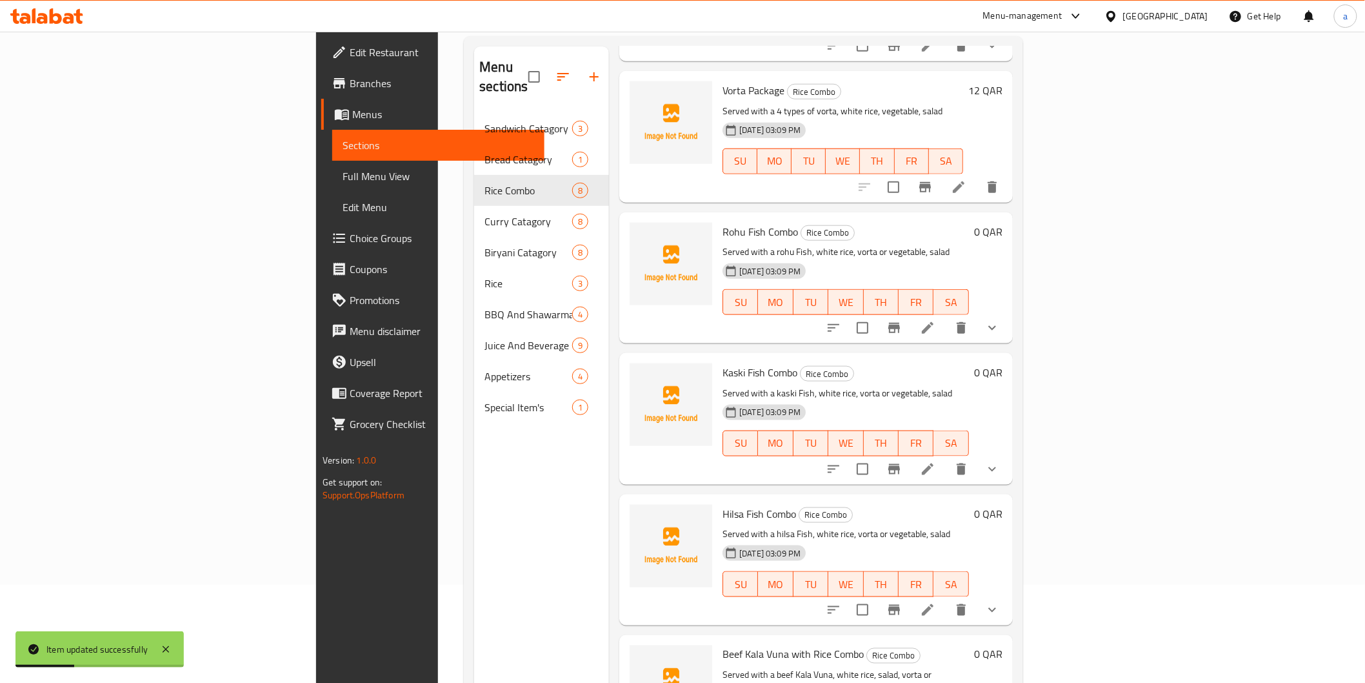
scroll to position [143, 0]
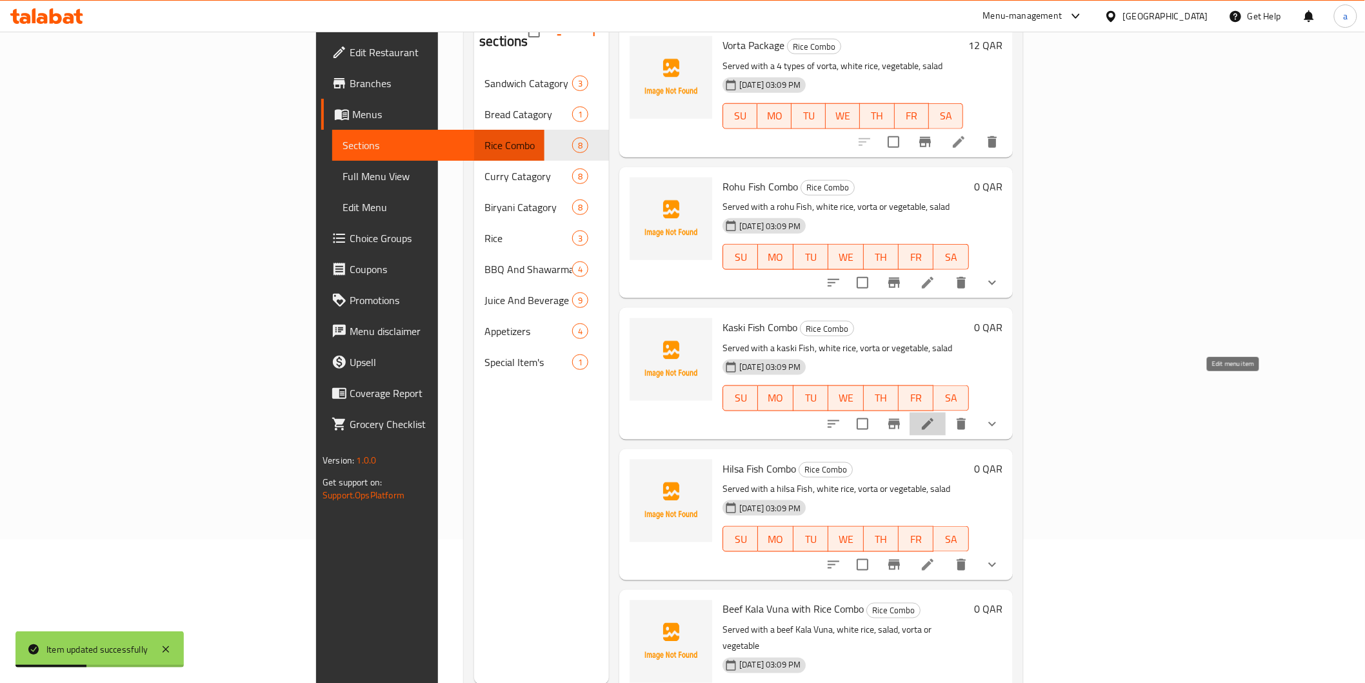
click at [936, 416] on icon at bounding box center [927, 423] width 15 height 15
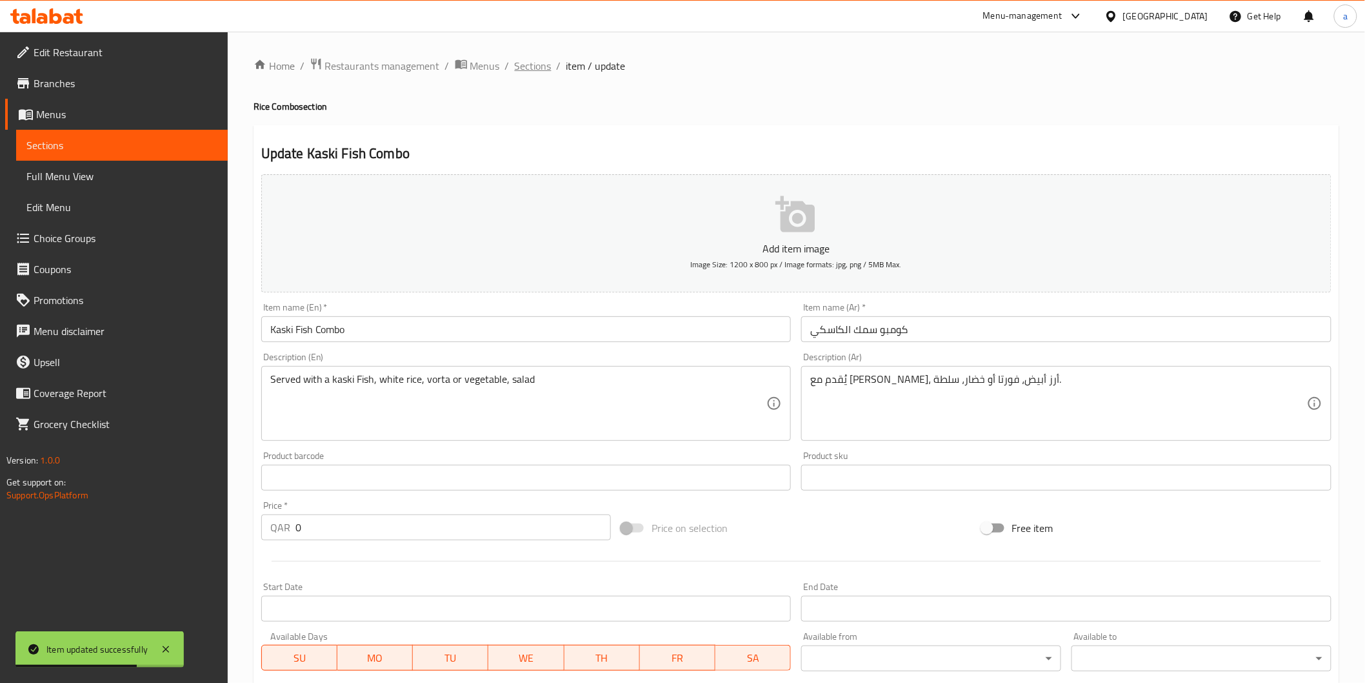
click at [541, 60] on span "Sections" at bounding box center [533, 65] width 37 height 15
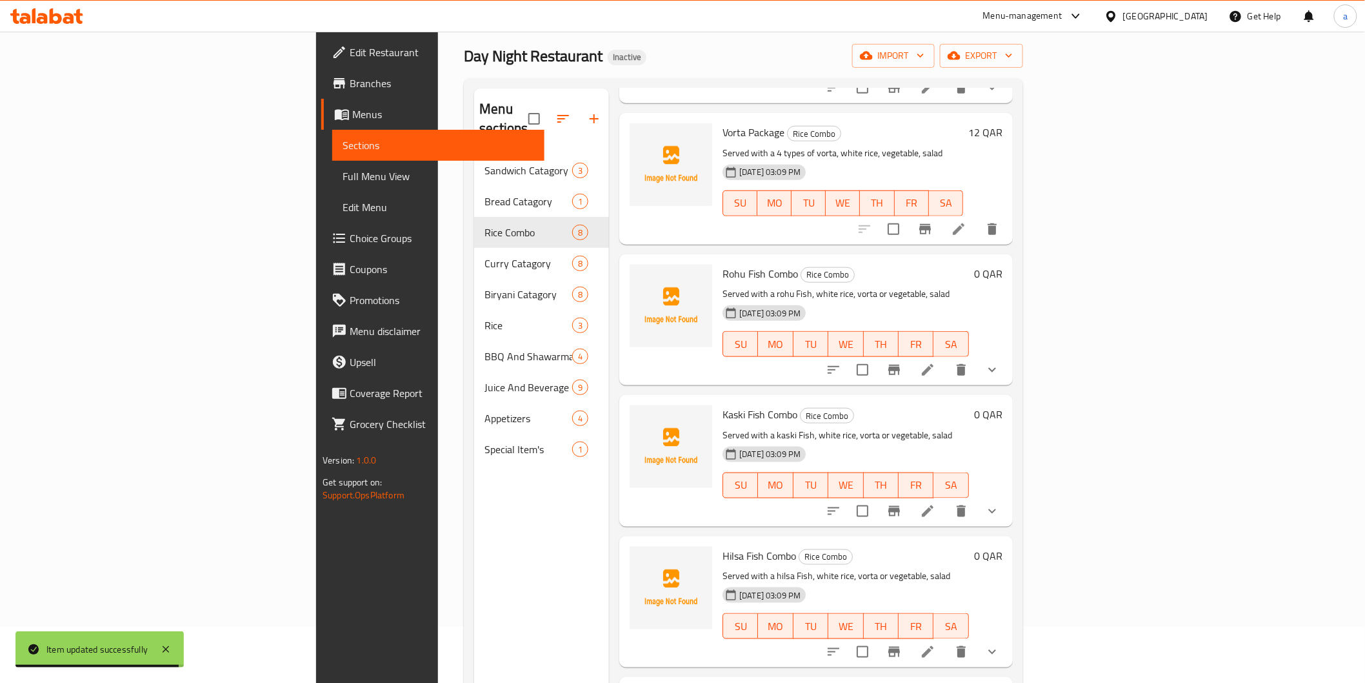
scroll to position [143, 0]
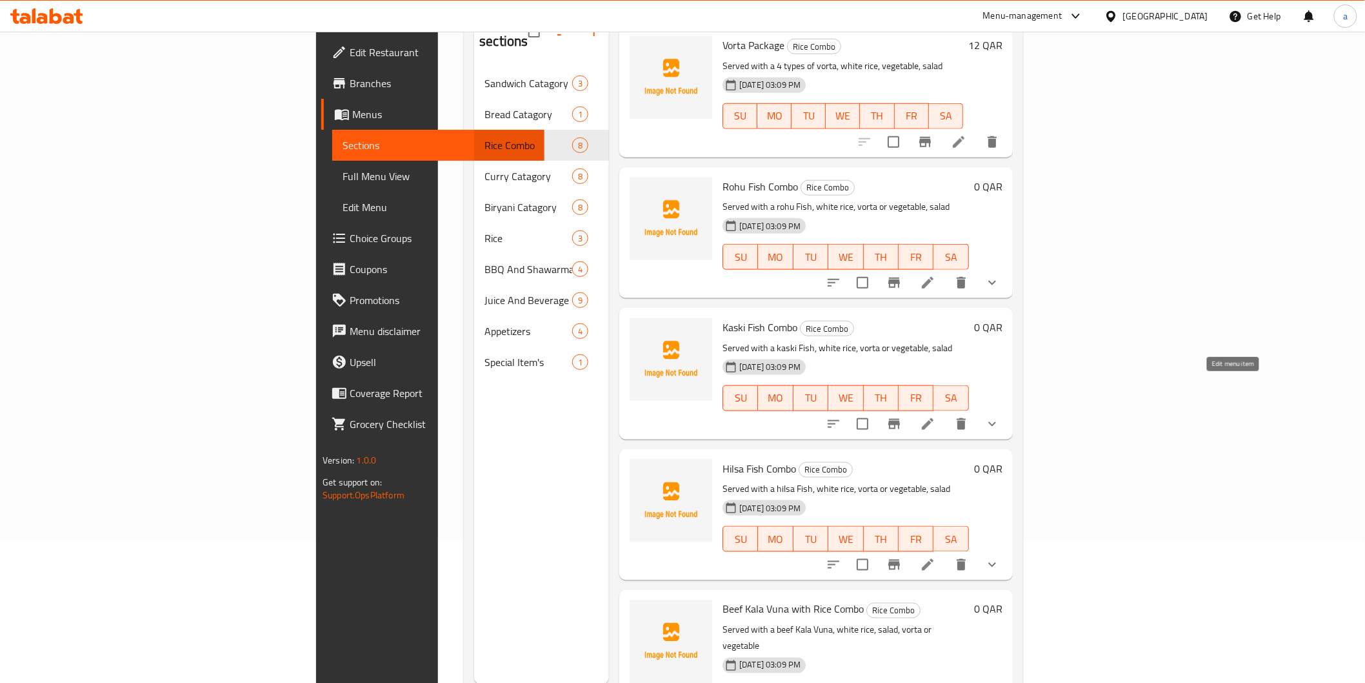
click at [936, 416] on icon at bounding box center [927, 423] width 15 height 15
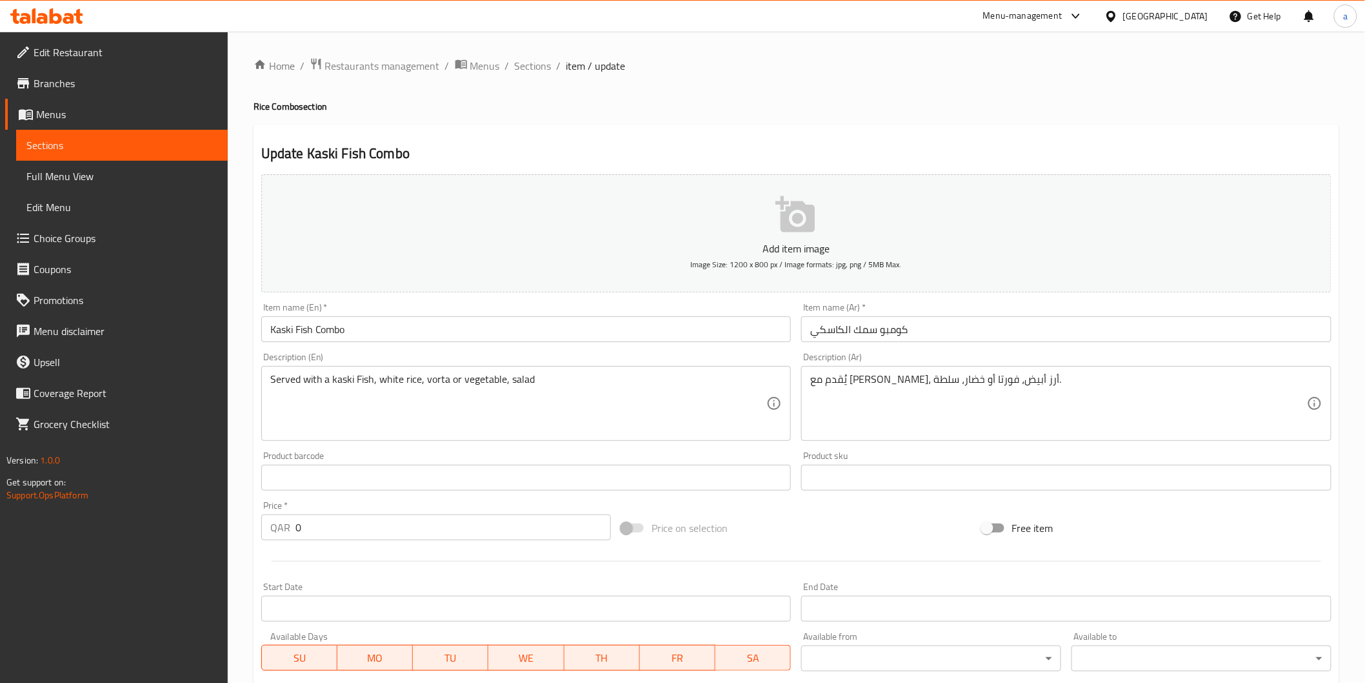
click at [65, 176] on span "Full Menu View" at bounding box center [121, 175] width 191 height 15
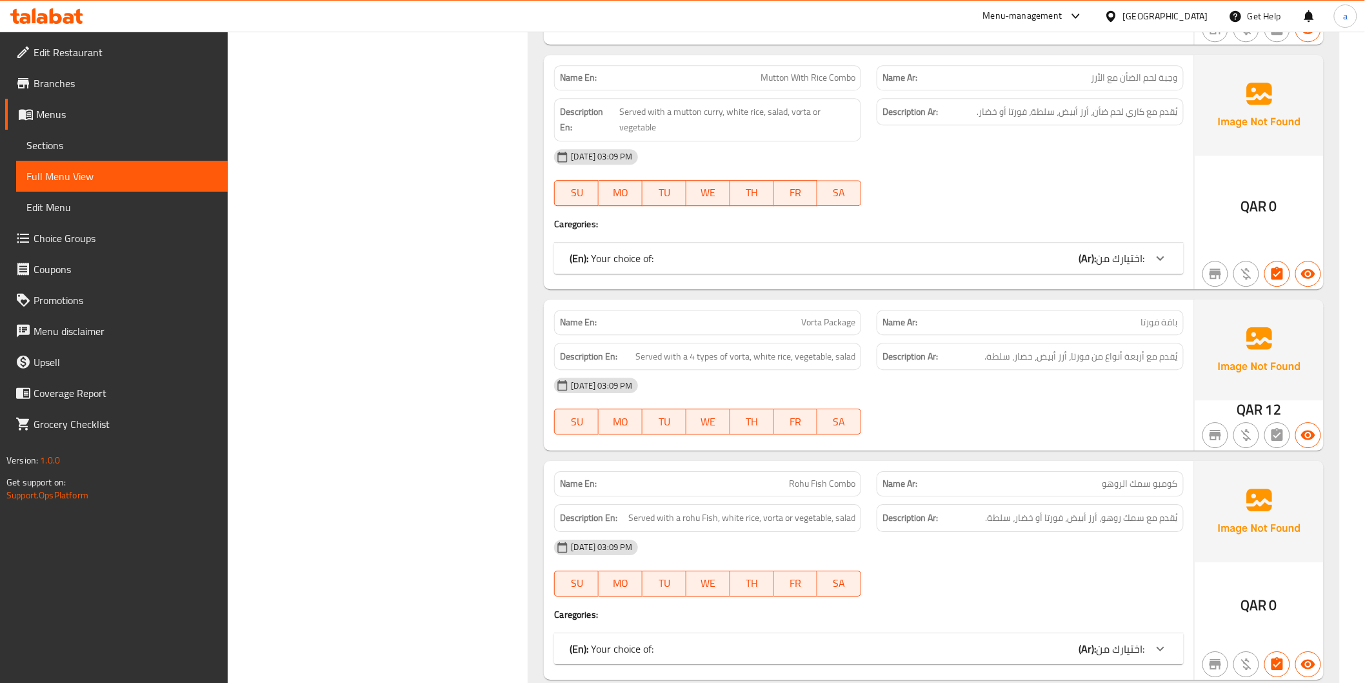
scroll to position [981, 0]
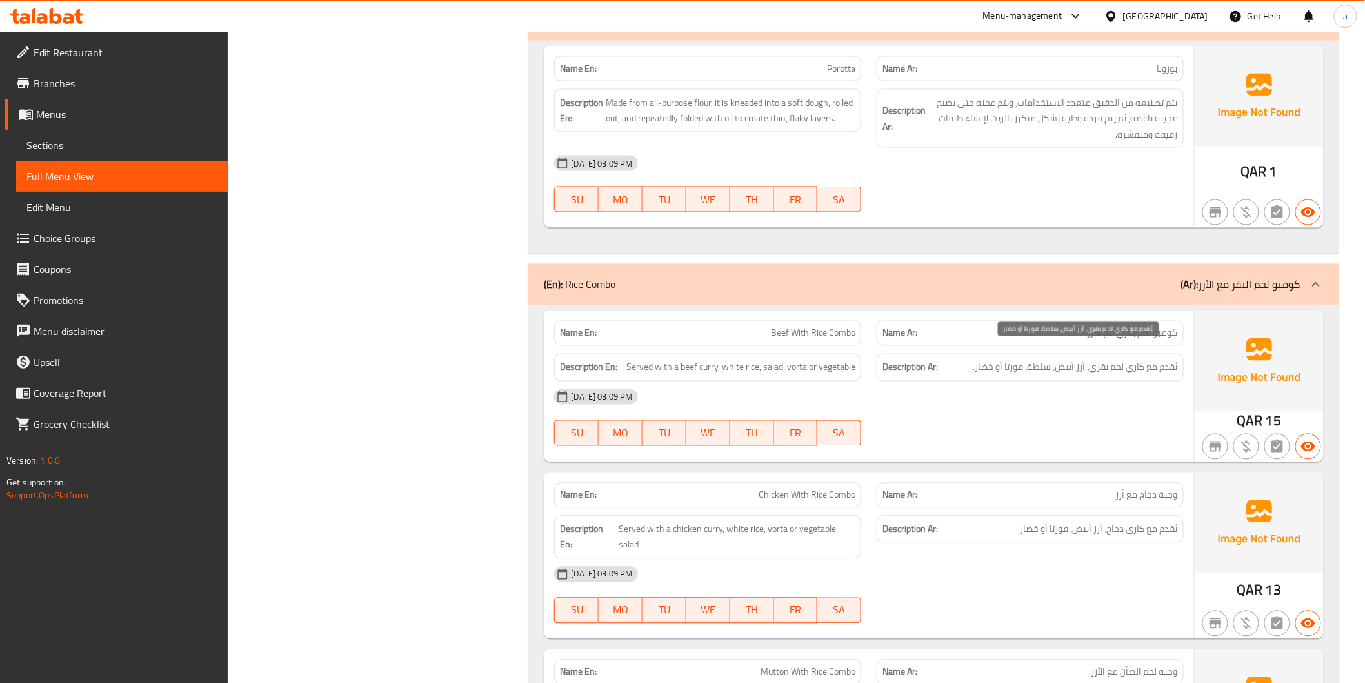
scroll to position [880, 0]
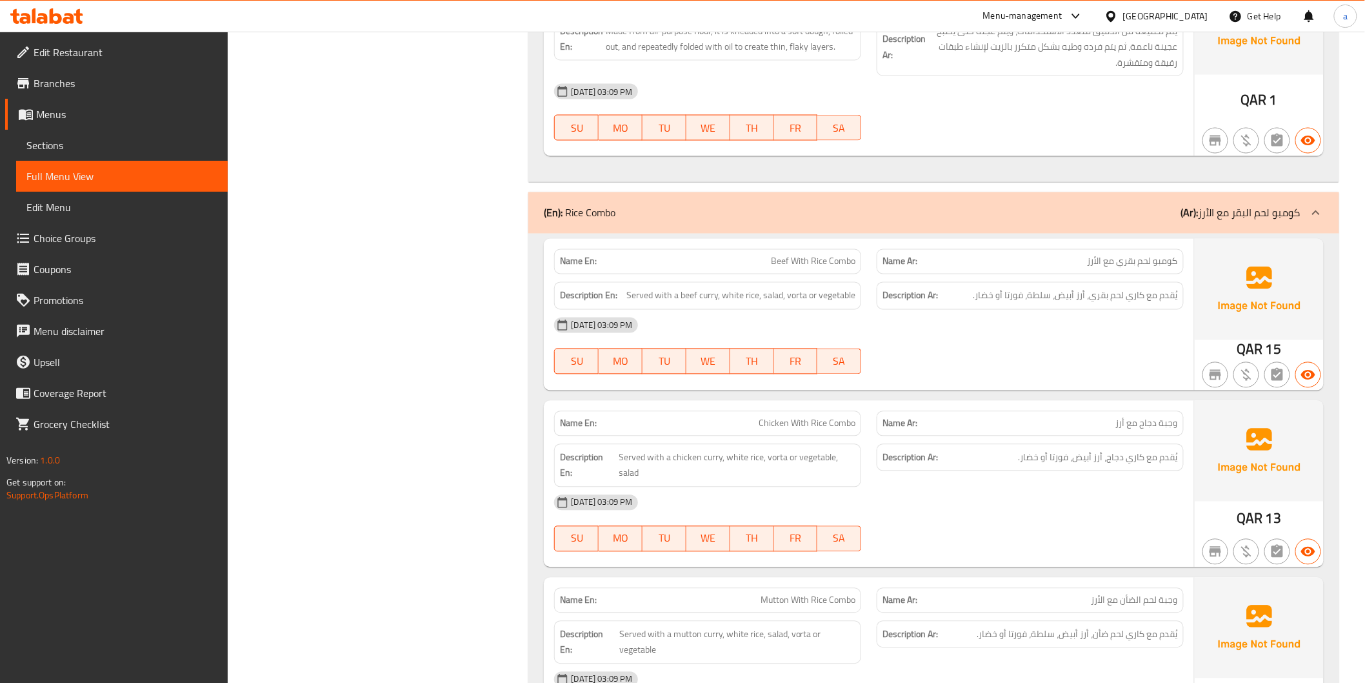
click at [129, 139] on span "Sections" at bounding box center [121, 144] width 191 height 15
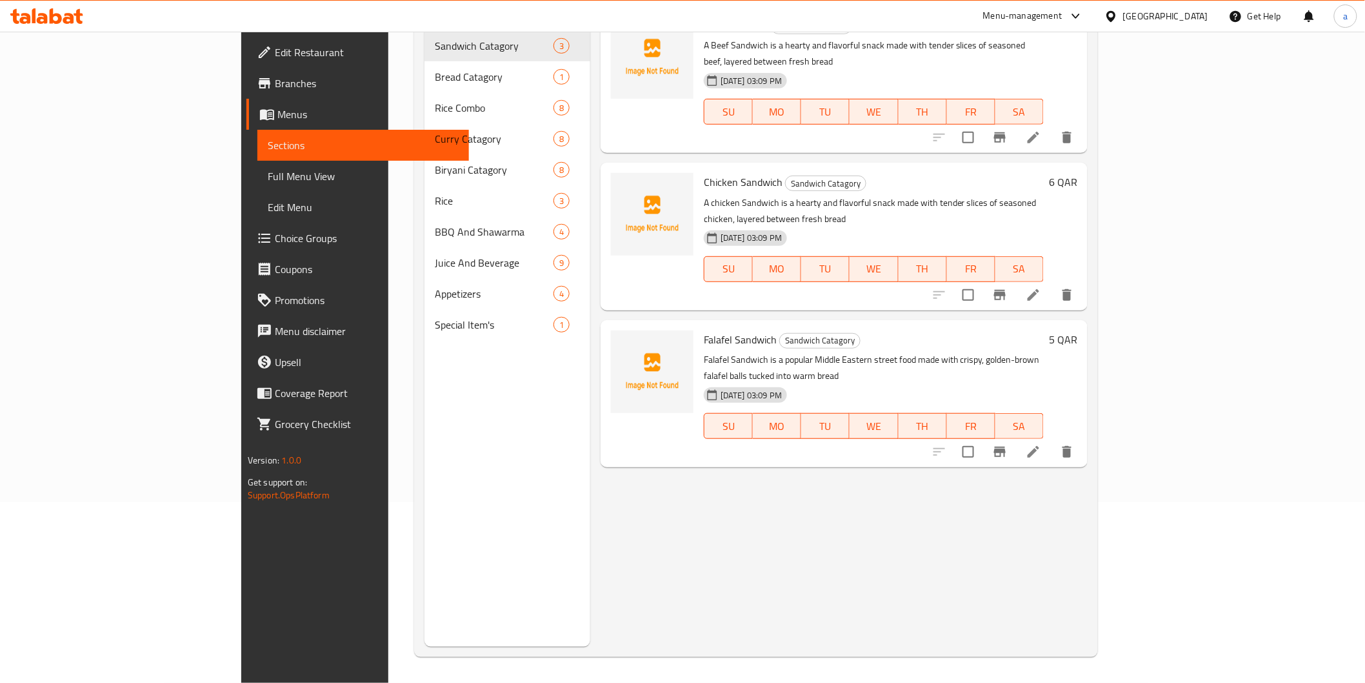
scroll to position [181, 0]
click at [257, 165] on link "Full Menu View" at bounding box center [363, 176] width 212 height 31
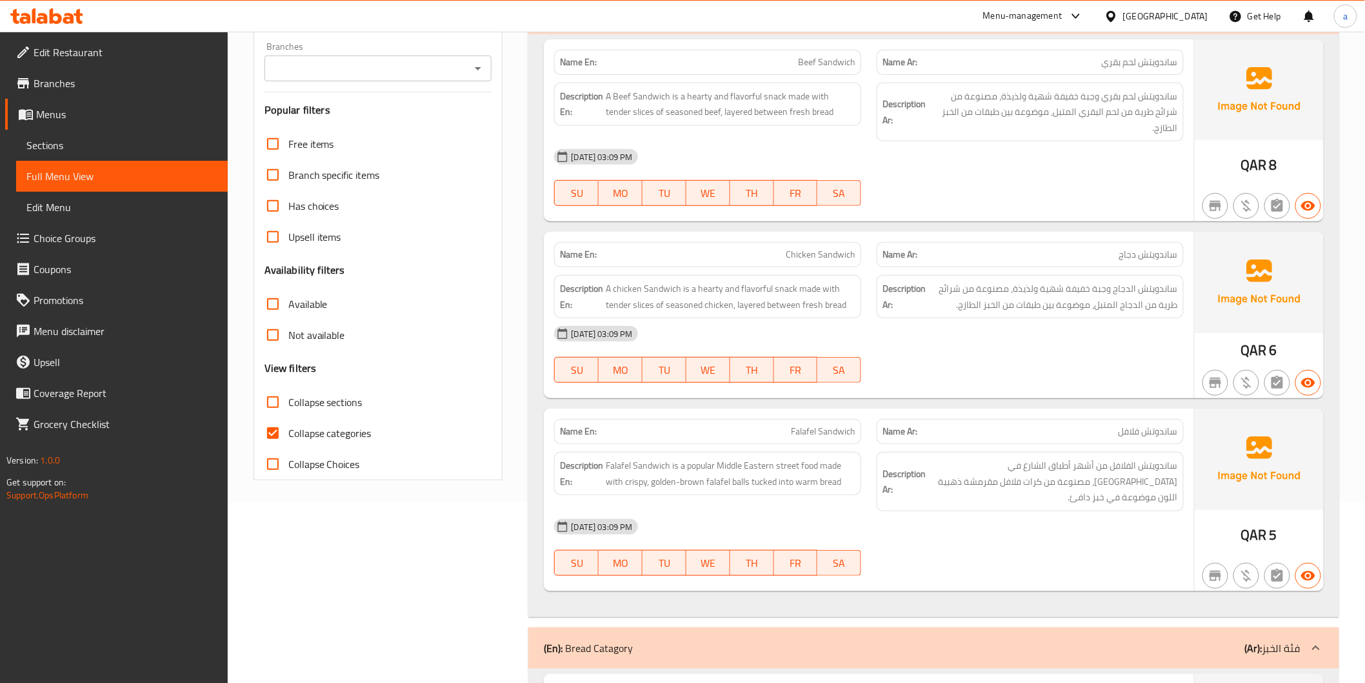
scroll to position [737, 0]
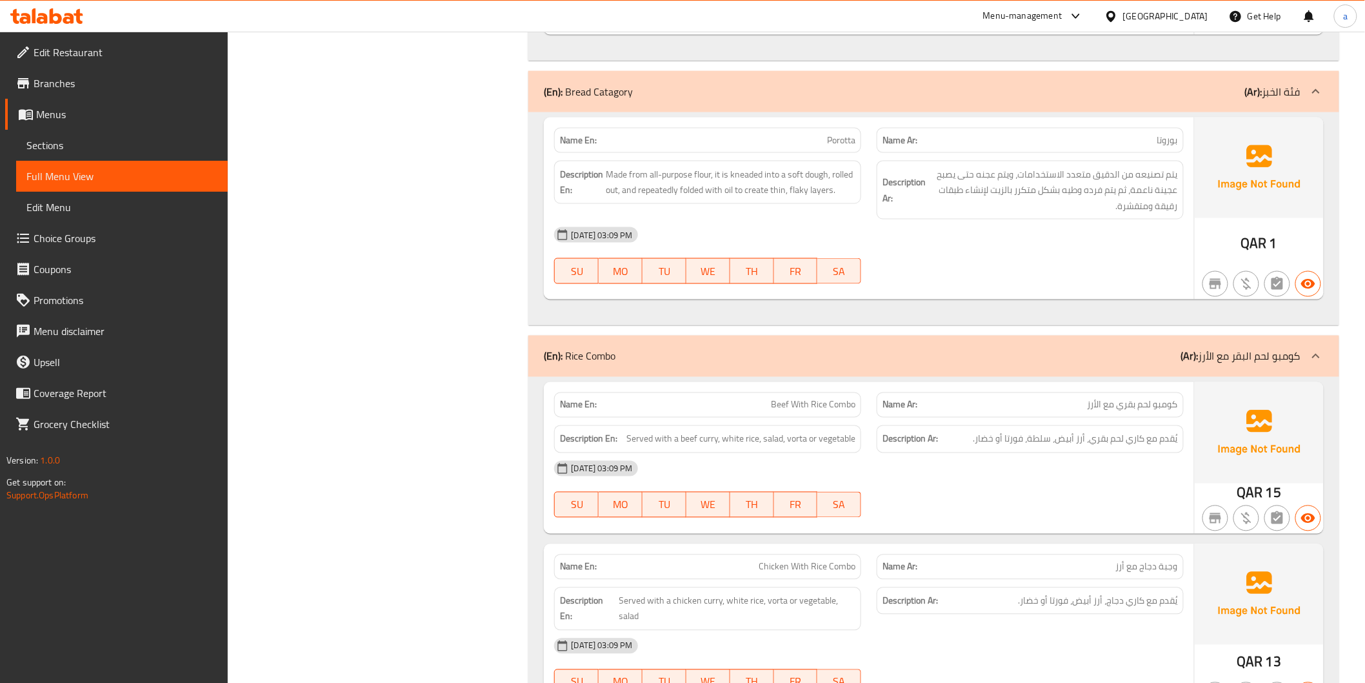
click at [87, 131] on link "Sections" at bounding box center [122, 145] width 212 height 31
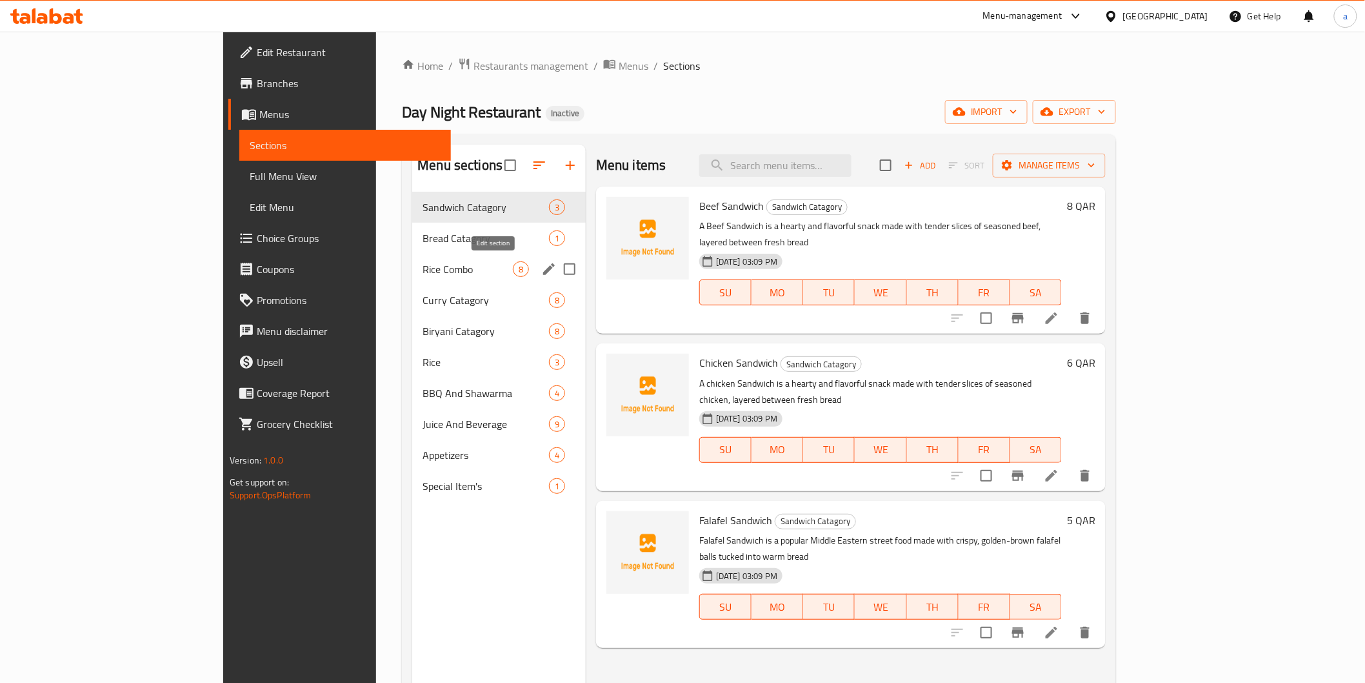
click at [541, 275] on icon "edit" at bounding box center [548, 268] width 15 height 15
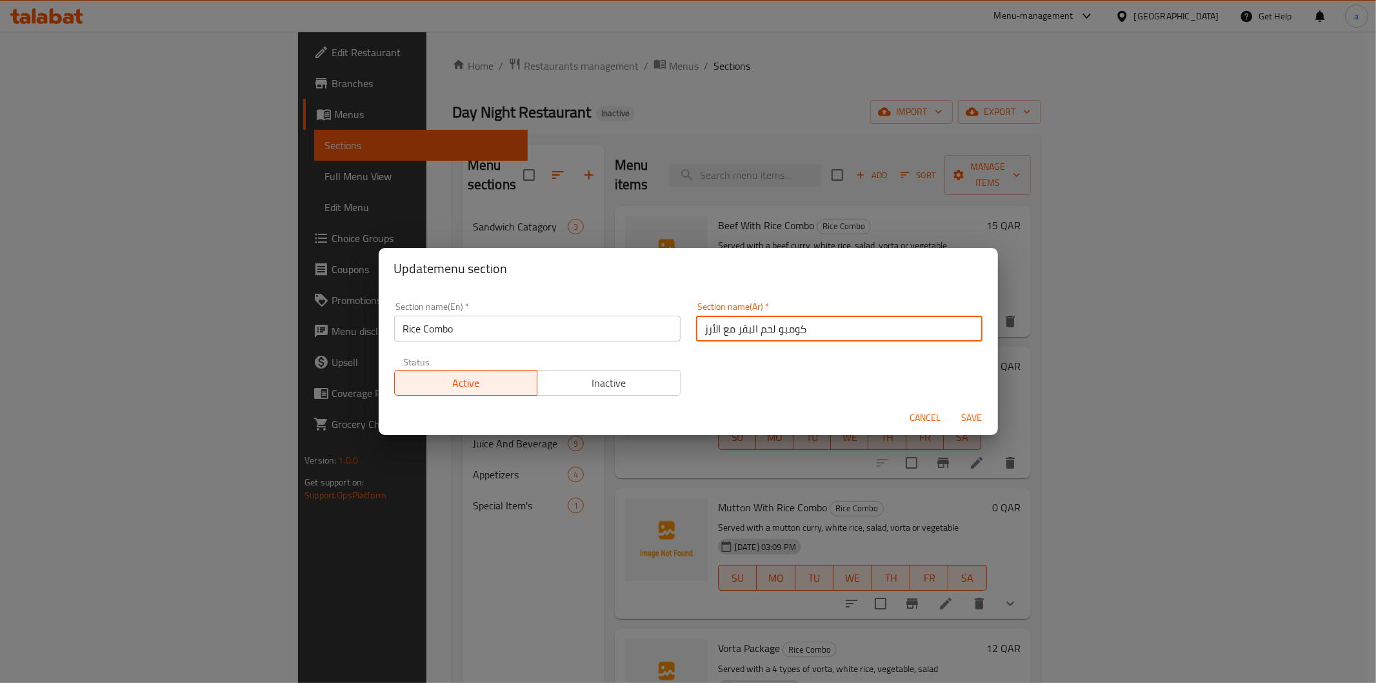
drag, startPoint x: 772, startPoint y: 326, endPoint x: 719, endPoint y: 343, distance: 55.3
click at [719, 343] on div "Section name(Ar)   * كومبو لحم البقر مع الأرز Section name(Ar) *" at bounding box center [839, 321] width 302 height 55
type input "كومبو الأرز"
click at [962, 421] on span "Save" at bounding box center [972, 418] width 31 height 16
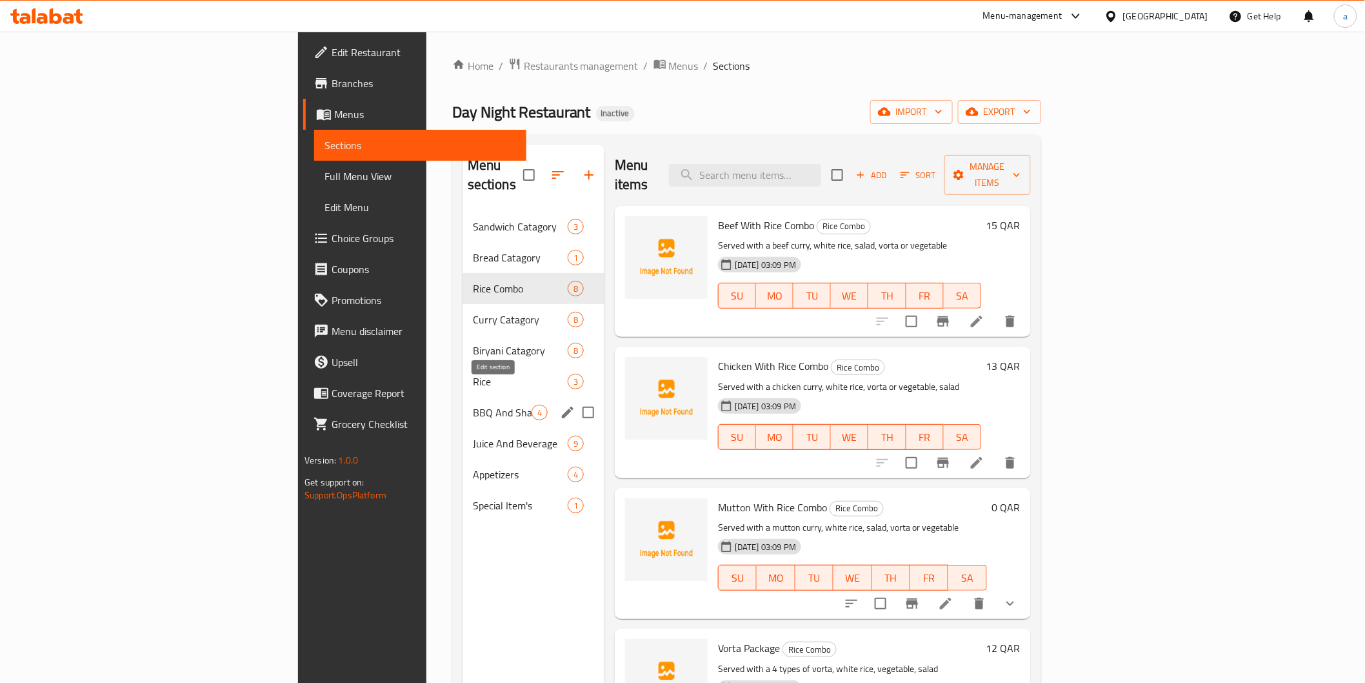
click at [562, 406] on icon "edit" at bounding box center [568, 412] width 12 height 12
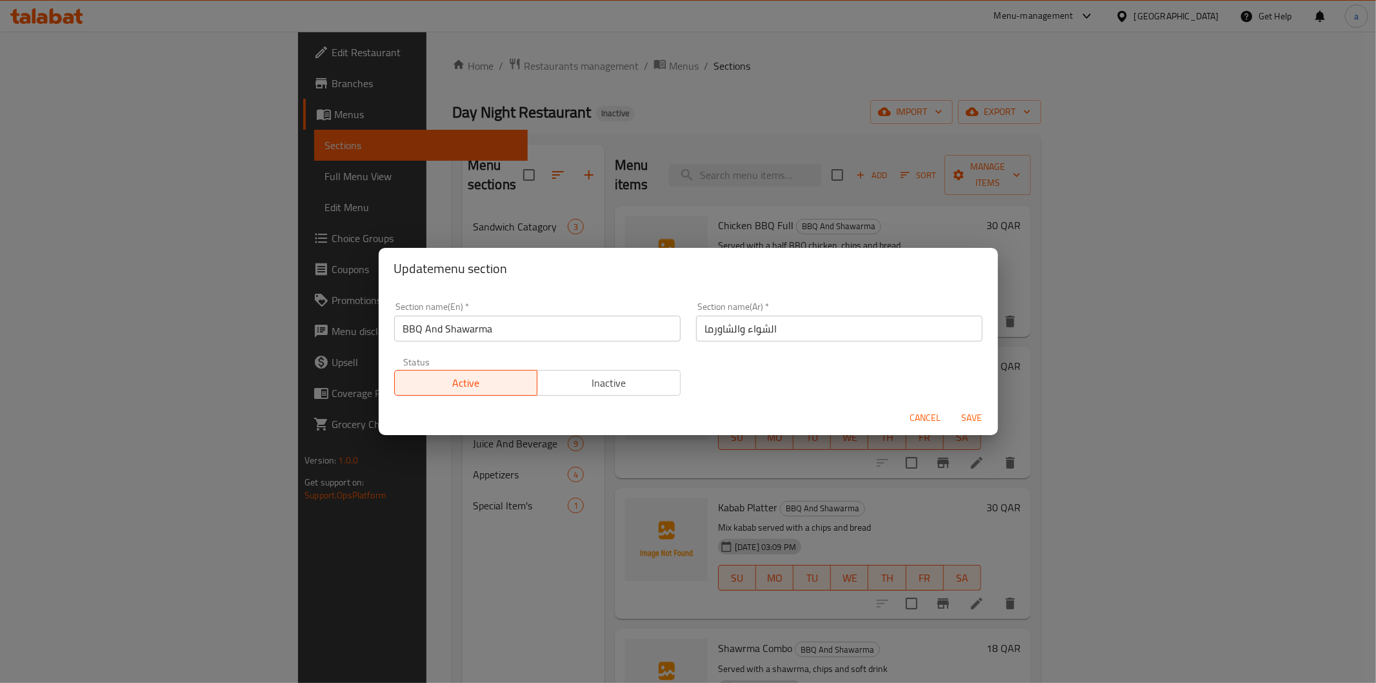
click at [759, 331] on input "الشواء والشاورما" at bounding box center [839, 329] width 286 height 26
paste input "اربيكيو"
type input "باربيكيو والشاورما"
click at [984, 421] on span "Save" at bounding box center [972, 418] width 31 height 16
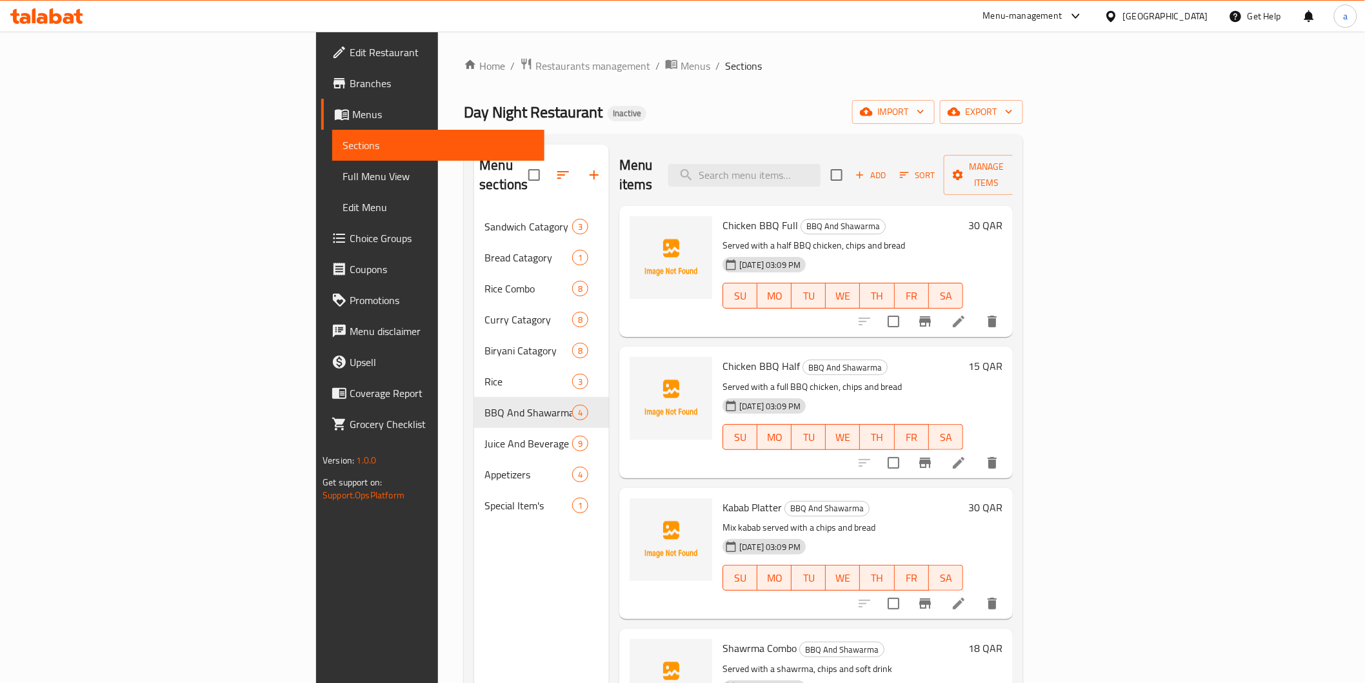
click at [343, 177] on span "Full Menu View" at bounding box center [438, 175] width 191 height 15
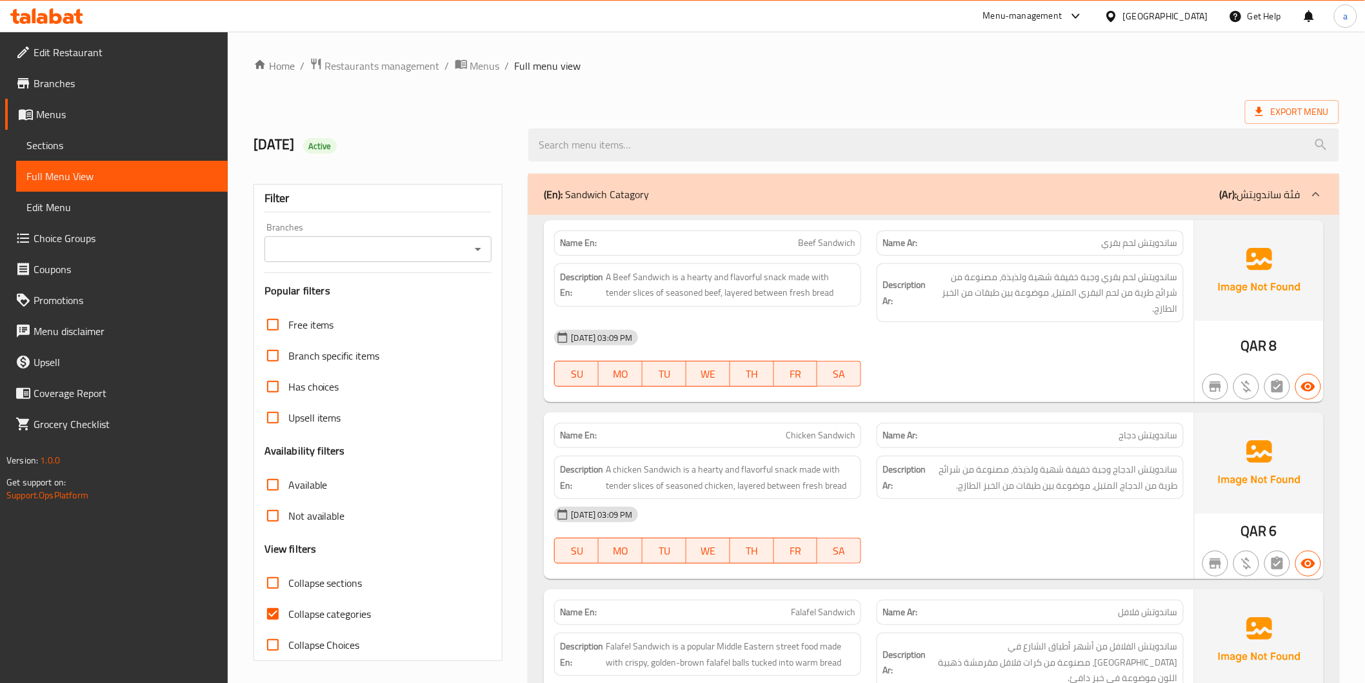
click at [334, 609] on span "Collapse categories" at bounding box center [329, 613] width 83 height 15
click at [288, 609] on input "Collapse categories" at bounding box center [272, 613] width 31 height 31
checkbox input "false"
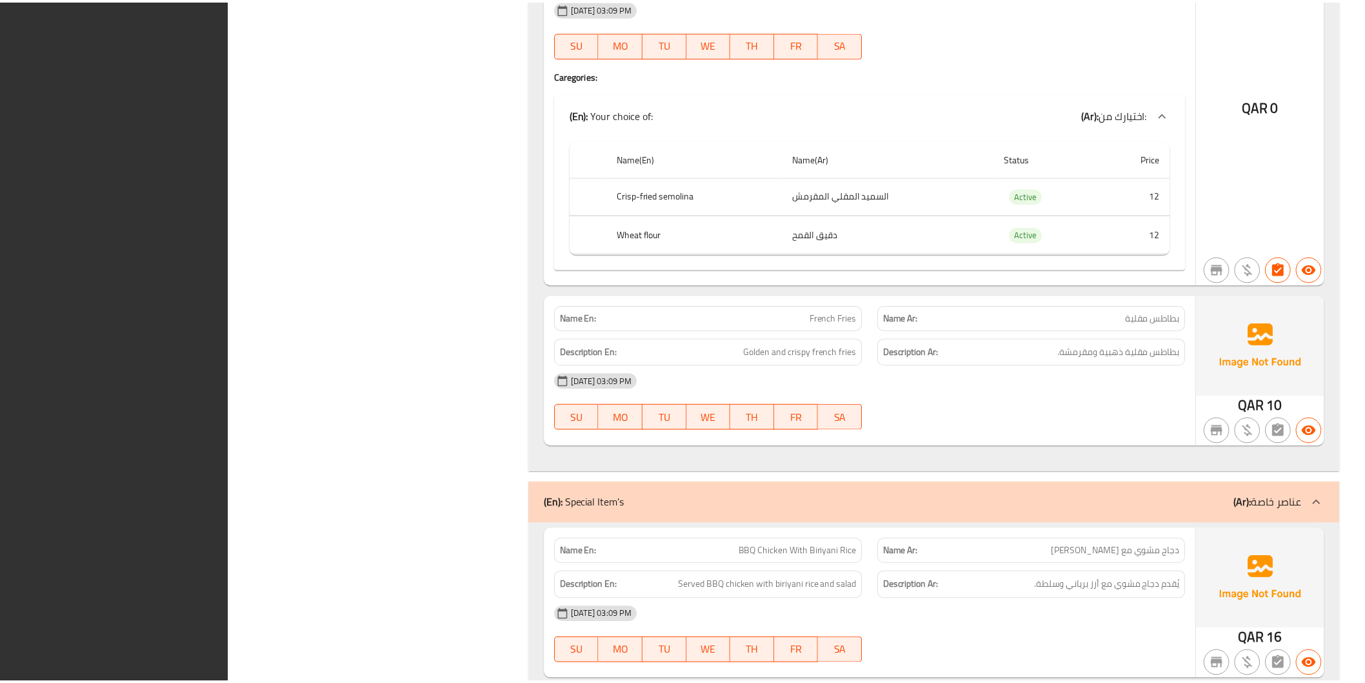
scroll to position [10531, 0]
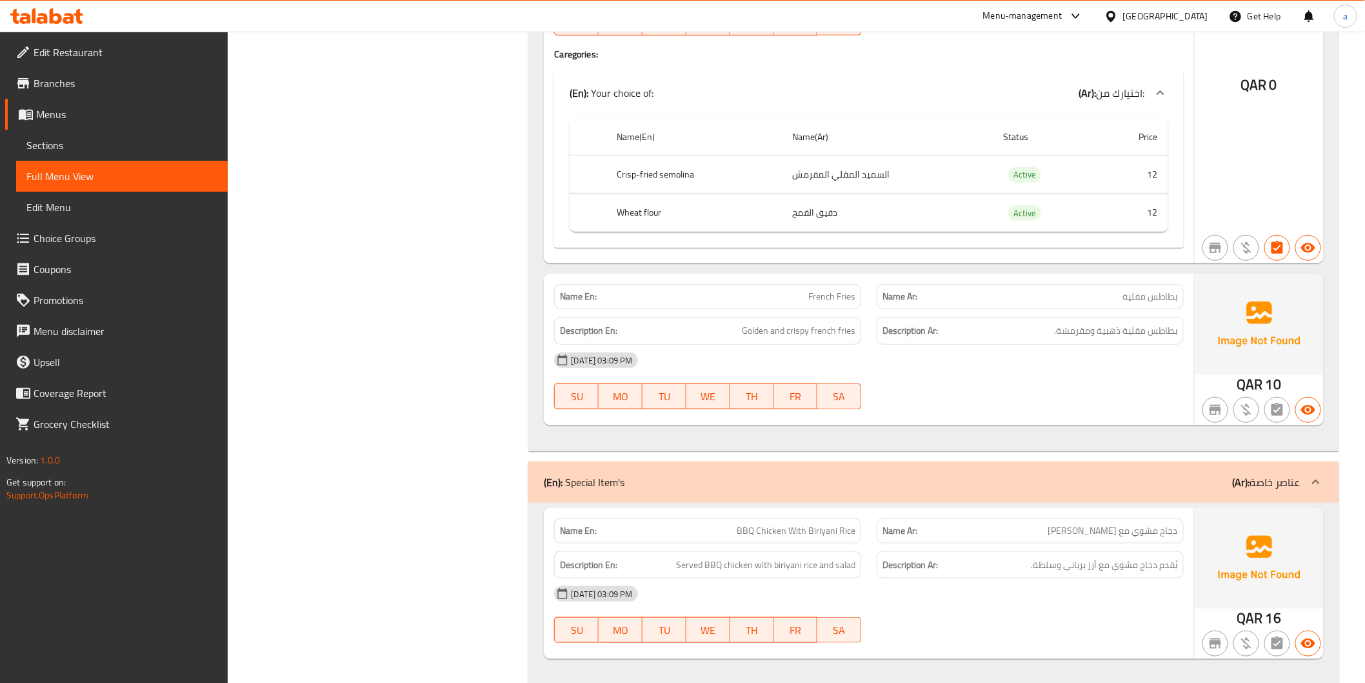
drag, startPoint x: 57, startPoint y: 139, endPoint x: 232, endPoint y: 223, distance: 194.2
click at [57, 139] on span "Sections" at bounding box center [121, 144] width 191 height 15
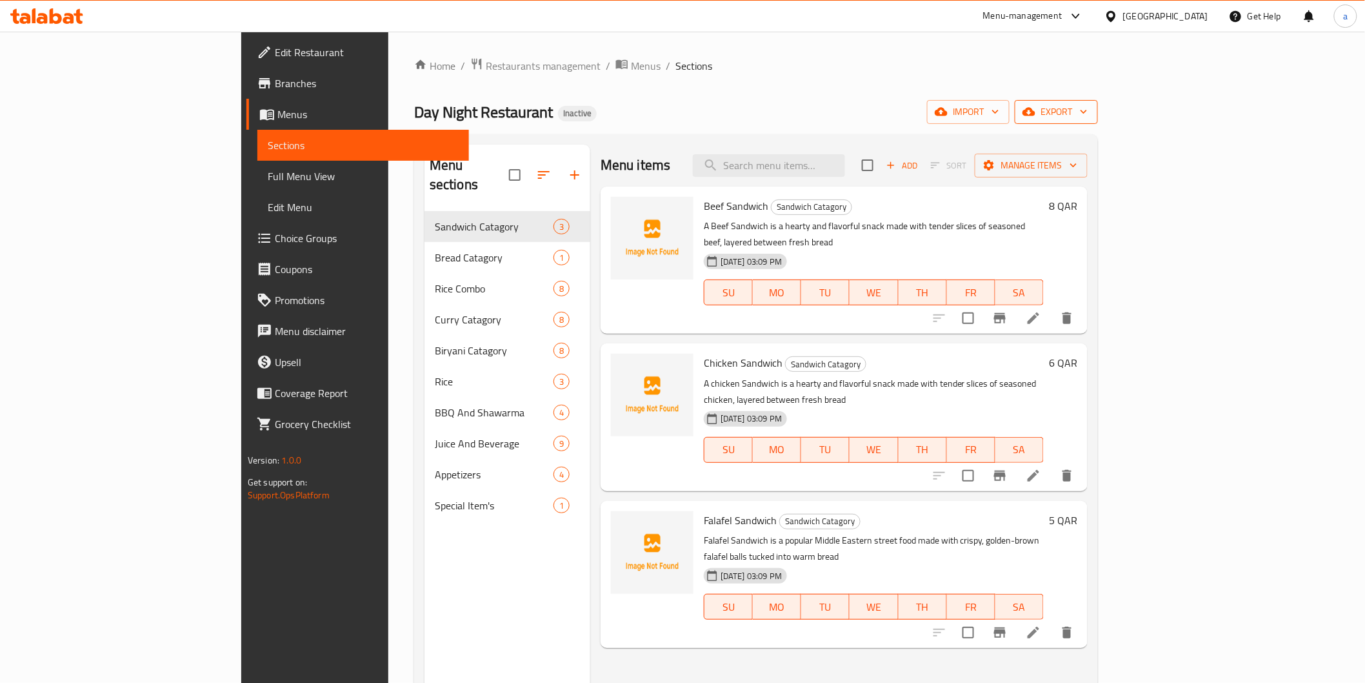
click at [1088, 105] on span "export" at bounding box center [1056, 112] width 63 height 16
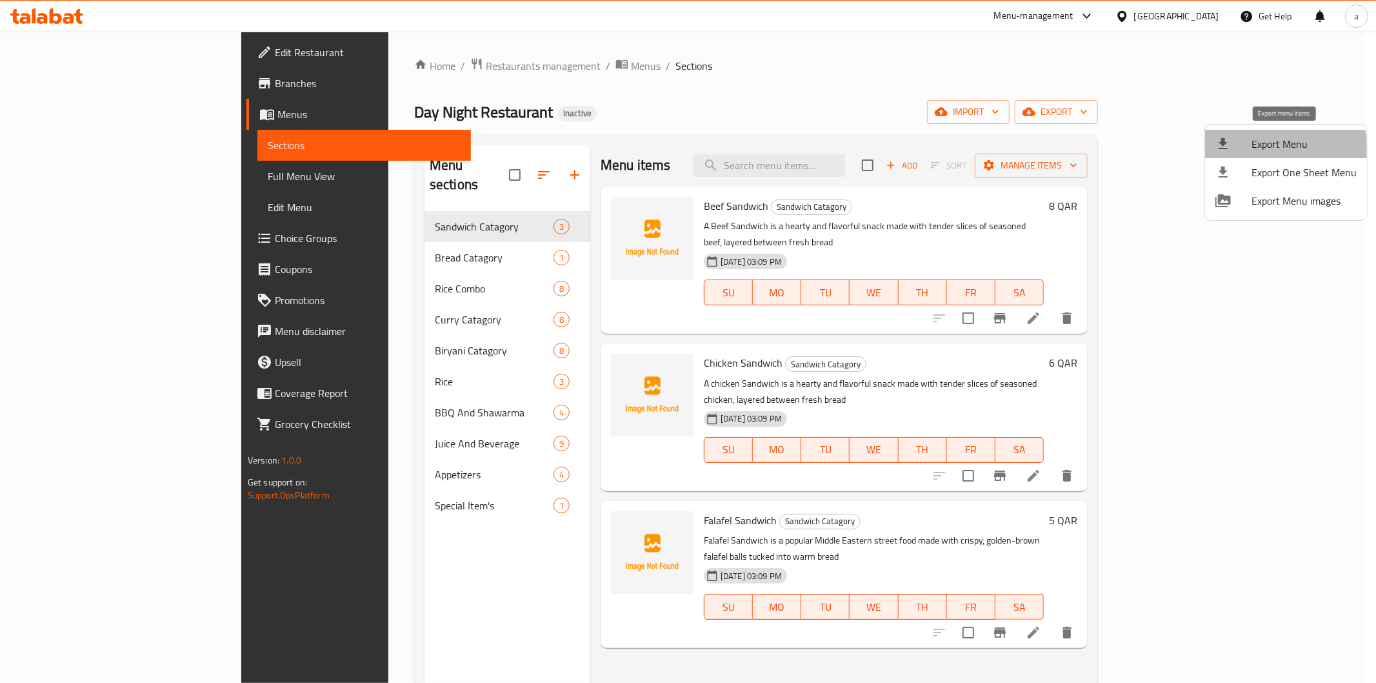
click at [1278, 149] on span "Export Menu" at bounding box center [1304, 143] width 105 height 15
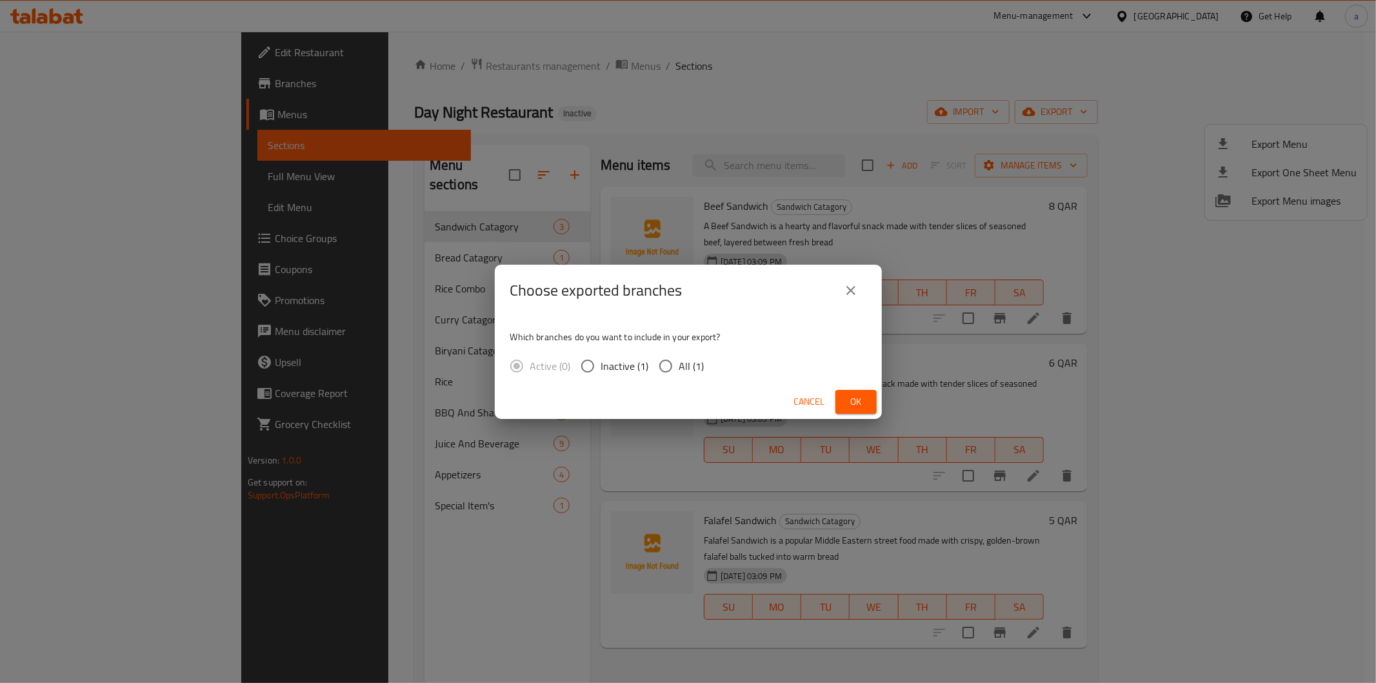
click at [684, 363] on span "All (1)" at bounding box center [691, 365] width 25 height 15
click at [679, 363] on input "All (1)" at bounding box center [665, 365] width 27 height 27
radio input "true"
click at [846, 399] on span "Ok" at bounding box center [856, 402] width 21 height 16
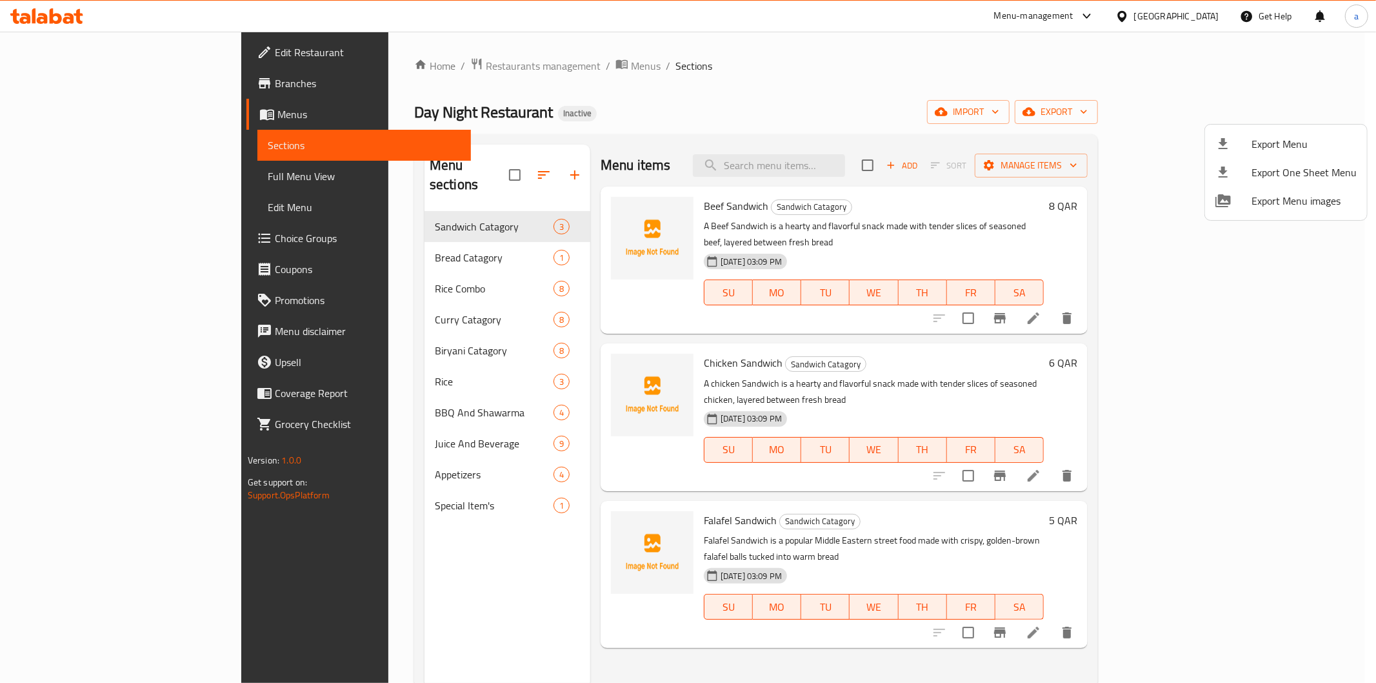
click at [118, 177] on div at bounding box center [688, 341] width 1376 height 683
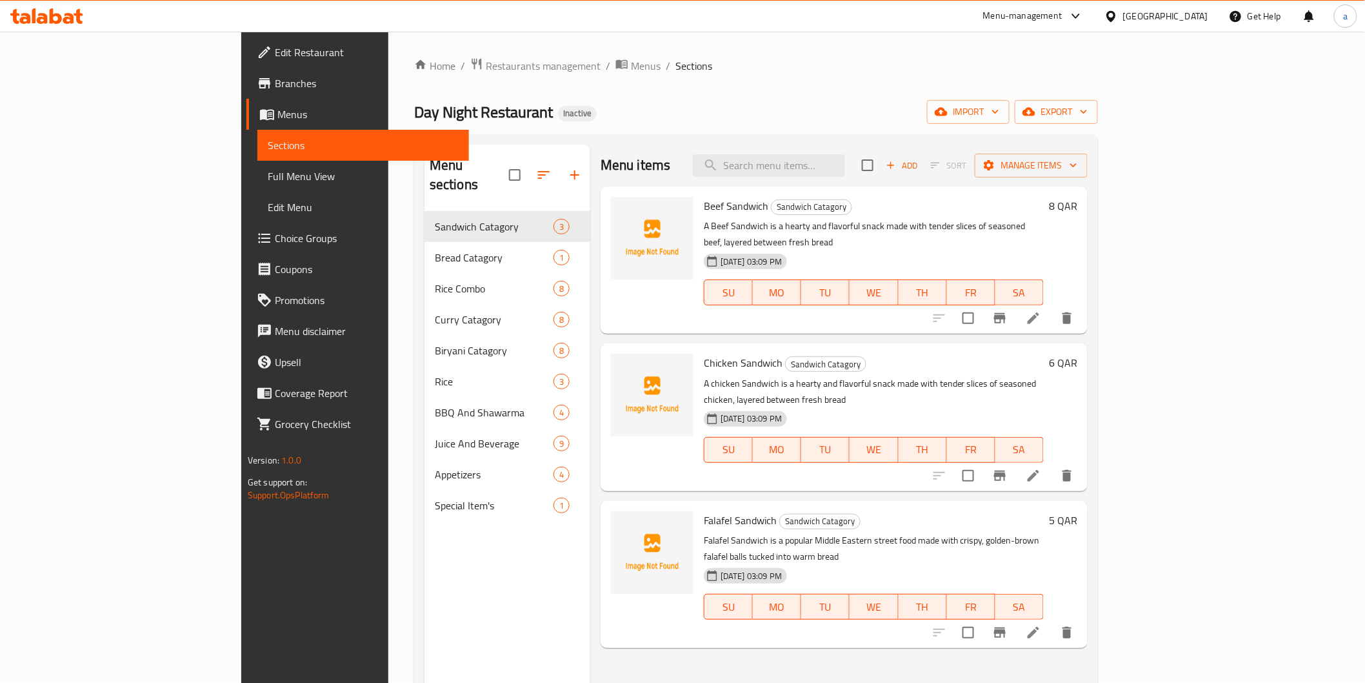
click at [268, 177] on span "Full Menu View" at bounding box center [363, 175] width 191 height 15
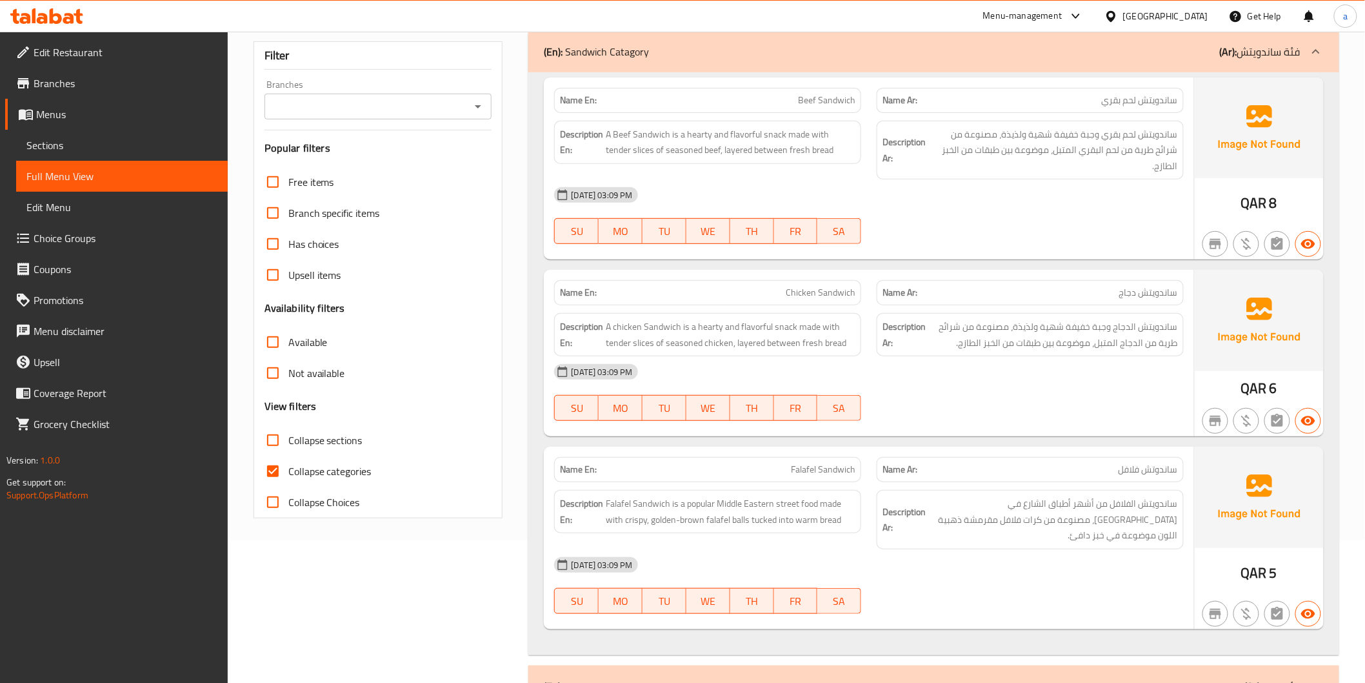
scroll to position [143, 0]
click at [313, 459] on label "Collapse categories" at bounding box center [314, 470] width 114 height 31
click at [288, 459] on input "Collapse categories" at bounding box center [272, 470] width 31 height 31
checkbox input "false"
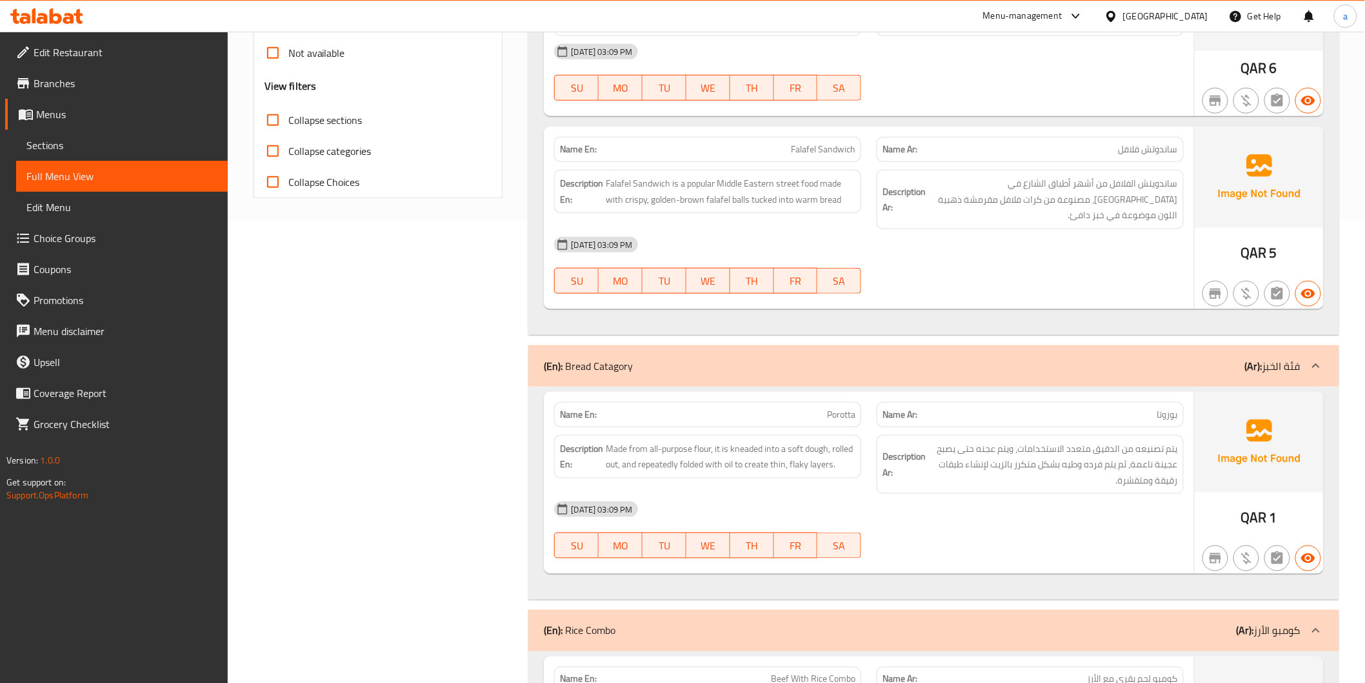
scroll to position [0, 0]
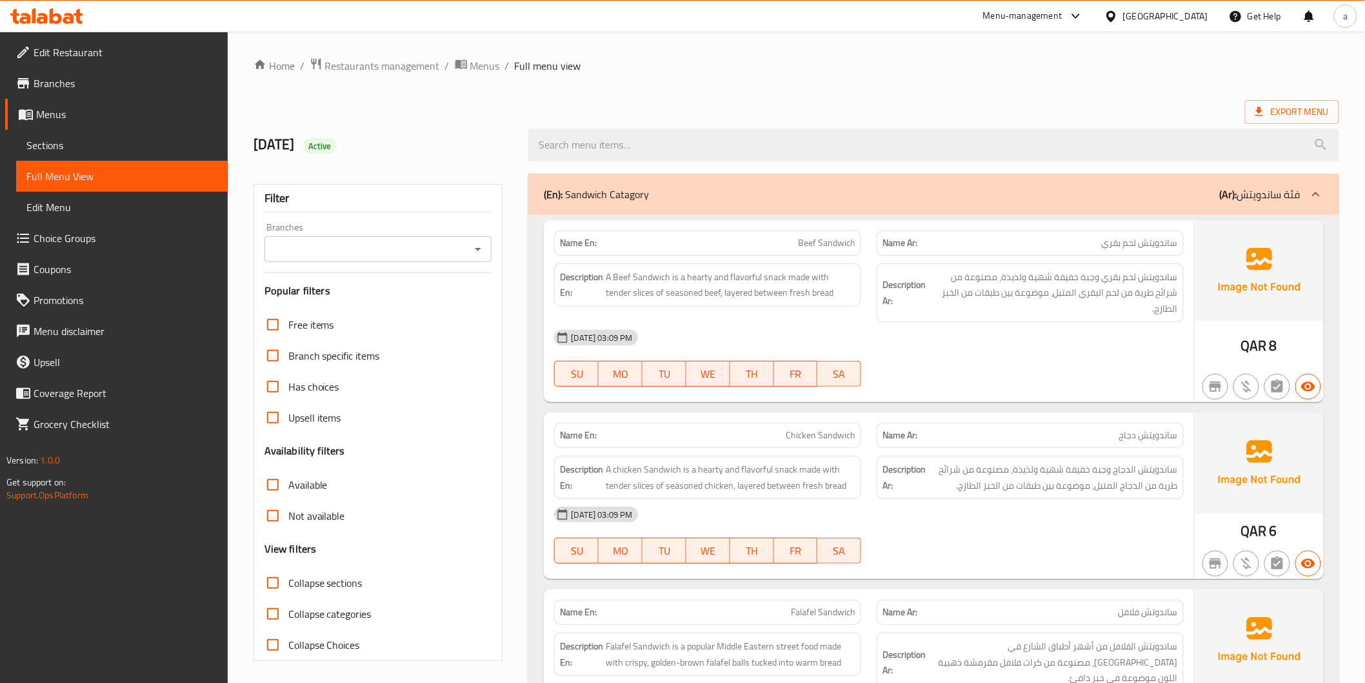
click at [70, 81] on span "Branches" at bounding box center [126, 82] width 184 height 15
